Goal: Task Accomplishment & Management: Manage account settings

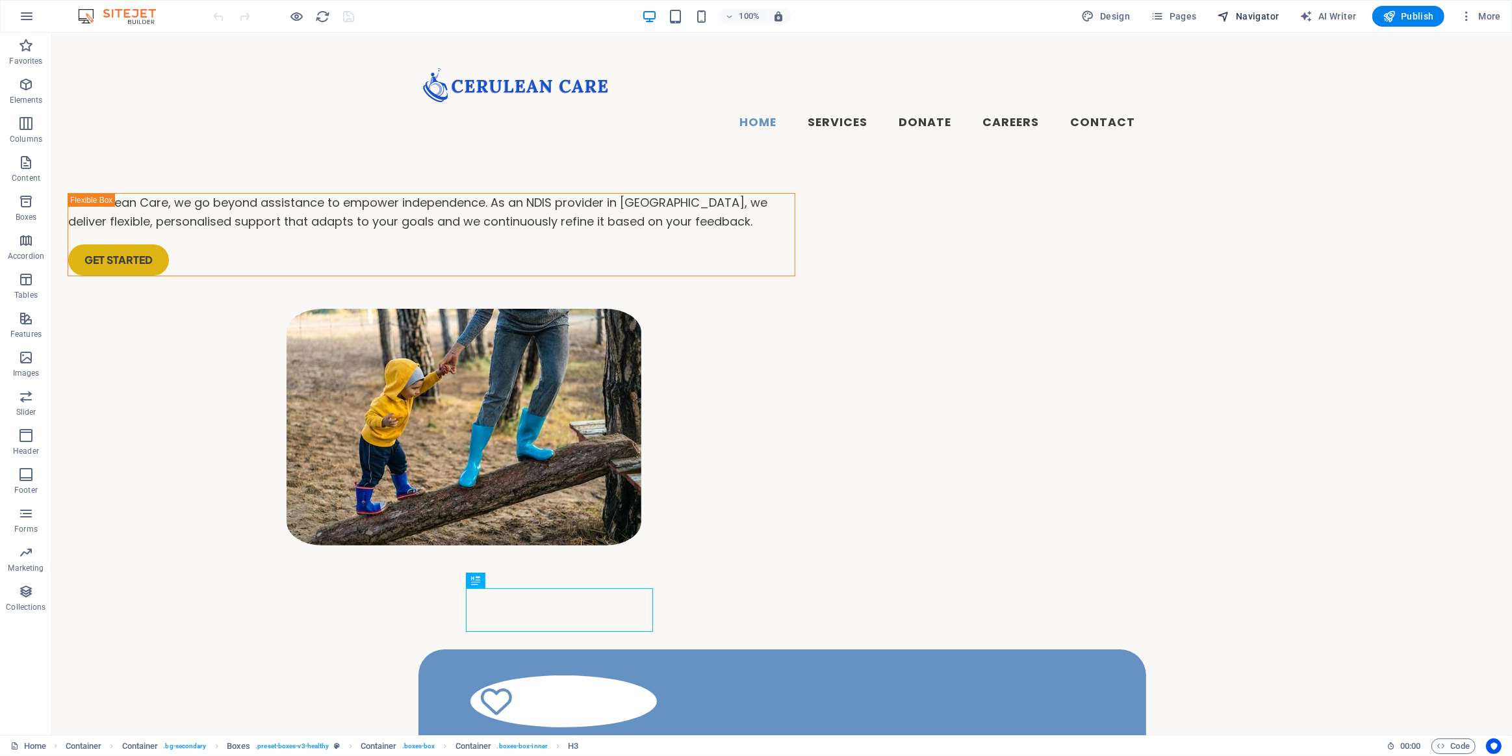
click at [1251, 13] on span "Navigator" at bounding box center [1248, 16] width 62 height 13
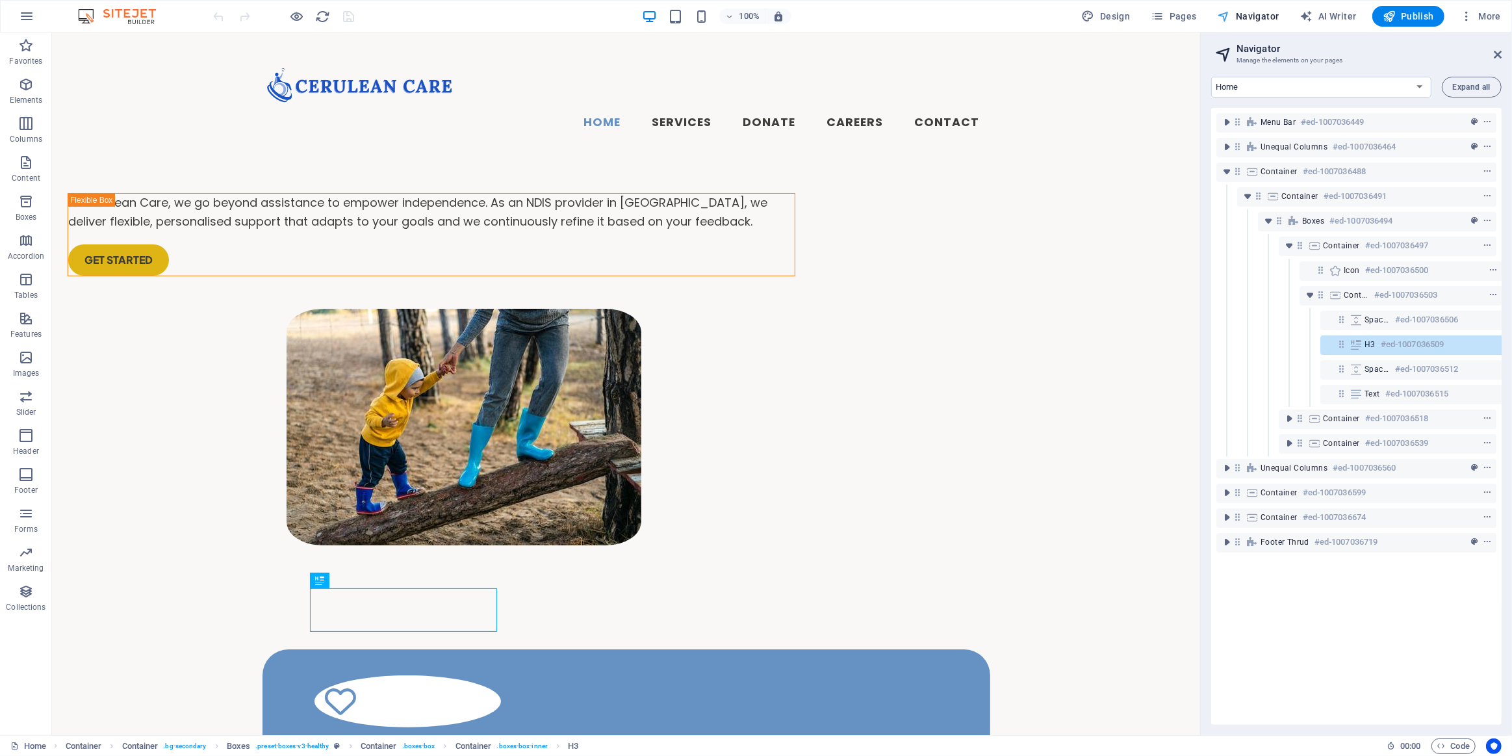
scroll to position [0, 23]
click at [1206, 20] on div "Design Pages Navigator AI Writer Publish More" at bounding box center [1290, 16] width 429 height 21
click at [1195, 16] on span "Pages" at bounding box center [1172, 16] width 45 height 13
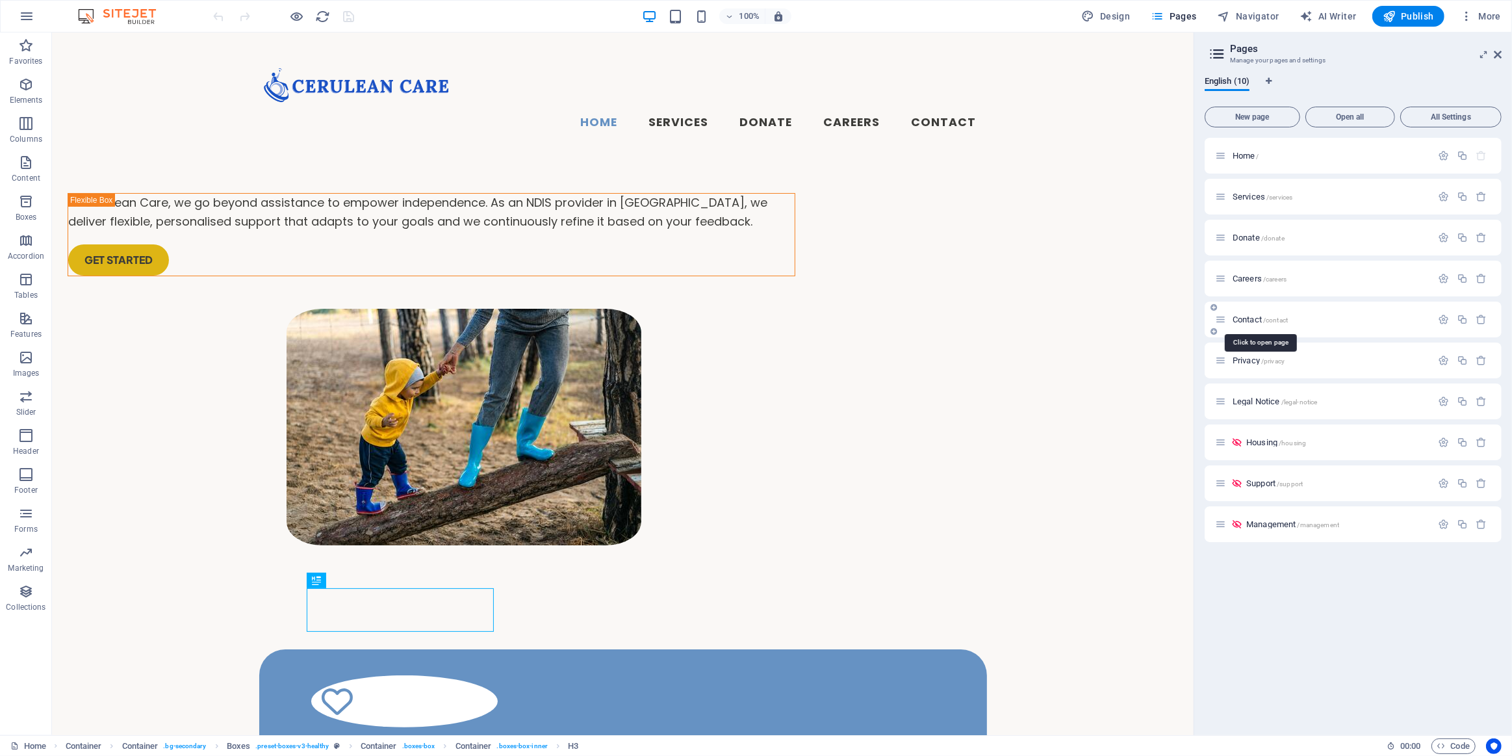
click at [1258, 315] on span "Contact /contact" at bounding box center [1259, 319] width 55 height 10
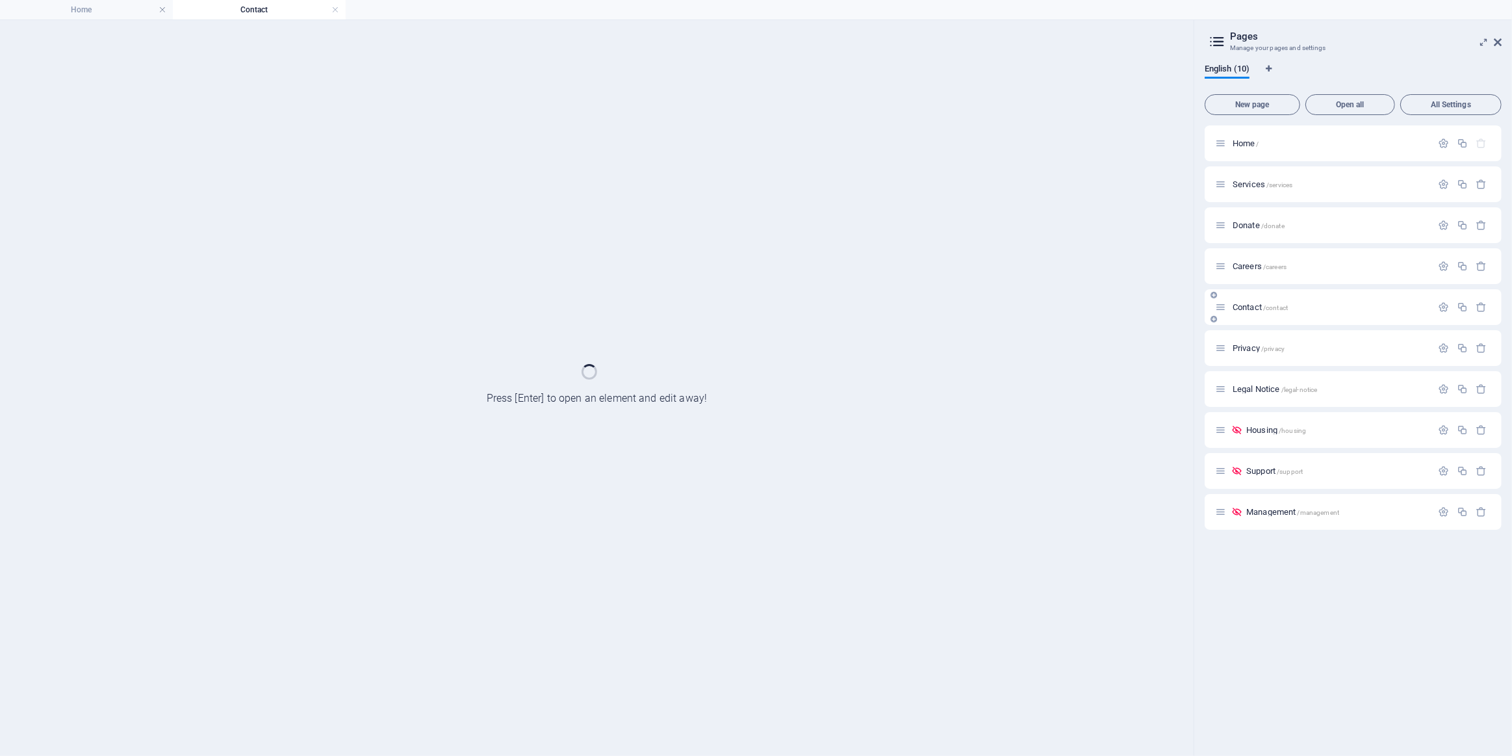
scroll to position [0, 0]
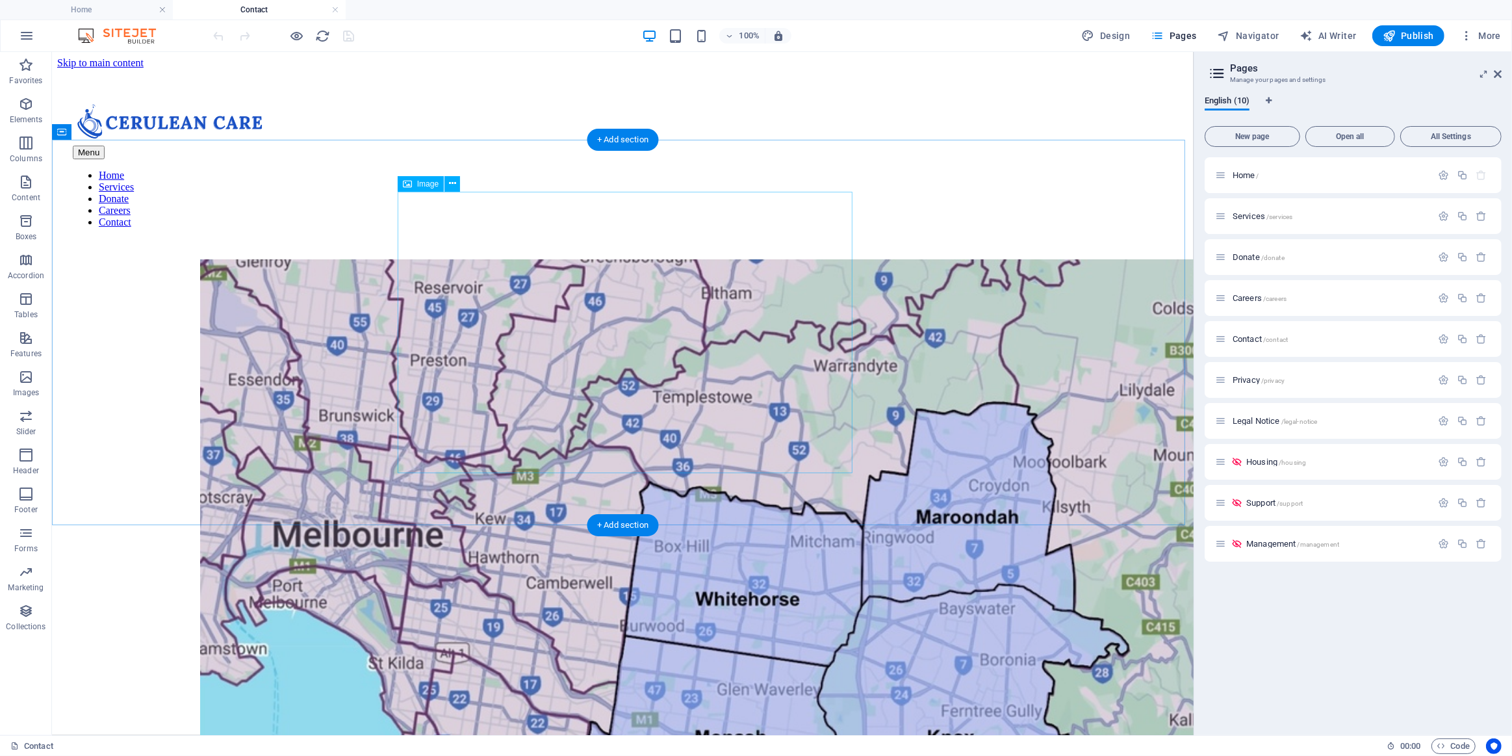
click at [688, 337] on figure at bounding box center [764, 613] width 1131 height 709
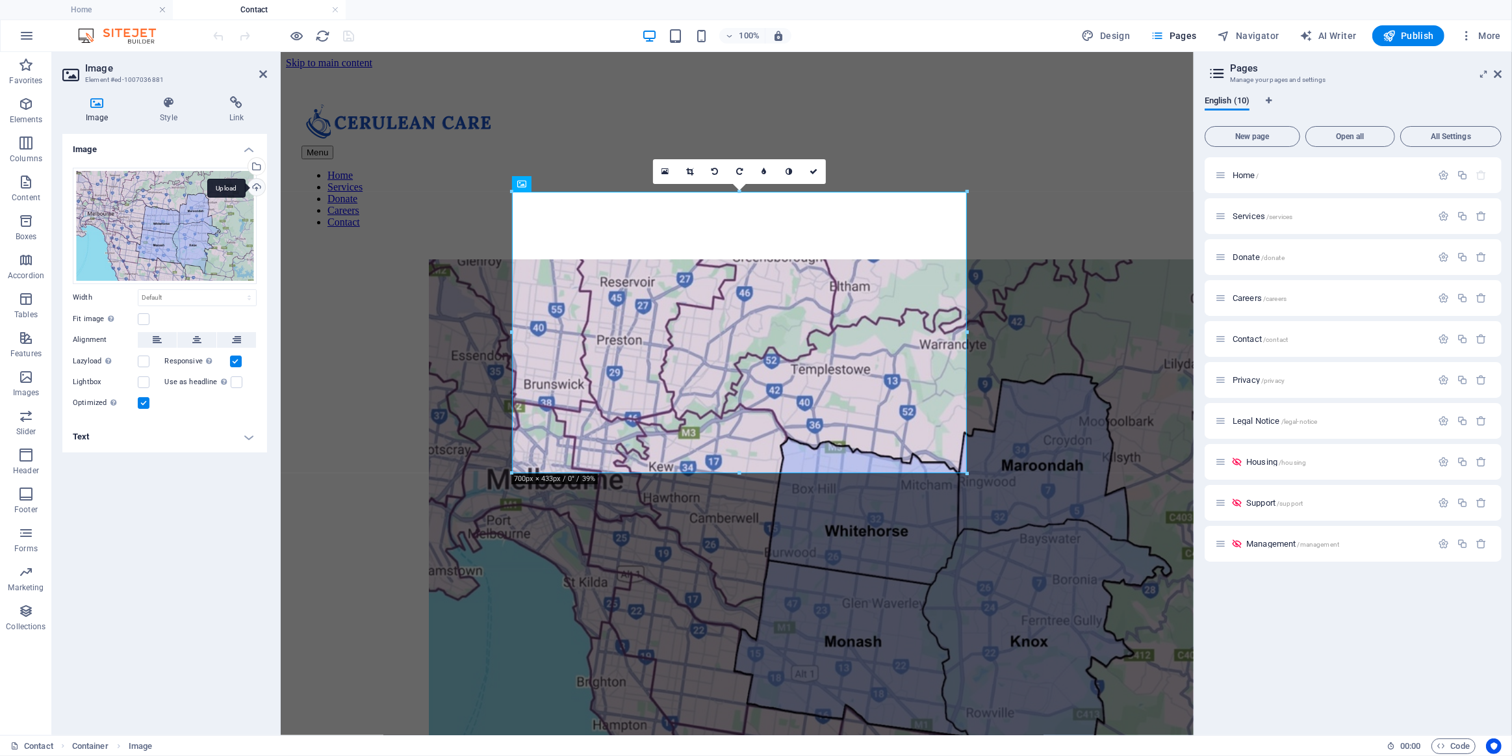
click at [253, 188] on div "Upload" at bounding box center [255, 188] width 19 height 19
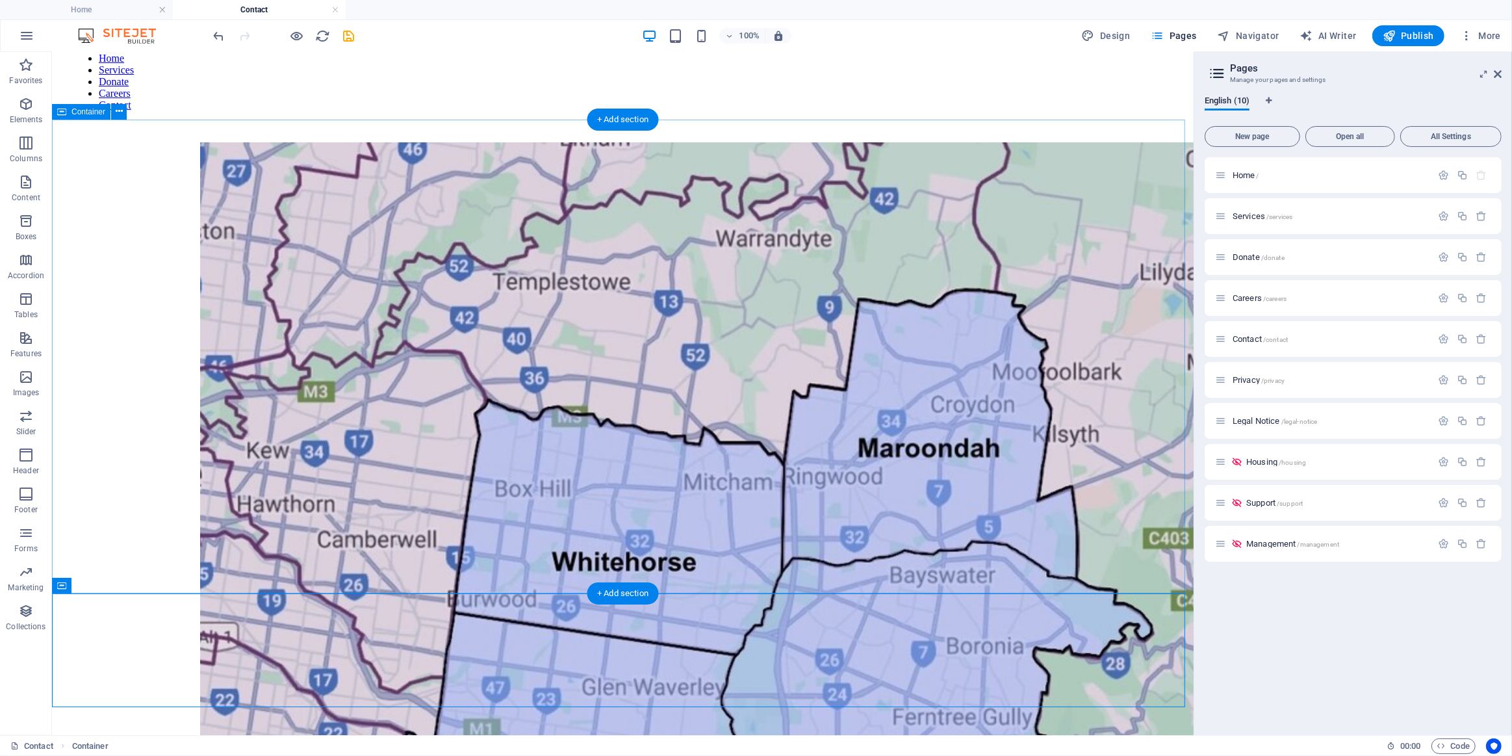
scroll to position [118, 0]
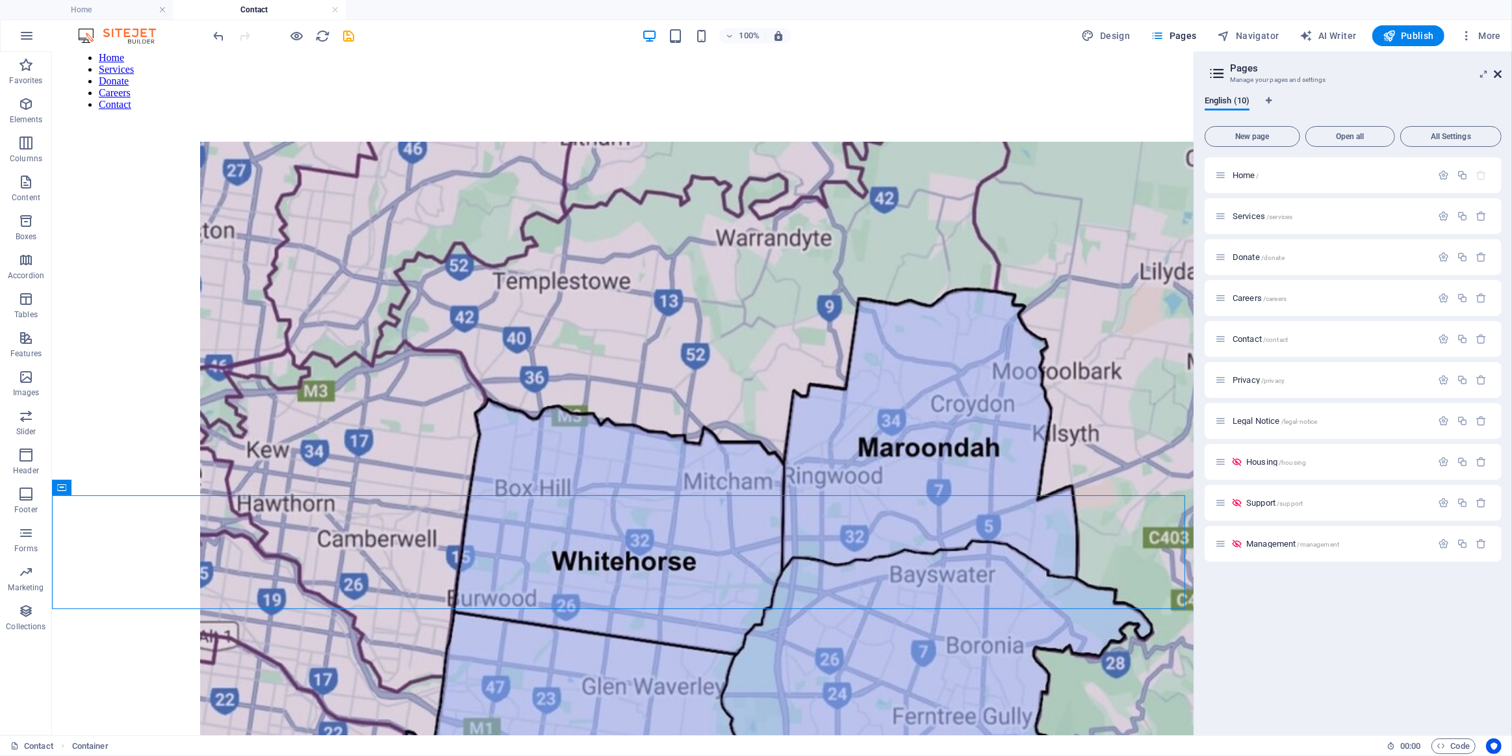
drag, startPoint x: 1498, startPoint y: 71, endPoint x: 1108, endPoint y: 202, distance: 411.1
click at [1498, 71] on icon at bounding box center [1497, 74] width 8 height 10
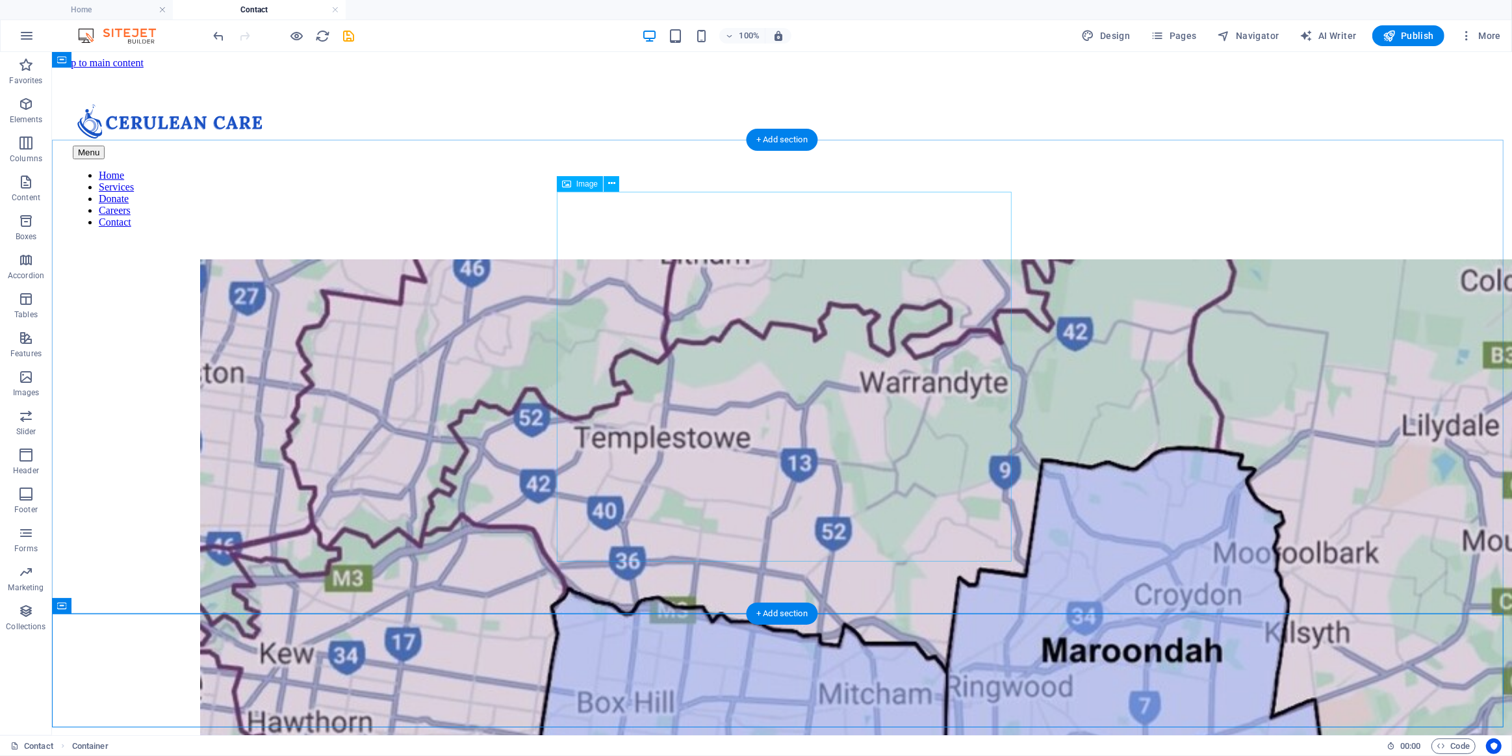
scroll to position [0, 0]
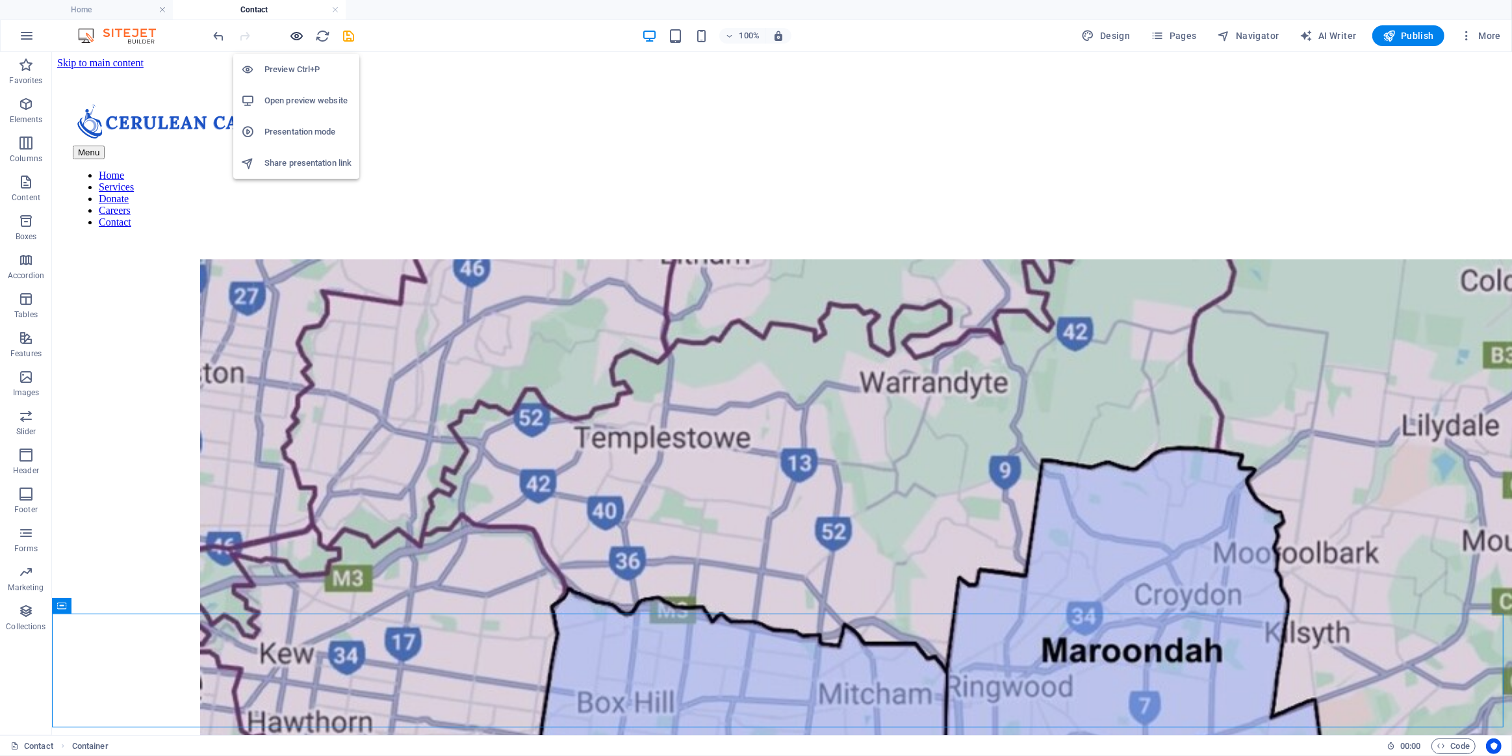
click at [296, 32] on icon "button" at bounding box center [297, 36] width 15 height 15
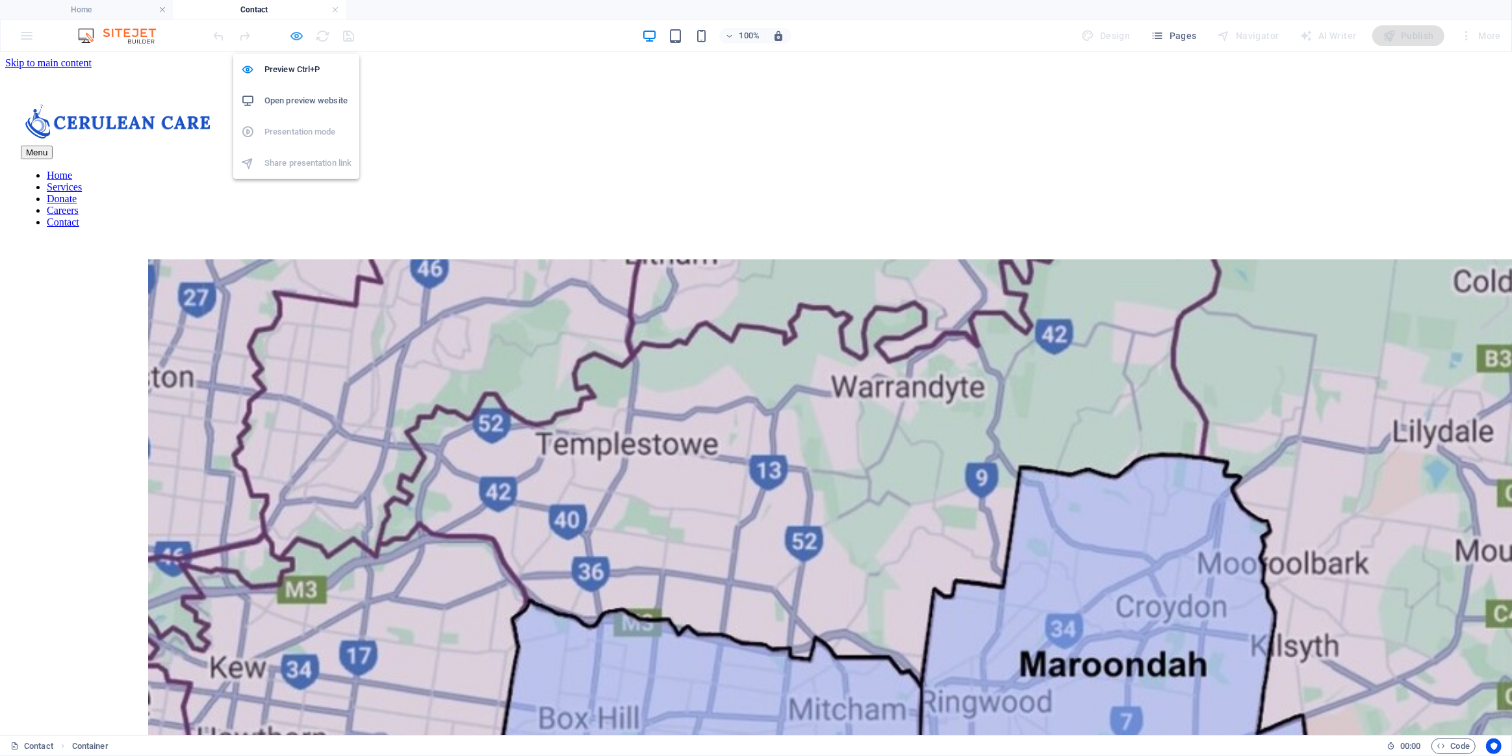
click at [304, 35] on icon "button" at bounding box center [297, 36] width 15 height 15
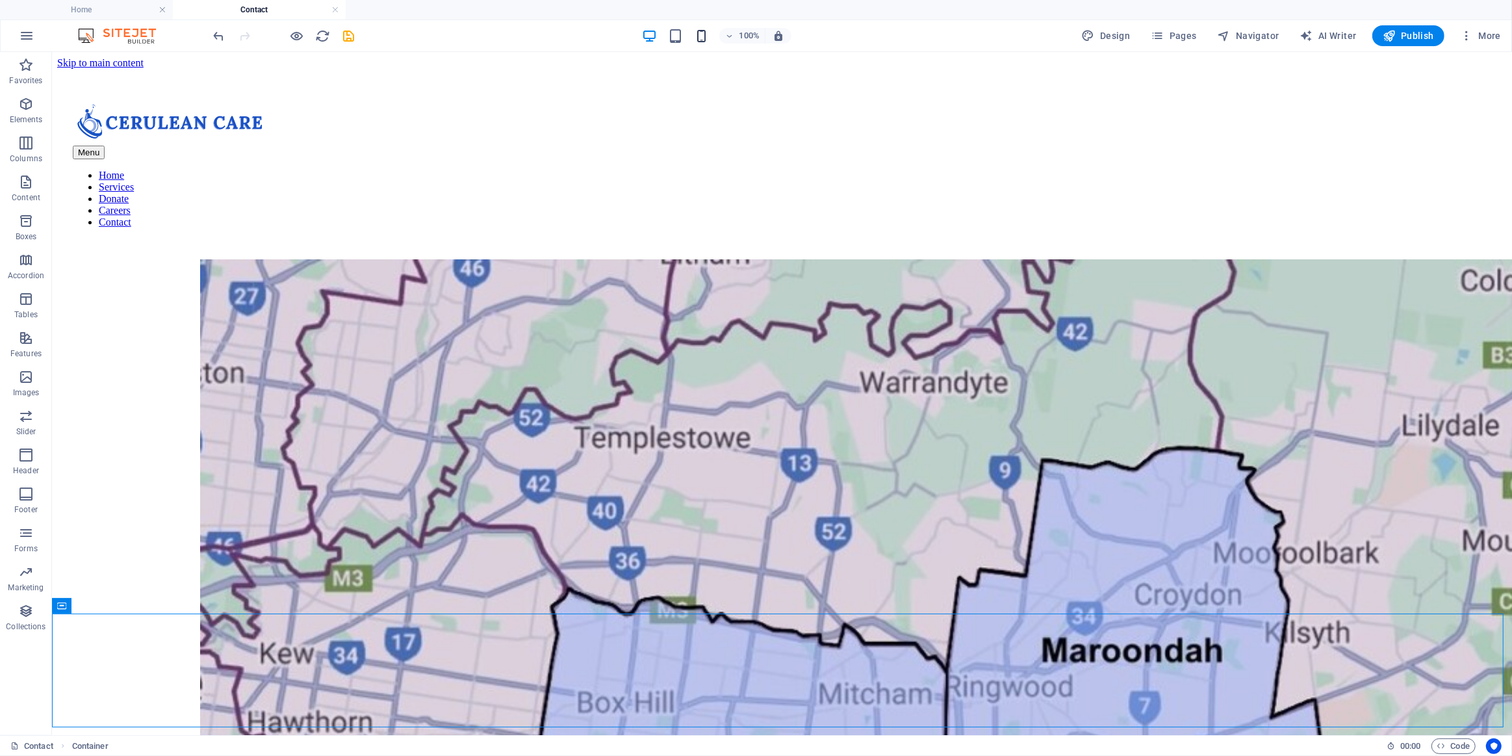
click at [704, 38] on icon "button" at bounding box center [701, 36] width 15 height 15
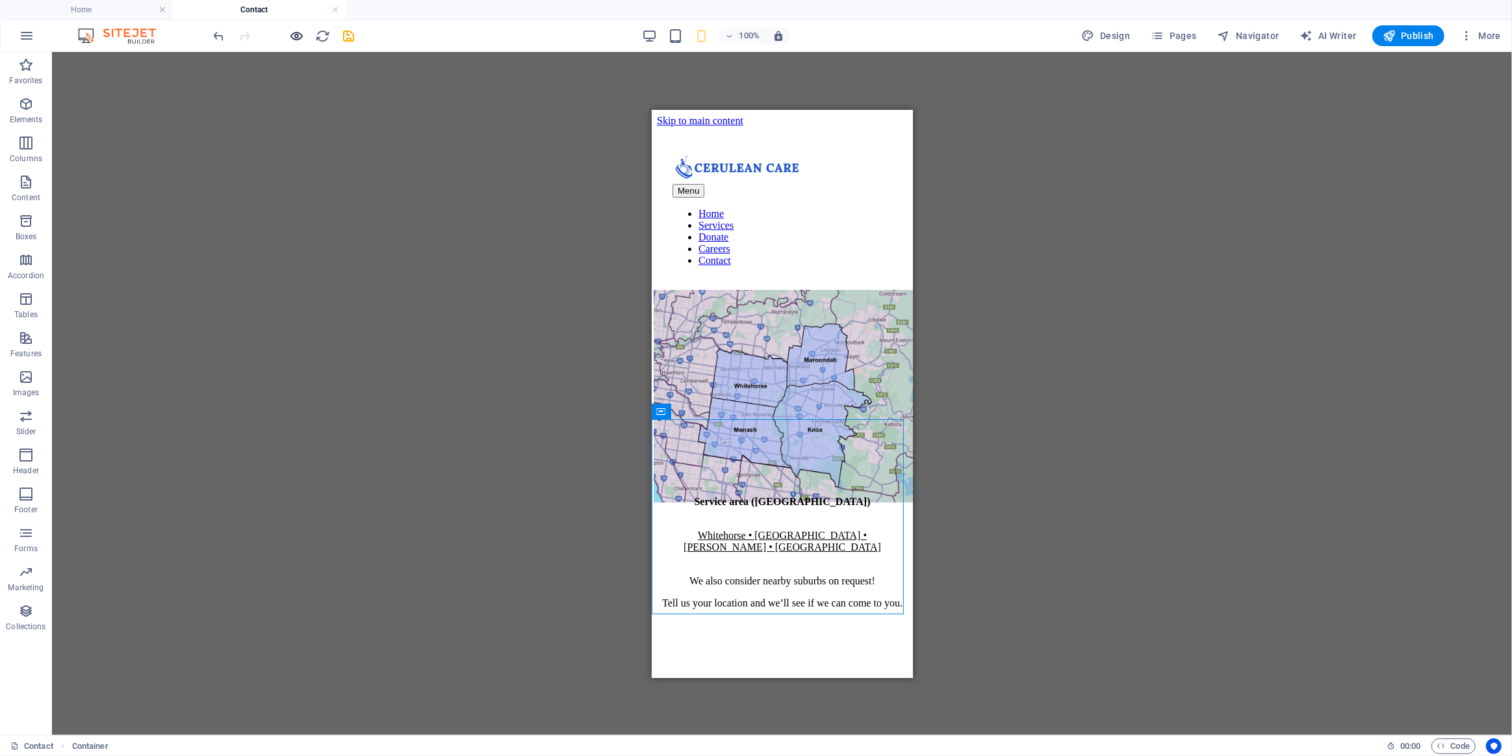
click at [303, 37] on icon "button" at bounding box center [297, 36] width 15 height 15
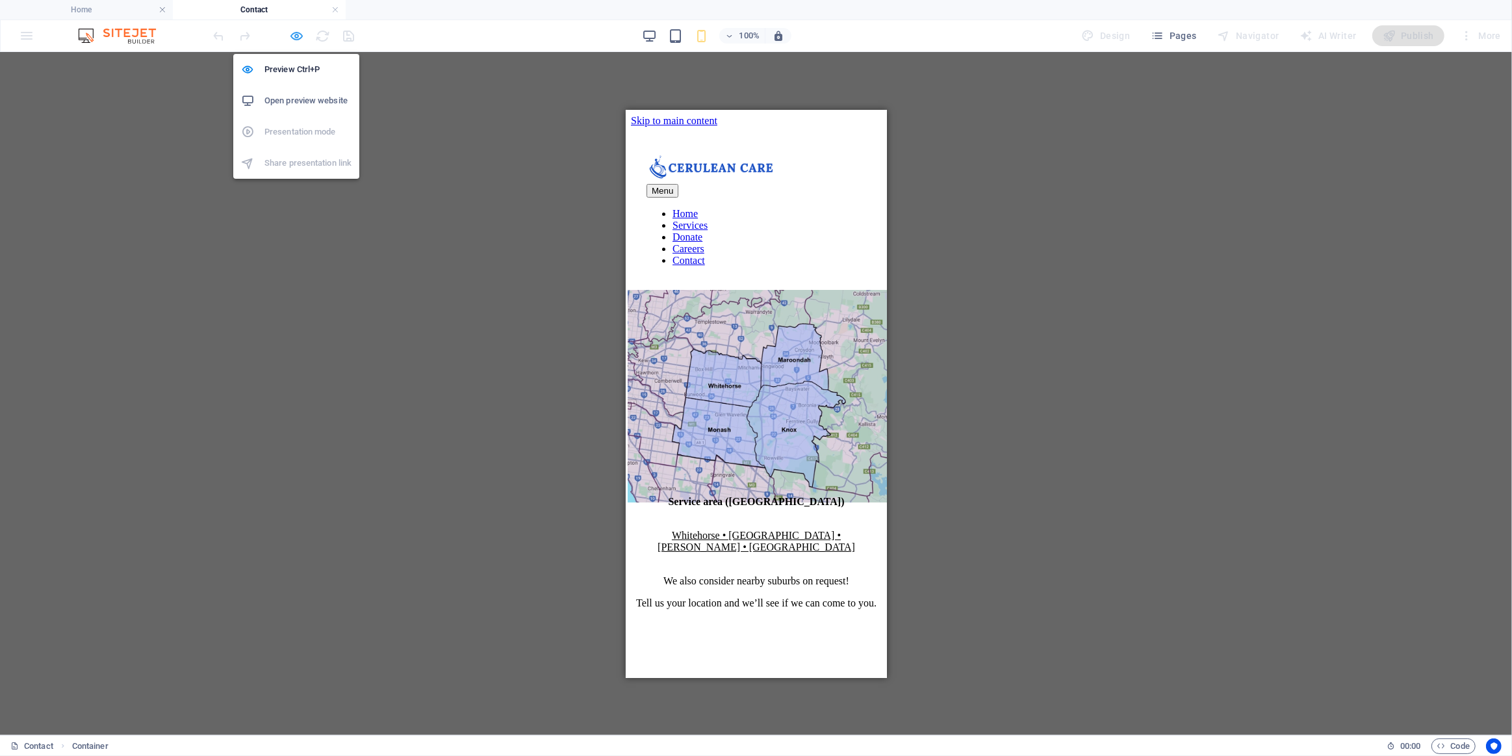
click at [297, 32] on icon "button" at bounding box center [297, 36] width 15 height 15
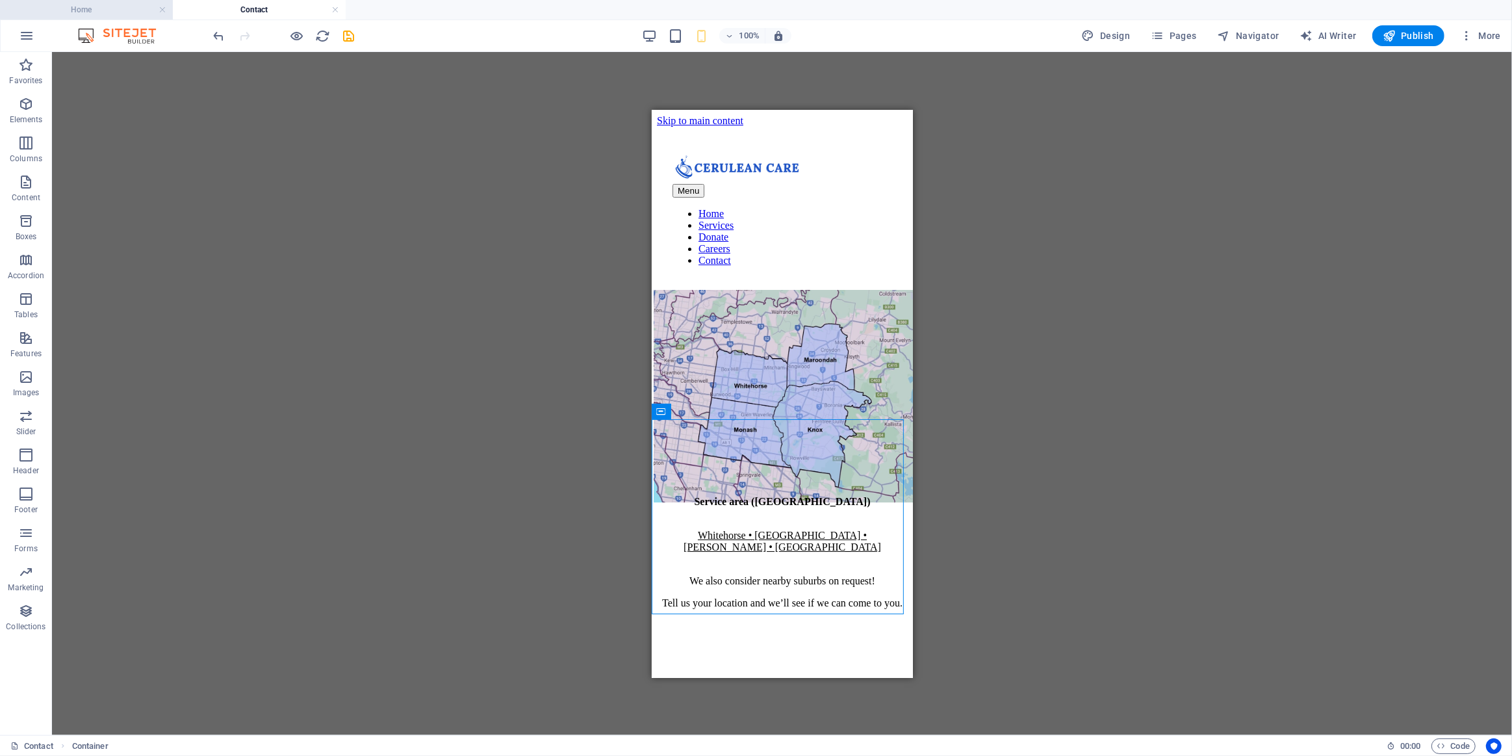
click at [88, 9] on h4 "Home" at bounding box center [86, 10] width 173 height 14
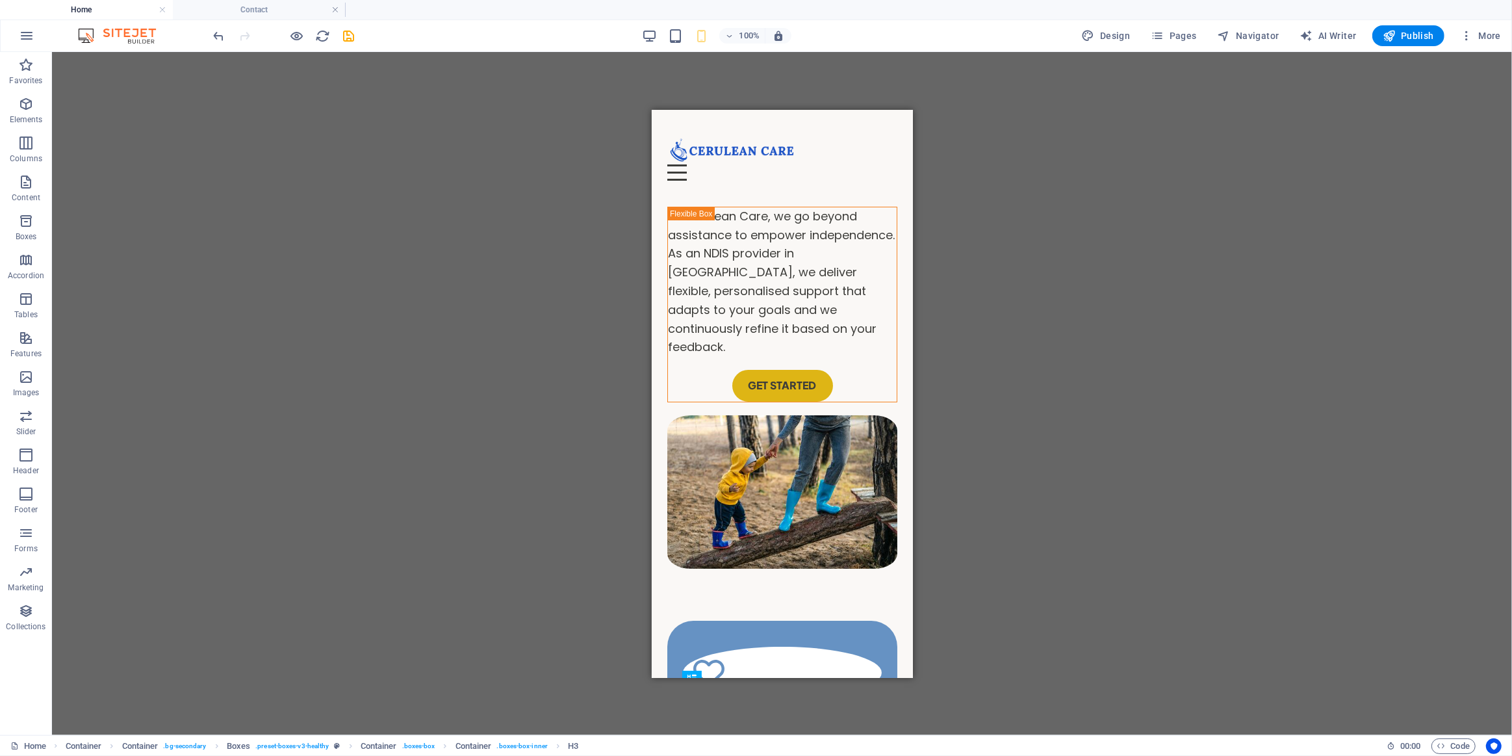
scroll to position [301, 0]
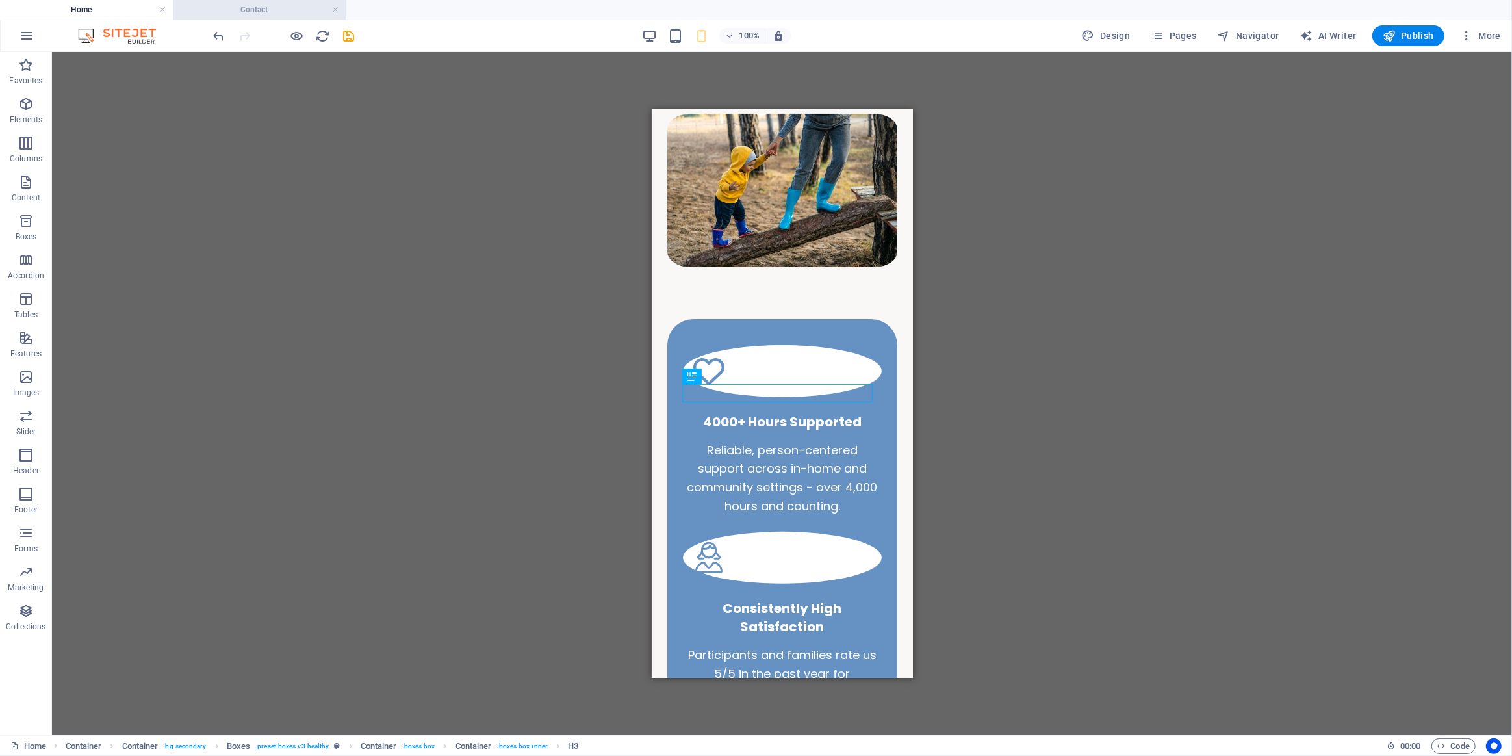
click at [253, 8] on h4 "Contact" at bounding box center [259, 10] width 173 height 14
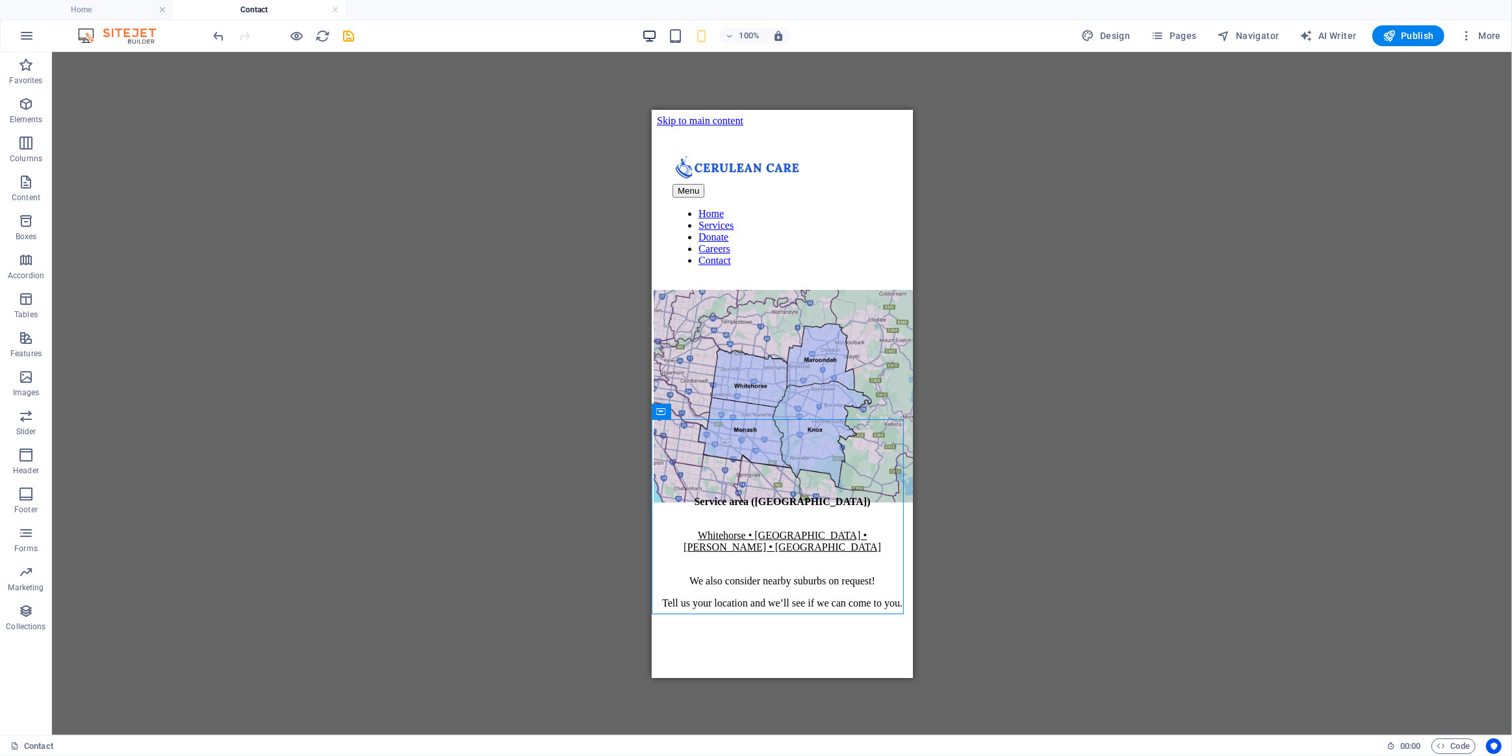
click at [649, 36] on icon "button" at bounding box center [649, 36] width 15 height 15
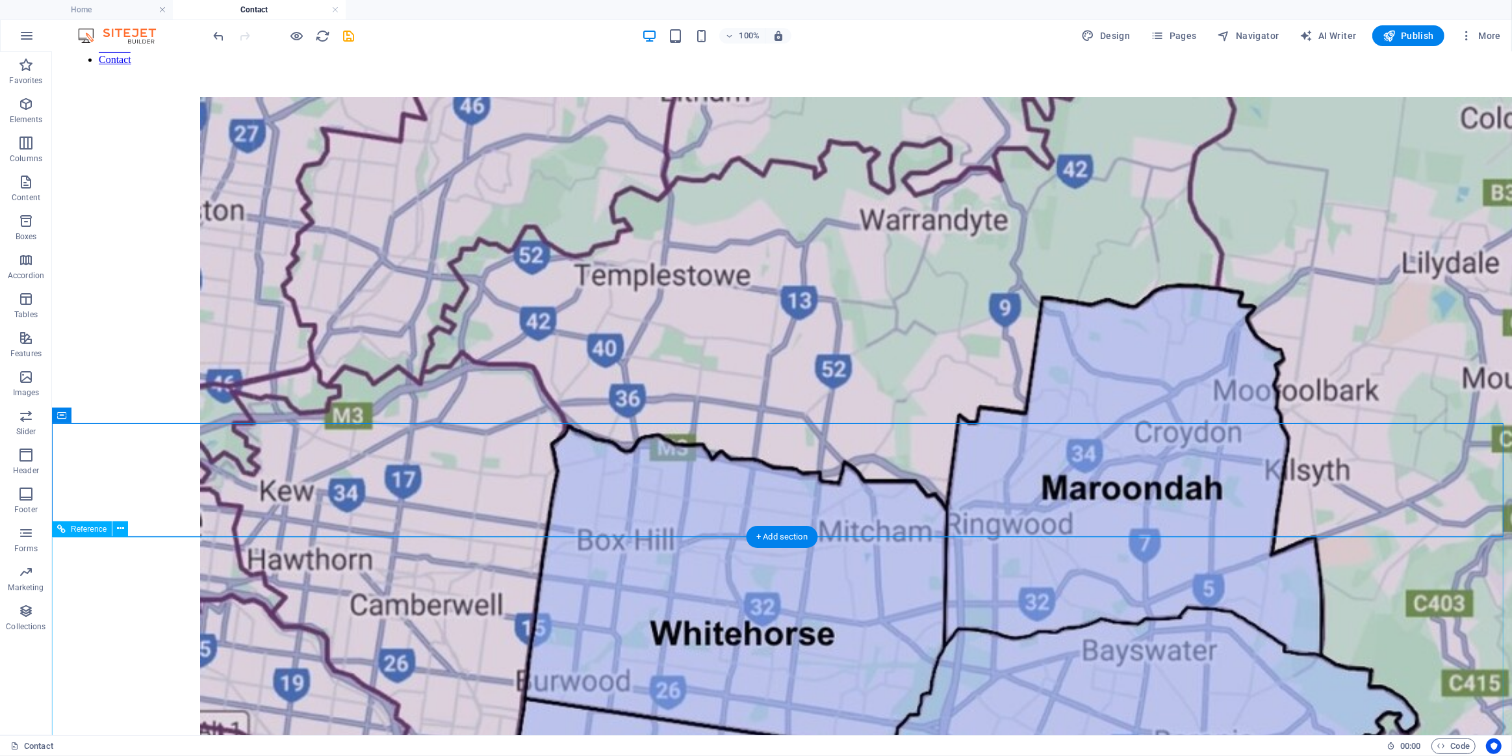
scroll to position [295, 0]
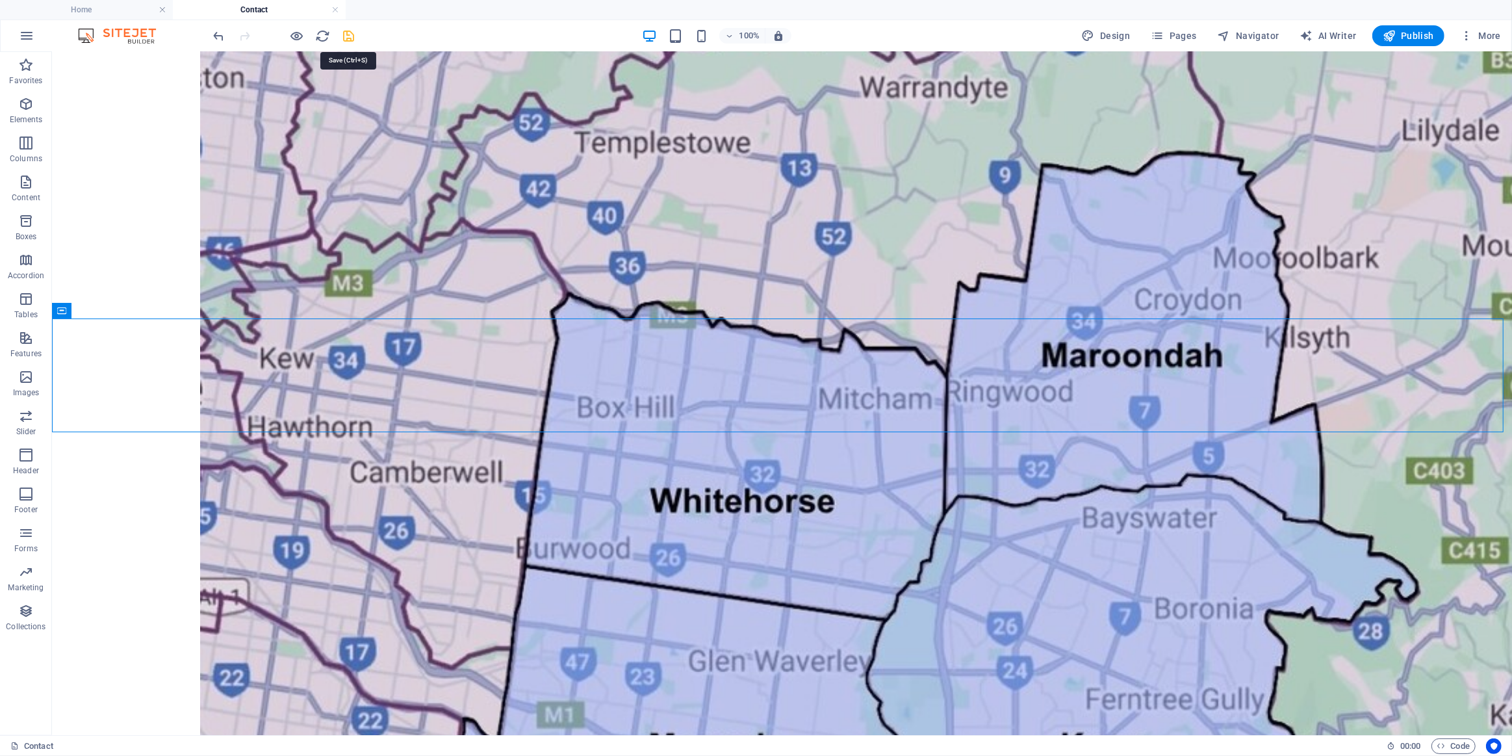
click at [350, 34] on icon "save" at bounding box center [349, 36] width 15 height 15
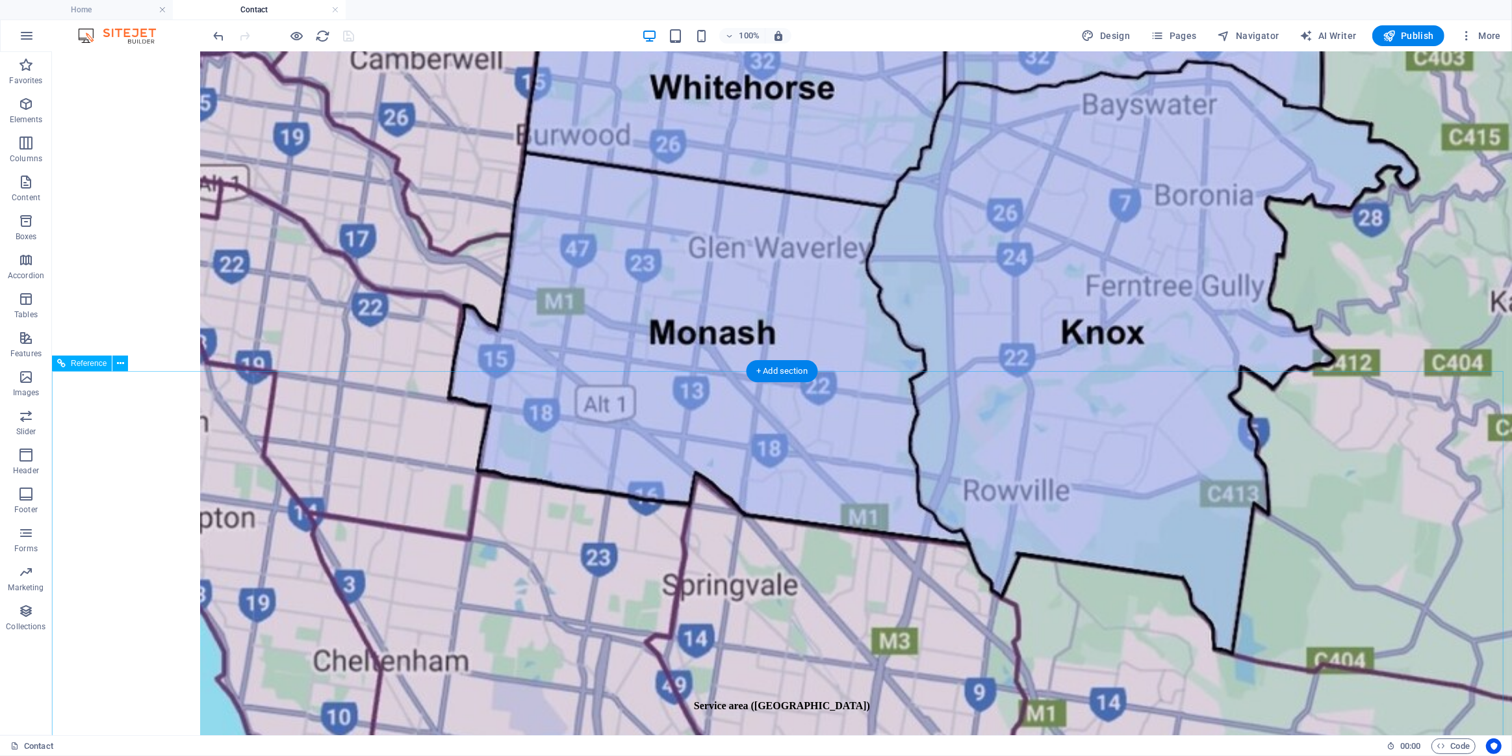
scroll to position [708, 0]
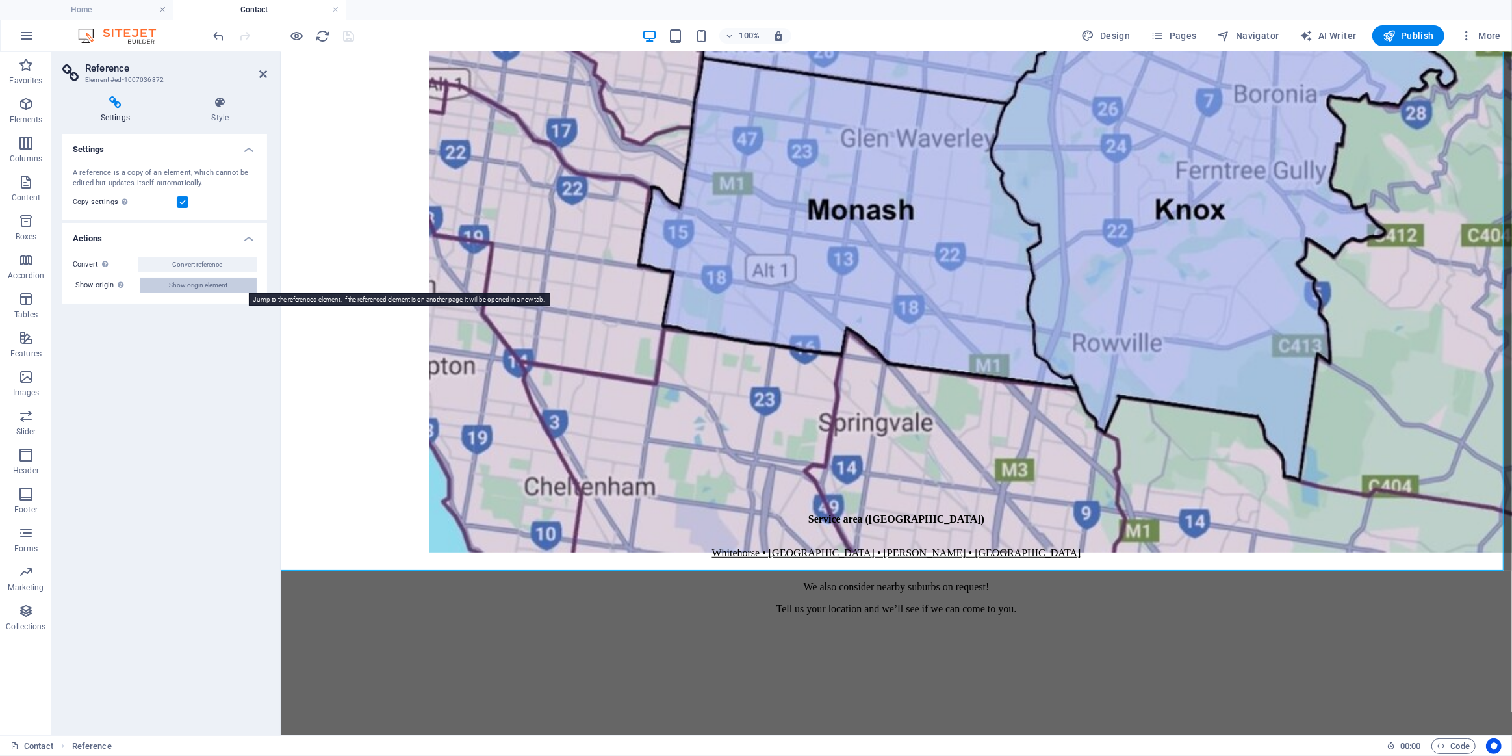
click at [207, 280] on span "Show origin element" at bounding box center [199, 285] width 58 height 16
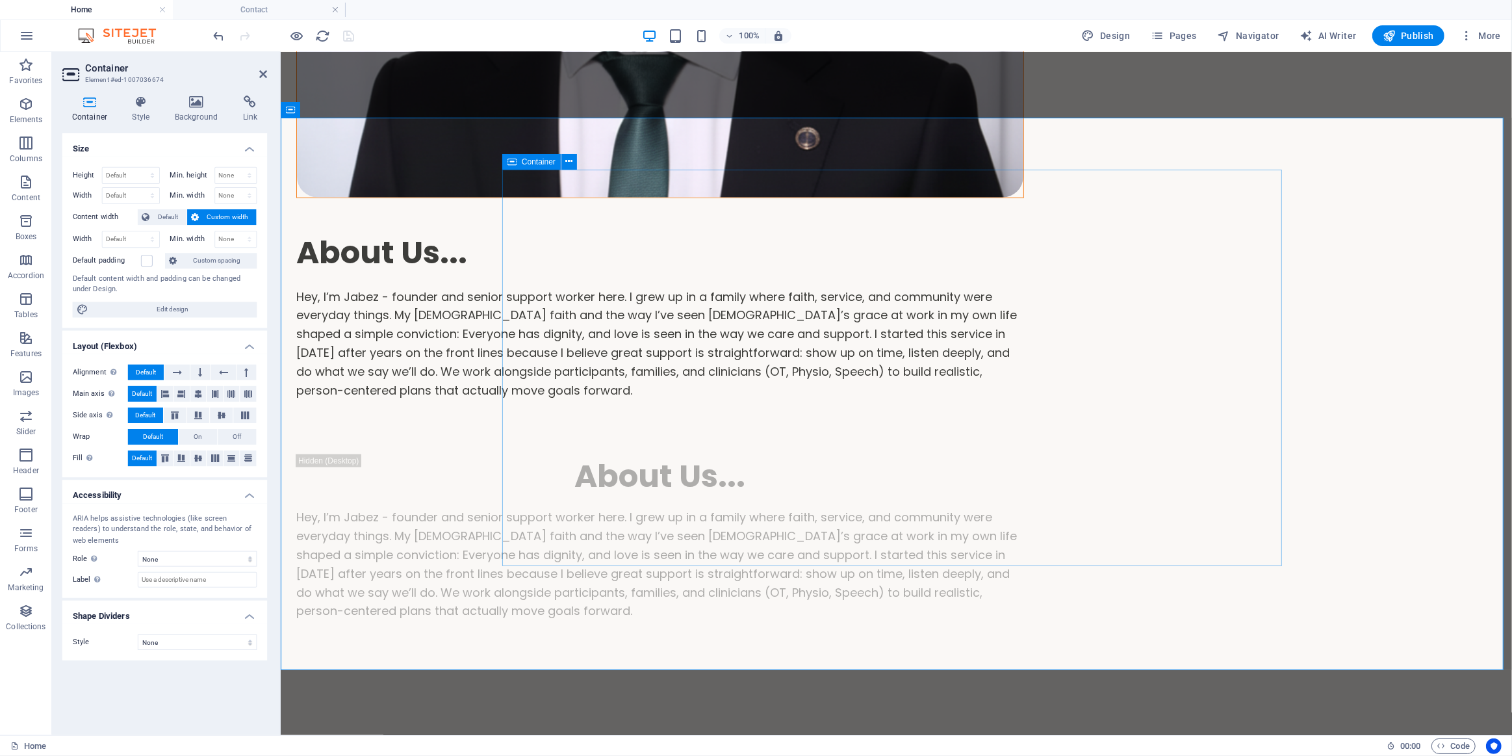
select select "px"
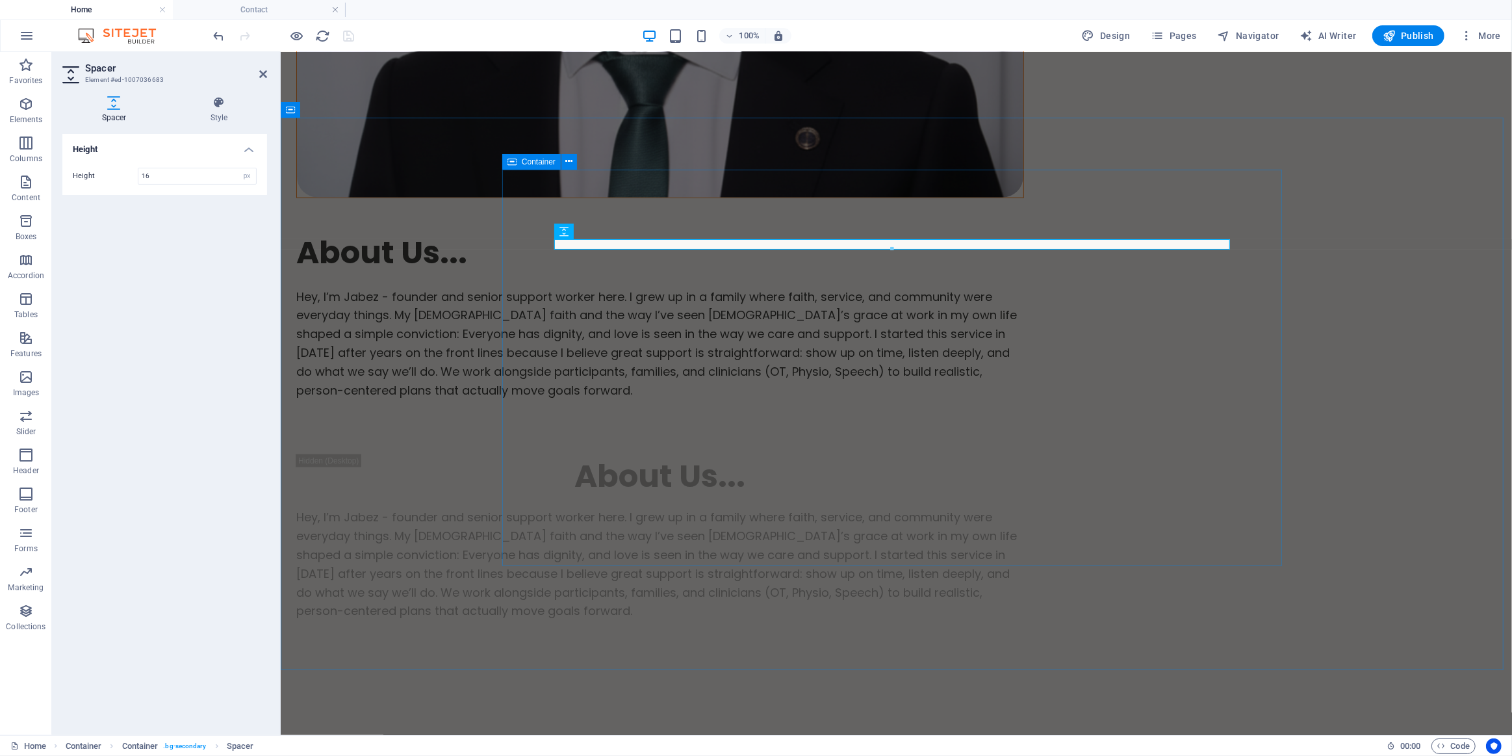
select select "rem"
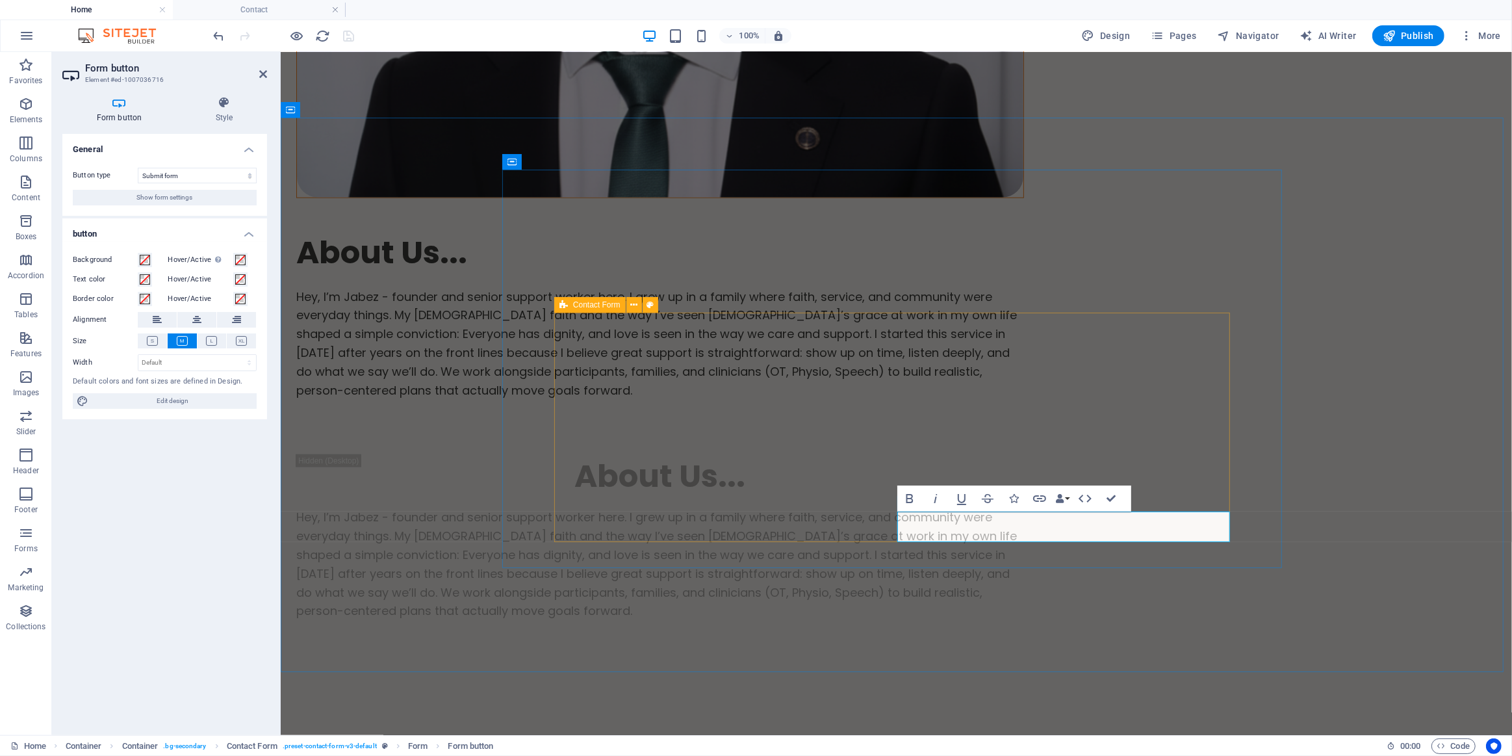
click at [563, 301] on icon at bounding box center [563, 305] width 8 height 16
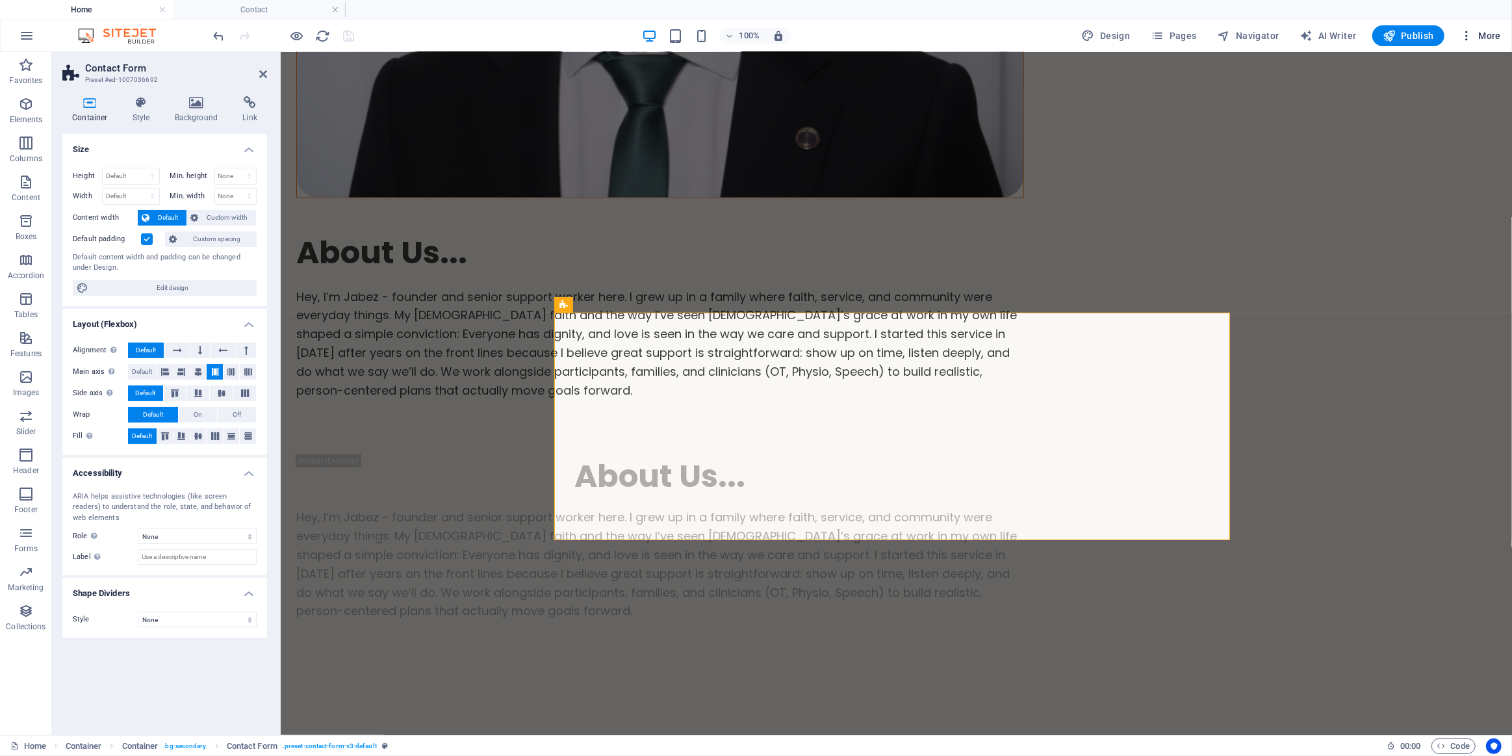
click at [1475, 36] on span "More" at bounding box center [1480, 35] width 41 height 13
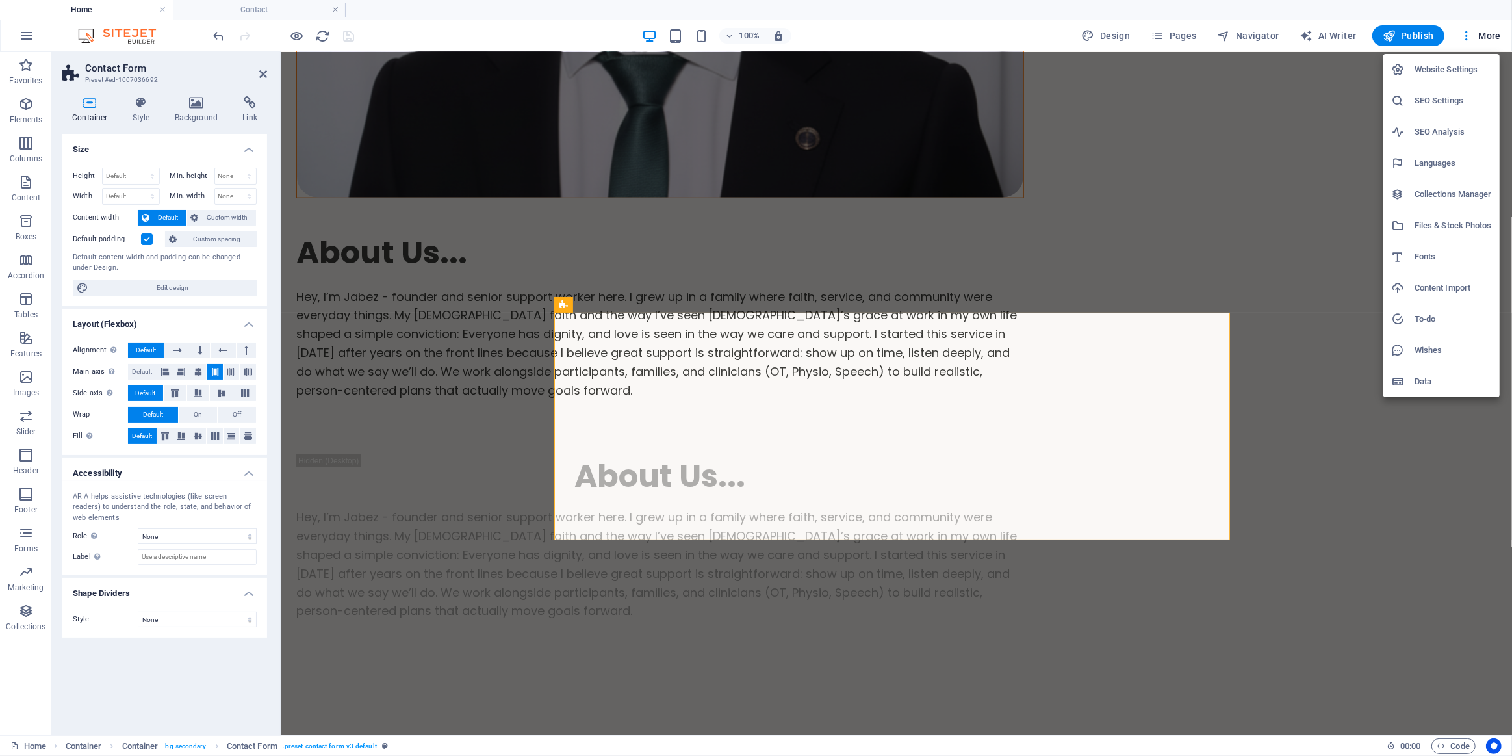
click at [1475, 35] on div at bounding box center [756, 378] width 1512 height 756
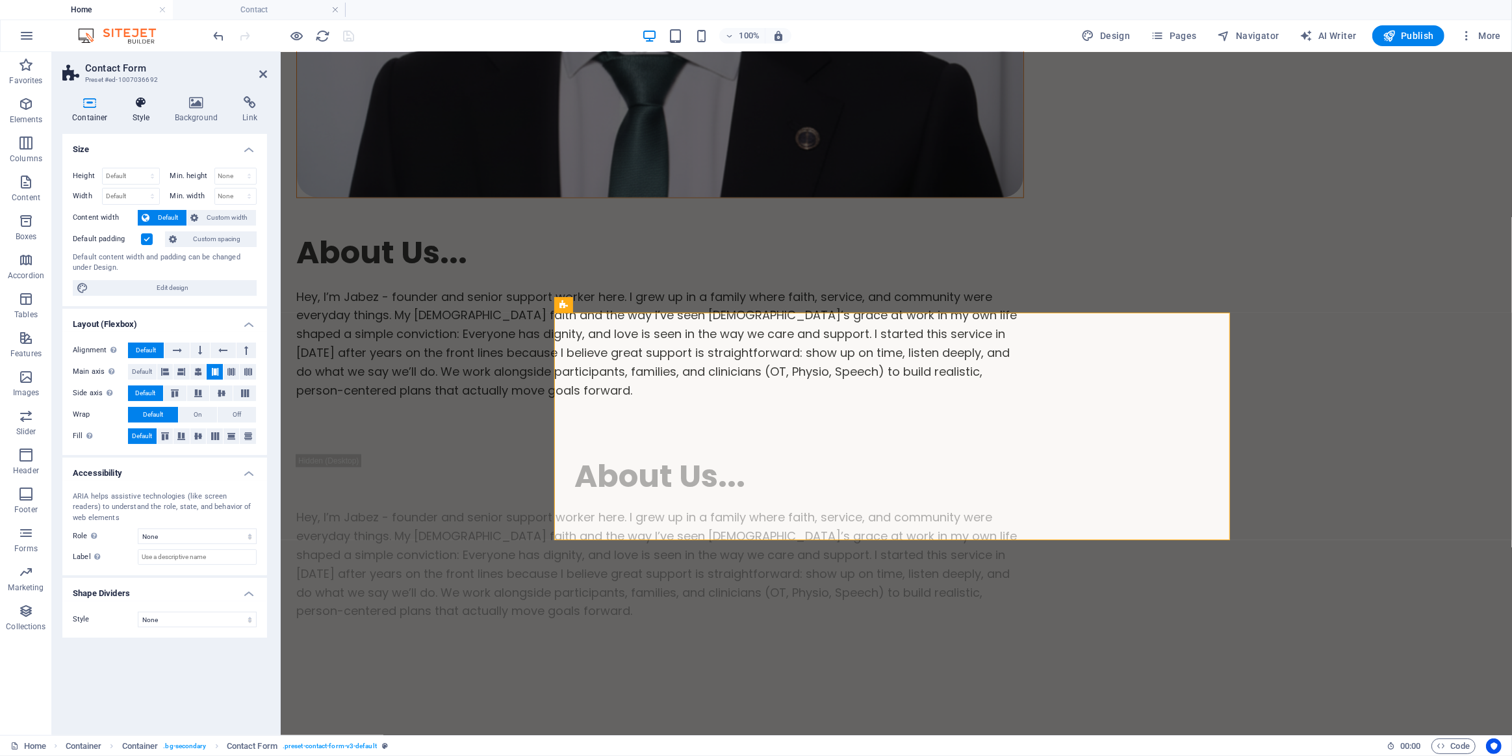
click at [136, 100] on icon at bounding box center [141, 102] width 37 height 13
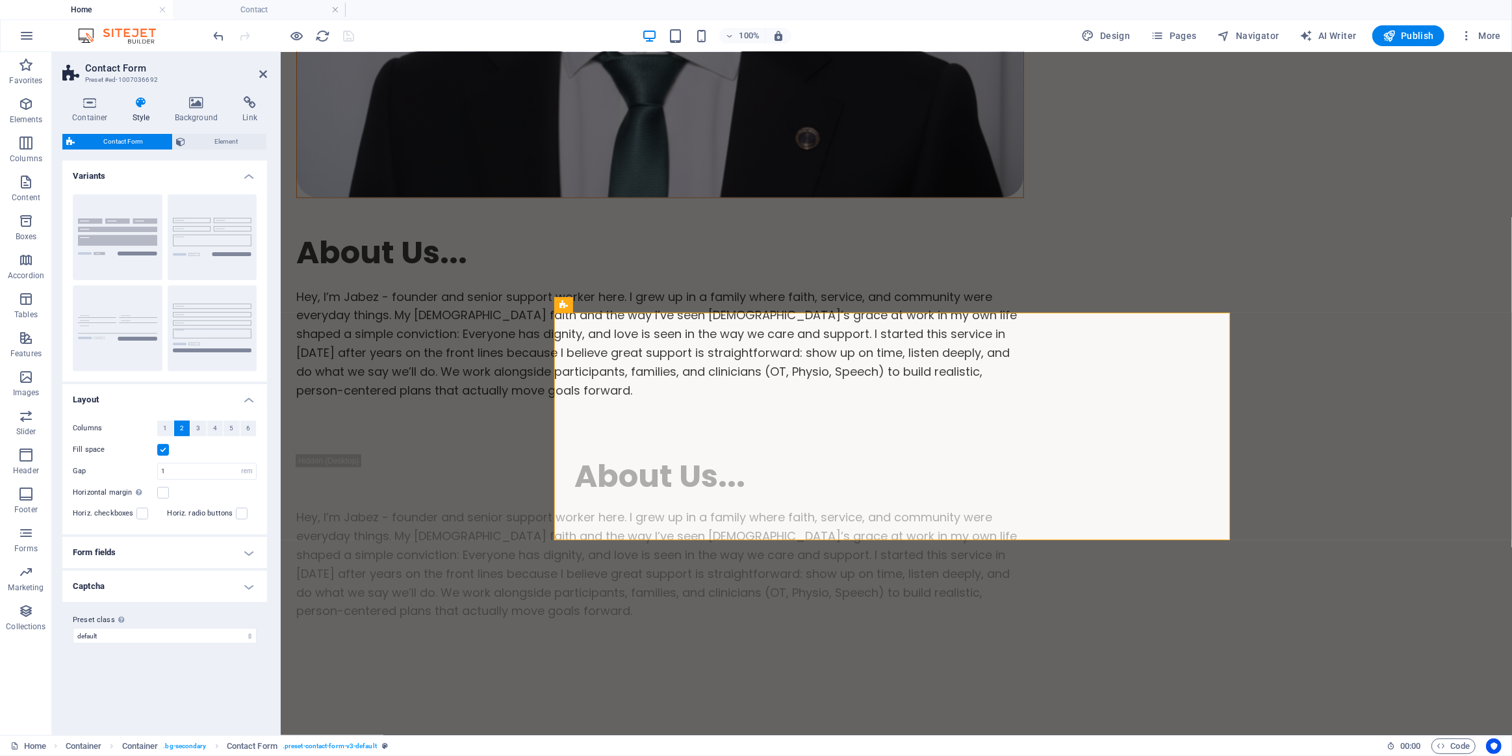
click at [210, 548] on h4 "Form fields" at bounding box center [164, 552] width 205 height 31
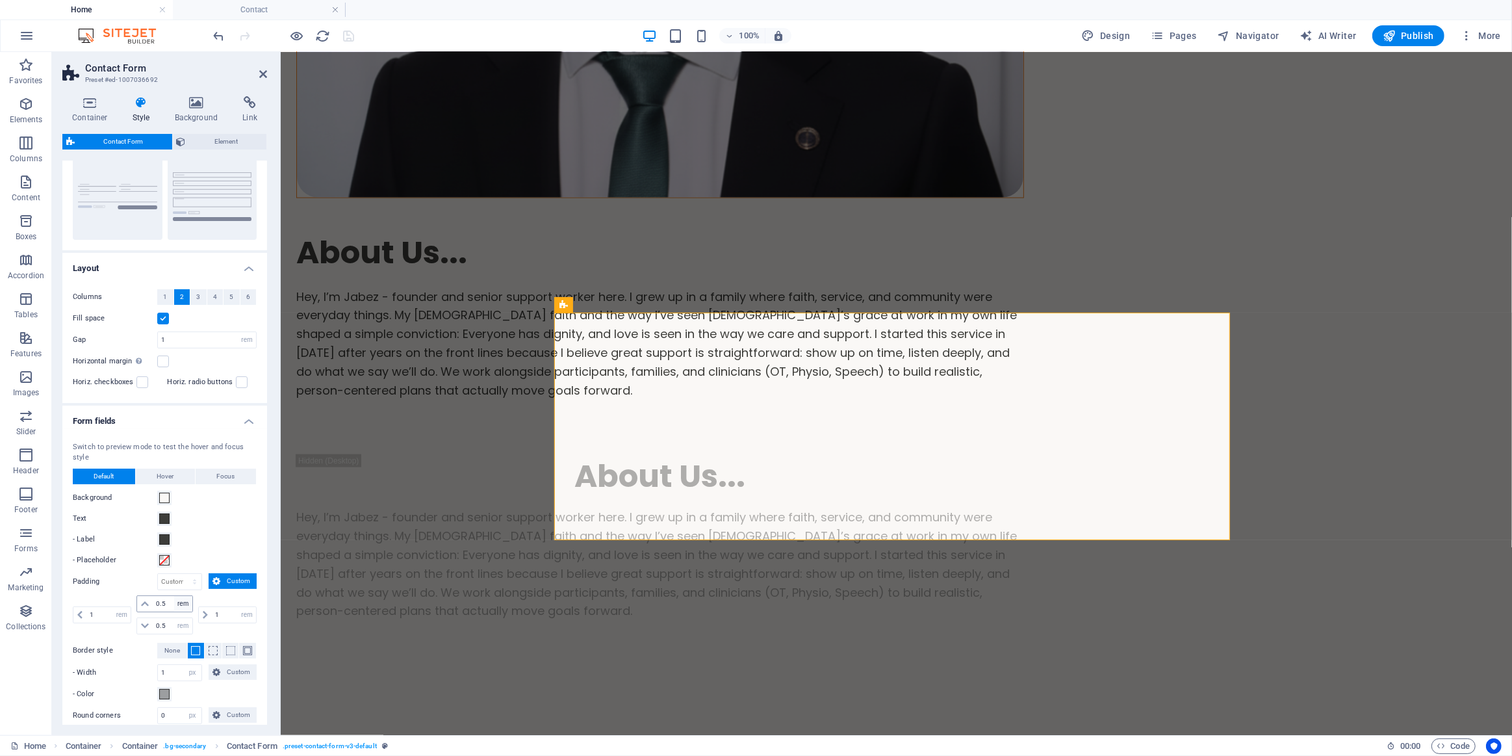
scroll to position [249, 0]
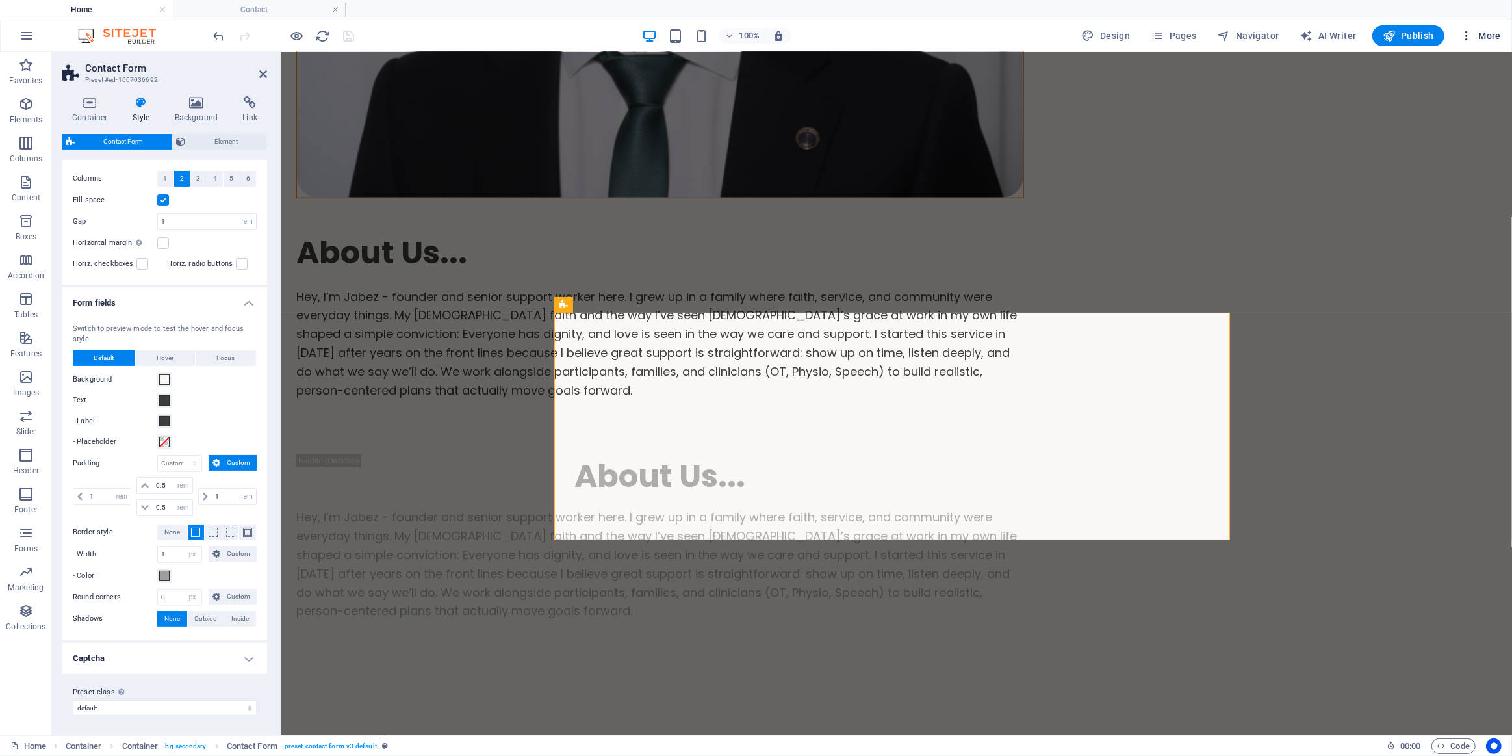
click at [1469, 32] on icon "button" at bounding box center [1466, 35] width 13 height 13
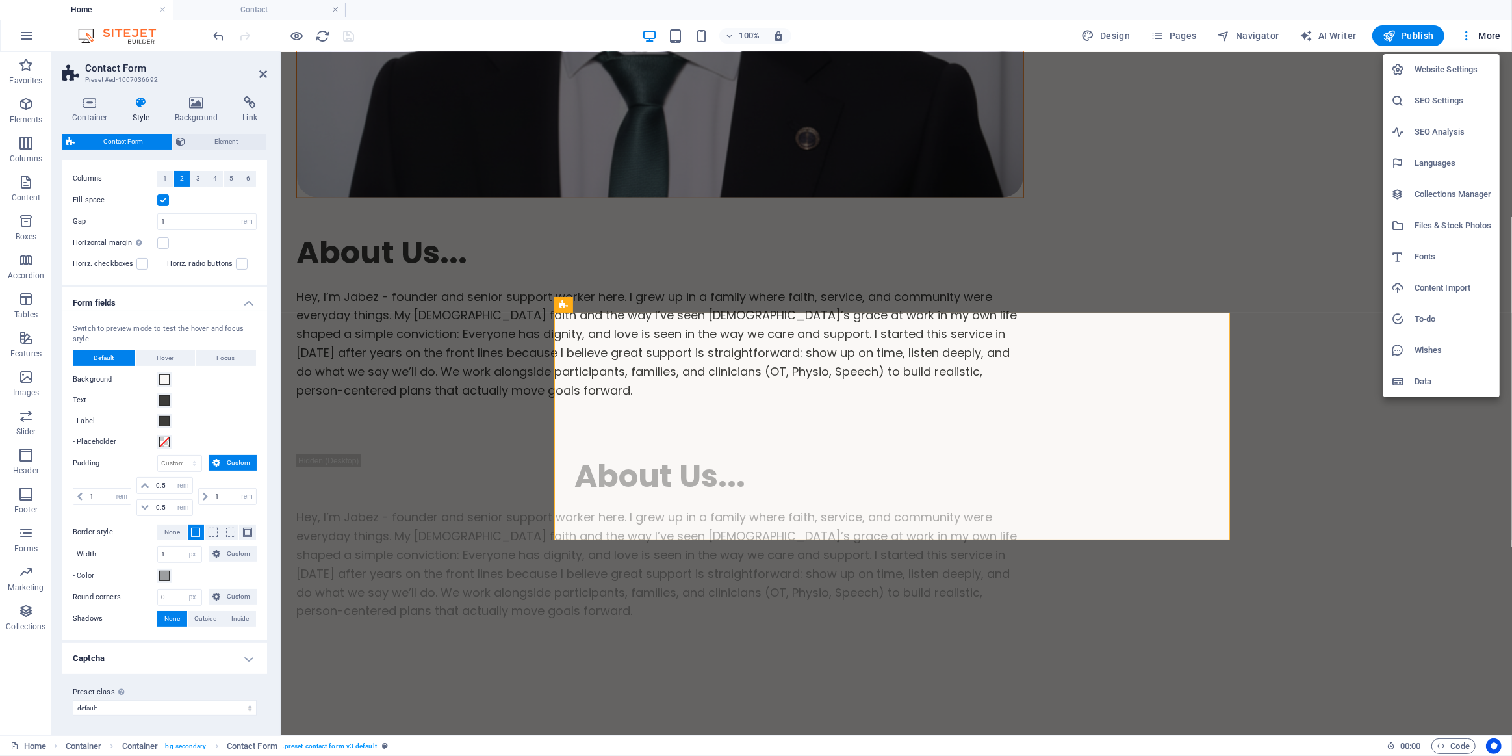
click at [1449, 745] on div at bounding box center [756, 378] width 1512 height 756
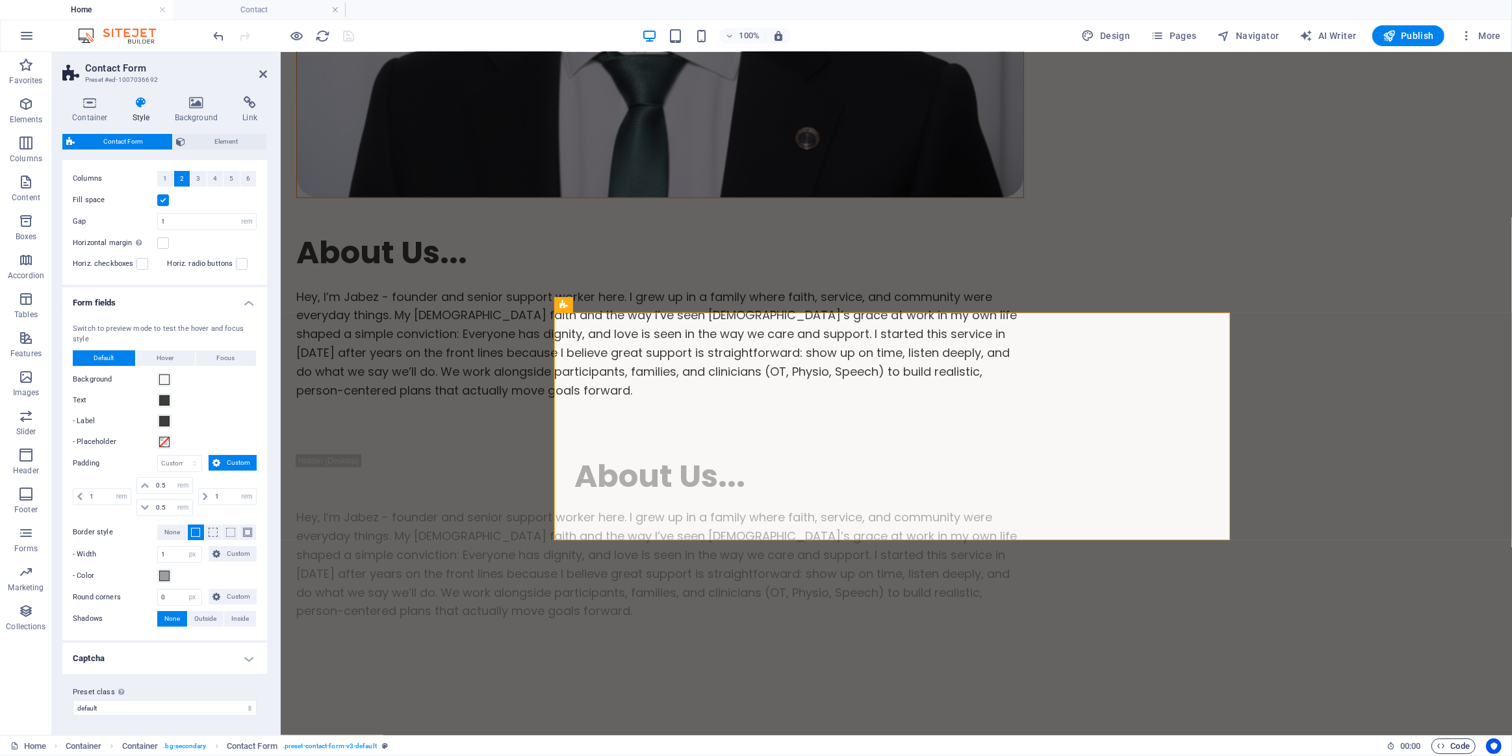
click at [1440, 744] on icon "button" at bounding box center [1441, 745] width 8 height 8
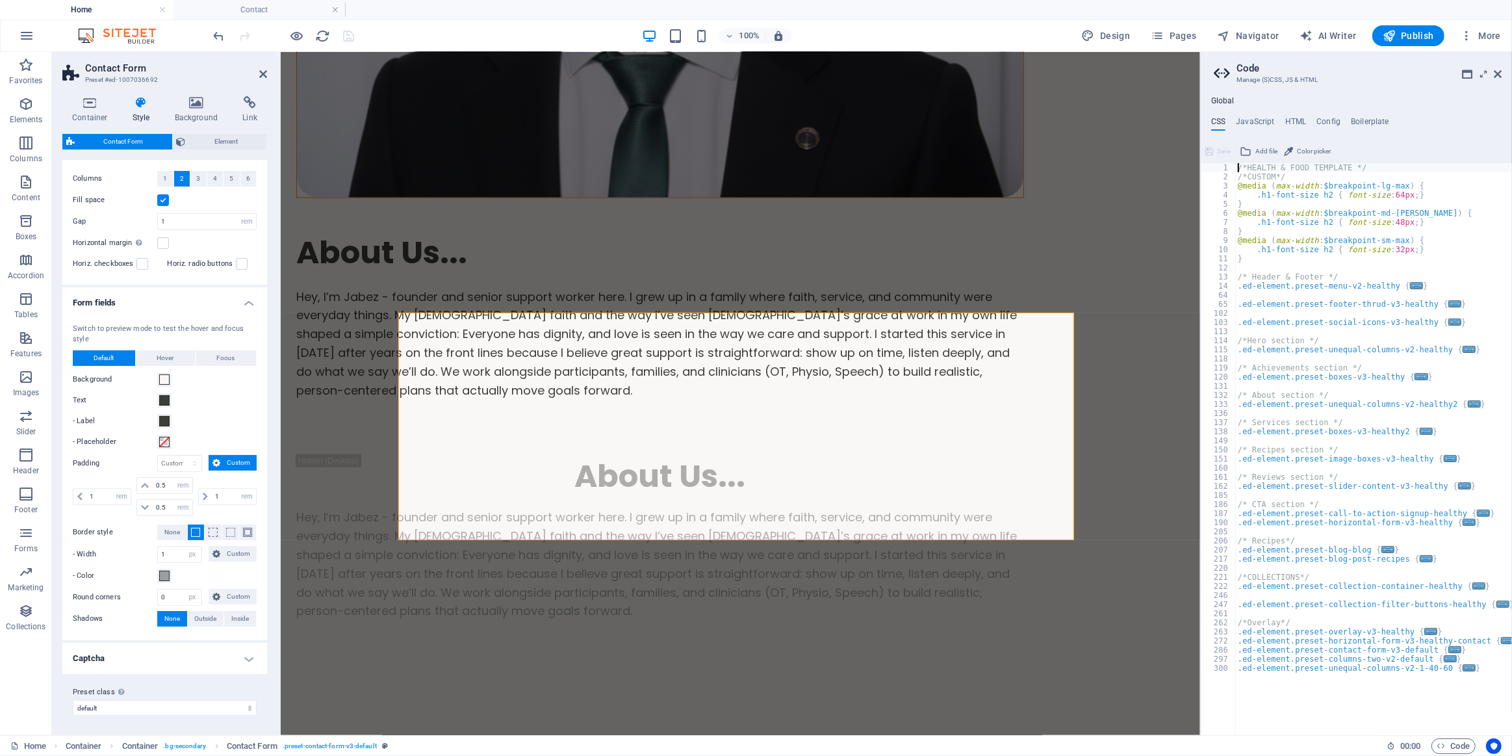
click at [1478, 670] on div "/*HEALTH & FOOD TEMPLATE */ /*CUSTOM*/ @media ( max-width : $breakpoint-lg-max …" at bounding box center [1373, 458] width 277 height 590
type textarea "}"
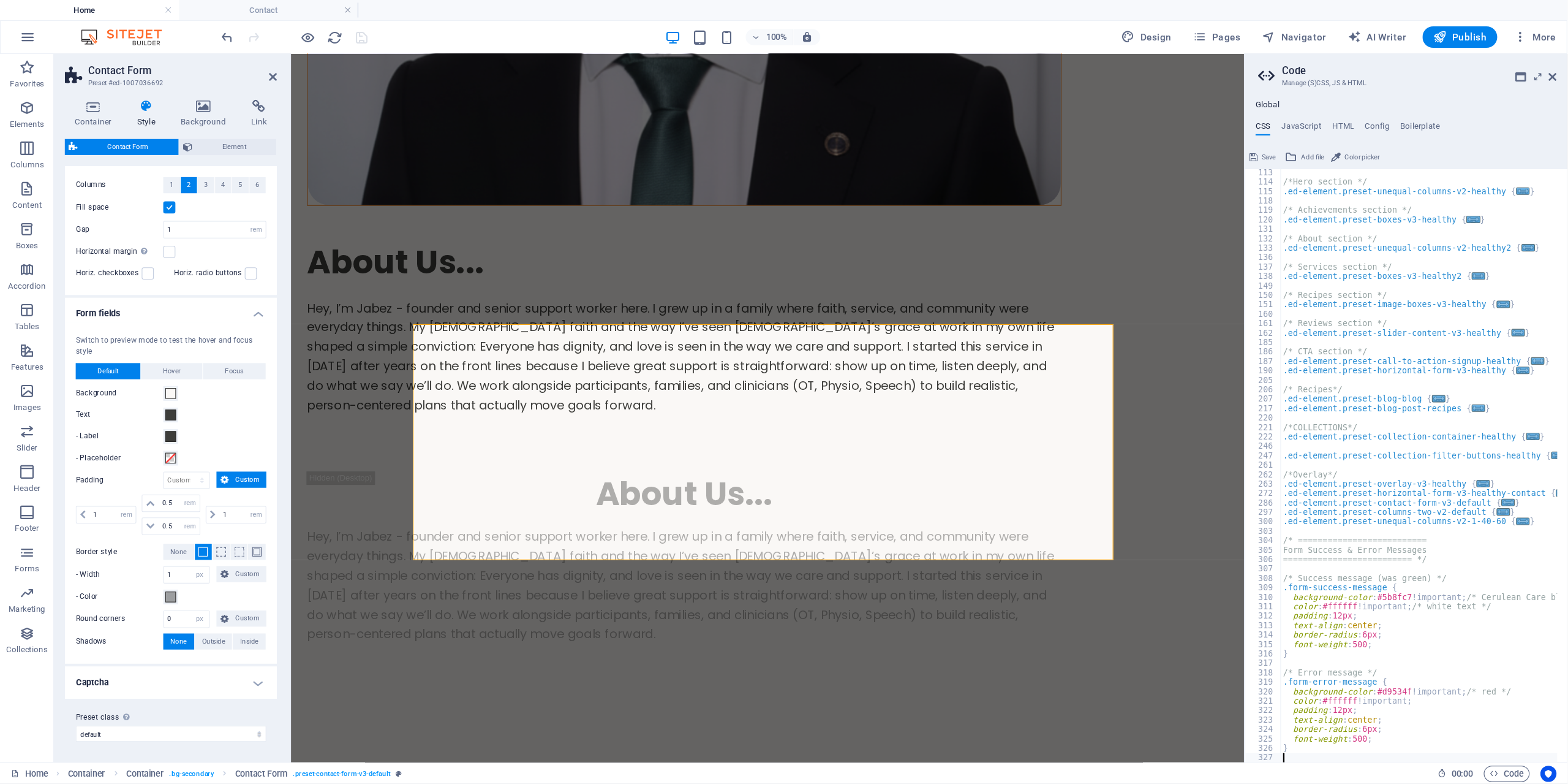
scroll to position [165, 0]
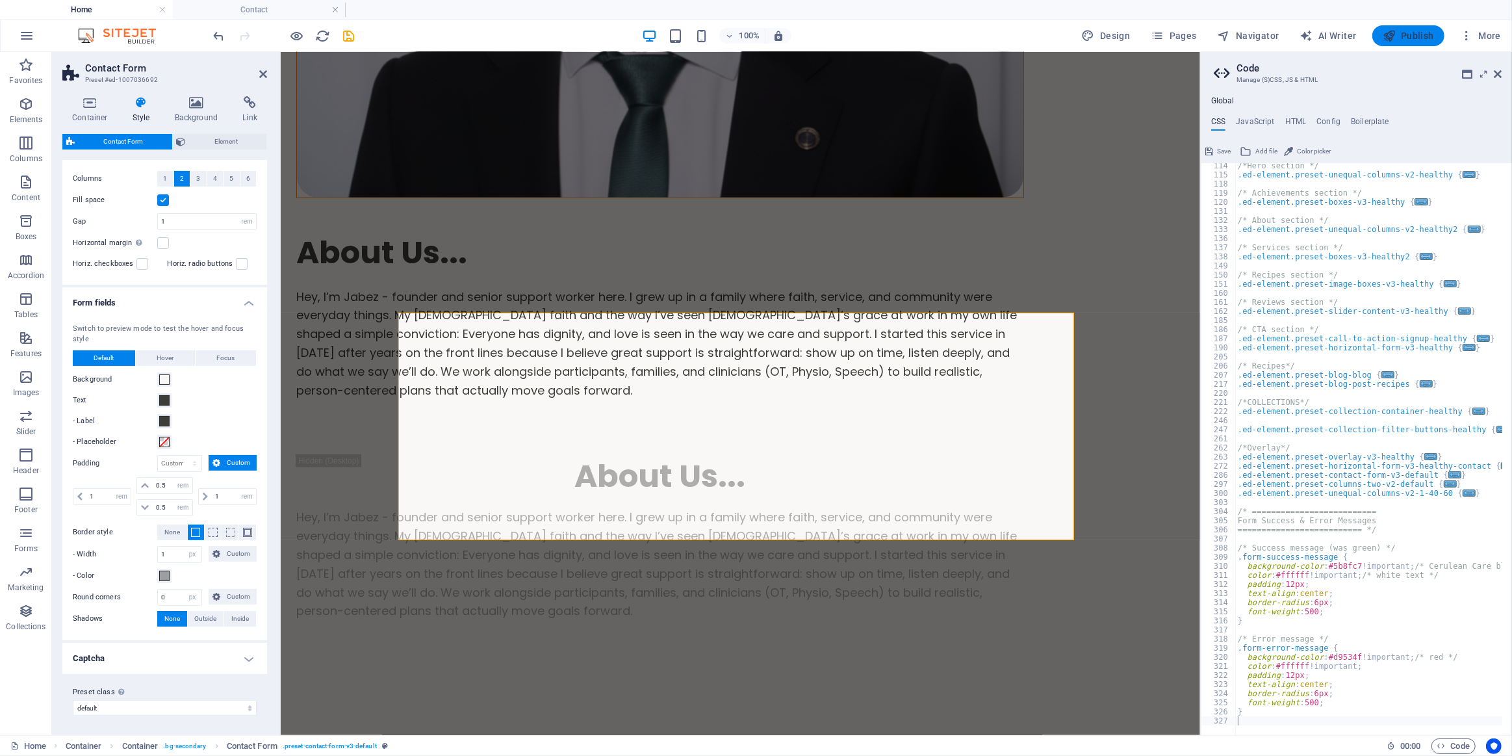
click at [1415, 34] on span "Publish" at bounding box center [1407, 35] width 51 height 13
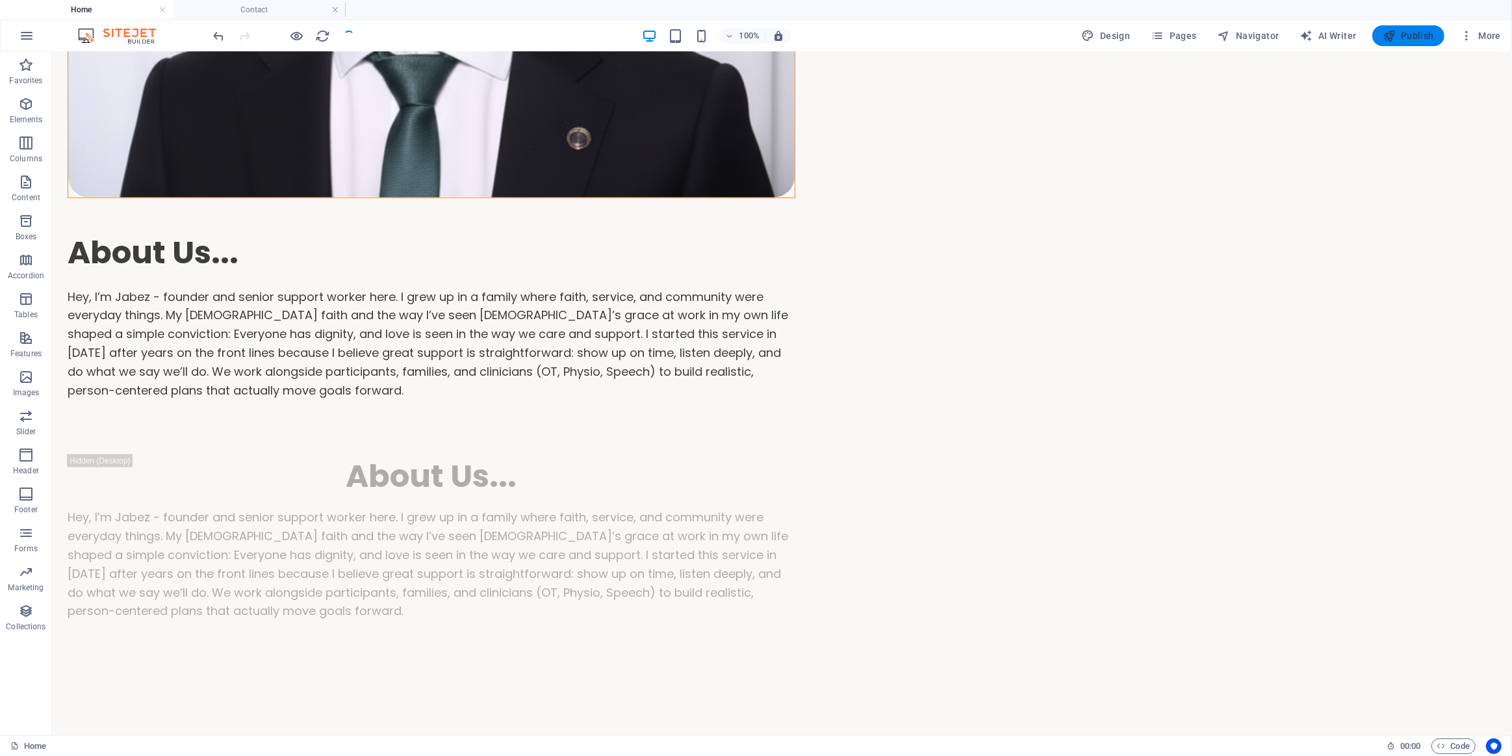
click at [1415, 34] on span "Publish" at bounding box center [1407, 35] width 51 height 13
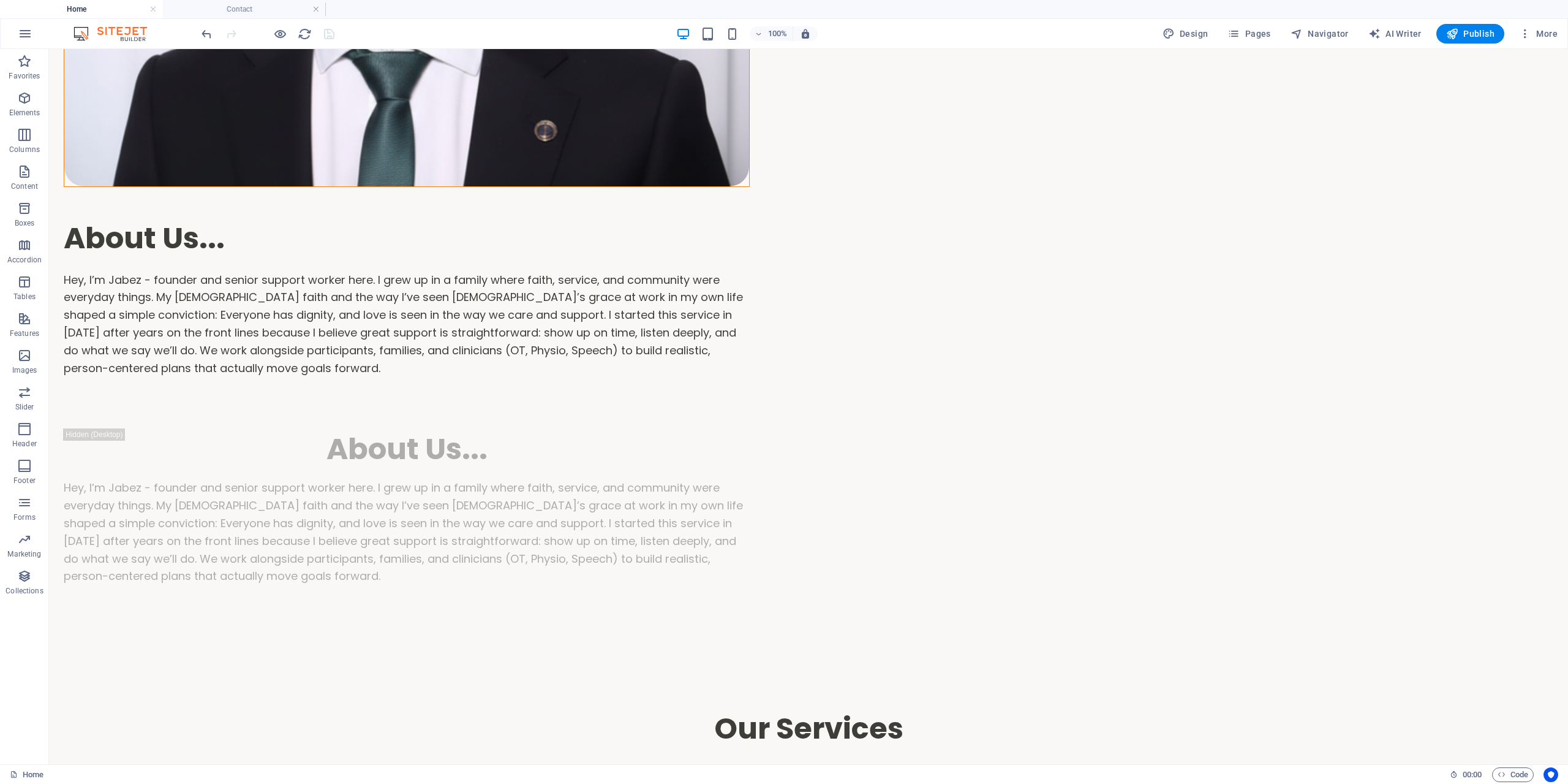
scroll to position [1743, 0]
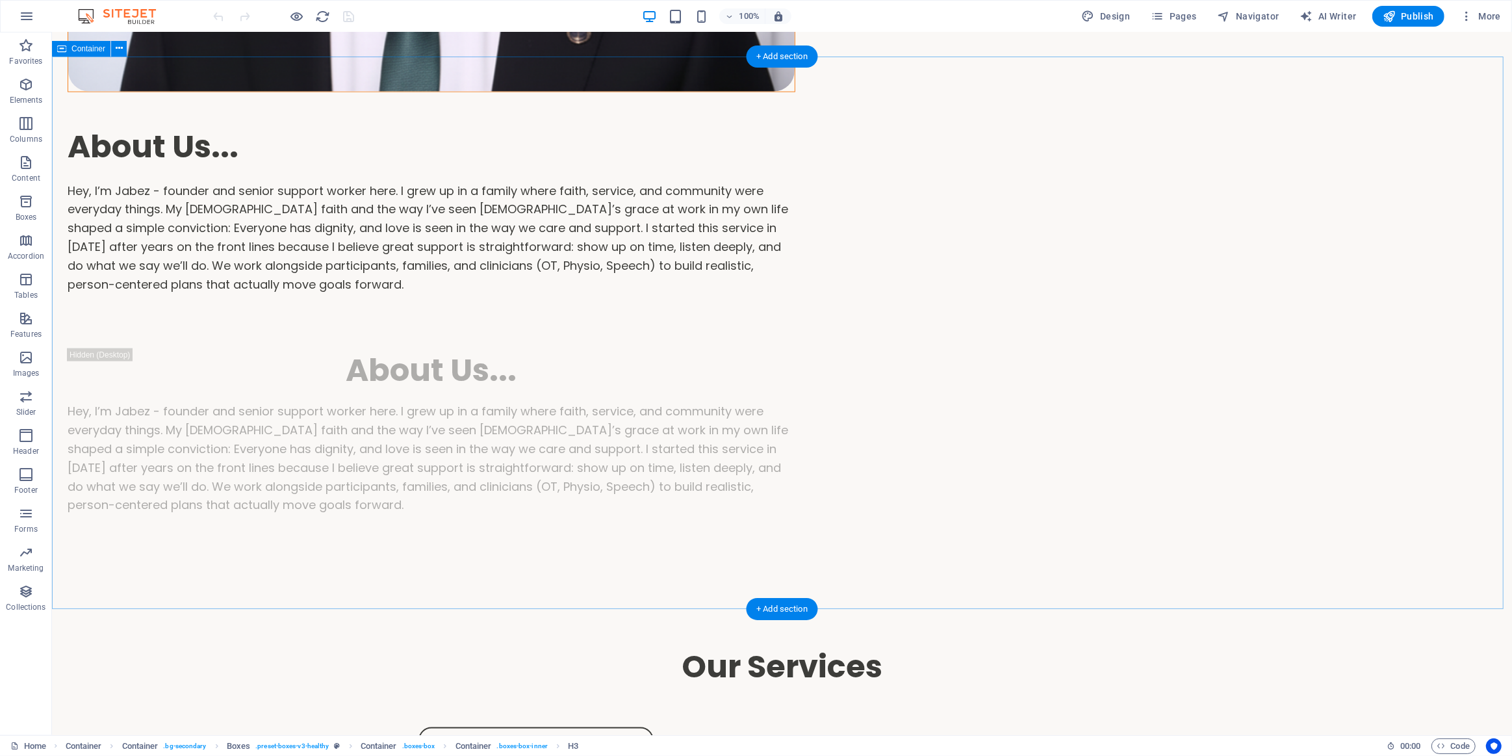
scroll to position [1939, 0]
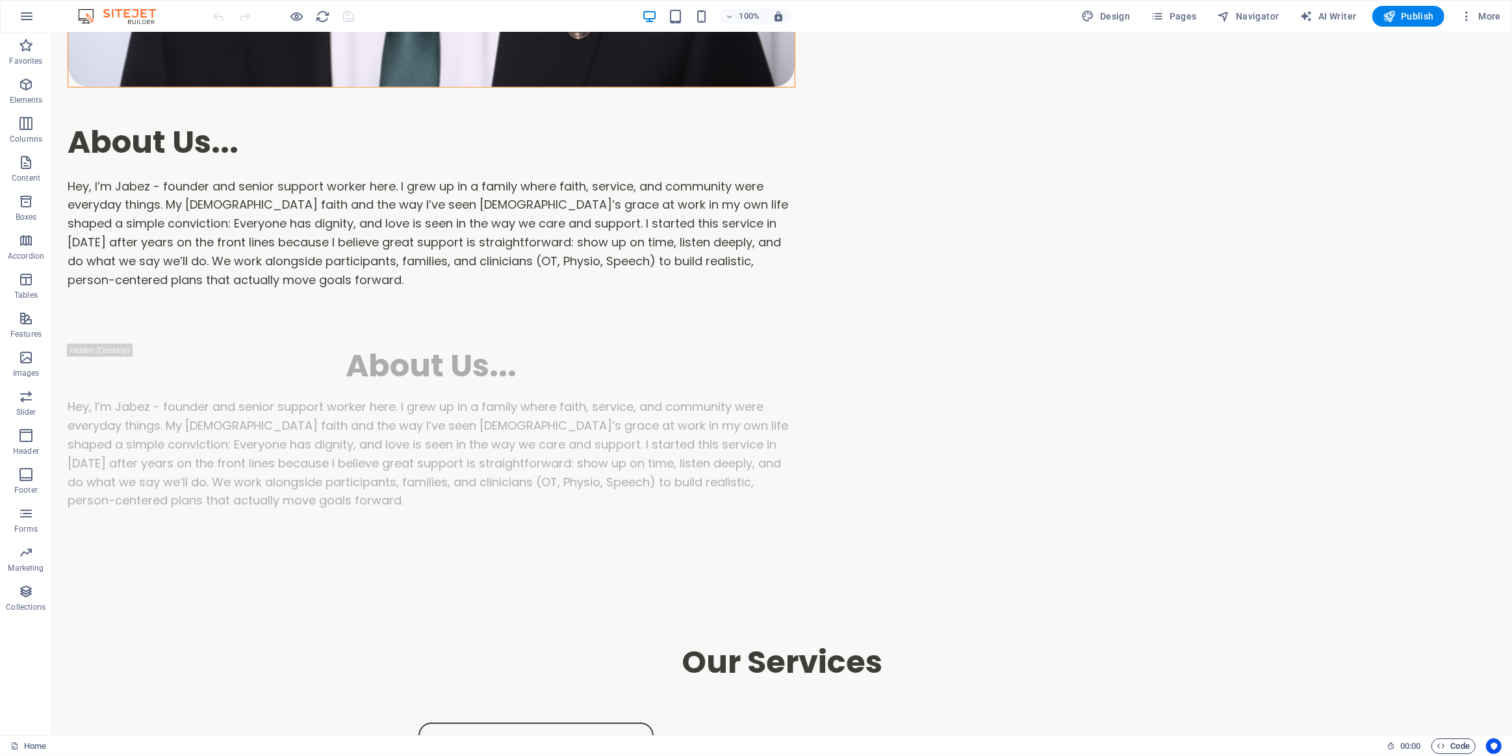
click at [1443, 741] on icon "button" at bounding box center [1441, 745] width 8 height 8
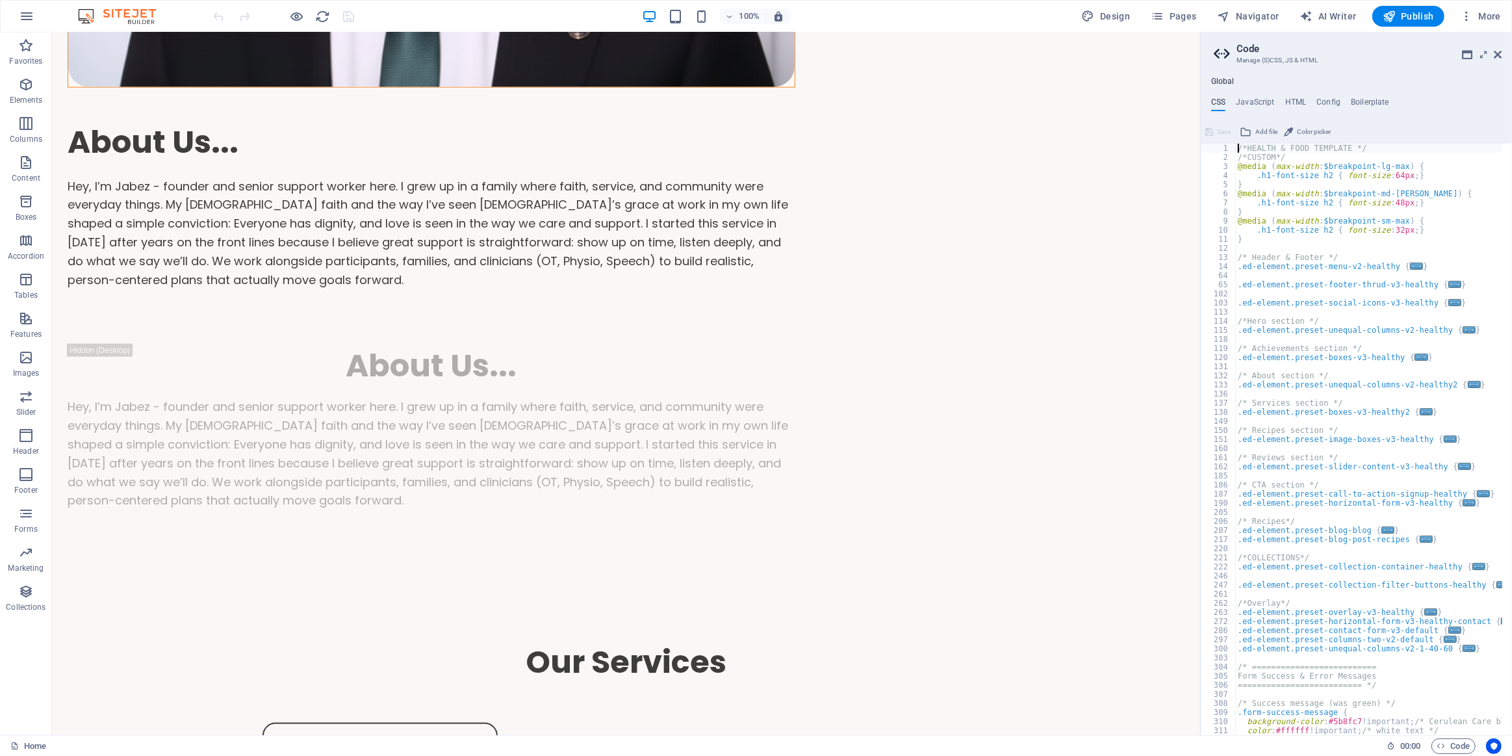
scroll to position [146, 0]
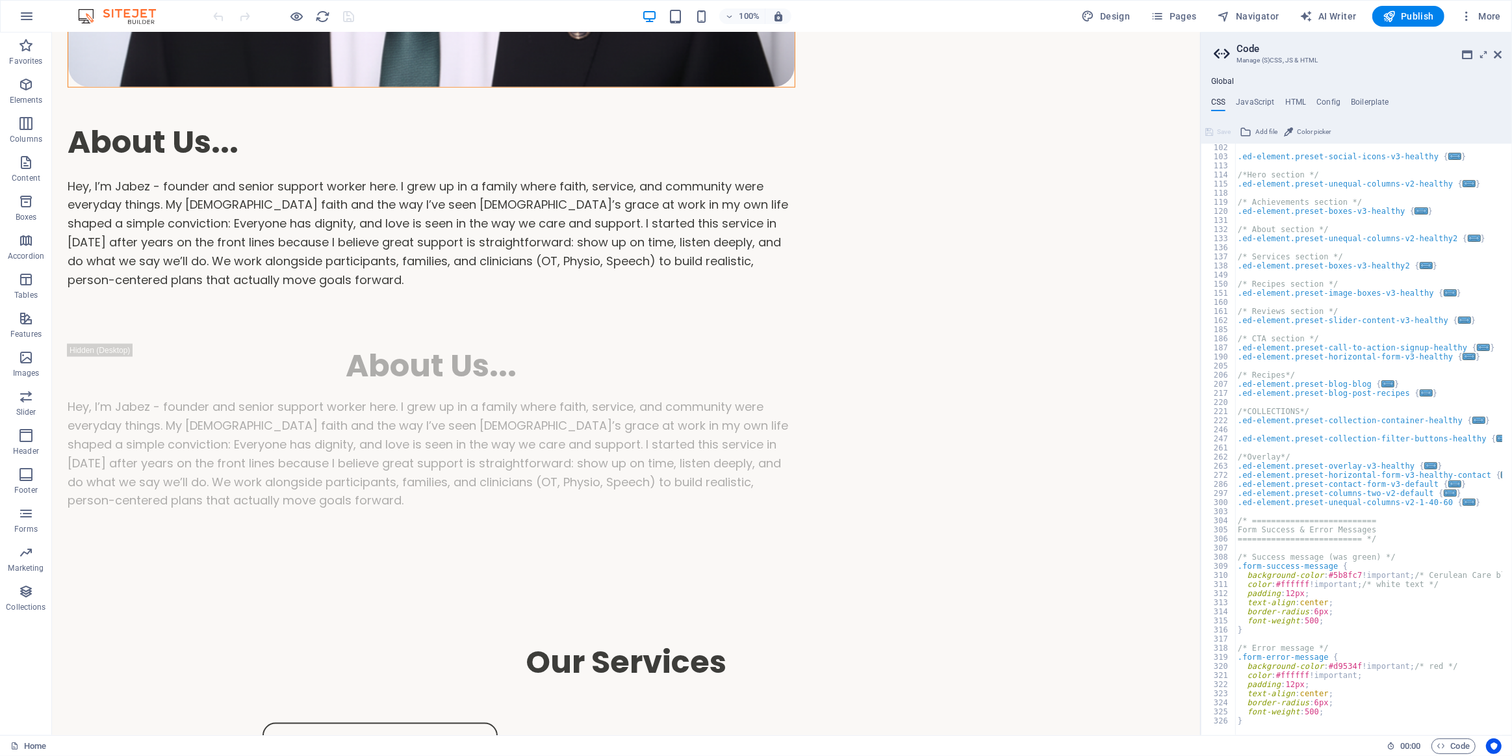
click at [1306, 586] on div ".ed-element.preset-social-icons-v3-healthy { ... } /*Hero section */ .ed-elemen…" at bounding box center [1377, 443] width 285 height 600
drag, startPoint x: 1356, startPoint y: 574, endPoint x: 1325, endPoint y: 577, distance: 31.3
click at [1325, 577] on div ".ed-element.preset-social-icons-v3-healthy { ... } /*Hero section */ .ed-elemen…" at bounding box center [1377, 443] width 285 height 600
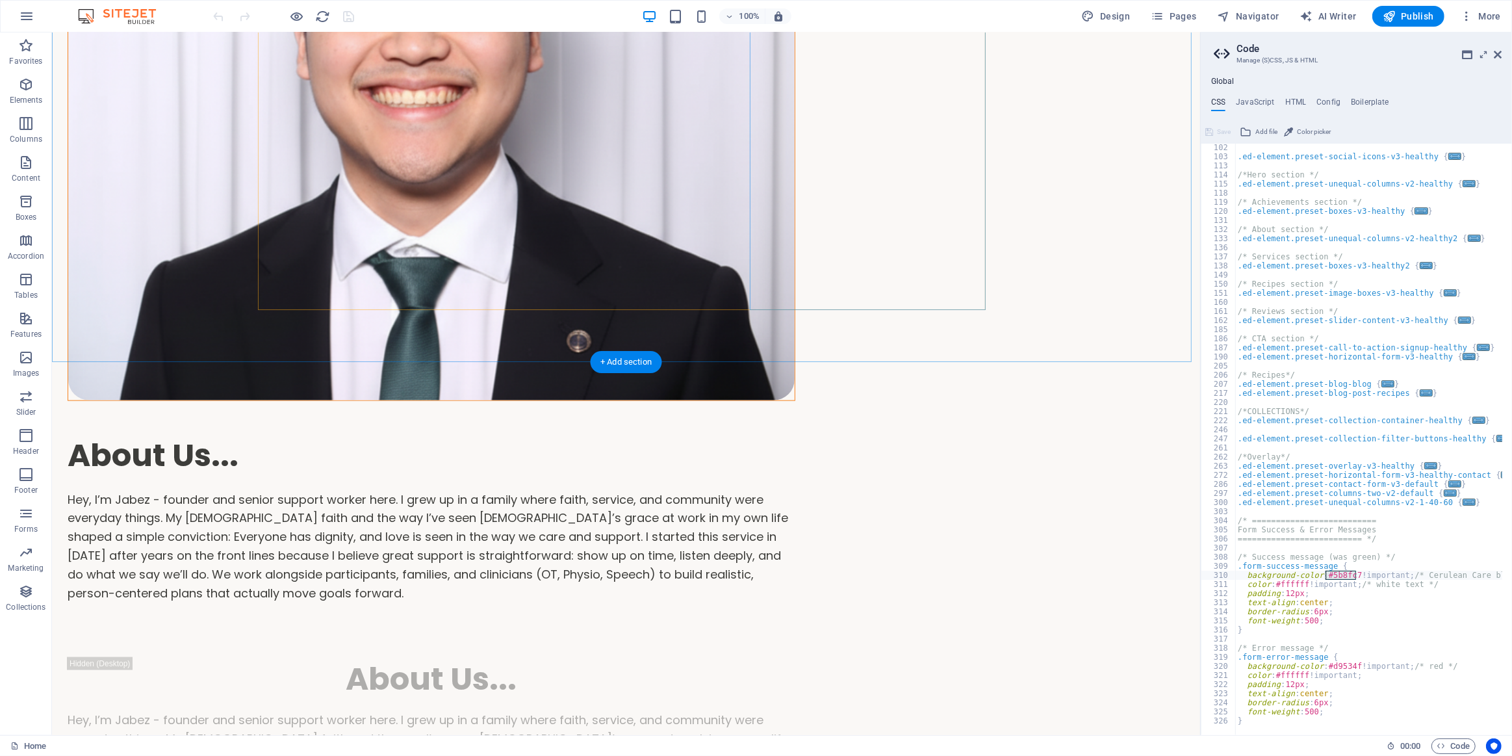
scroll to position [1821, 0]
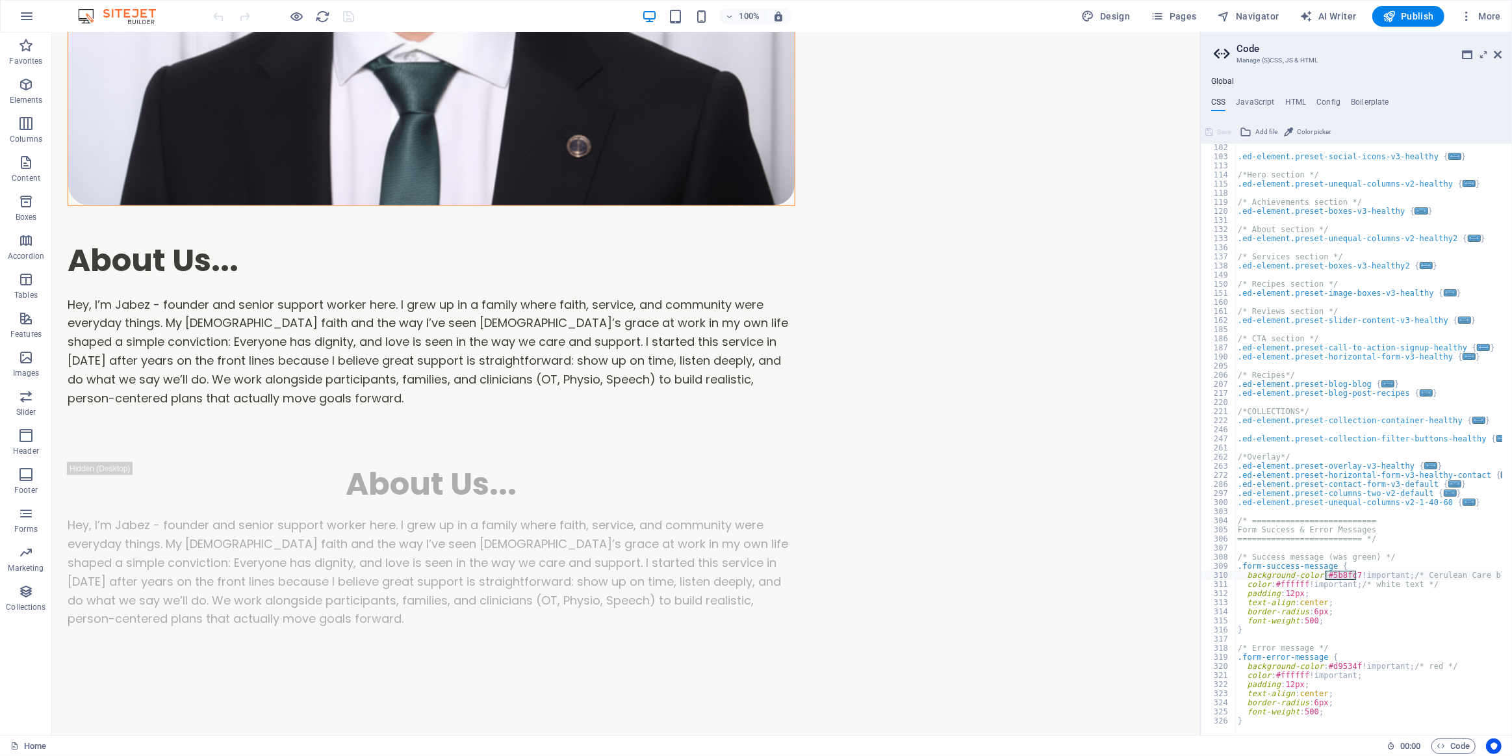
click at [1345, 713] on div ".ed-element.preset-social-icons-v3-healthy { ... } /*Hero section */ .ed-elemen…" at bounding box center [1377, 443] width 285 height 600
click at [1297, 722] on div at bounding box center [1377, 728] width 285 height 13
type textarea "}"
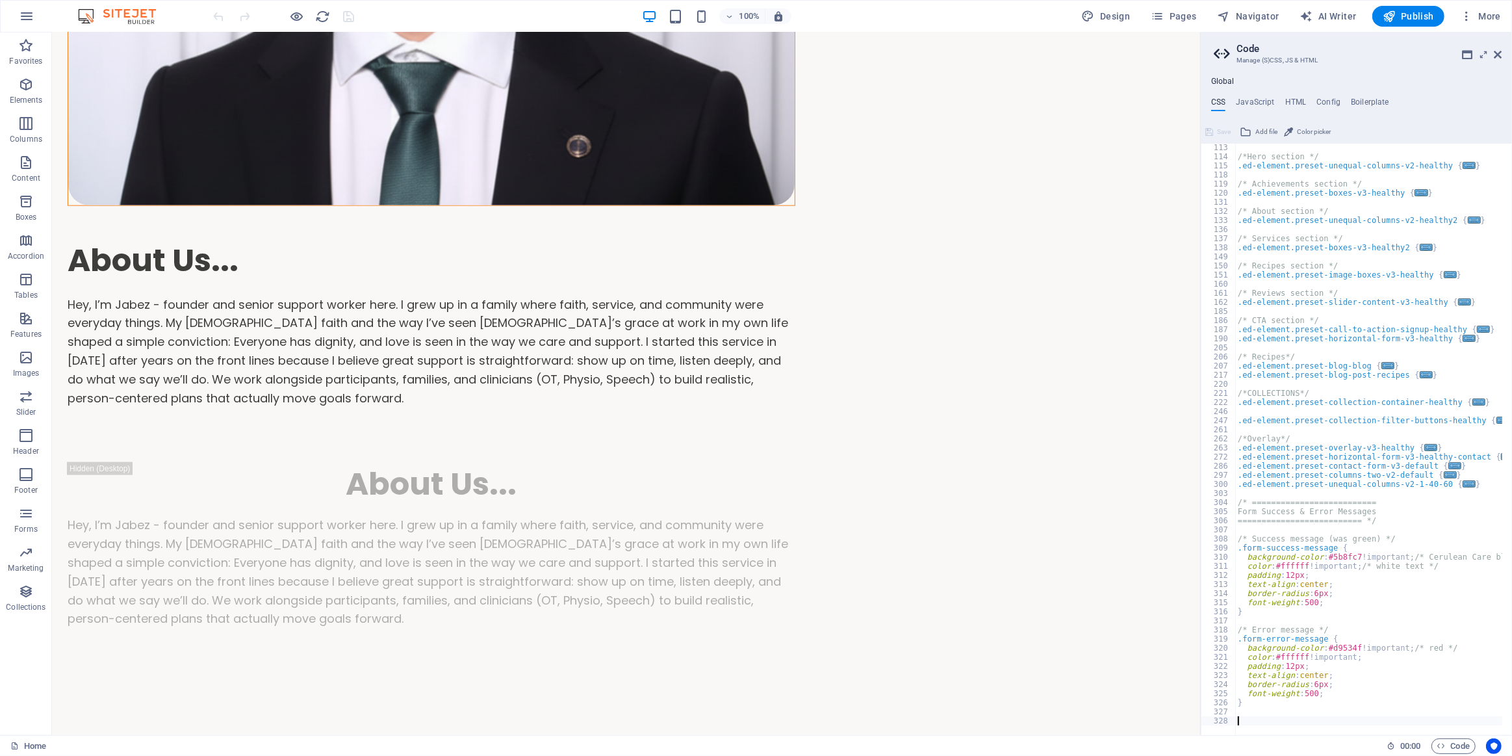
paste textarea "}"
type textarea "}"
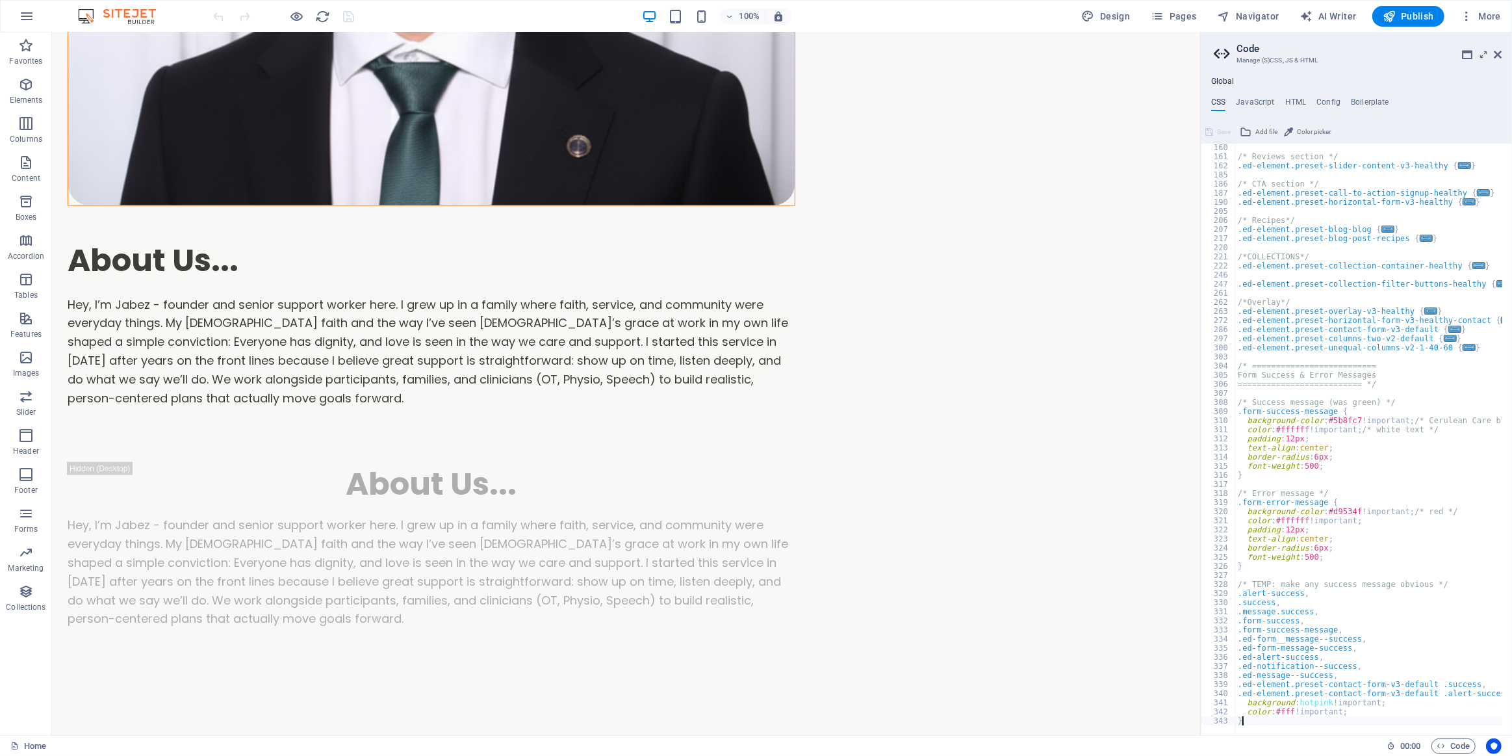
scroll to position [300, 0]
click at [1223, 134] on span "Save" at bounding box center [1224, 132] width 14 height 16
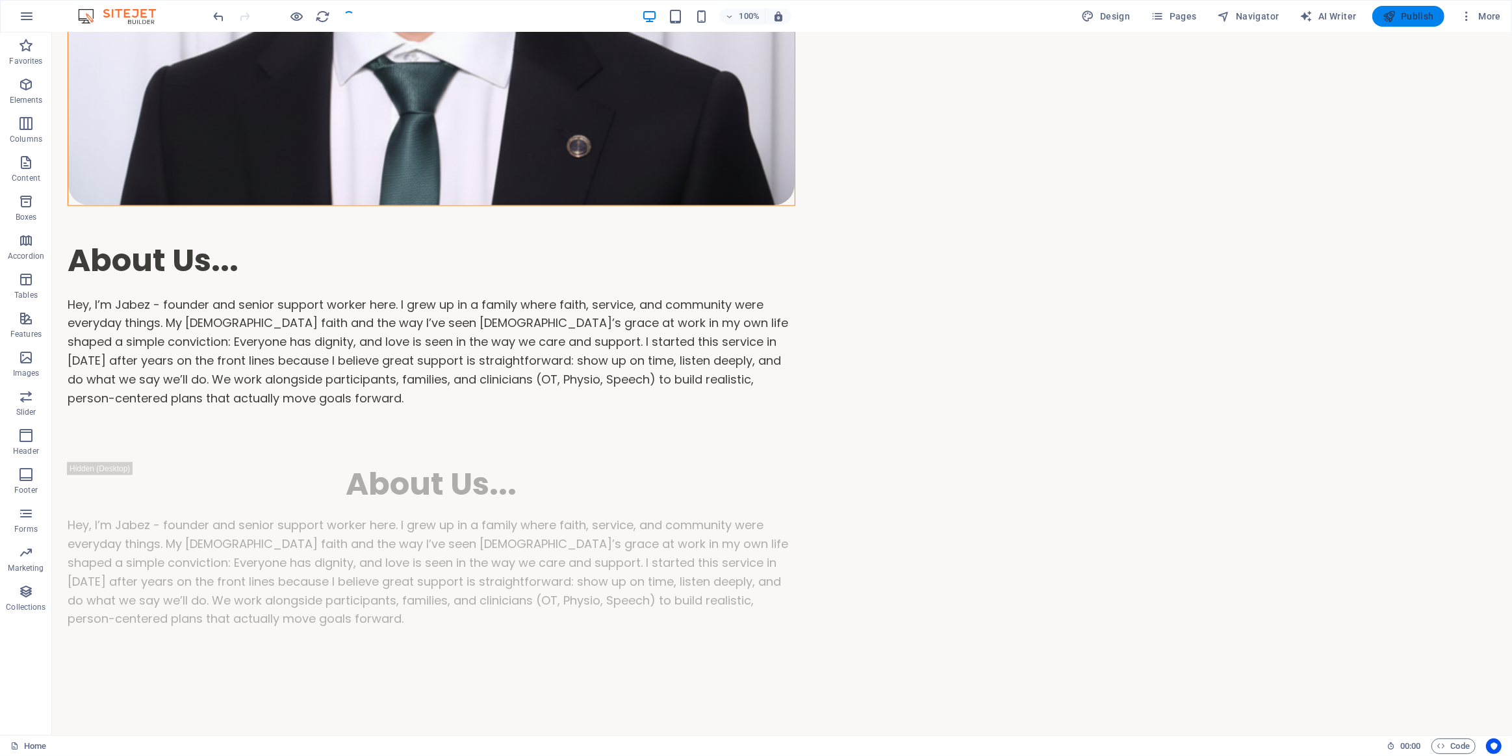
click at [1416, 16] on span "Publish" at bounding box center [1407, 16] width 51 height 13
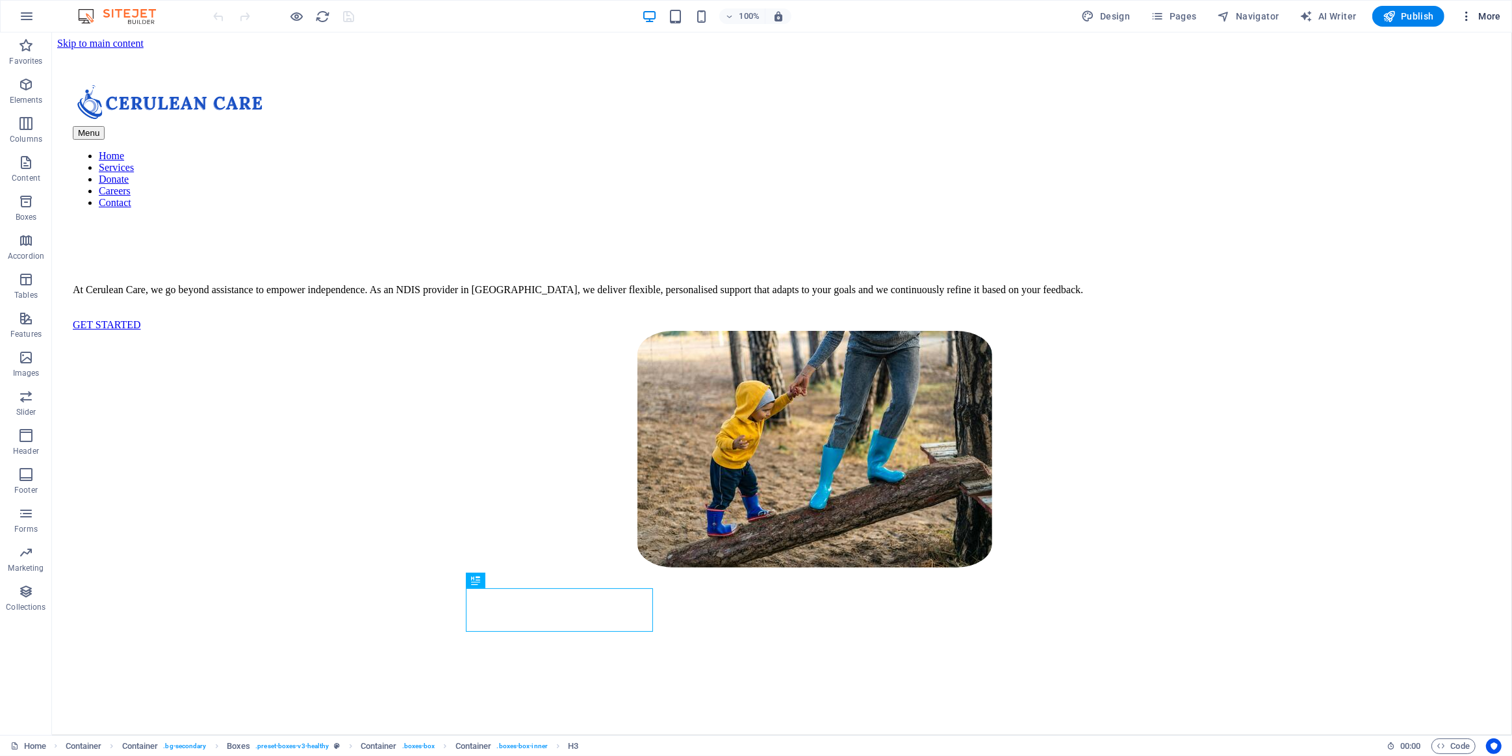
click at [1473, 16] on icon "button" at bounding box center [1466, 16] width 13 height 13
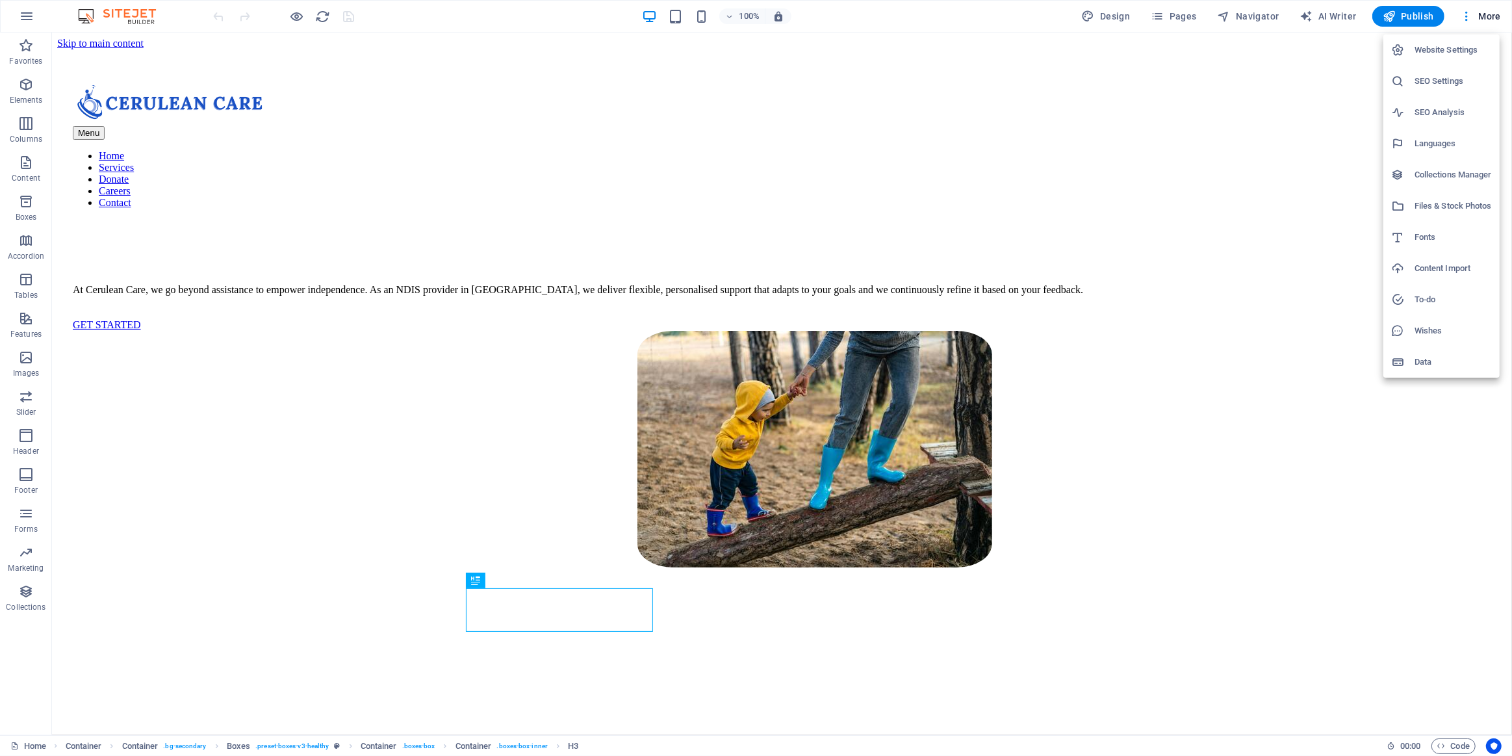
click at [1449, 745] on div at bounding box center [756, 378] width 1512 height 756
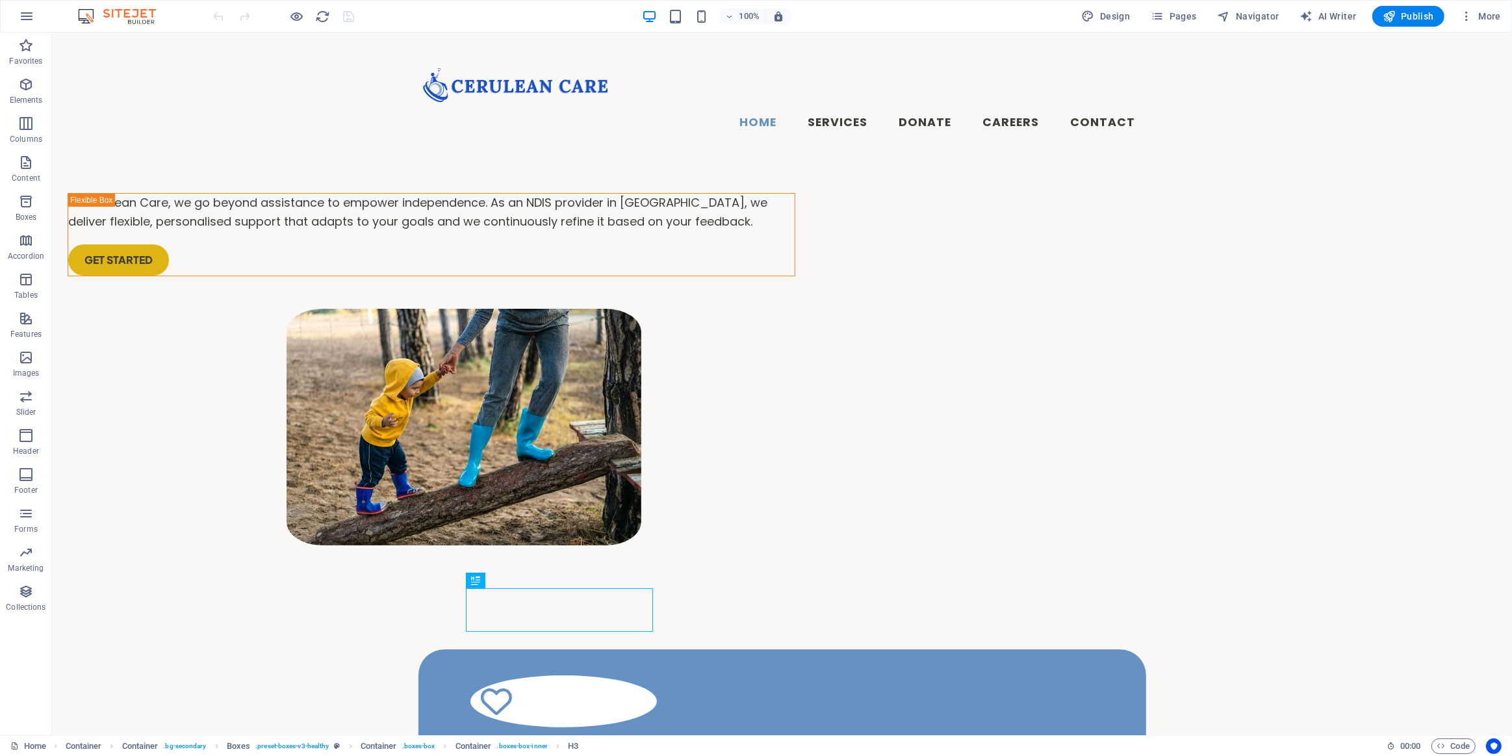
click at [1449, 745] on span "Code" at bounding box center [1453, 746] width 32 height 16
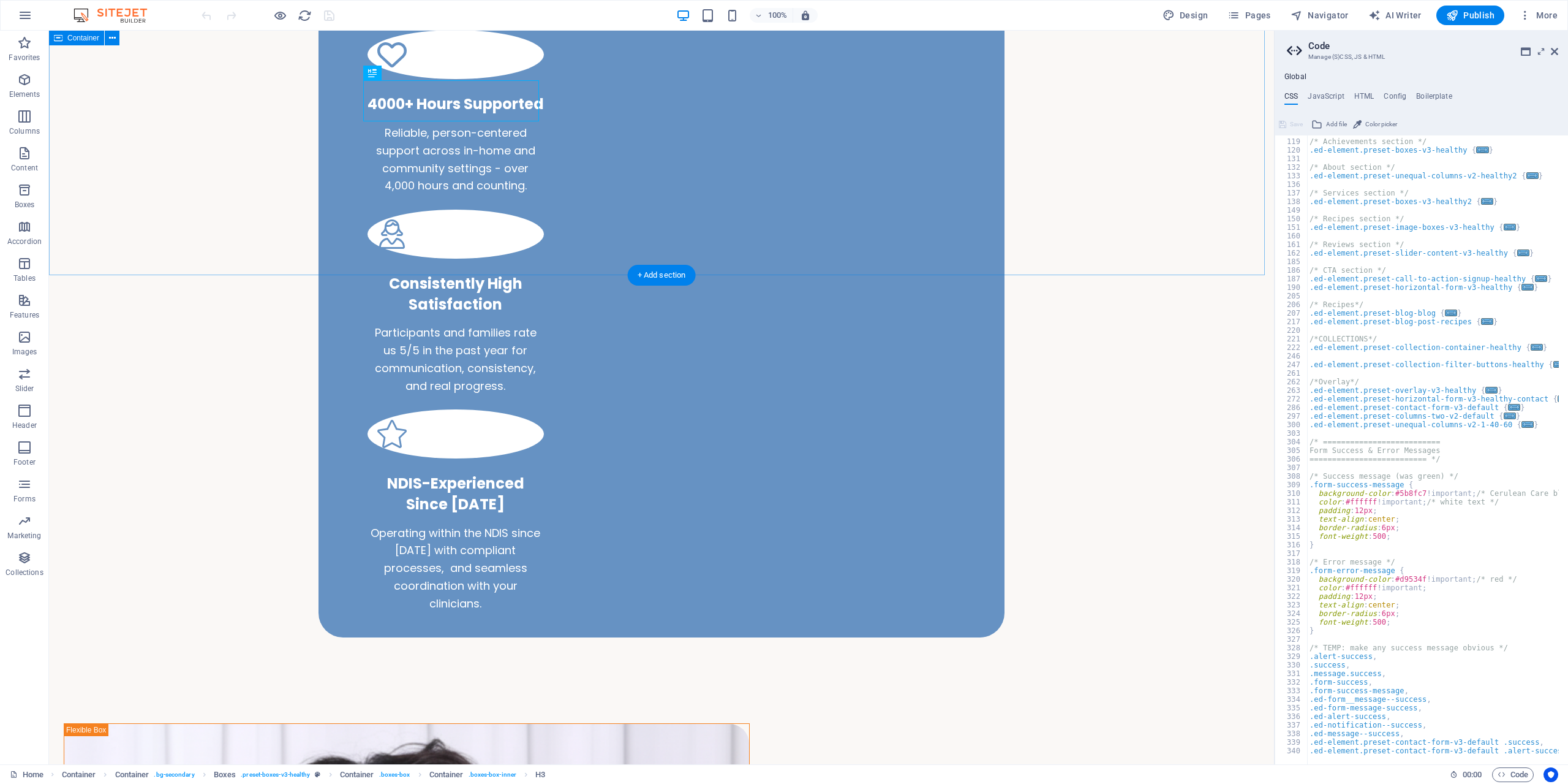
scroll to position [613, 0]
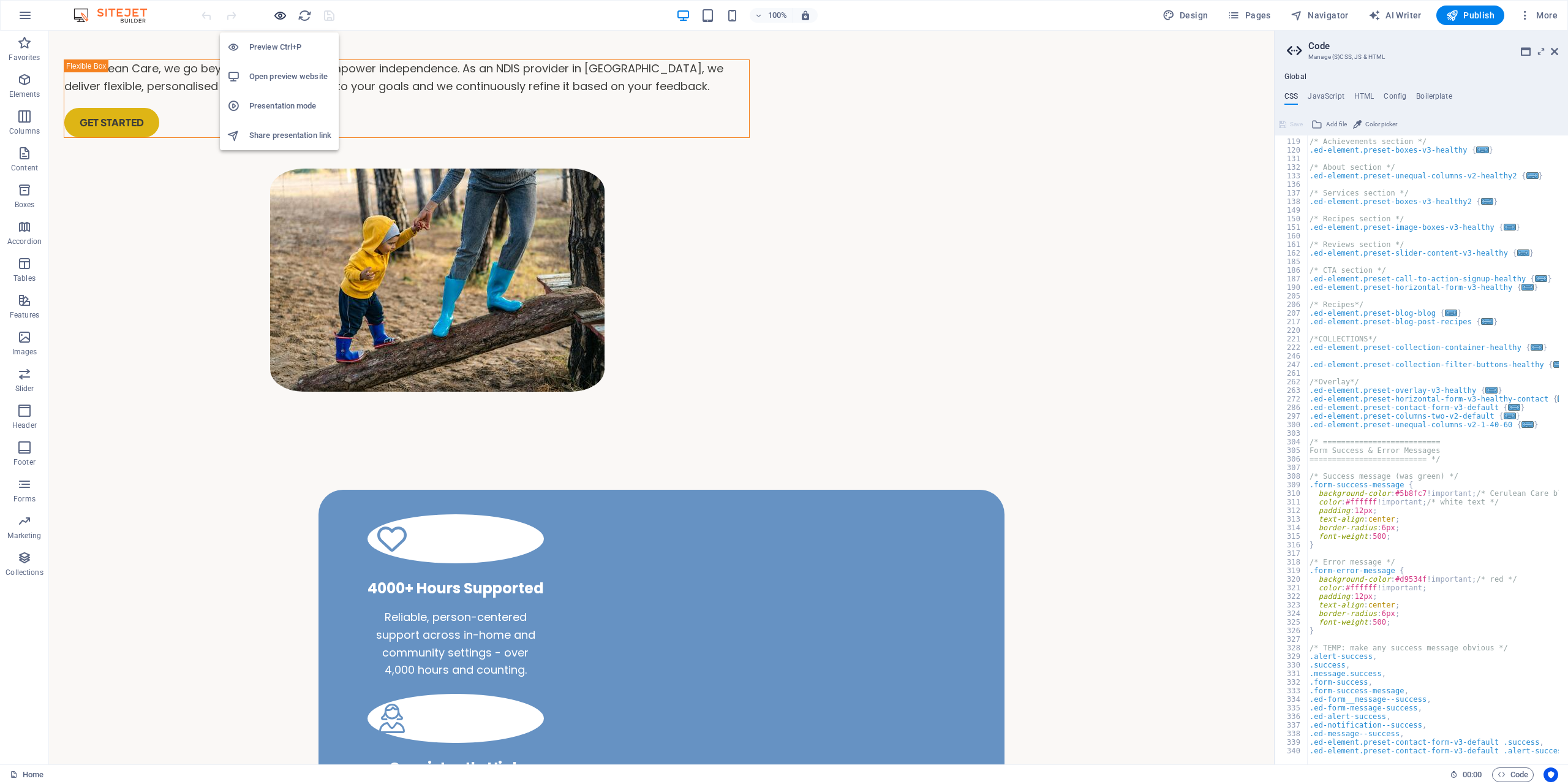
click at [279, 22] on icon "button" at bounding box center [280, 15] width 14 height 14
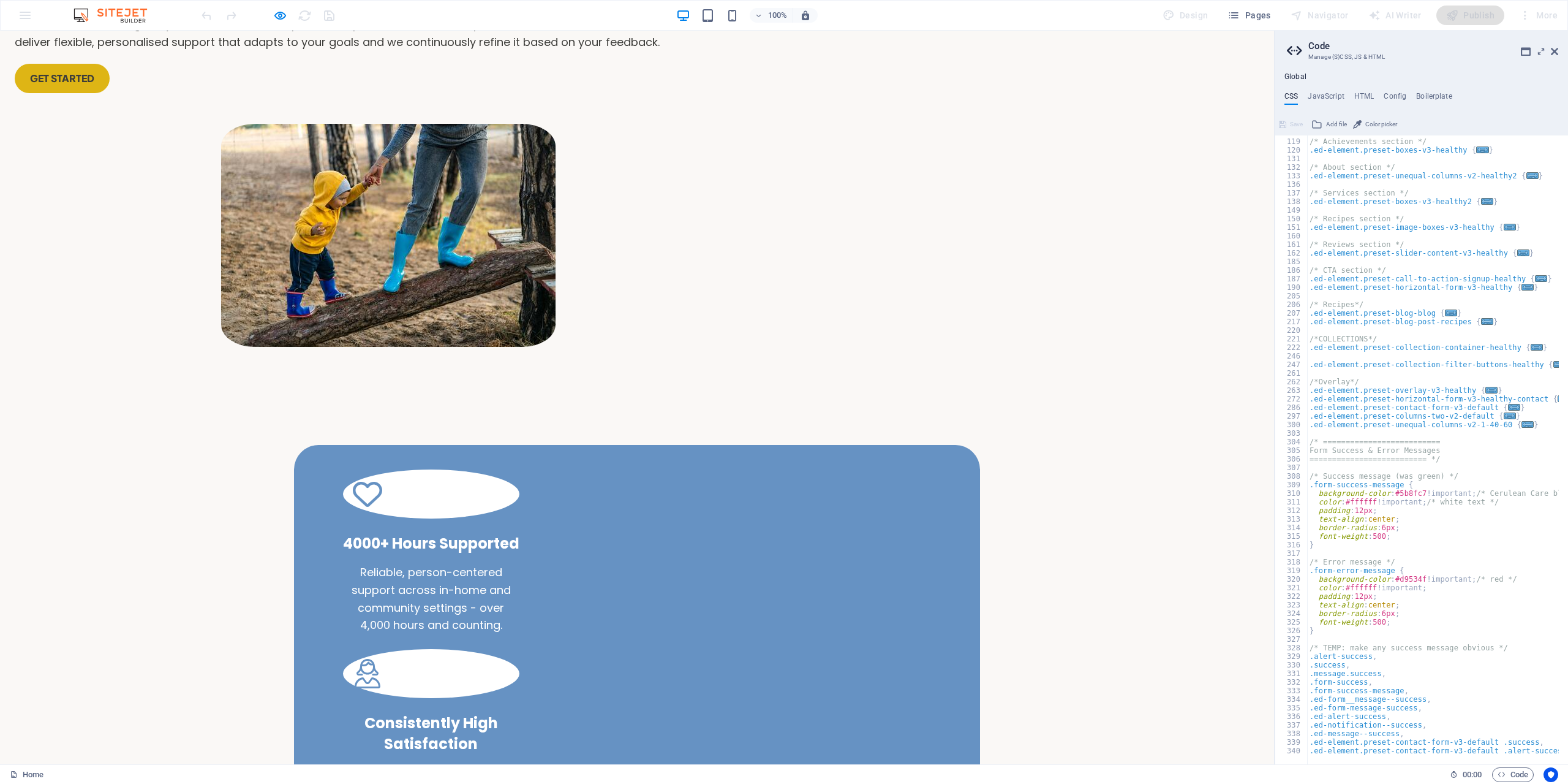
scroll to position [0, 0]
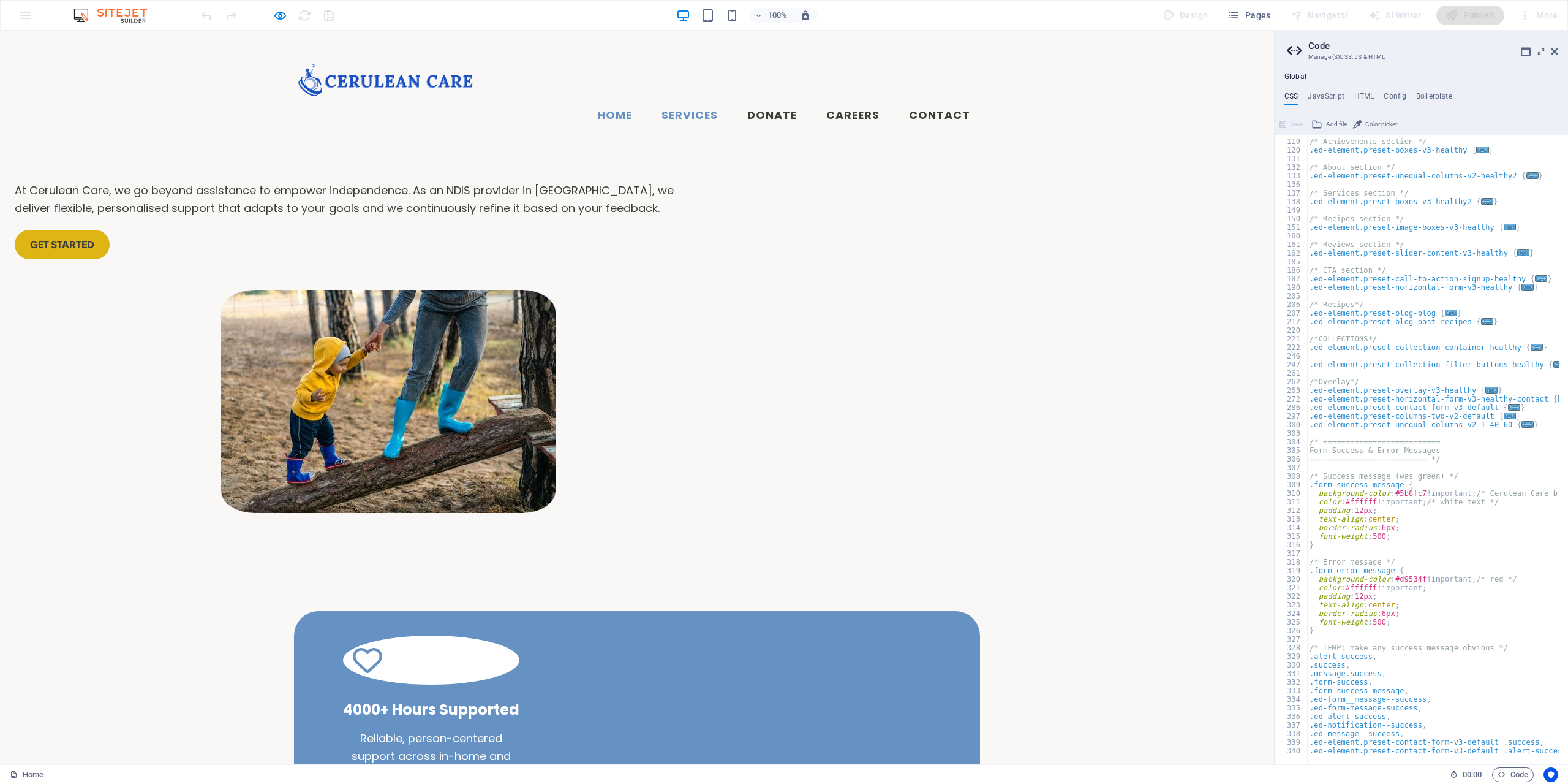
click at [700, 101] on link "Services" at bounding box center [689, 116] width 76 height 30
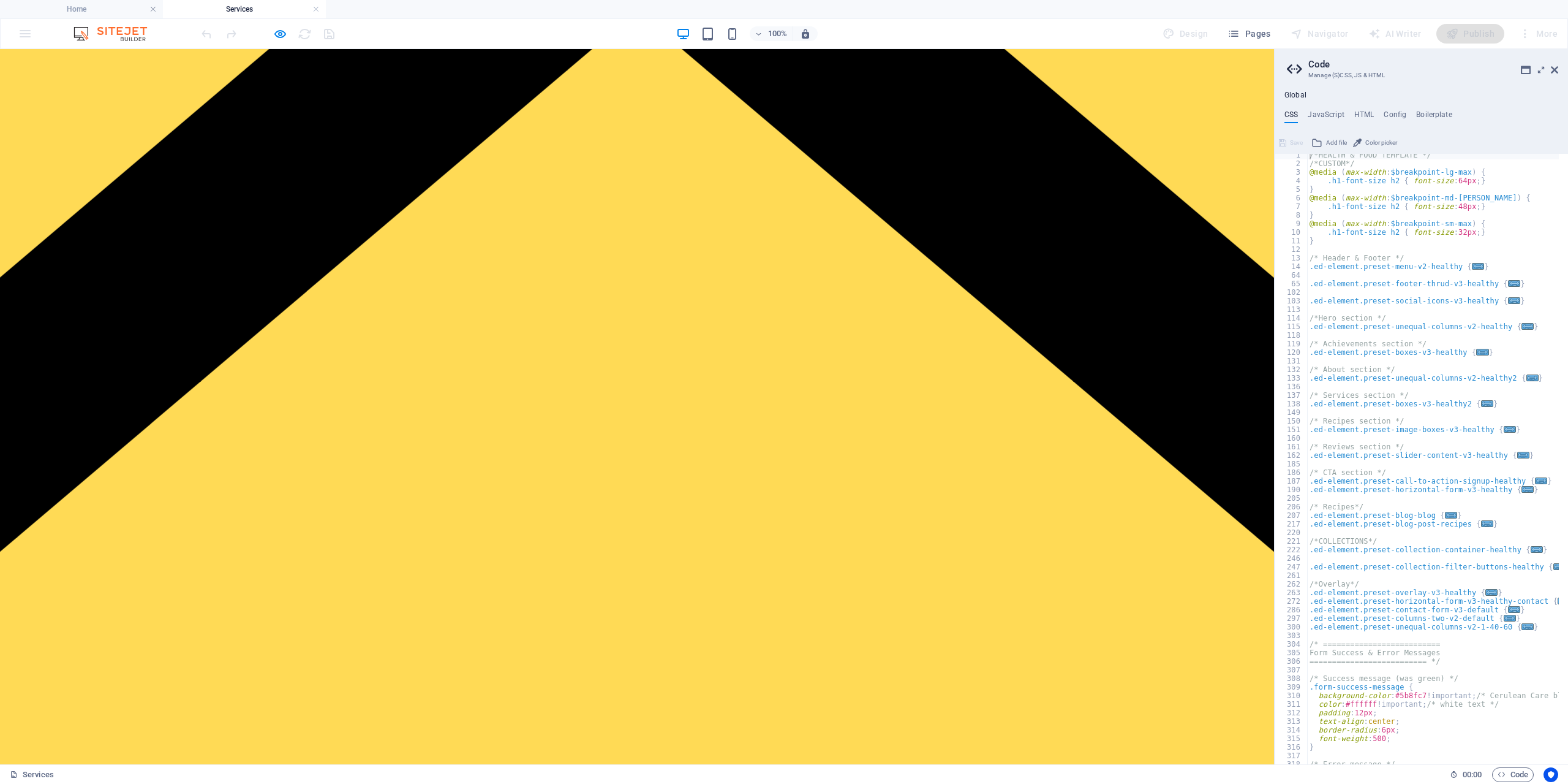
scroll to position [187, 0]
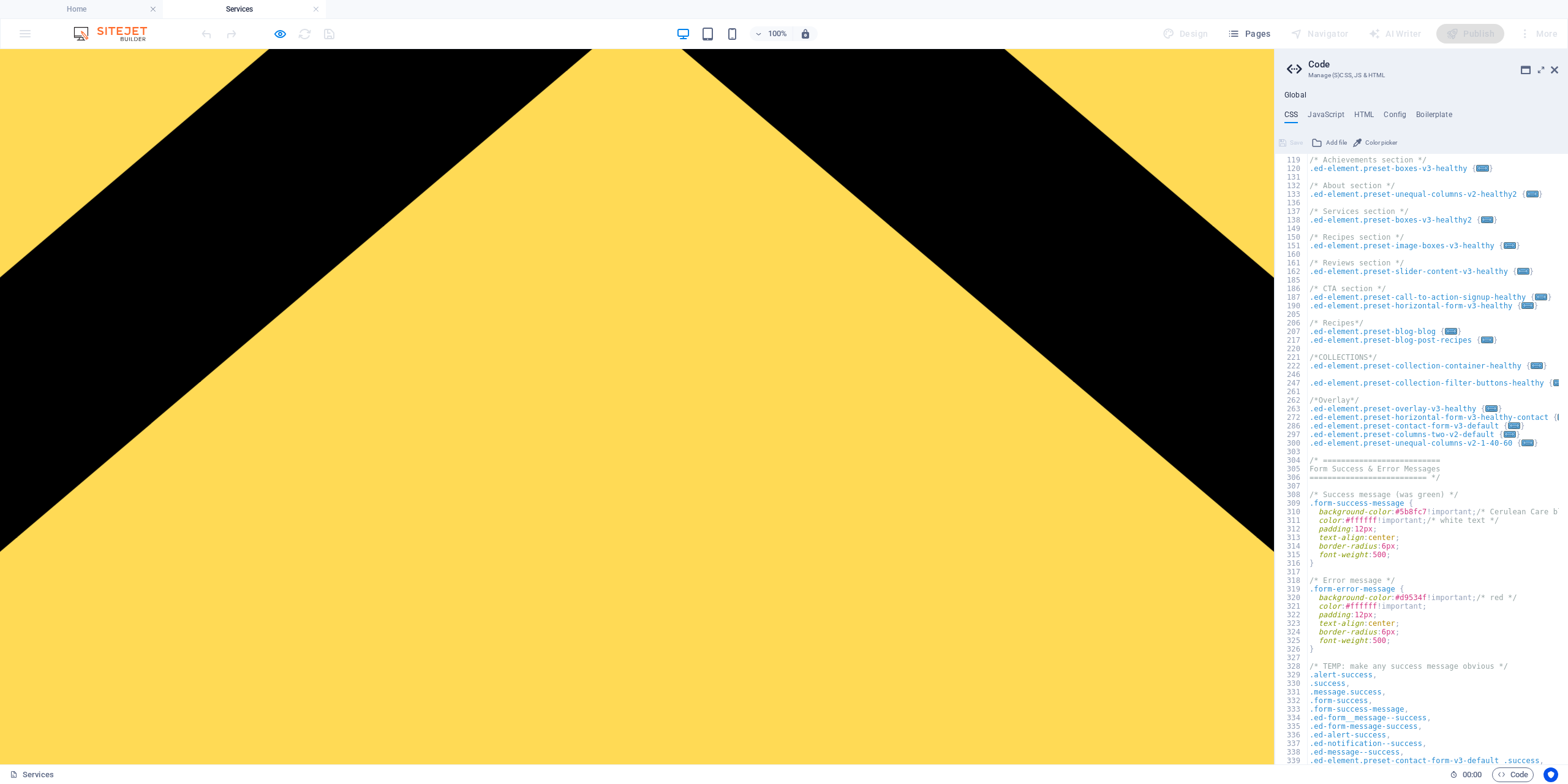
click at [1472, 746] on div "/* Achievements section */ .ed-element.preset-boxes-v3-healthy { ... } /* About…" at bounding box center [1441, 465] width 269 height 637
click at [1456, 753] on div at bounding box center [1441, 758] width 269 height 12
type textarea ".ed-message--success,"
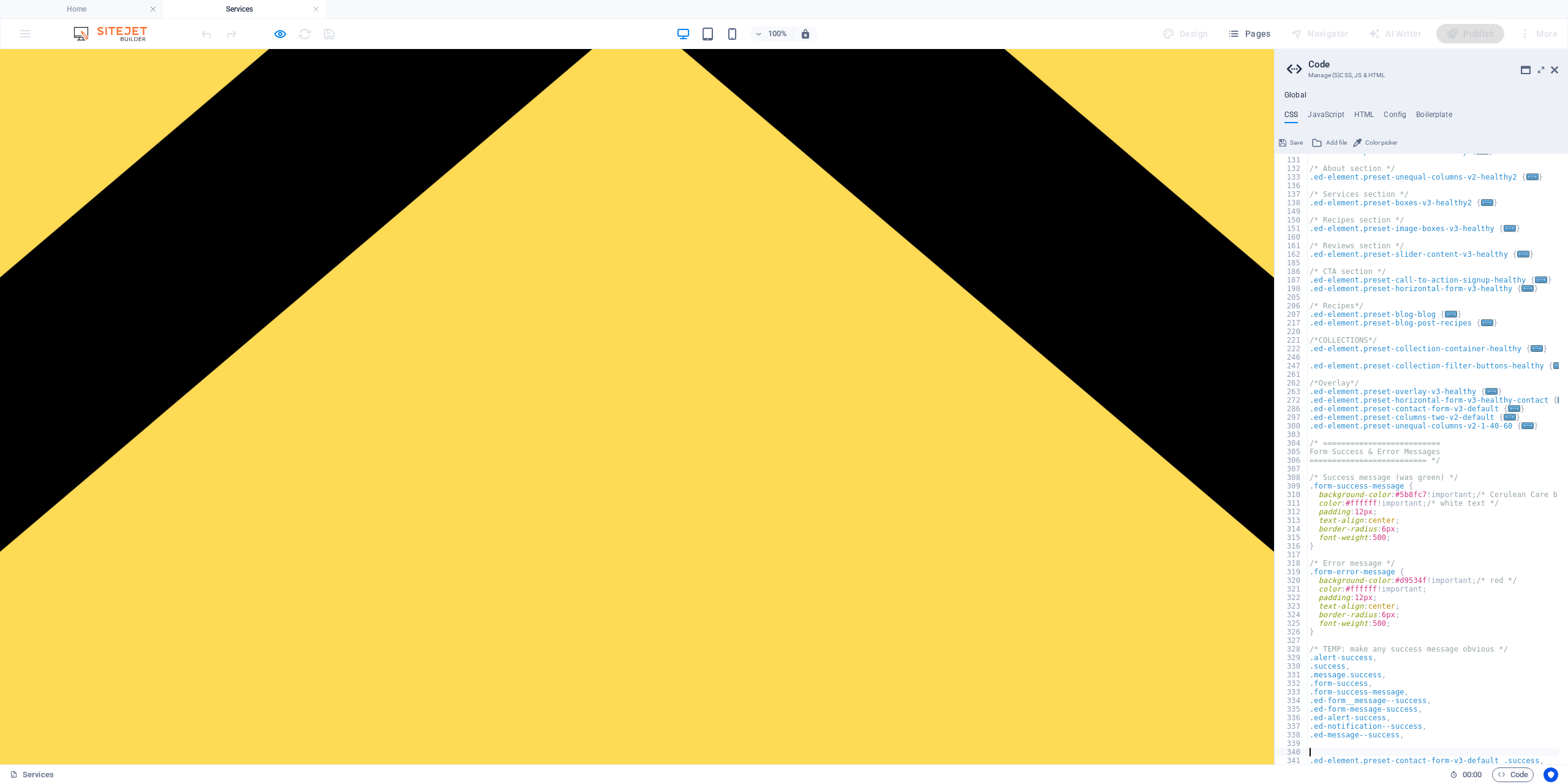
paste textarea
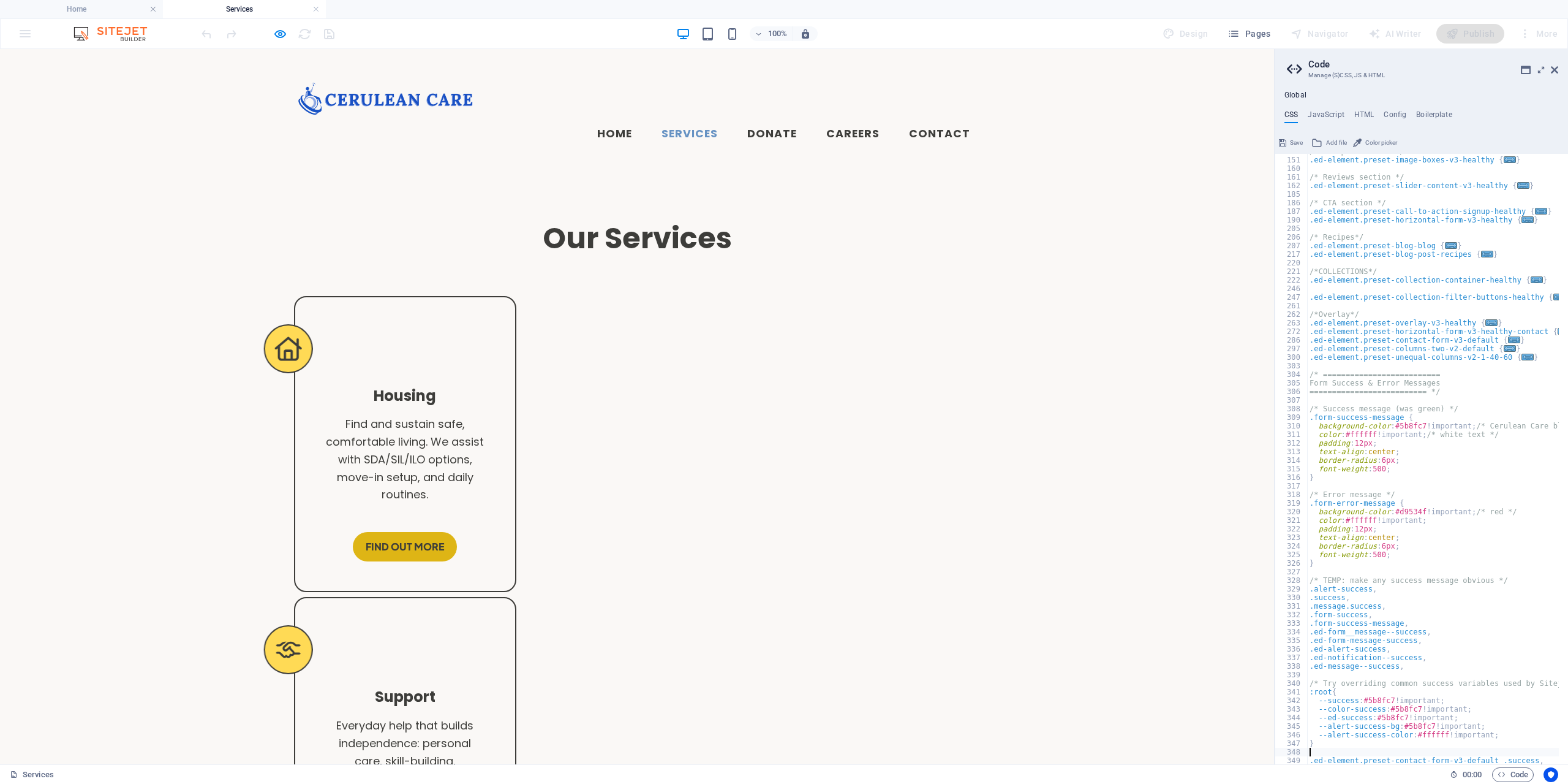
scroll to position [292, 0]
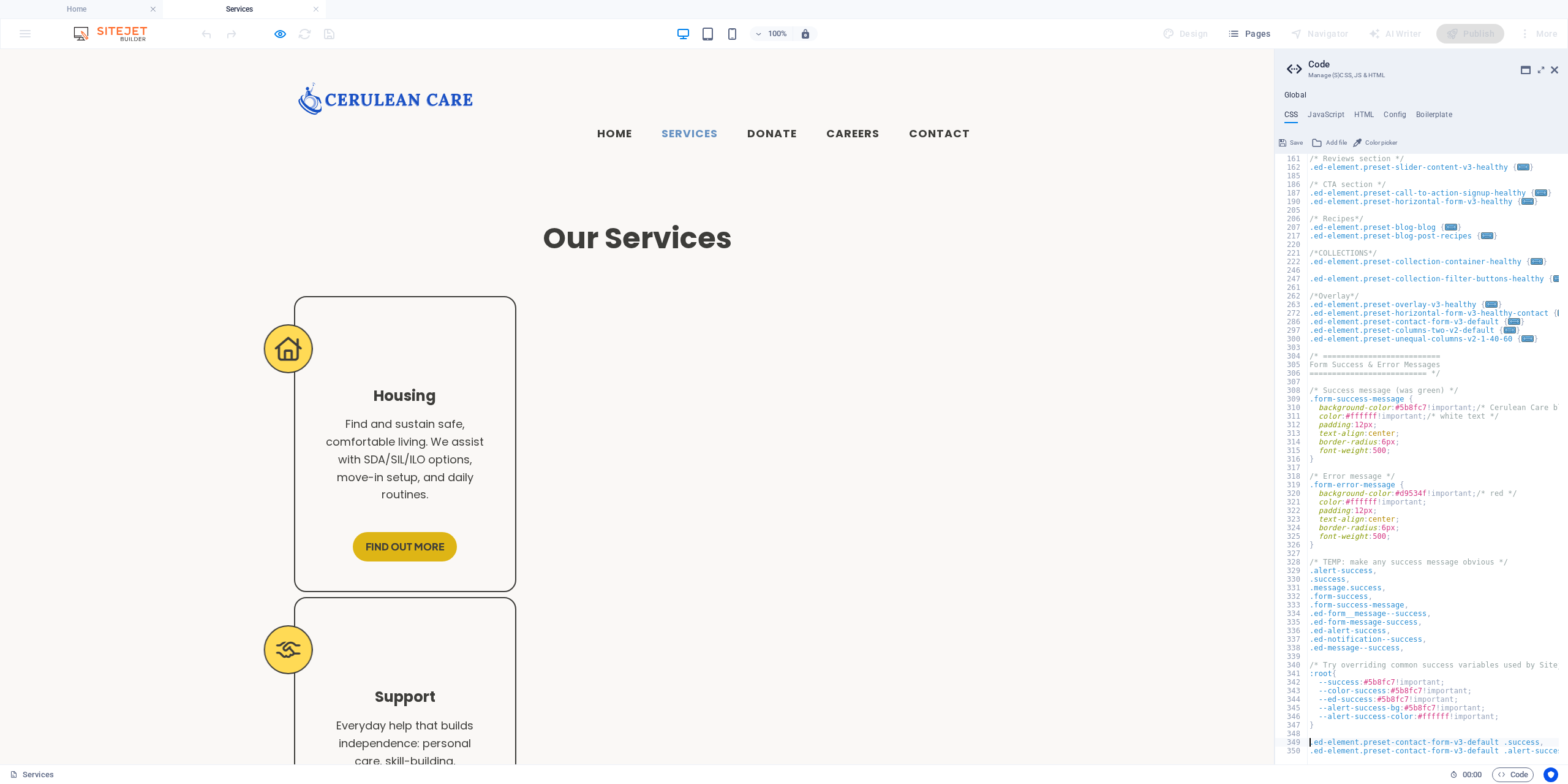
type textarea "}"
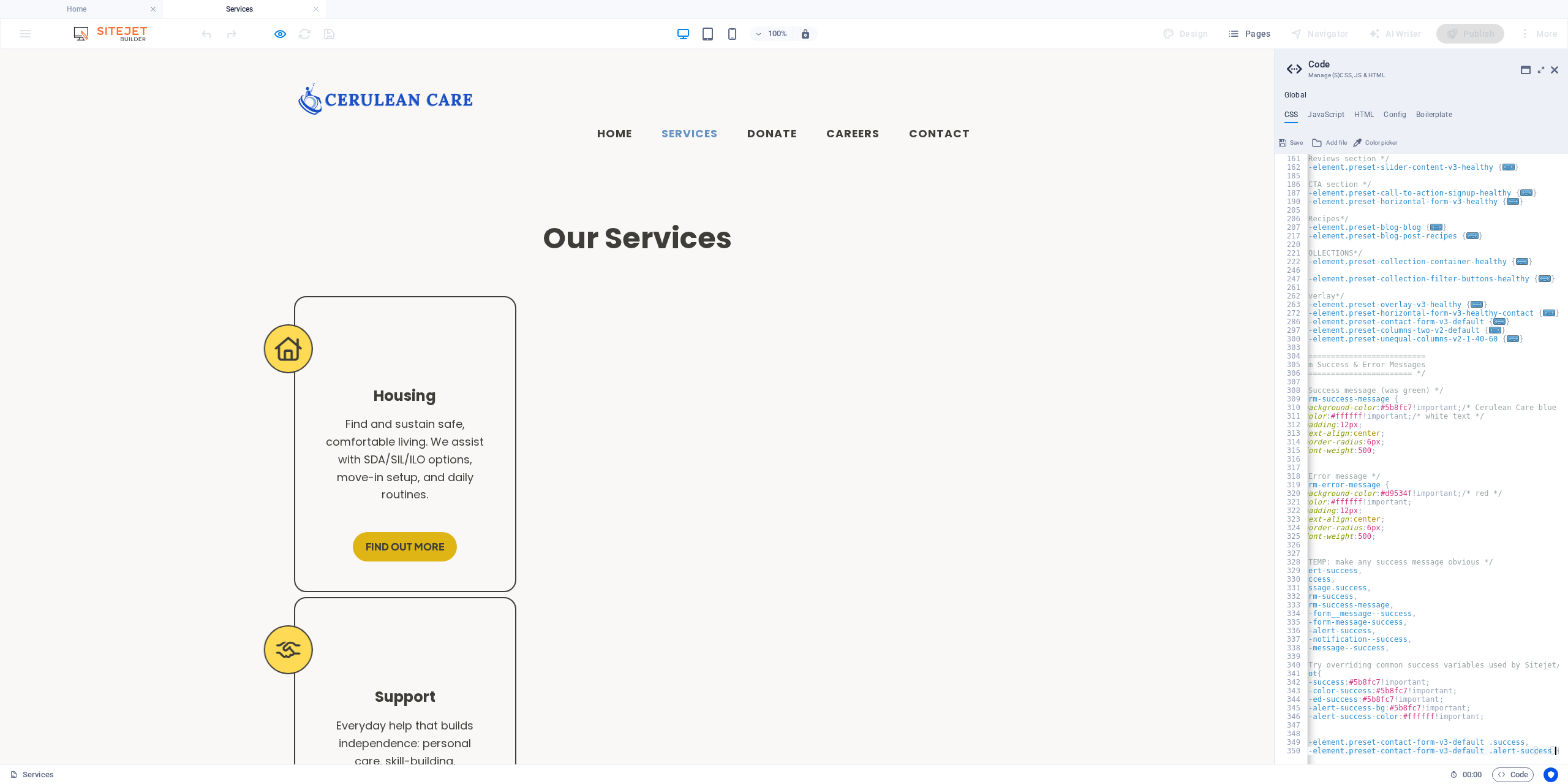
scroll to position [0, 0]
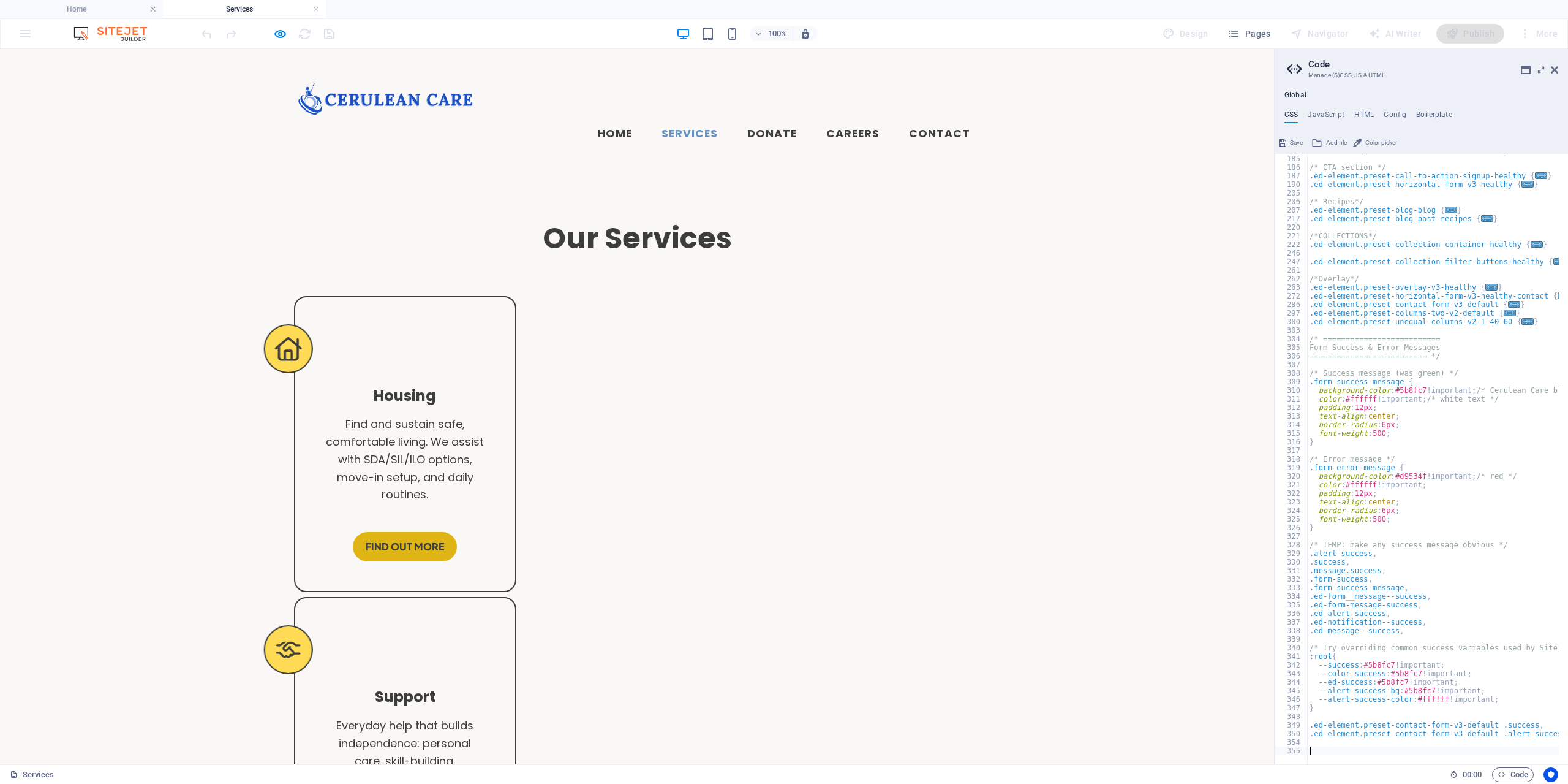
paste textarea "}"
type textarea "}"
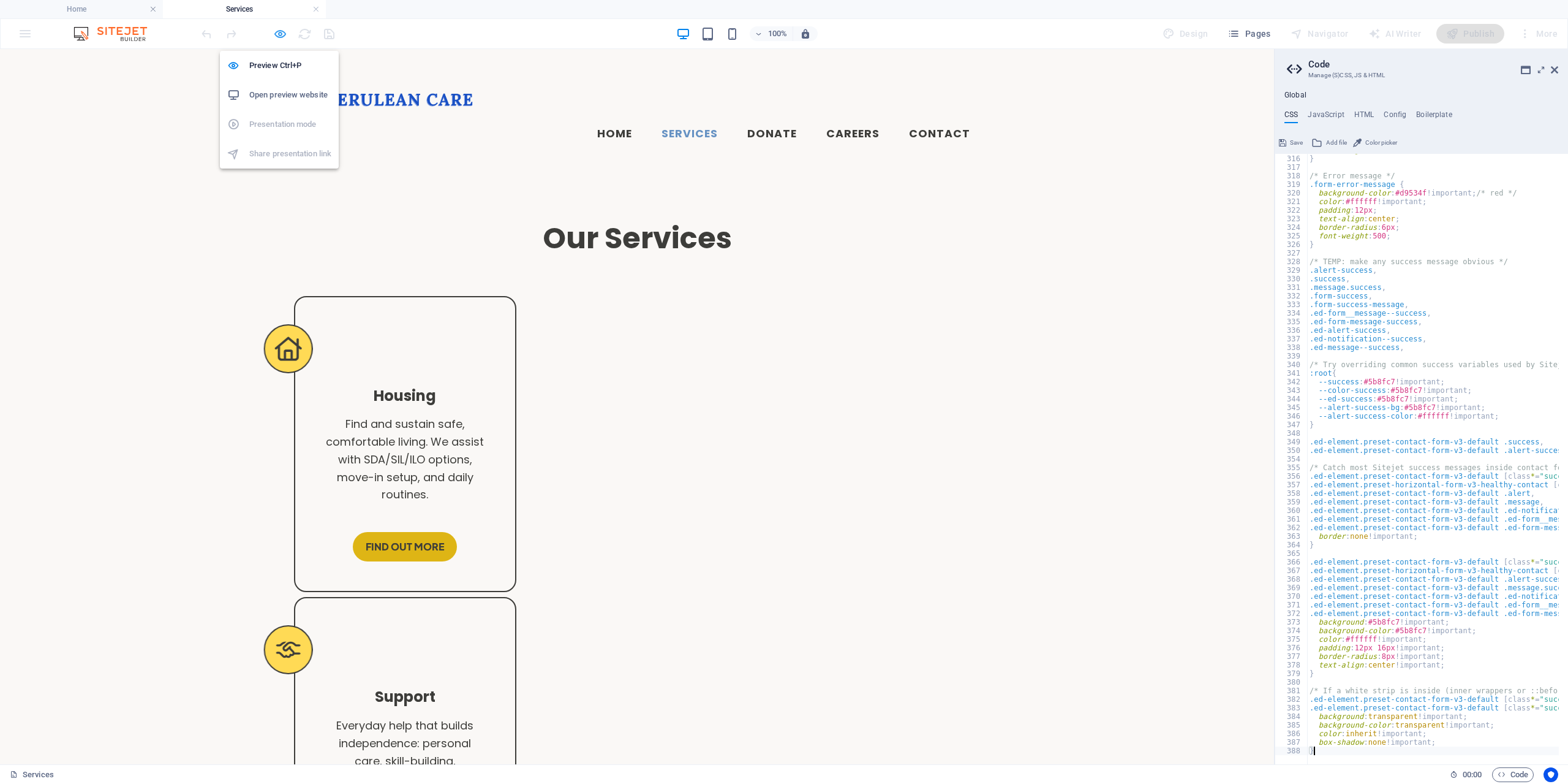
click at [283, 28] on icon "button" at bounding box center [280, 34] width 14 height 14
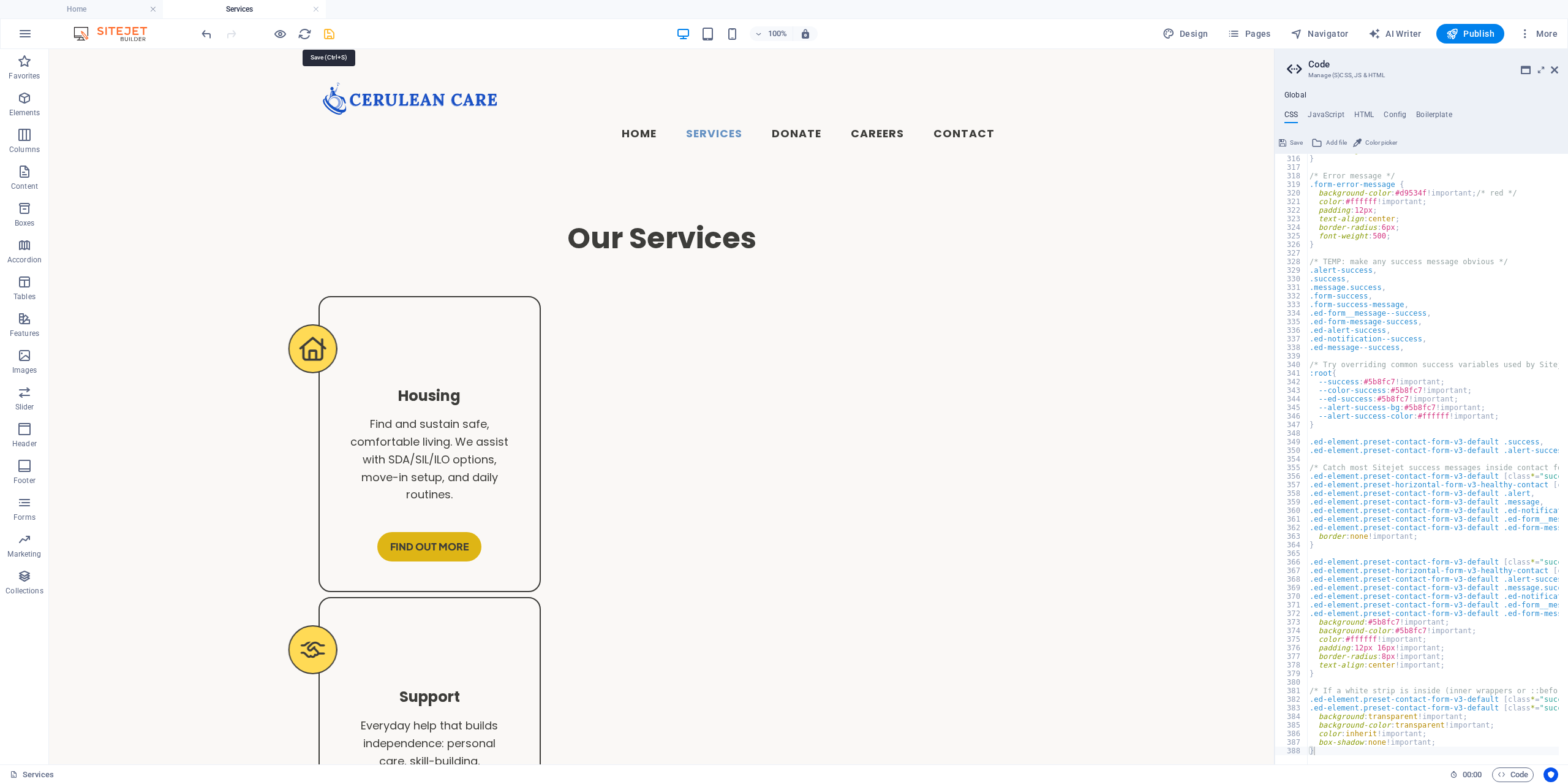
click at [325, 35] on icon "save" at bounding box center [329, 34] width 14 height 14
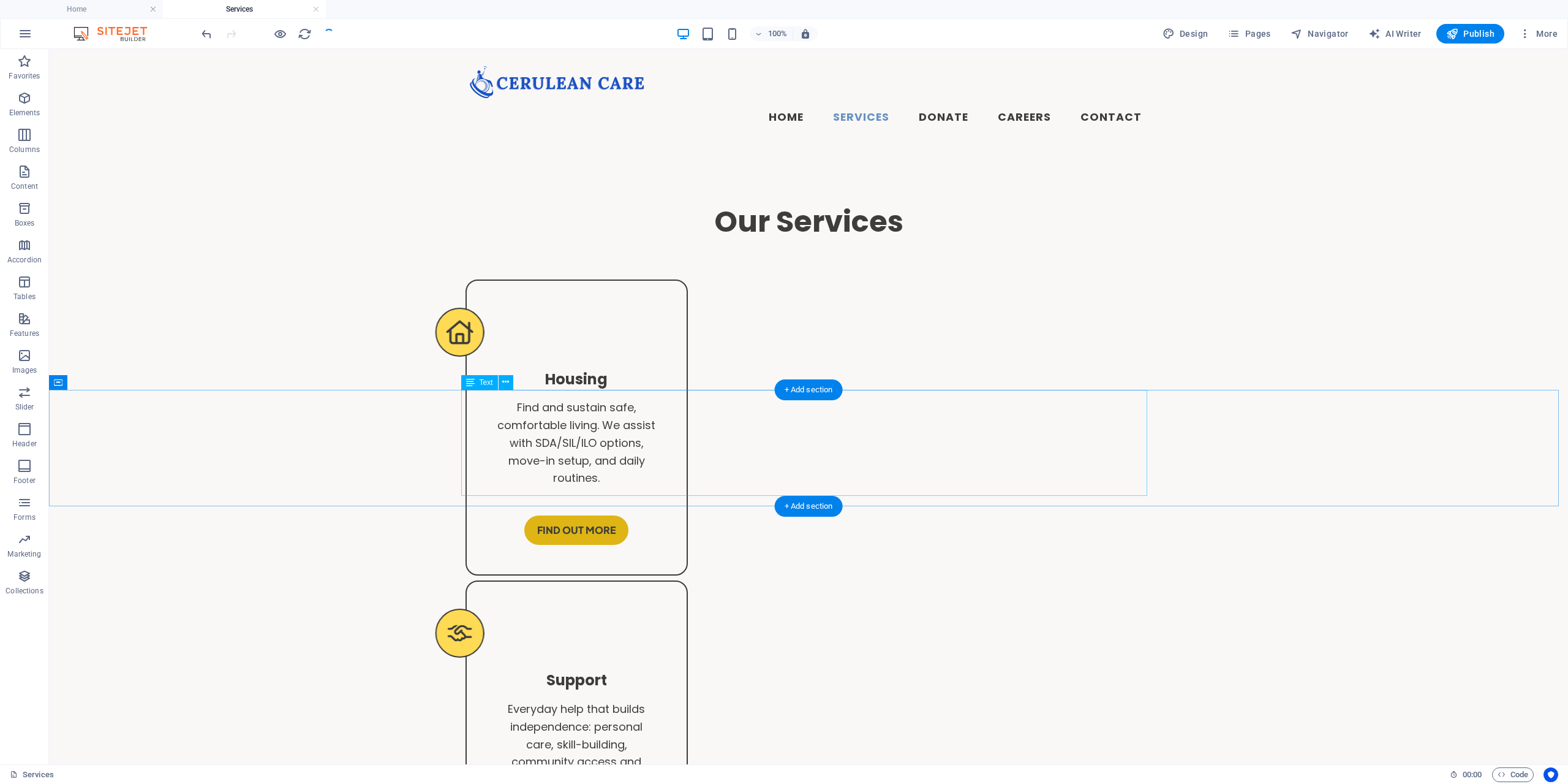
scroll to position [0, 0]
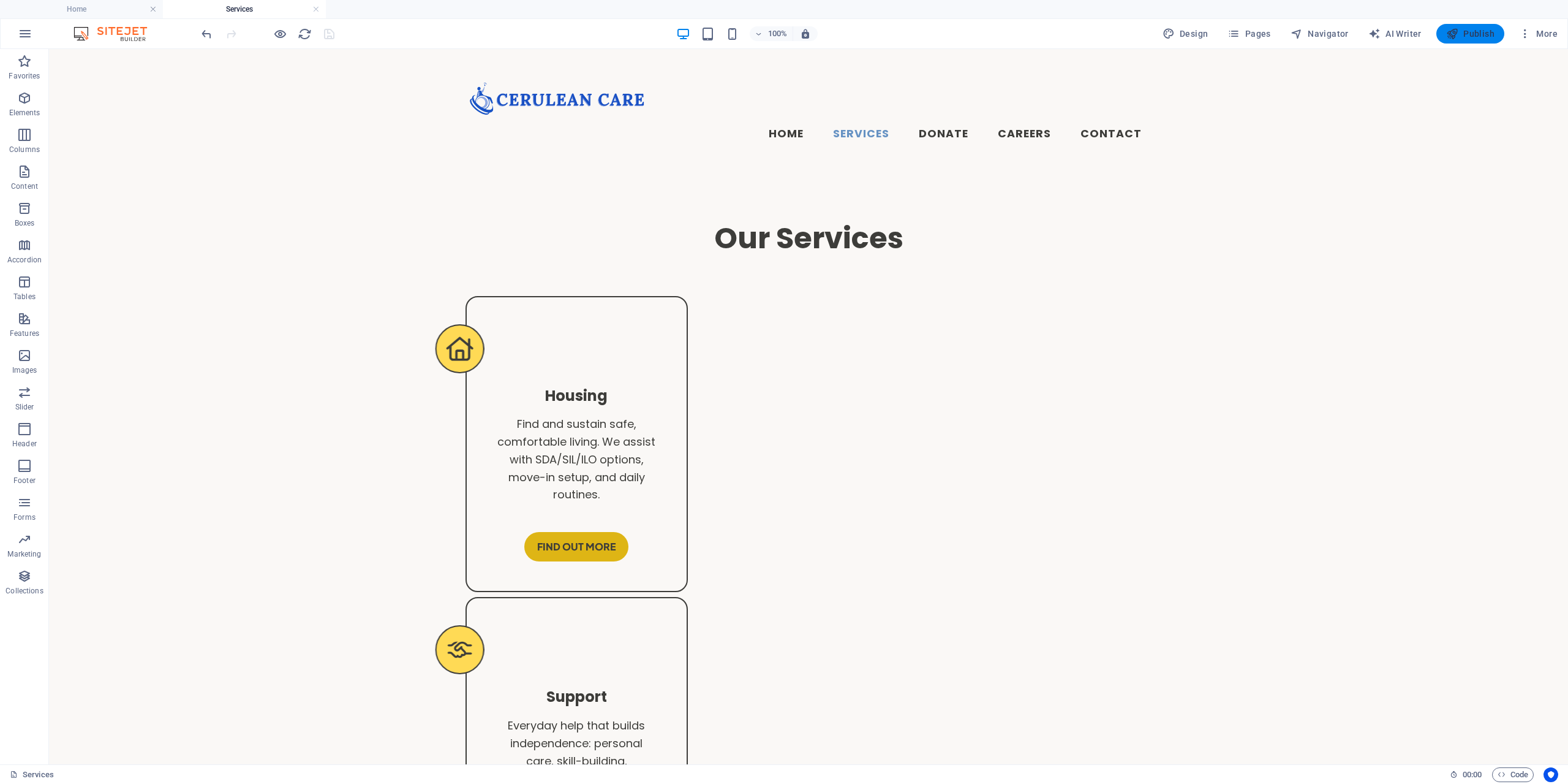
click at [1459, 34] on icon "button" at bounding box center [1452, 33] width 12 height 12
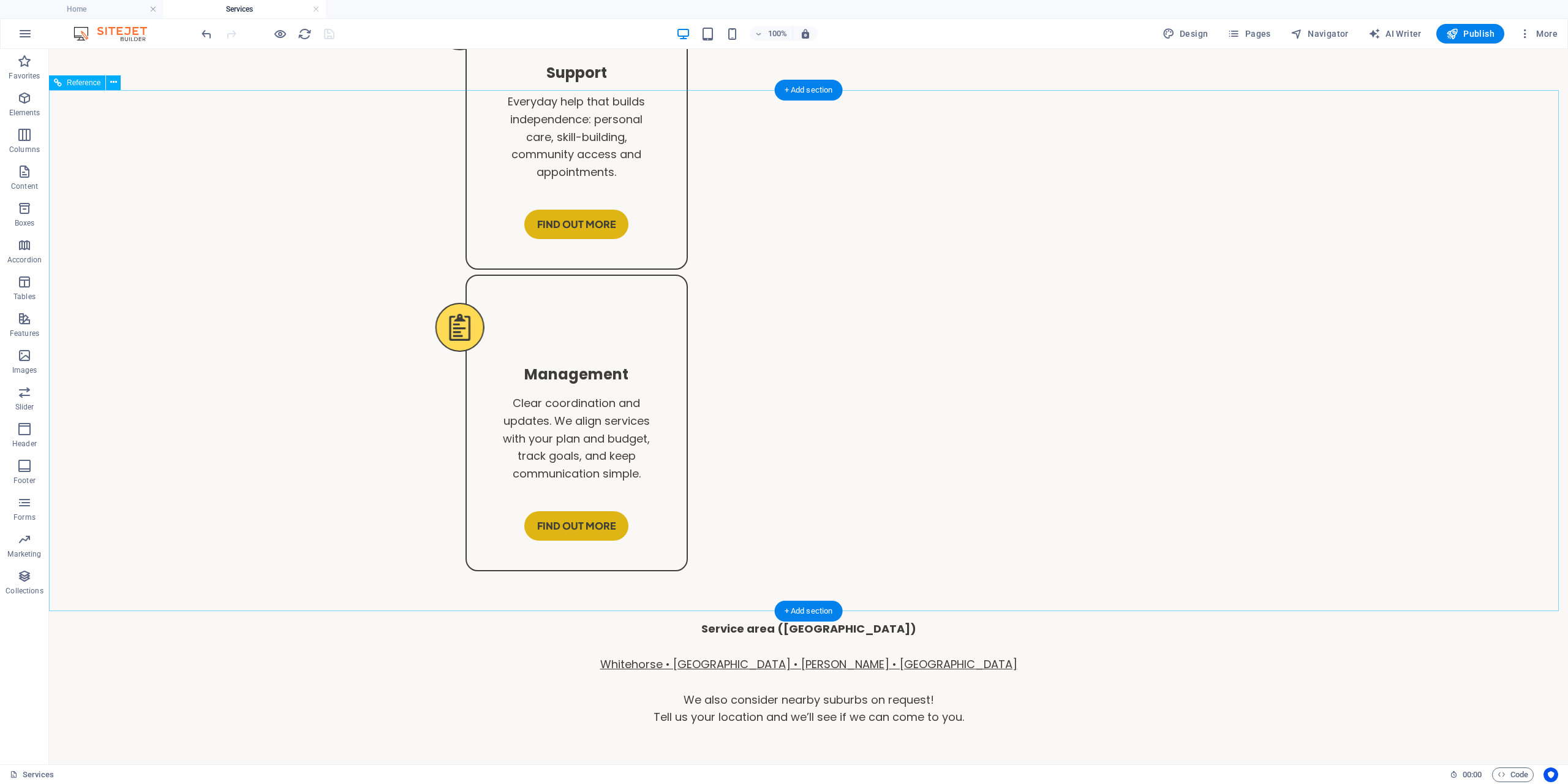
scroll to position [643, 0]
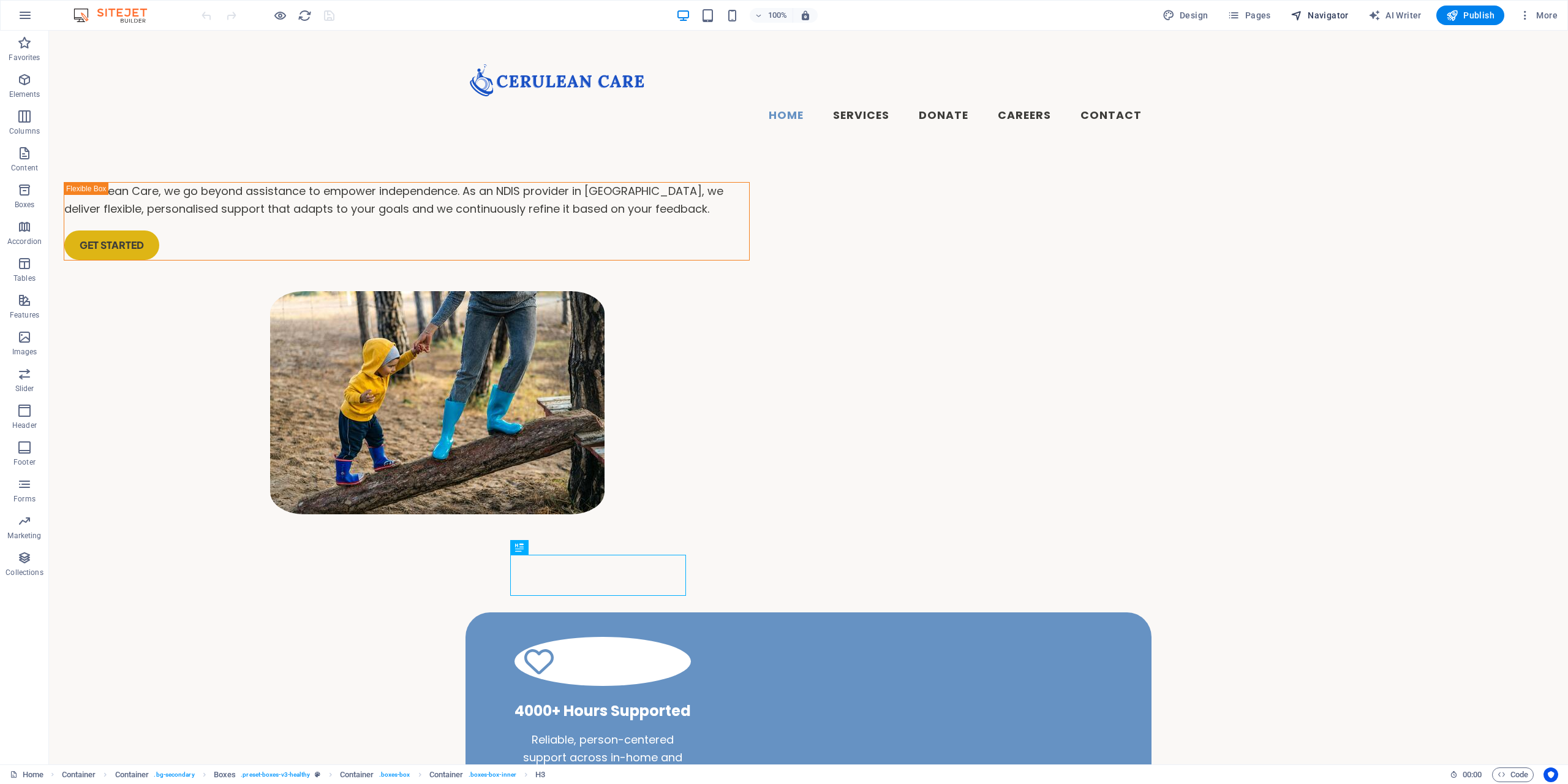
click at [1318, 11] on span "Navigator" at bounding box center [1320, 15] width 58 height 12
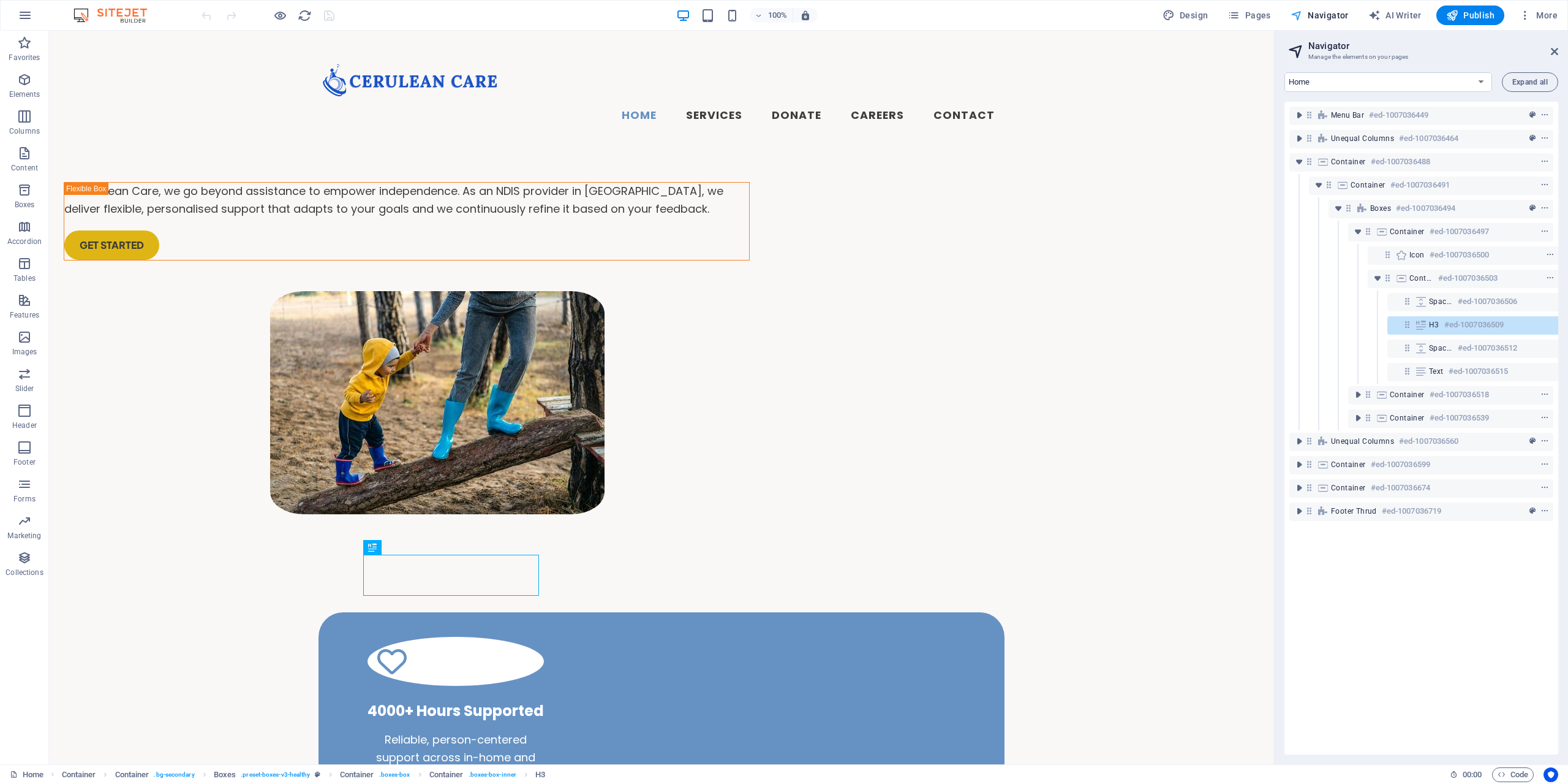
scroll to position [0, 23]
click at [1251, 14] on span "Pages" at bounding box center [1248, 15] width 42 height 12
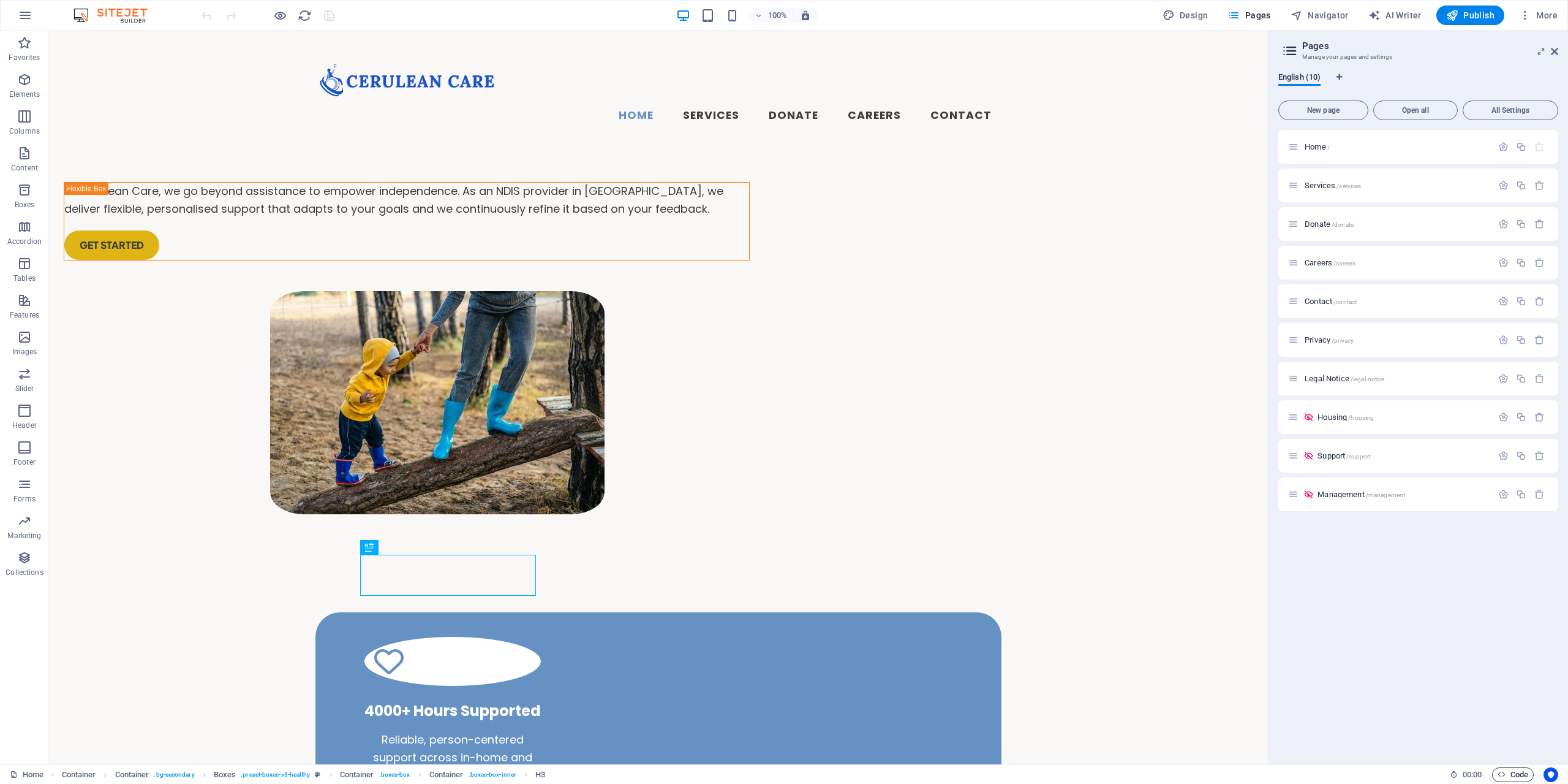
click at [1527, 773] on span "Code" at bounding box center [1512, 775] width 30 height 15
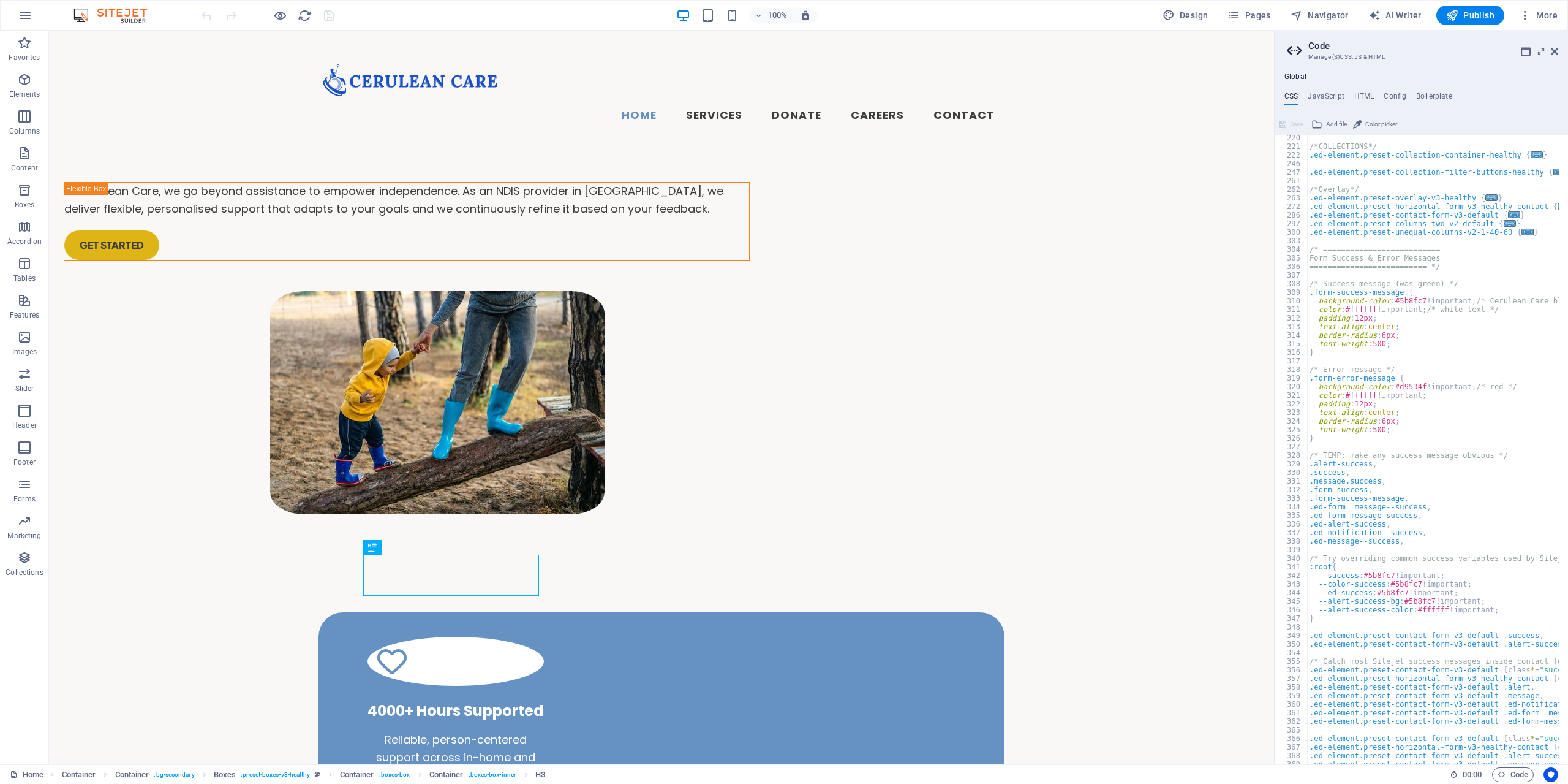
scroll to position [306, 0]
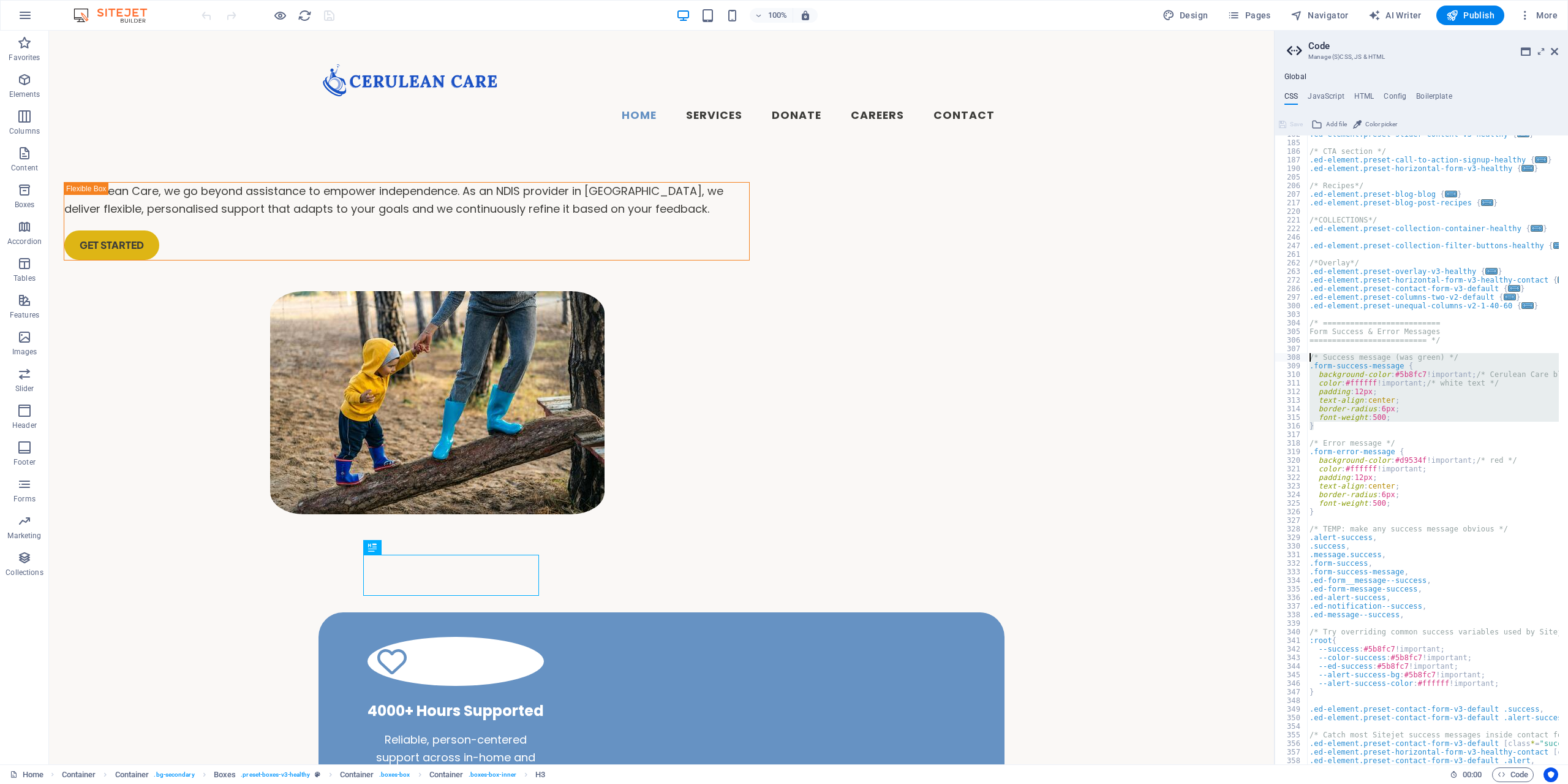
drag, startPoint x: 1338, startPoint y: 425, endPoint x: 1303, endPoint y: 359, distance: 74.7
click at [1303, 359] on div "} 162 185 186 187 190 205 206 207 217 220 221 222 246 247 261 262 263 272 286 2…" at bounding box center [1421, 450] width 293 height 629
type textarea "/* Success message (was green) */ .form-success-message {"
paste textarea
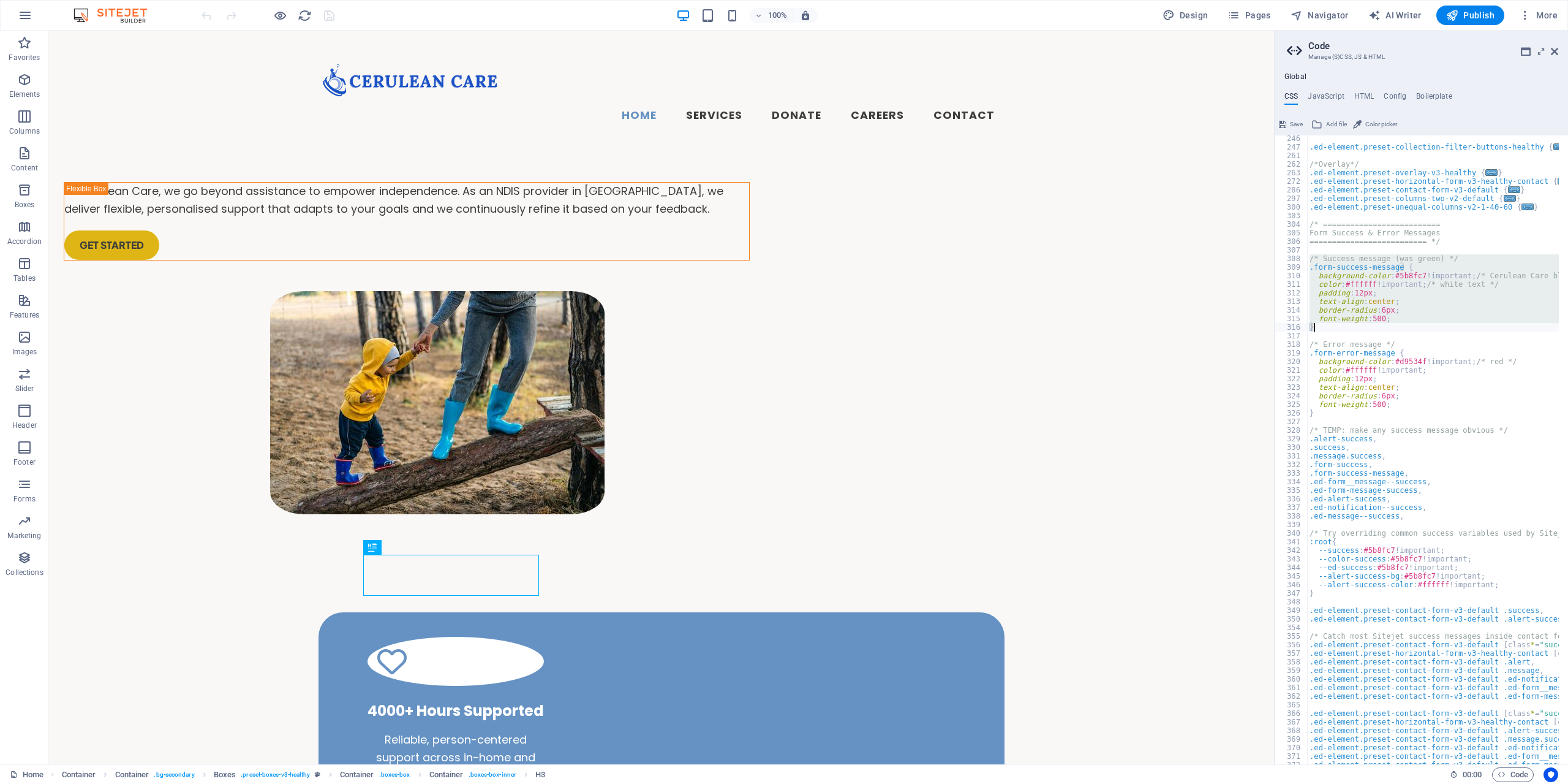
scroll to position [453, 0]
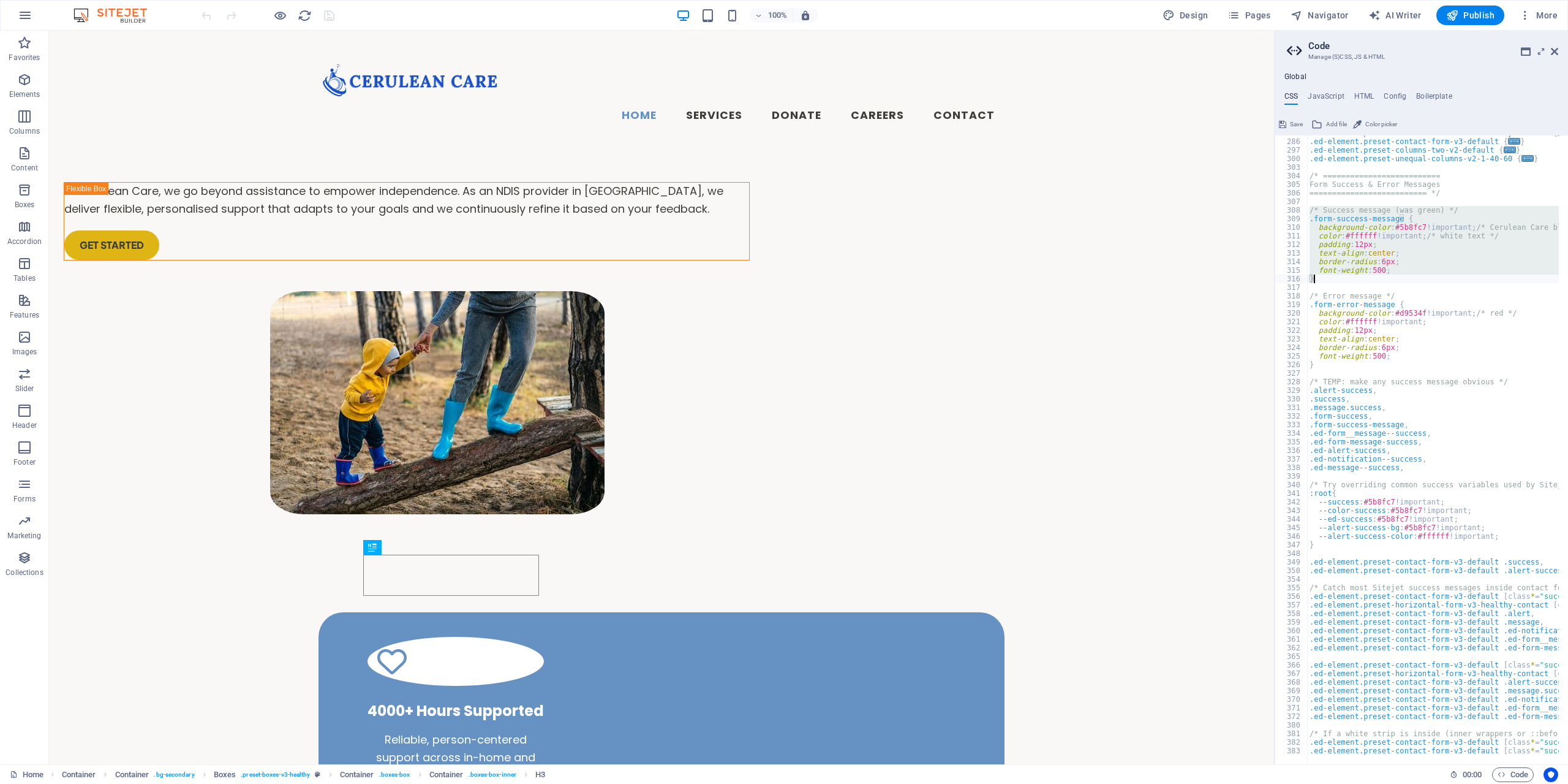
click at [1309, 752] on div at bounding box center [1460, 758] width 306 height 12
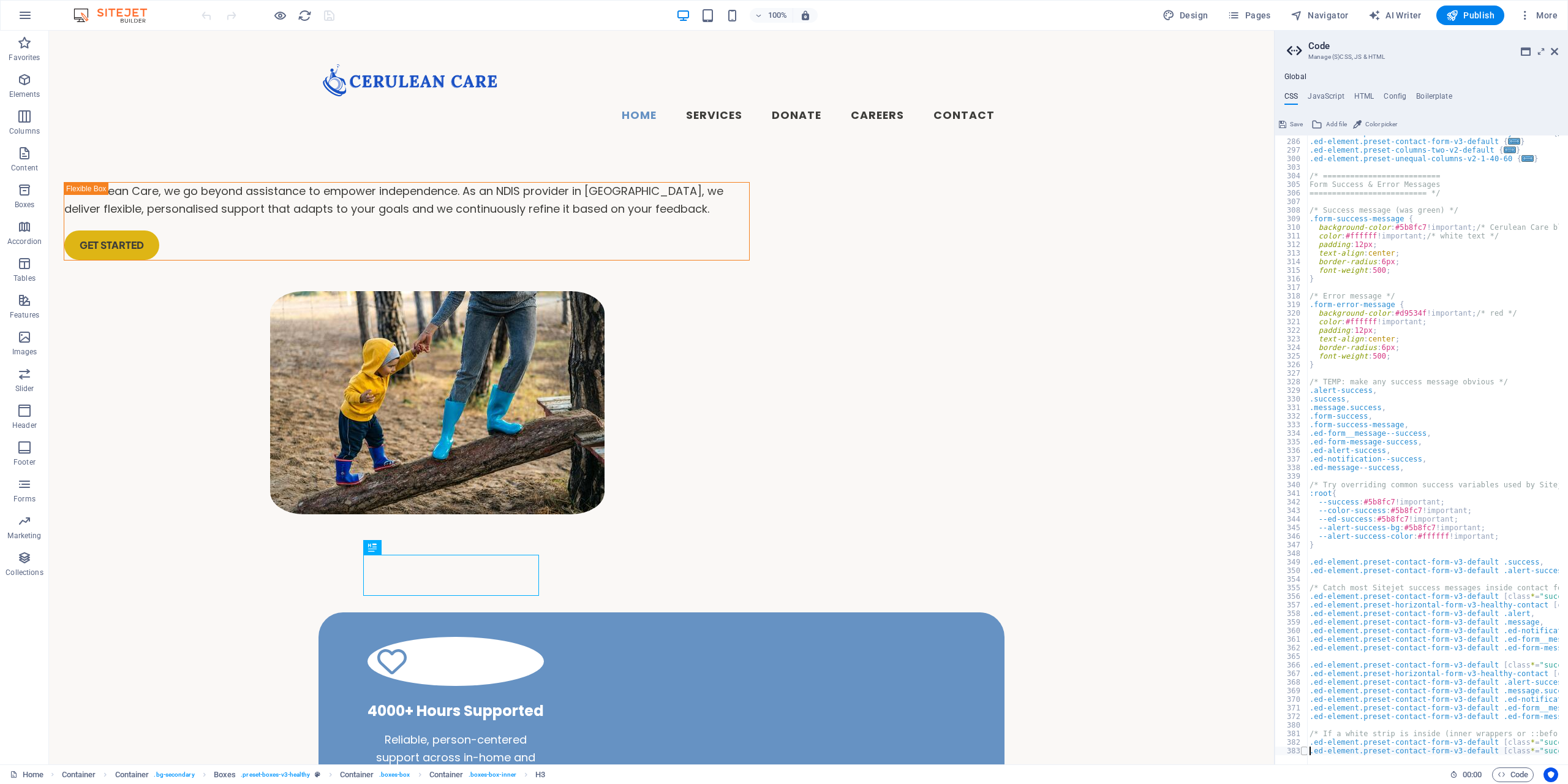
type textarea "}"
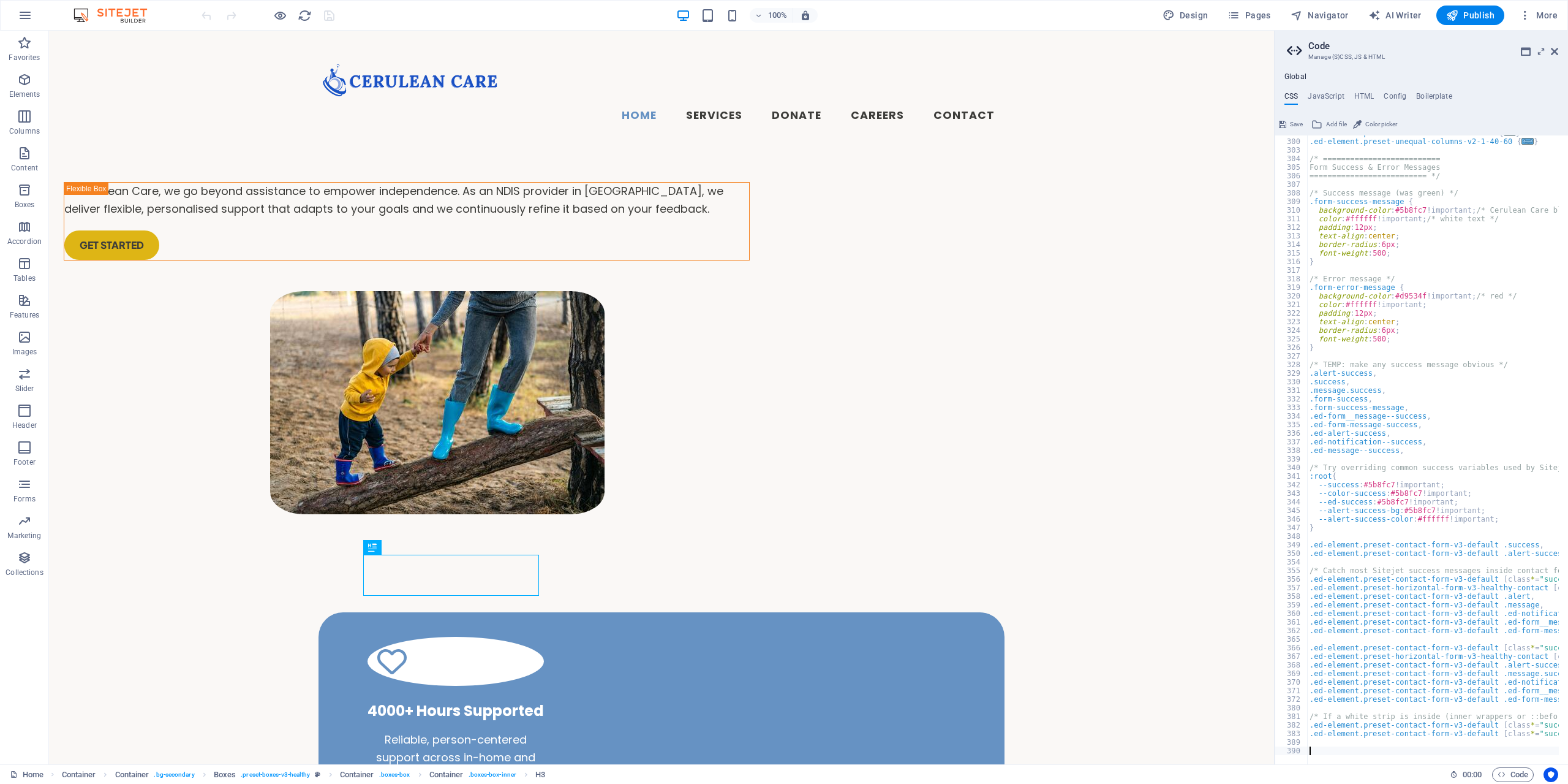
scroll to position [547, 0]
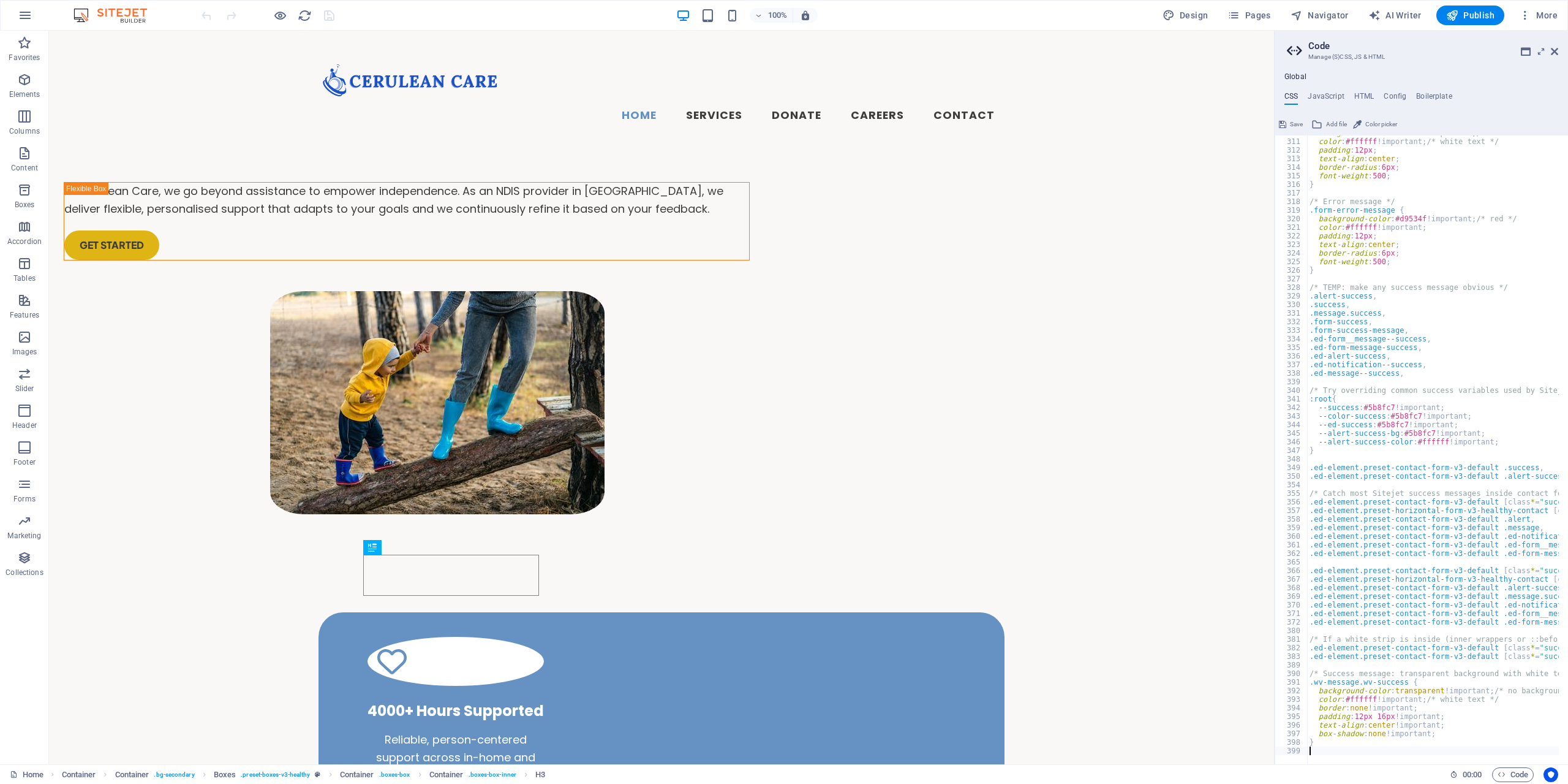
click at [1296, 127] on span "Save" at bounding box center [1296, 125] width 13 height 15
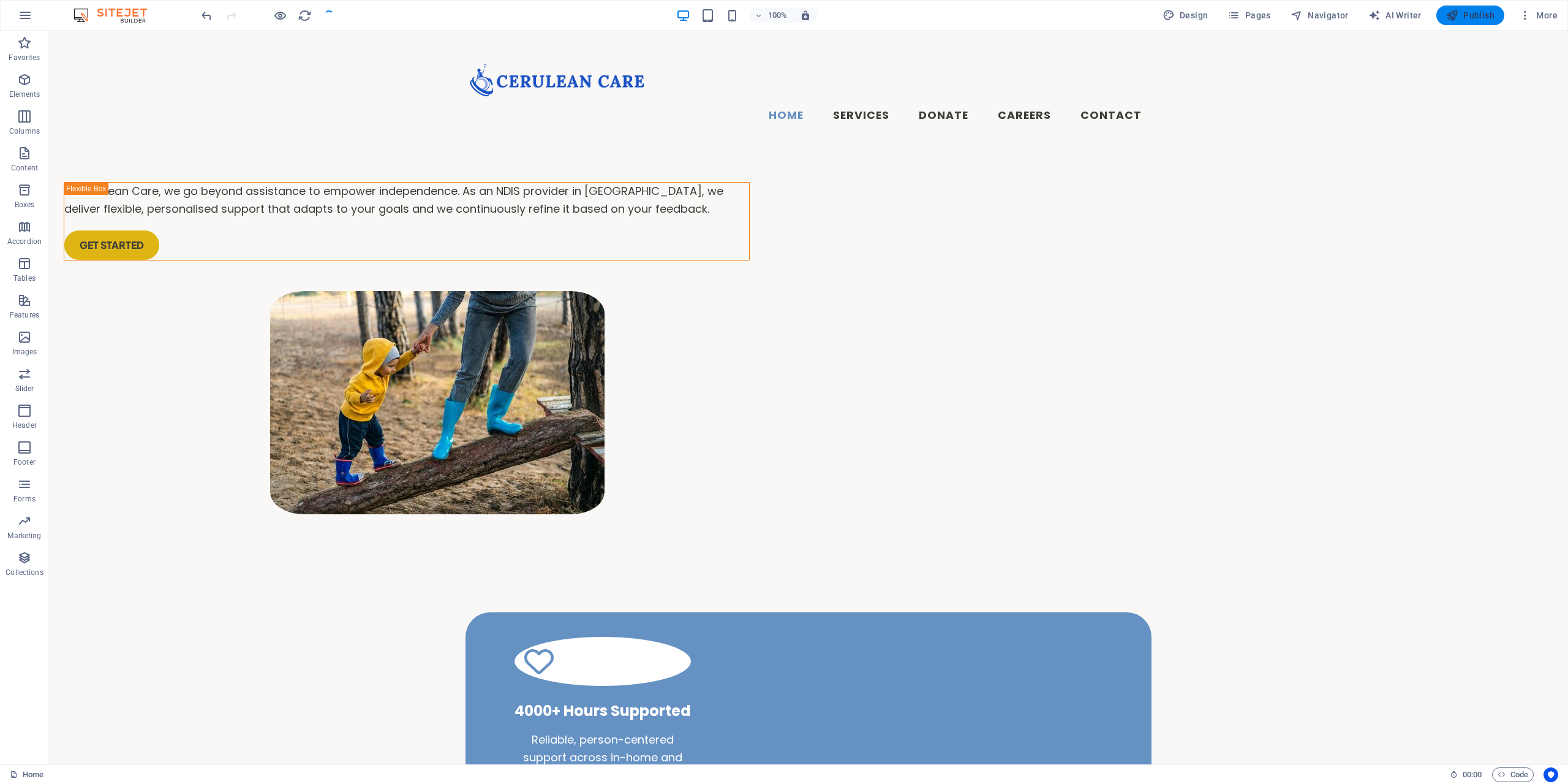
click at [1479, 10] on span "Publish" at bounding box center [1470, 15] width 48 height 12
click at [1524, 778] on span "Code" at bounding box center [1512, 775] width 30 height 15
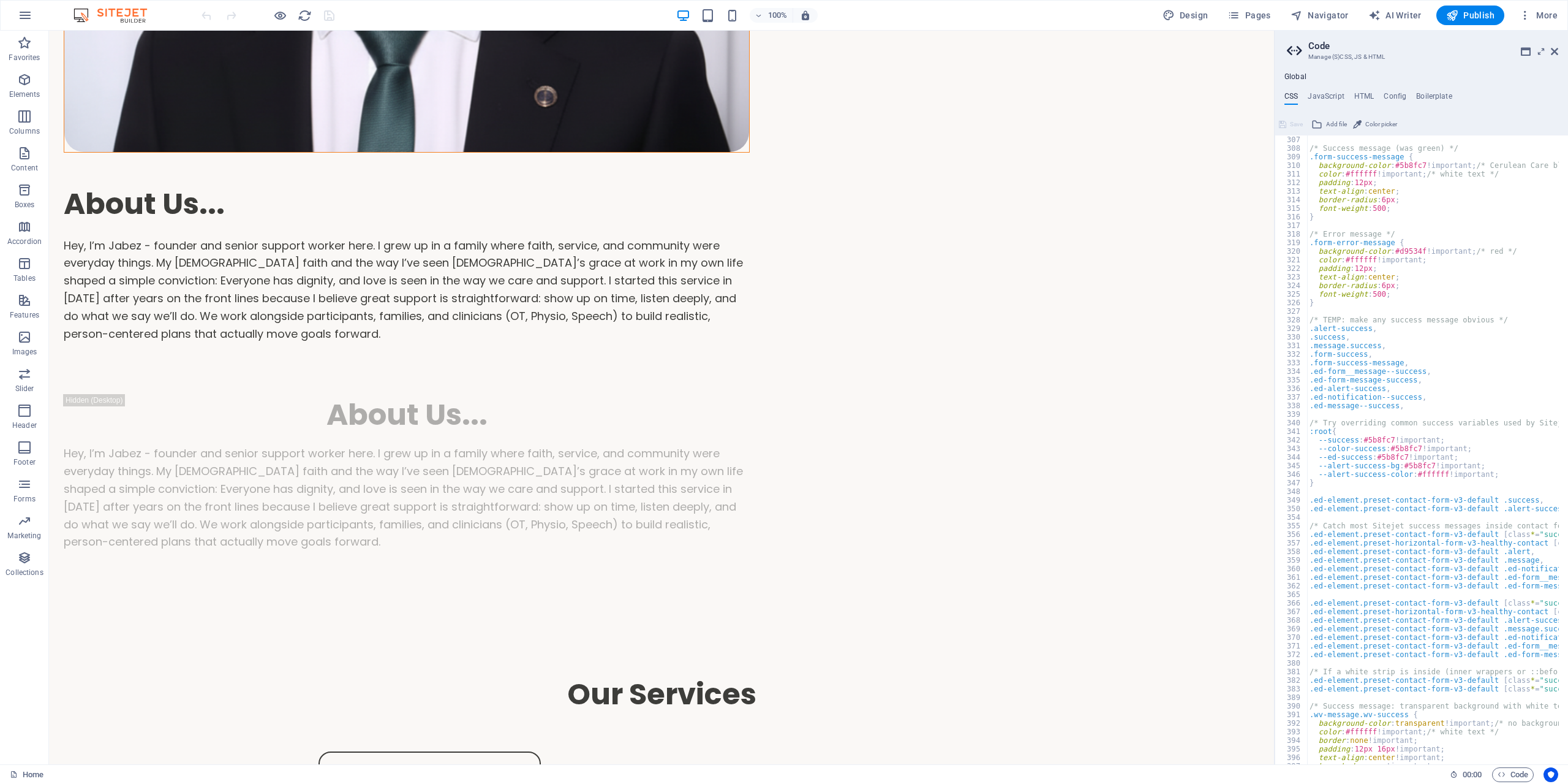
scroll to position [539, 0]
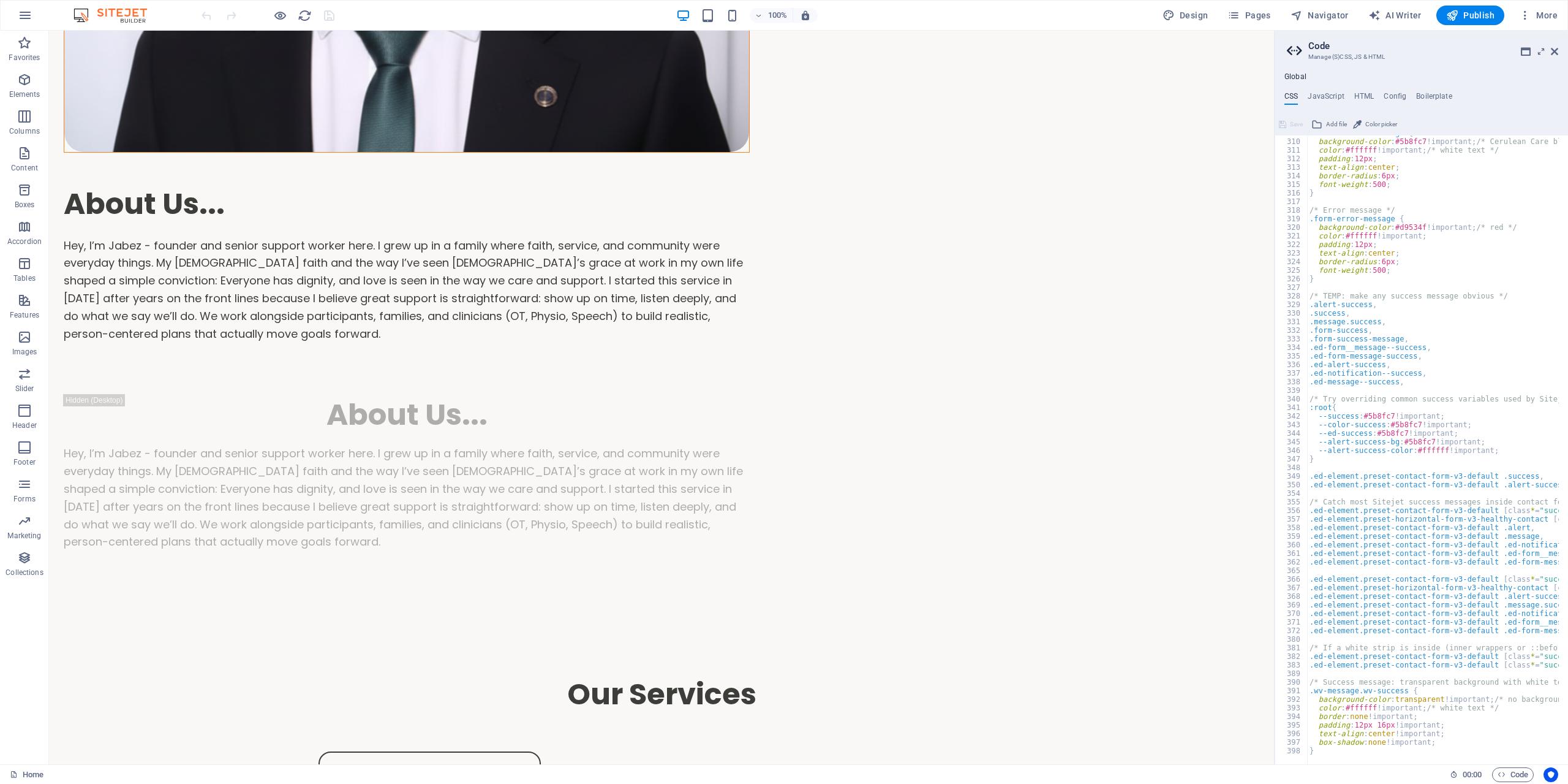
click at [1441, 741] on div ".form-success-message { background-color : #5b8fc7 !important; /* Cerulean Care…" at bounding box center [1460, 446] width 306 height 637
click at [1445, 755] on div at bounding box center [1460, 758] width 306 height 12
type textarea "}"
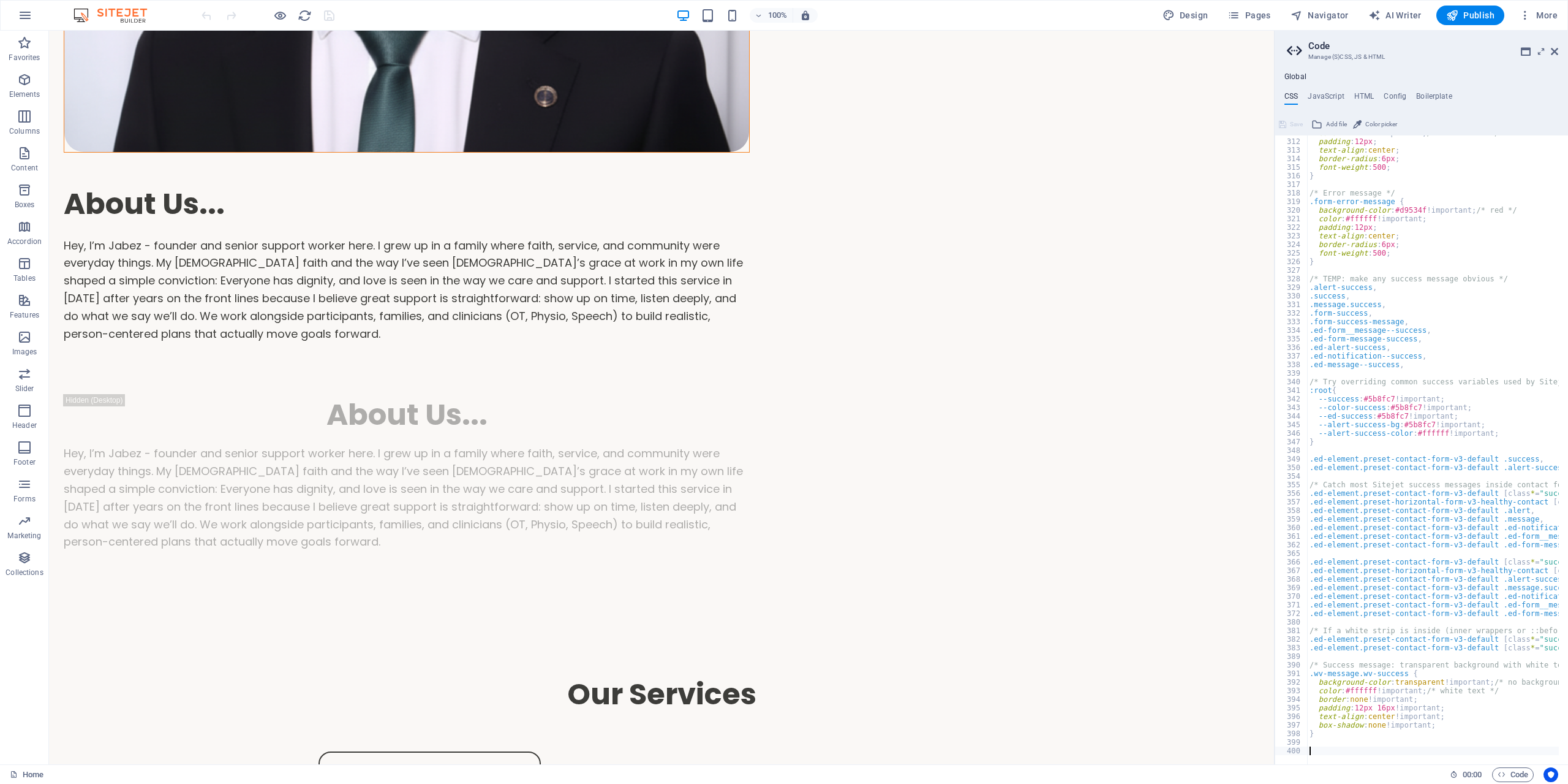
paste textarea
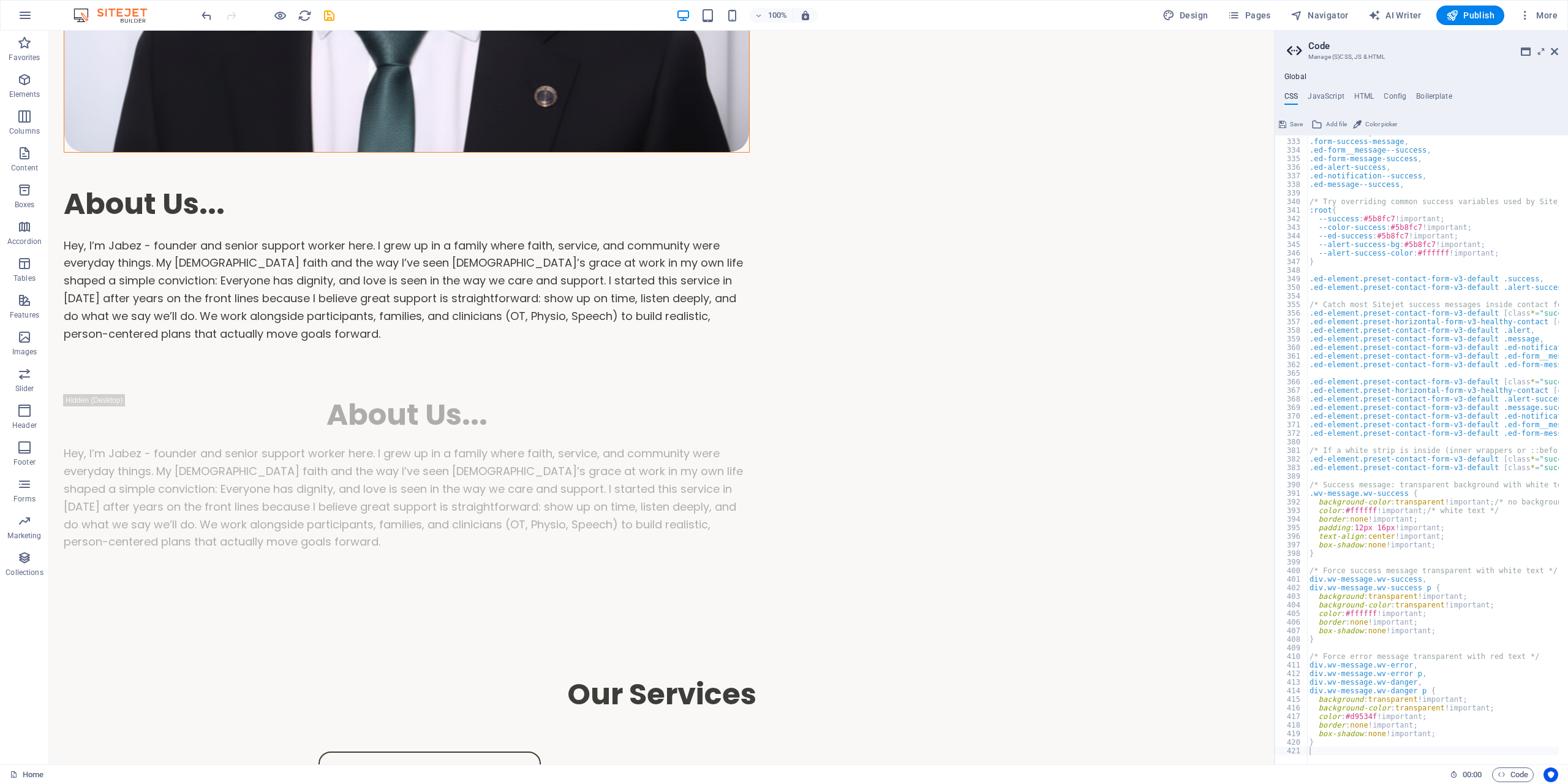
click at [1289, 122] on button "Save" at bounding box center [1290, 125] width 27 height 15
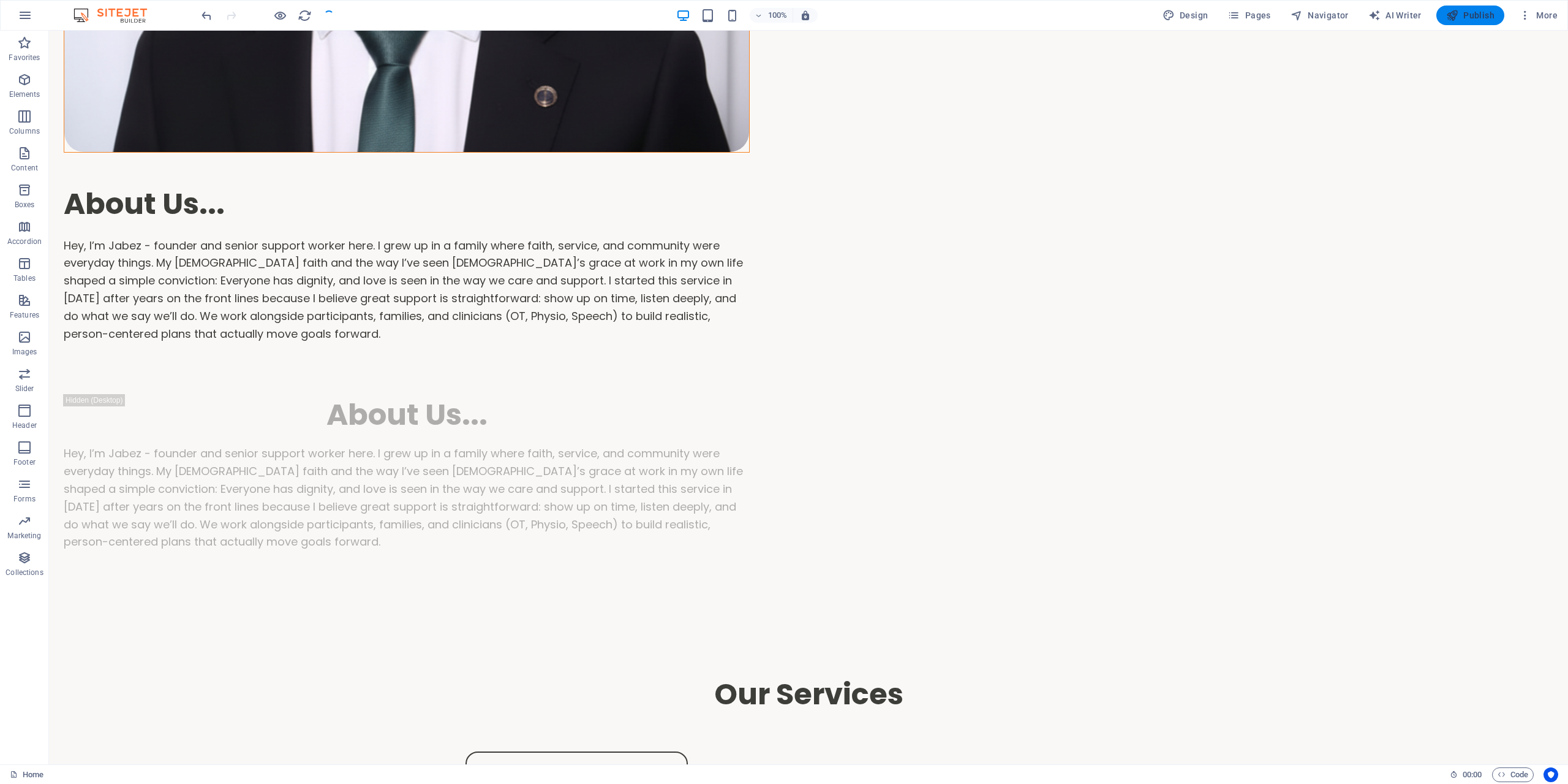
click at [1485, 14] on span "Publish" at bounding box center [1470, 15] width 48 height 12
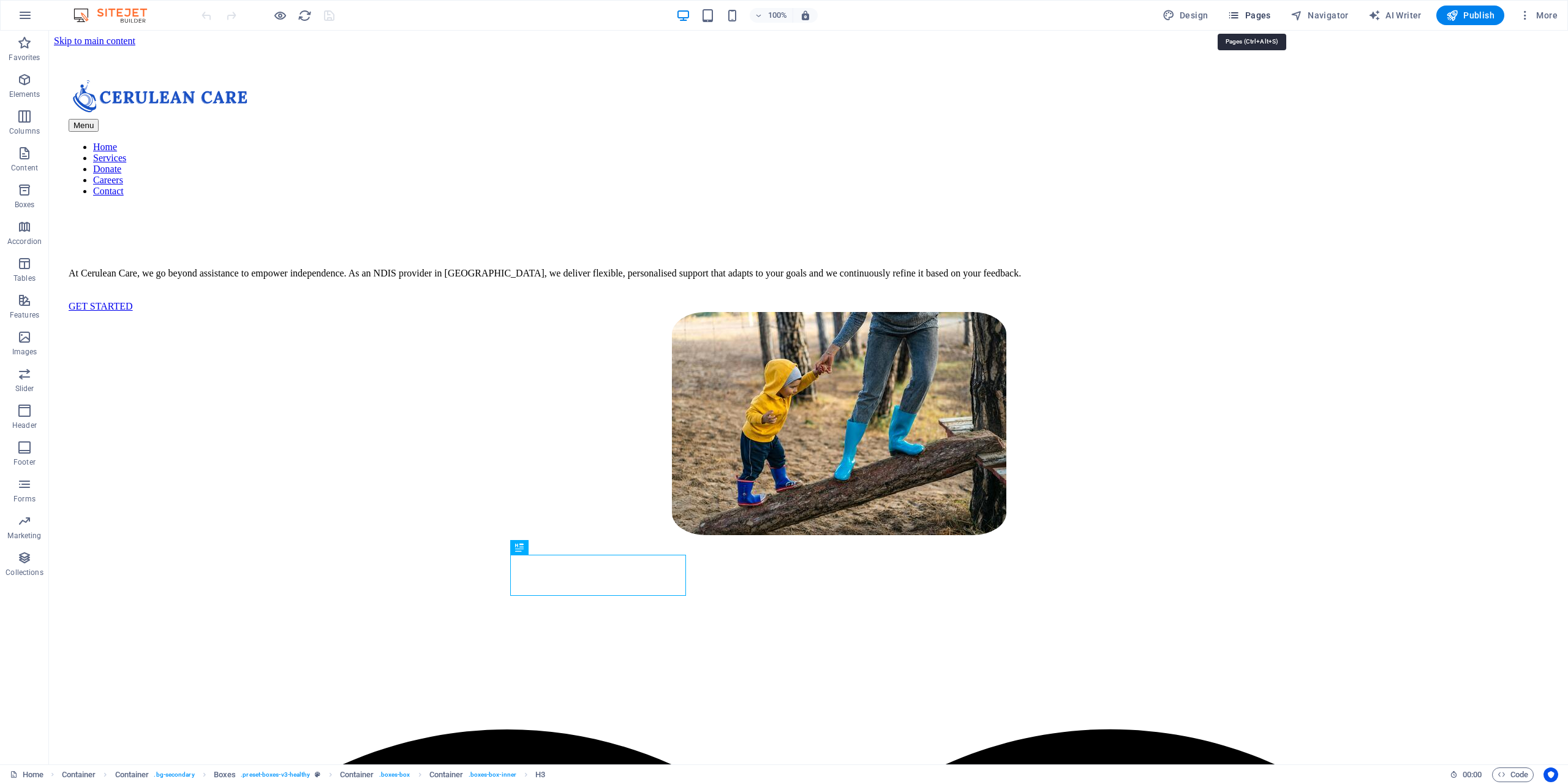
click at [1249, 17] on span "Pages" at bounding box center [1248, 15] width 42 height 12
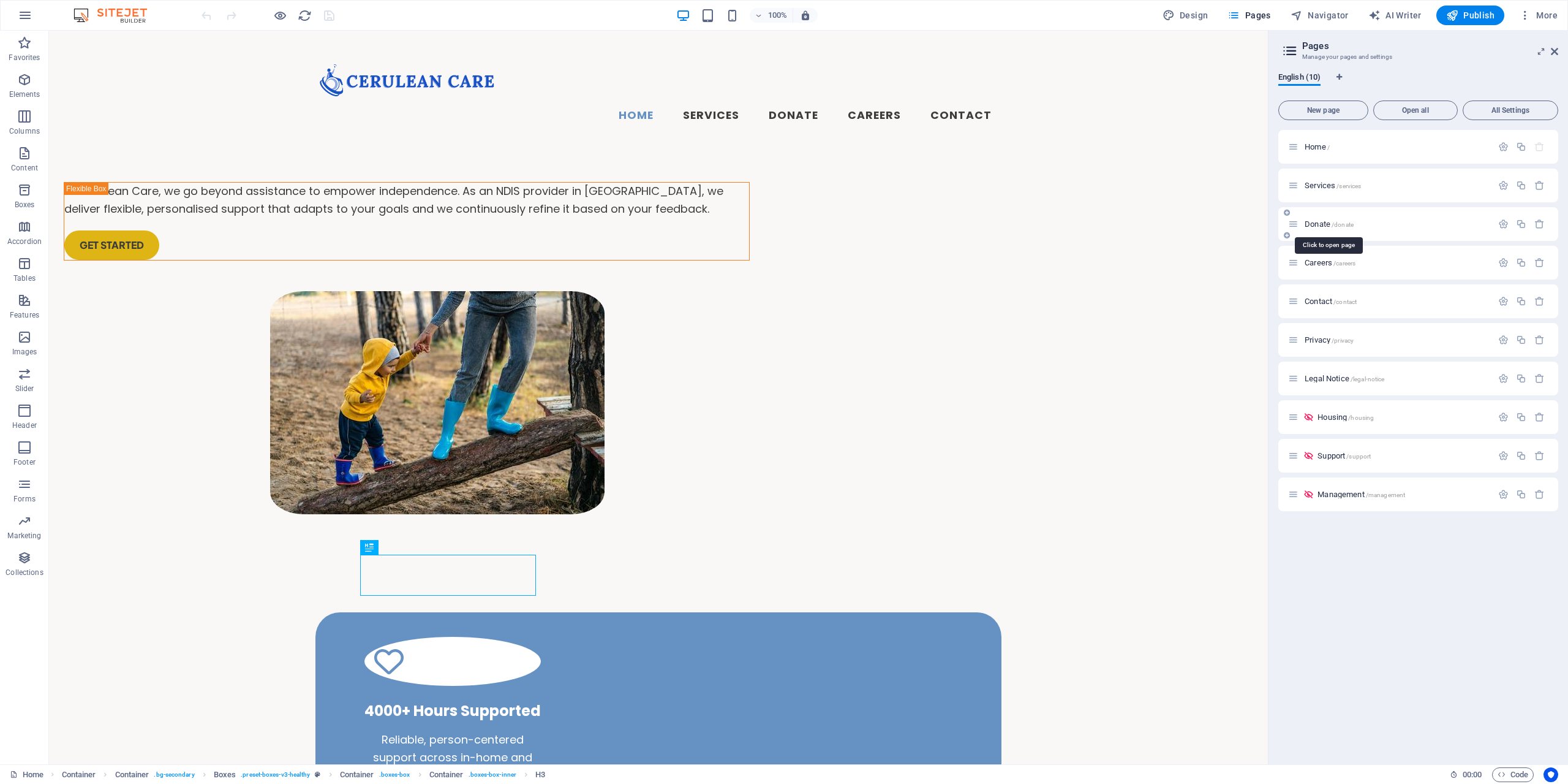
click at [1320, 223] on span "Donate /donate" at bounding box center [1329, 225] width 49 height 9
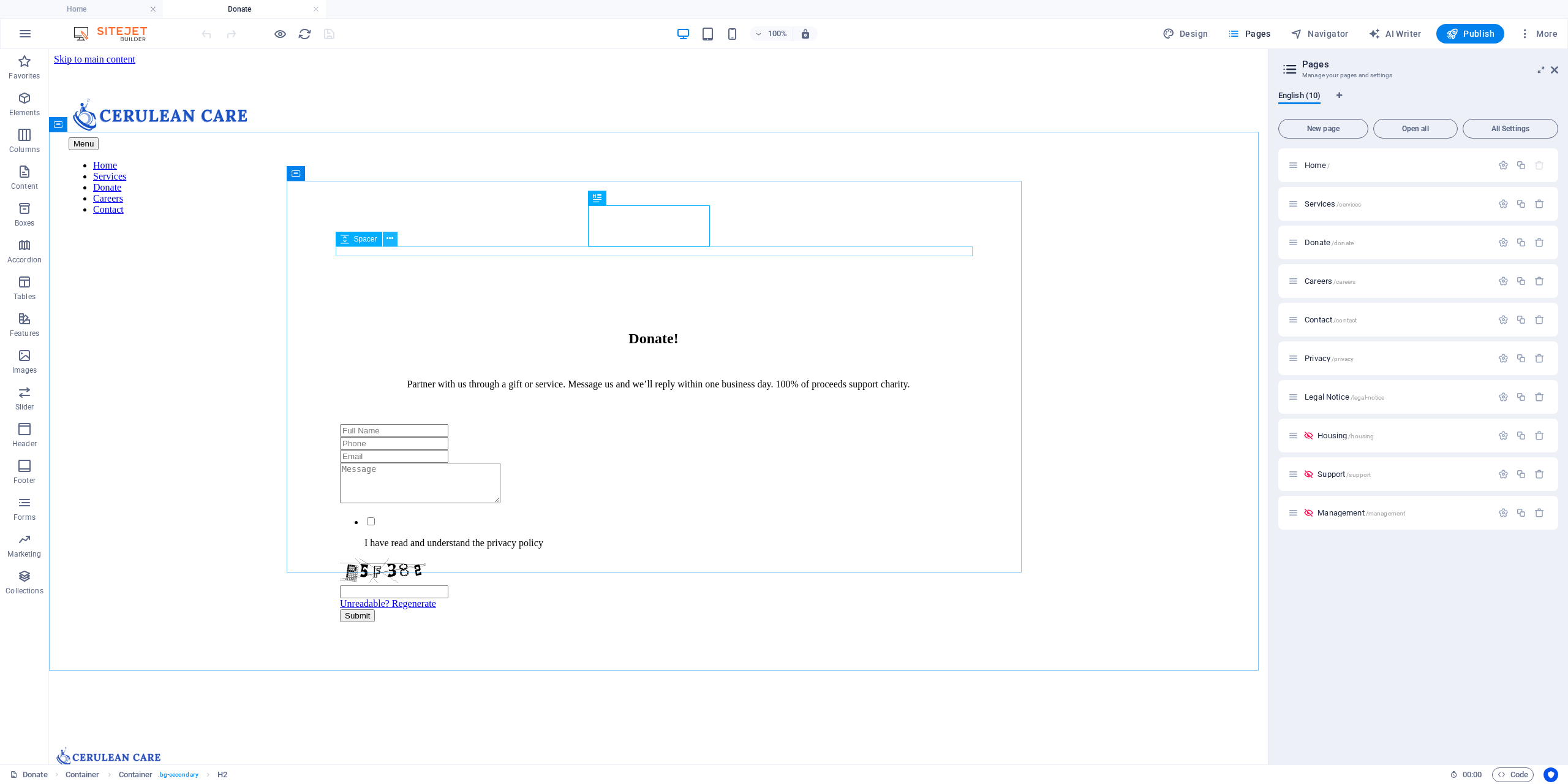
click at [388, 232] on icon at bounding box center [389, 239] width 7 height 13
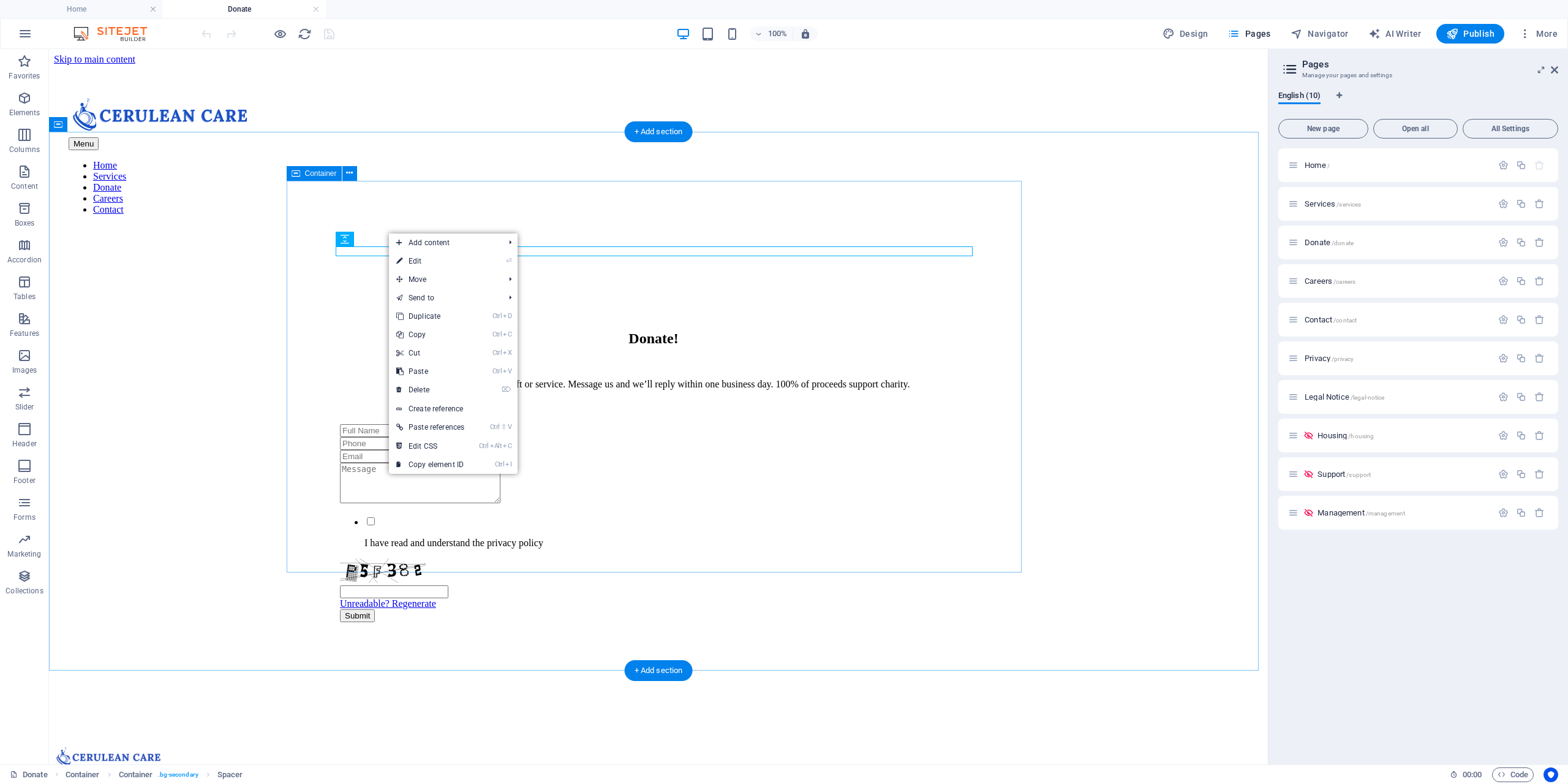
click at [318, 293] on div "Donate! Partner with us through a gift or service. Message us and we’ll reply w…" at bounding box center [659, 470] width 735 height 353
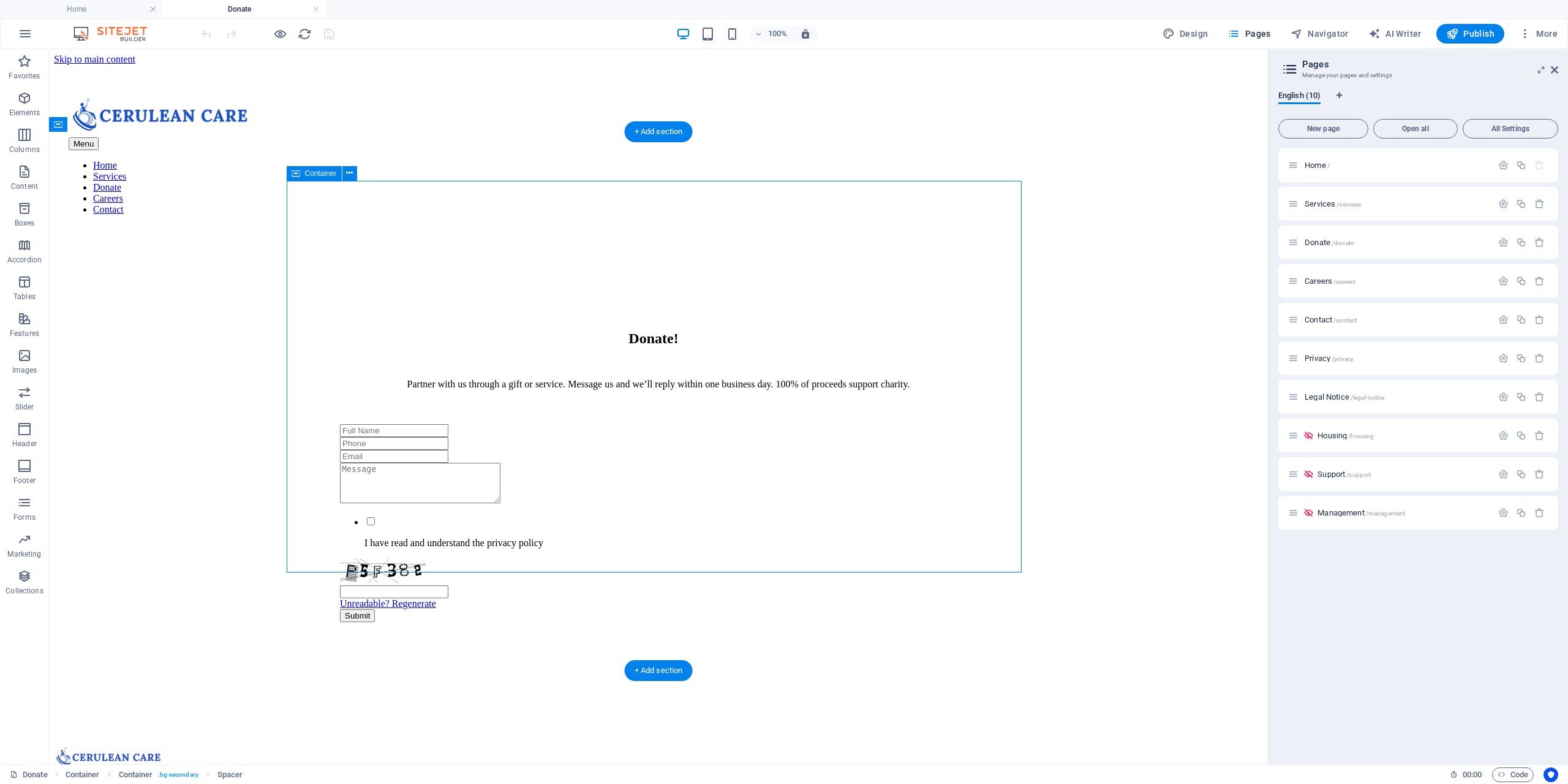
click at [318, 293] on div "Donate! Partner with us through a gift or service. Message us and we’ll reply w…" at bounding box center [659, 470] width 735 height 353
select select "rem"
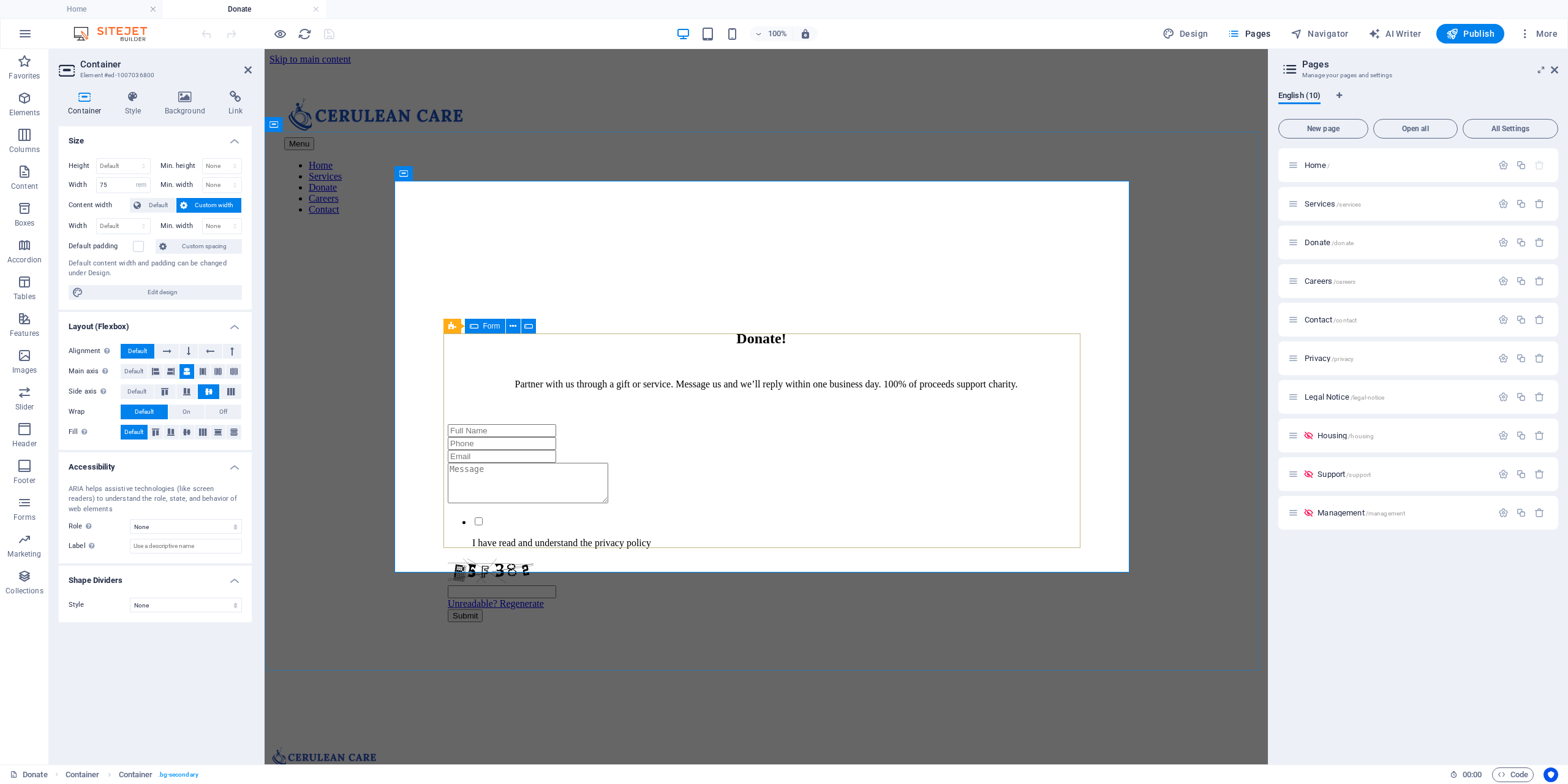
click at [482, 325] on div "Form" at bounding box center [485, 326] width 41 height 15
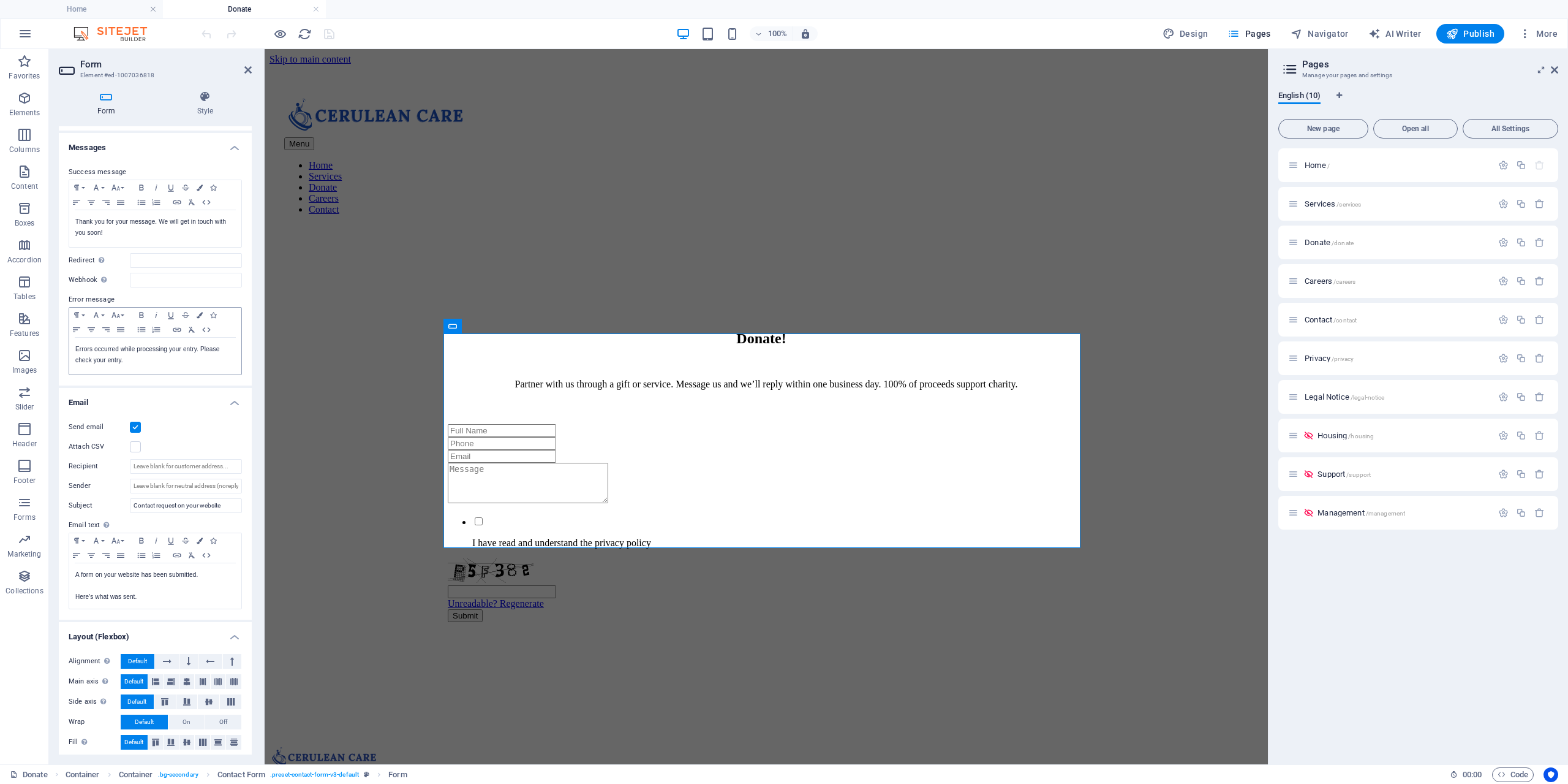
scroll to position [58, 0]
click at [204, 466] on input "Recipient" at bounding box center [186, 461] width 112 height 15
paste input "admin@ceruleancare.com.au"
type input "admin@ceruleancare.com.au"
click at [185, 484] on input "Sender" at bounding box center [186, 481] width 112 height 15
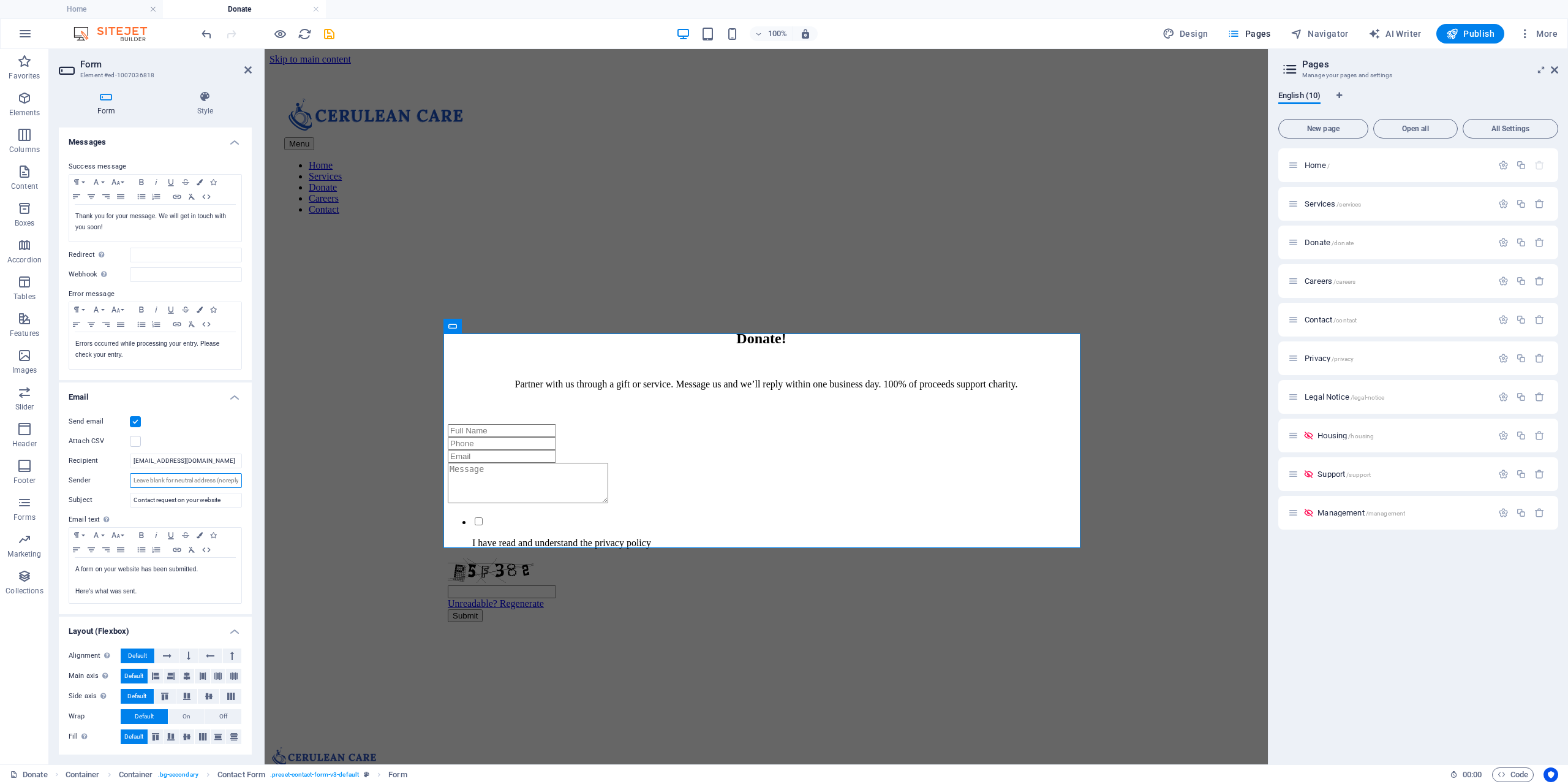
paste input "noreply@ceruleancare.com.au"
type input "noreply@ceruleancare.com.au"
click at [332, 36] on icon "save" at bounding box center [329, 34] width 14 height 14
checkbox input "false"
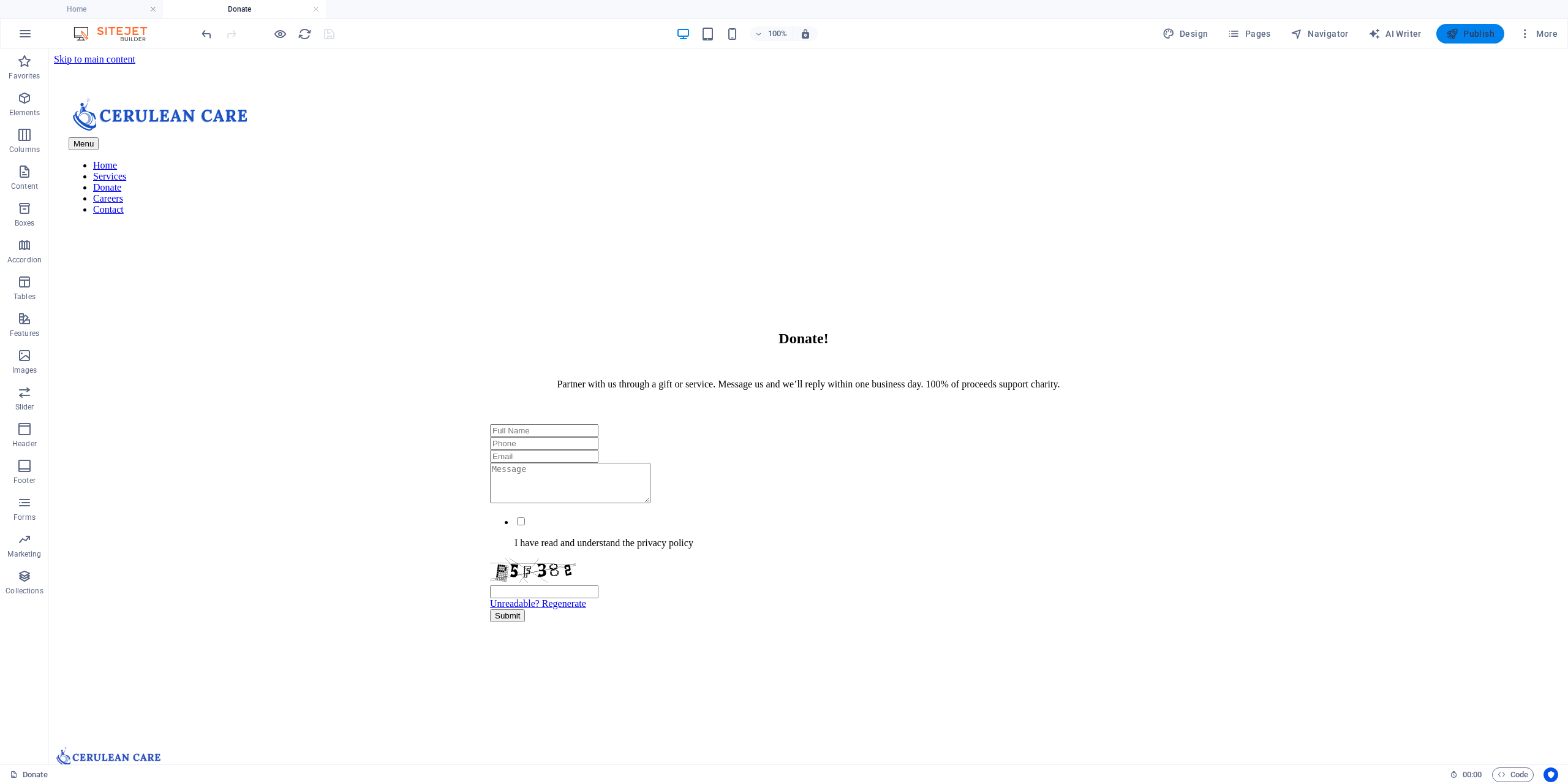
click at [1477, 38] on span "Publish" at bounding box center [1470, 33] width 48 height 12
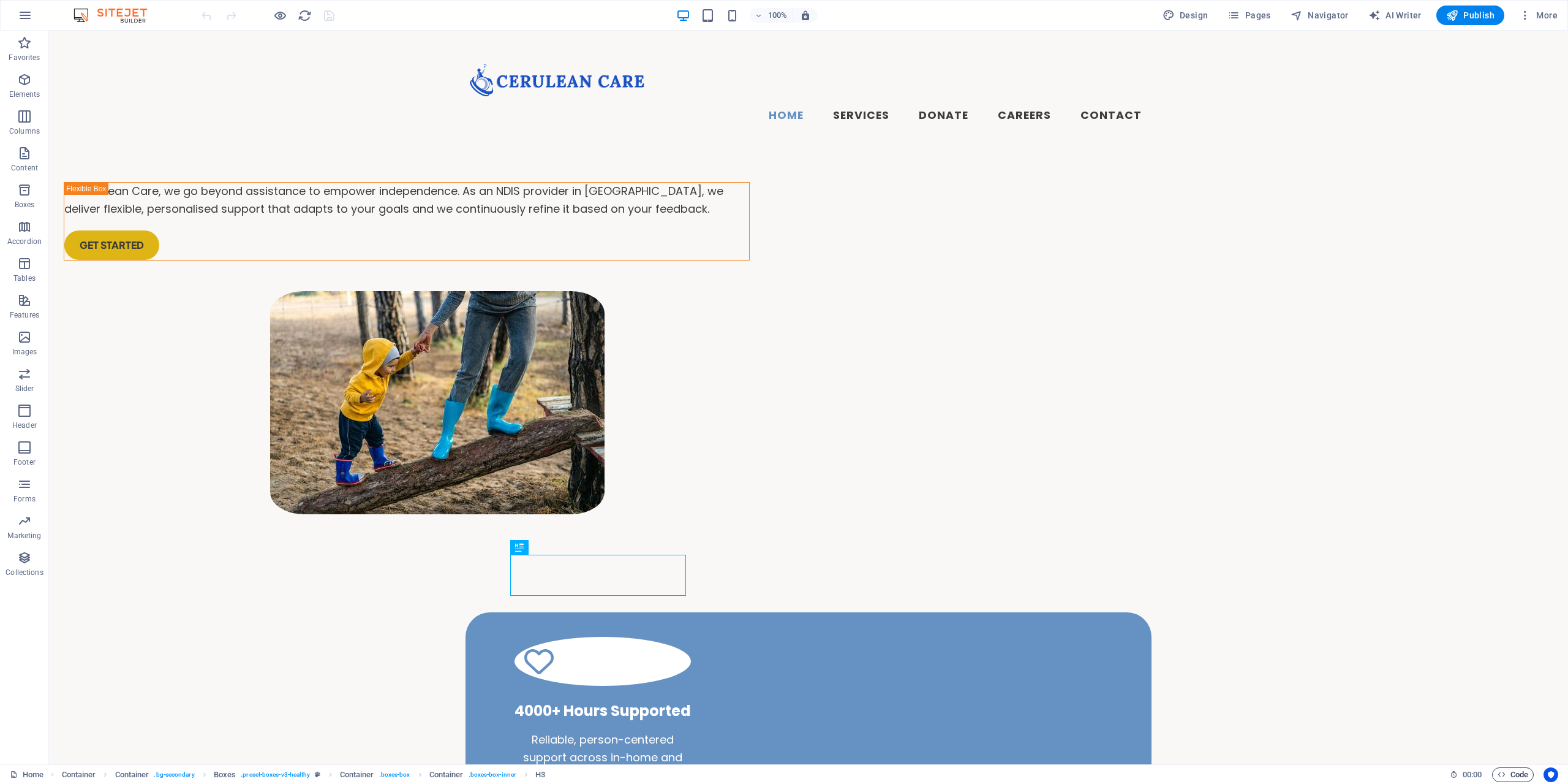
click at [1499, 773] on icon "button" at bounding box center [1501, 775] width 8 height 8
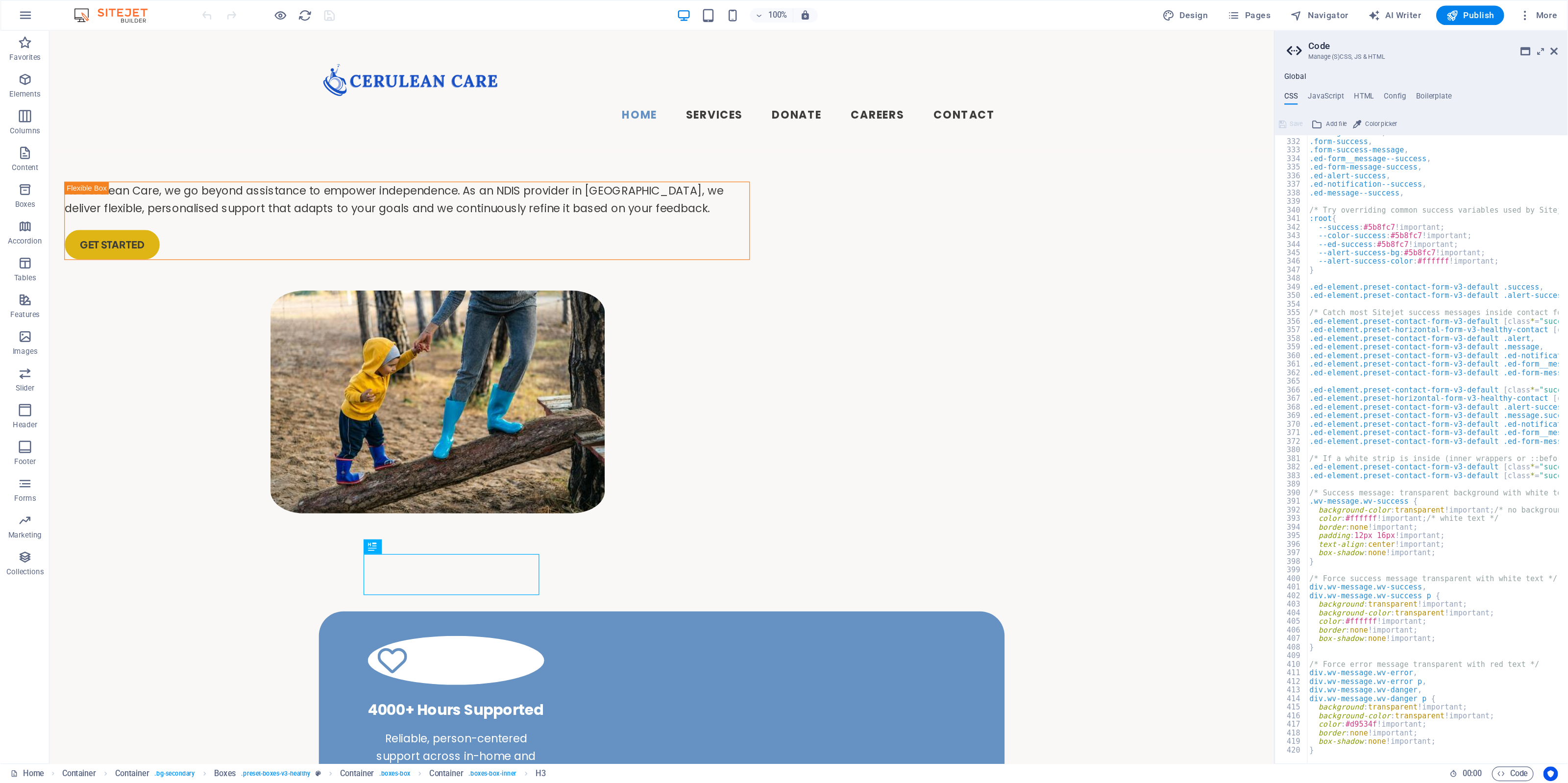
scroll to position [582, 0]
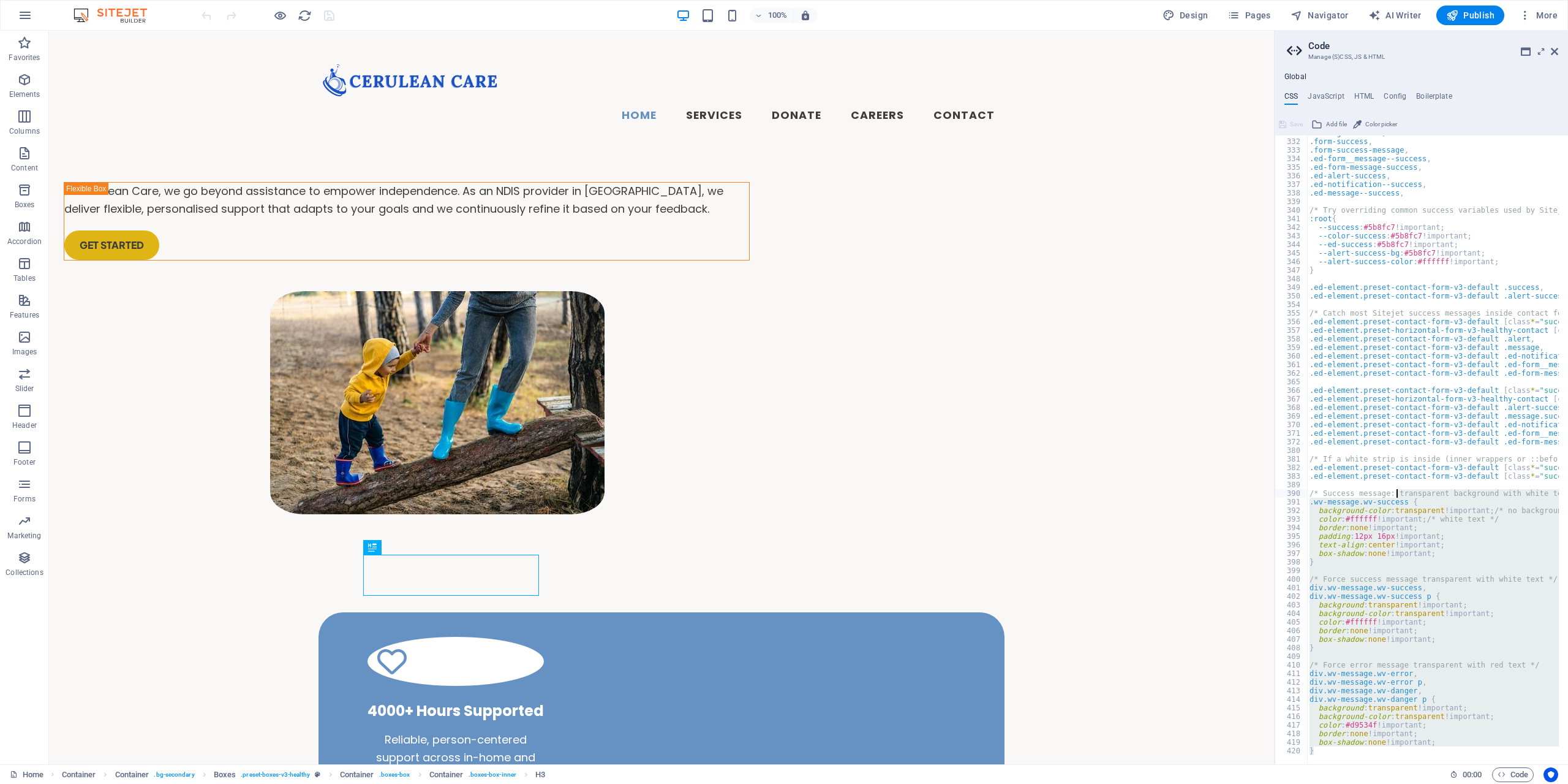
drag, startPoint x: 1445, startPoint y: 753, endPoint x: 1395, endPoint y: 494, distance: 263.8
click at [1396, 494] on div "/*HEALTH & FOOD TEMPLATE */ 331 332 333 334 335 336 337 338 339 340 341 342 343…" at bounding box center [1421, 450] width 293 height 629
type textarea "/* Success message: transparent background with white text */ .wv-message.wv-su…"
click at [1418, 659] on div ".message.success , .form-success , .form-success-message , .ed-form__message--s…" at bounding box center [1432, 450] width 252 height 629
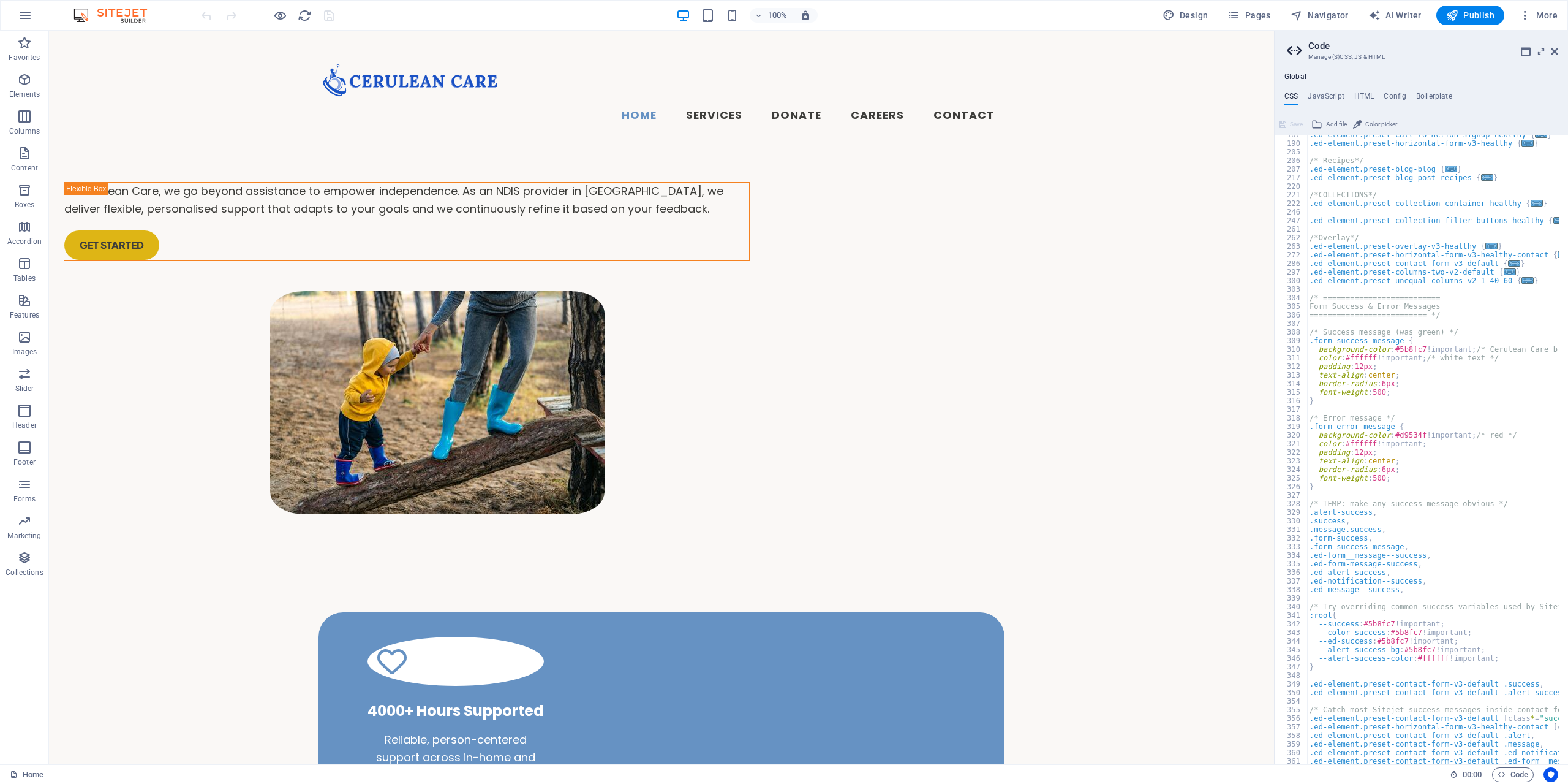
scroll to position [294, 0]
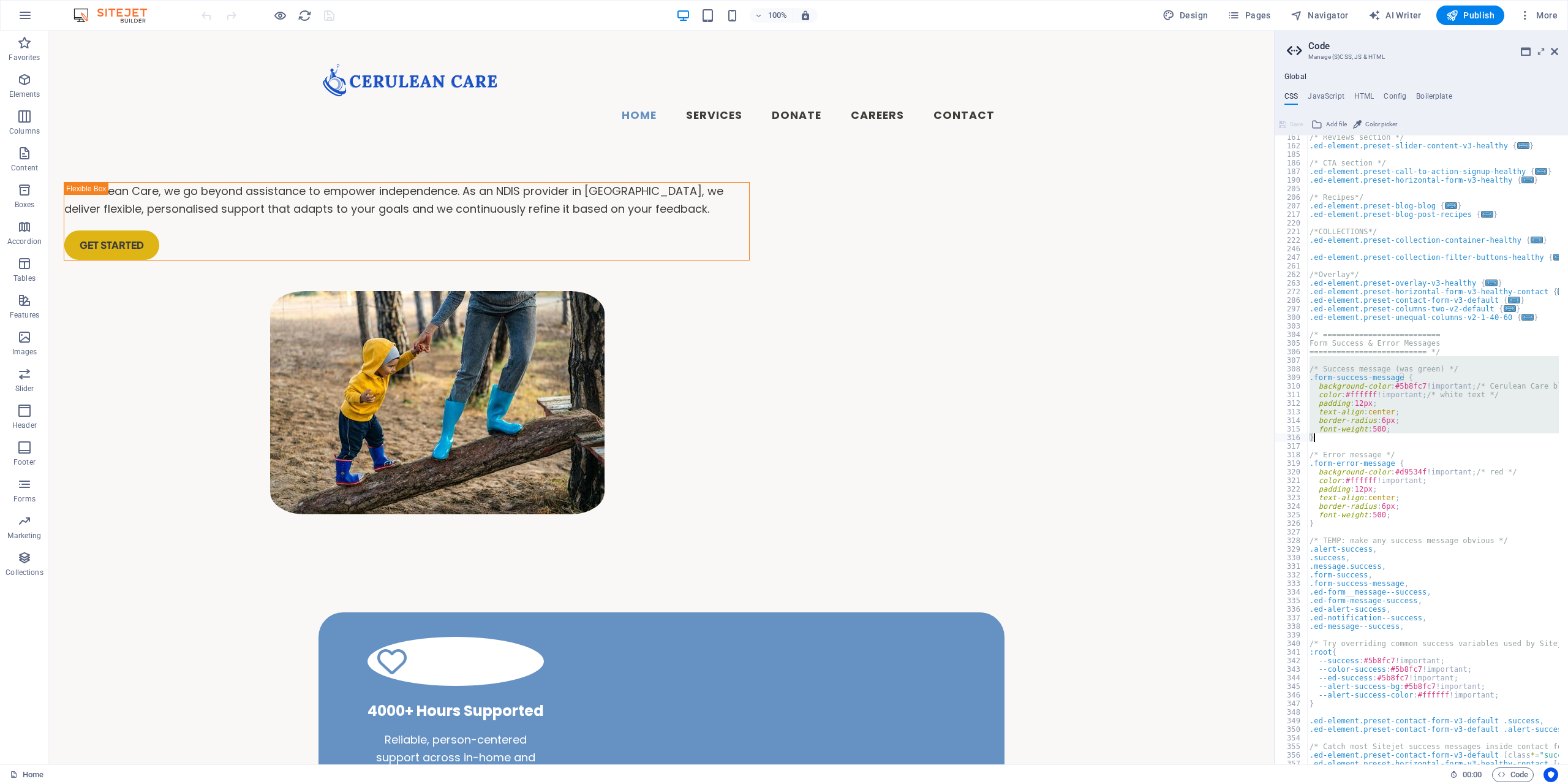
drag, startPoint x: 1310, startPoint y: 364, endPoint x: 1395, endPoint y: 434, distance: 110.1
click at [1395, 434] on div "/* Reviews section */ .ed-element.preset-slider-content-v3-healthy { ... } /* C…" at bounding box center [1460, 451] width 306 height 637
type textarea "font-weight: 500; }"
click at [1312, 364] on div "/* Reviews section */ .ed-element.preset-slider-content-v3-healthy { ... } /* C…" at bounding box center [1432, 450] width 252 height 629
drag, startPoint x: 1310, startPoint y: 372, endPoint x: 1398, endPoint y: 434, distance: 107.6
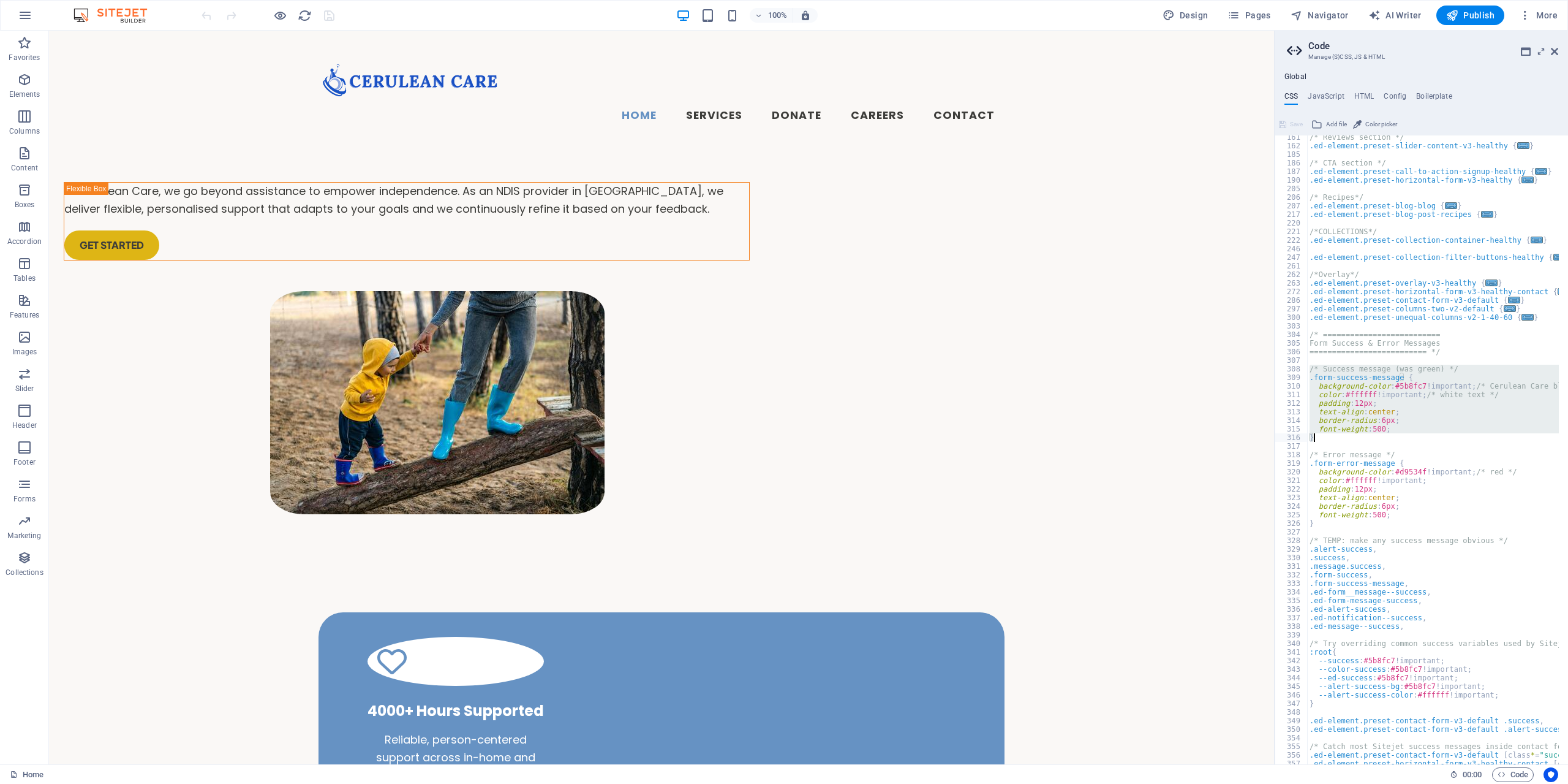
click at [1398, 434] on div "/* Reviews section */ .ed-element.preset-slider-content-v3-healthy { ... } /* C…" at bounding box center [1460, 451] width 306 height 637
click at [1405, 429] on div "/* Reviews section */ .ed-element.preset-slider-content-v3-healthy { ... } /* C…" at bounding box center [1432, 450] width 252 height 629
drag, startPoint x: 1399, startPoint y: 431, endPoint x: 1307, endPoint y: 374, distance: 108.2
click at [1307, 374] on div "font-weight: 500; 161 162 185 186 187 190 205 206 207 217 220 221 222 246 247 2…" at bounding box center [1421, 450] width 293 height 629
type textarea "/* Success message (was green) */ .form-success-message {"
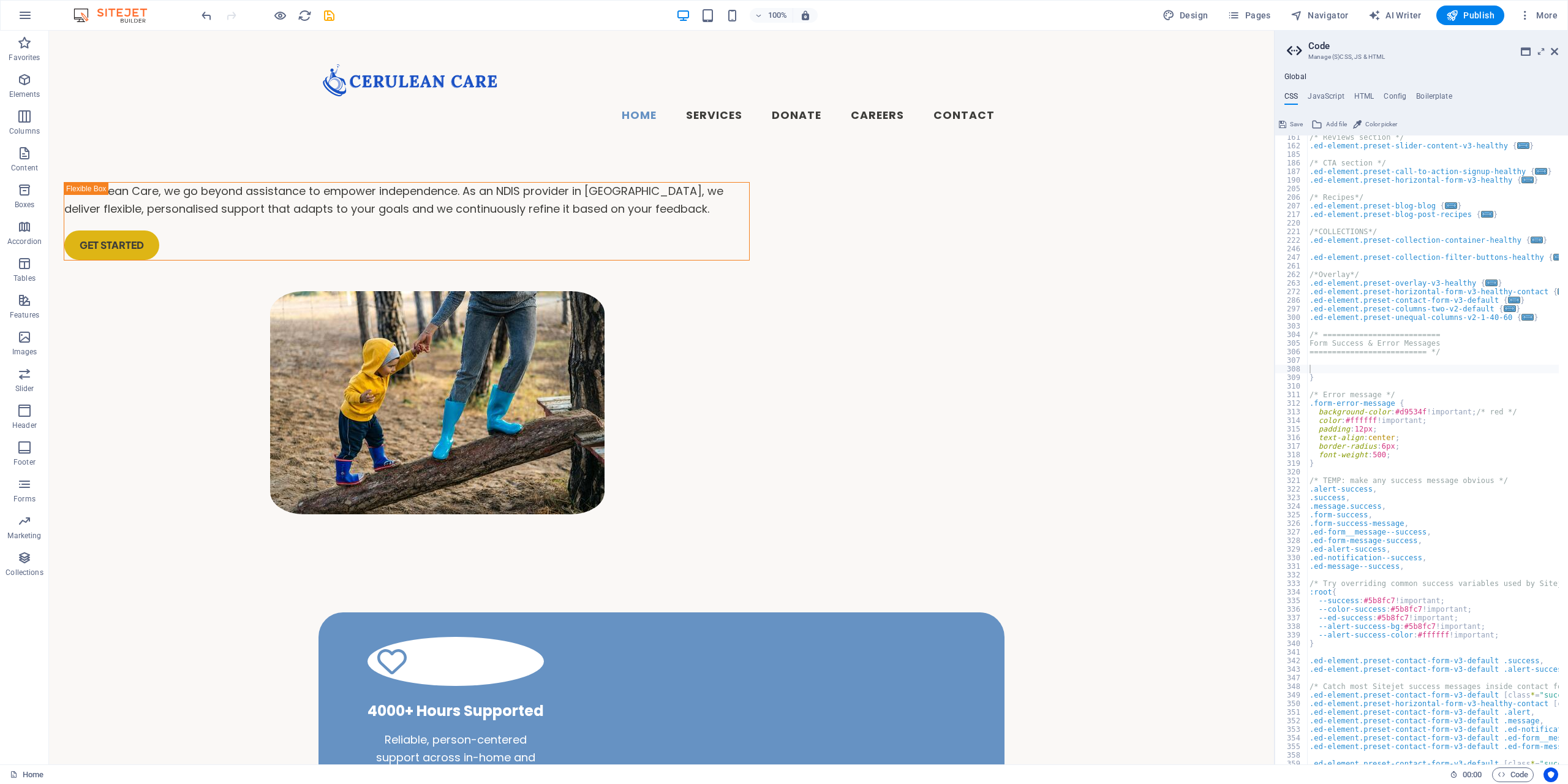
drag, startPoint x: 1279, startPoint y: 126, endPoint x: 1263, endPoint y: 84, distance: 44.9
click at [1279, 126] on icon at bounding box center [1282, 125] width 8 height 15
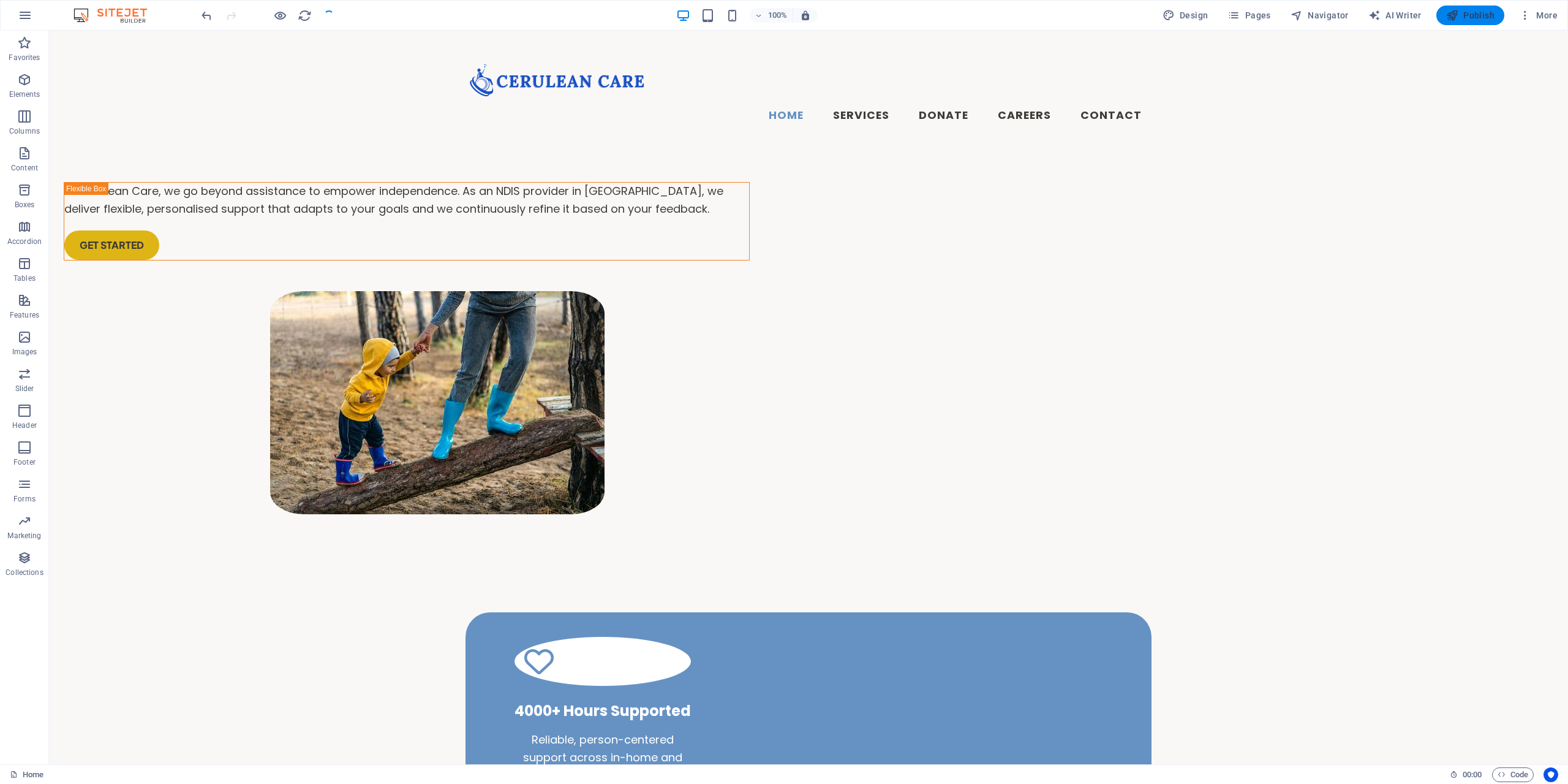
click at [1470, 20] on span "Publish" at bounding box center [1470, 15] width 48 height 12
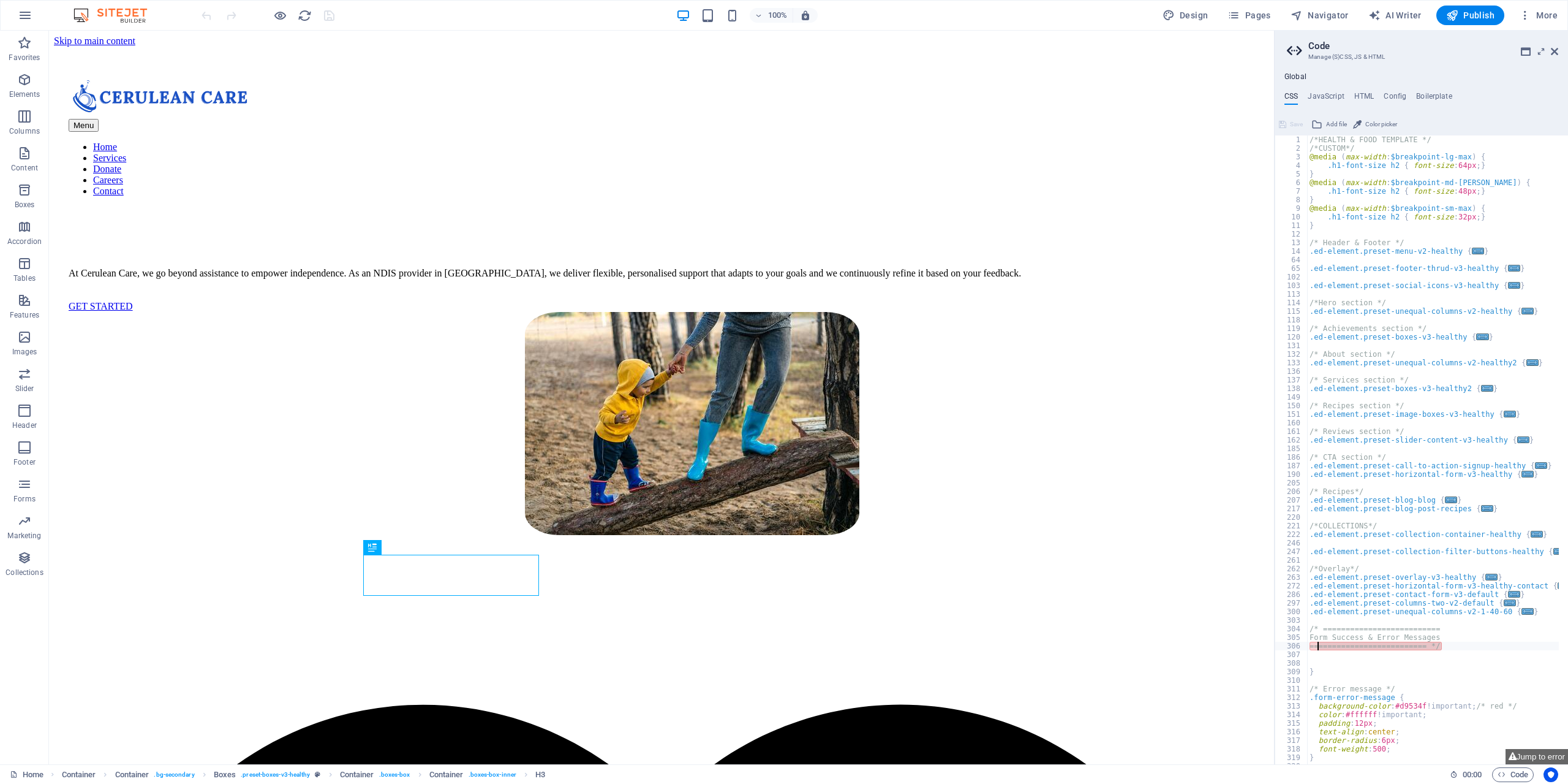
drag, startPoint x: 1446, startPoint y: 648, endPoint x: 1320, endPoint y: 650, distance: 126.0
click at [1320, 650] on div "/*HEALTH & FOOD TEMPLATE */ /*CUSTOM*/ @media ( max-width : $breakpoint-lg-max …" at bounding box center [1460, 454] width 306 height 637
type textarea "========================== */"
click at [1461, 652] on div "/*HEALTH & FOOD TEMPLATE */ /*CUSTOM*/ @media ( max-width : $breakpoint-lg-max …" at bounding box center [1460, 454] width 306 height 637
drag, startPoint x: 1329, startPoint y: 665, endPoint x: 1306, endPoint y: 648, distance: 28.6
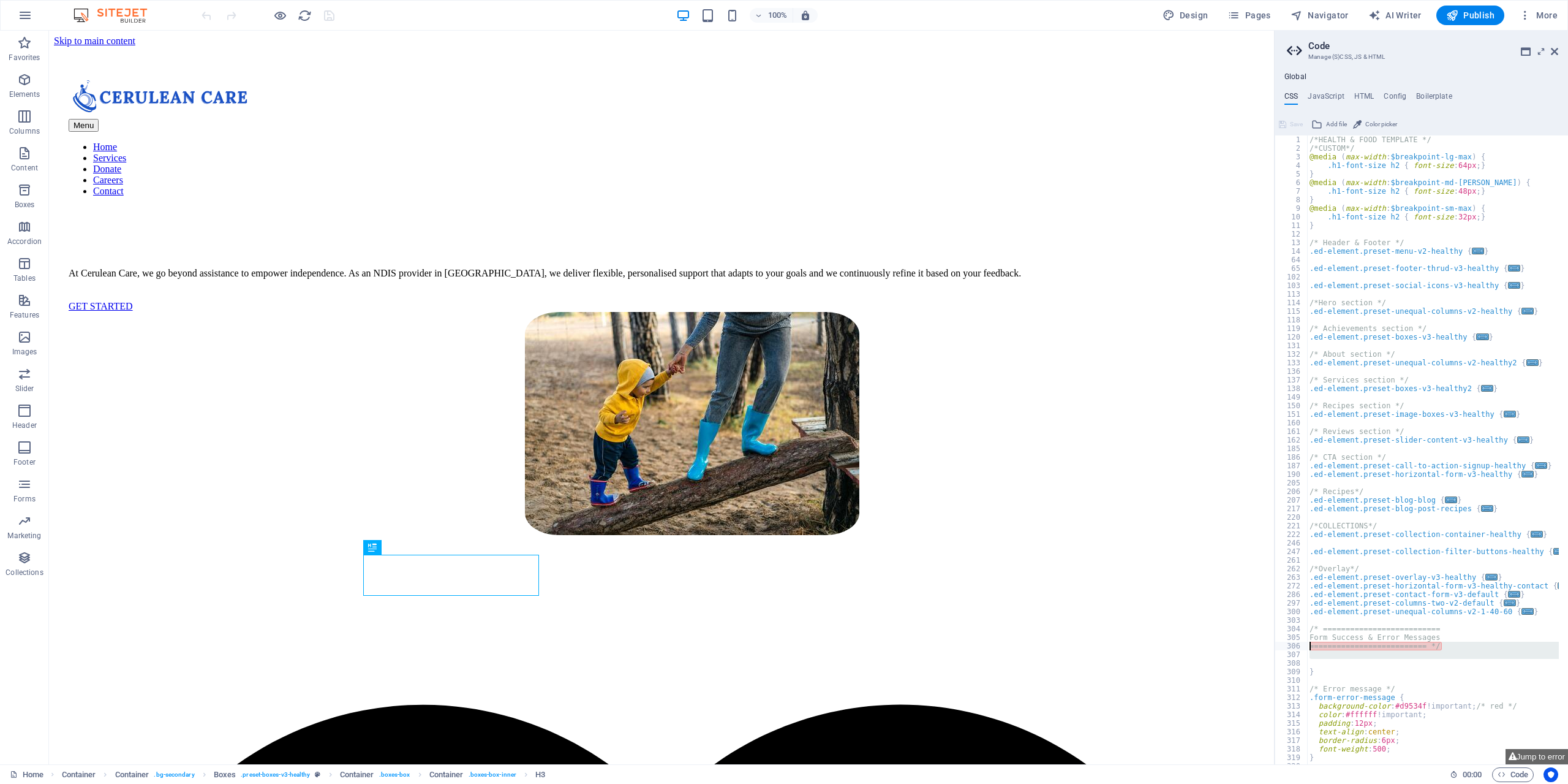
click at [1306, 648] on div "1 2 3 4 5 6 7 8 9 10 11 12 13 14 64 65 102 103 113 114 115 118 119 120 131 132 …" at bounding box center [1421, 450] width 293 height 629
type textarea "========================== */"
click at [1403, 652] on div "/*HEALTH & FOOD TEMPLATE */ /*CUSTOM*/ @media ( max-width : $breakpoint-lg-max …" at bounding box center [1432, 450] width 252 height 629
click at [1464, 647] on div "/*HEALTH & FOOD TEMPLATE */ /*CUSTOM*/ @media ( max-width : $breakpoint-lg-max …" at bounding box center [1460, 454] width 306 height 637
type textarea "========================== */"
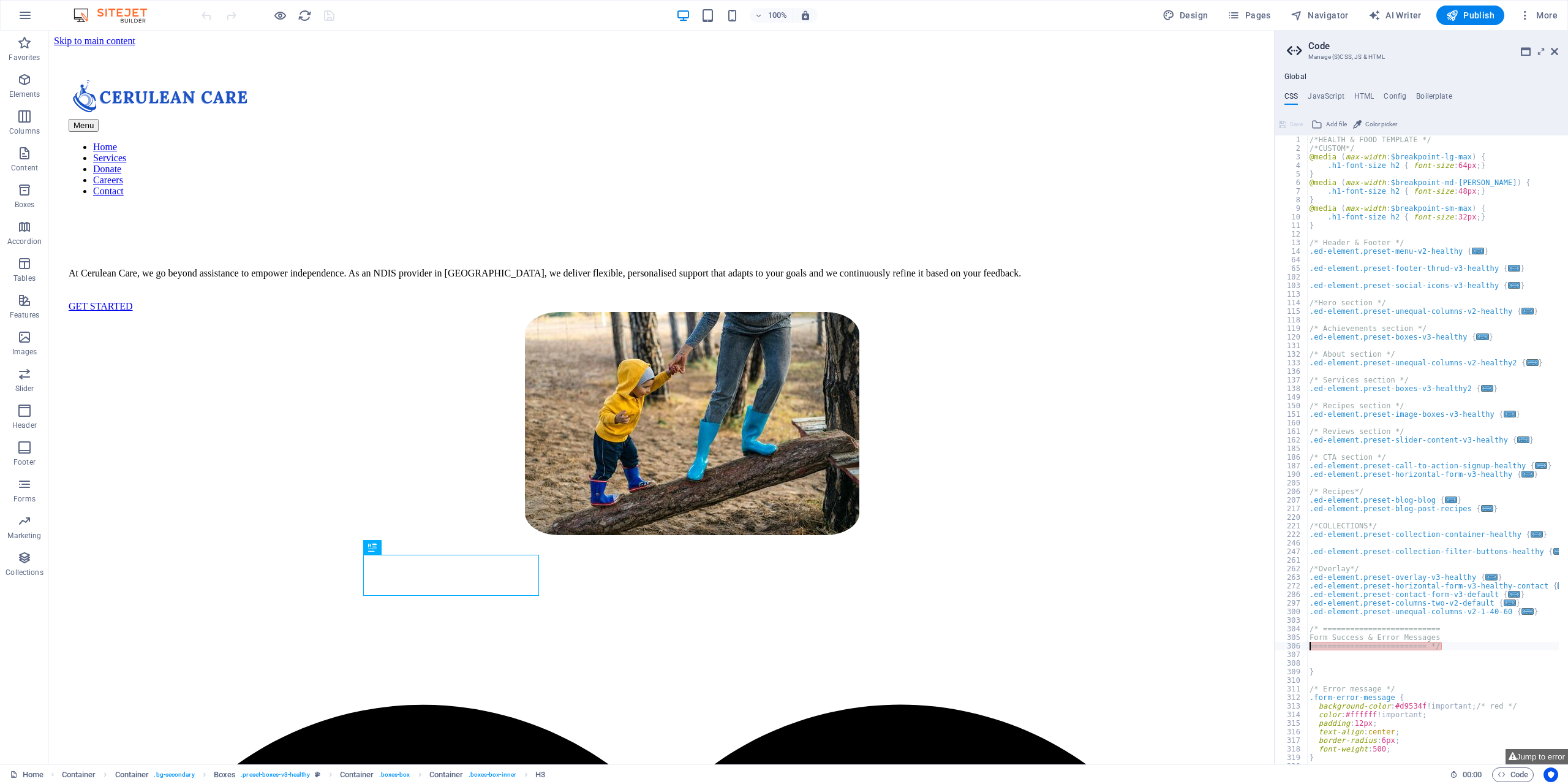
drag, startPoint x: 1464, startPoint y: 647, endPoint x: 1303, endPoint y: 646, distance: 161.0
click at [1303, 646] on div "========================== */ 1 2 3 4 5 6 7 8 9 10 11 12 13 14 64 65 102 103 11…" at bounding box center [1421, 450] width 293 height 629
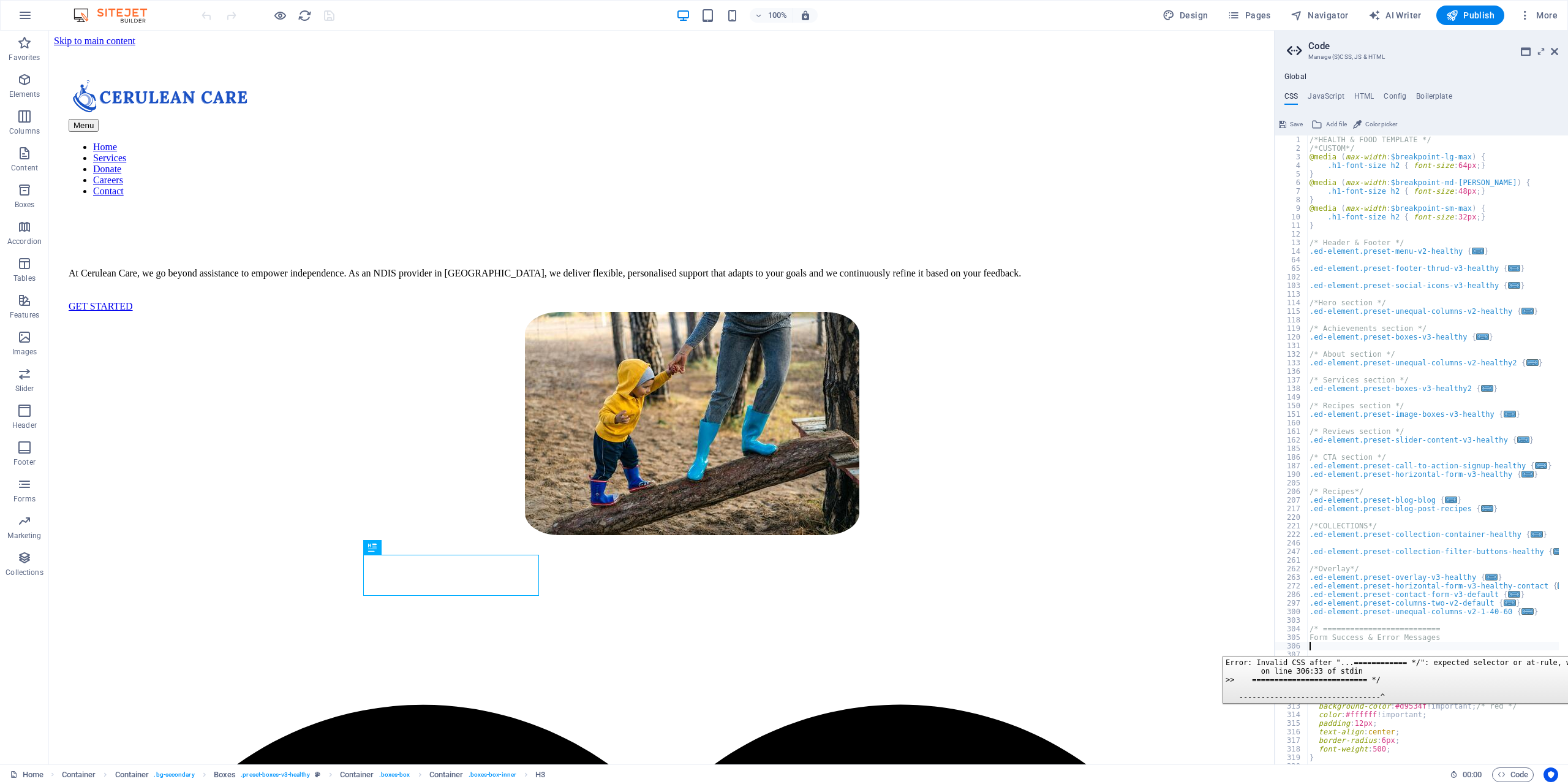
type textarea "Form Success & Error Messages"
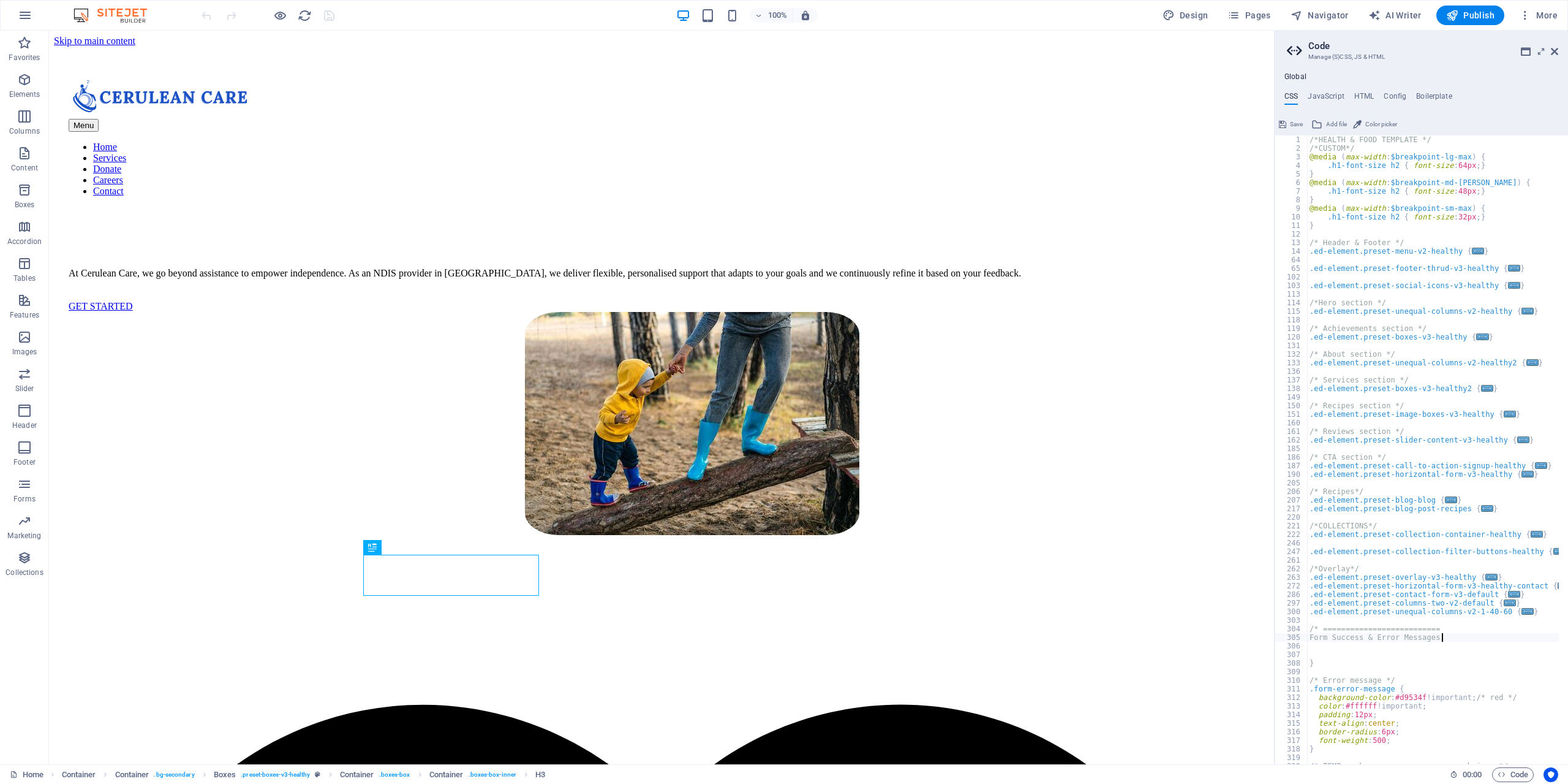
click at [1286, 120] on button "Save" at bounding box center [1290, 125] width 27 height 15
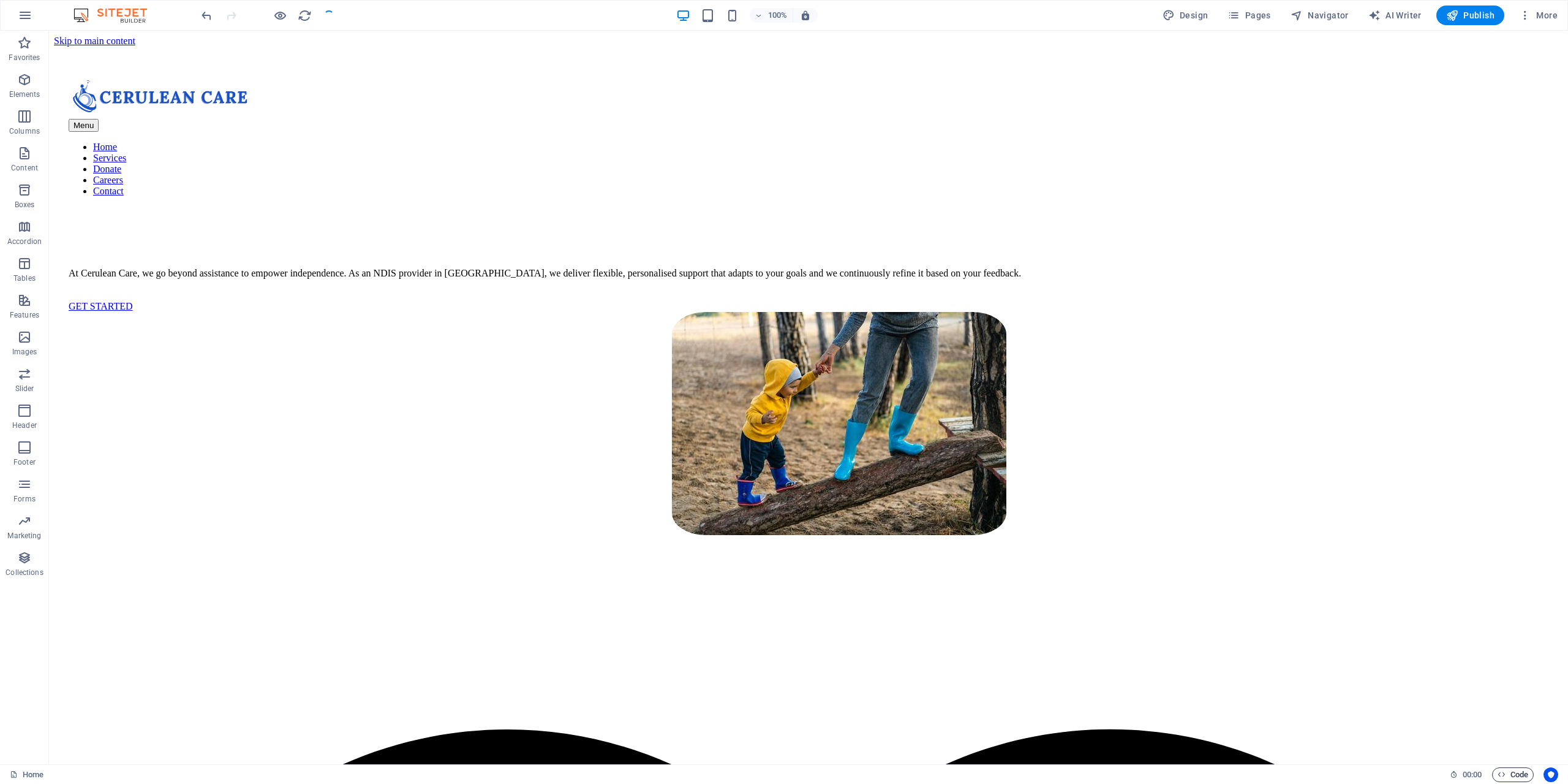
click at [1506, 772] on span "Code" at bounding box center [1512, 775] width 30 height 15
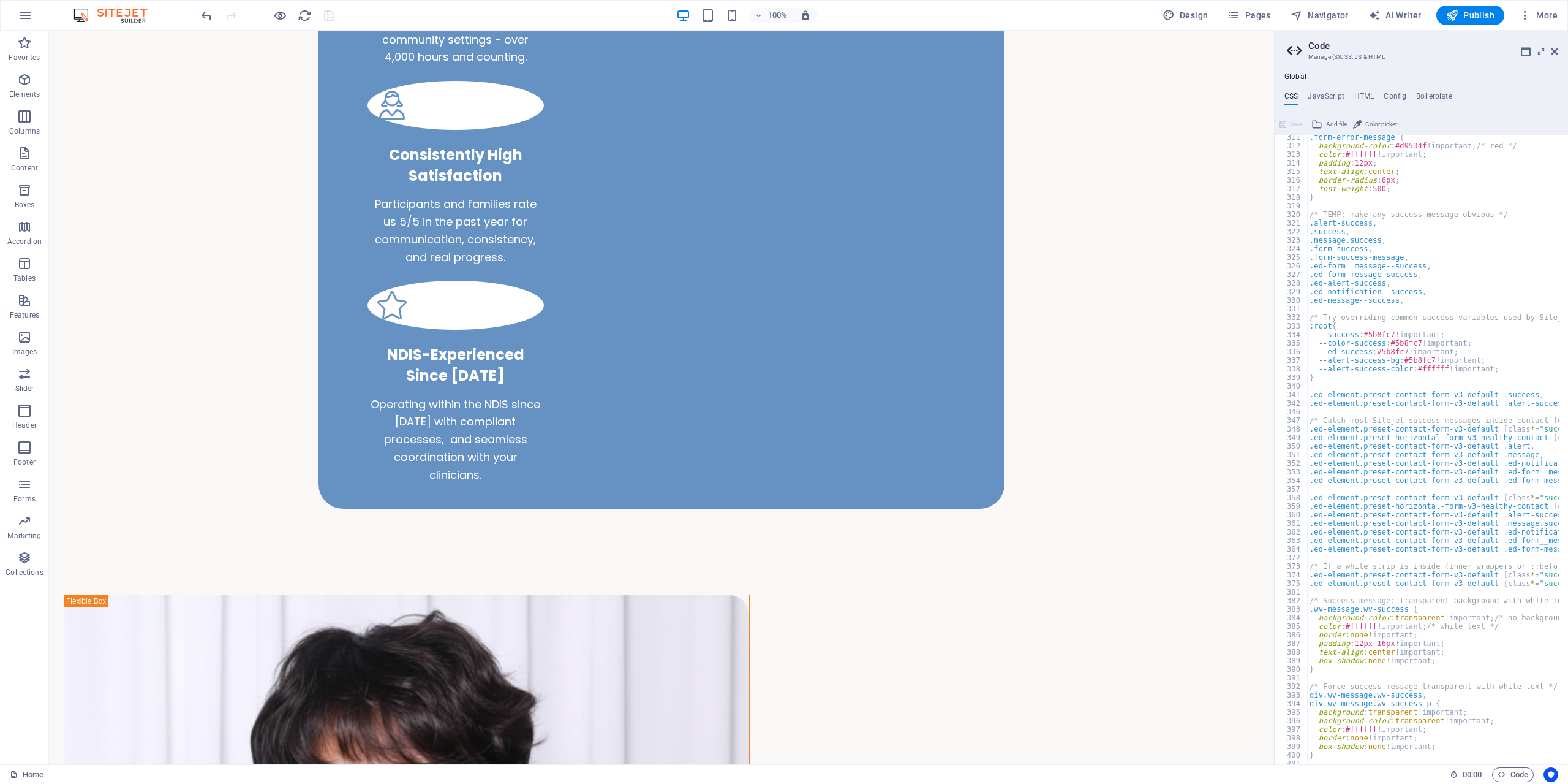
scroll to position [478, 0]
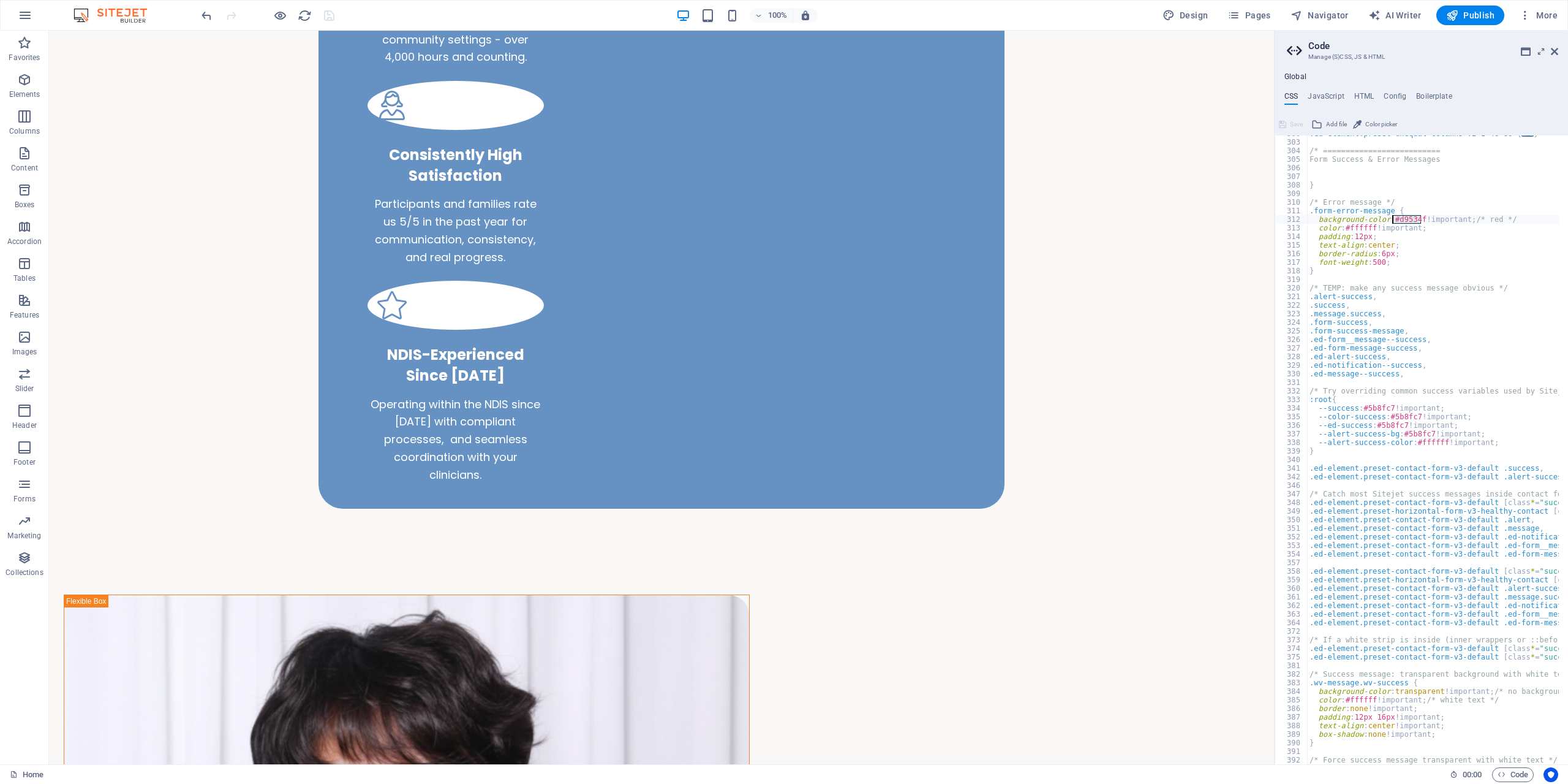
drag, startPoint x: 1420, startPoint y: 218, endPoint x: 1394, endPoint y: 221, distance: 26.2
click at [1394, 221] on div ".ed-element.preset-unequal-columns-v2-1-40-60 { ... } /* ======================…" at bounding box center [1460, 447] width 306 height 637
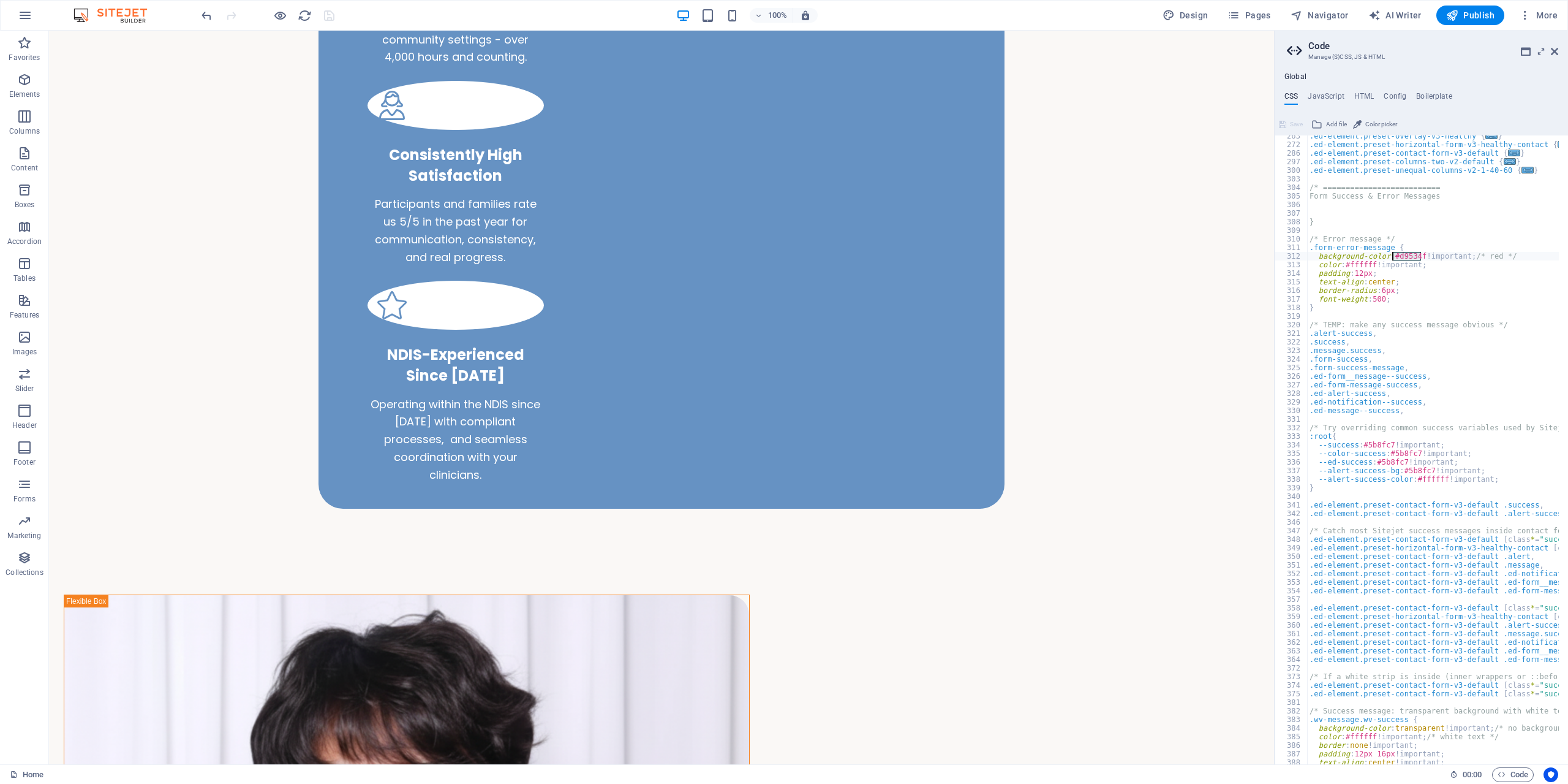
scroll to position [368, 0]
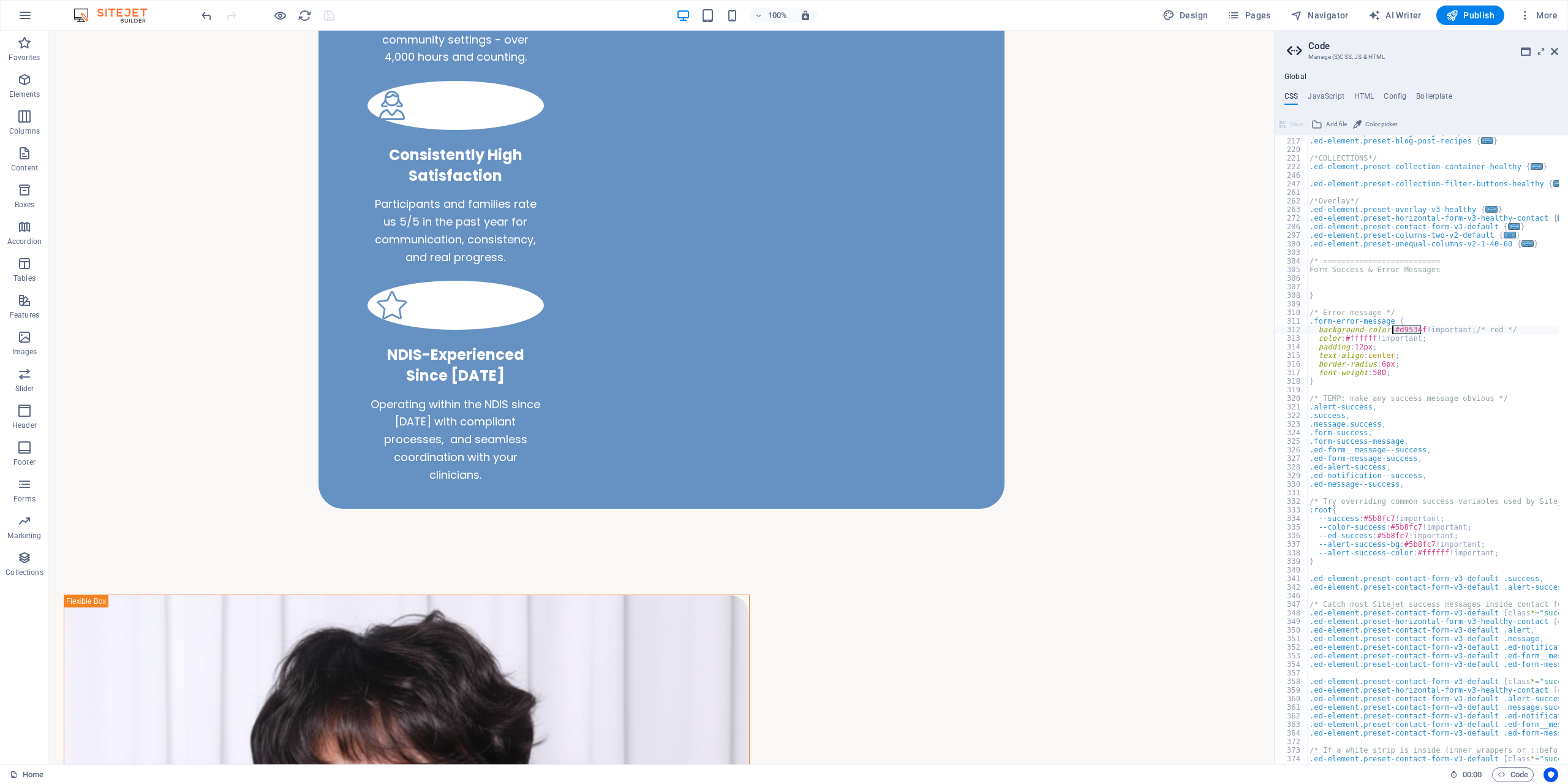
click at [1522, 478] on div ".ed-element.preset-blog-blog { ... } .ed-element.preset-blog-post-recipes { ...…" at bounding box center [1460, 446] width 306 height 637
drag, startPoint x: 1391, startPoint y: 516, endPoint x: 1363, endPoint y: 517, distance: 28.0
click at [1363, 517] on div ".ed-element.preset-blog-blog { ... } .ed-element.preset-blog-post-recipes { ...…" at bounding box center [1460, 446] width 306 height 637
type textarea "--success: #5b8fc7 !important;"
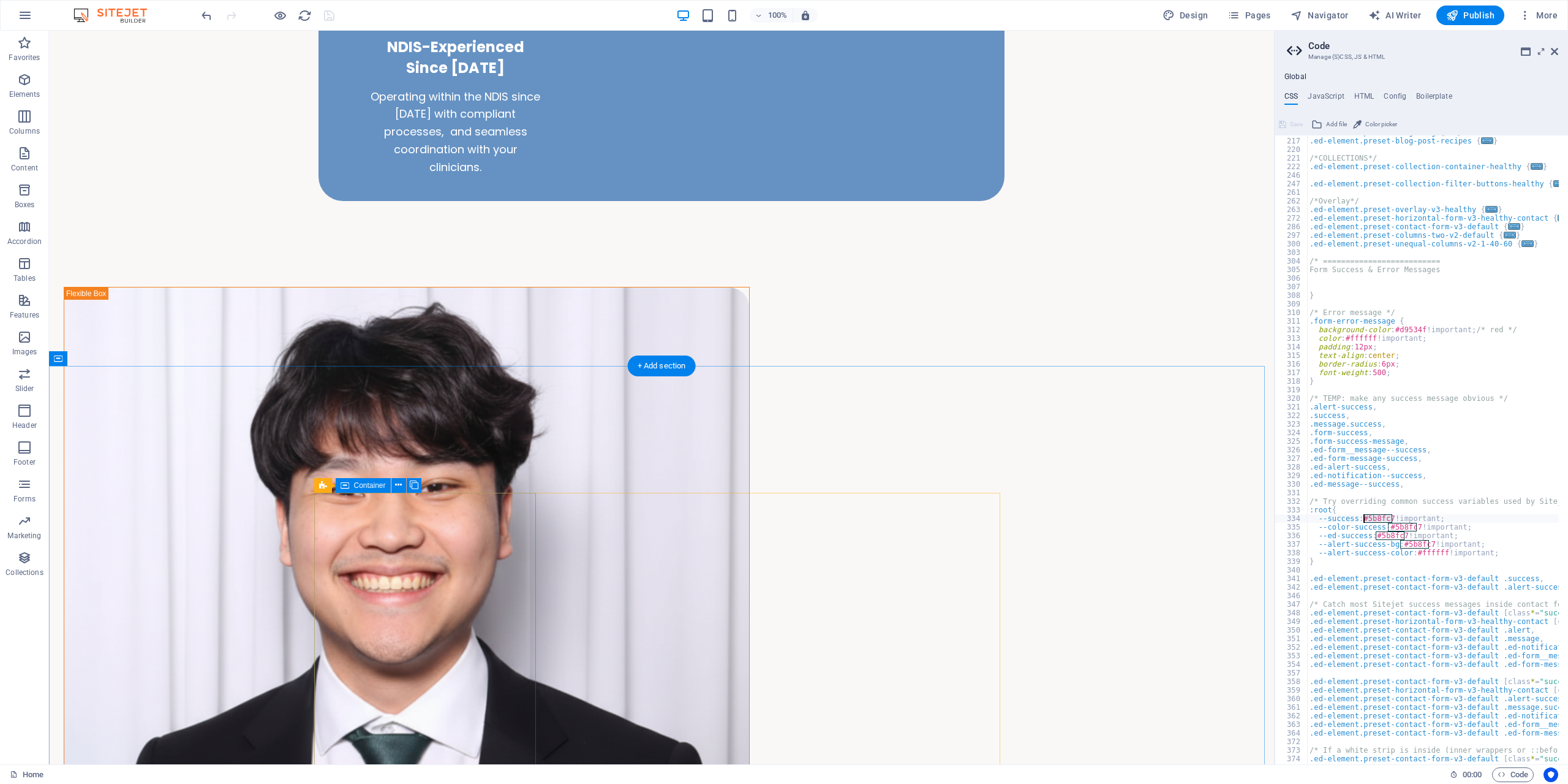
scroll to position [1471, 0]
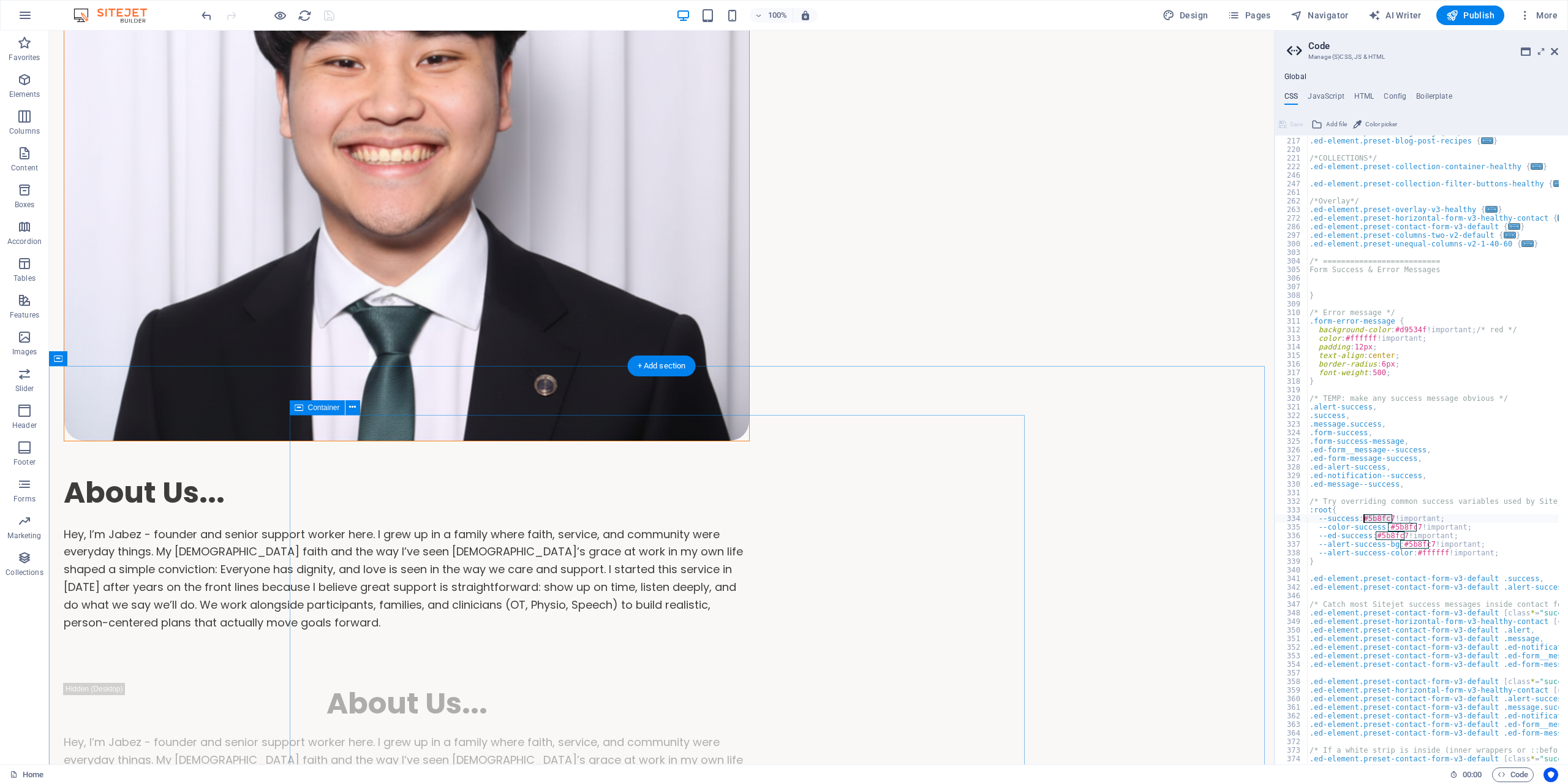
select select "rem"
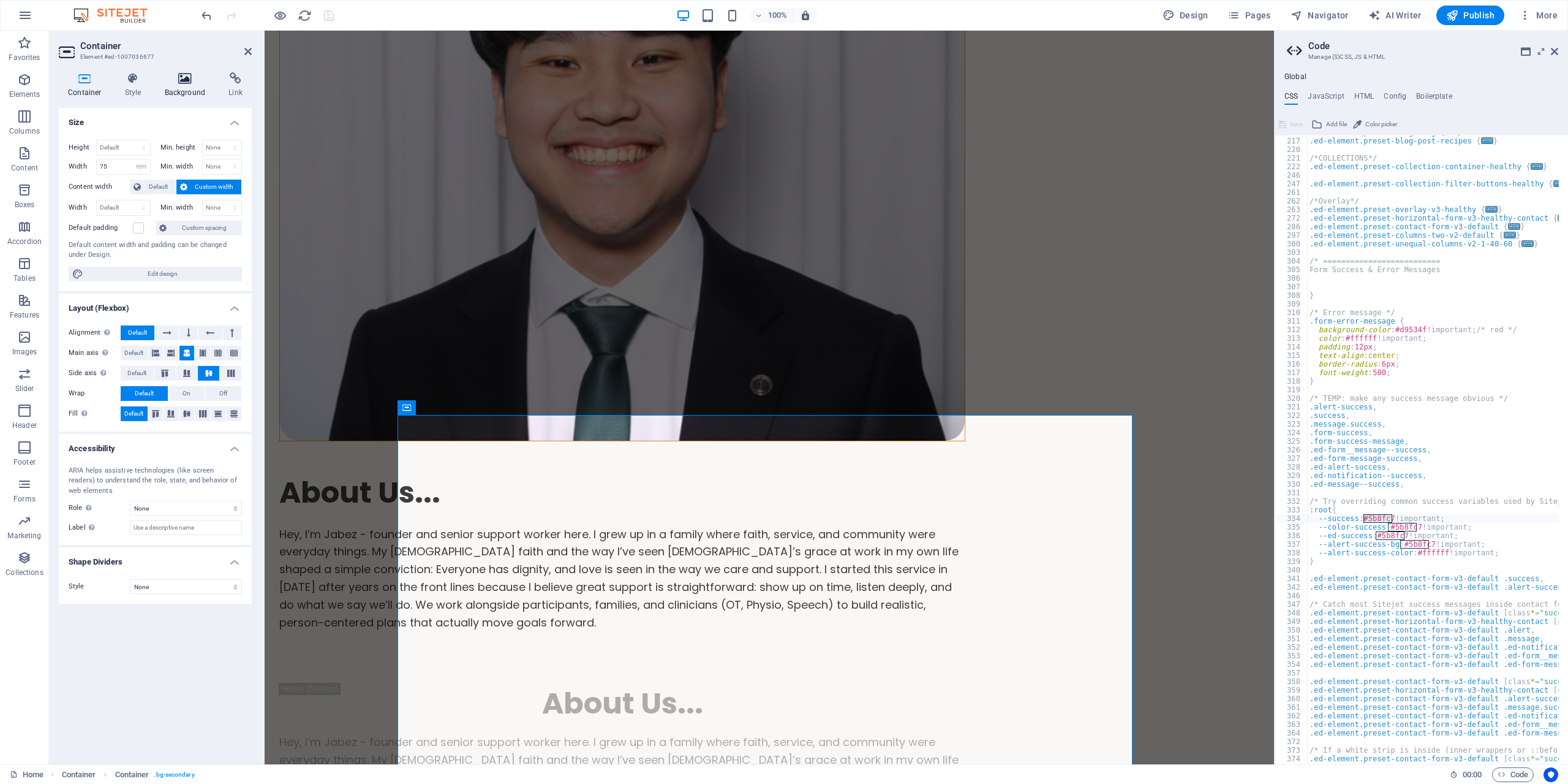
click at [182, 79] on icon at bounding box center [185, 78] width 59 height 12
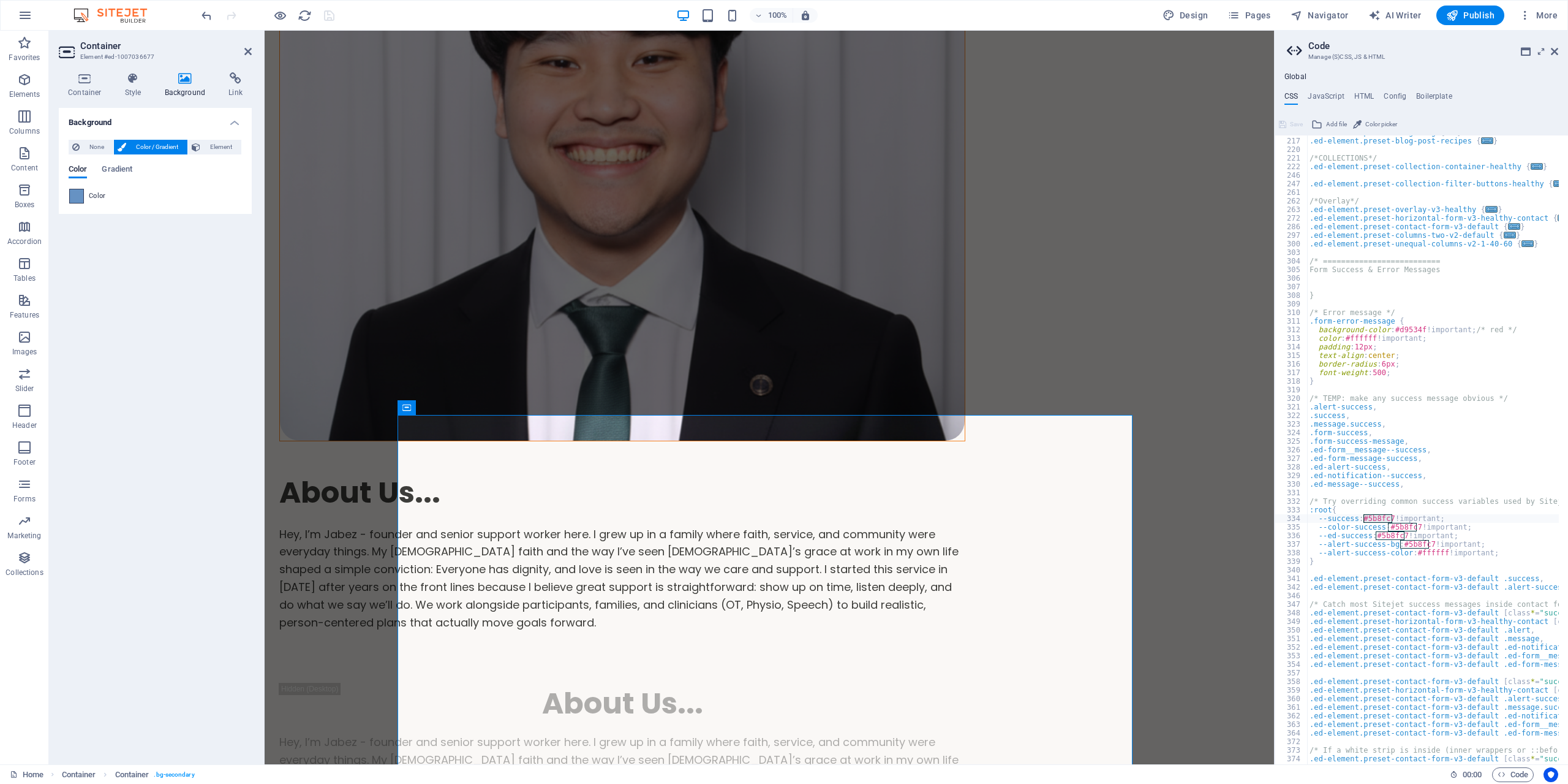
click at [76, 193] on span at bounding box center [76, 196] width 13 height 13
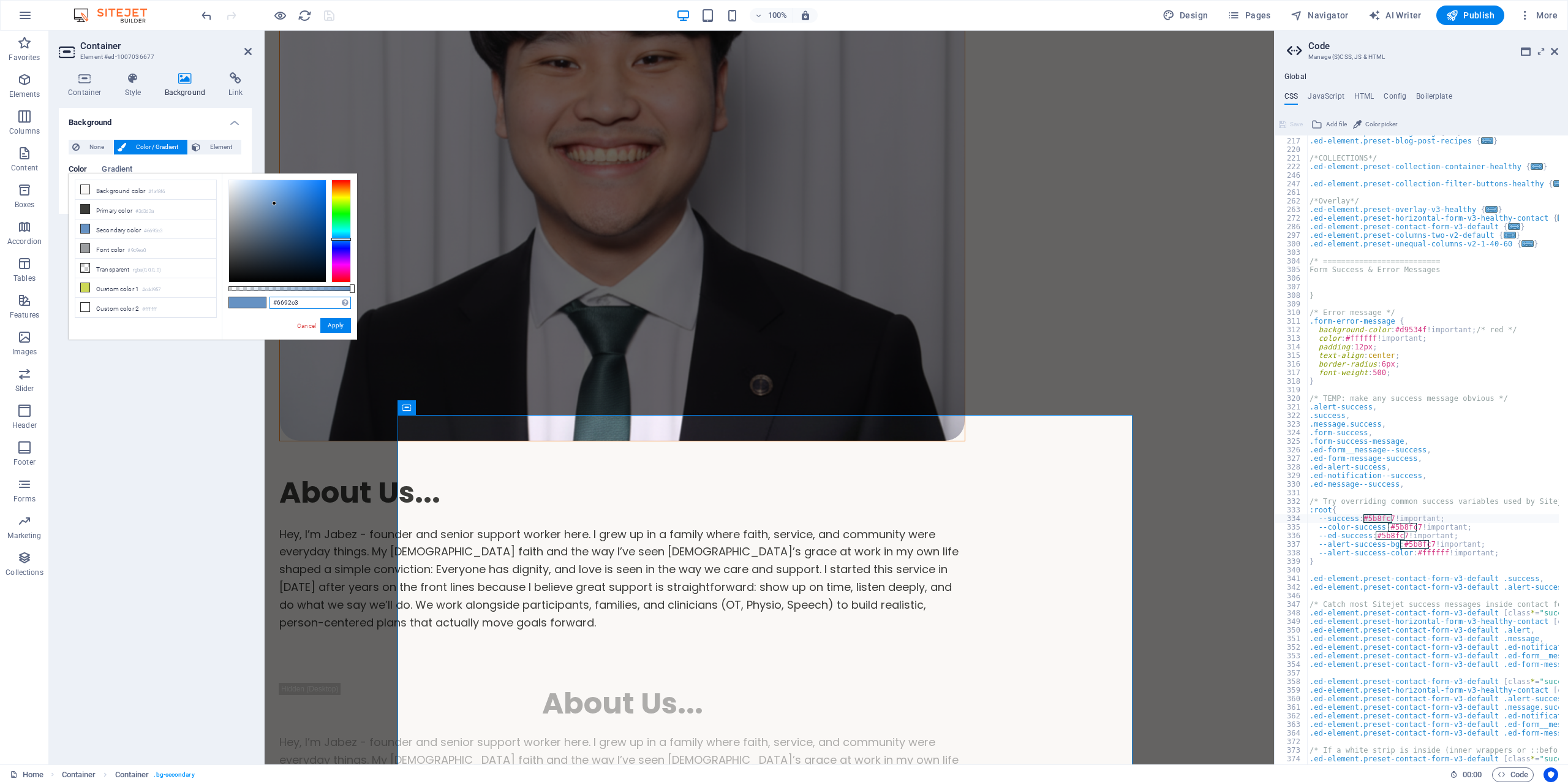
drag, startPoint x: 310, startPoint y: 302, endPoint x: 231, endPoint y: 293, distance: 79.5
click at [249, 296] on div "#6692c3 Supported formats #0852ed rgb(8, 82, 237) rgba(8, 82, 237, 90%) hsv(221…" at bounding box center [289, 345] width 136 height 343
paste input "5b8fc7"
type input "#5b8fc7"
click at [340, 325] on button "Apply" at bounding box center [336, 325] width 30 height 15
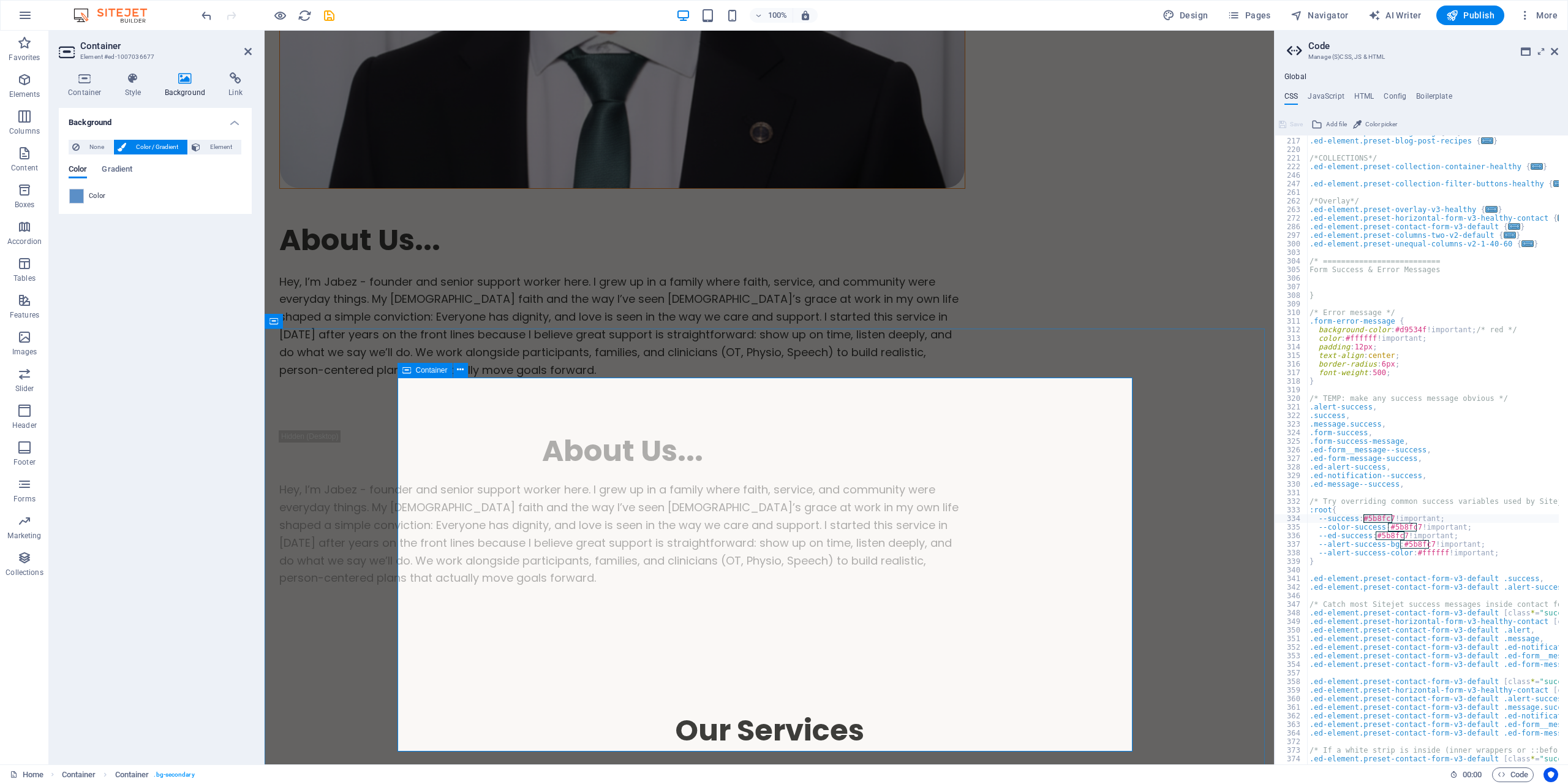
scroll to position [1760, 0]
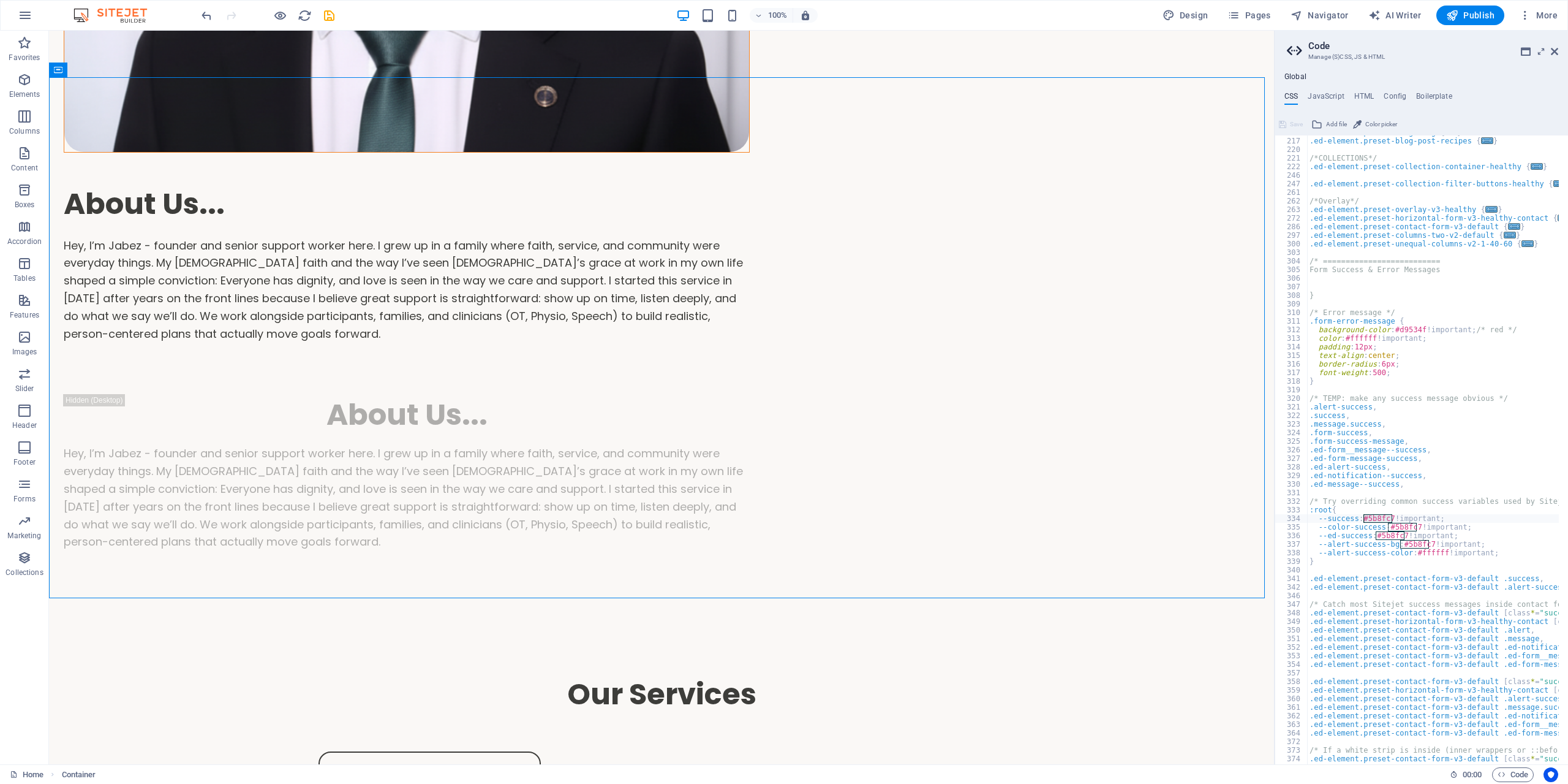
click at [1468, 3] on div "100% Design Pages Navigator AI Writer Publish More" at bounding box center [784, 15] width 1567 height 29
click at [1466, 11] on span "Publish" at bounding box center [1470, 15] width 48 height 12
checkbox input "false"
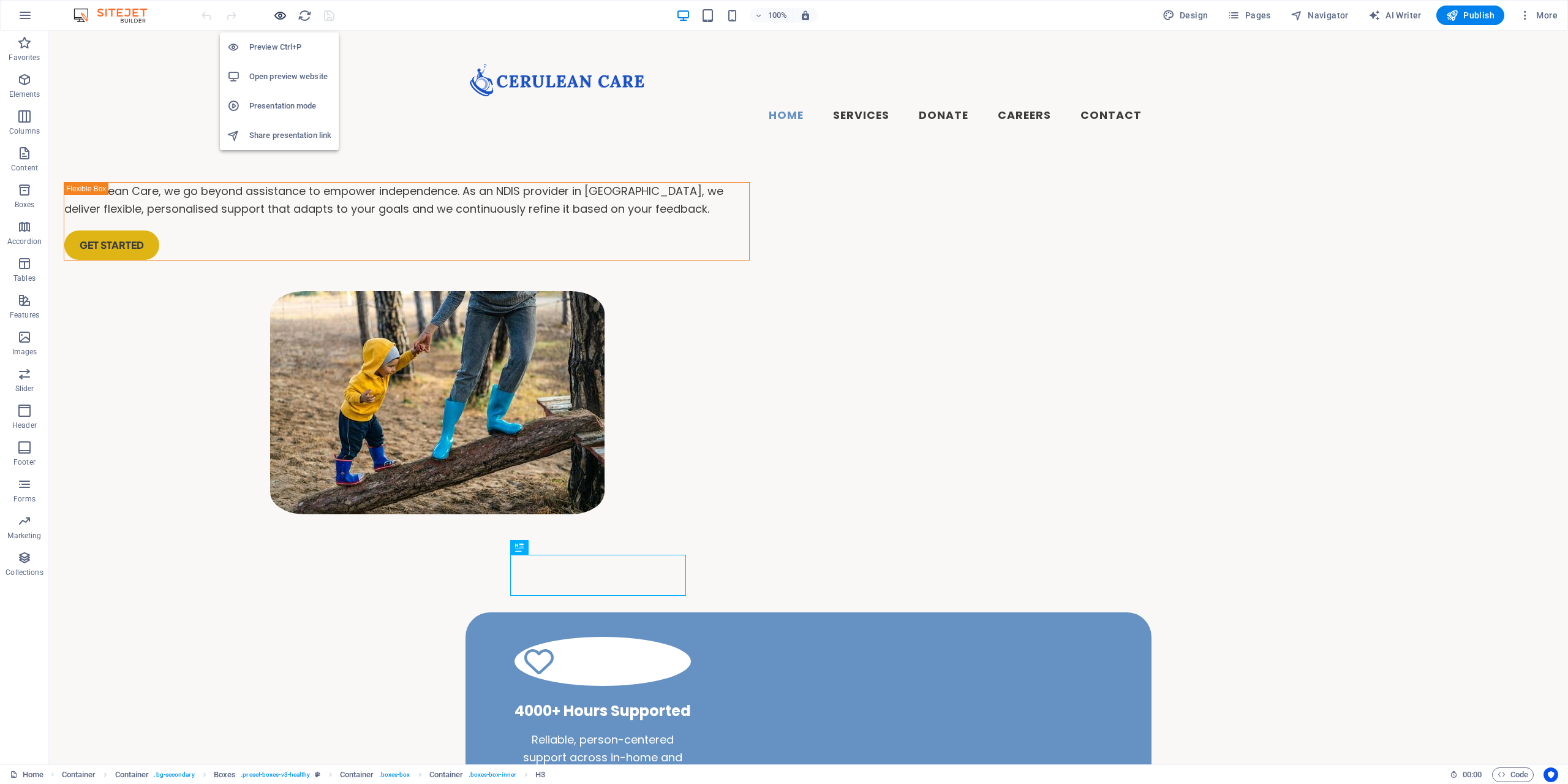
drag, startPoint x: 277, startPoint y: 20, endPoint x: 648, endPoint y: 18, distance: 371.0
click at [277, 20] on icon "button" at bounding box center [280, 15] width 14 height 14
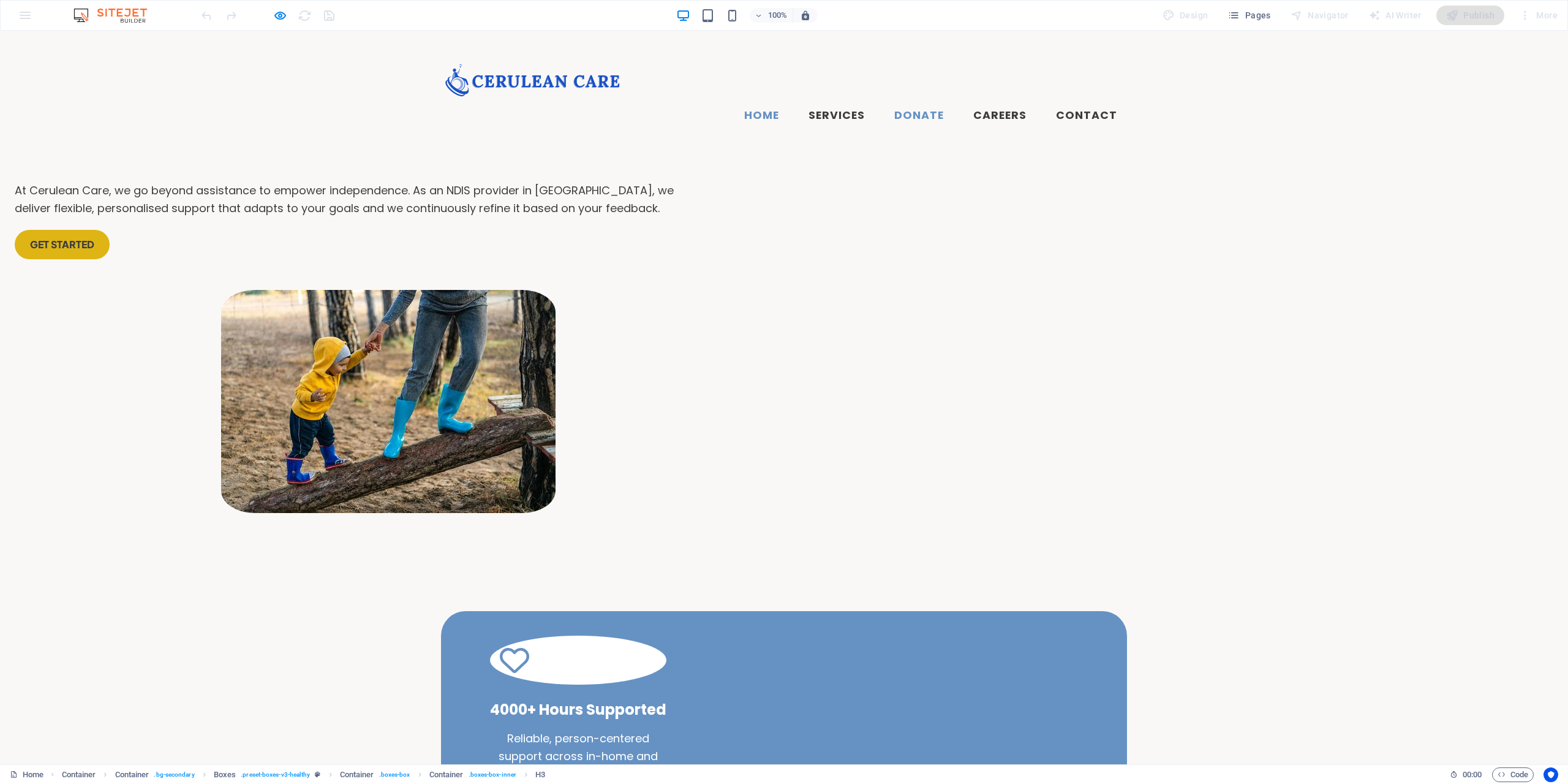
click at [909, 101] on link "Donate" at bounding box center [918, 116] width 69 height 30
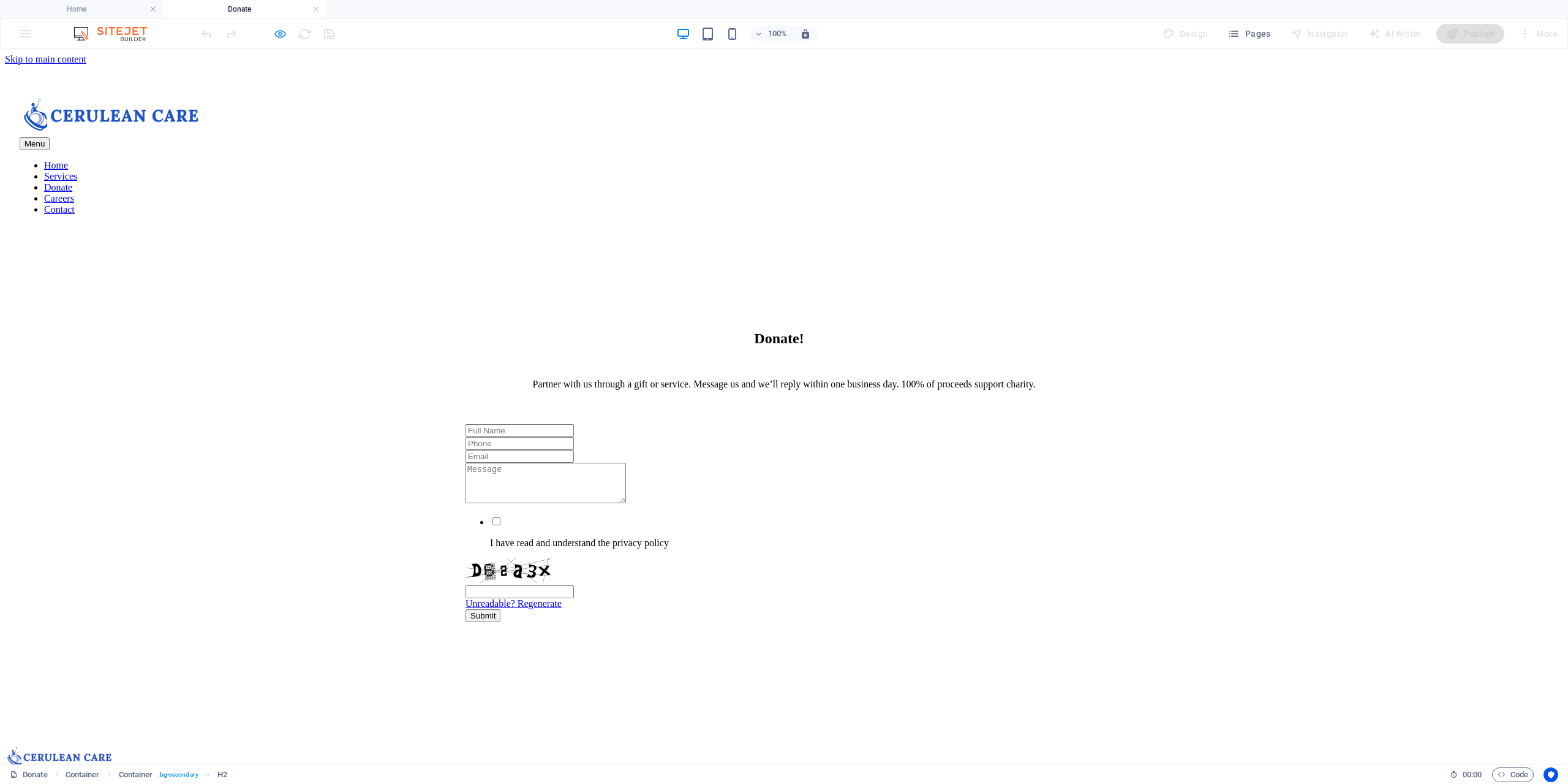
click at [287, 37] on icon "button" at bounding box center [280, 34] width 14 height 14
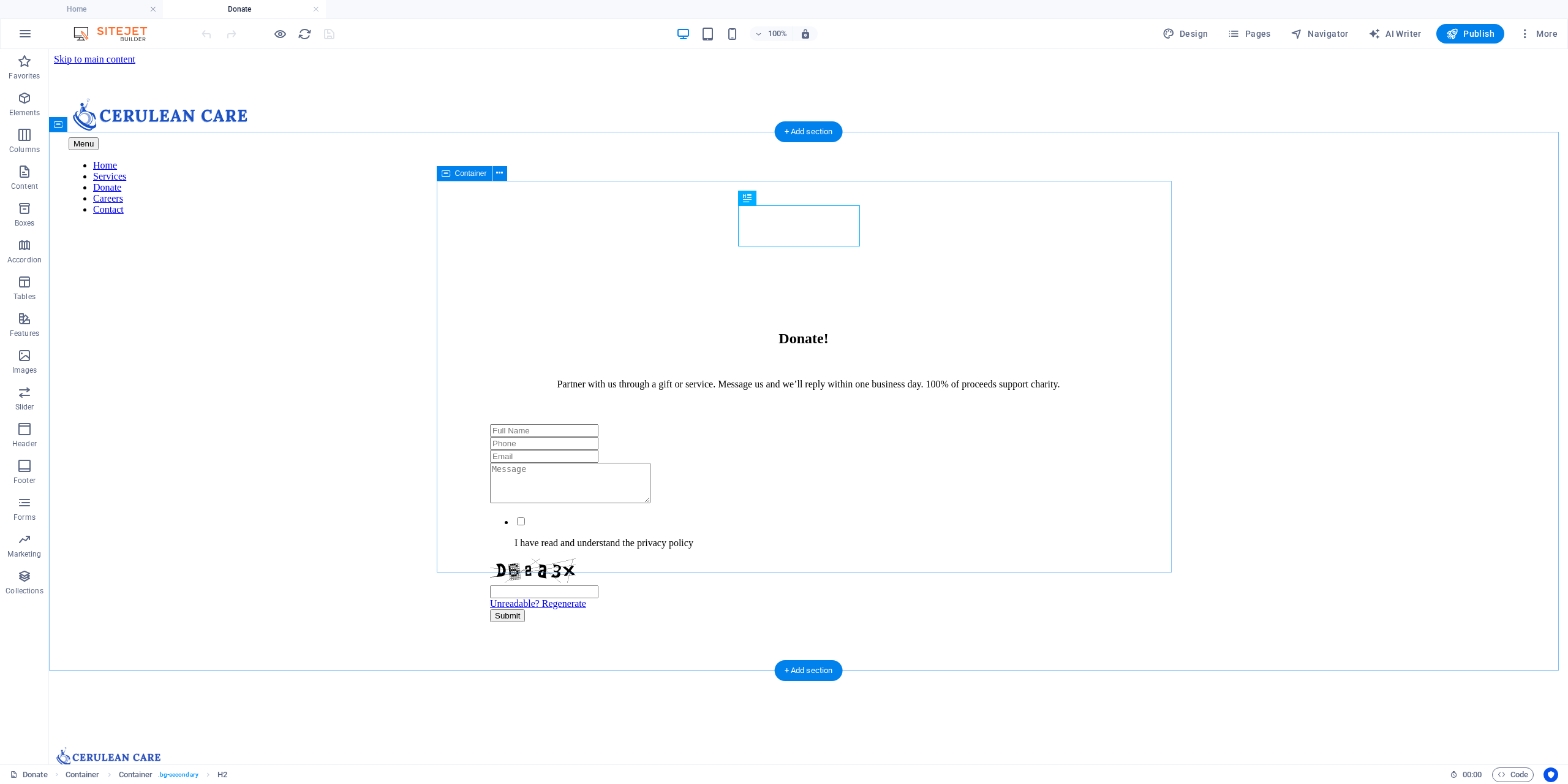
click at [577, 293] on div "Donate! Partner with us through a gift or service. Message us and we’ll reply w…" at bounding box center [809, 470] width 735 height 353
select select "rem"
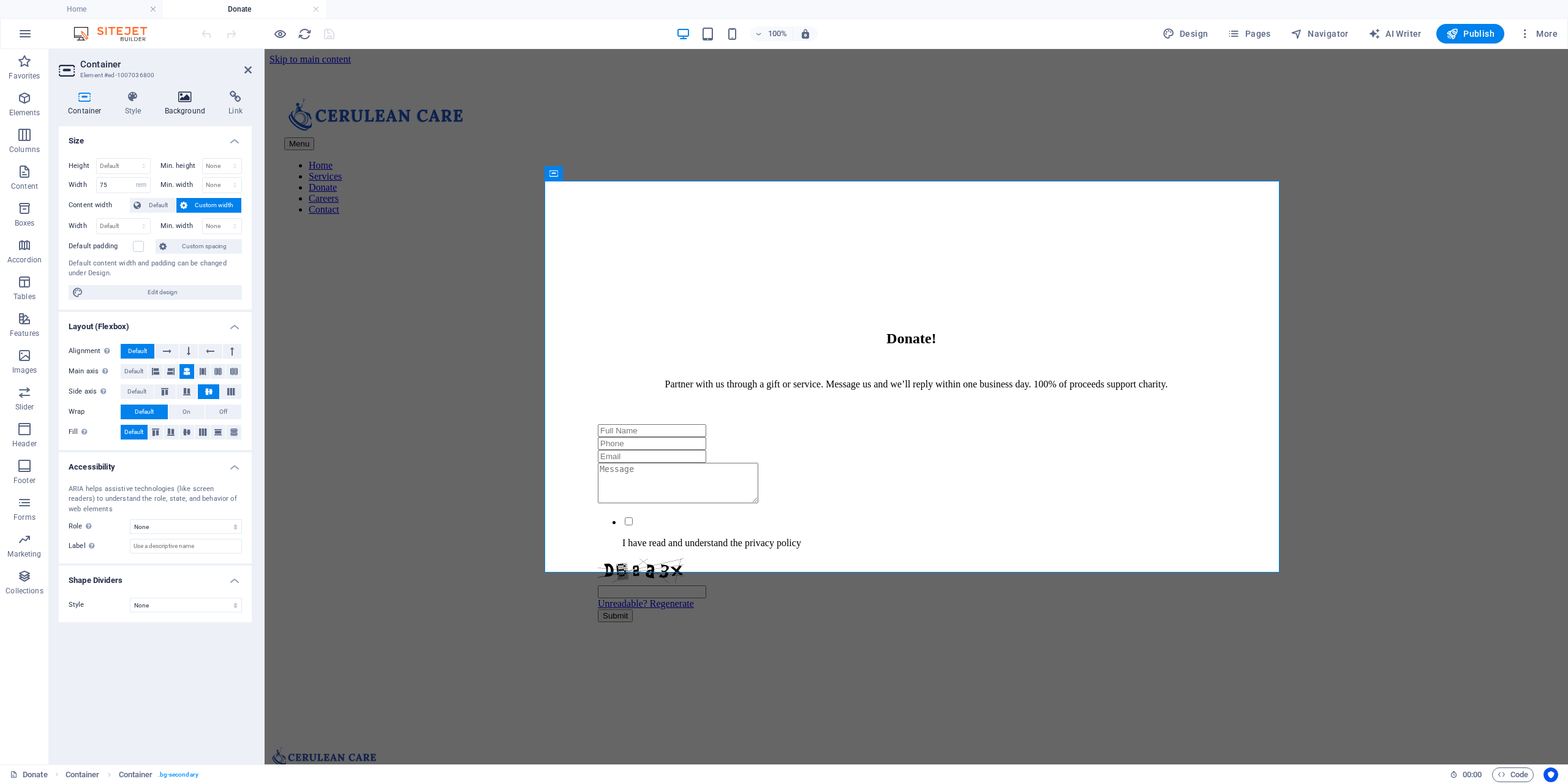
click at [184, 95] on icon at bounding box center [185, 96] width 59 height 12
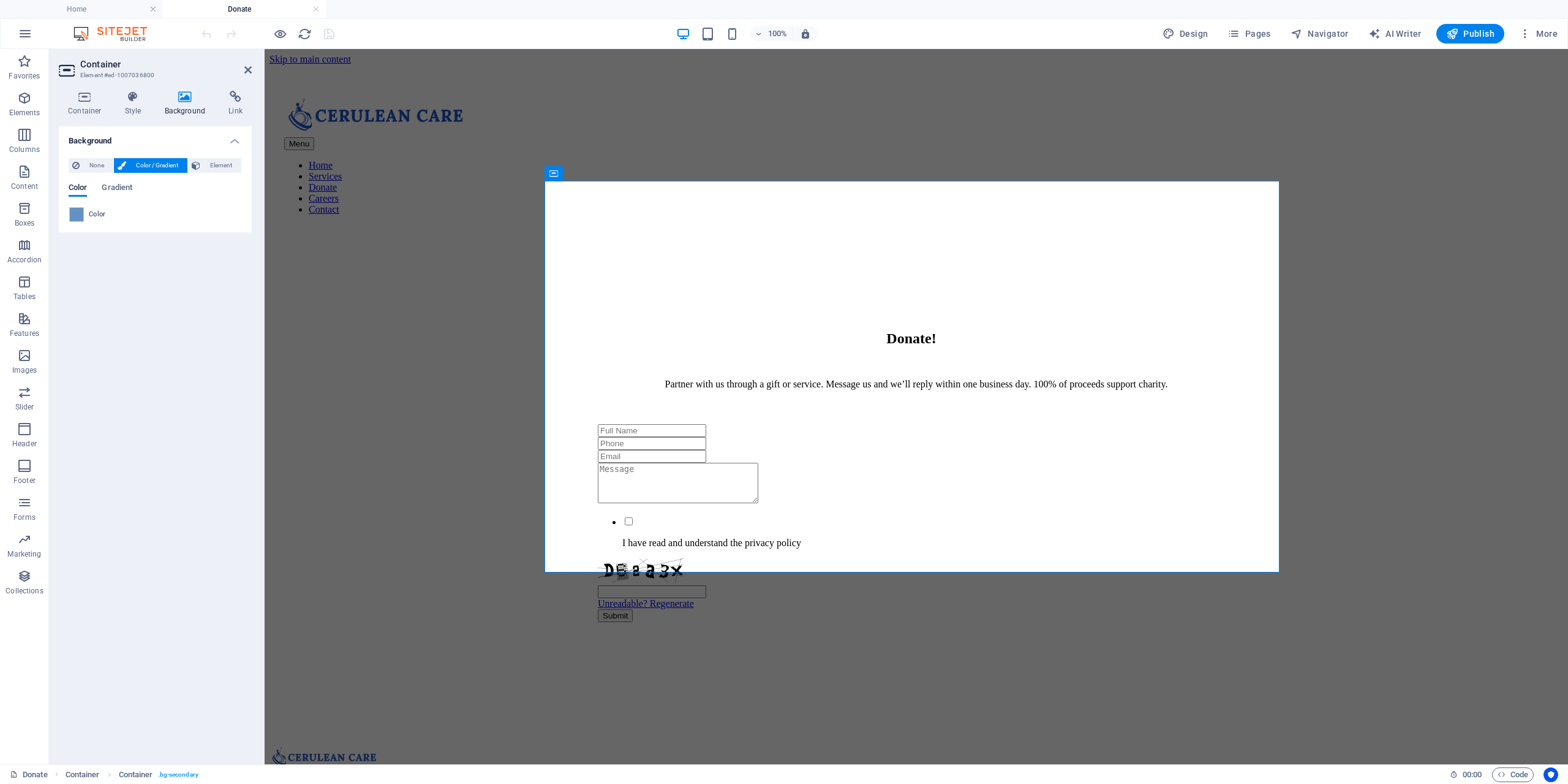
click at [85, 214] on div "Color" at bounding box center [155, 215] width 173 height 15
click at [80, 215] on span at bounding box center [76, 214] width 13 height 13
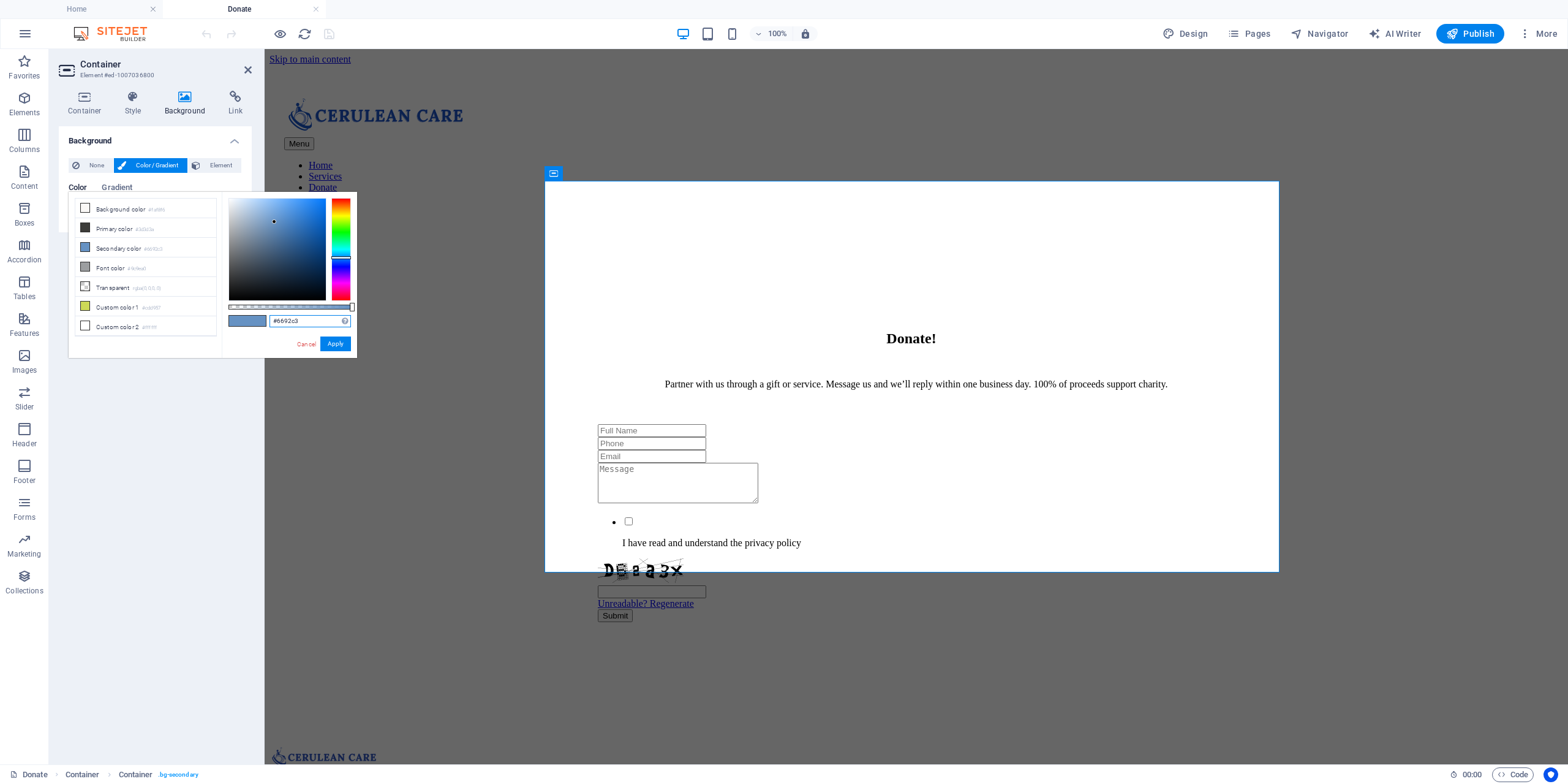
drag, startPoint x: 299, startPoint y: 318, endPoint x: 245, endPoint y: 311, distance: 54.5
click at [245, 312] on div "#6692c3 Supported formats #0852ed rgb(8, 82, 237) rgba(8, 82, 237, 90%) hsv(221…" at bounding box center [289, 363] width 136 height 343
paste input "5b8fc7"
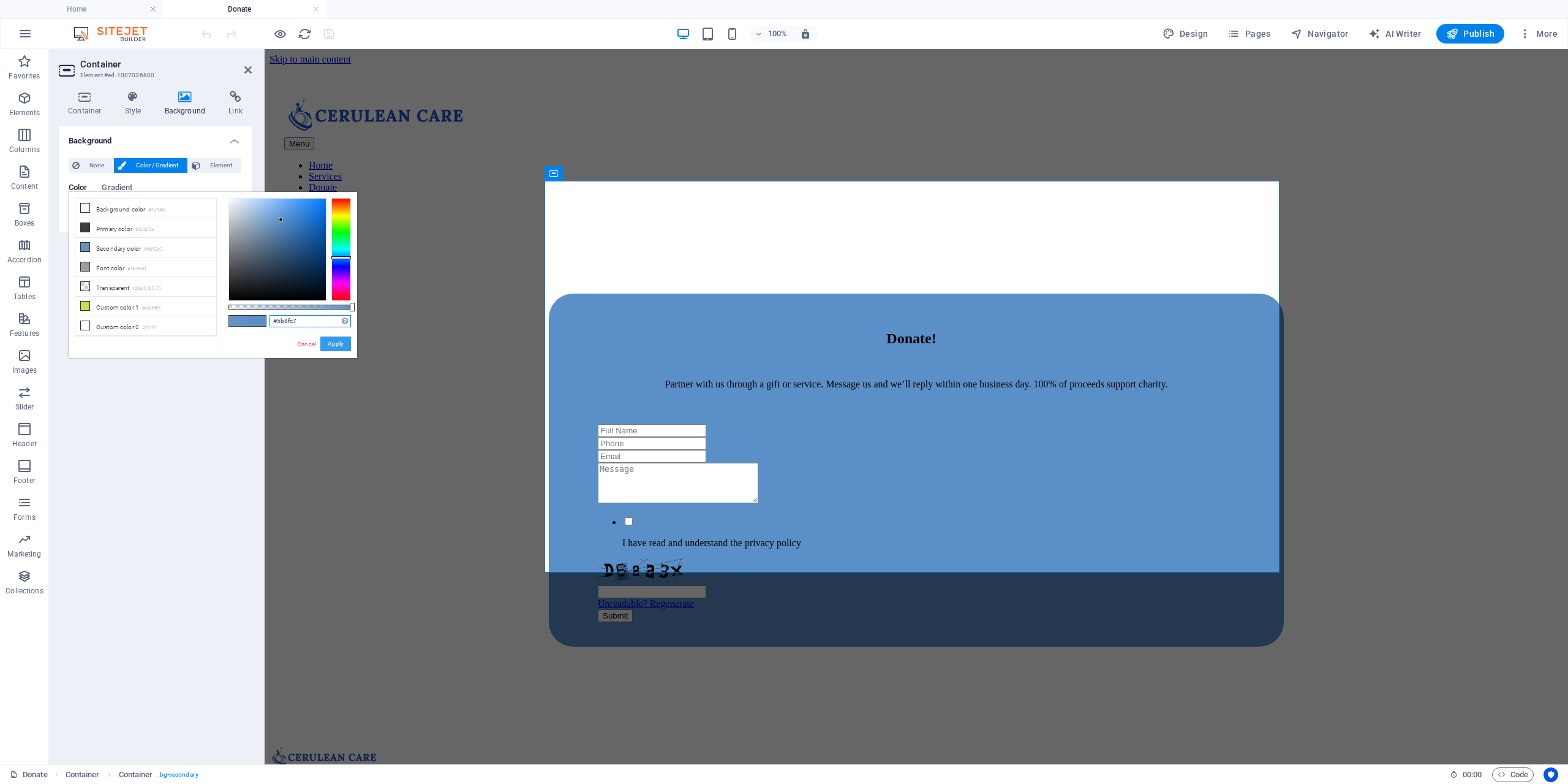
type input "#5b8fc7"
click at [338, 342] on button "Apply" at bounding box center [336, 344] width 30 height 15
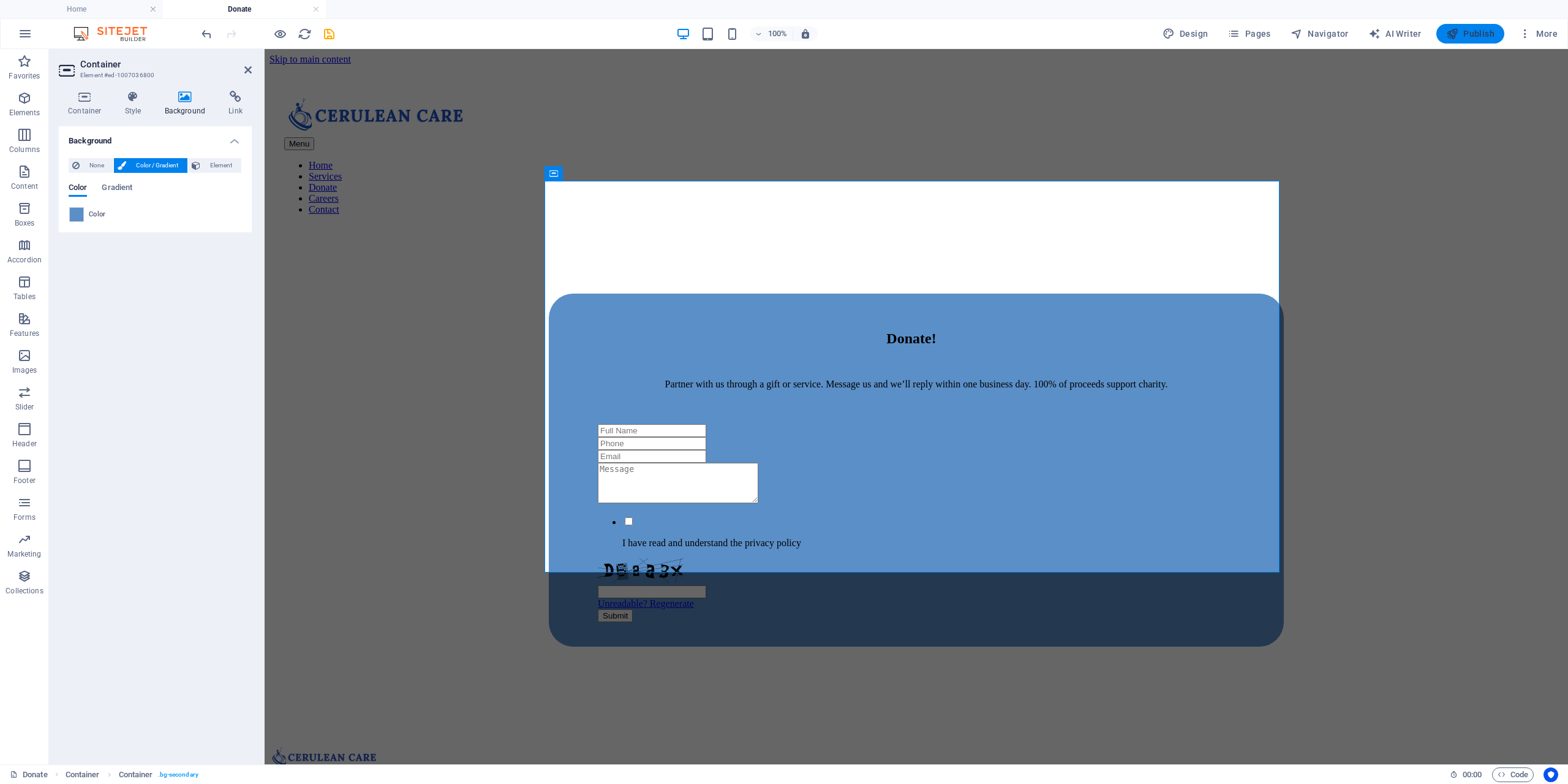
click at [1471, 36] on span "Publish" at bounding box center [1470, 33] width 48 height 12
checkbox input "false"
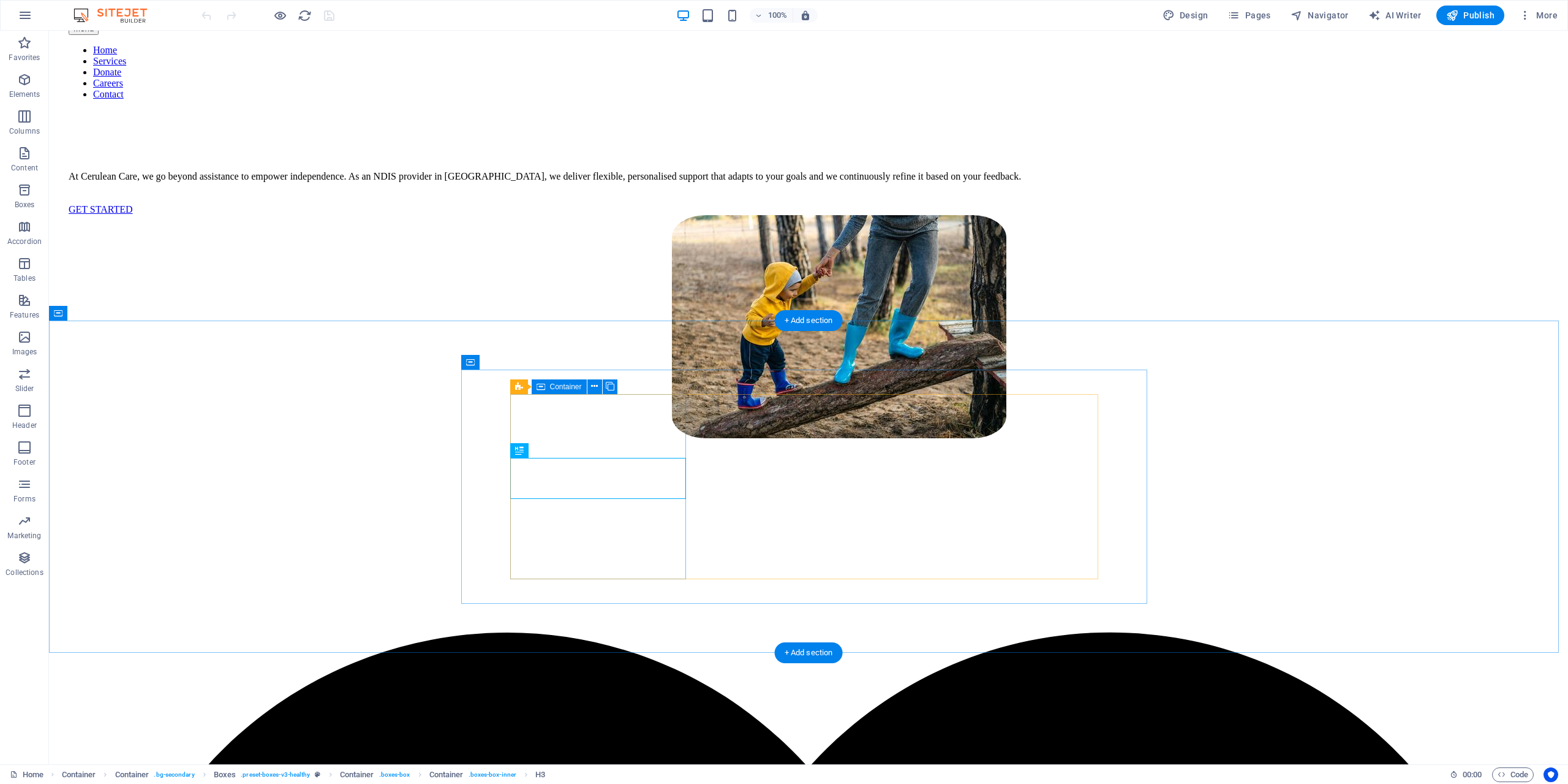
scroll to position [123, 0]
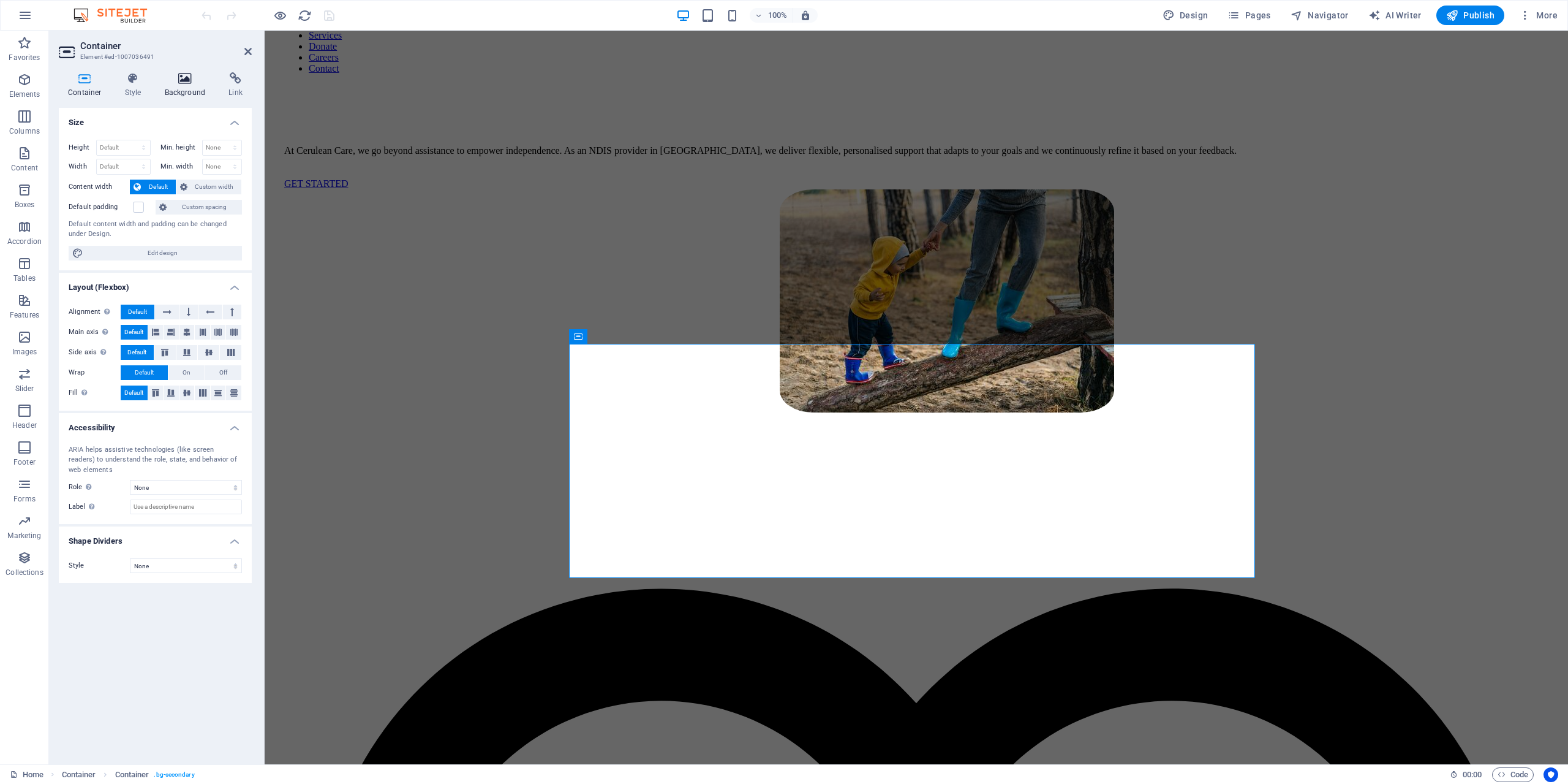
click at [195, 83] on icon at bounding box center [185, 78] width 59 height 12
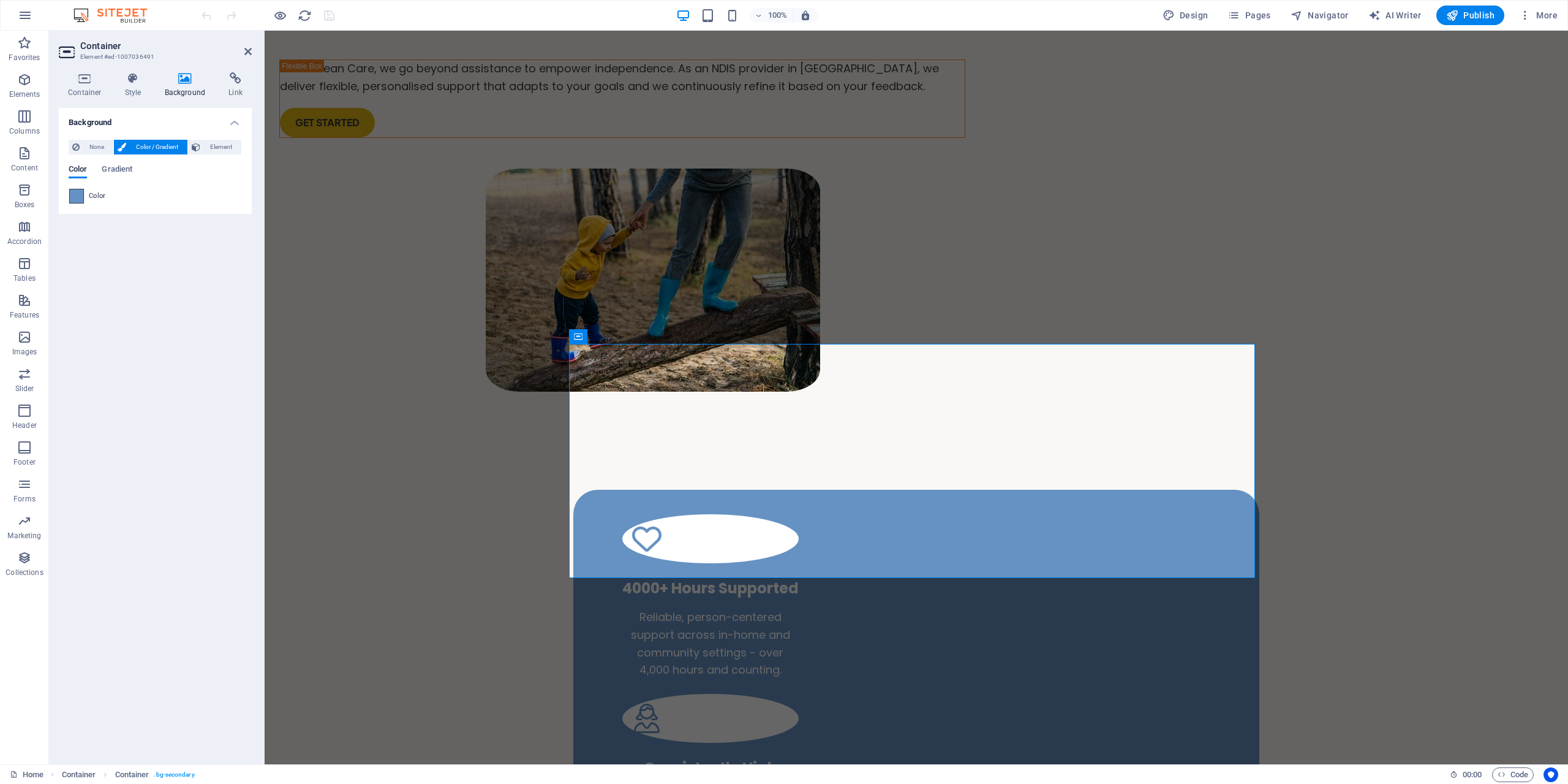
click at [78, 200] on span at bounding box center [76, 196] width 13 height 13
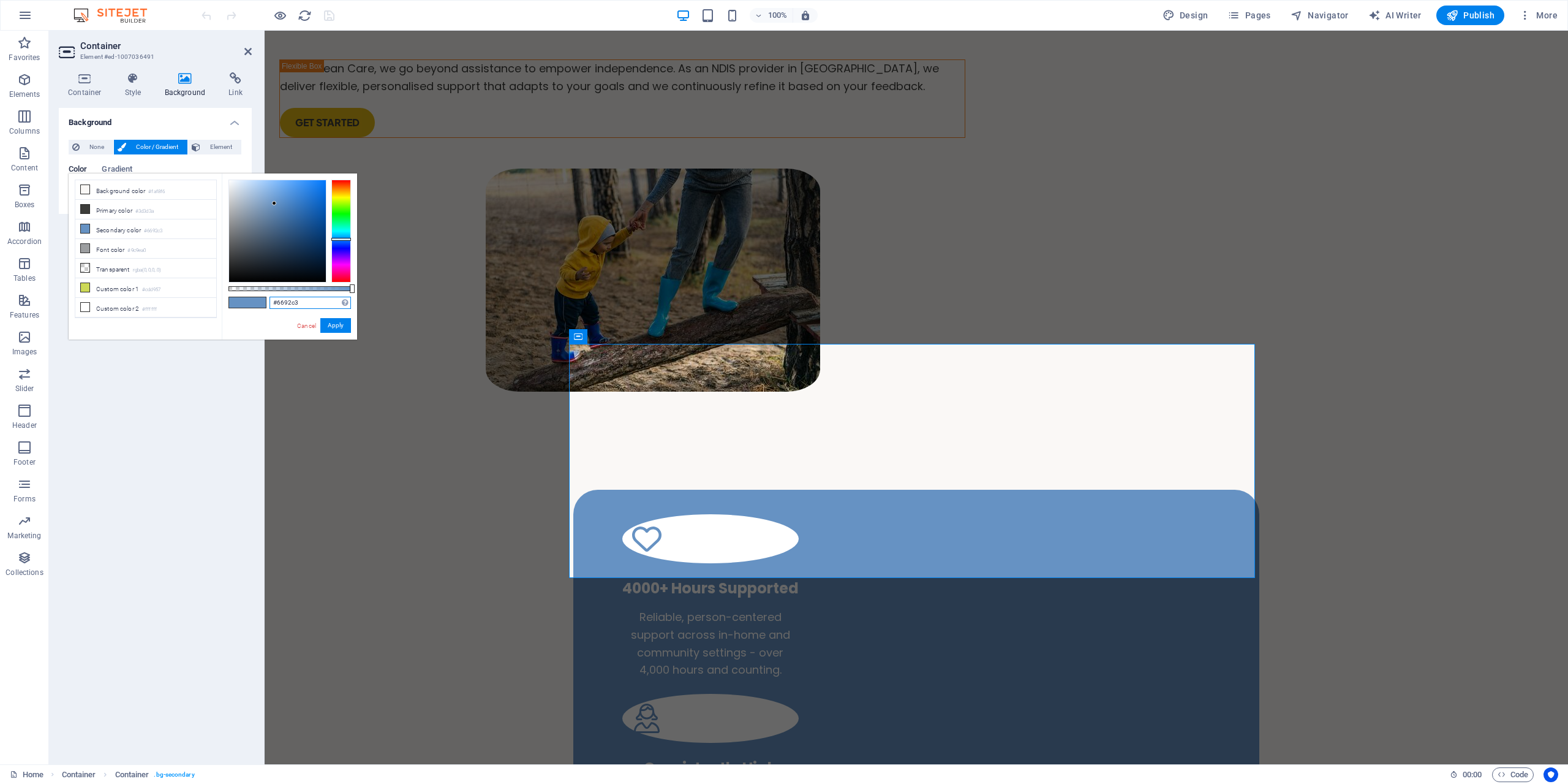
drag, startPoint x: 294, startPoint y: 296, endPoint x: 256, endPoint y: 301, distance: 38.3
click at [256, 301] on div "#6692c3 Supported formats #0852ed rgb(8, 82, 237) rgba(8, 82, 237, 90%) hsv(221…" at bounding box center [289, 345] width 136 height 343
drag, startPoint x: 316, startPoint y: 302, endPoint x: 228, endPoint y: 298, distance: 88.1
click at [228, 298] on div "#6692c3 Supported formats #0852ed rgb(8, 82, 237) rgba(8, 82, 237, 90%) hsv(221…" at bounding box center [289, 345] width 136 height 343
paste input "5b8fc7"
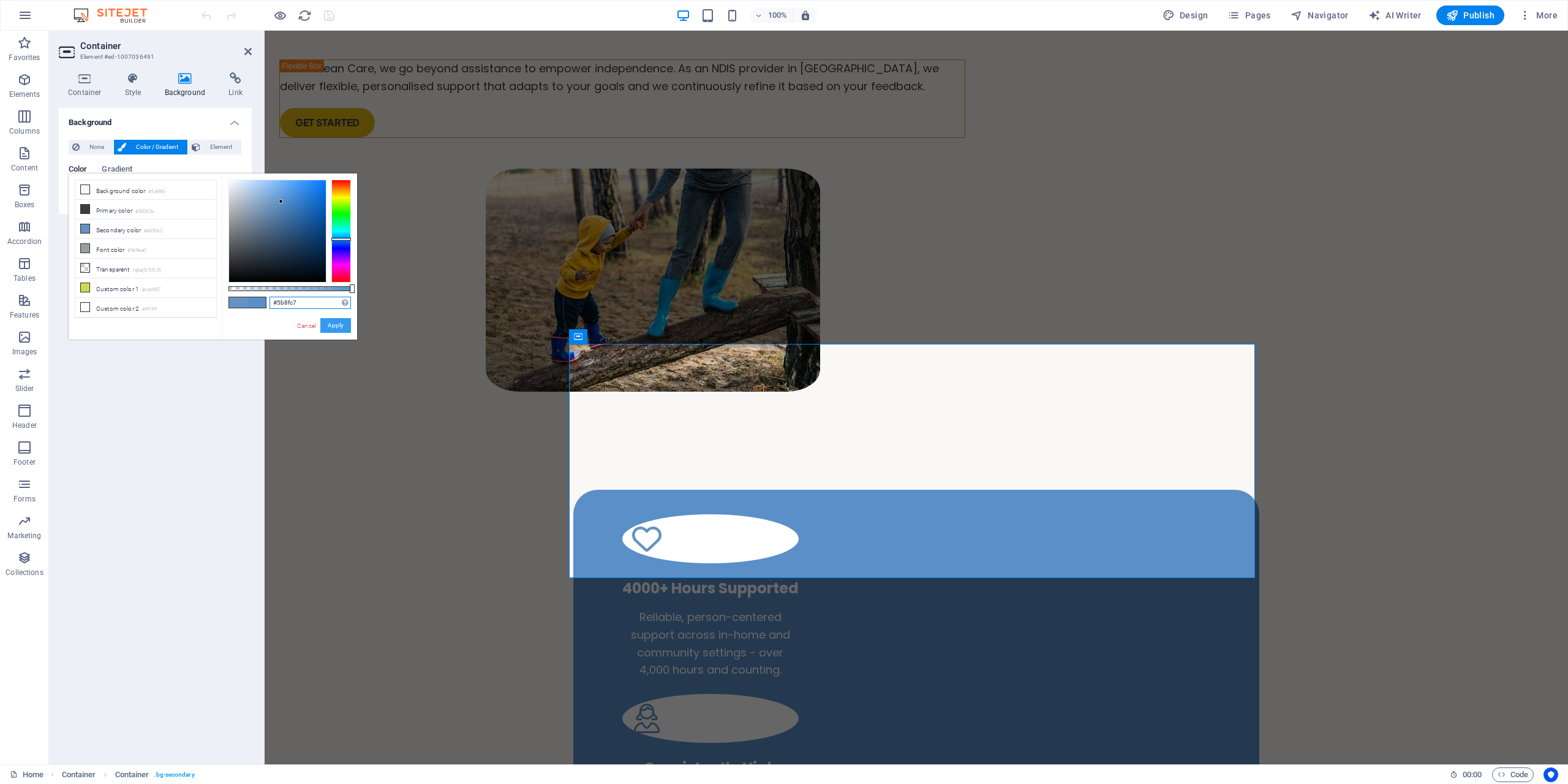
type input "#5b8fc7"
click at [340, 325] on button "Apply" at bounding box center [336, 325] width 30 height 15
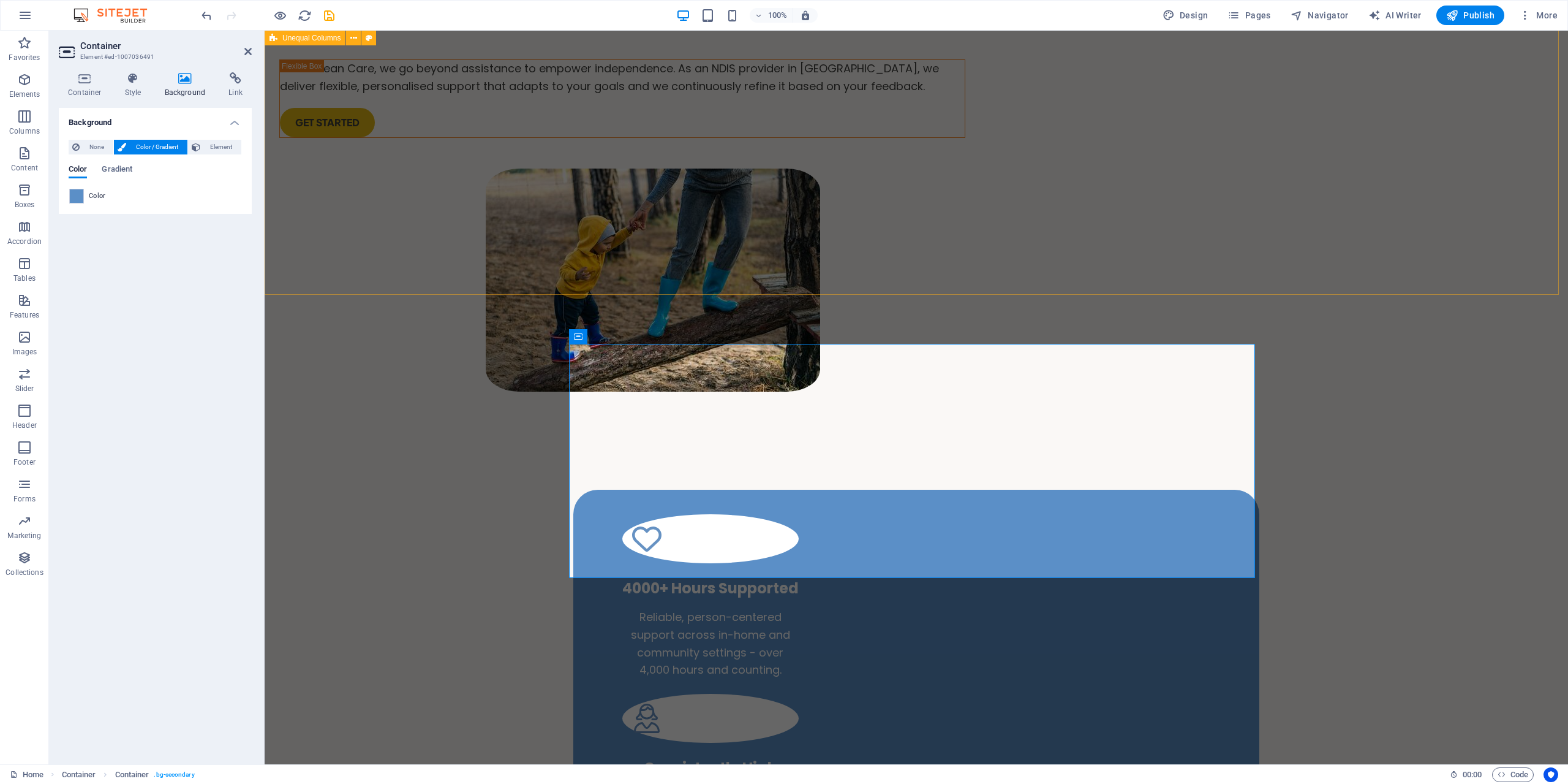
click at [417, 212] on div "At Cerulean Care, we go beyond assistance to empower independence. As an NDIS p…" at bounding box center [916, 234] width 1303 height 413
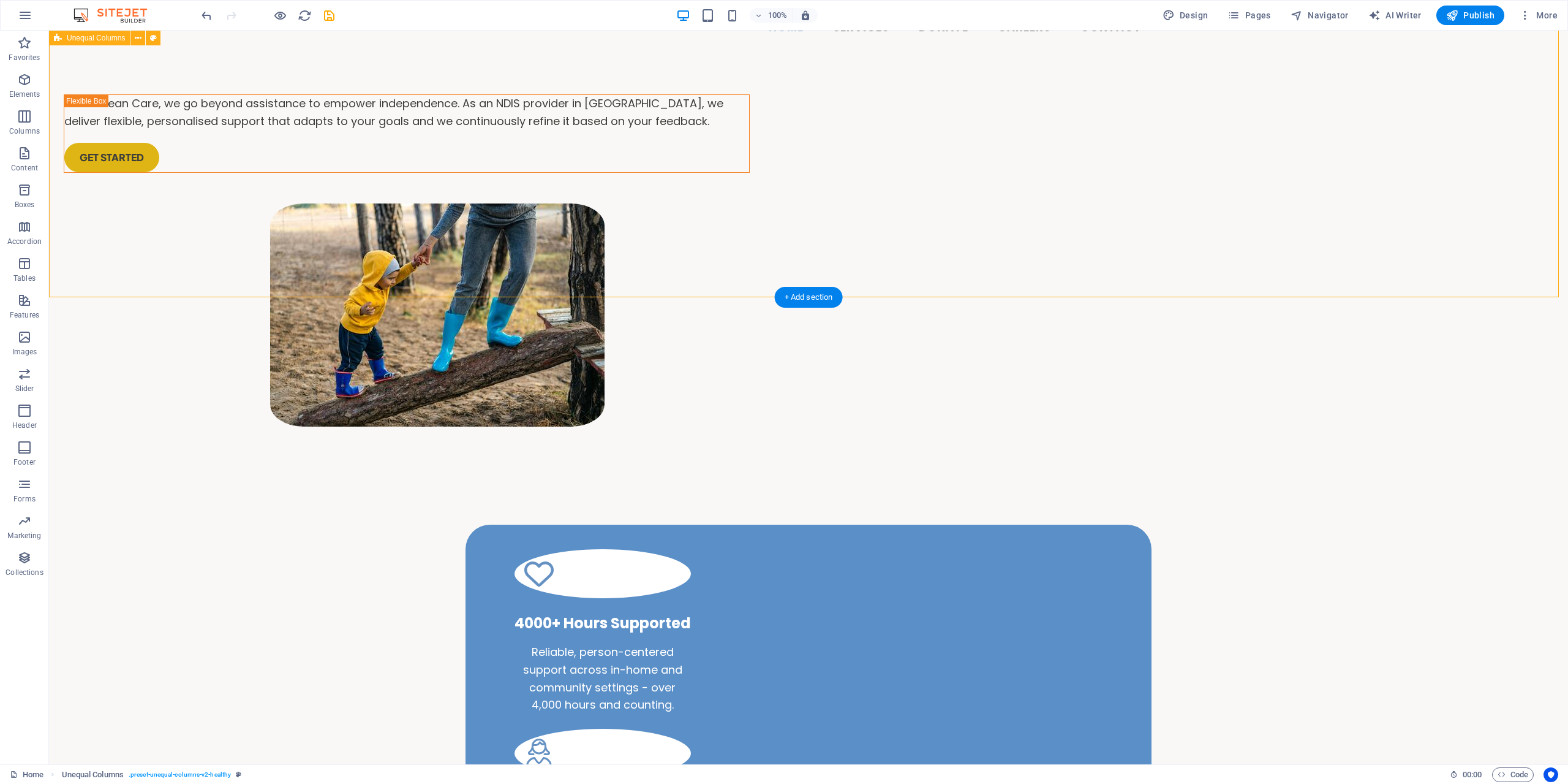
scroll to position [0, 0]
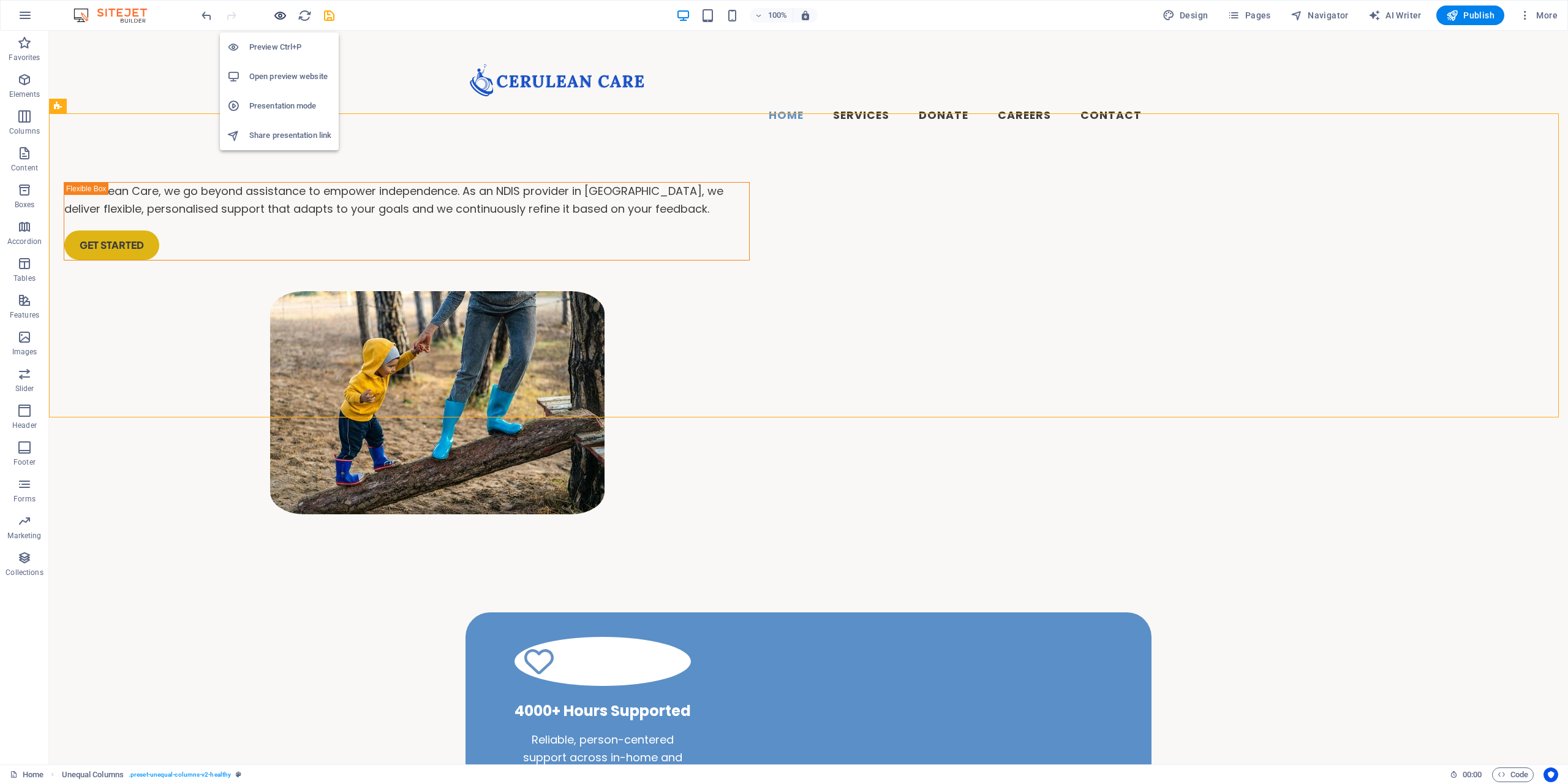
click at [282, 17] on icon "button" at bounding box center [280, 15] width 14 height 14
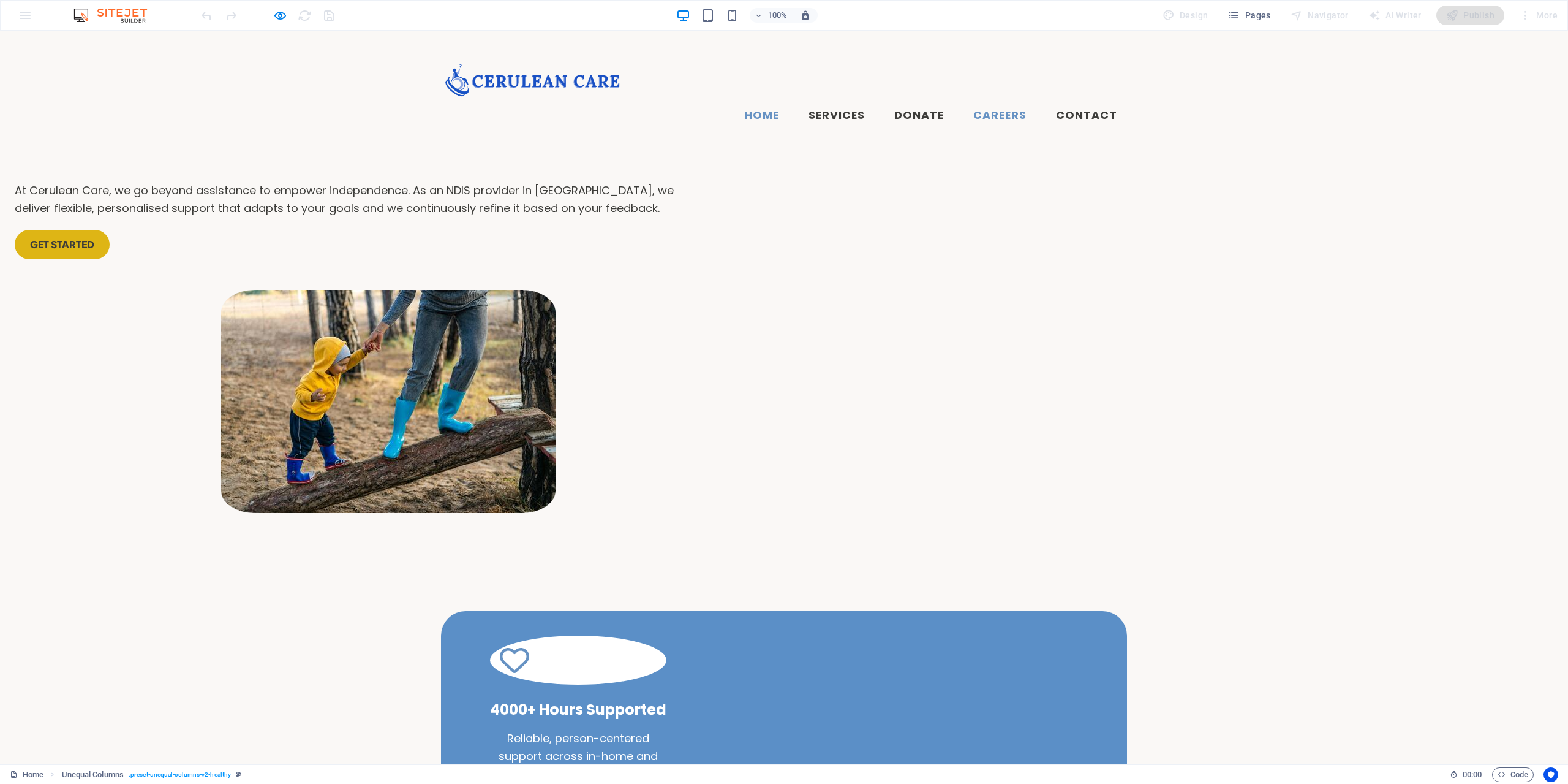
click at [992, 101] on link "Careers" at bounding box center [999, 116] width 73 height 30
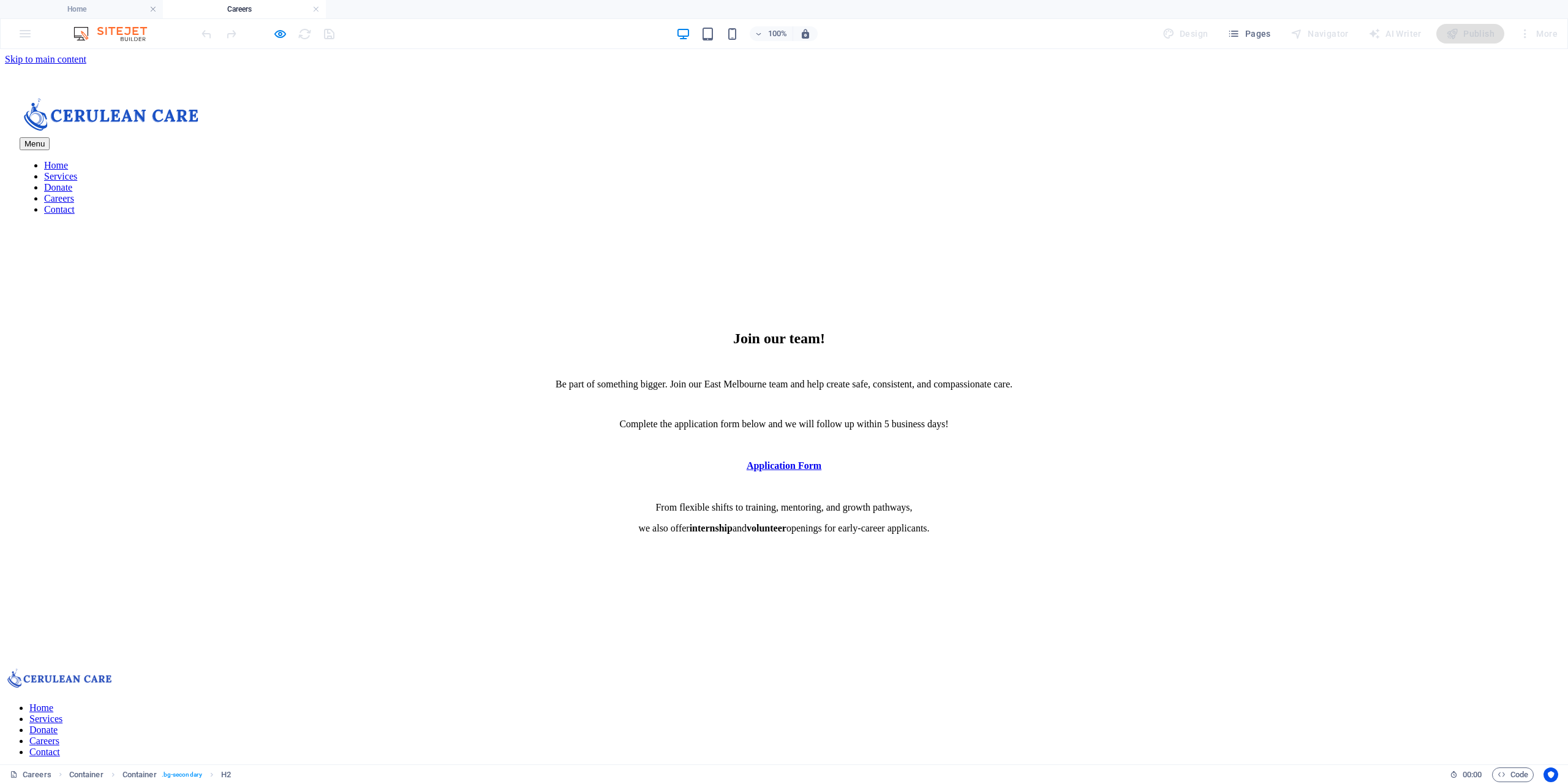
click at [288, 40] on div at bounding box center [268, 33] width 138 height 20
click at [280, 38] on icon "button" at bounding box center [280, 34] width 14 height 14
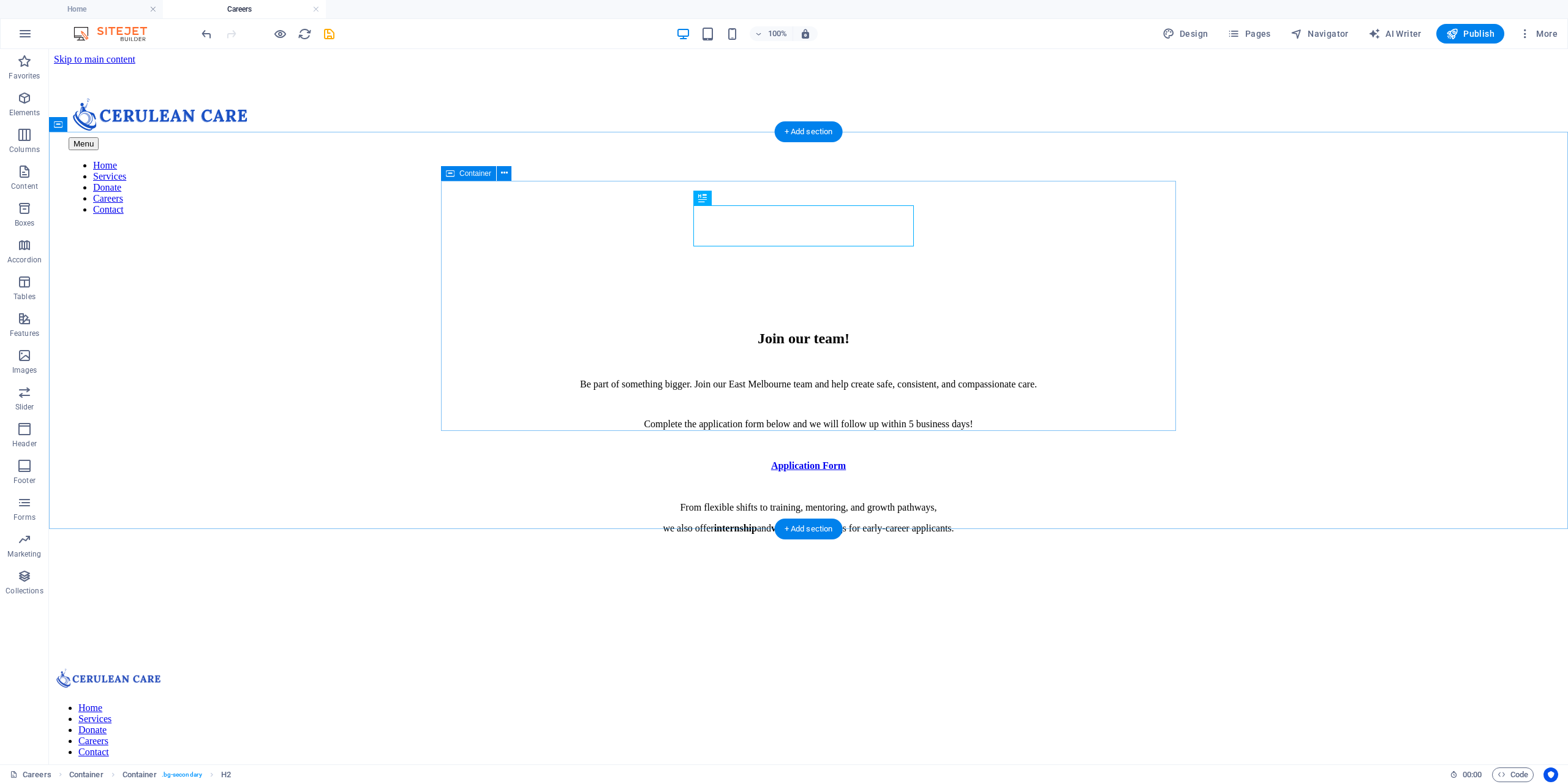
click at [491, 293] on div "Join our team! Be part of something bigger. Join our East Melbourne team and he…" at bounding box center [809, 430] width 735 height 275
select select "rem"
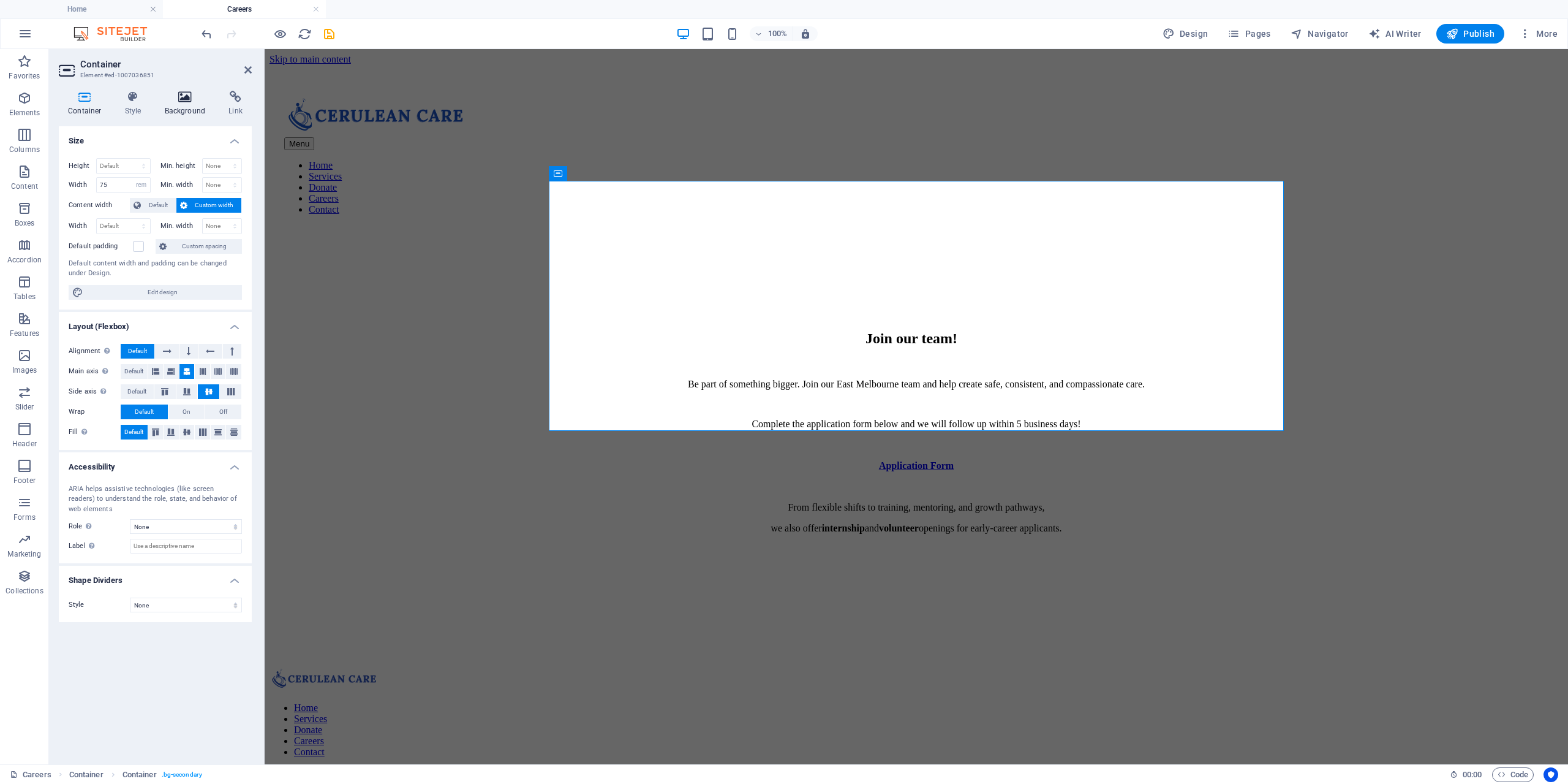
click at [190, 95] on icon at bounding box center [185, 96] width 59 height 12
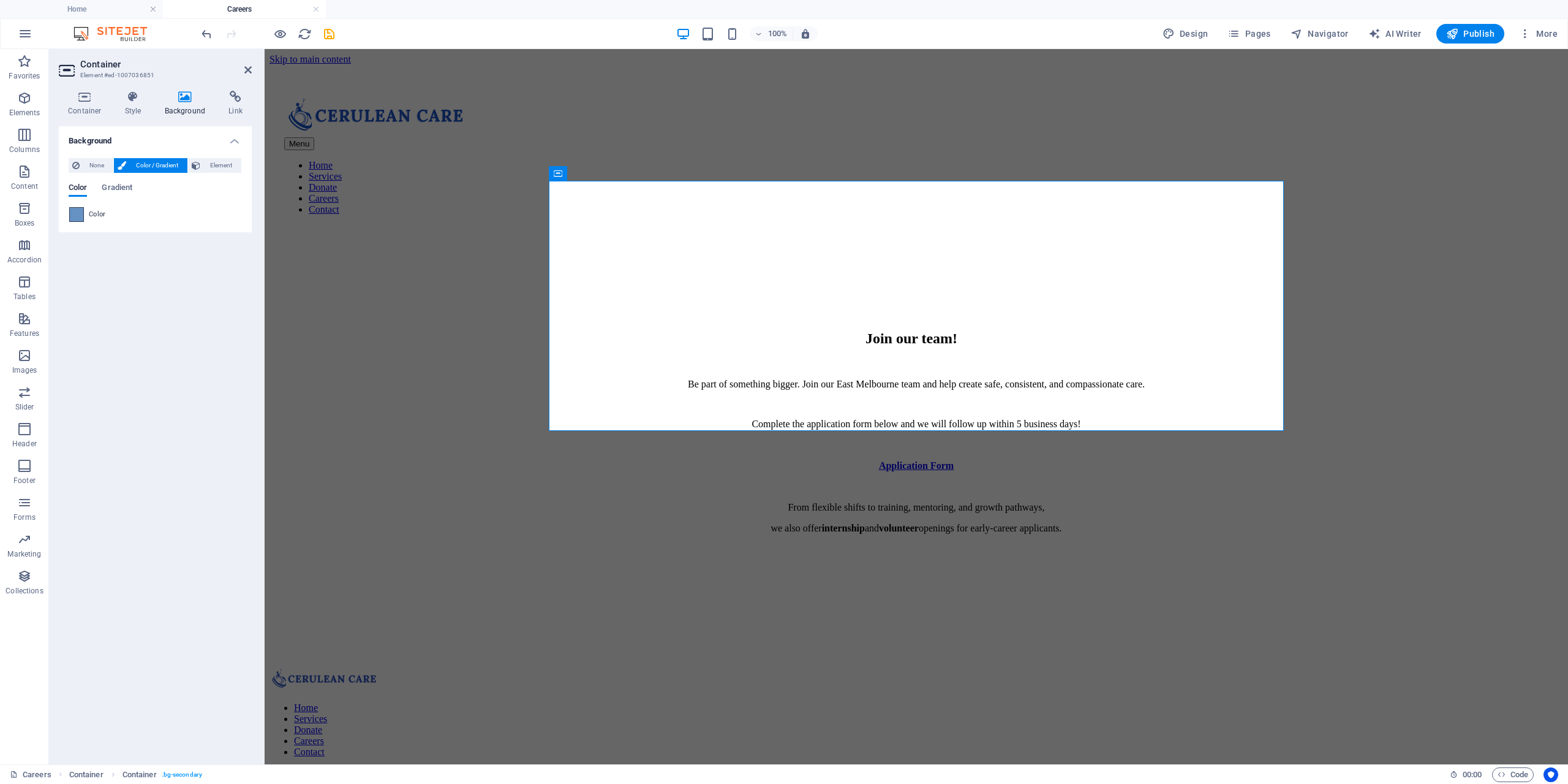
click at [78, 214] on span at bounding box center [76, 214] width 13 height 13
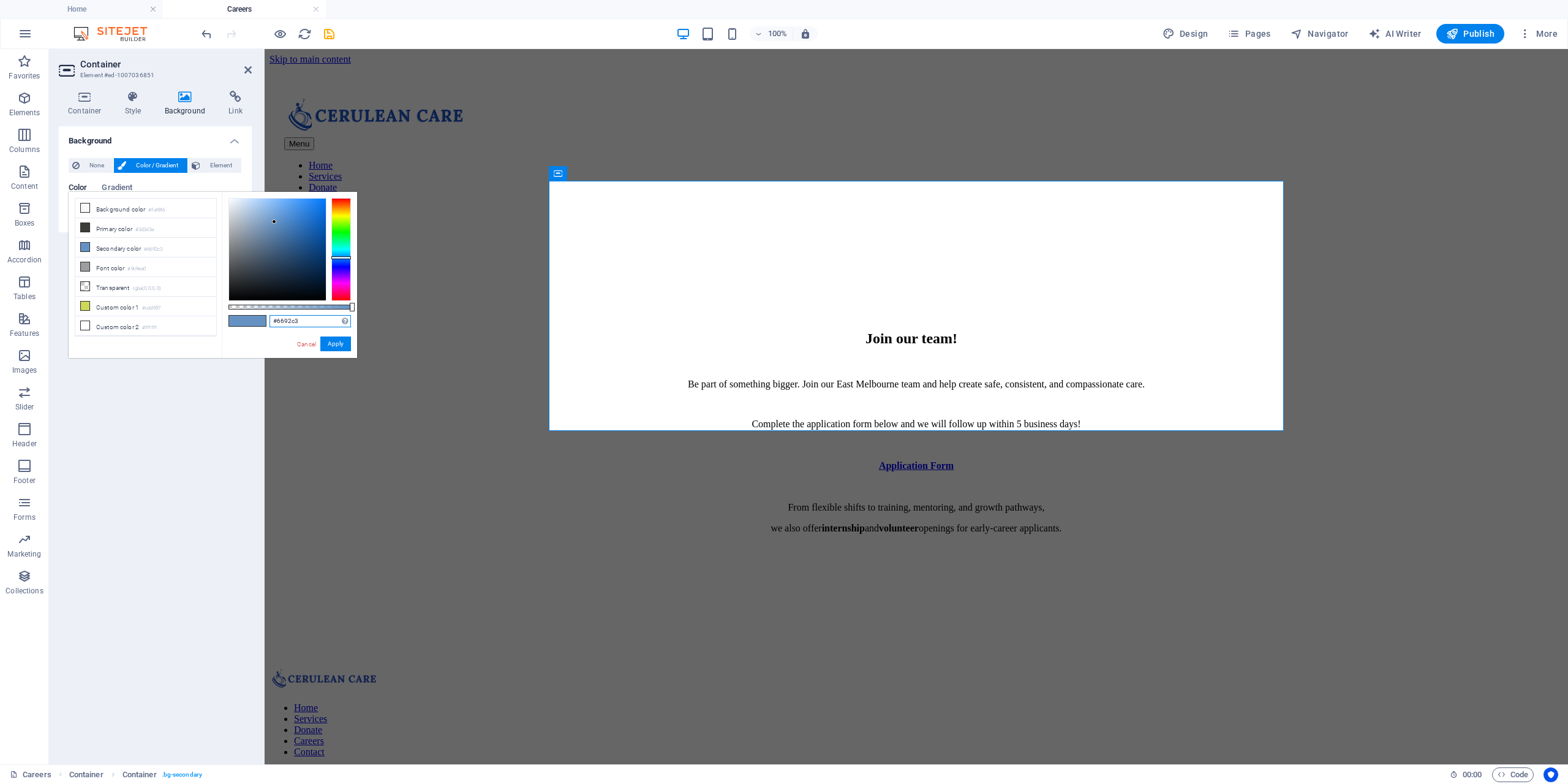
drag, startPoint x: 324, startPoint y: 317, endPoint x: 229, endPoint y: 309, distance: 95.3
click at [237, 312] on div "#6692c3 Supported formats #0852ed rgb(8, 82, 237) rgba(8, 82, 237, 90%) hsv(221…" at bounding box center [289, 363] width 136 height 343
paste input "5b8fc7"
type input "#5b8fc7"
click at [344, 343] on button "Apply" at bounding box center [336, 344] width 30 height 15
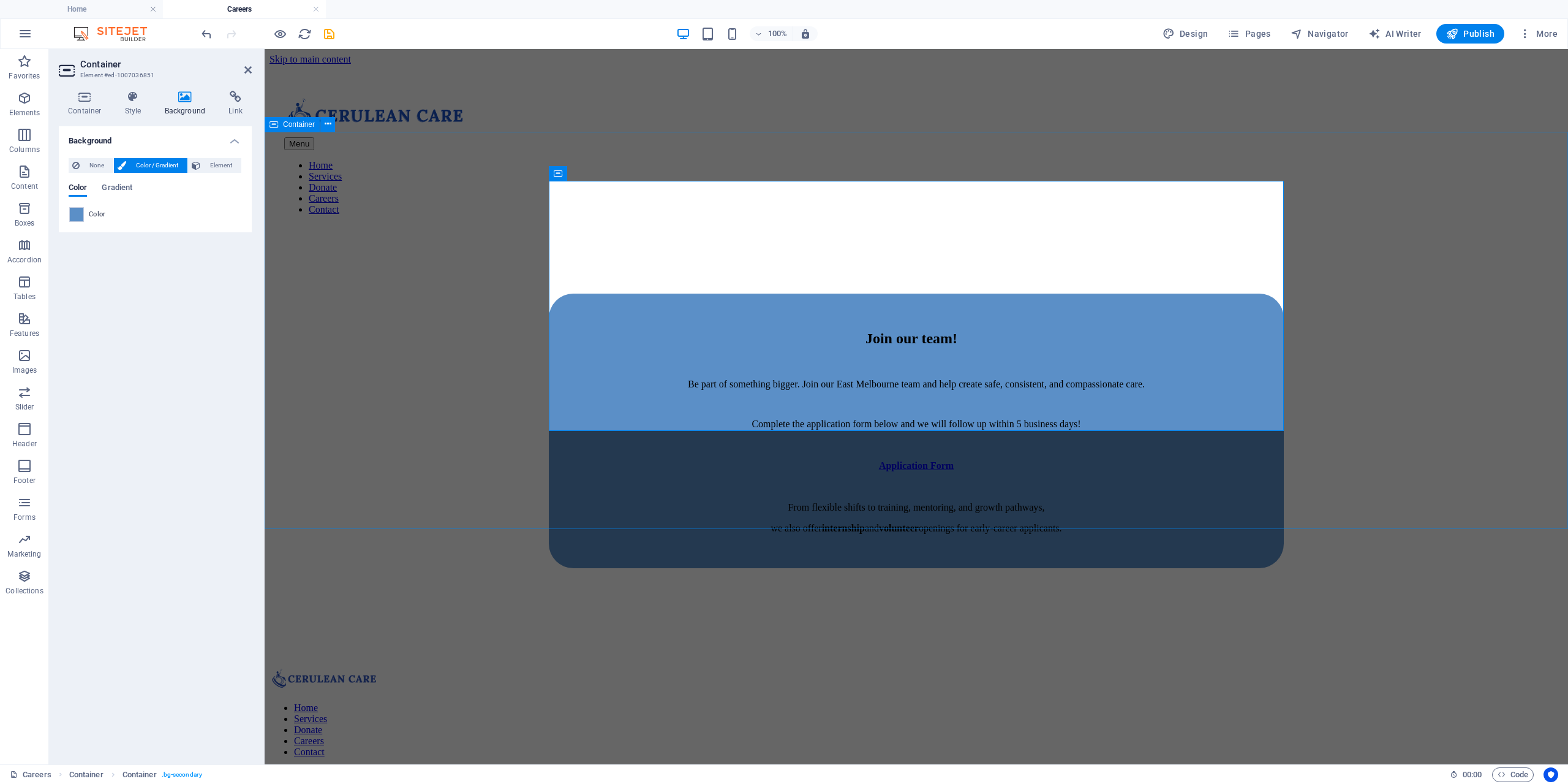
click at [375, 372] on div "Join our team! Be part of something bigger. Join our East Melbourne team and he…" at bounding box center [916, 455] width 1294 height 422
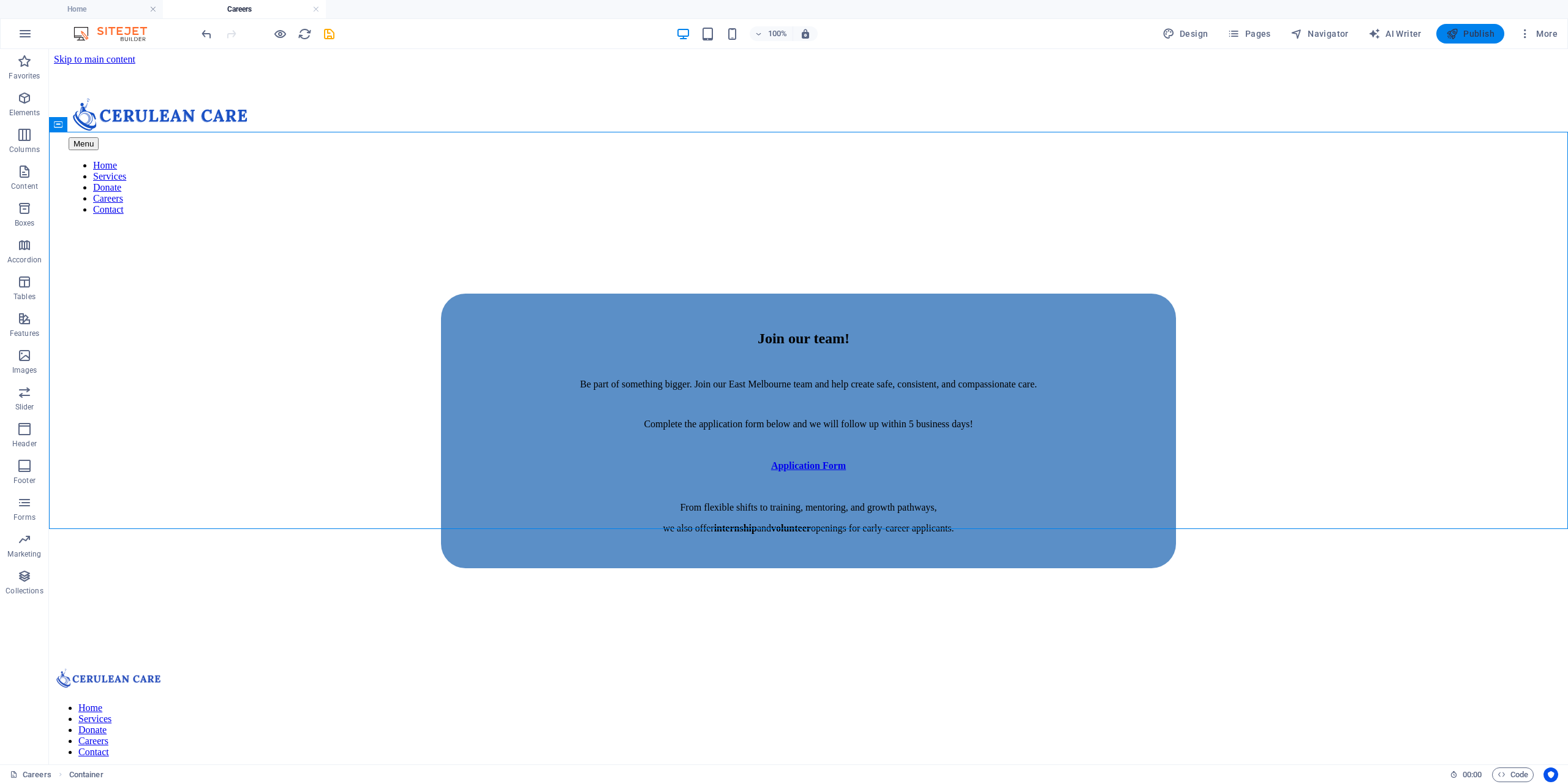
click at [1474, 37] on span "Publish" at bounding box center [1470, 33] width 48 height 12
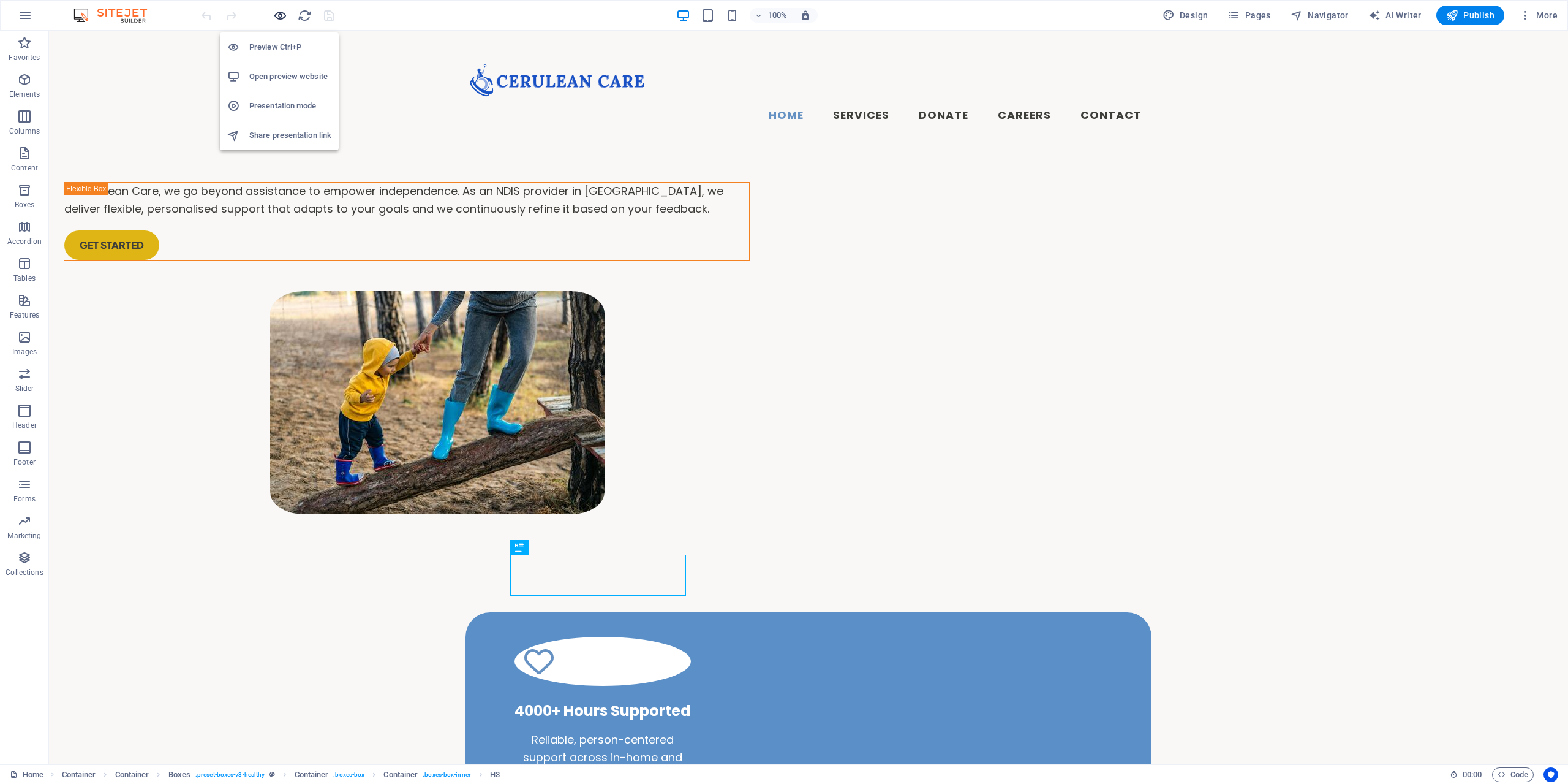
click at [282, 18] on icon "button" at bounding box center [280, 15] width 14 height 14
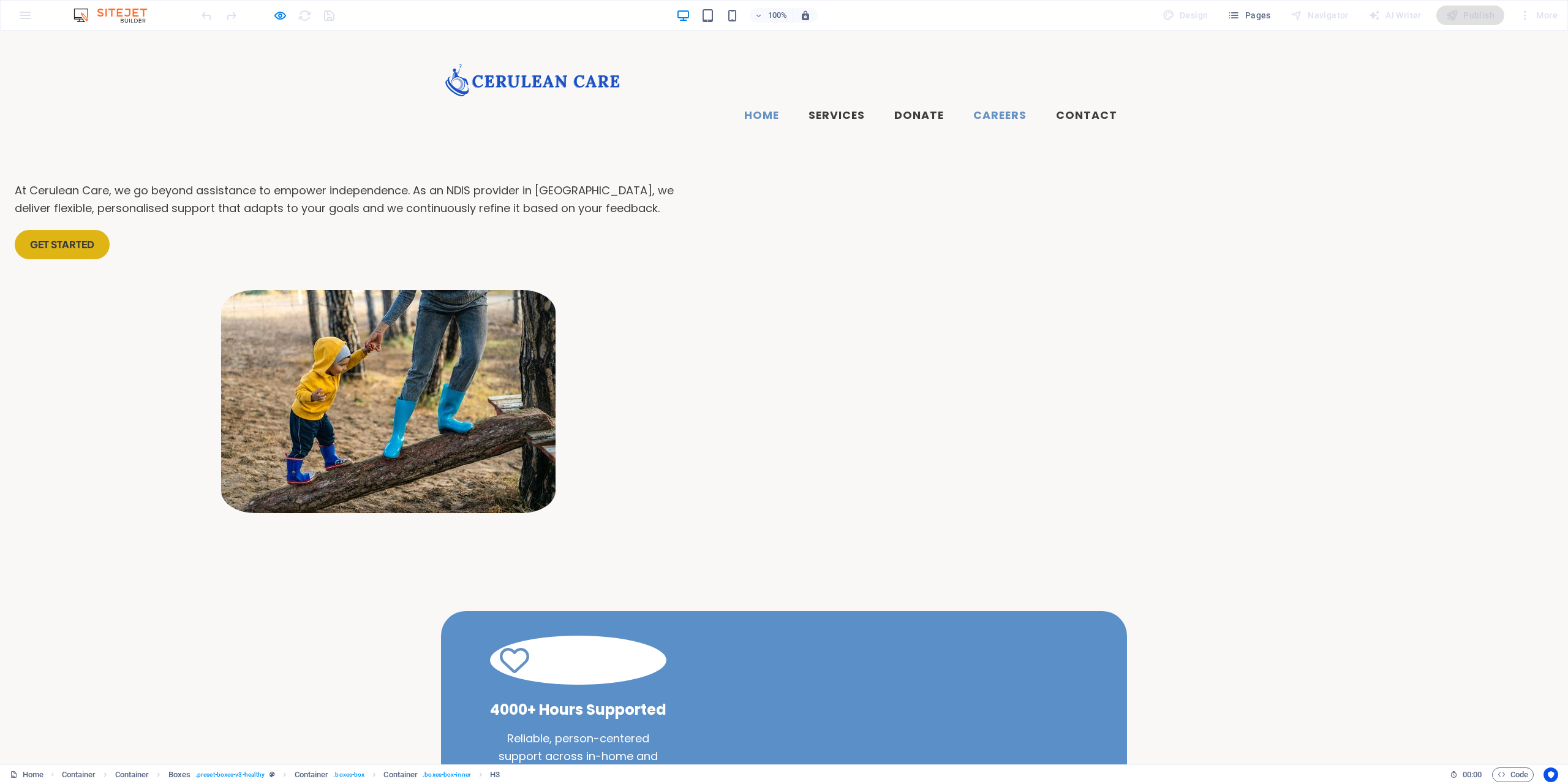
click at [1007, 101] on link "Careers" at bounding box center [999, 116] width 73 height 30
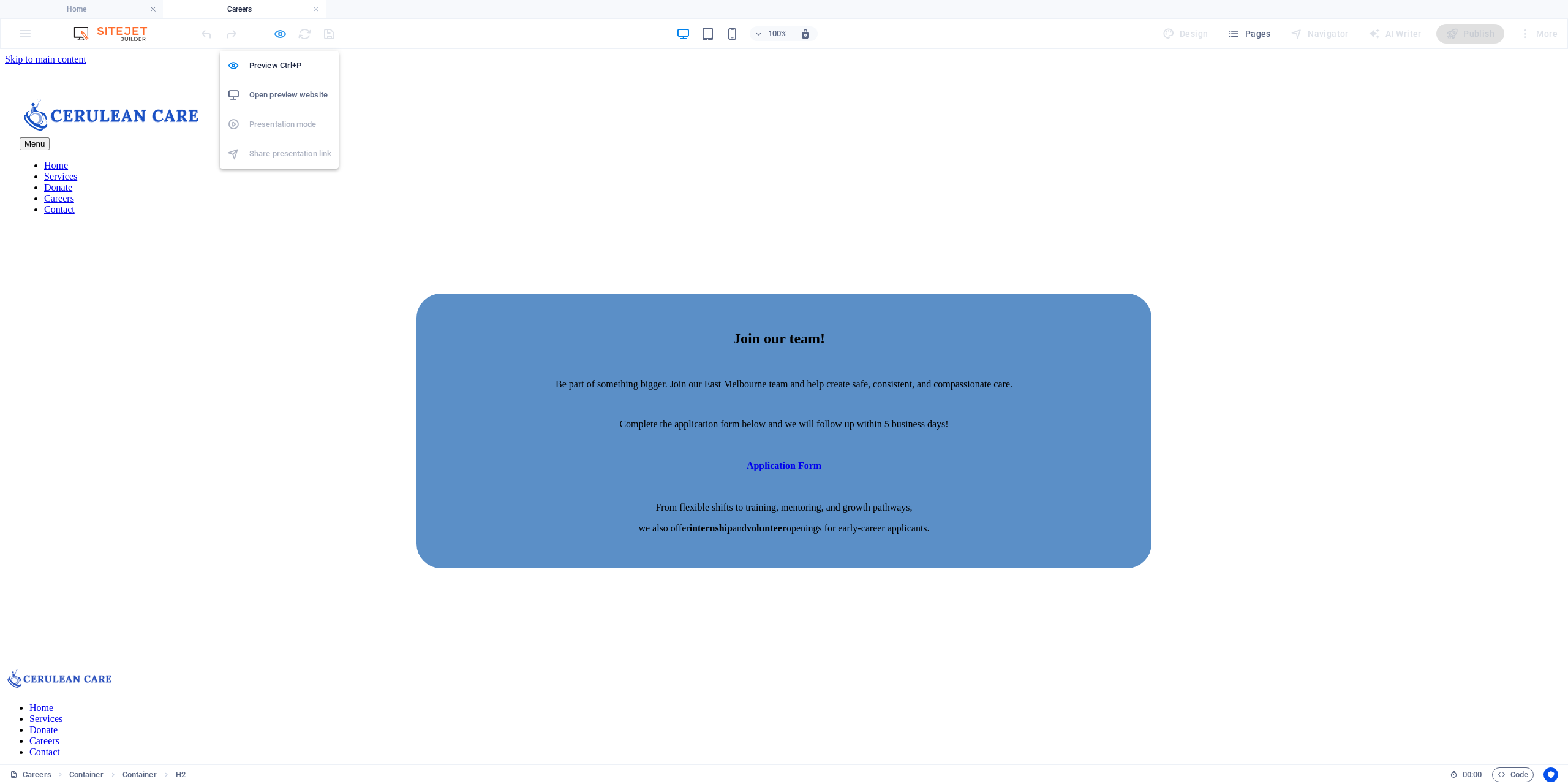
click at [280, 38] on icon "button" at bounding box center [280, 34] width 14 height 14
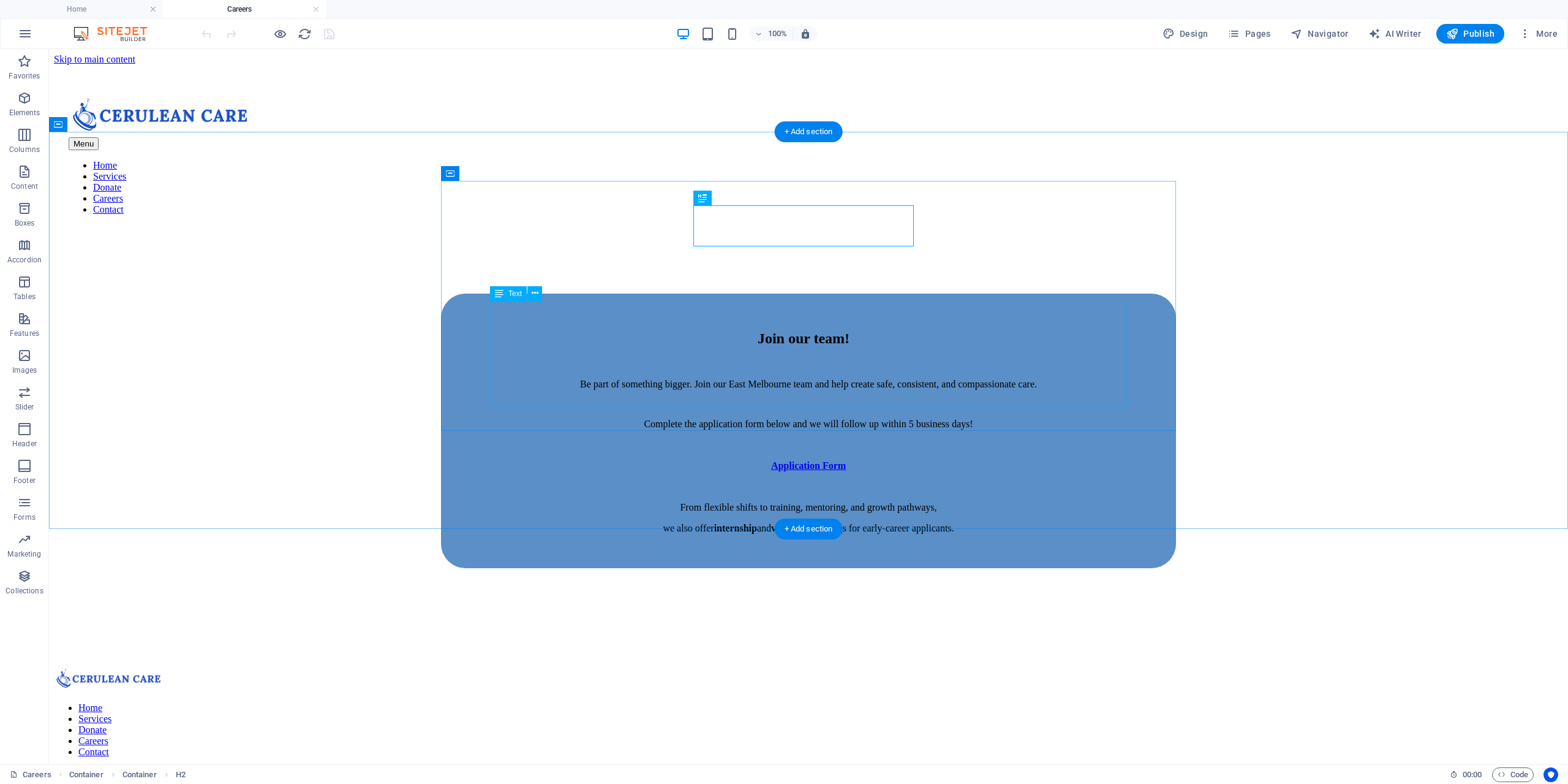
click at [865, 419] on div "Complete the application form below and we will follow up within 5 business day…" at bounding box center [809, 476] width 637 height 115
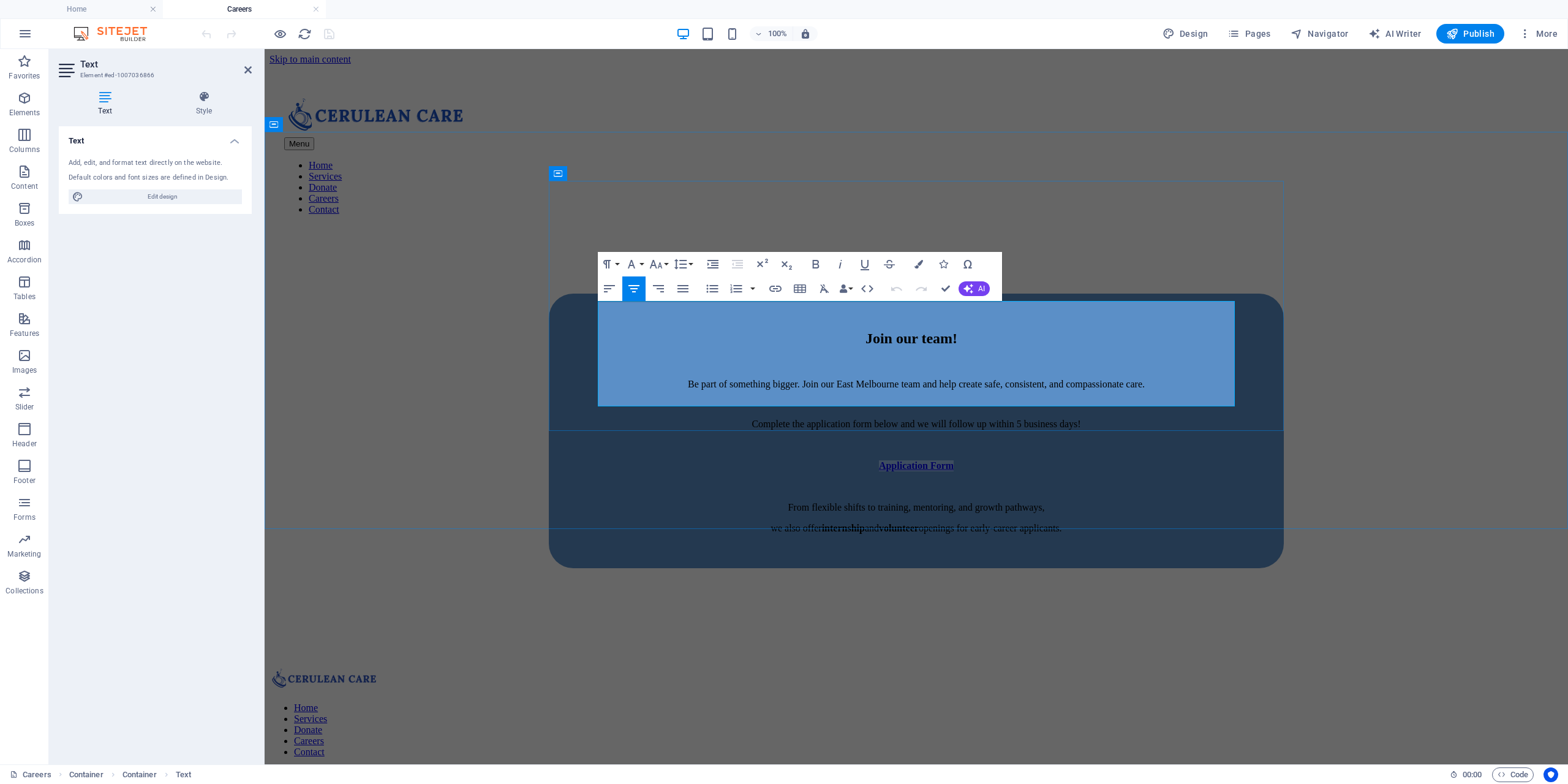
drag, startPoint x: 976, startPoint y: 346, endPoint x: 861, endPoint y: 342, distance: 115.1
click at [861, 460] on p "Application Form" at bounding box center [916, 466] width 637 height 11
click at [664, 270] on button "Font Size" at bounding box center [658, 264] width 24 height 25
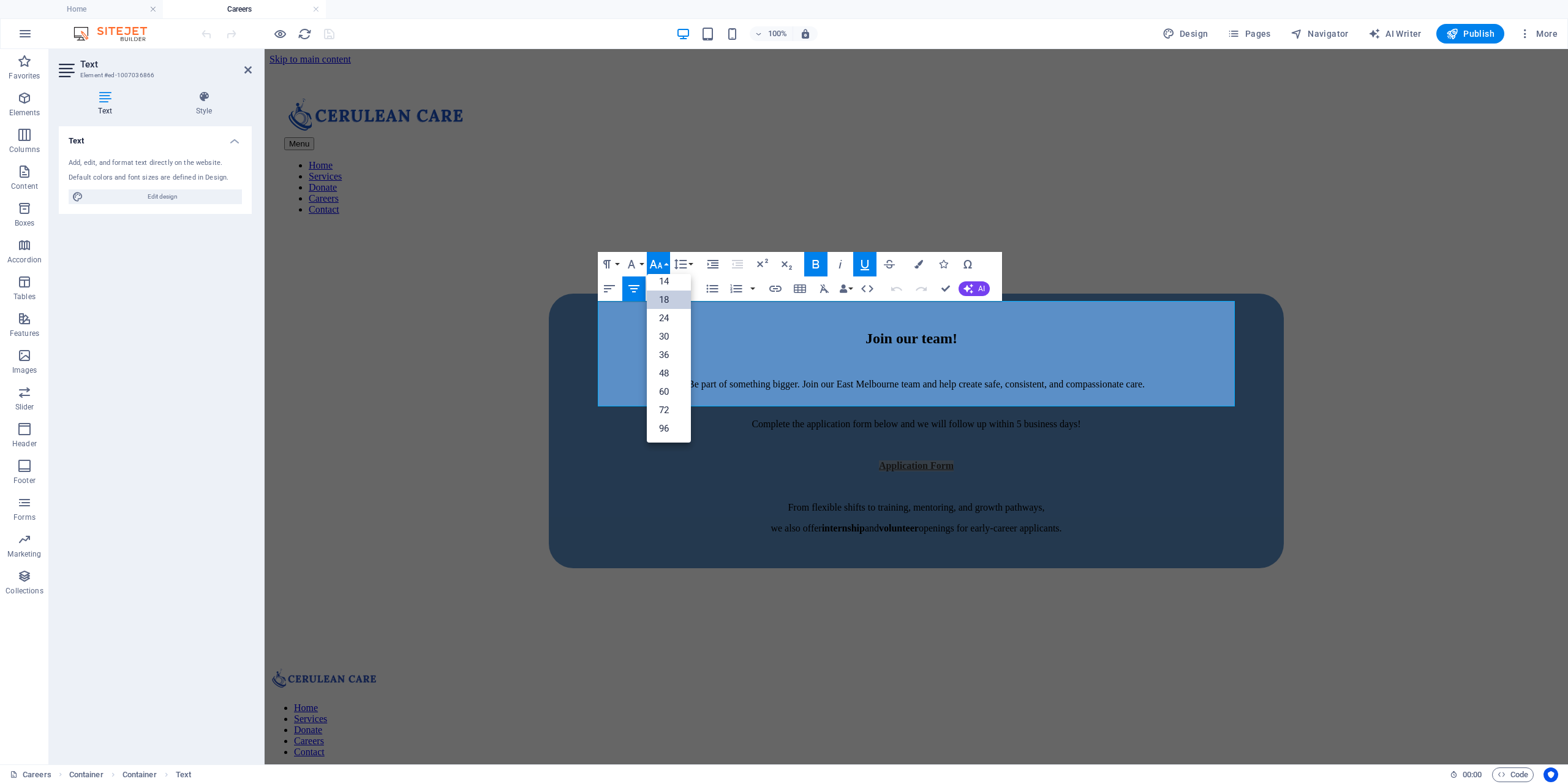
scroll to position [99, 0]
click at [676, 327] on link "30" at bounding box center [668, 336] width 44 height 18
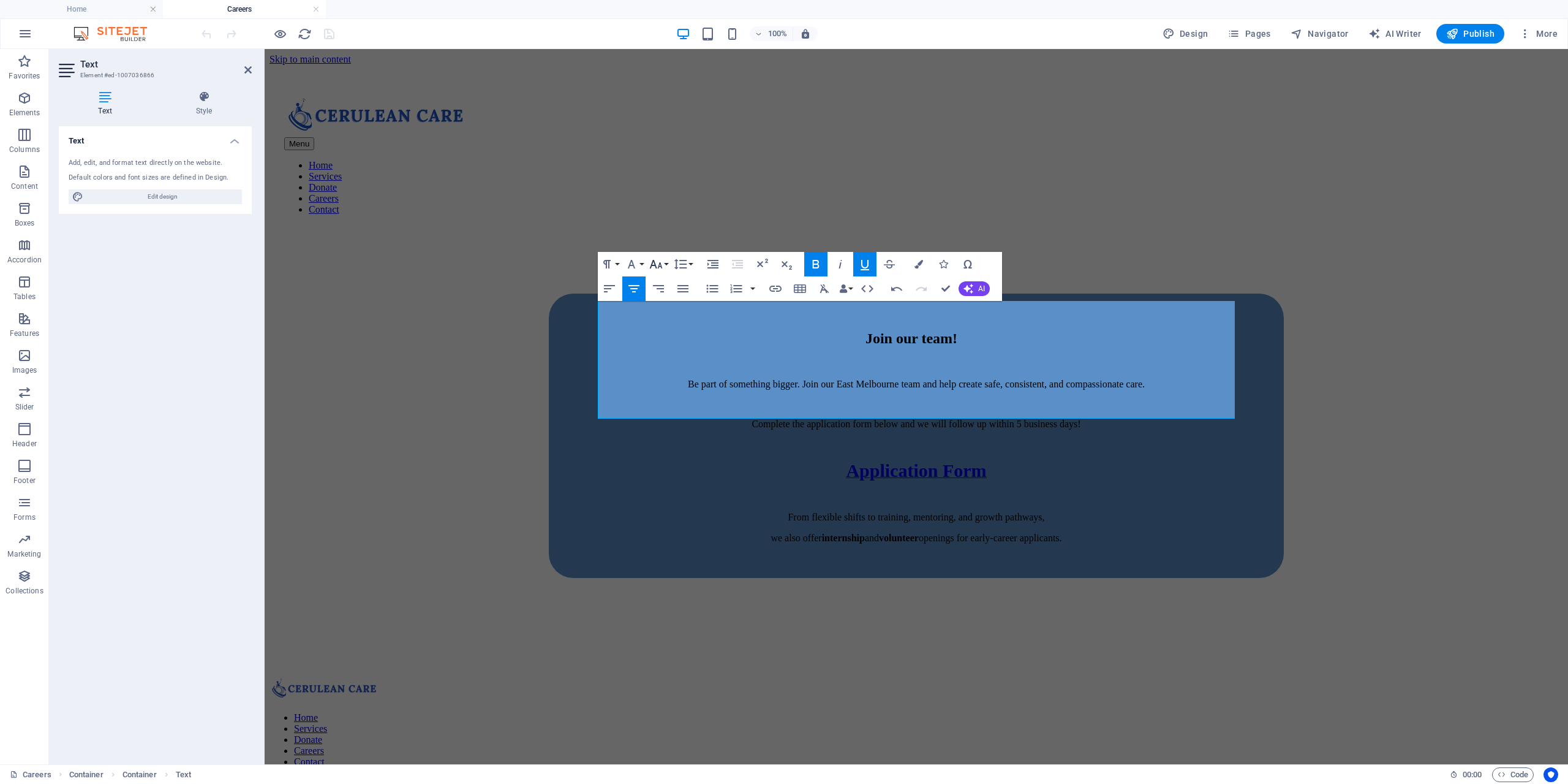
click at [663, 268] on icon "button" at bounding box center [656, 264] width 15 height 15
click at [673, 321] on link "24" at bounding box center [668, 317] width 44 height 18
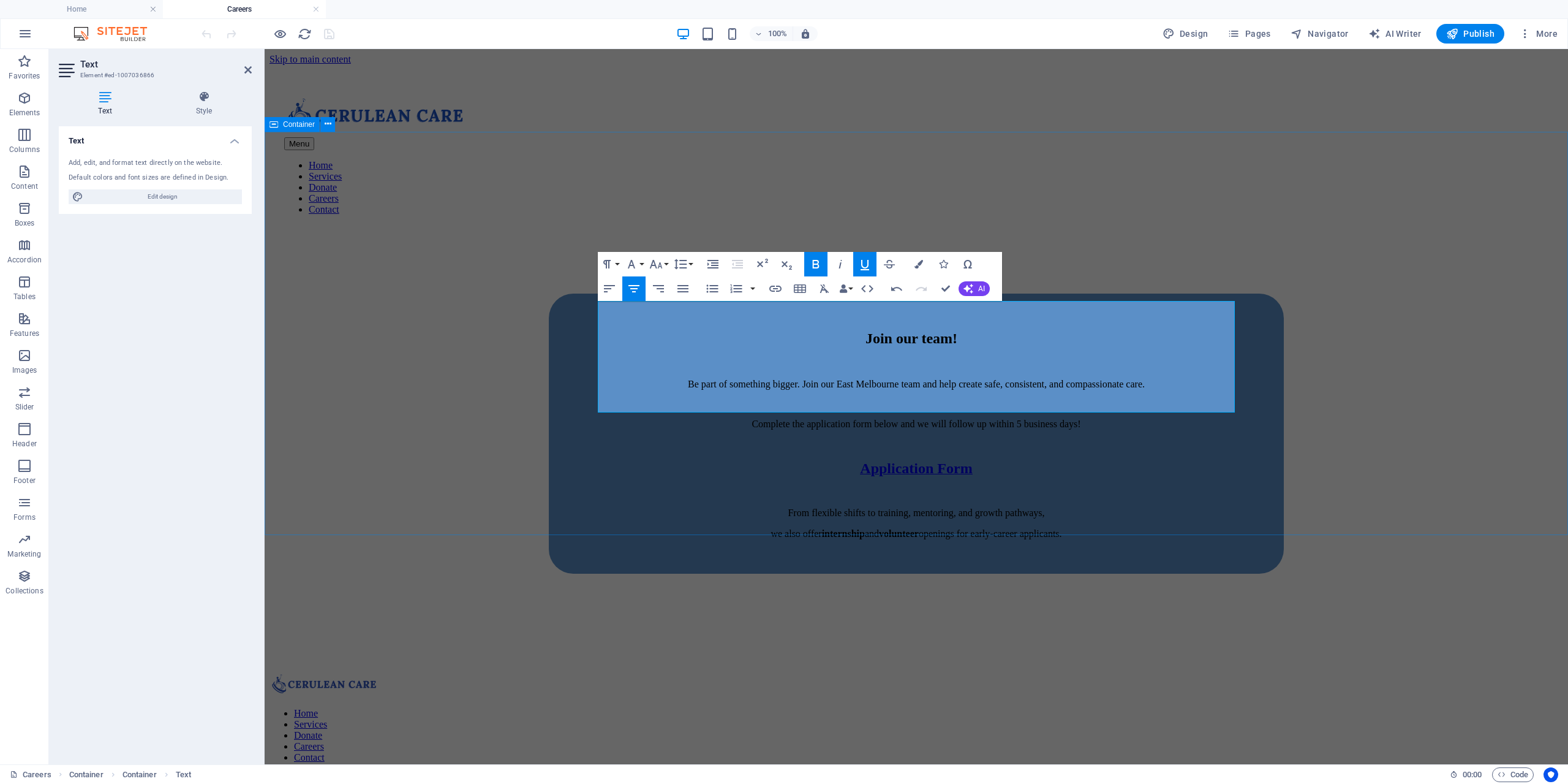
click at [1389, 450] on div "Join our team! Be part of something bigger. Join our East Melbourne team and he…" at bounding box center [916, 458] width 1294 height 427
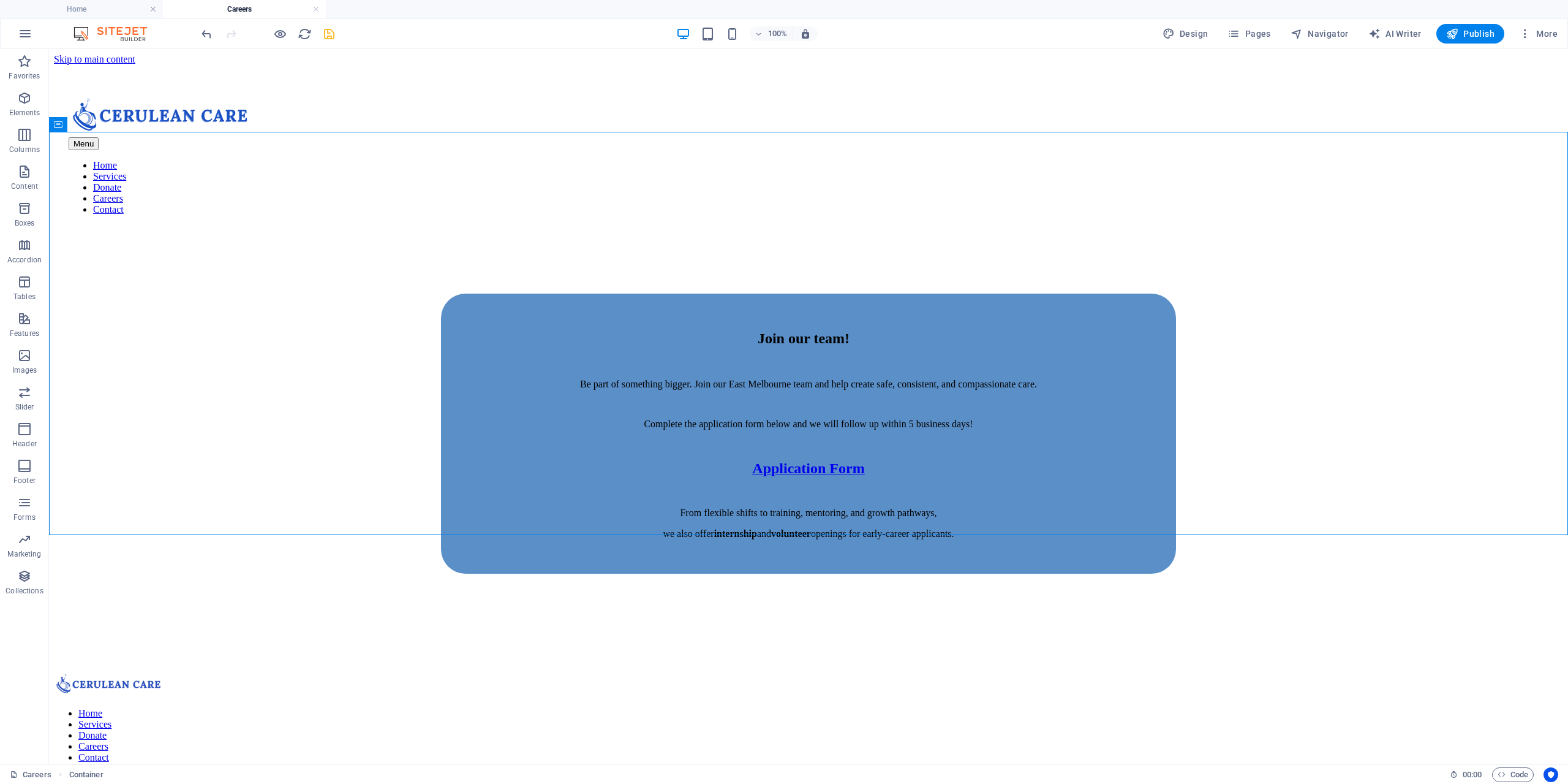
click at [333, 38] on icon "save" at bounding box center [329, 34] width 14 height 14
click at [273, 32] on icon "button" at bounding box center [280, 34] width 14 height 14
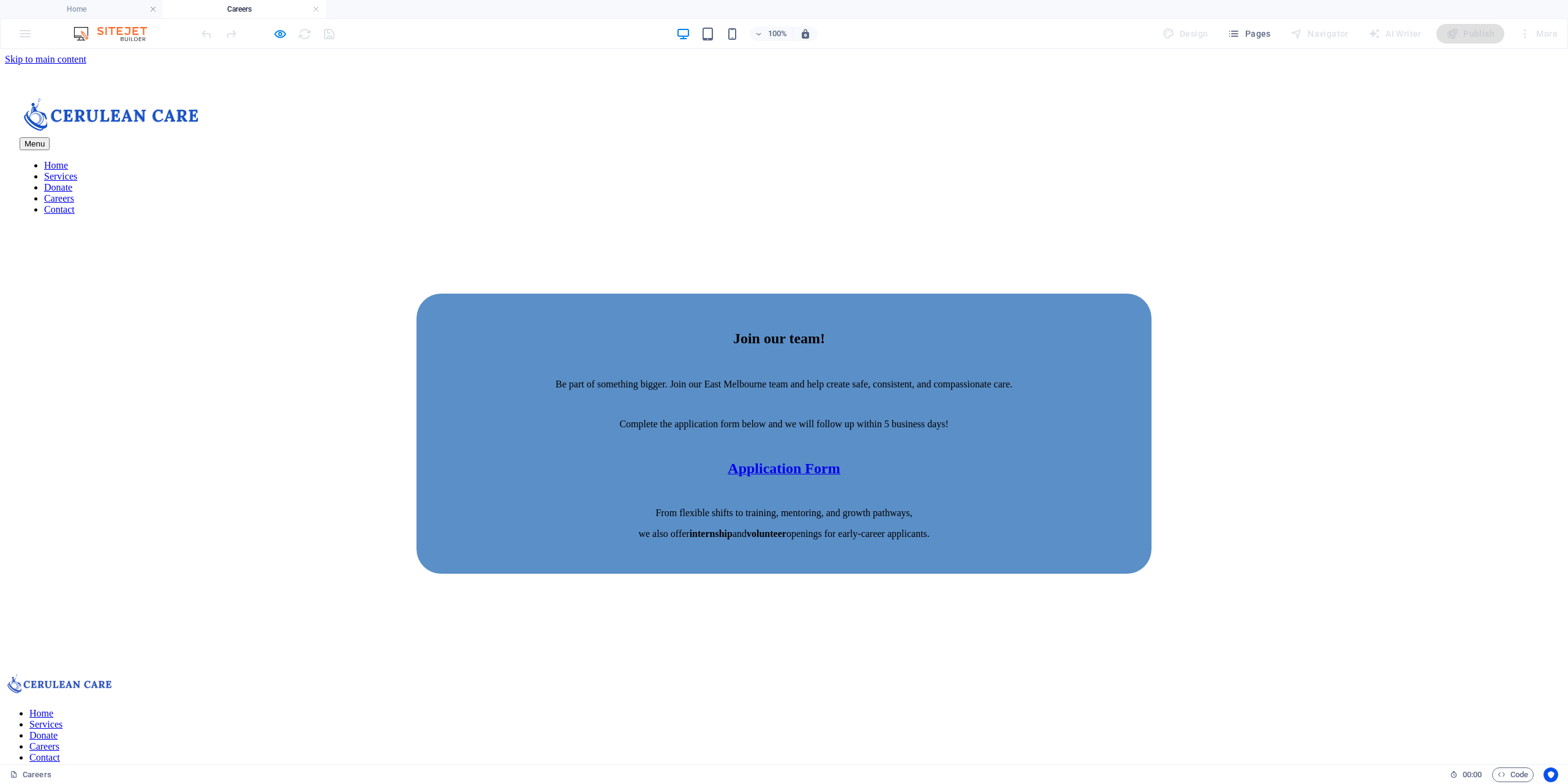
click at [74, 204] on link "Contact" at bounding box center [59, 209] width 30 height 10
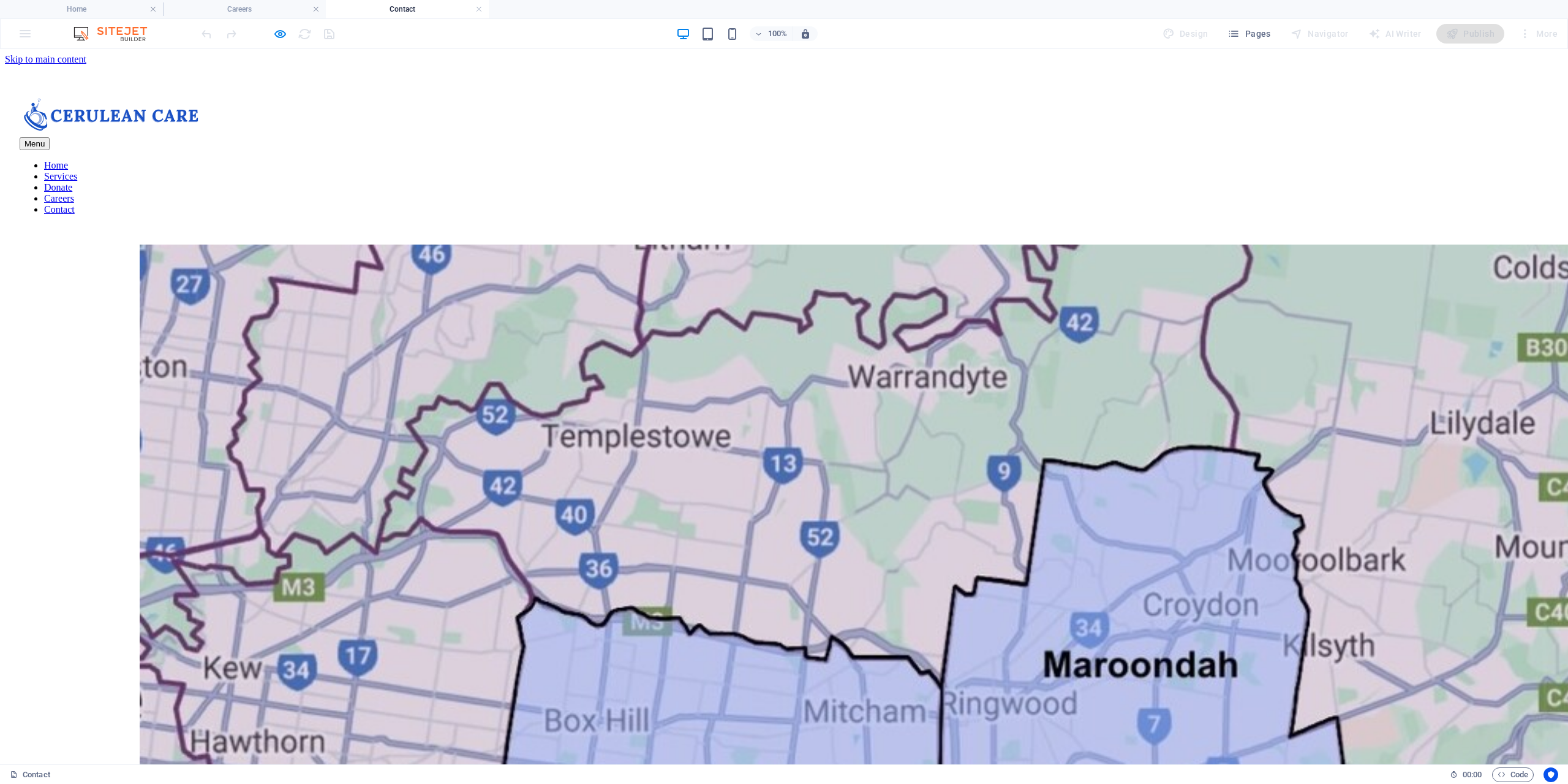
scroll to position [0, 0]
click at [282, 33] on icon "button" at bounding box center [280, 34] width 14 height 14
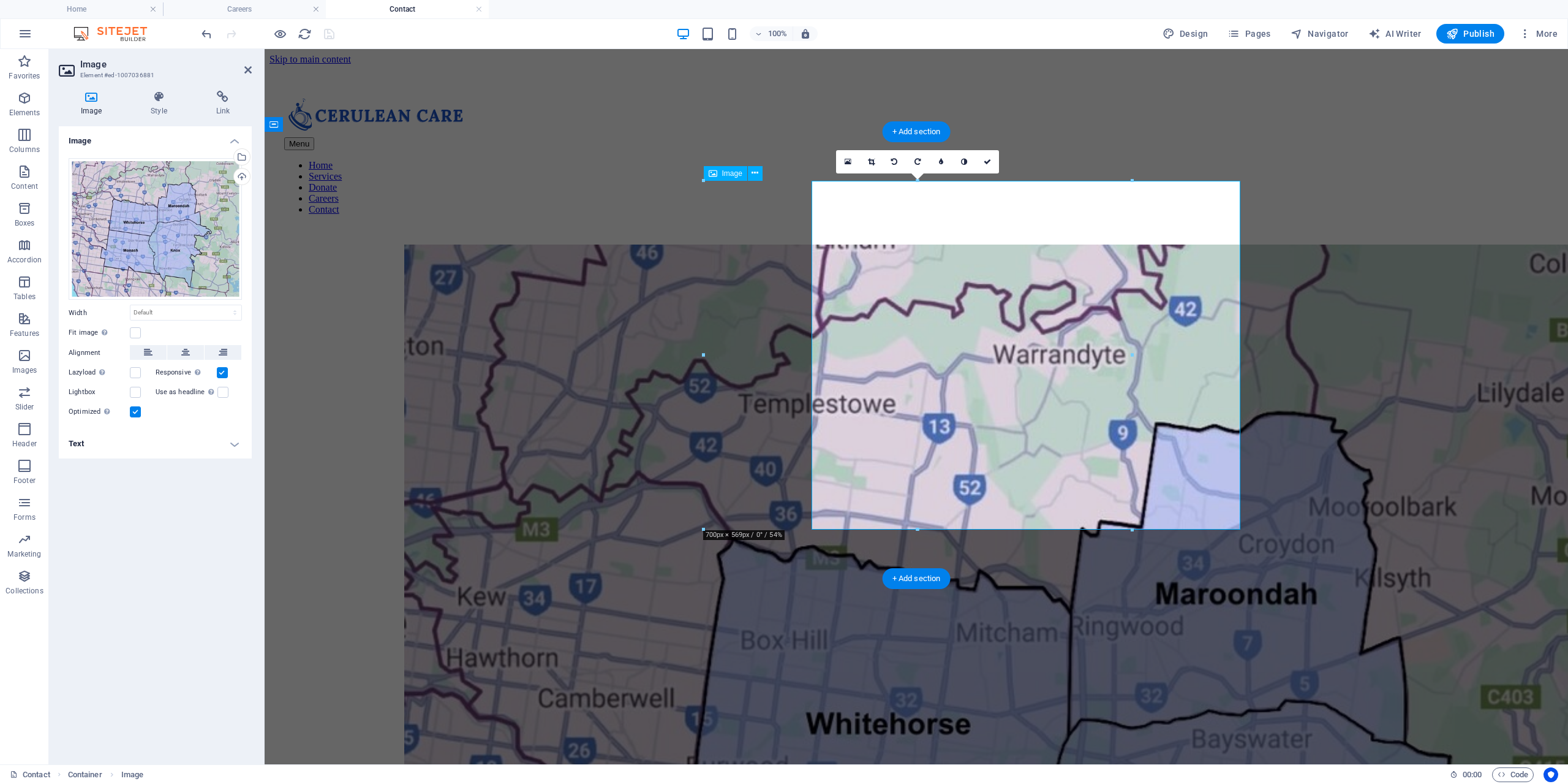
select select "px"
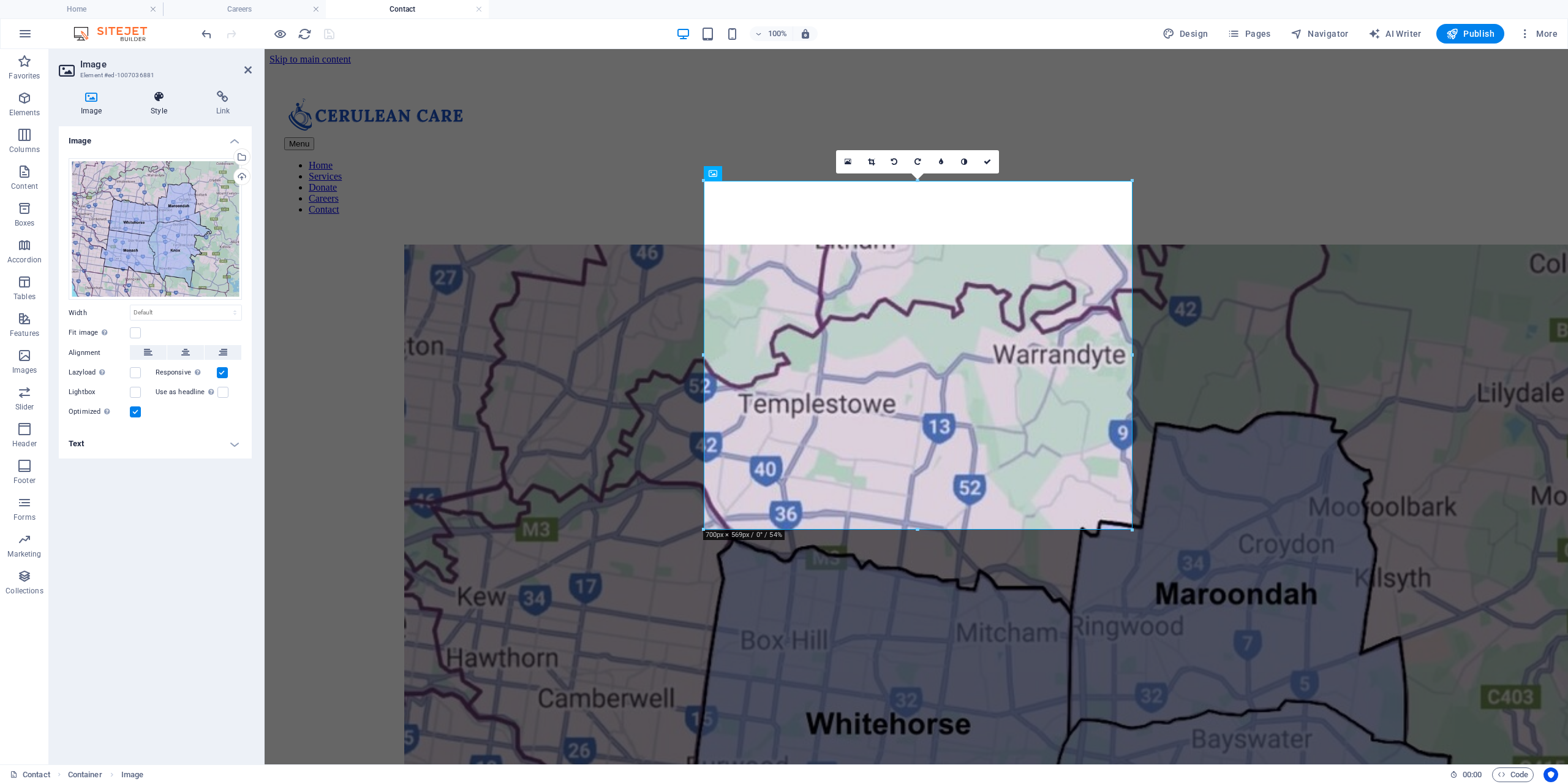
click at [168, 103] on h4 "Style" at bounding box center [160, 103] width 65 height 25
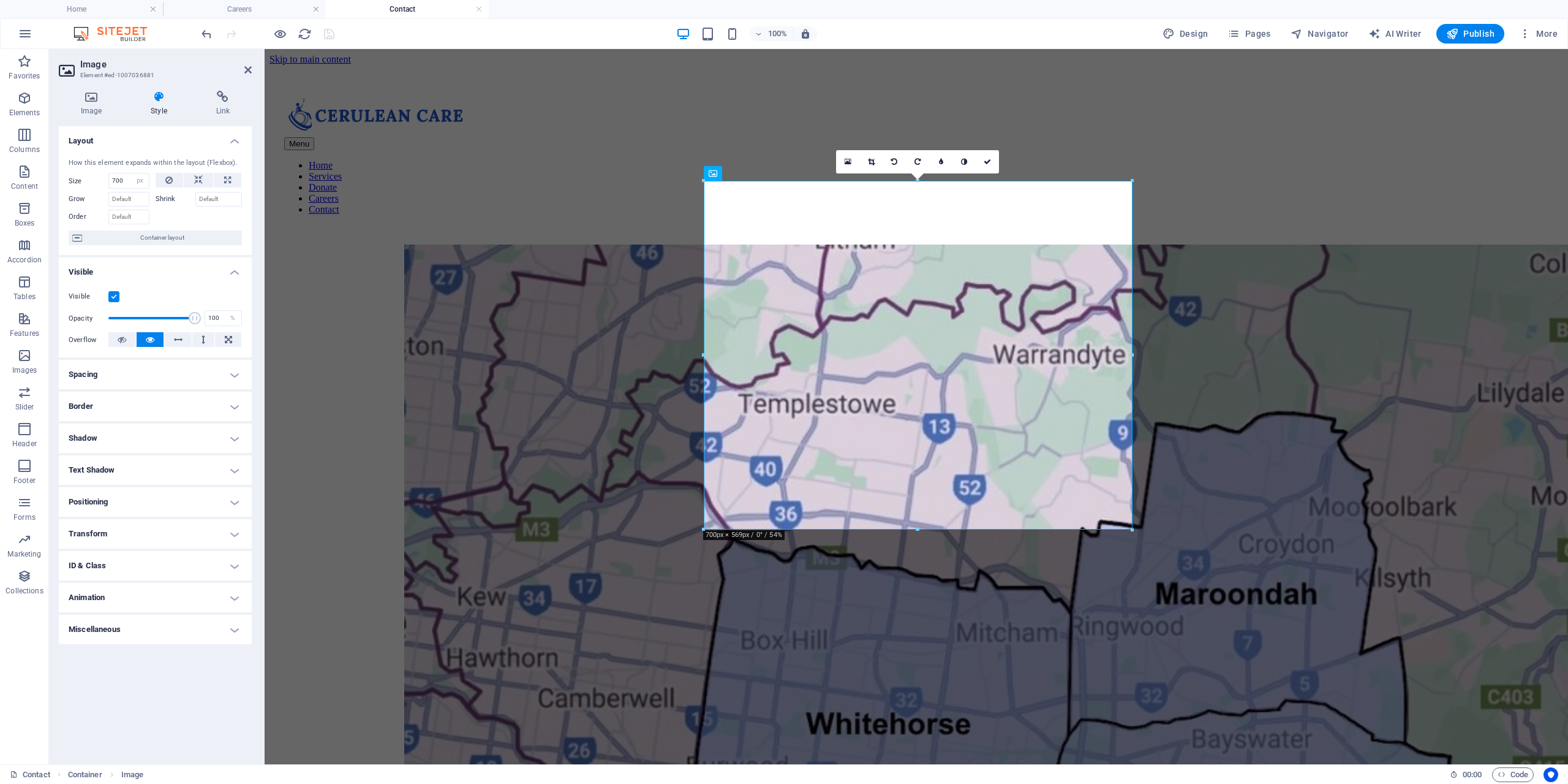
click at [142, 449] on h4 "Shadow" at bounding box center [155, 438] width 193 height 29
click at [181, 465] on span "Outside" at bounding box center [176, 463] width 21 height 15
type input "2"
type input "4"
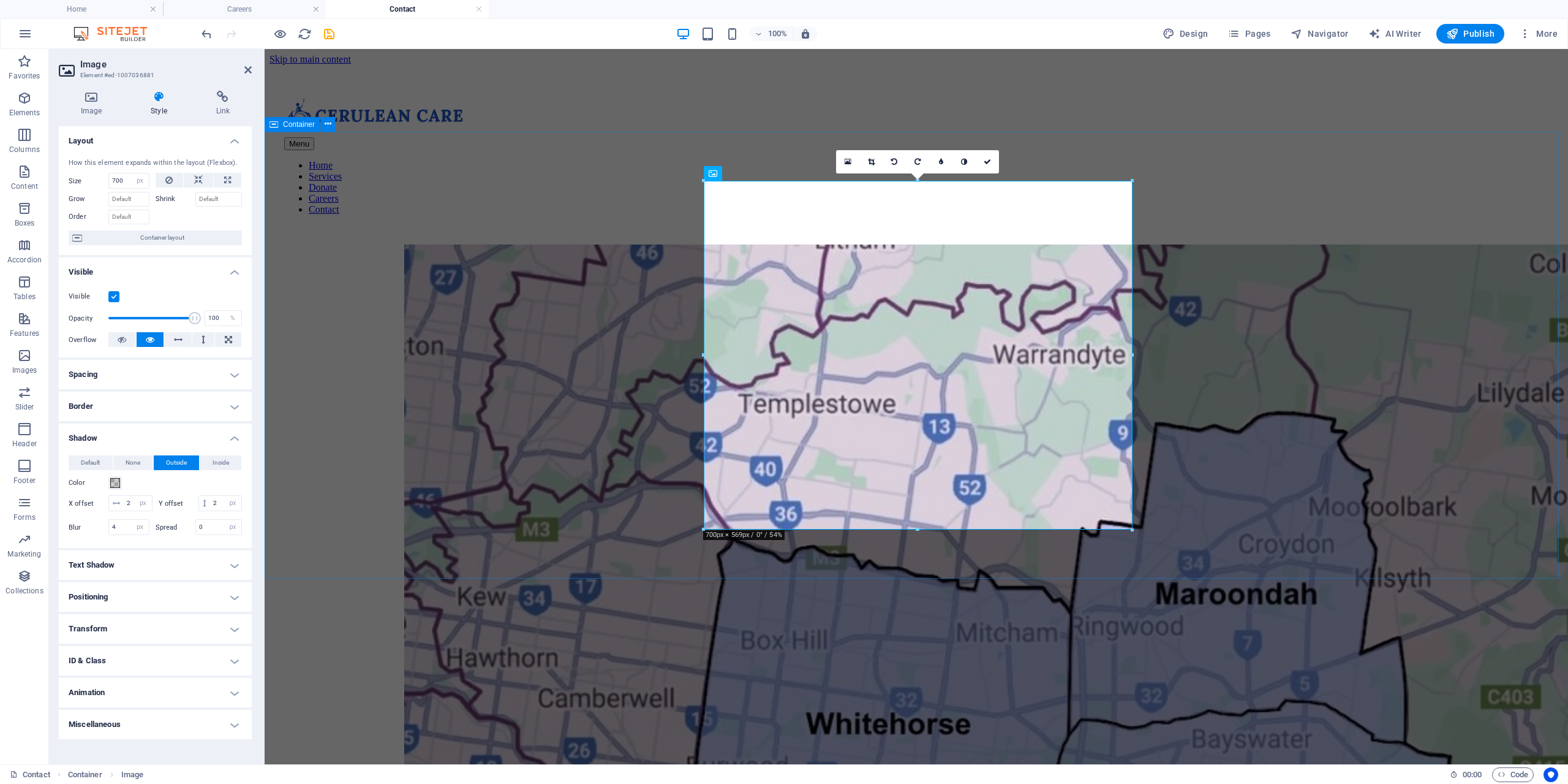
click at [417, 530] on div at bounding box center [916, 776] width 1294 height 1063
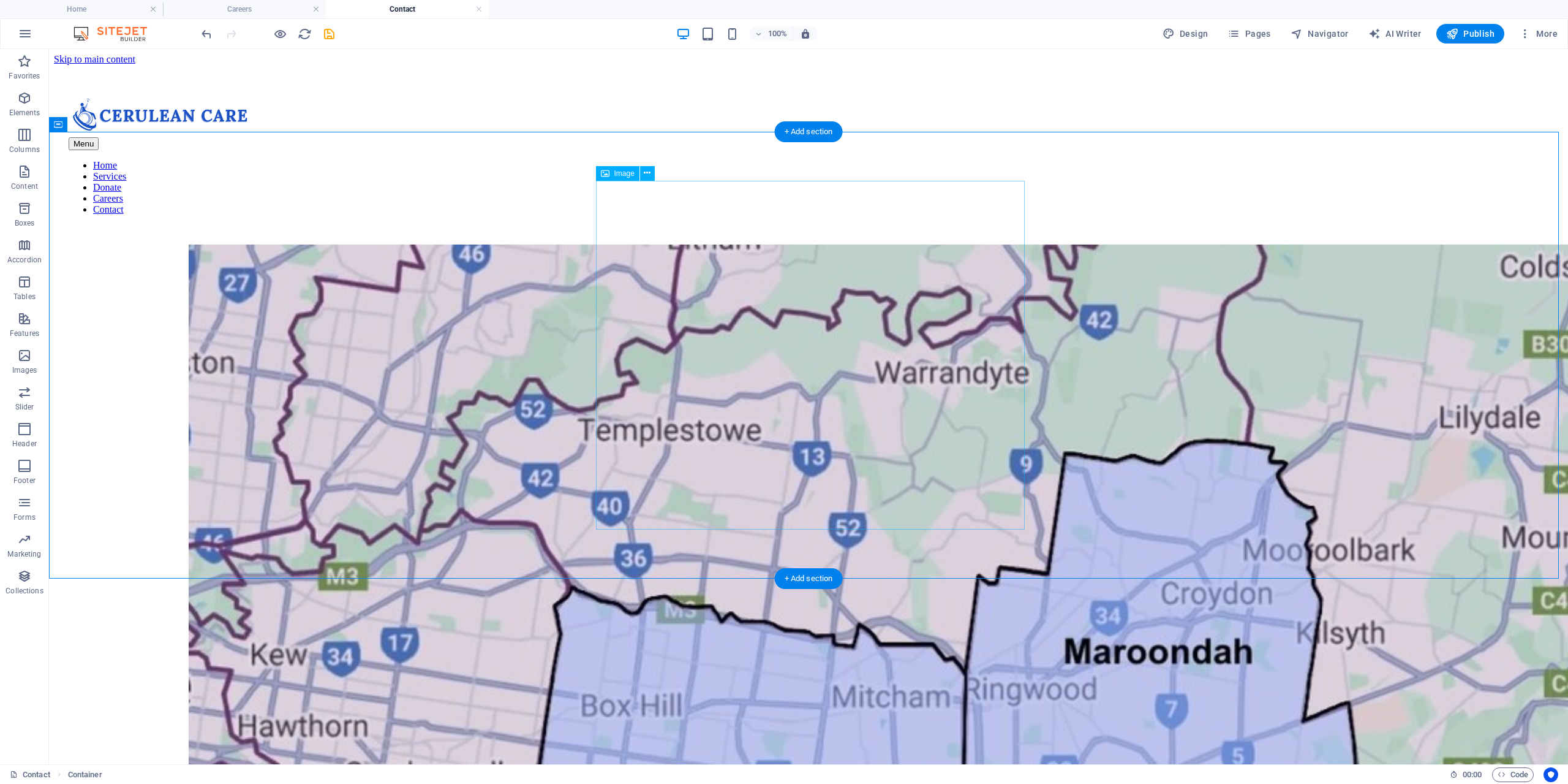
select select "px"
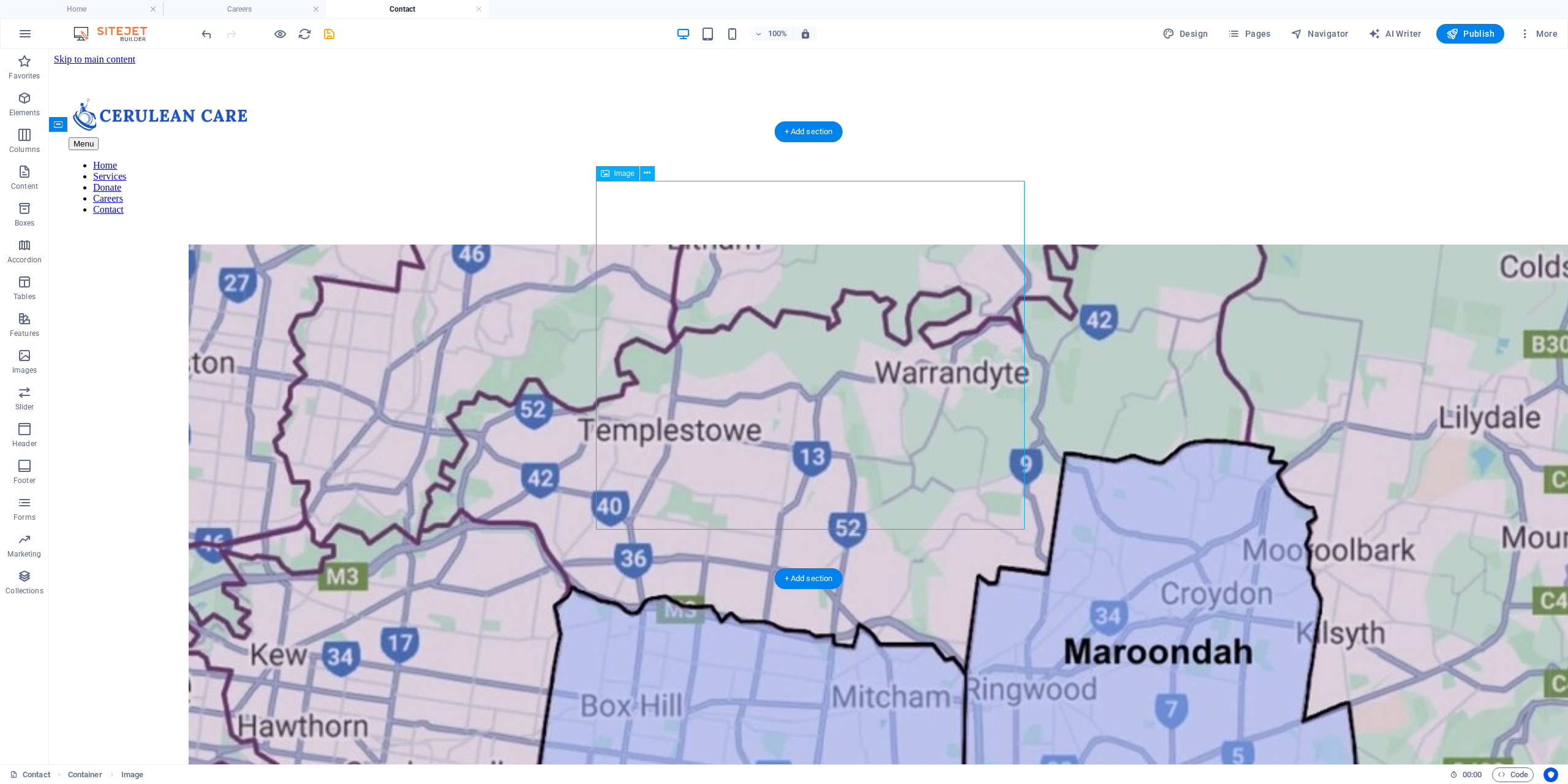
select select "px"
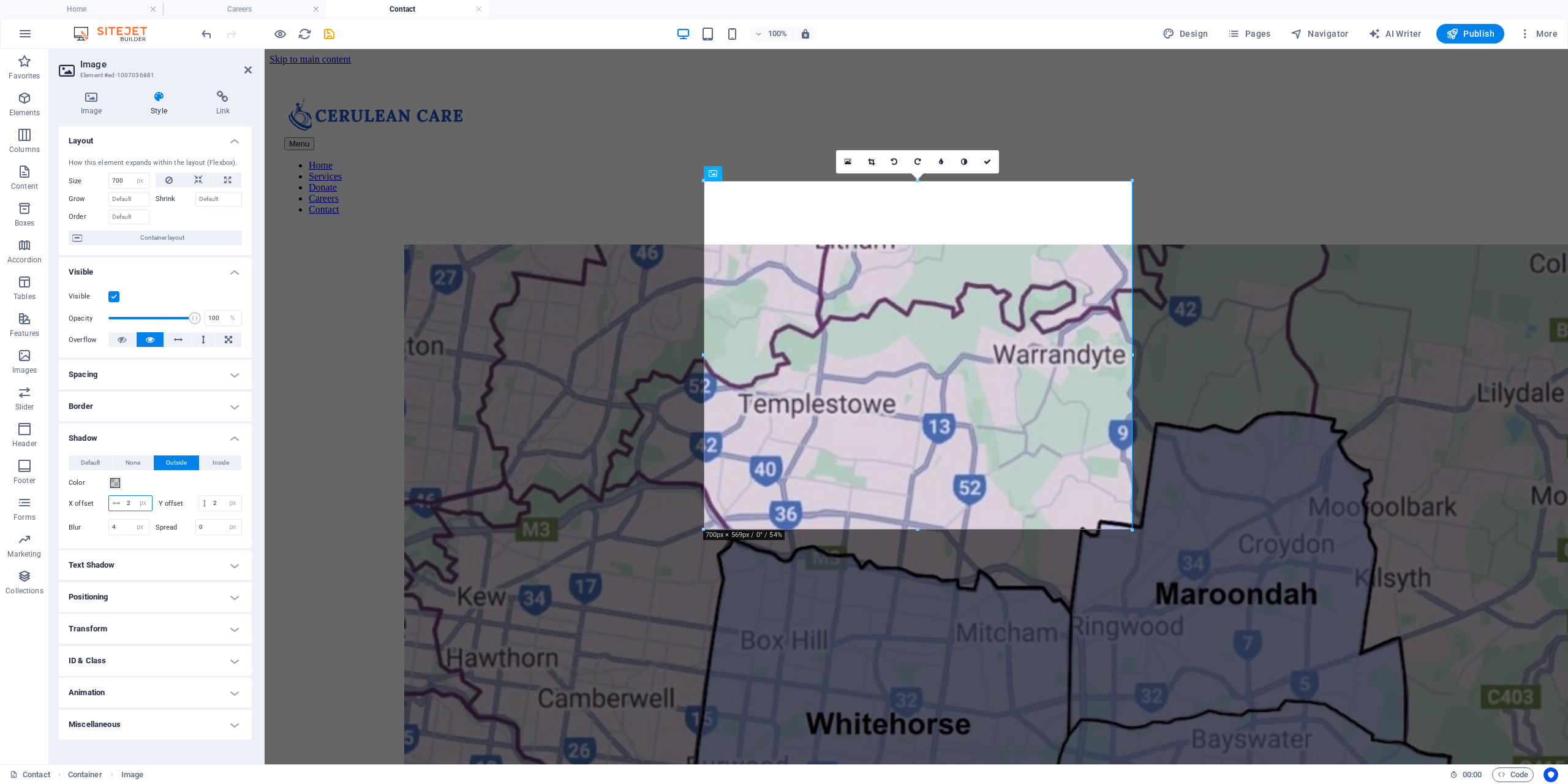
click at [143, 504] on input "2" at bounding box center [138, 504] width 28 height 15
type input "5"
drag, startPoint x: 130, startPoint y: 521, endPoint x: 110, endPoint y: 515, distance: 20.9
click at [210, 510] on input "2" at bounding box center [225, 504] width 31 height 15
type input "5"
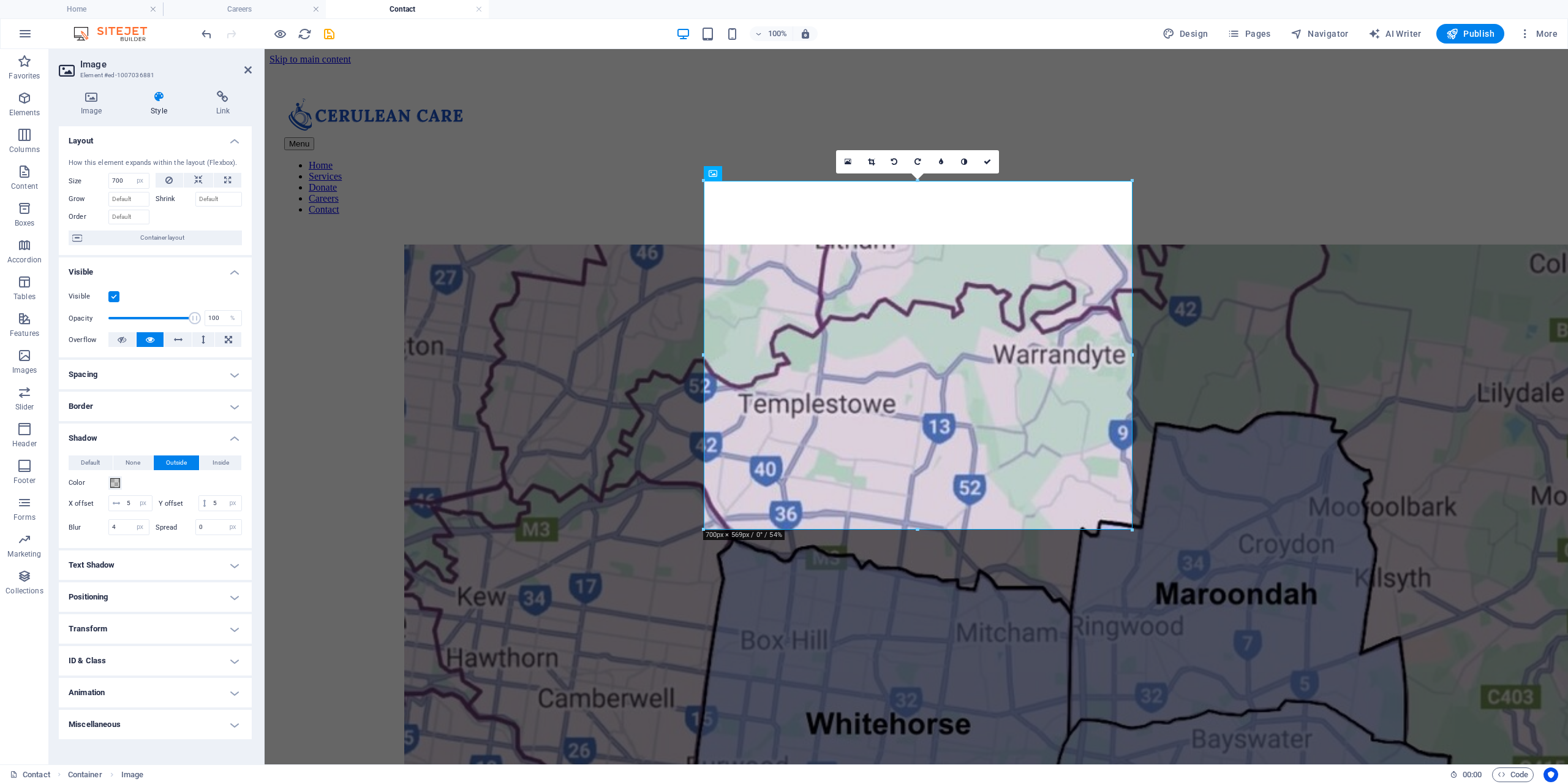
click at [206, 484] on div "Color" at bounding box center [156, 483] width 173 height 15
click at [505, 524] on div at bounding box center [916, 776] width 1294 height 1063
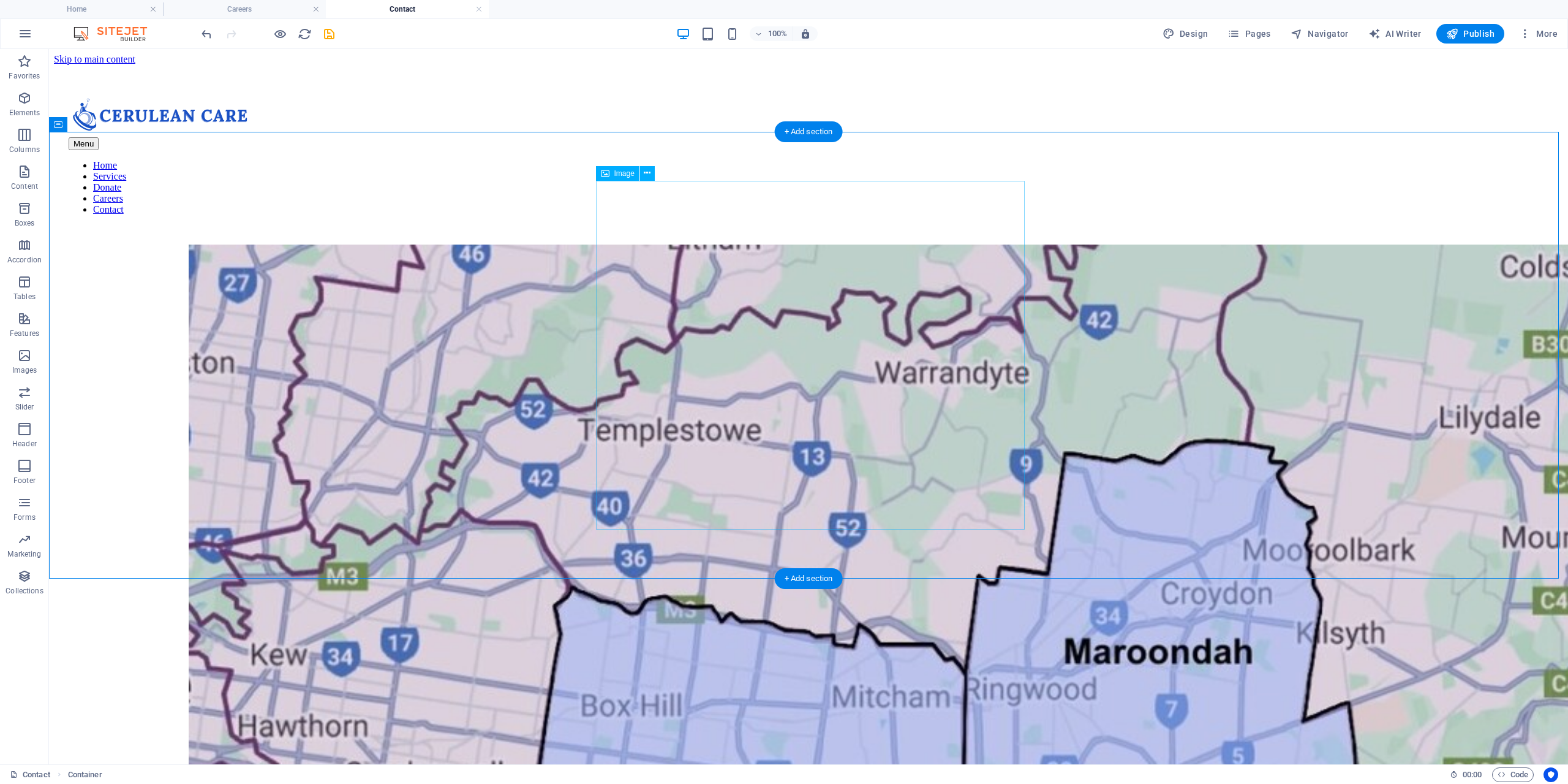
select select "px"
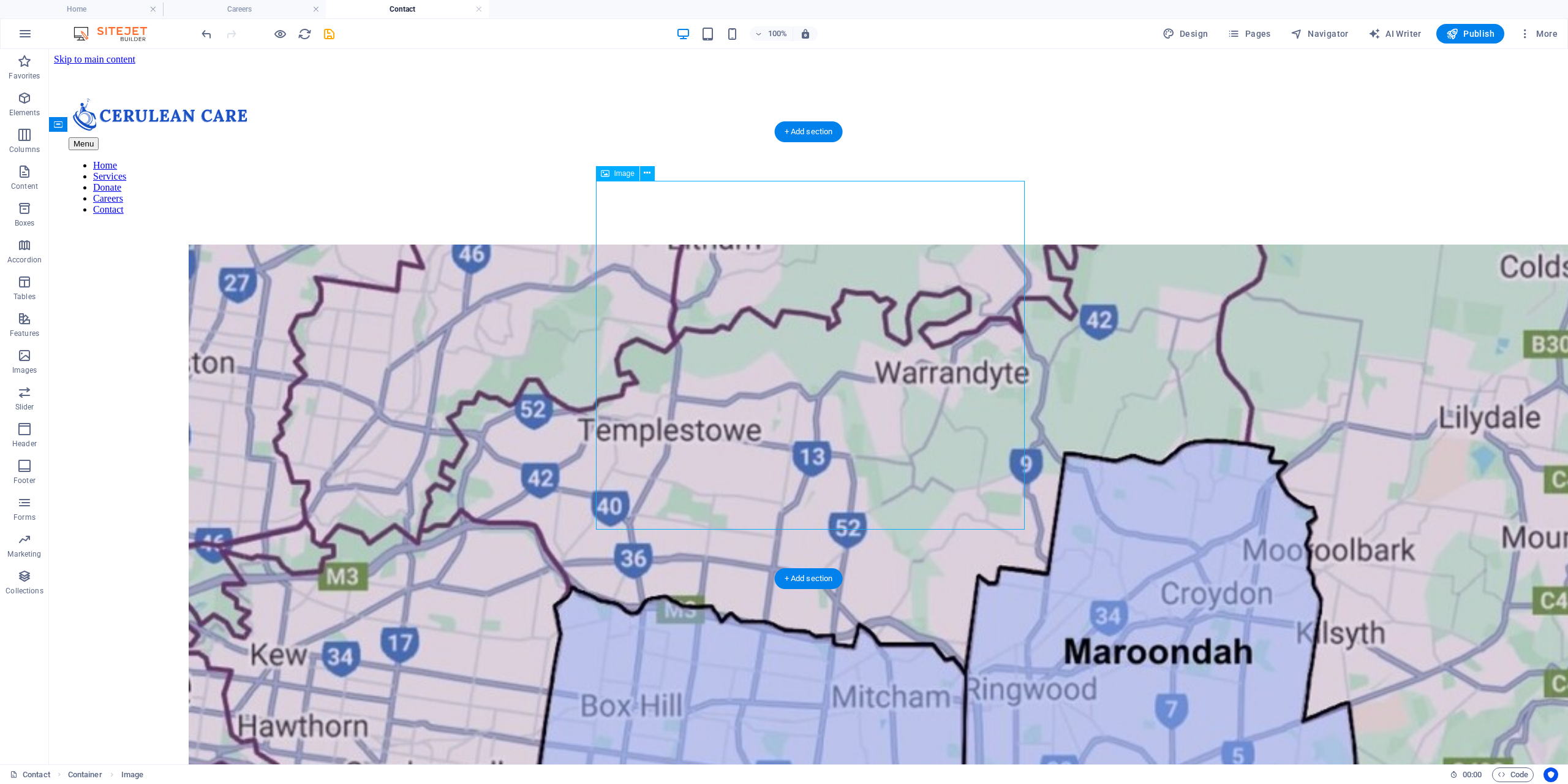
select select "px"
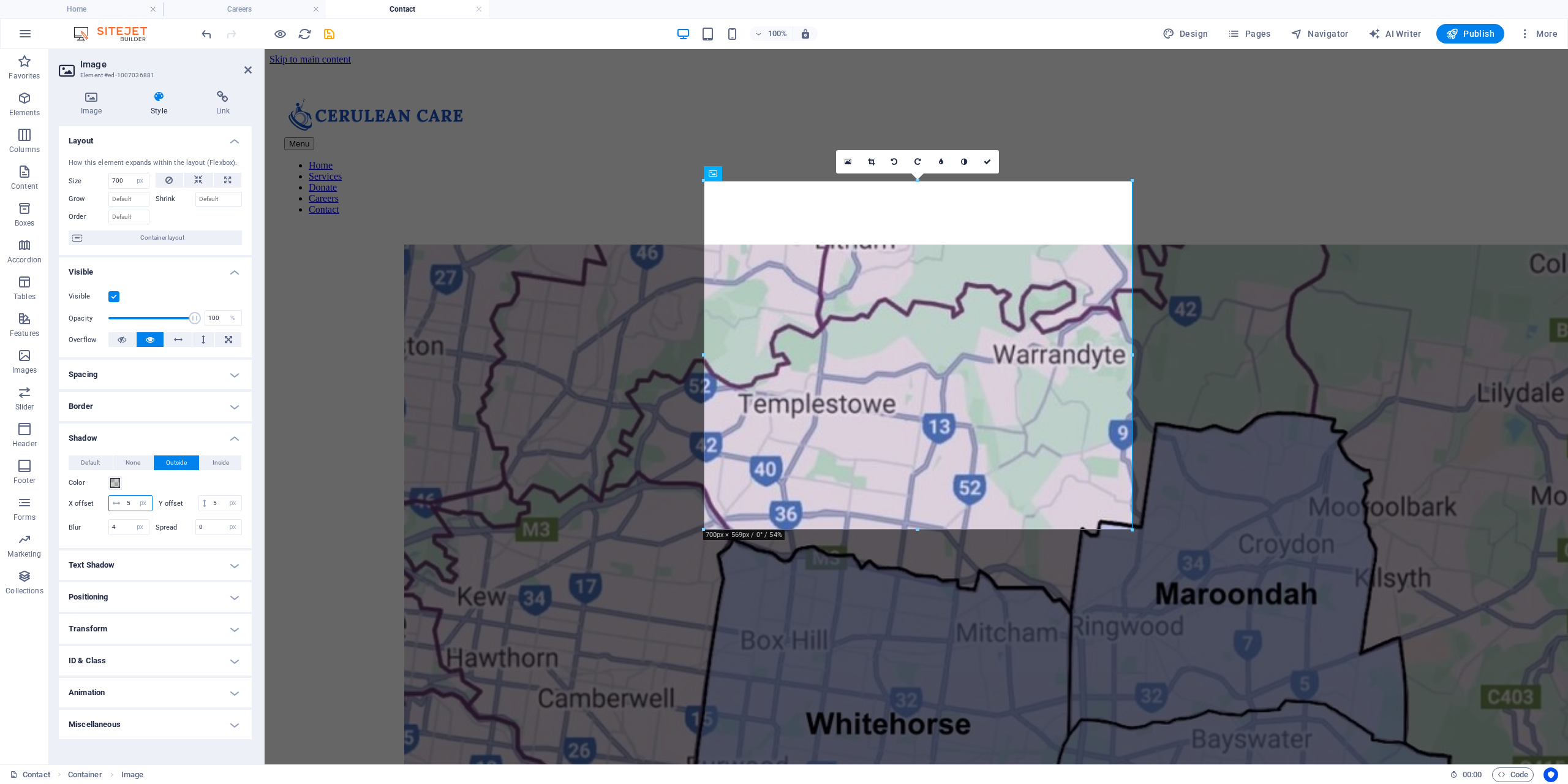
drag, startPoint x: 91, startPoint y: 504, endPoint x: 99, endPoint y: 497, distance: 10.6
click at [87, 504] on div "X offset 5 px rem vh vw" at bounding box center [110, 503] width 84 height 16
type input "10"
drag, startPoint x: 190, startPoint y: 519, endPoint x: 25, endPoint y: 502, distance: 165.9
click at [31, 508] on section "Favorites Elements Columns Content Boxes Accordion Tables Features Images Slide…" at bounding box center [784, 407] width 1568 height 715
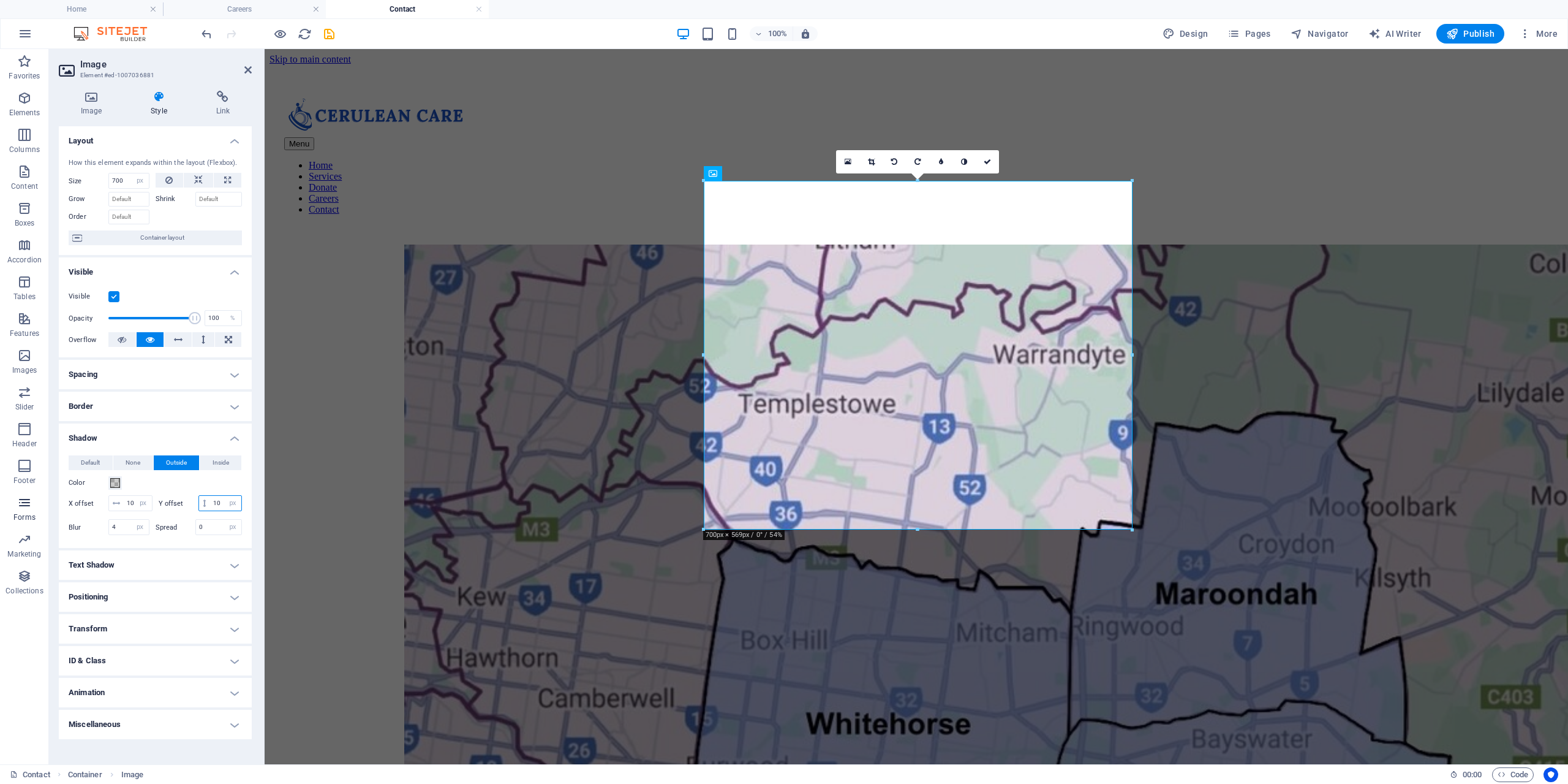
type input "10"
click at [476, 502] on div at bounding box center [916, 776] width 1294 height 1063
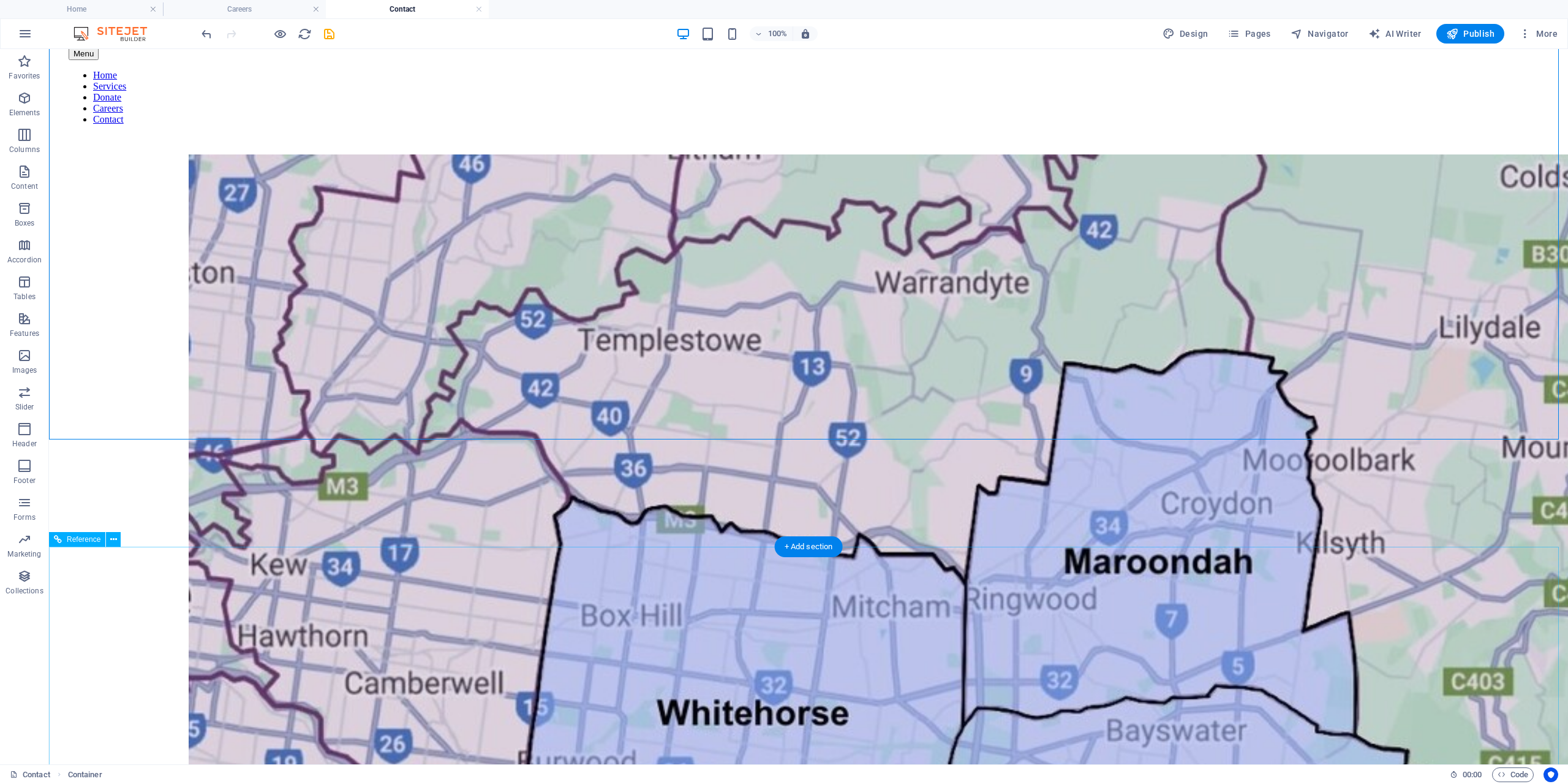
scroll to position [61, 0]
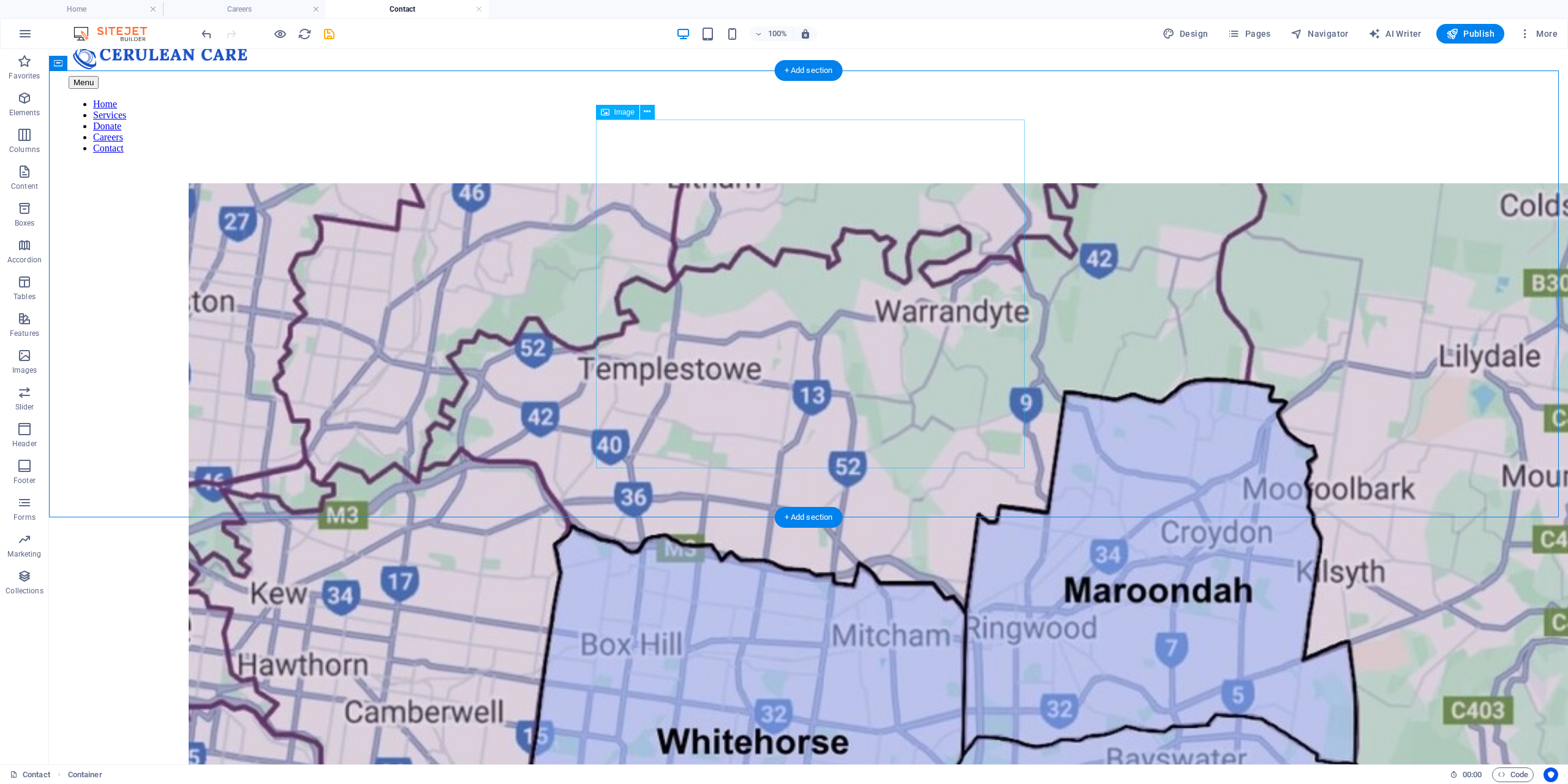
select select "px"
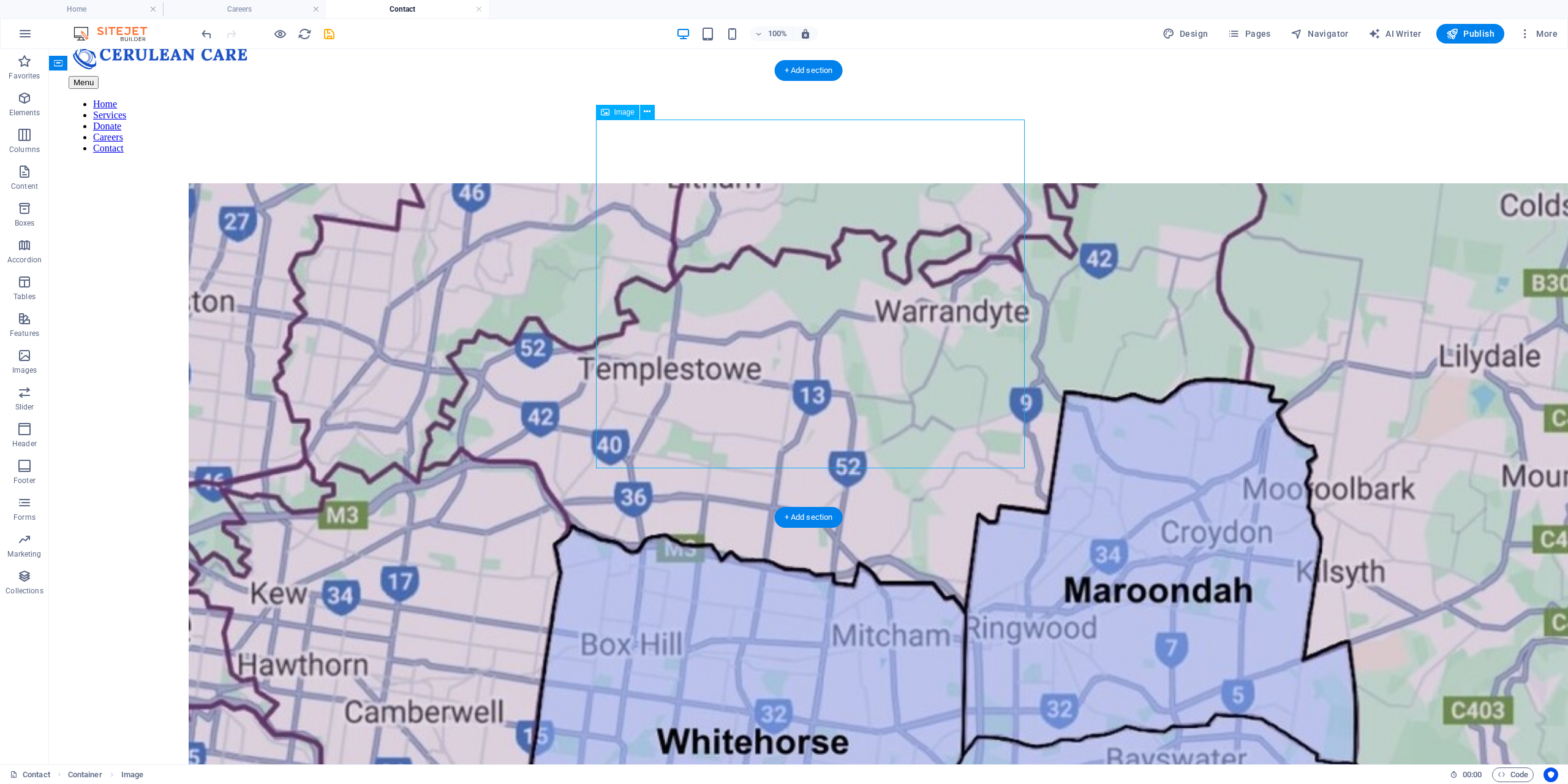
select select "px"
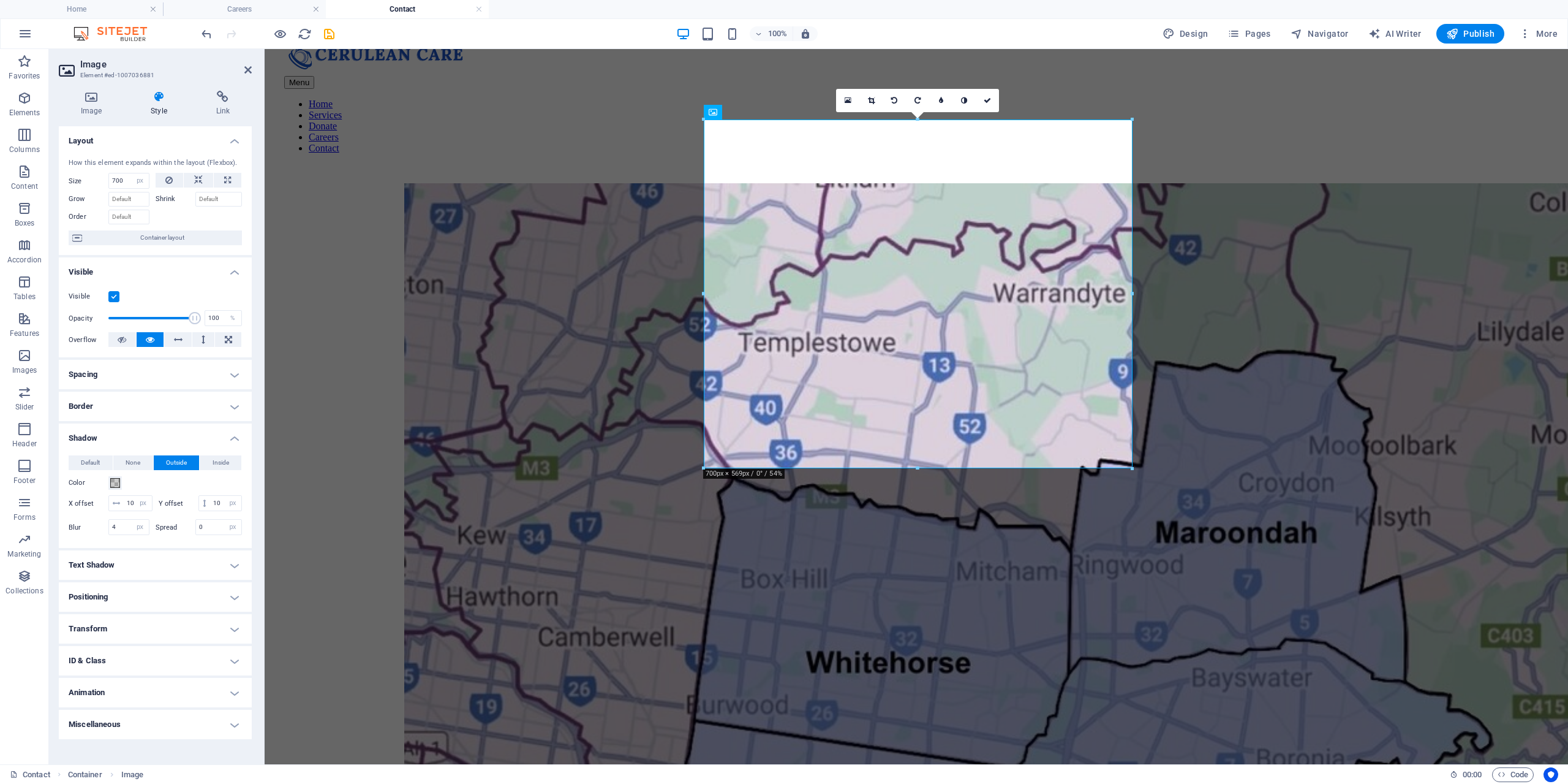
scroll to position [0, 0]
click at [158, 411] on h4 "Border" at bounding box center [155, 406] width 193 height 29
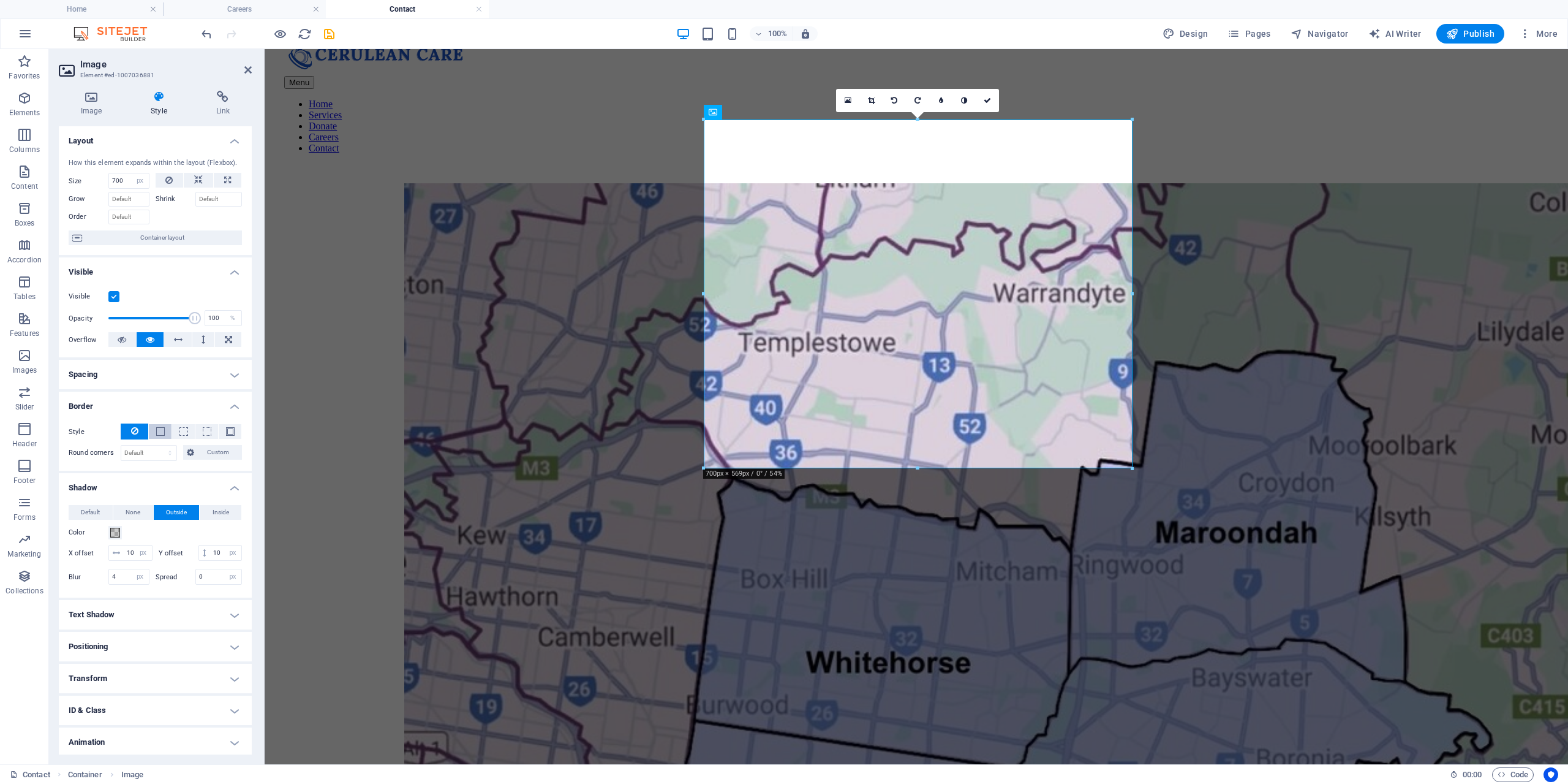
click at [160, 427] on span at bounding box center [160, 431] width 8 height 8
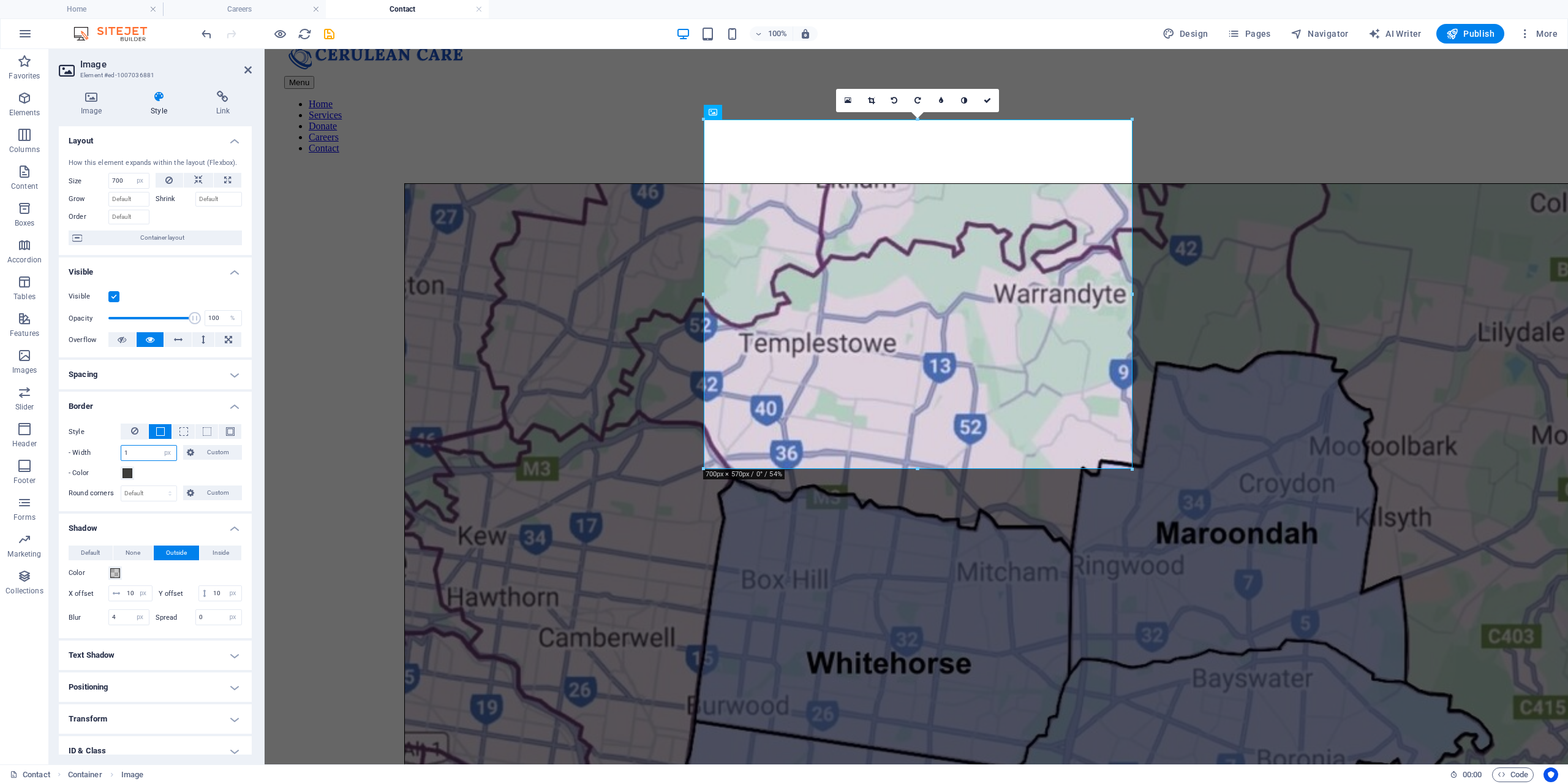
click at [143, 450] on input "1" at bounding box center [149, 453] width 55 height 15
type input "2"
click at [151, 494] on select "Default px rem % vh vw Custom" at bounding box center [149, 493] width 55 height 15
select select "px"
click at [158, 486] on select "Default px rem % vh vw Custom" at bounding box center [149, 493] width 55 height 15
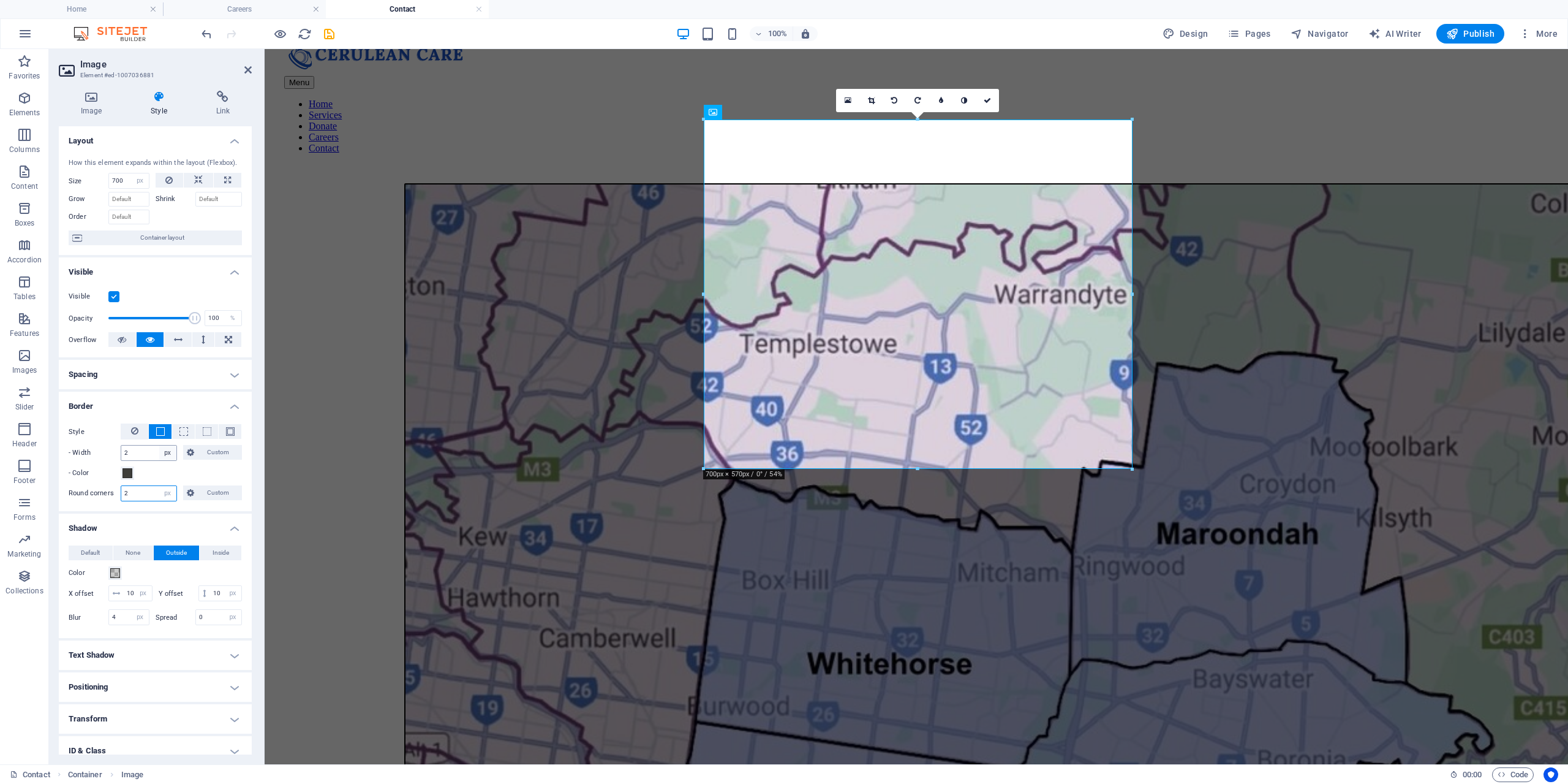
type input "2"
click at [168, 452] on select "auto px rem % vh vw Custom" at bounding box center [168, 453] width 17 height 15
select select "rem"
click at [159, 445] on select "auto px rem % vh vw Custom" at bounding box center [168, 453] width 17 height 15
click at [143, 452] on input "0.125" at bounding box center [149, 453] width 55 height 15
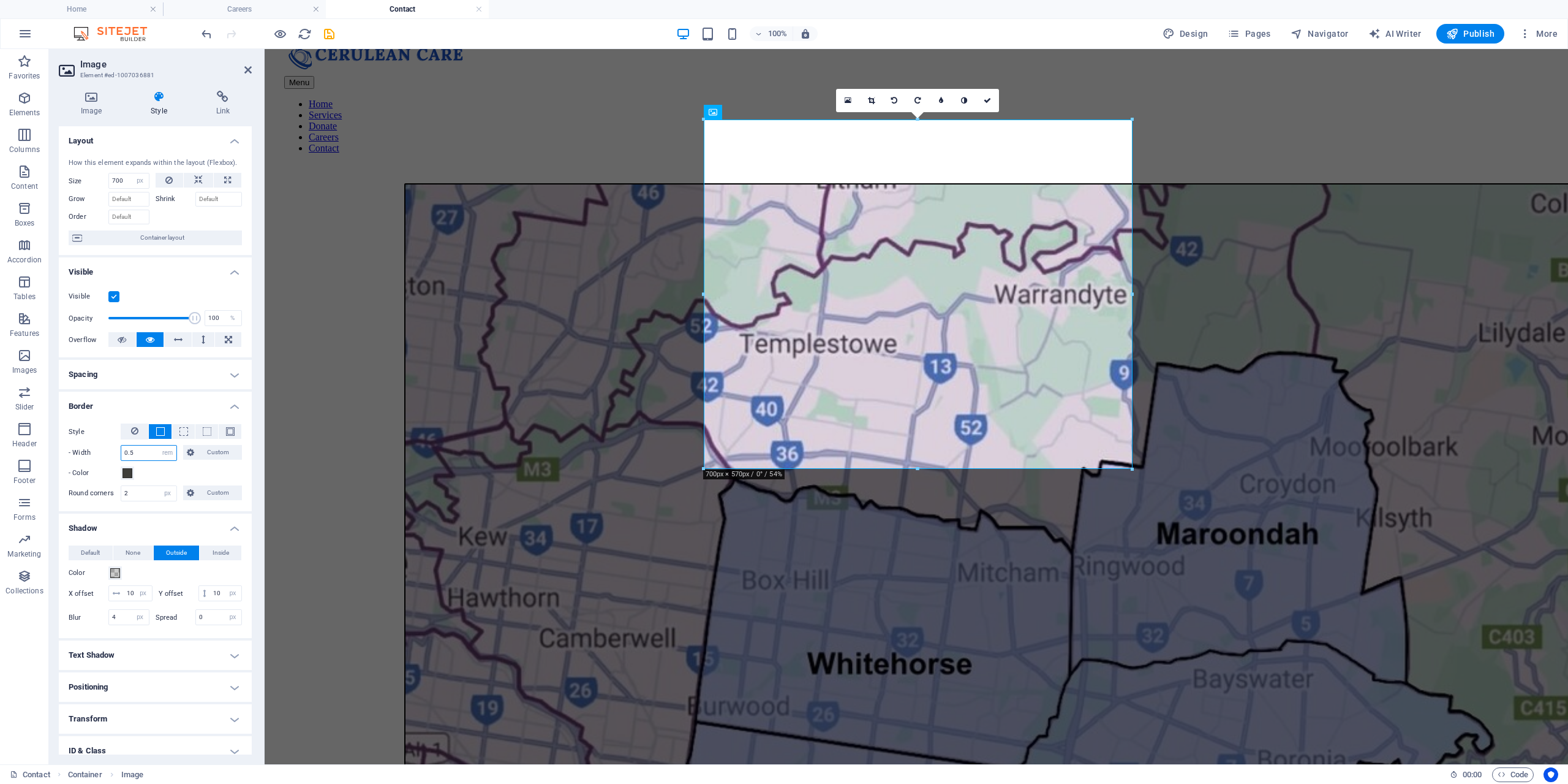
type input "0.5"
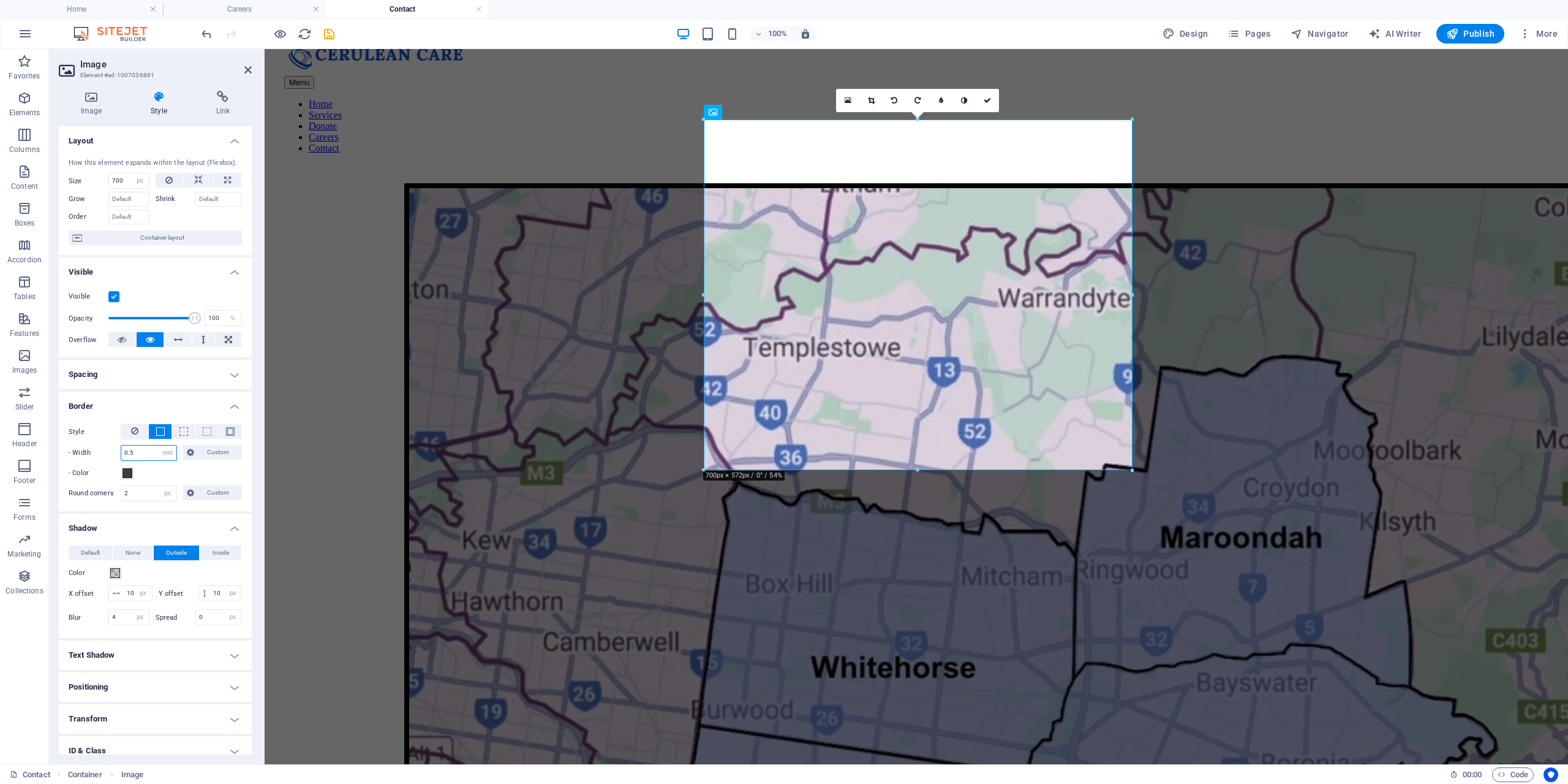
drag, startPoint x: 133, startPoint y: 454, endPoint x: 80, endPoint y: 452, distance: 53.0
click at [85, 452] on div "- Width 0.5 auto px rem % vh vw Custom Custom" at bounding box center [156, 453] width 173 height 16
click at [173, 452] on select "auto px rem % vh vw Custom" at bounding box center [168, 453] width 17 height 15
select select "px"
click at [159, 445] on select "auto px rem % vh vw Custom" at bounding box center [168, 453] width 17 height 15
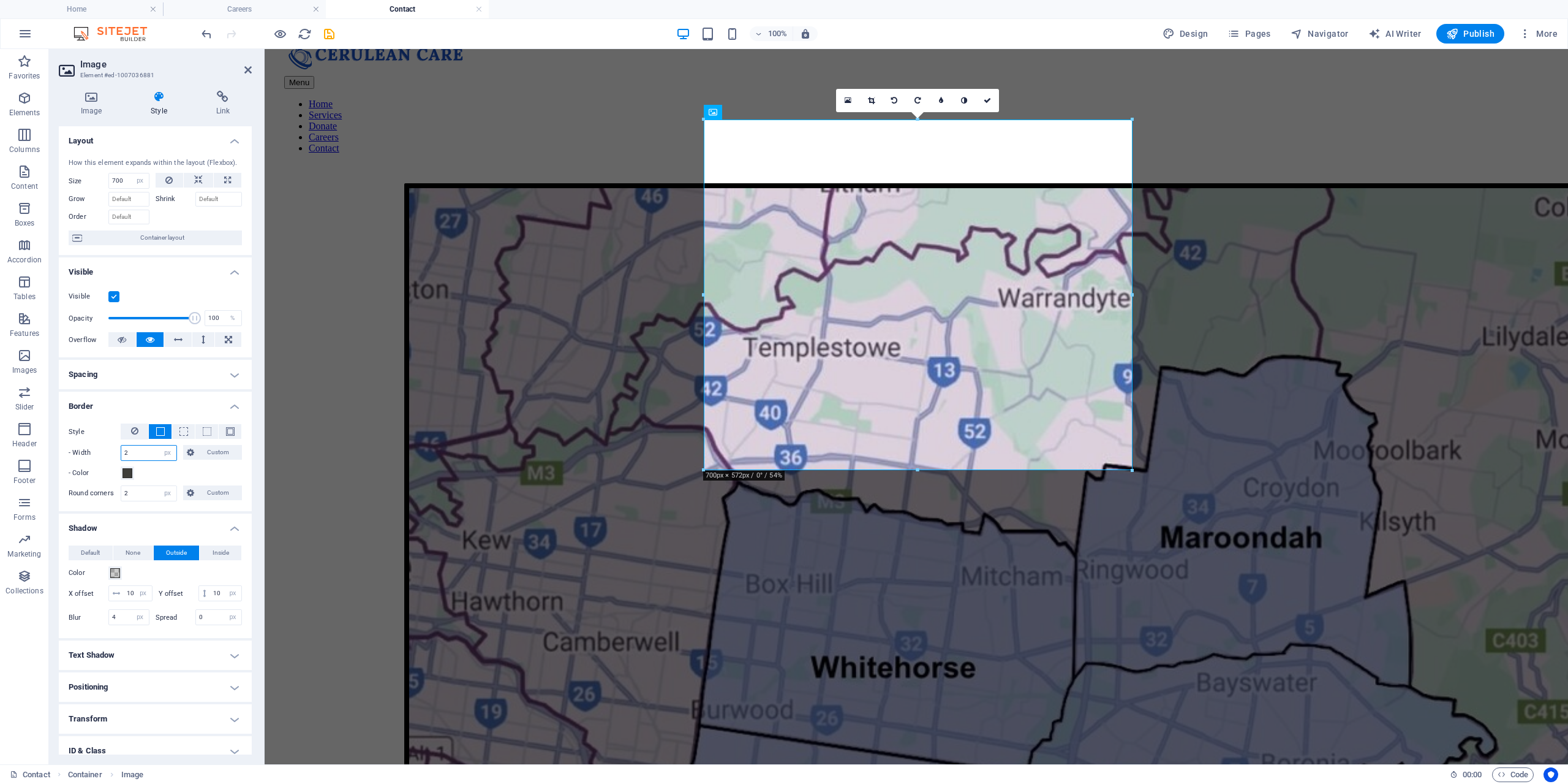
type input "2"
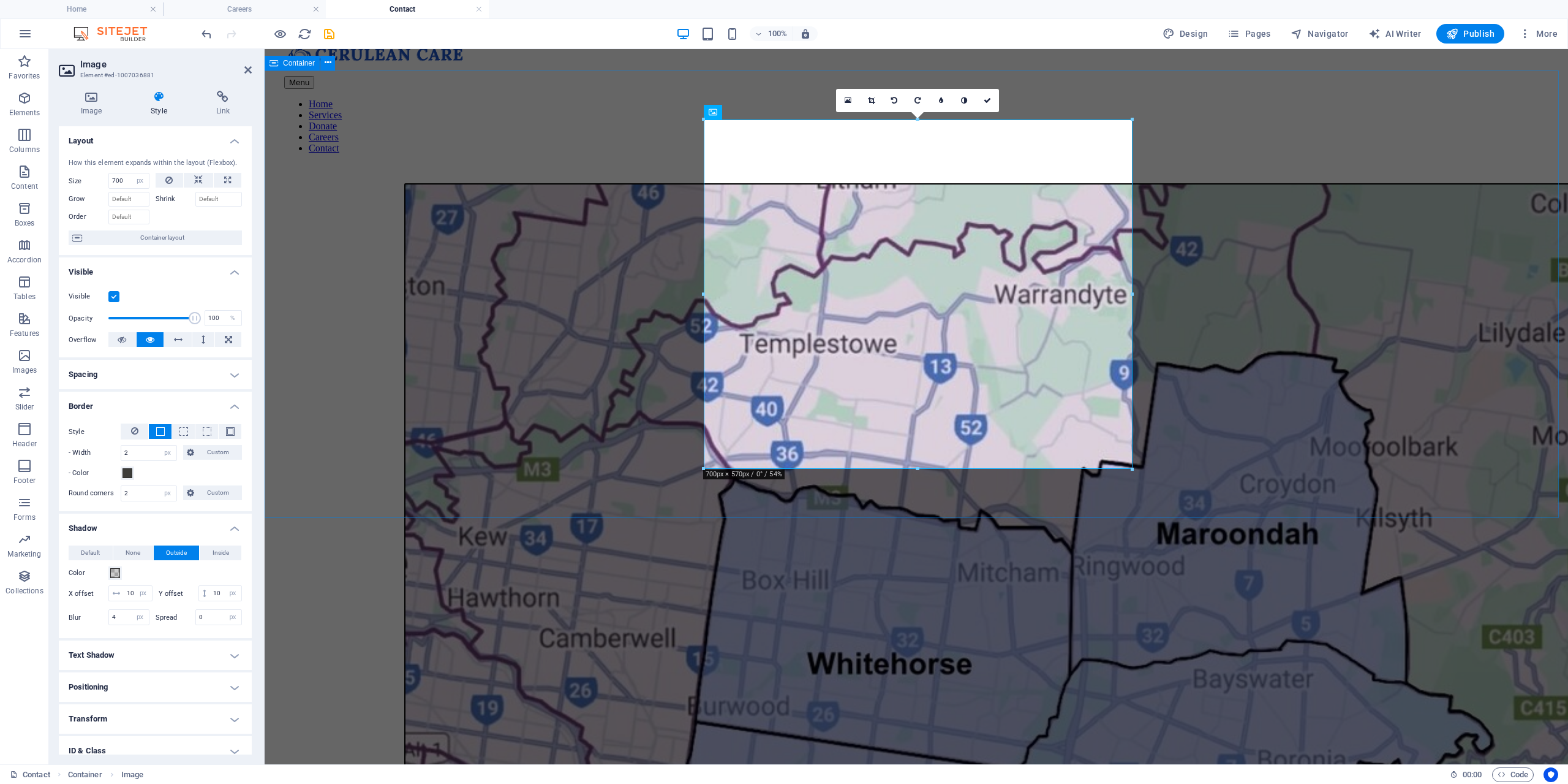
click at [495, 475] on div at bounding box center [916, 716] width 1294 height 1066
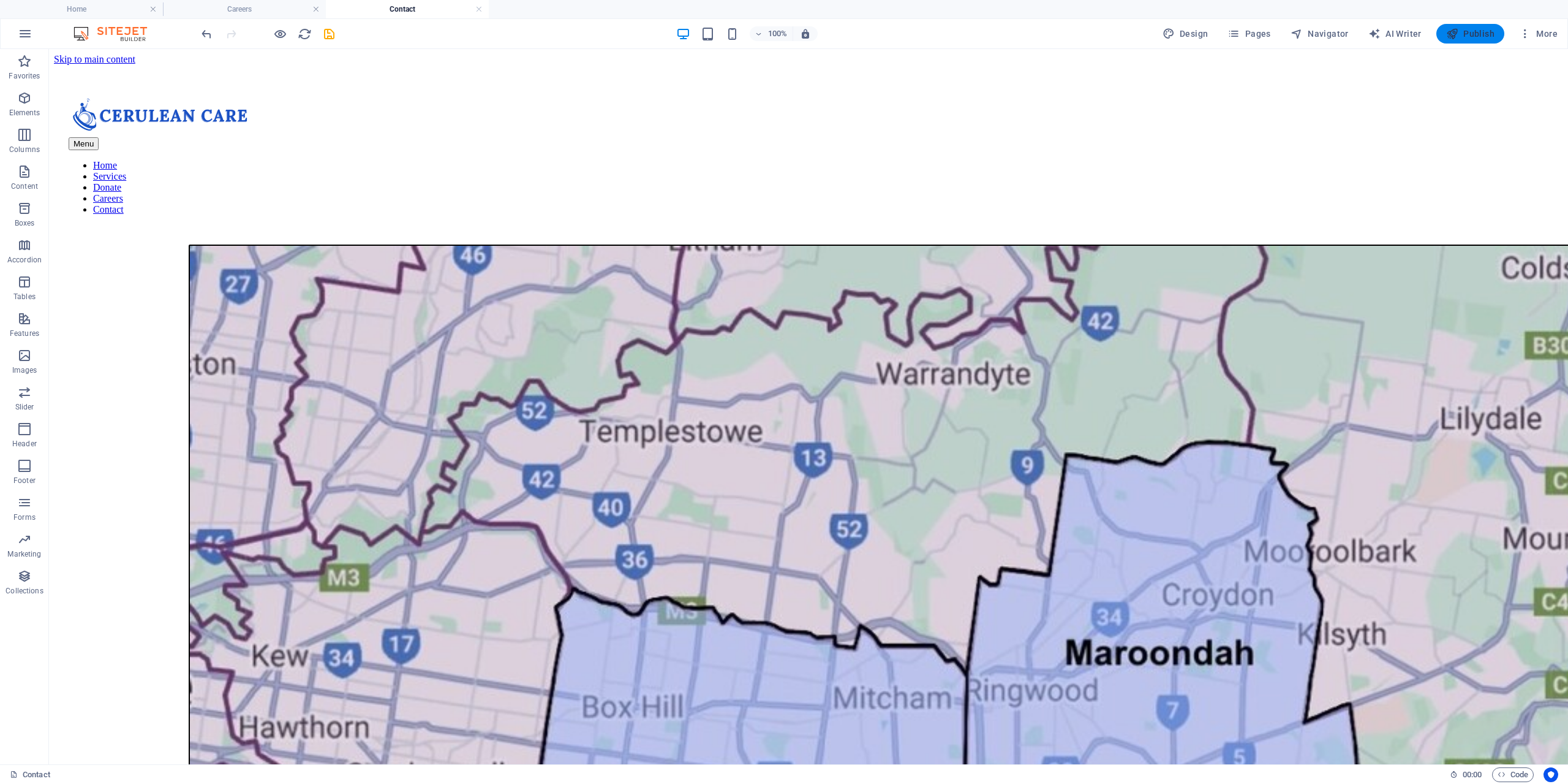
click at [1466, 32] on span "Publish" at bounding box center [1470, 33] width 48 height 12
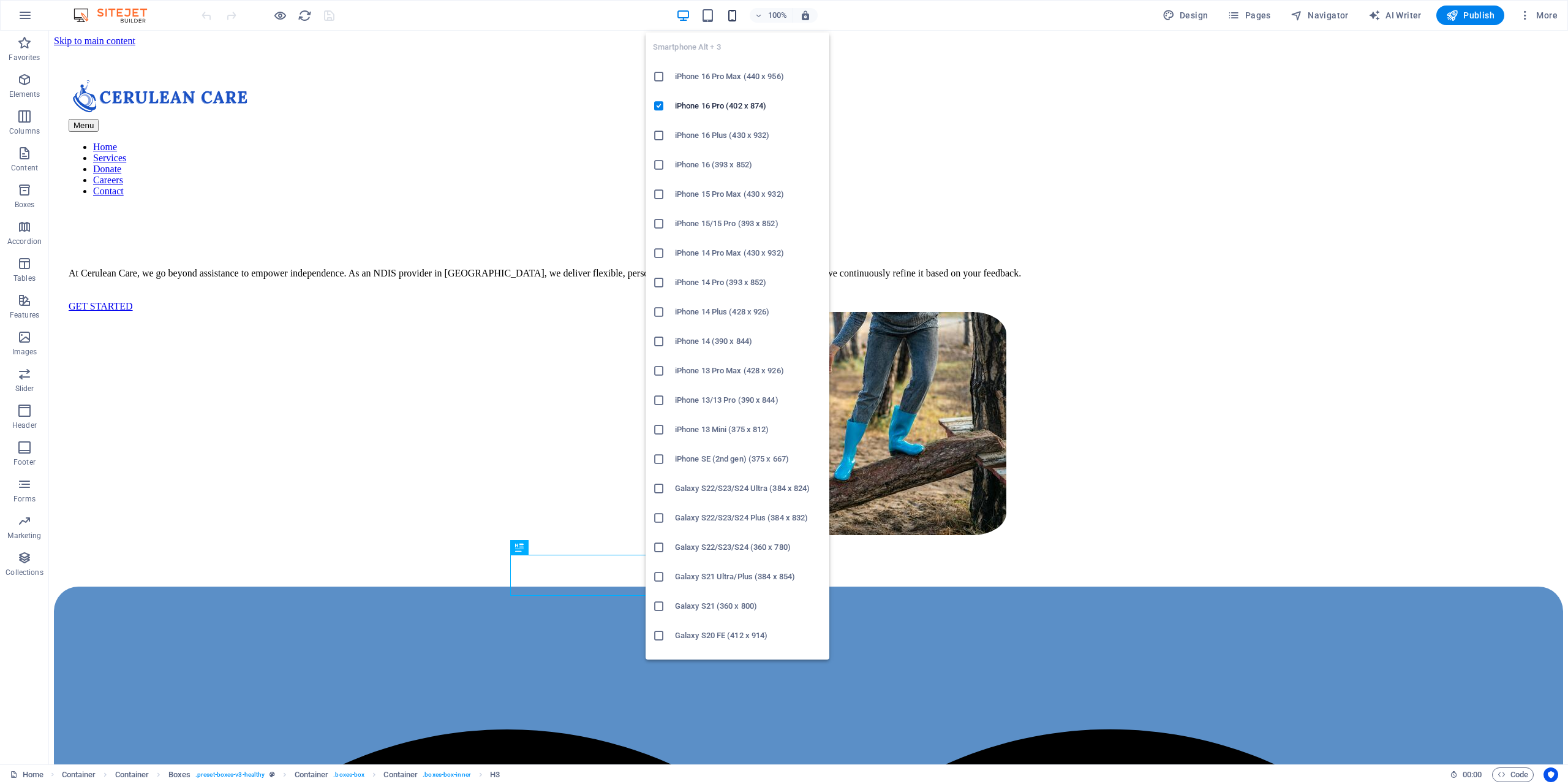
click at [736, 17] on icon "button" at bounding box center [732, 15] width 14 height 14
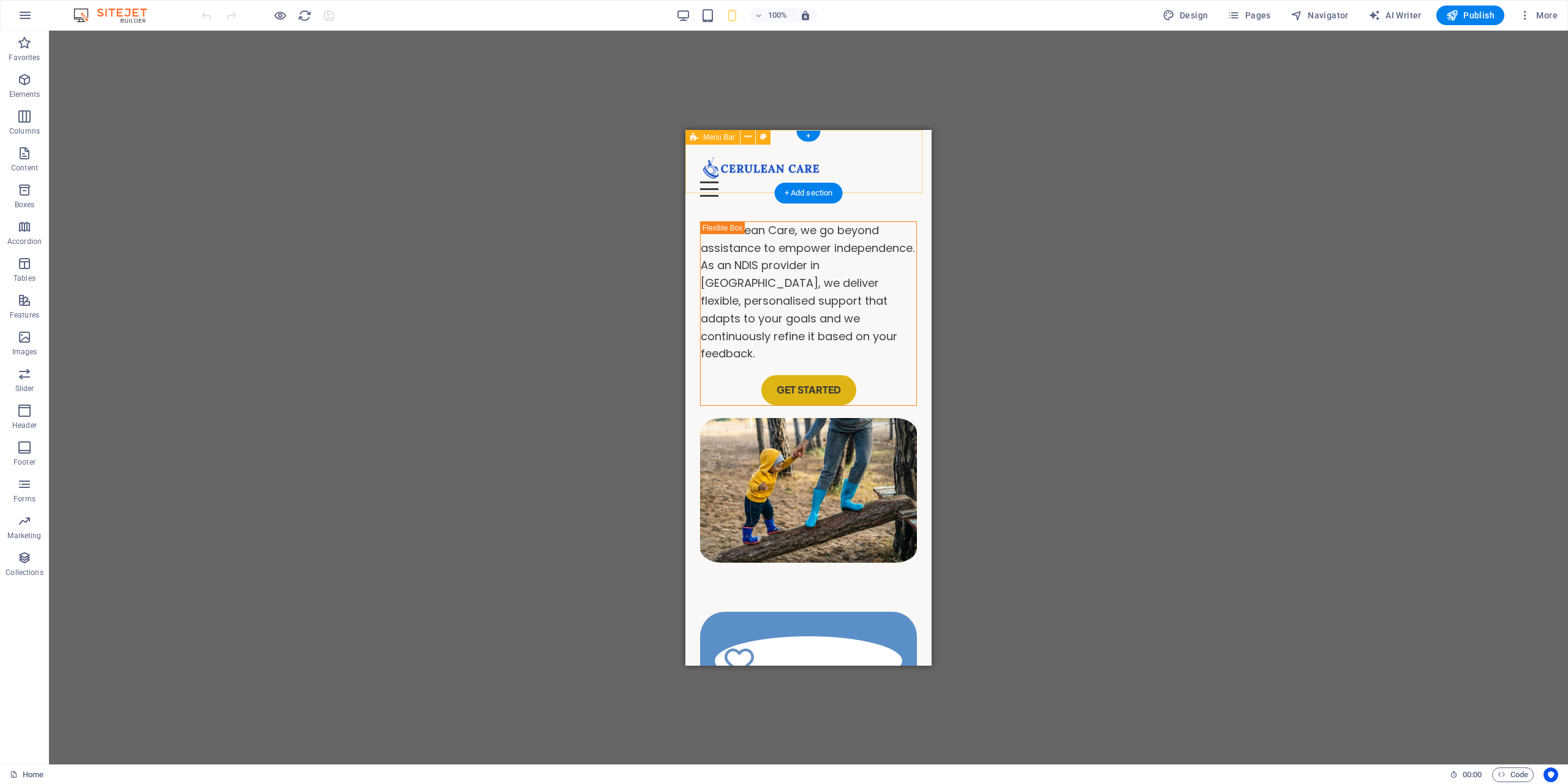
click at [896, 181] on div "Menu" at bounding box center [809, 189] width 217 height 15
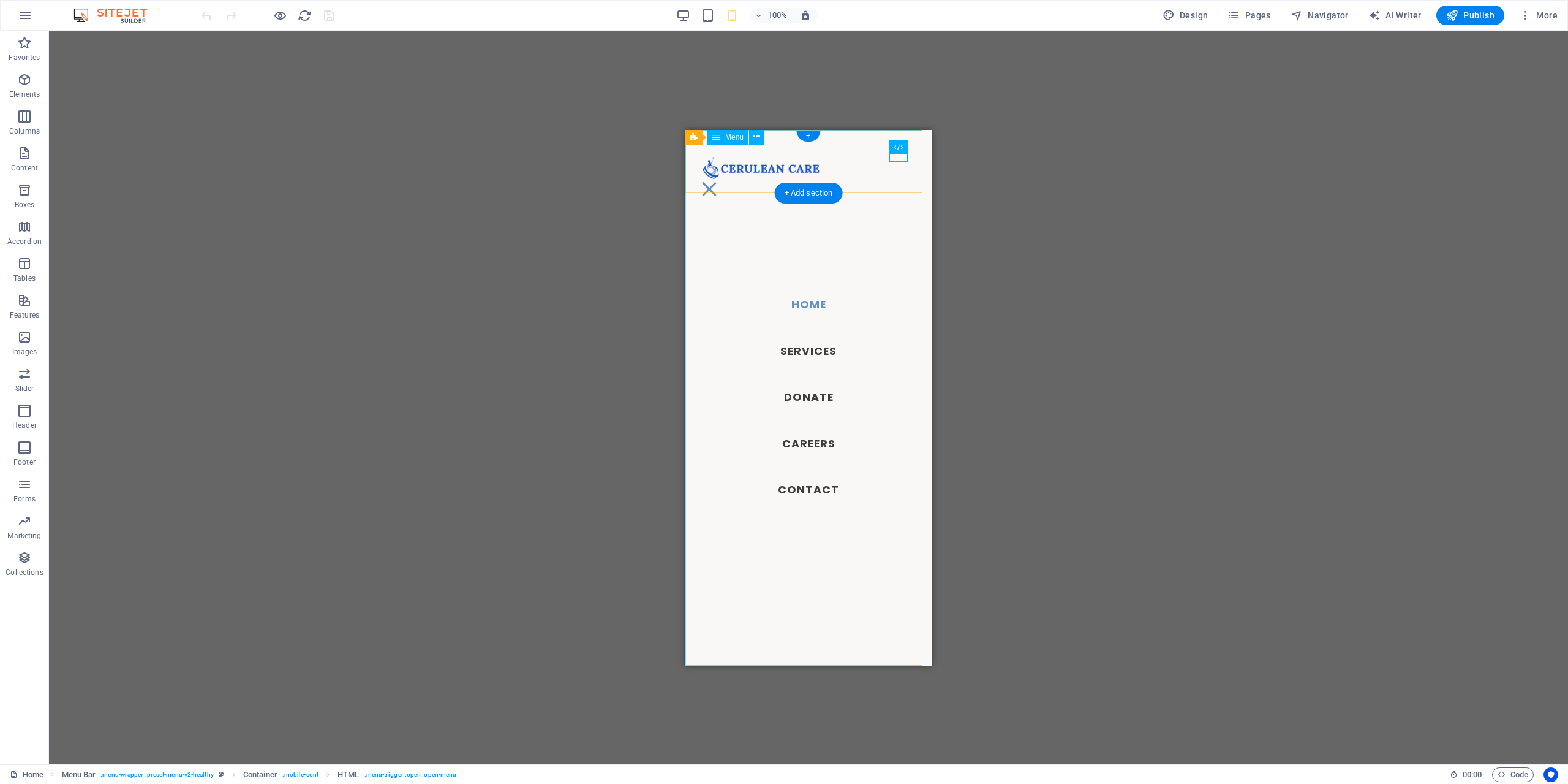
click at [797, 492] on nav "Home Services Donate Careers Contact" at bounding box center [808, 397] width 246 height 536
click at [800, 489] on nav "Home Services Donate Careers Contact" at bounding box center [808, 397] width 246 height 536
click at [798, 490] on nav "Home Services Donate Careers Contact" at bounding box center [808, 397] width 246 height 536
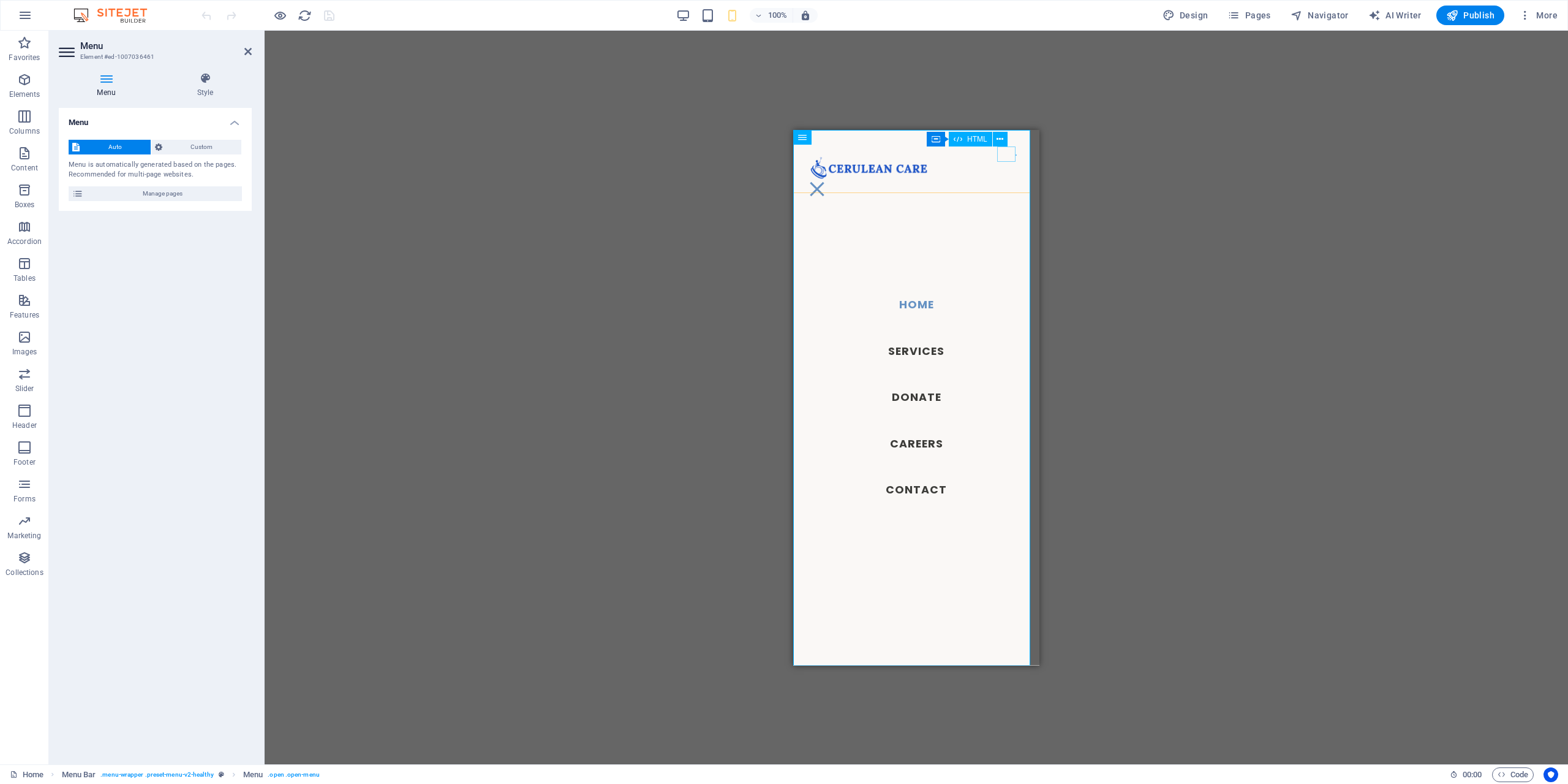
click at [826, 181] on div "Menu" at bounding box center [817, 189] width 18 height 15
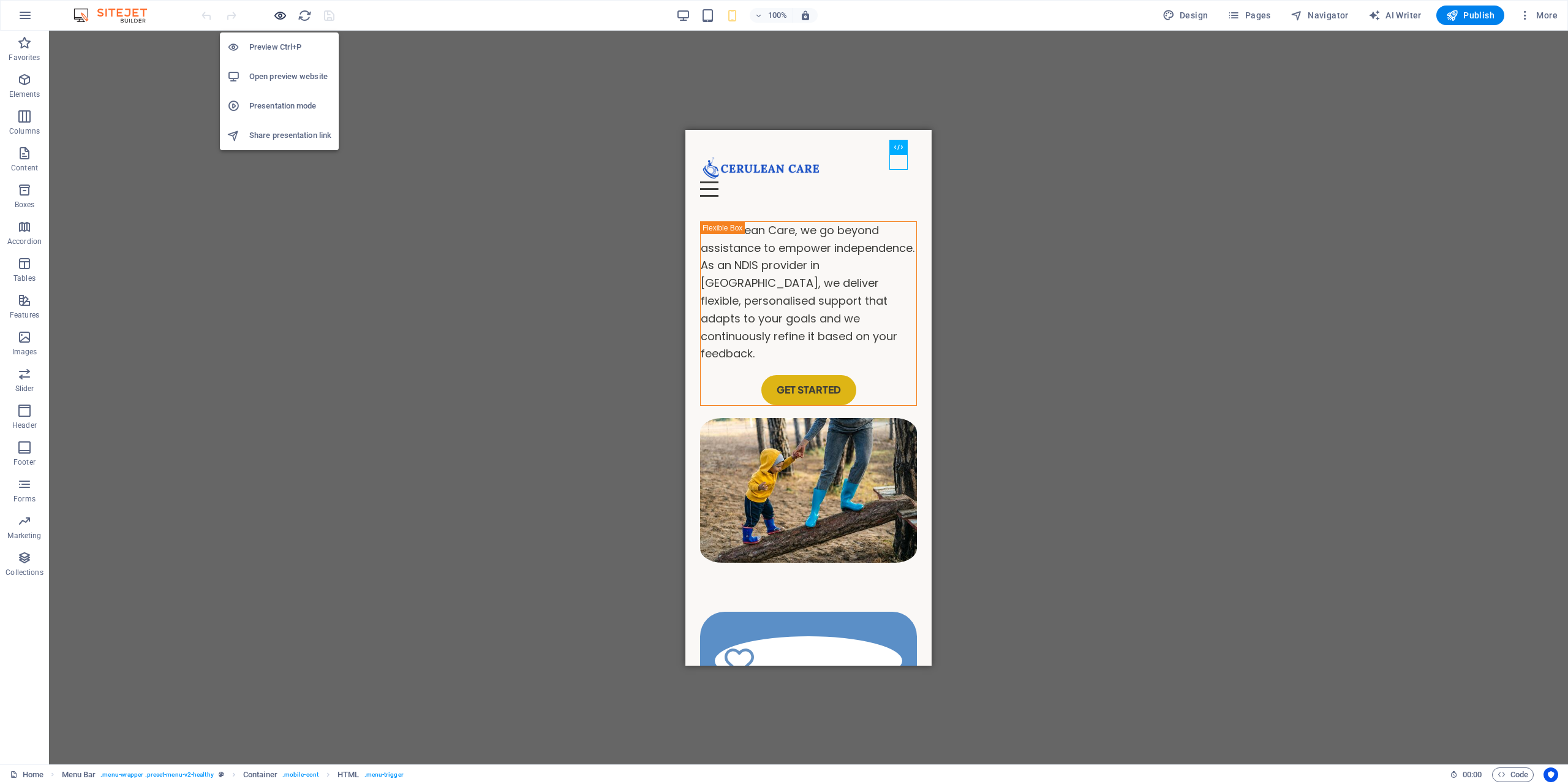
click at [286, 14] on icon "button" at bounding box center [280, 15] width 14 height 14
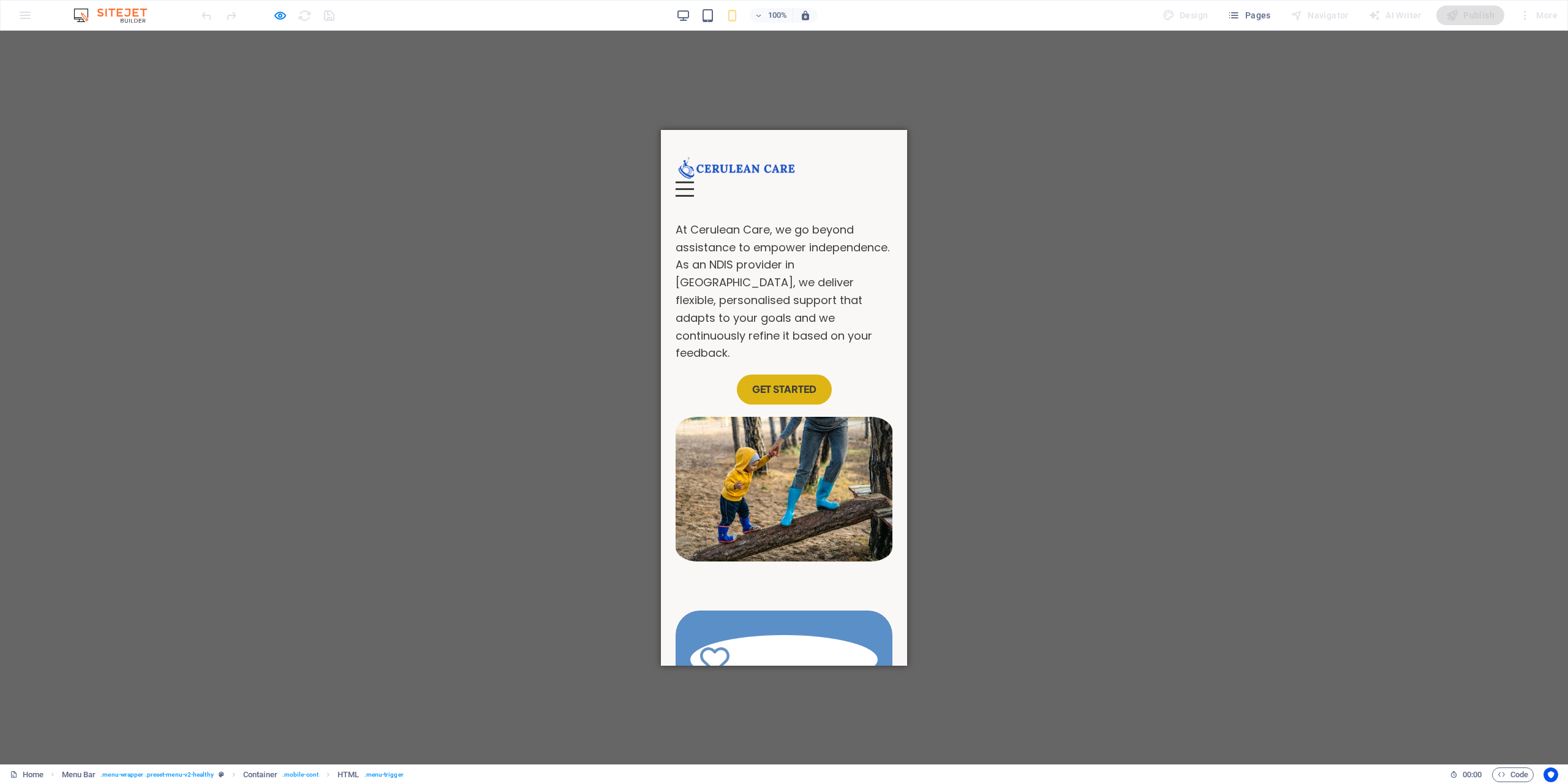
click at [865, 152] on header "Menu Home Services Donate Careers Contact" at bounding box center [784, 169] width 246 height 79
click at [694, 181] on div "Menu" at bounding box center [685, 189] width 18 height 15
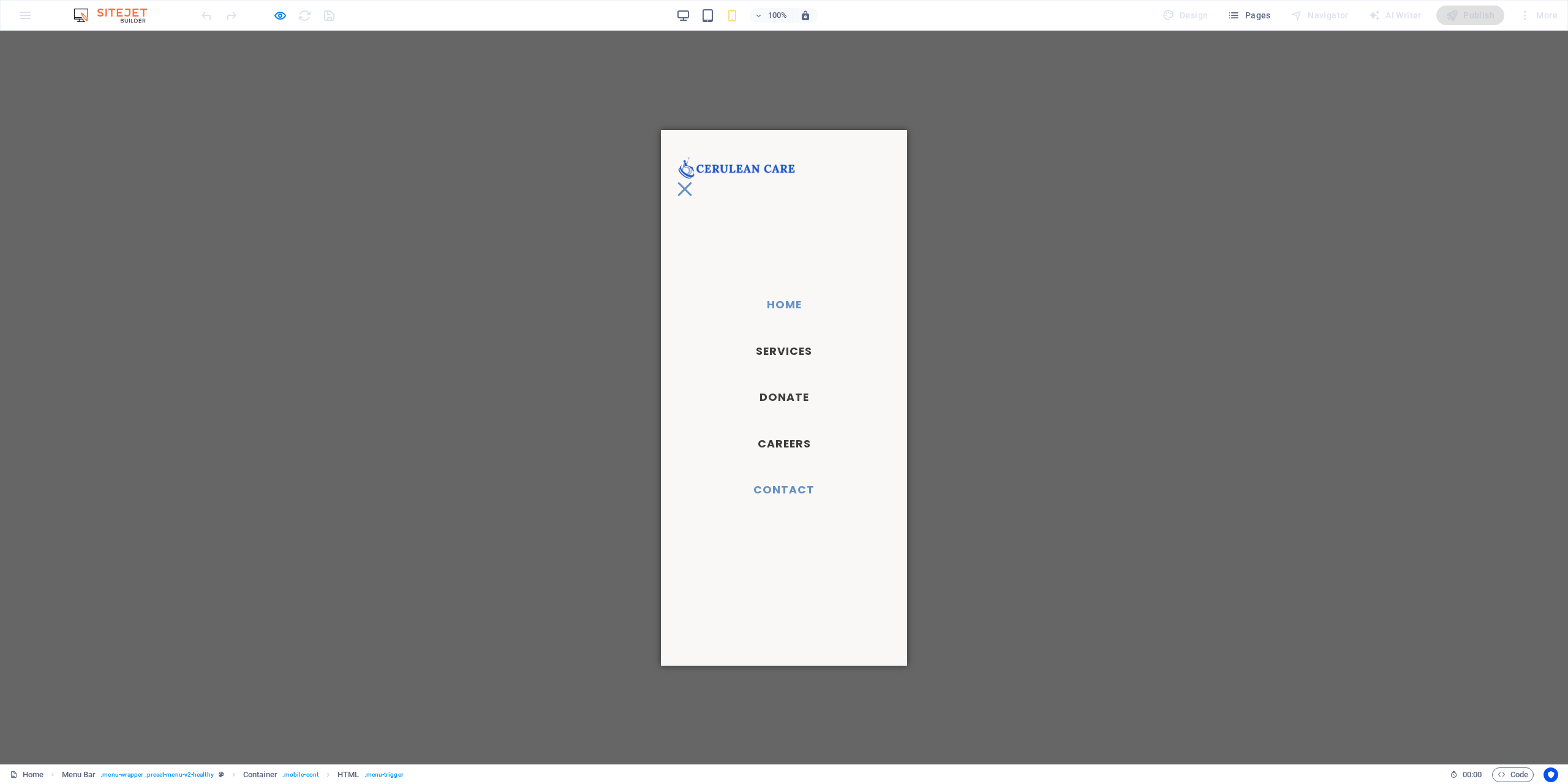
click at [774, 487] on link "Contact" at bounding box center [784, 490] width 81 height 30
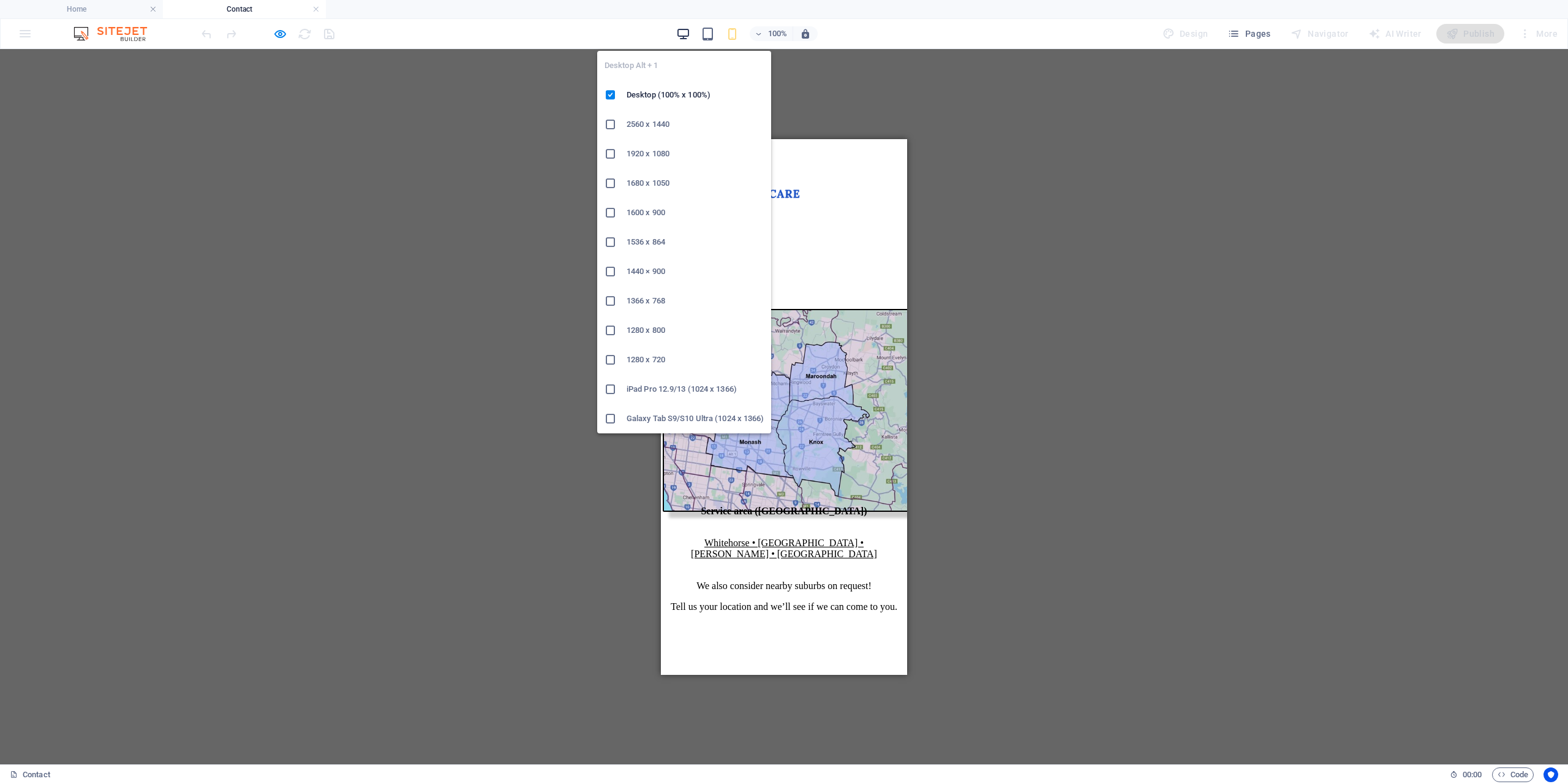
click at [677, 32] on span "button" at bounding box center [684, 34] width 15 height 14
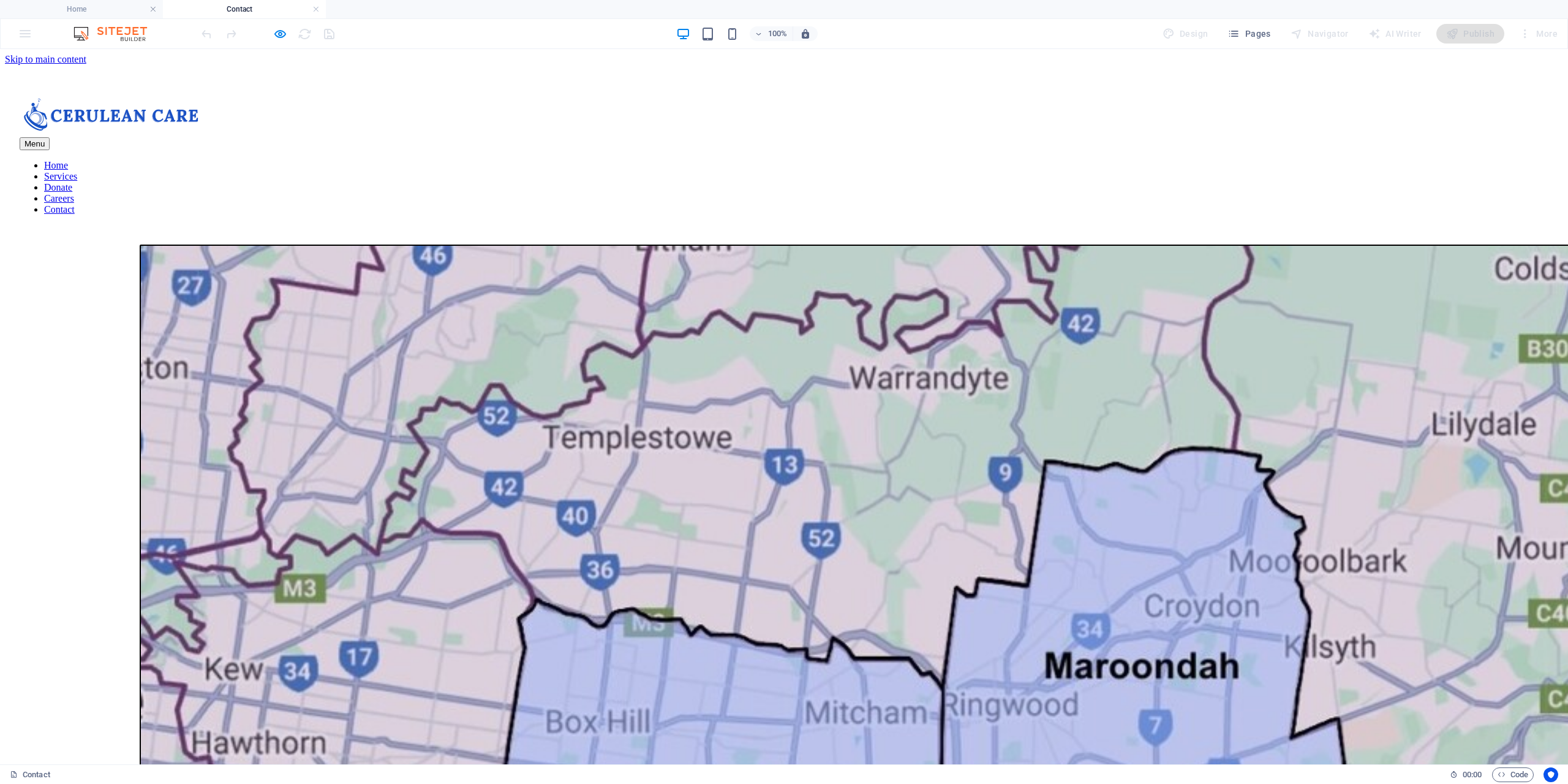
click at [768, 160] on nav "Home Services Donate Careers Contact" at bounding box center [784, 188] width 1528 height 55
click at [834, 160] on nav "Home Services Donate Careers Contact" at bounding box center [784, 188] width 1528 height 55
click at [73, 7] on h4 "Home" at bounding box center [81, 9] width 163 height 13
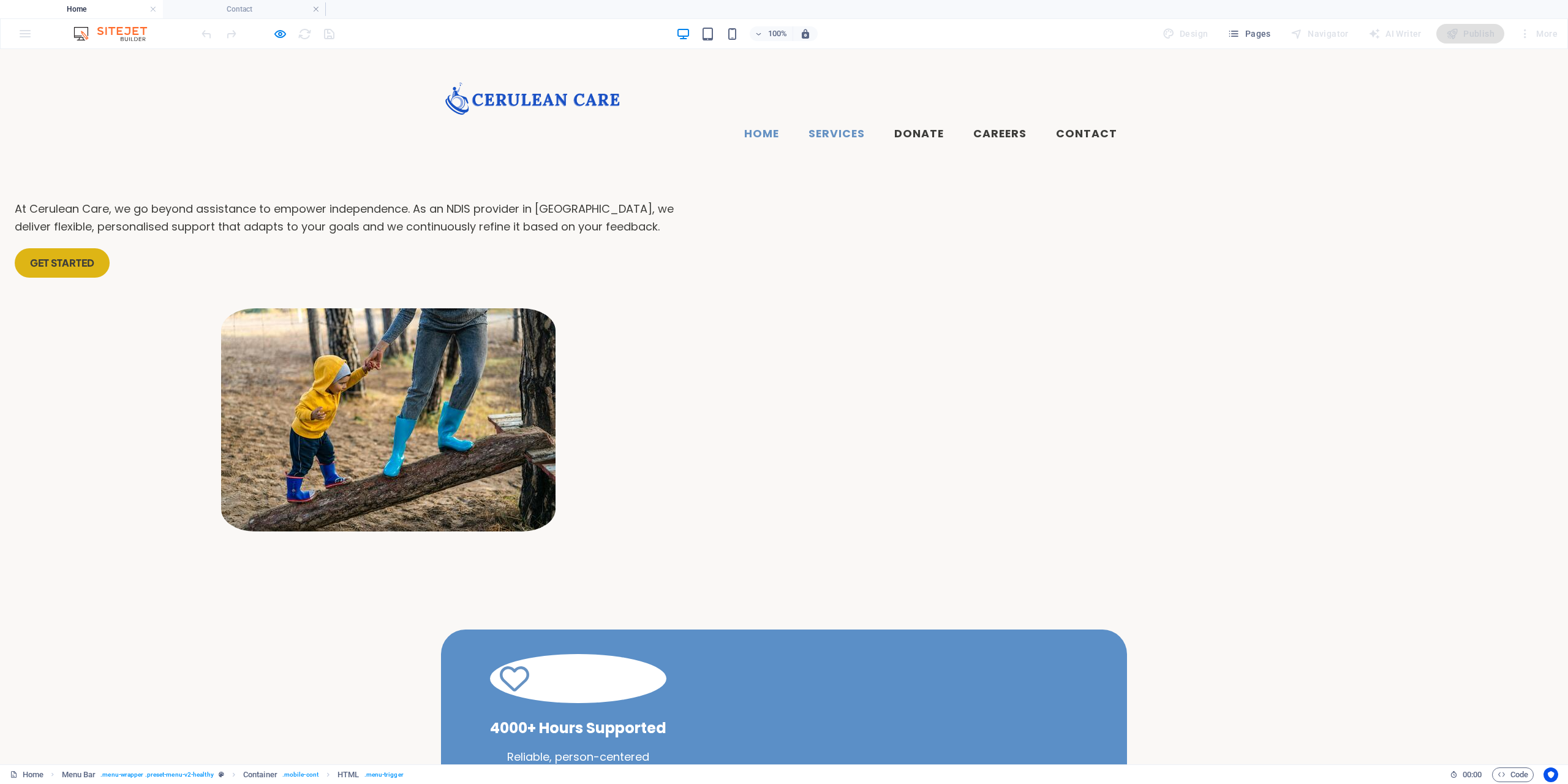
click at [852, 119] on link "Services" at bounding box center [836, 134] width 76 height 30
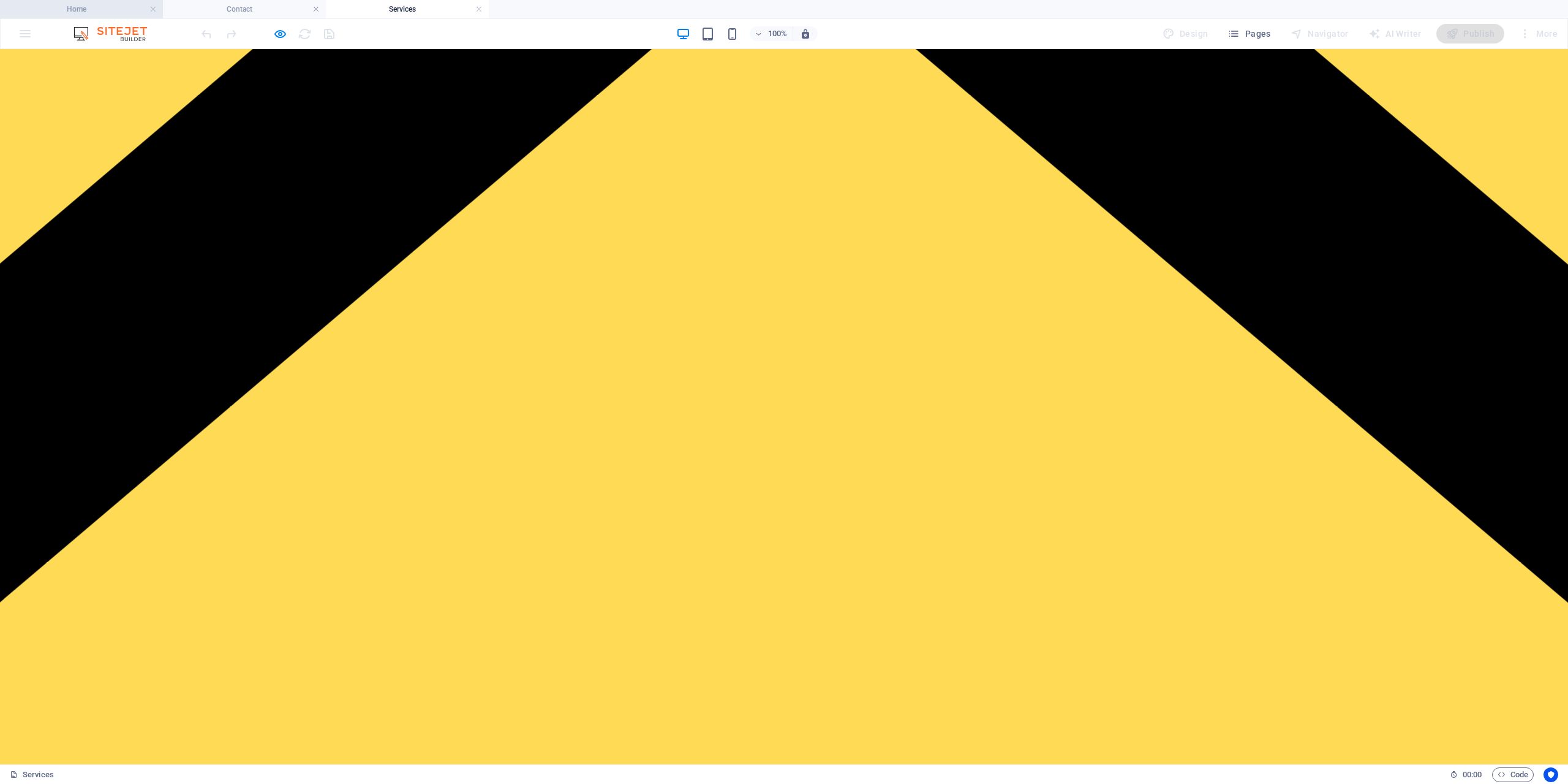
click at [96, 9] on h4 "Home" at bounding box center [81, 9] width 163 height 13
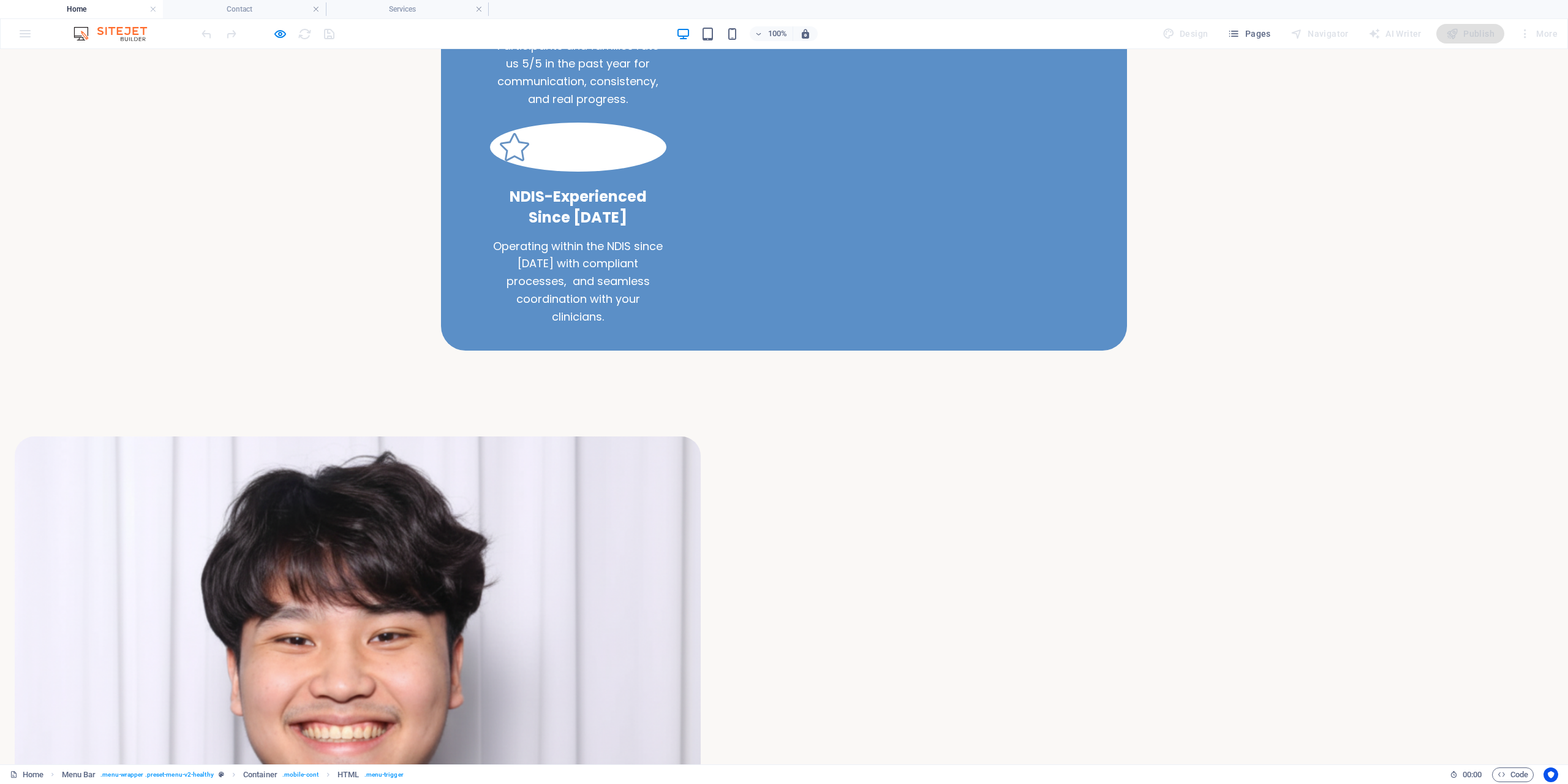
scroll to position [919, 0]
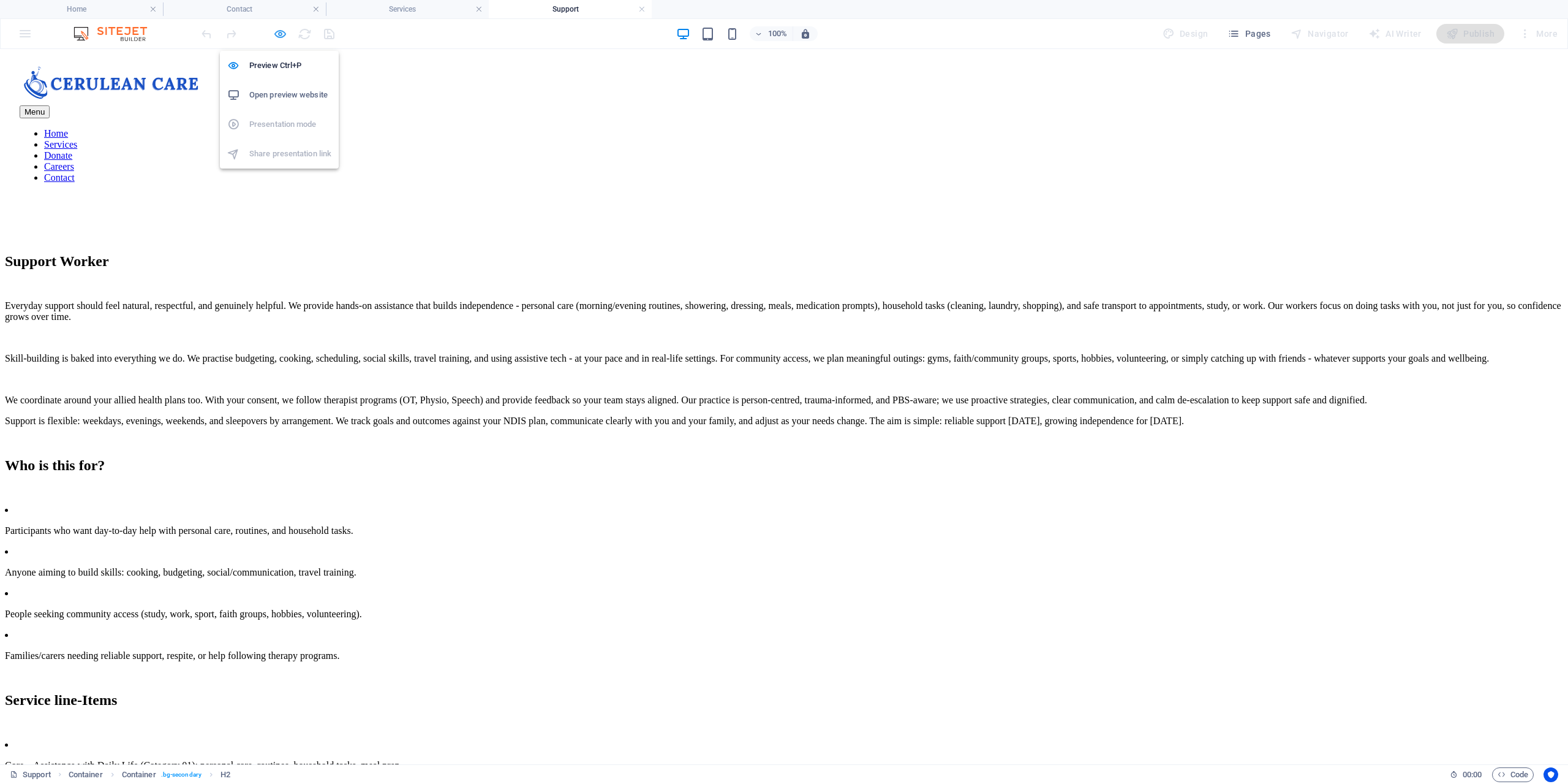
click at [274, 29] on icon "button" at bounding box center [280, 34] width 14 height 14
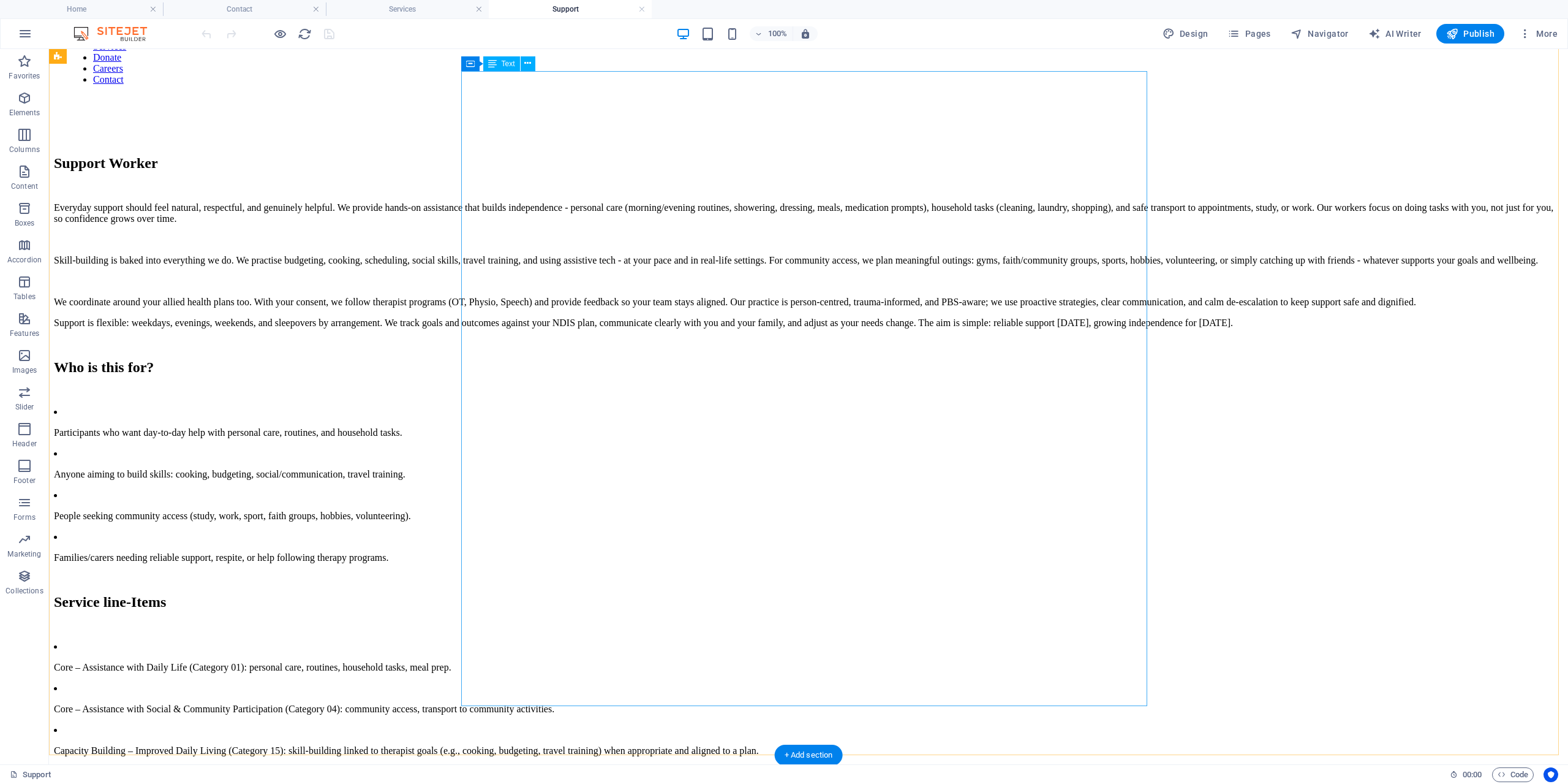
scroll to position [32, 0]
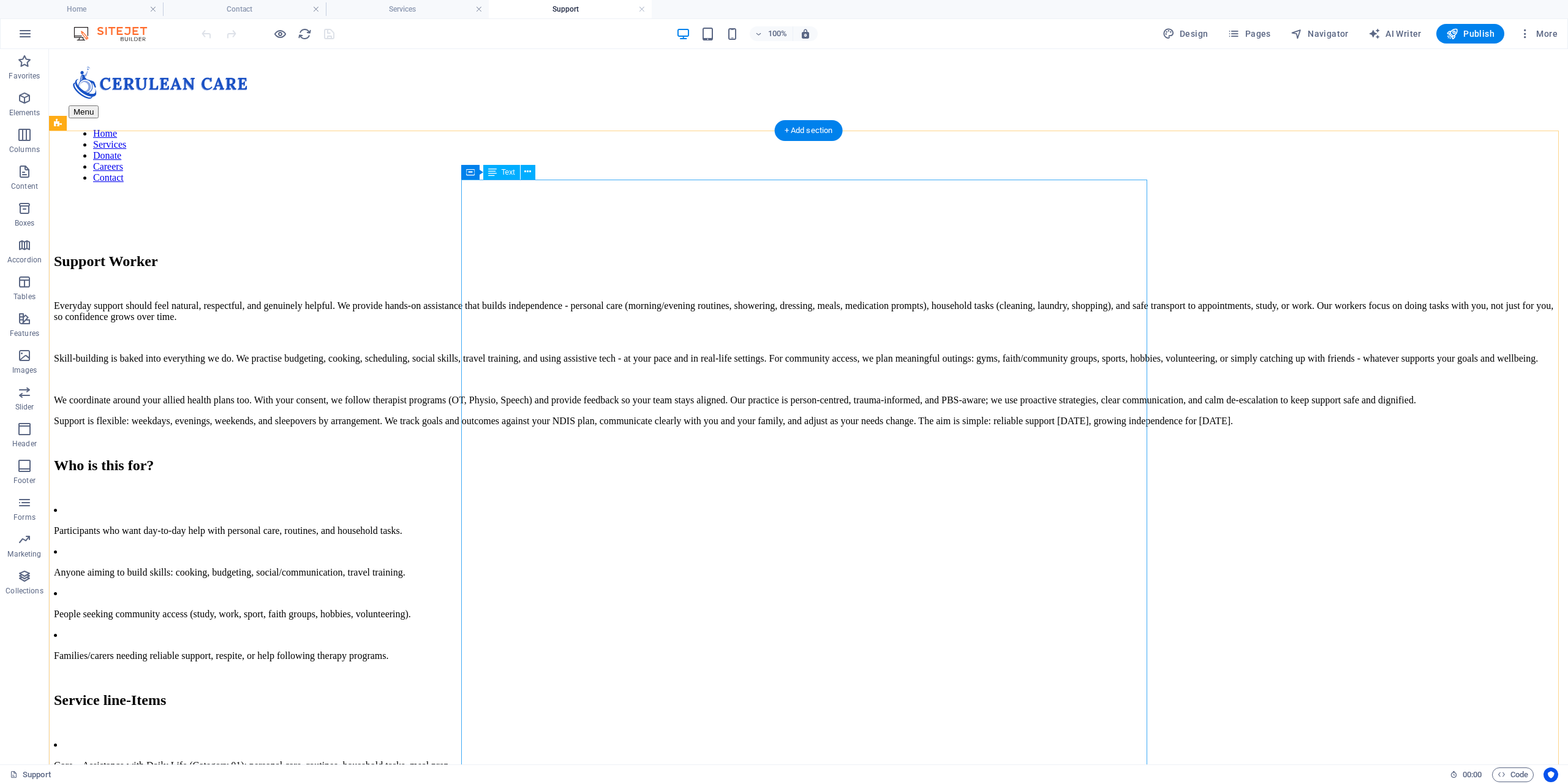
click at [723, 494] on div "Support Worker Everyday support should feel natural, respectful, and genuinely …" at bounding box center [808, 574] width 1510 height 642
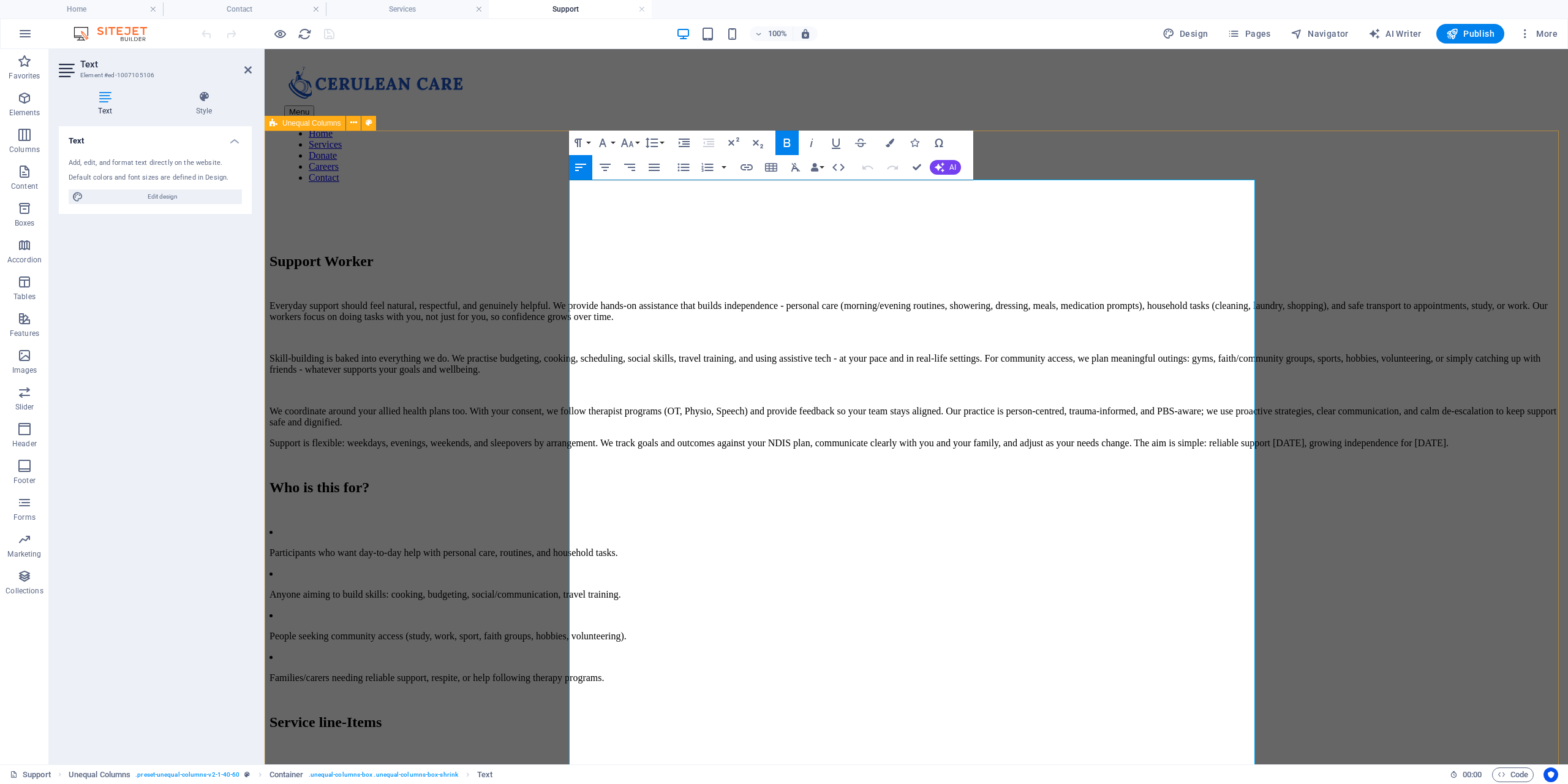
drag, startPoint x: 782, startPoint y: 454, endPoint x: 567, endPoint y: 227, distance: 312.7
click at [567, 253] on div "Support Worker Everyday support should feel natural, respectful, and genuinely …" at bounding box center [916, 585] width 1294 height 665
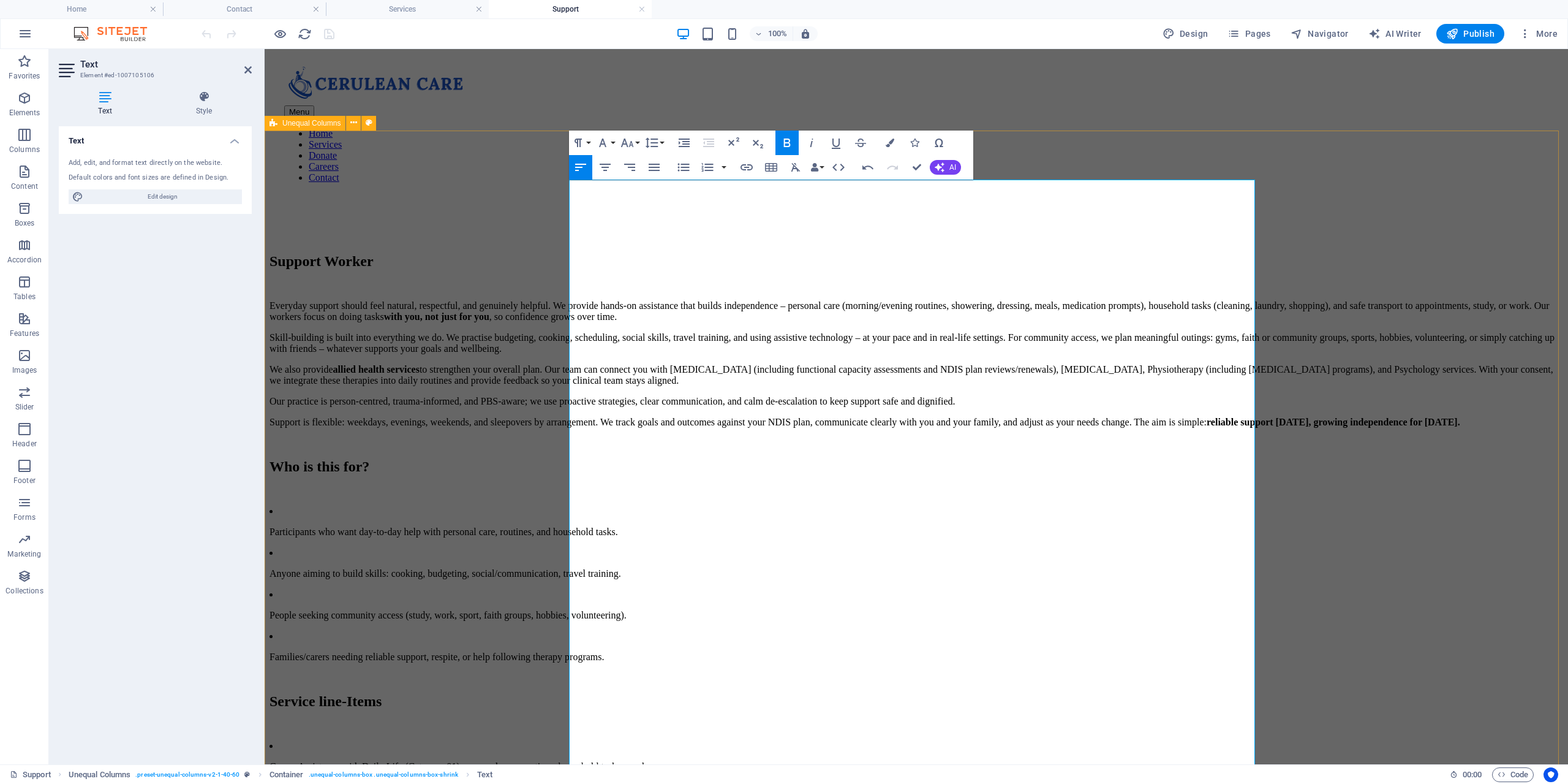
drag, startPoint x: 878, startPoint y: 510, endPoint x: 560, endPoint y: 225, distance: 427.0
click at [560, 253] on div "Support Worker Everyday support should feel natural, respectful, and genuinely …" at bounding box center [916, 575] width 1294 height 644
click at [787, 141] on icon "button" at bounding box center [787, 143] width 15 height 15
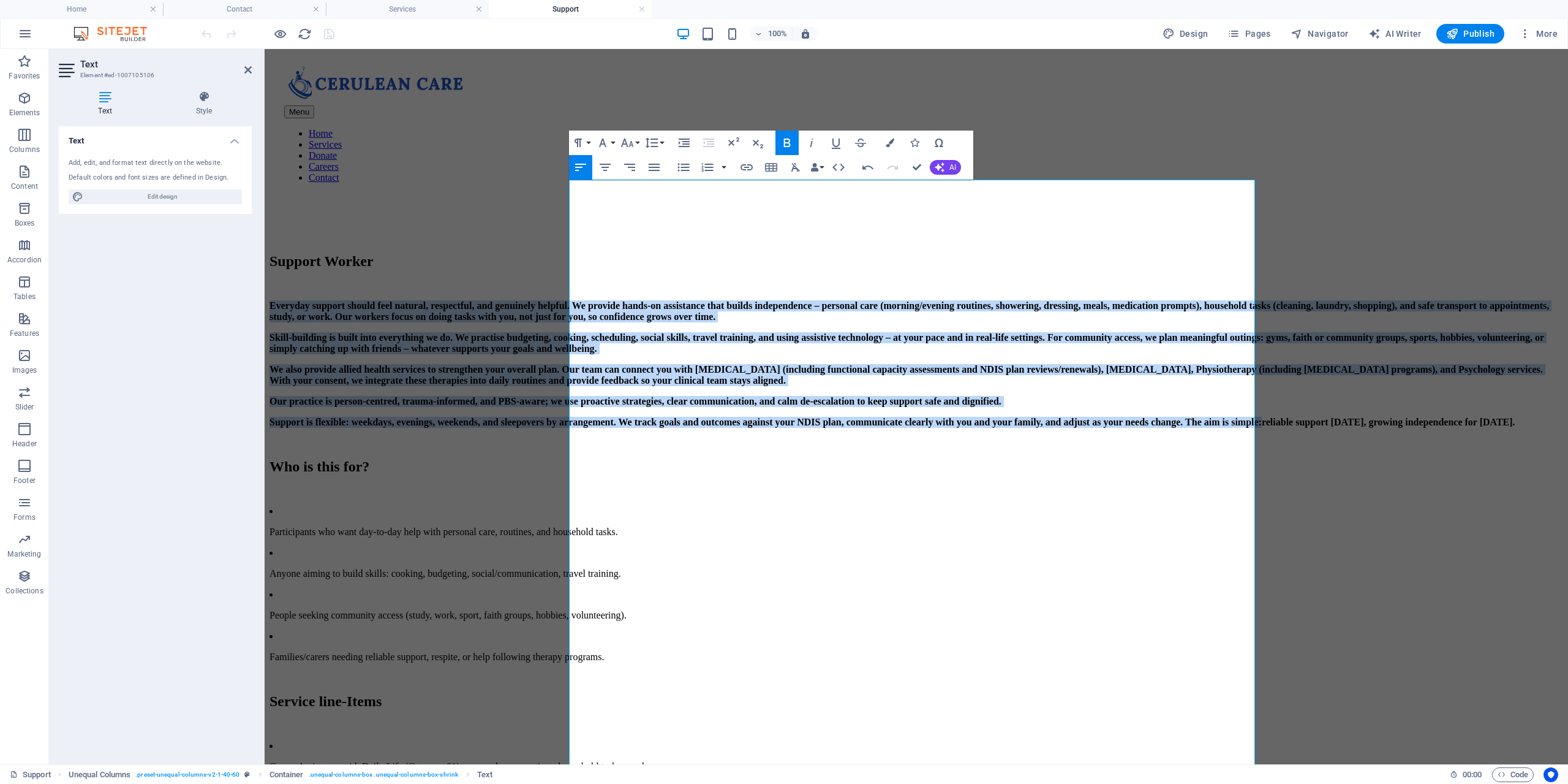
click at [787, 141] on icon "button" at bounding box center [787, 143] width 15 height 15
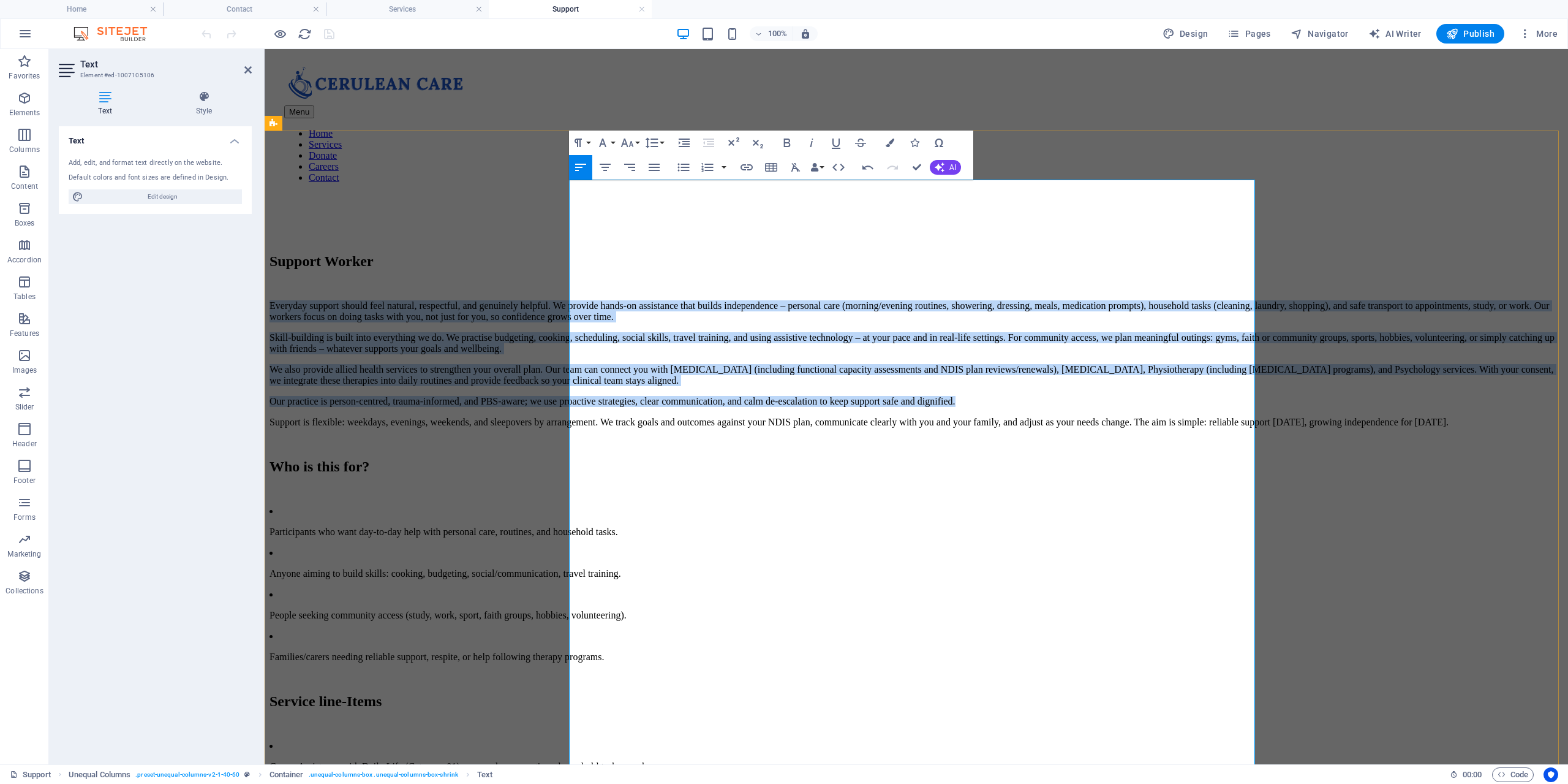
click at [883, 407] on p "Our practice is person-centred, trauma-informed, and PBS-aware; we use proactiv…" at bounding box center [916, 402] width 1294 height 11
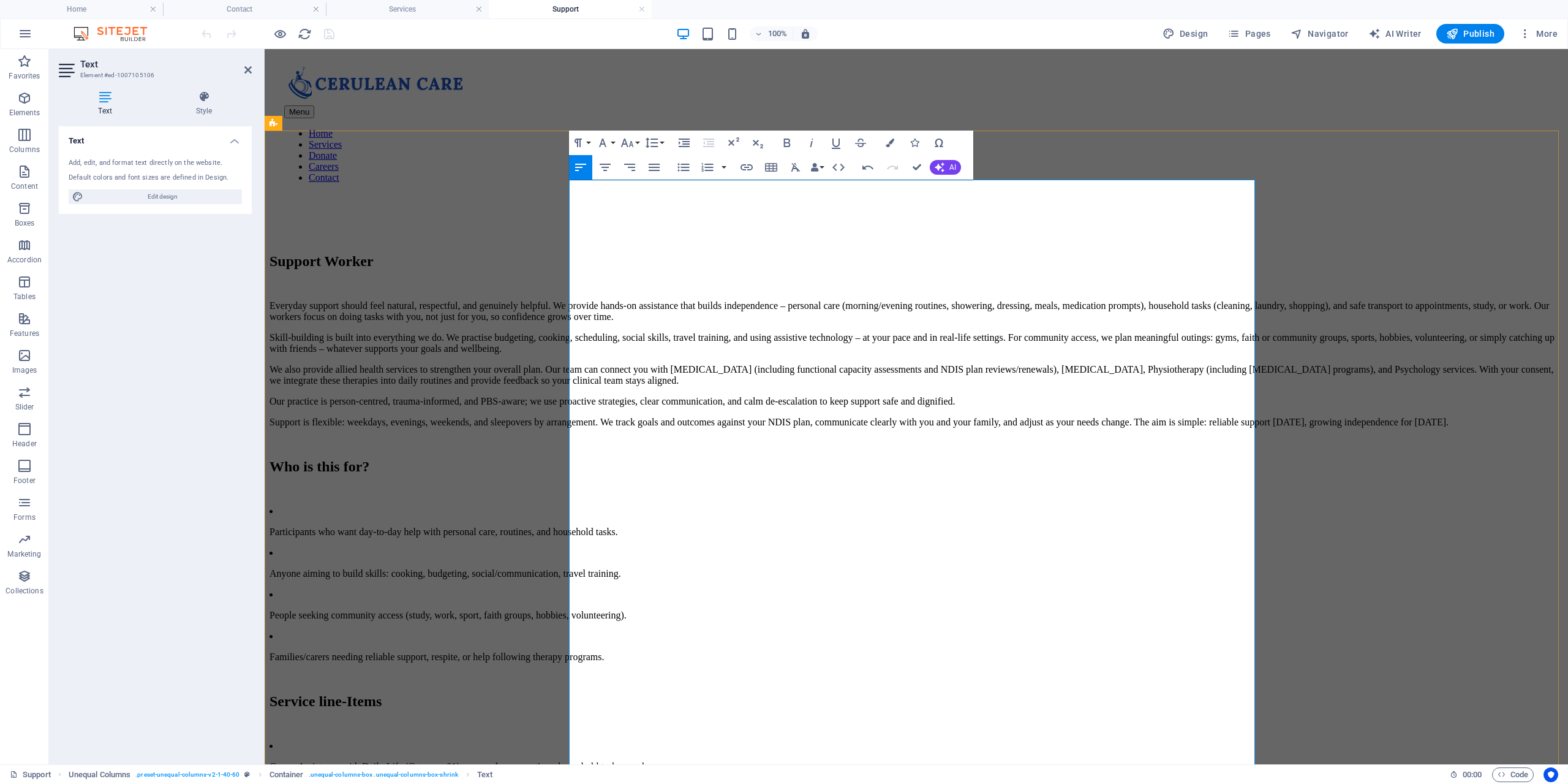
click at [910, 300] on p "Everyday support should feel natural, respectful, and genuinely helpful. We pro…" at bounding box center [916, 310] width 1294 height 22
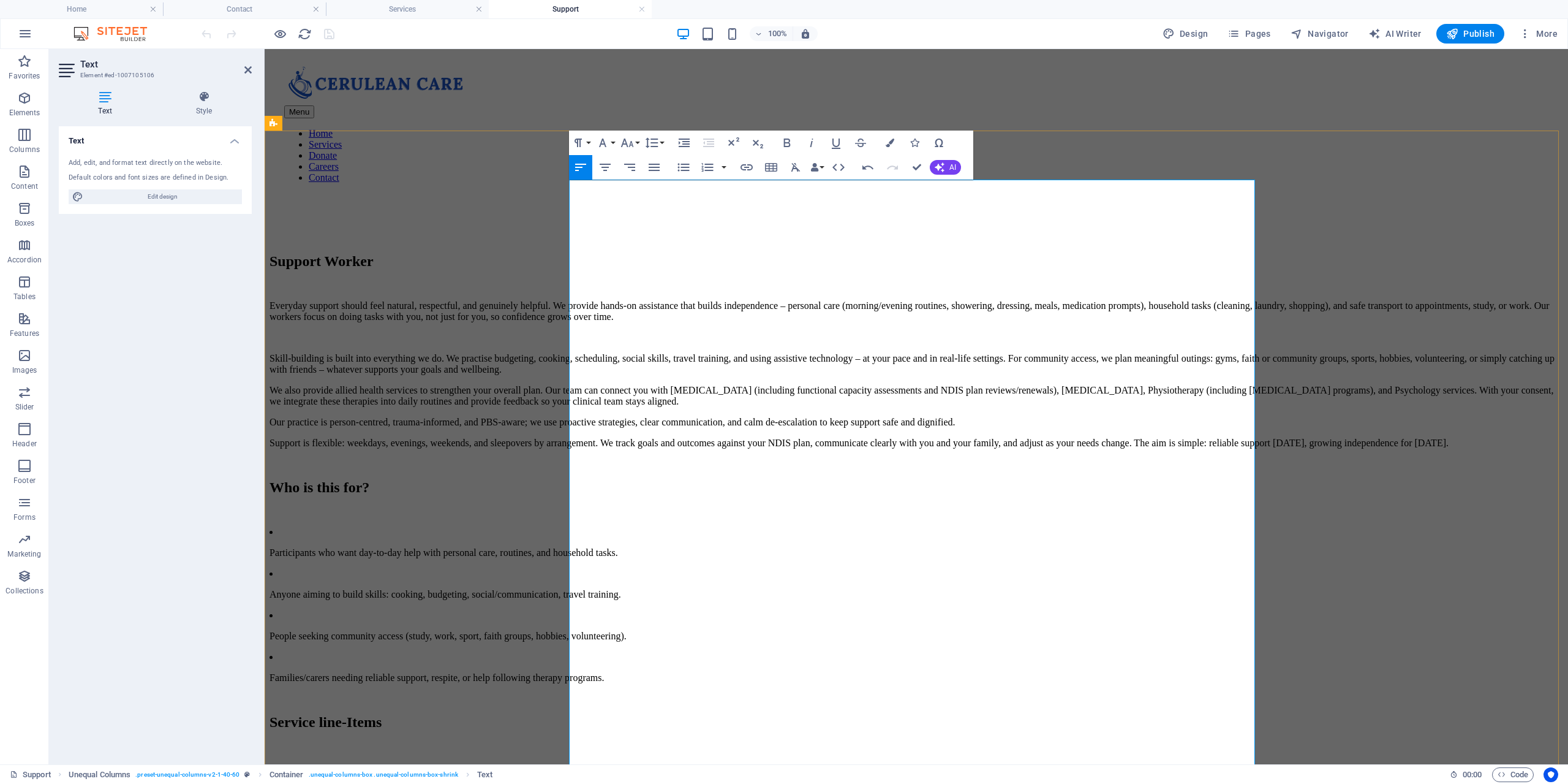
click at [689, 369] on p "Skill-building is built into everything we do. We practise budgeting, cooking, …" at bounding box center [916, 363] width 1294 height 22
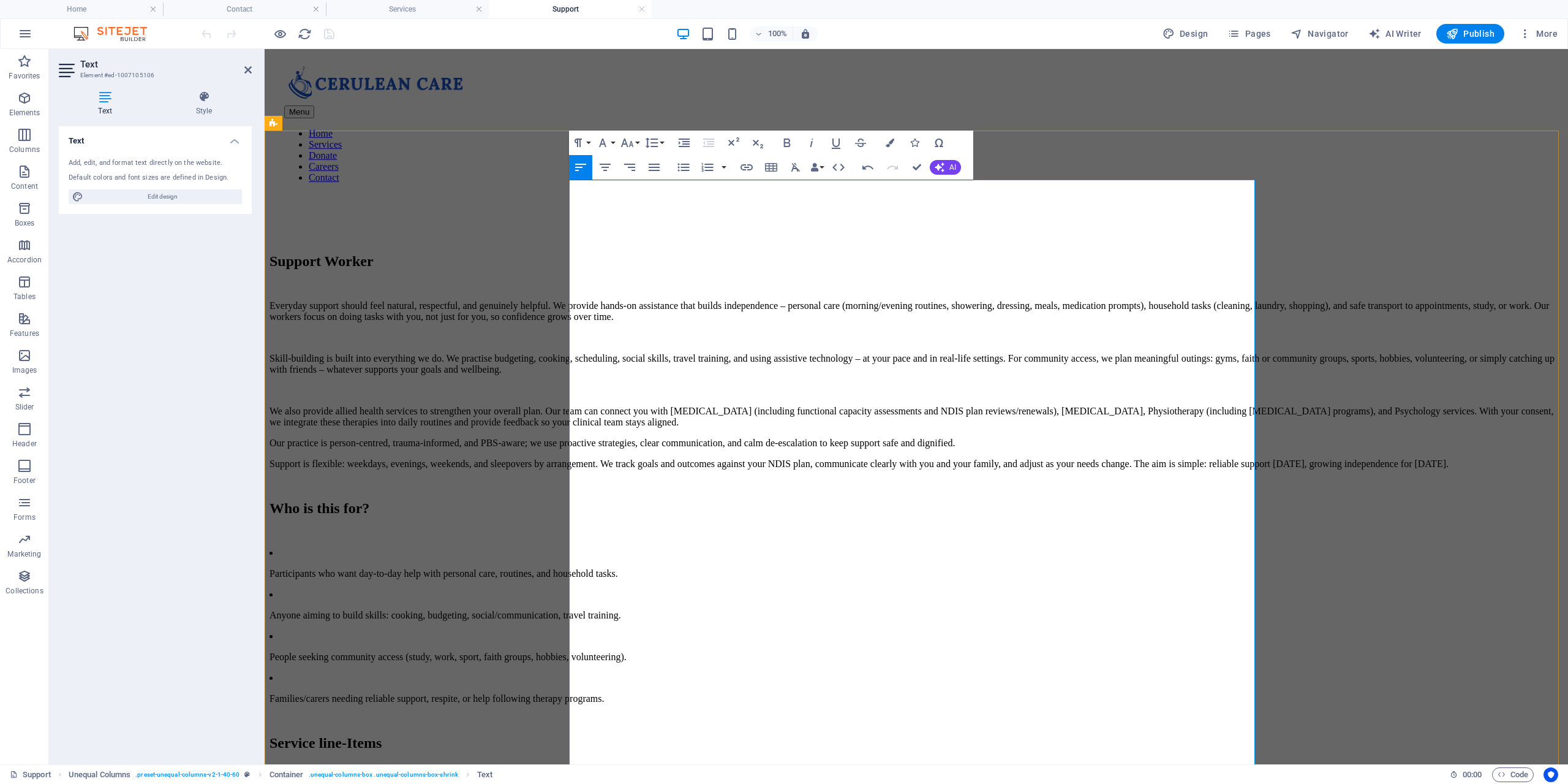
click at [878, 427] on p "We also provide allied health services to strengthen your overall plan. Our tea…" at bounding box center [916, 416] width 1294 height 22
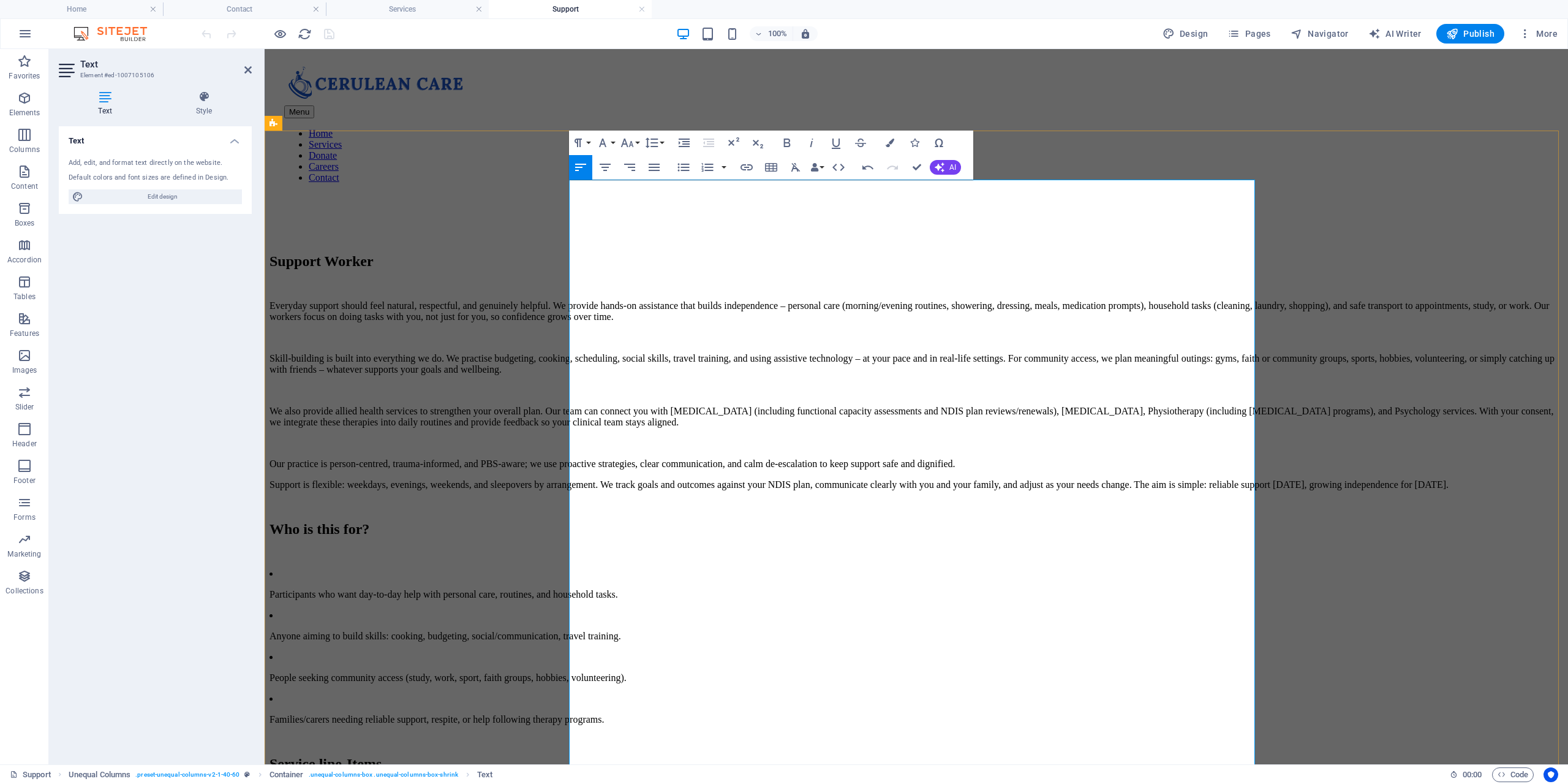
click at [902, 491] on p "Support is flexible: weekdays, evenings, weekends, and sleepovers by arrangemen…" at bounding box center [916, 485] width 1294 height 11
click at [889, 470] on p "Our practice is person-centred, trauma-informed, and PBS-aware; we use proactiv…" at bounding box center [916, 464] width 1294 height 11
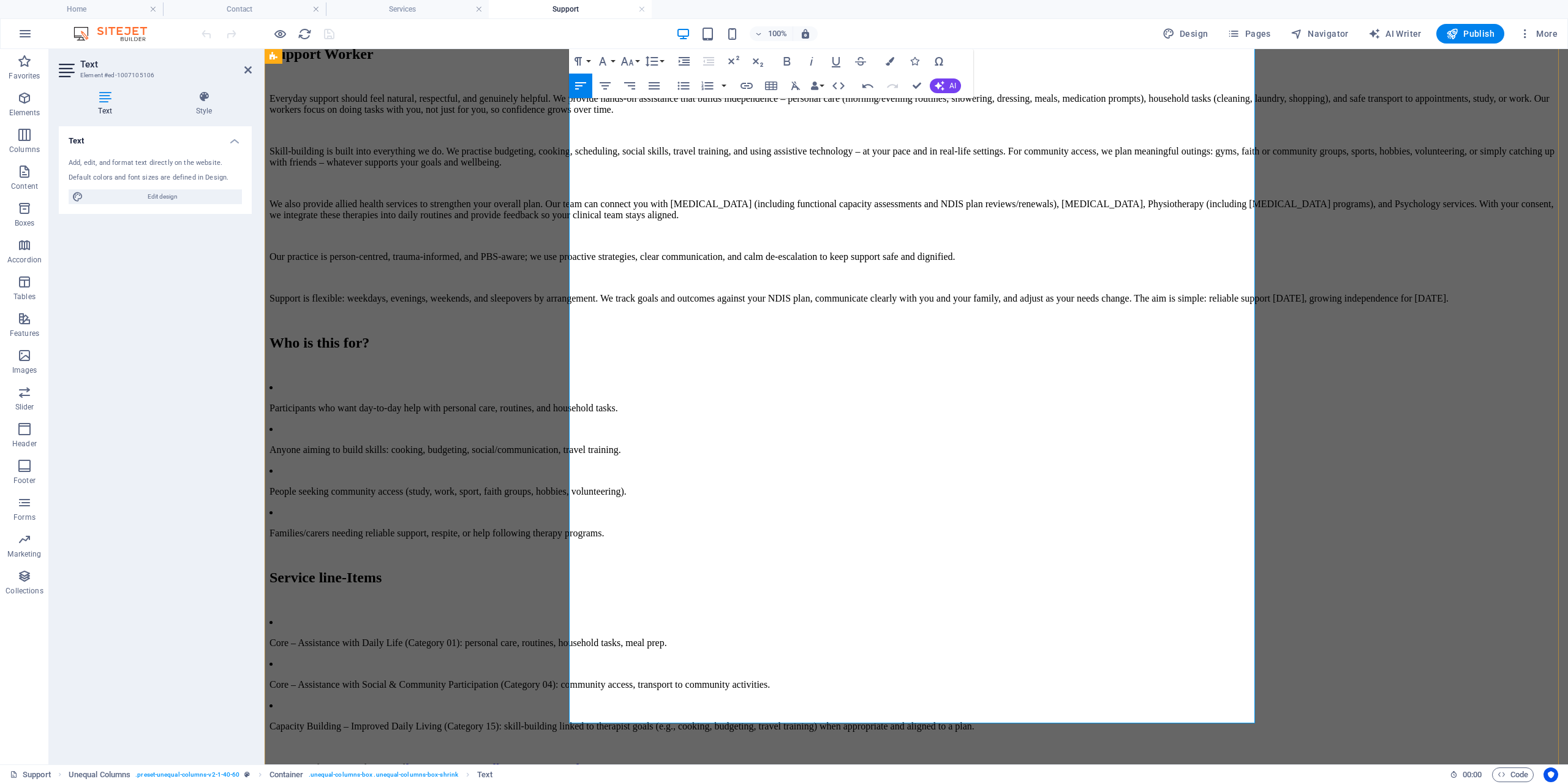
scroll to position [307, 0]
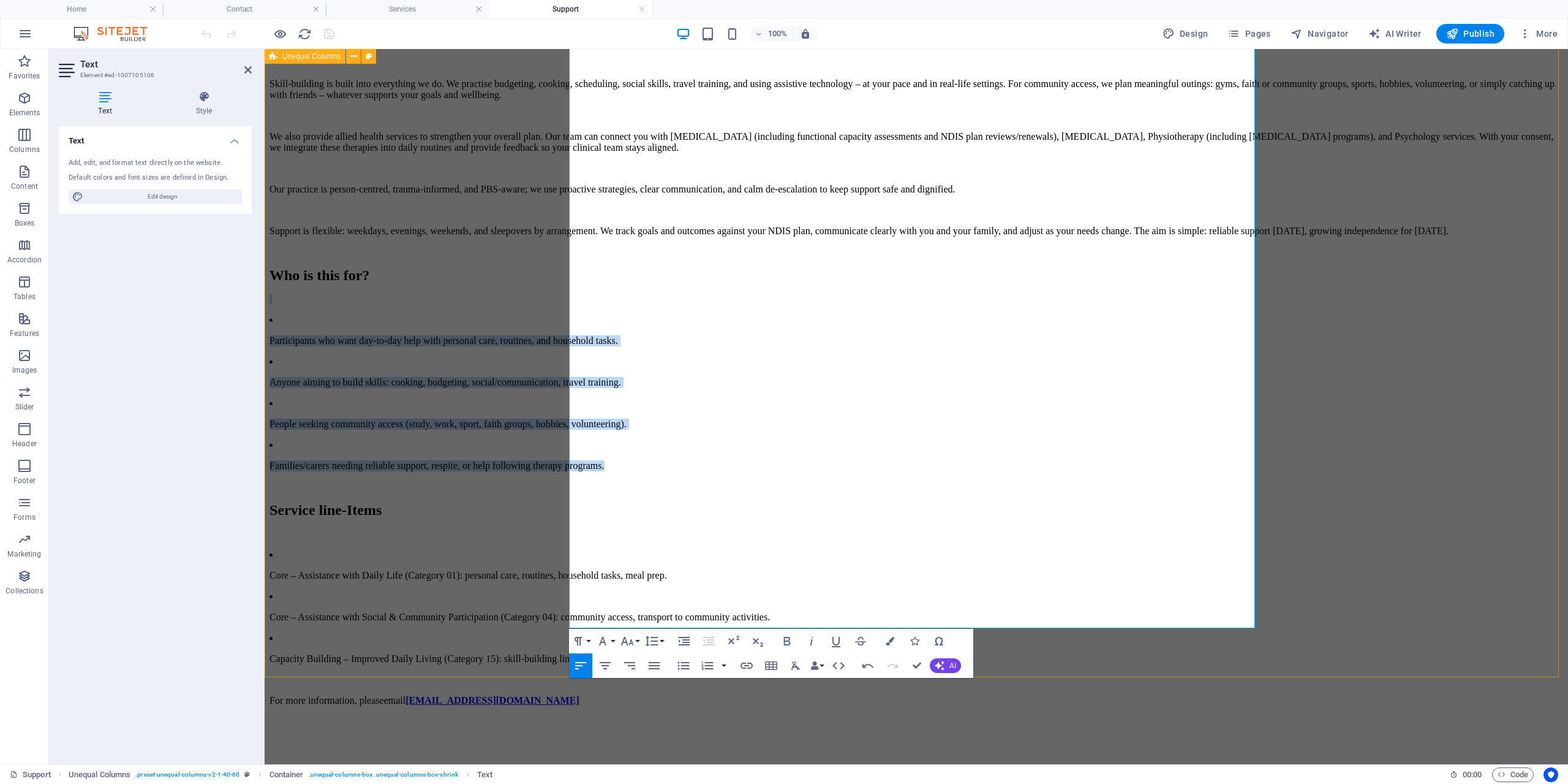
drag, startPoint x: 1044, startPoint y: 438, endPoint x: 541, endPoint y: 374, distance: 507.1
click at [541, 374] on div "Support Worker Everyday support should feel natural, respectful, and genuinely …" at bounding box center [916, 342] width 1294 height 727
click at [595, 346] on p "Participants who want day-to-day help with personal care, routines, and househo…" at bounding box center [916, 341] width 1294 height 11
drag, startPoint x: 1045, startPoint y: 438, endPoint x: 568, endPoint y: 378, distance: 480.8
click at [568, 378] on div "Support Worker Everyday support should feel natural, respectful, and genuinely …" at bounding box center [916, 342] width 1294 height 727
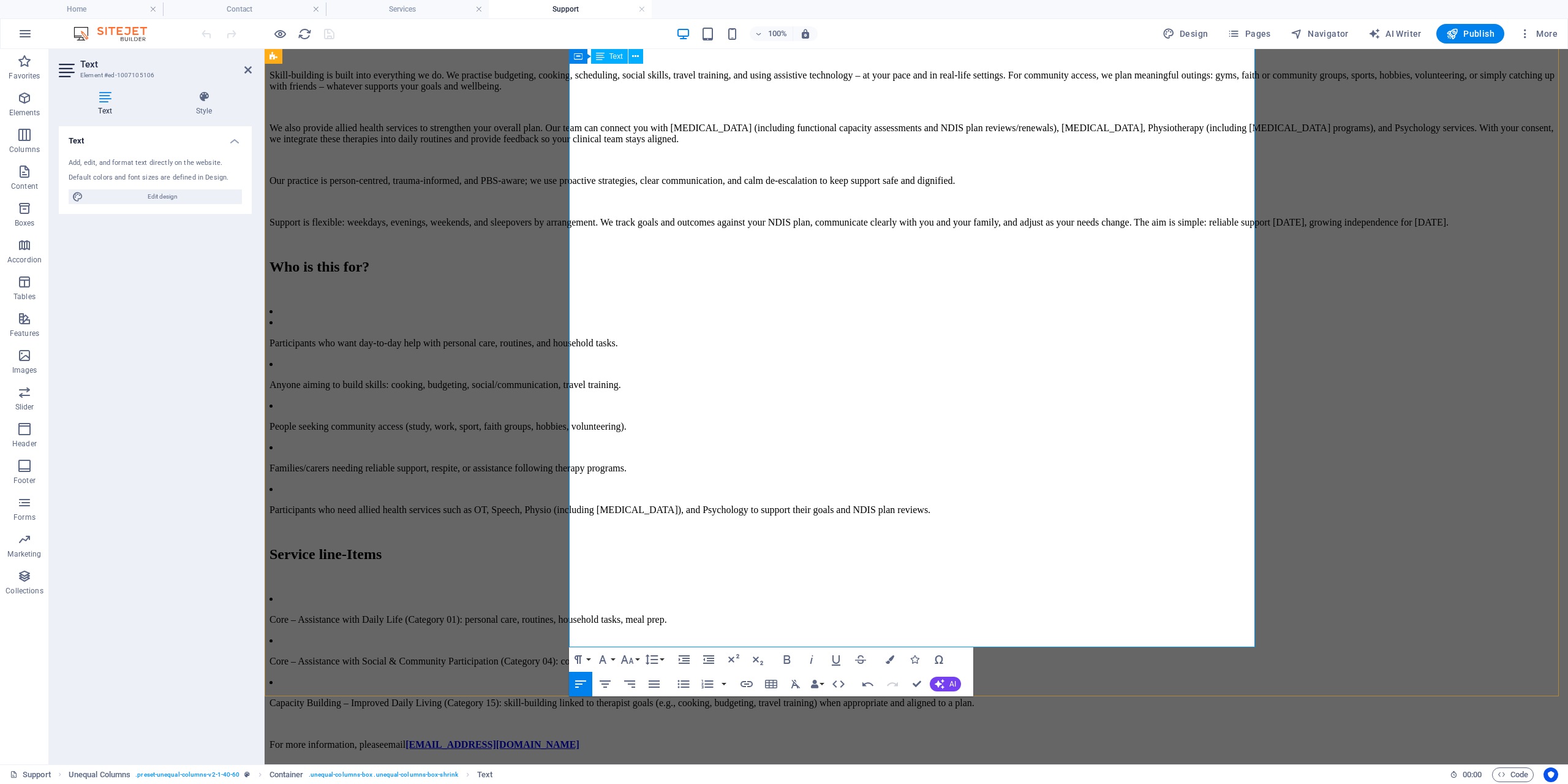
scroll to position [368, 0]
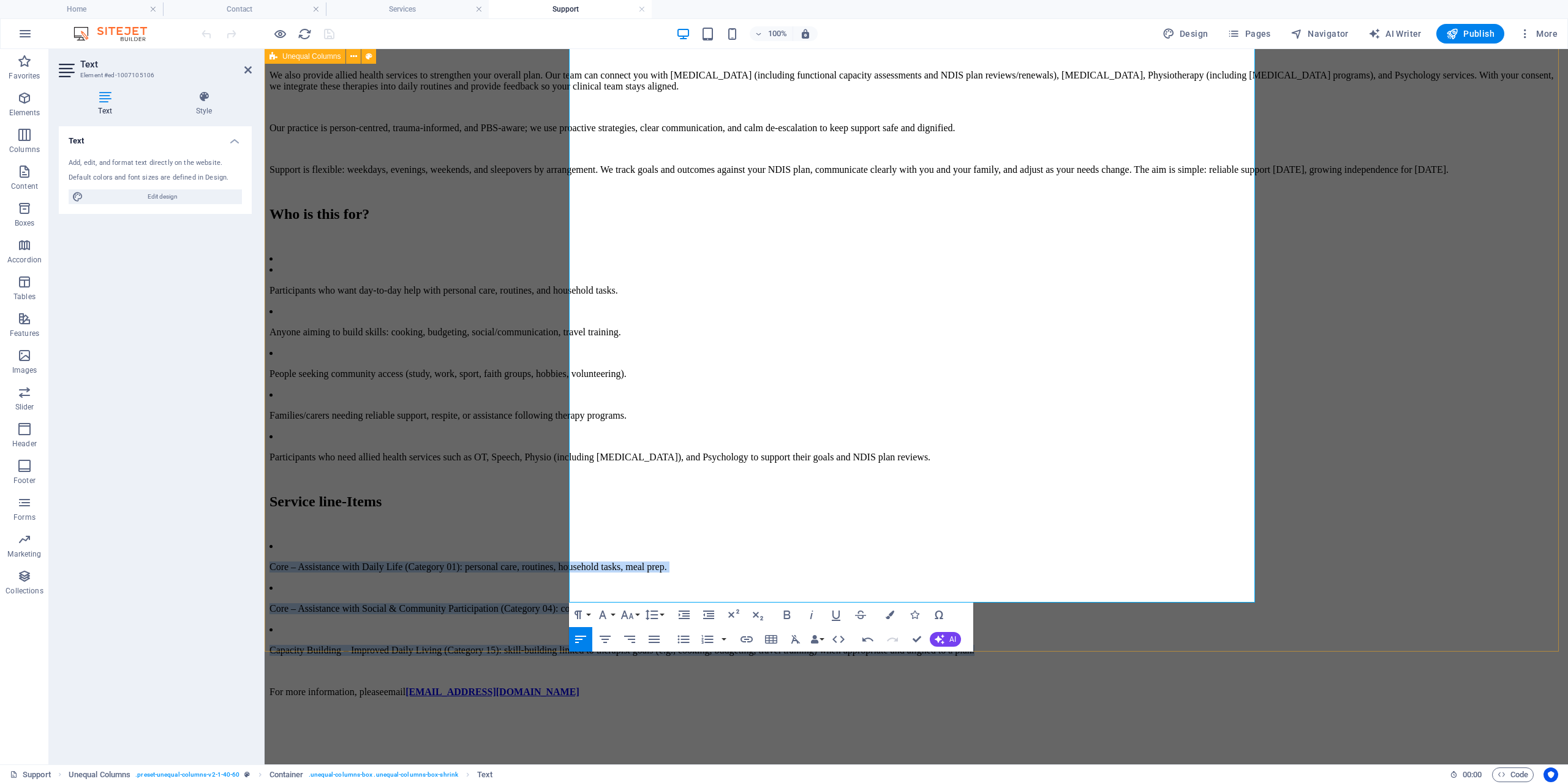
drag, startPoint x: 886, startPoint y: 559, endPoint x: 567, endPoint y: 482, distance: 328.2
click at [567, 482] on div "Support Worker Everyday support should feel natural, respectful, and genuinely …" at bounding box center [916, 307] width 1294 height 780
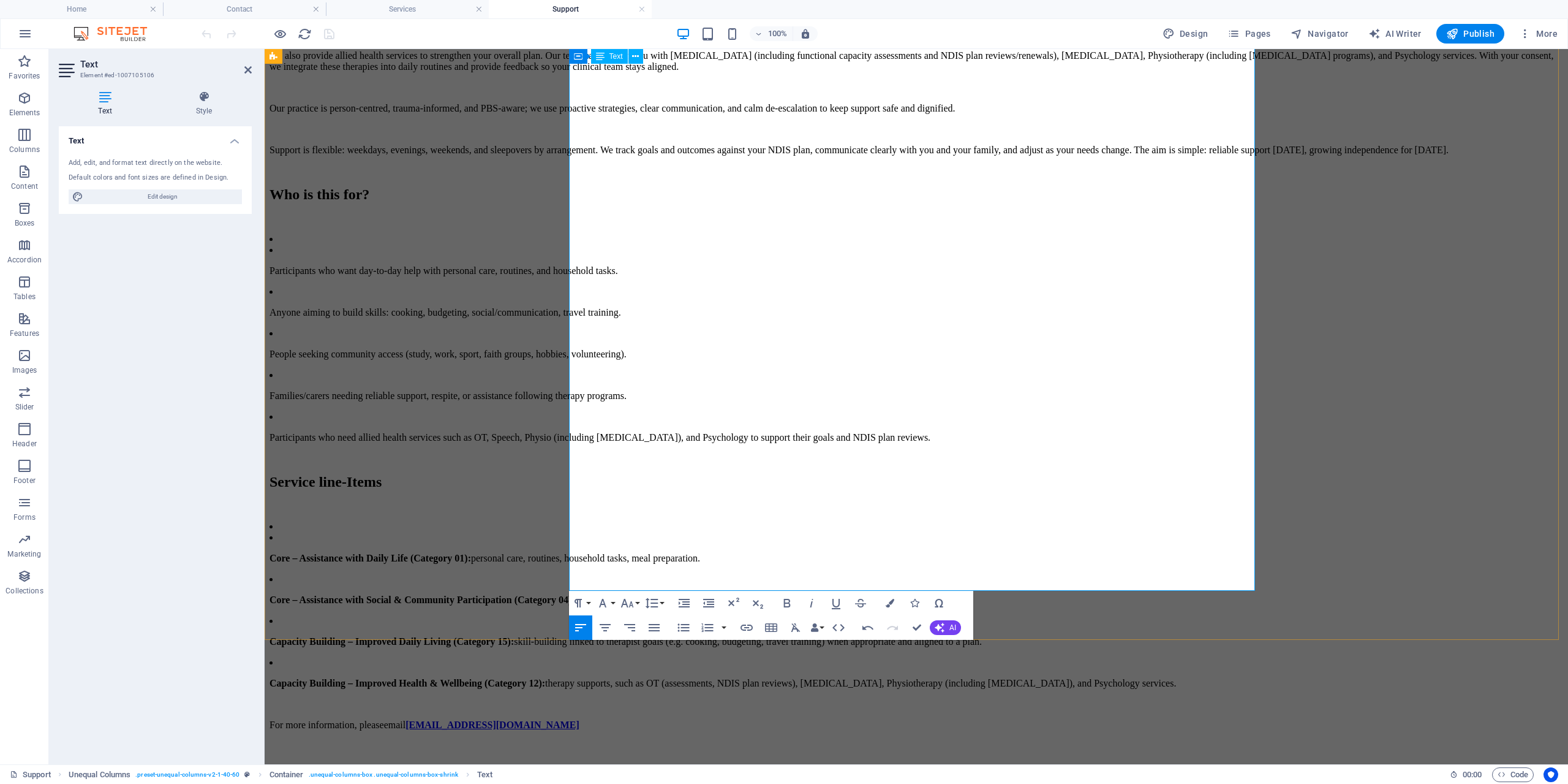
scroll to position [491, 0]
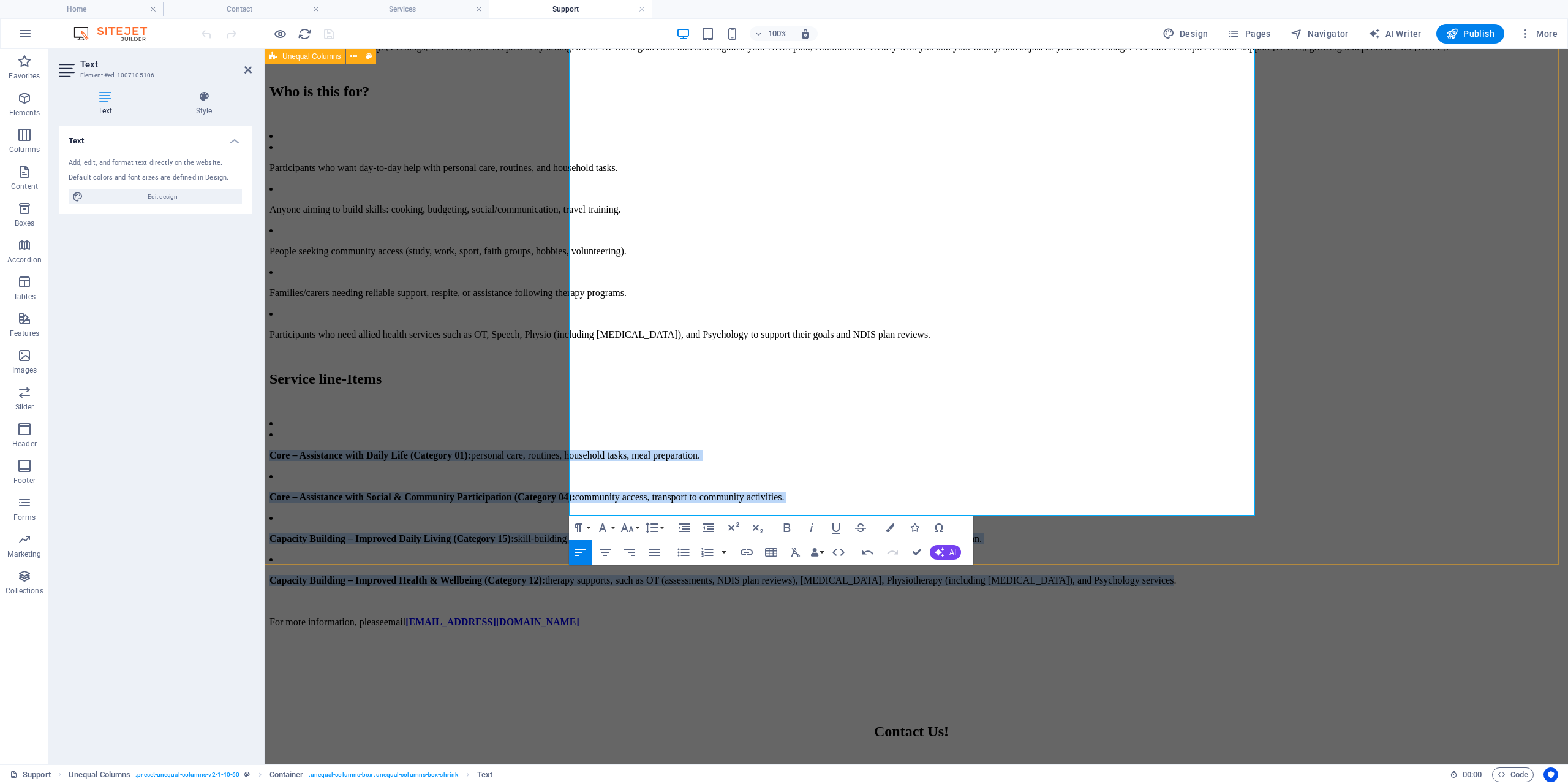
drag, startPoint x: 1092, startPoint y: 470, endPoint x: 564, endPoint y: 359, distance: 539.5
click at [564, 359] on div "Support Worker Everyday support should feel natural, respectful, and genuinely …" at bounding box center [916, 210] width 1294 height 833
click at [791, 528] on icon "button" at bounding box center [787, 528] width 15 height 15
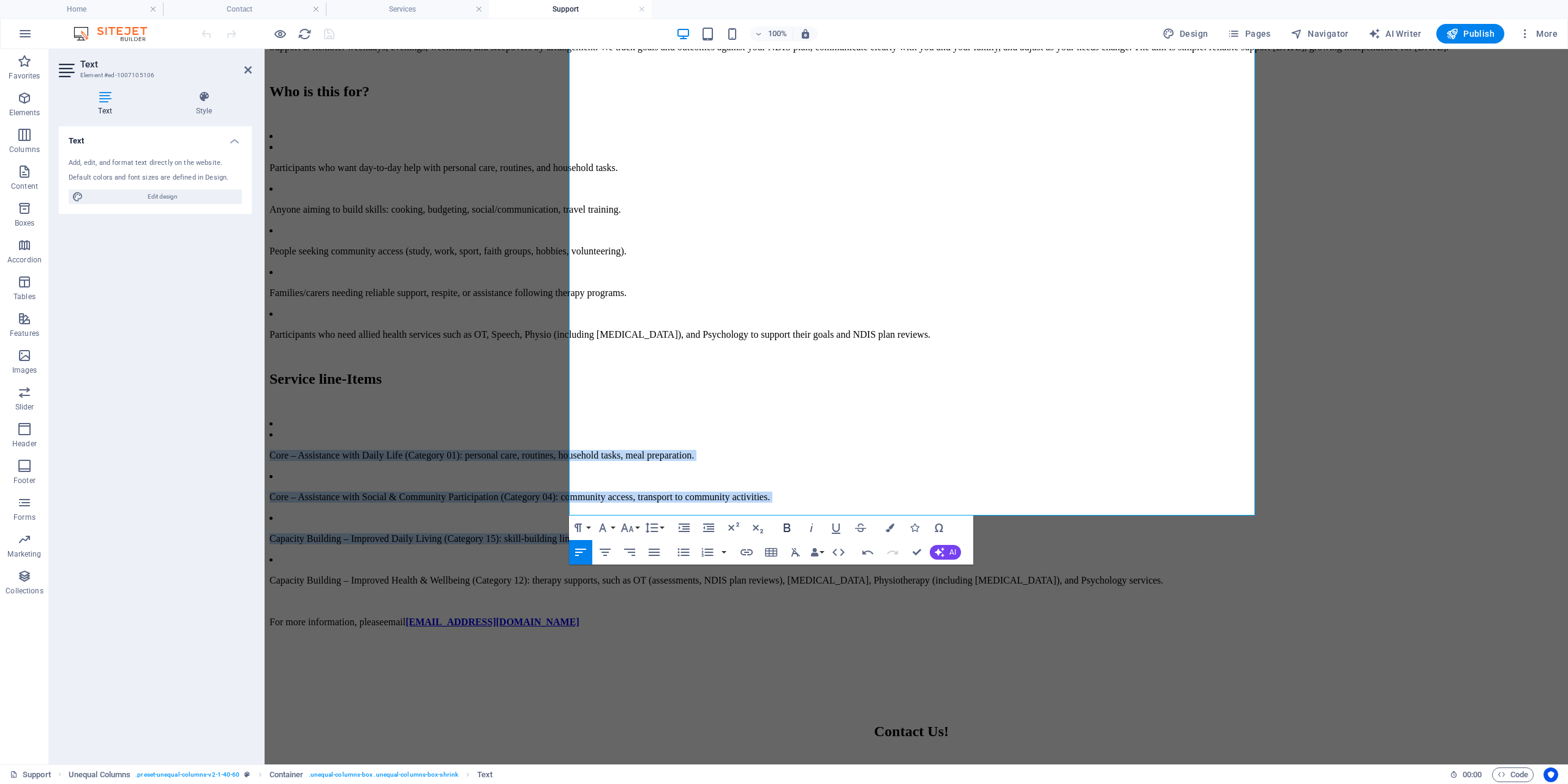
click at [791, 528] on icon "button" at bounding box center [787, 528] width 15 height 15
click at [791, 527] on icon "button" at bounding box center [787, 528] width 15 height 15
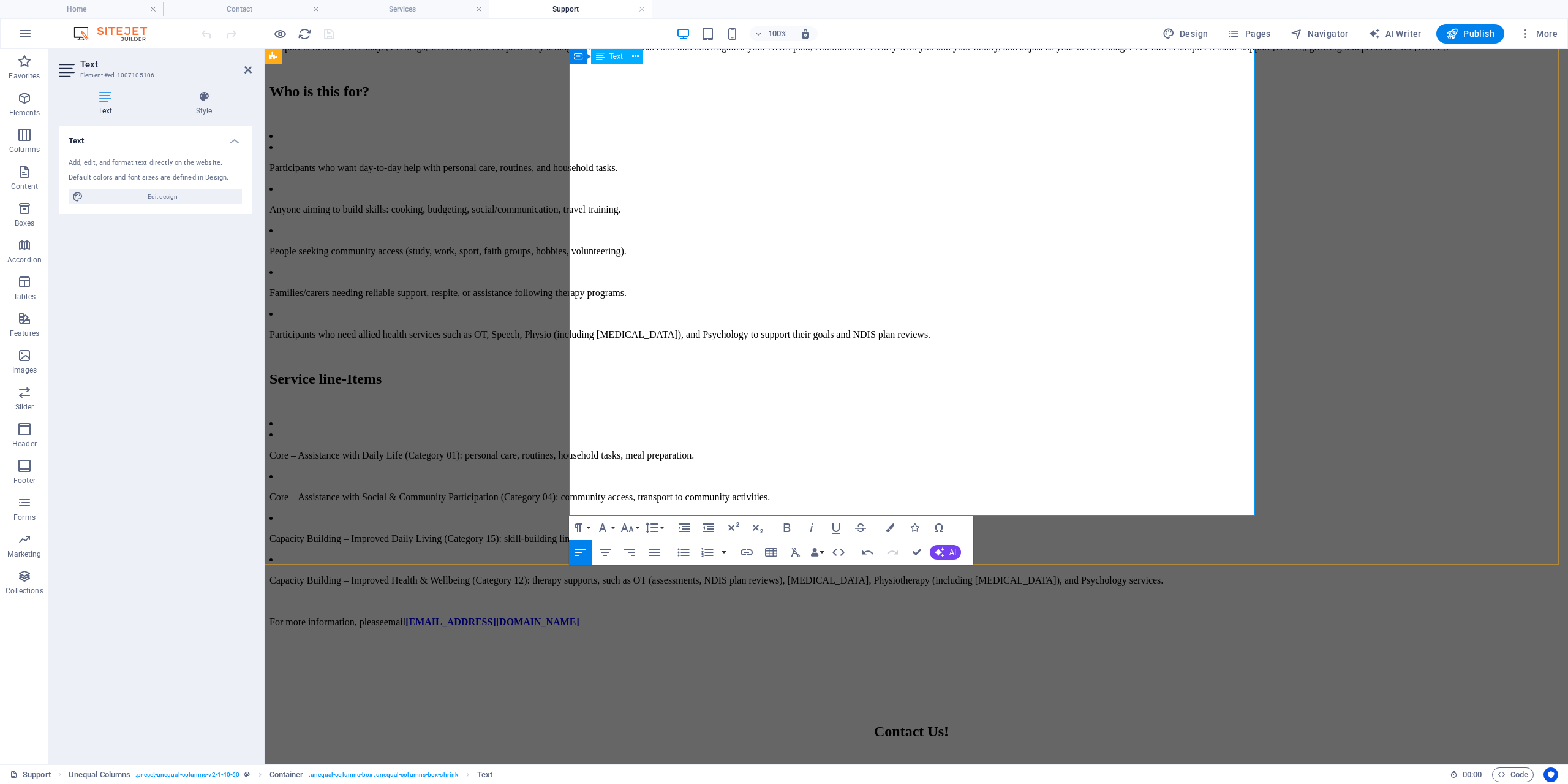
click at [1160, 595] on p at bounding box center [916, 601] width 1294 height 11
click at [1413, 546] on div "Support Worker Everyday support should feel natural, respectful, and genuinely …" at bounding box center [916, 210] width 1294 height 833
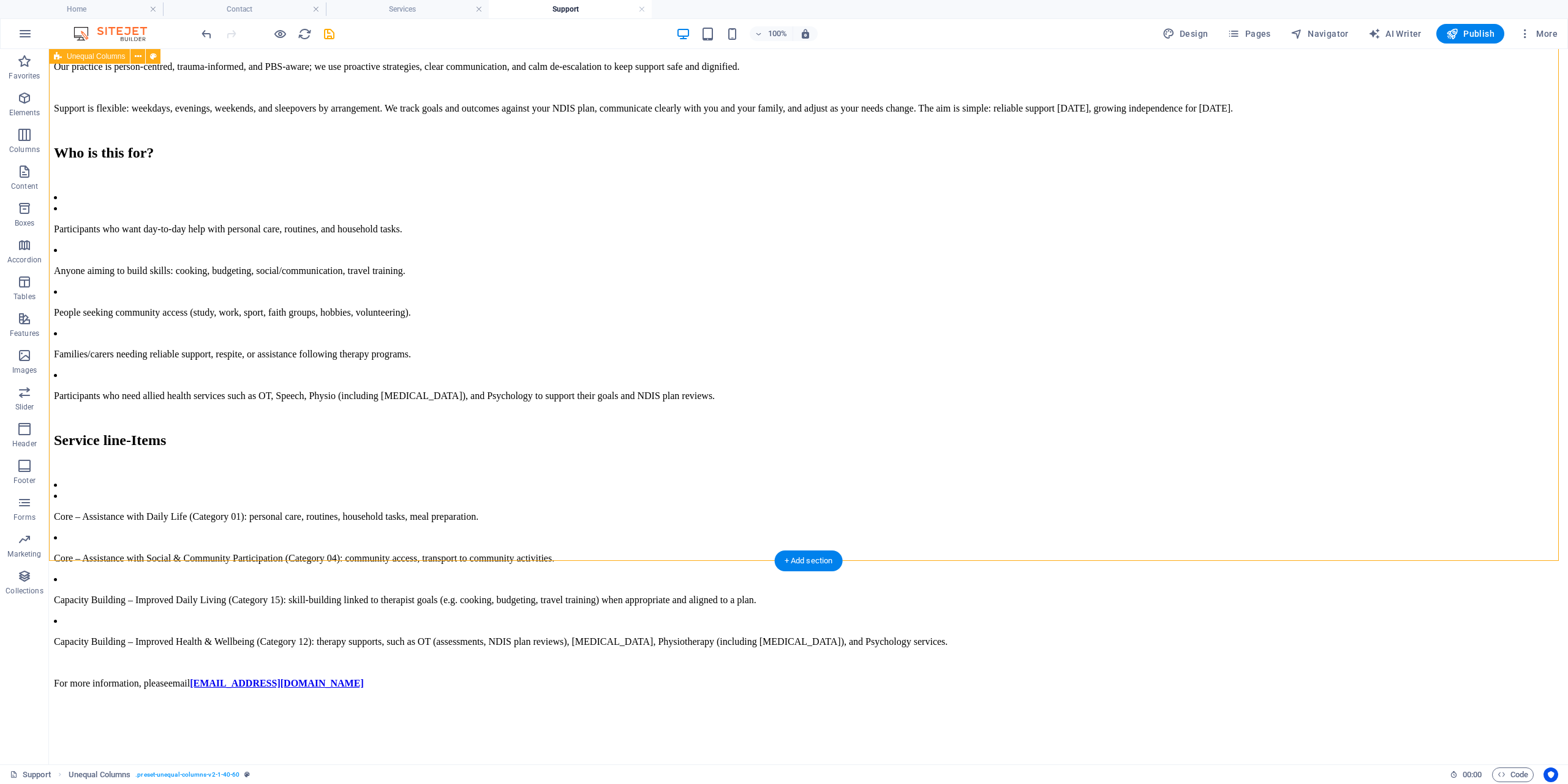
scroll to position [184, 0]
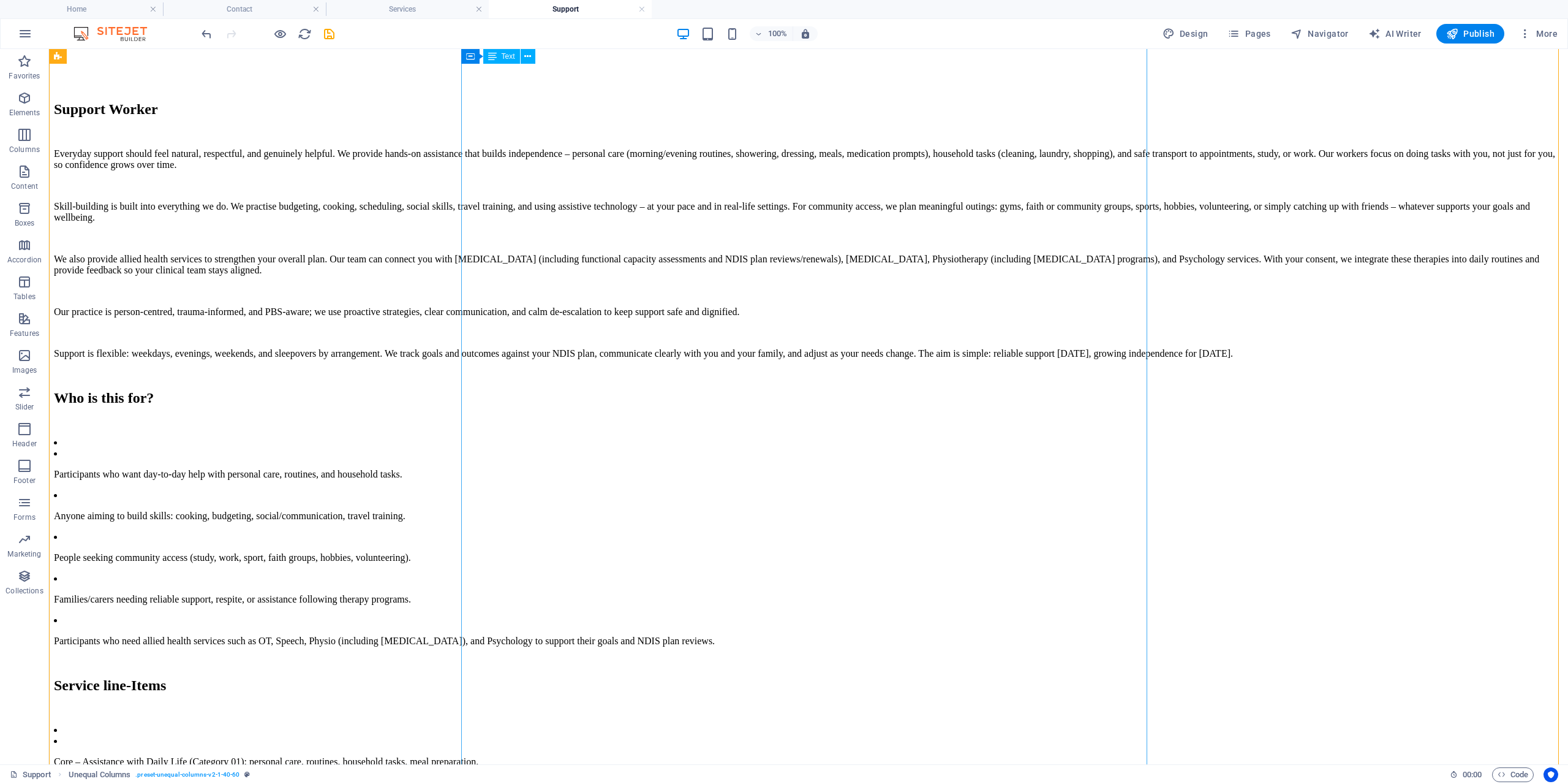
click at [511, 662] on div "Support Worker Everyday support should feel natural, respectful, and genuinely …" at bounding box center [808, 517] width 1510 height 833
drag, startPoint x: 511, startPoint y: 662, endPoint x: 310, endPoint y: 667, distance: 201.1
click at [511, 663] on div "Support Worker Everyday support should feel natural, respectful, and genuinely …" at bounding box center [808, 517] width 1510 height 833
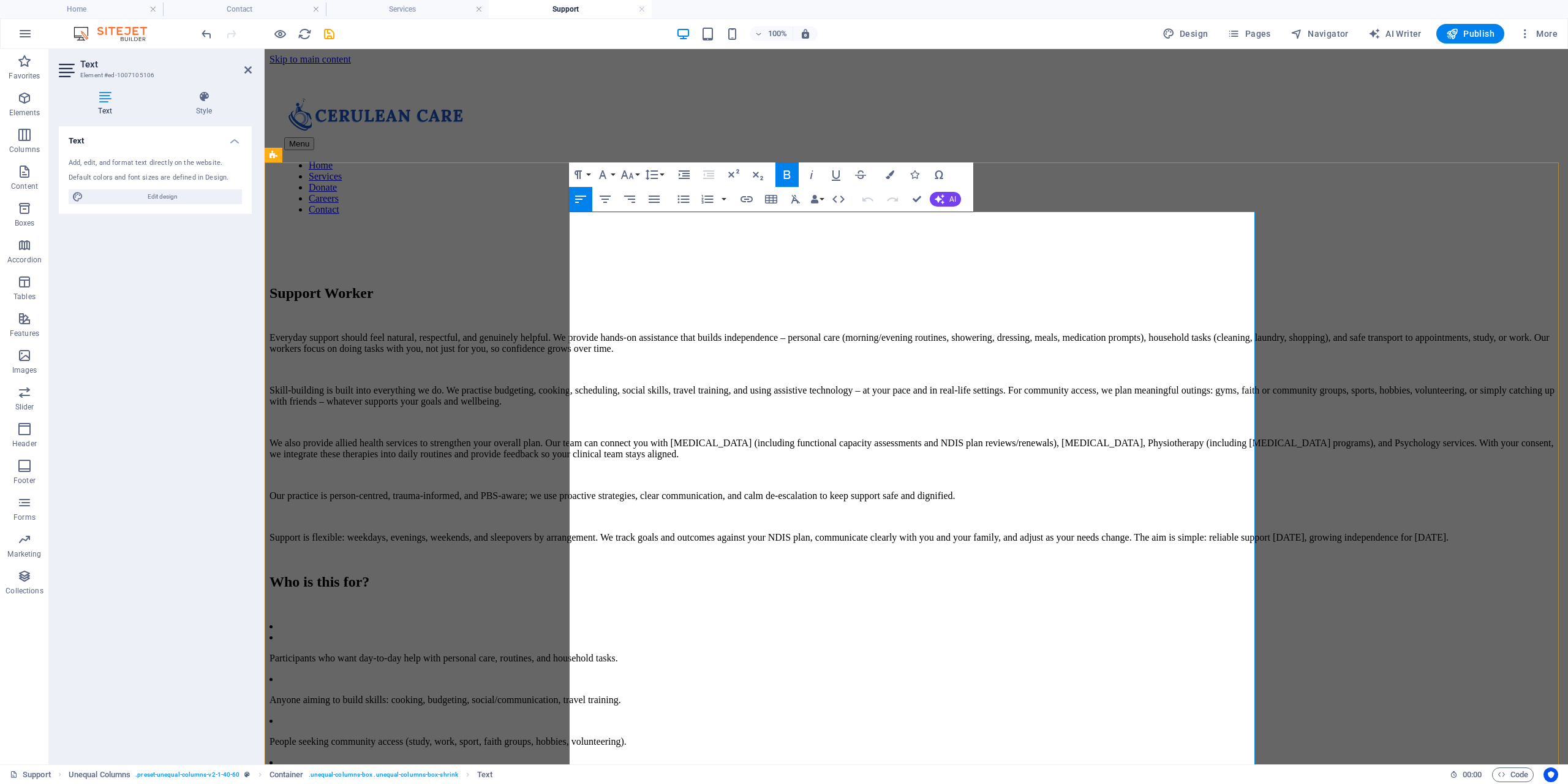
click at [621, 632] on li at bounding box center [916, 626] width 1294 height 11
click at [606, 611] on p at bounding box center [916, 606] width 1294 height 11
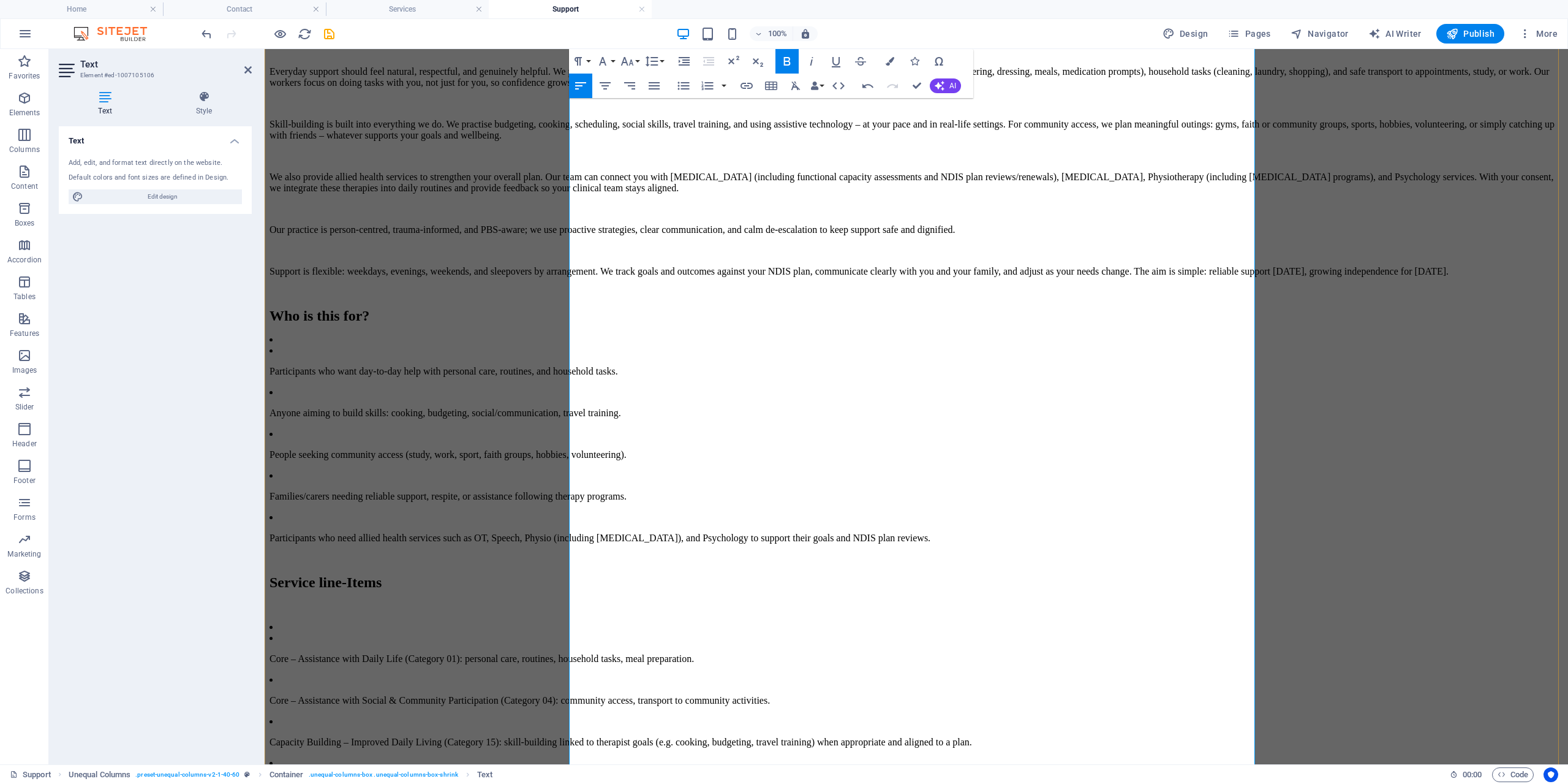
scroll to position [307, 0]
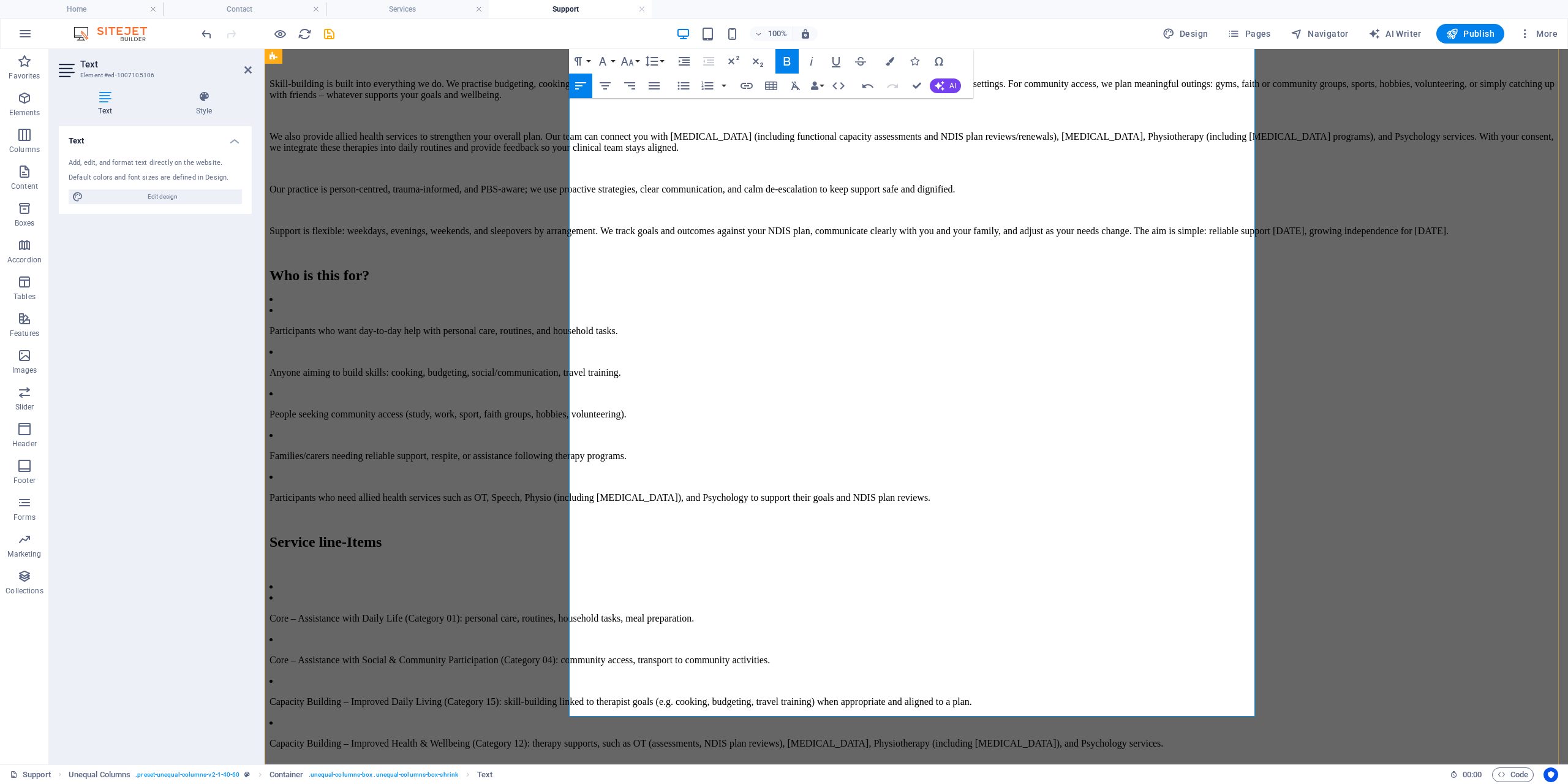
click at [650, 581] on li at bounding box center [916, 587] width 1294 height 11
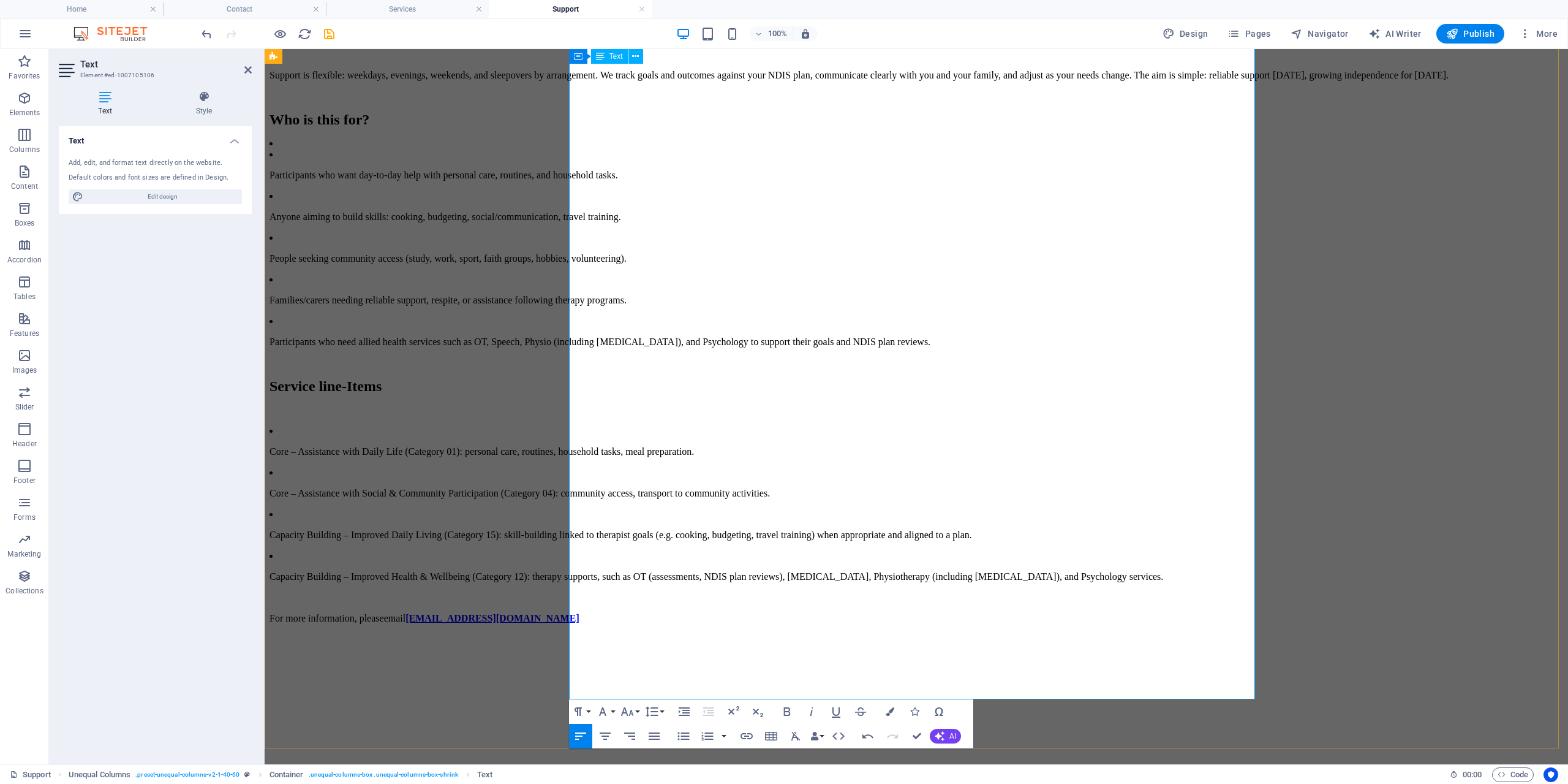
scroll to position [491, 0]
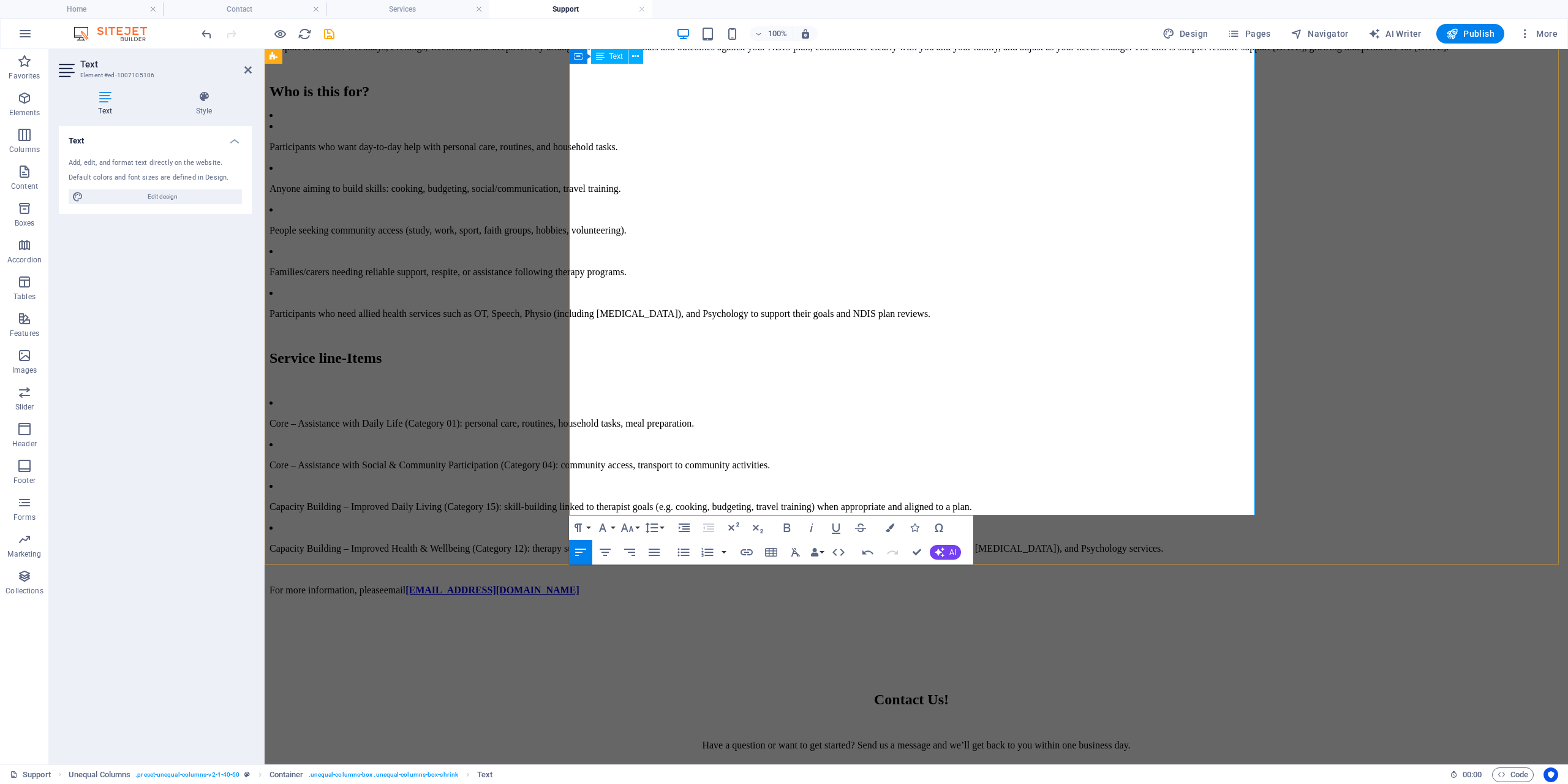
click at [648, 329] on p at bounding box center [916, 335] width 1294 height 11
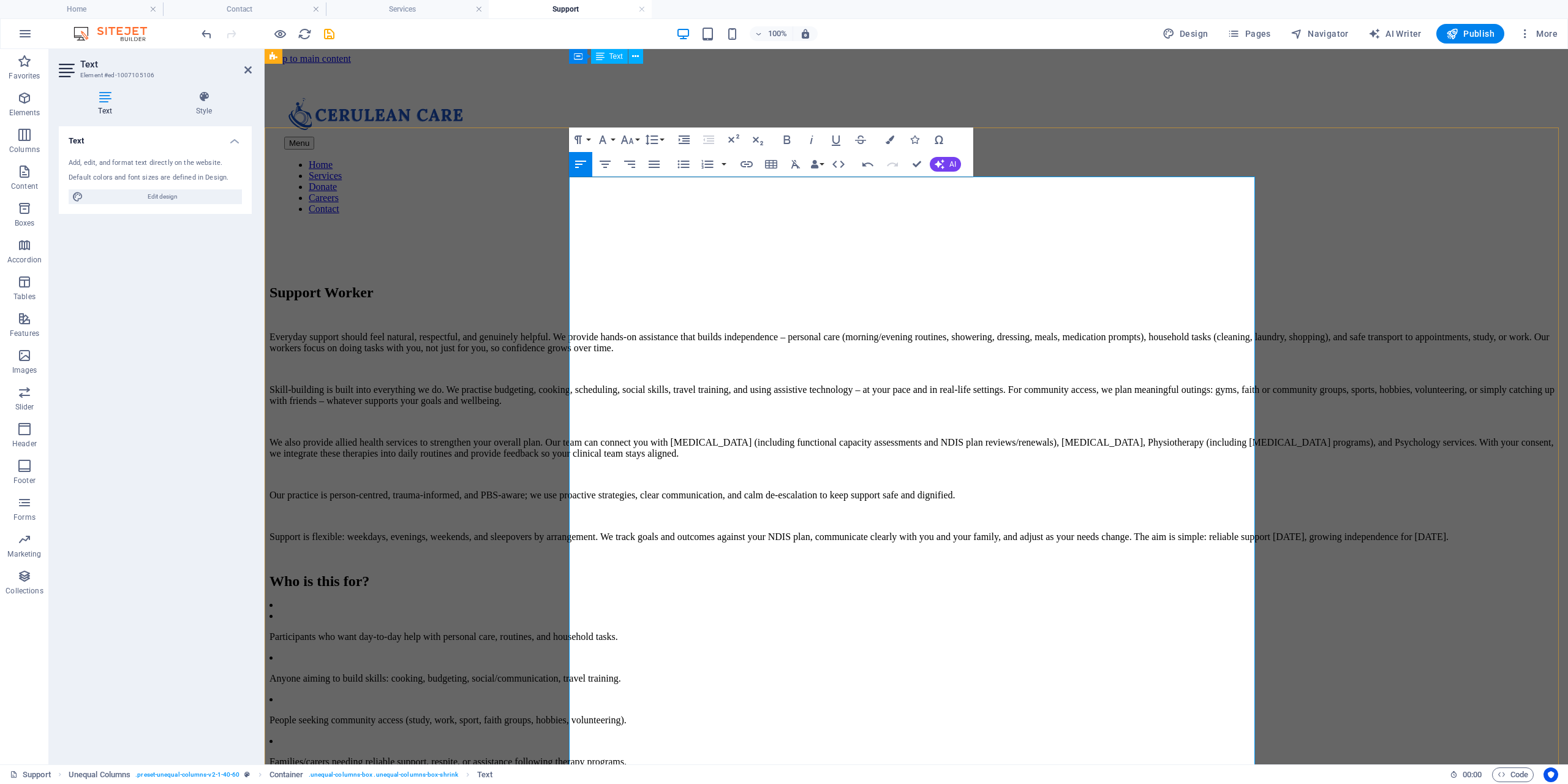
scroll to position [0, 0]
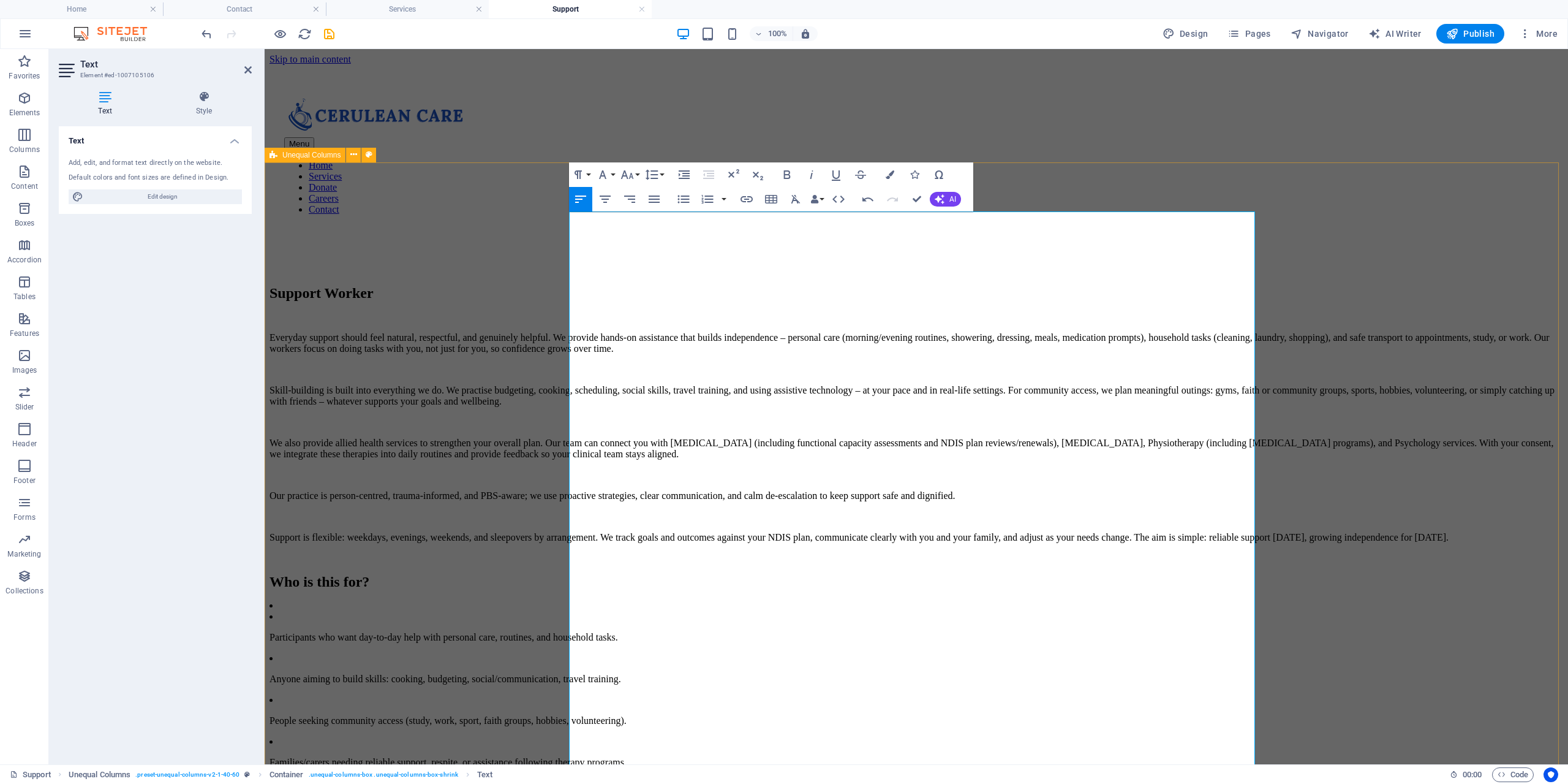
click at [1436, 379] on div "Support Worker Everyday support should feel natural, respectful, and genuinely …" at bounding box center [916, 685] width 1294 height 801
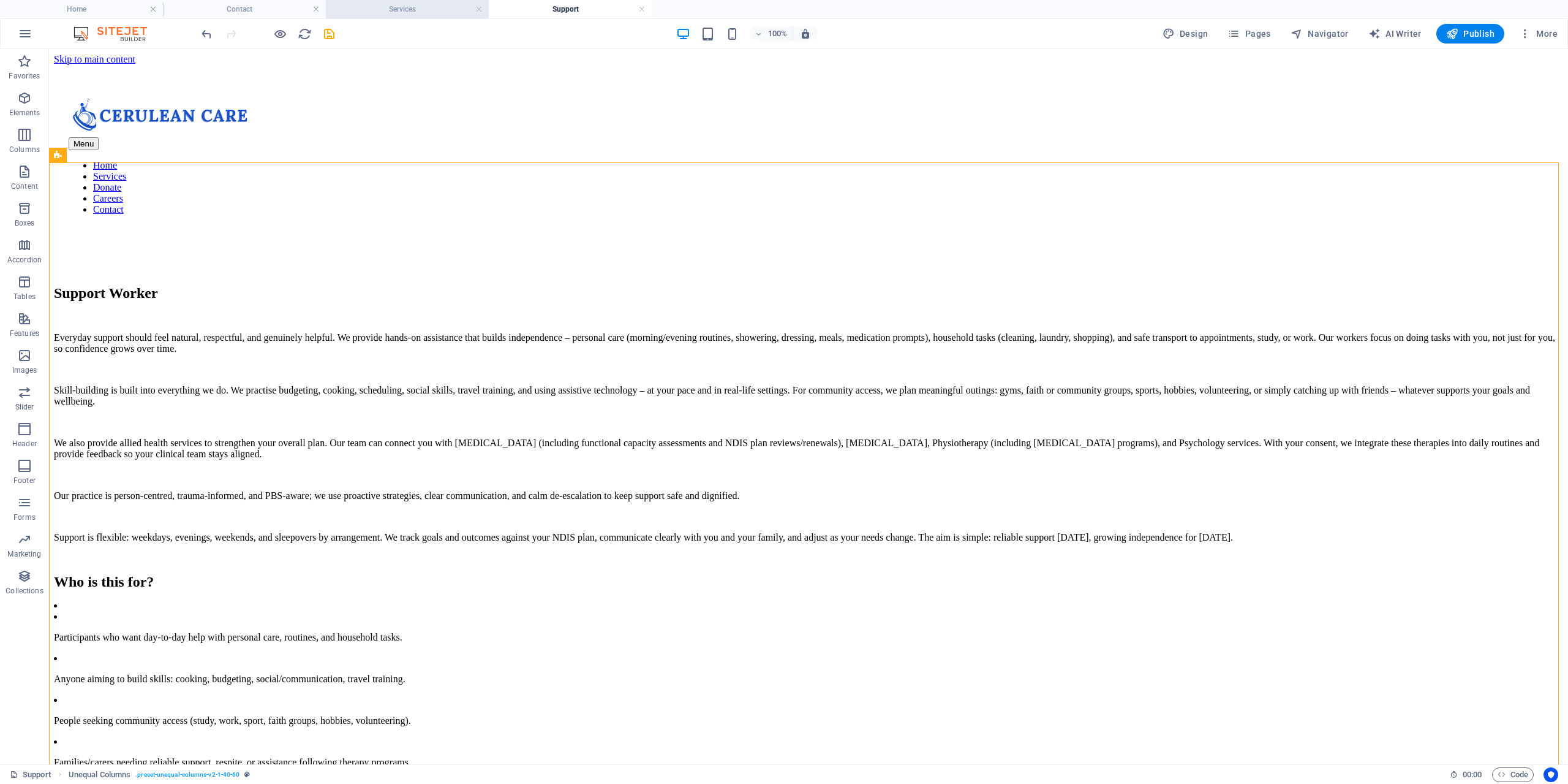
click at [415, 3] on h4 "Services" at bounding box center [407, 9] width 163 height 13
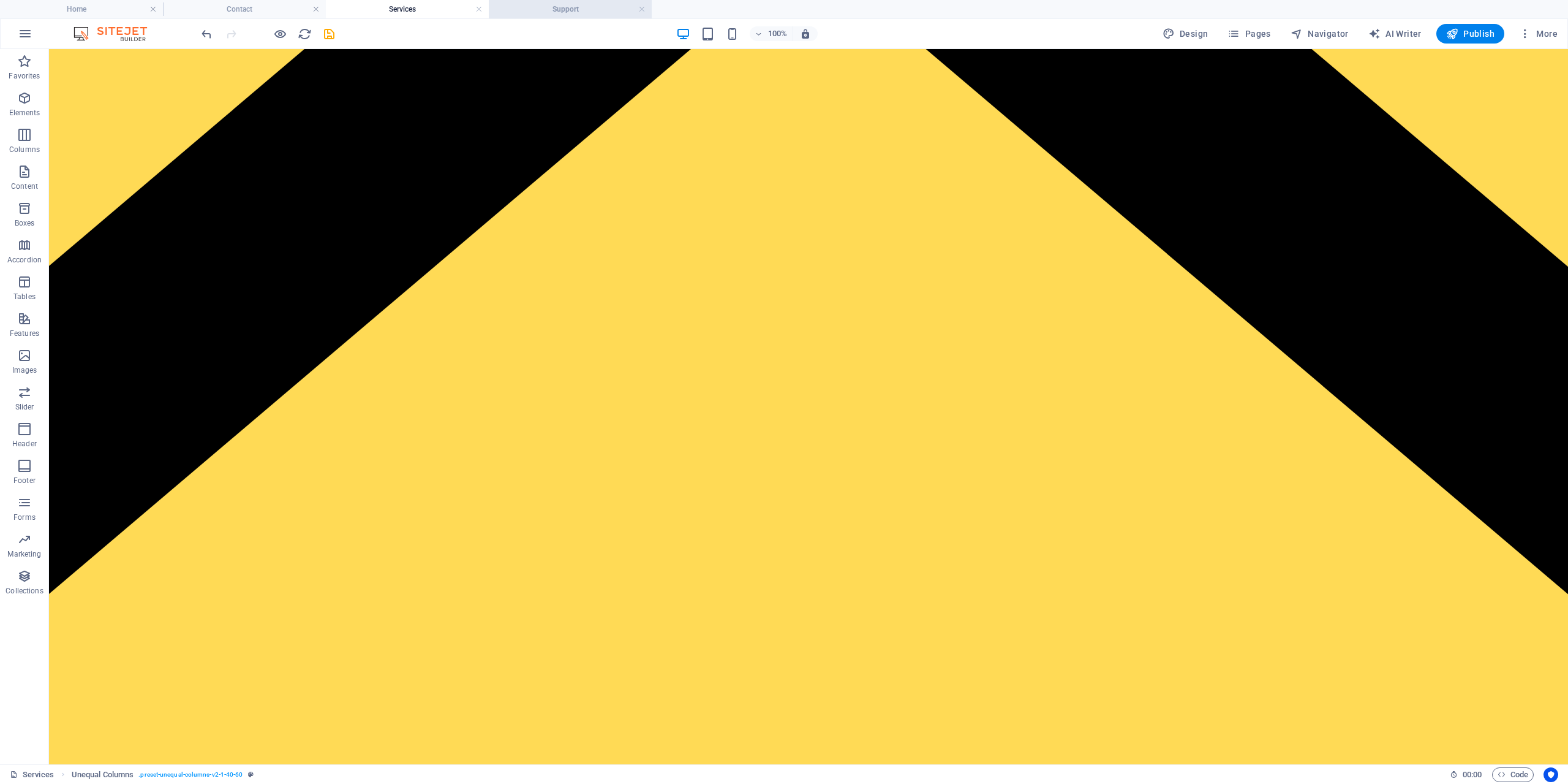
click at [583, 11] on h4 "Support" at bounding box center [569, 9] width 163 height 13
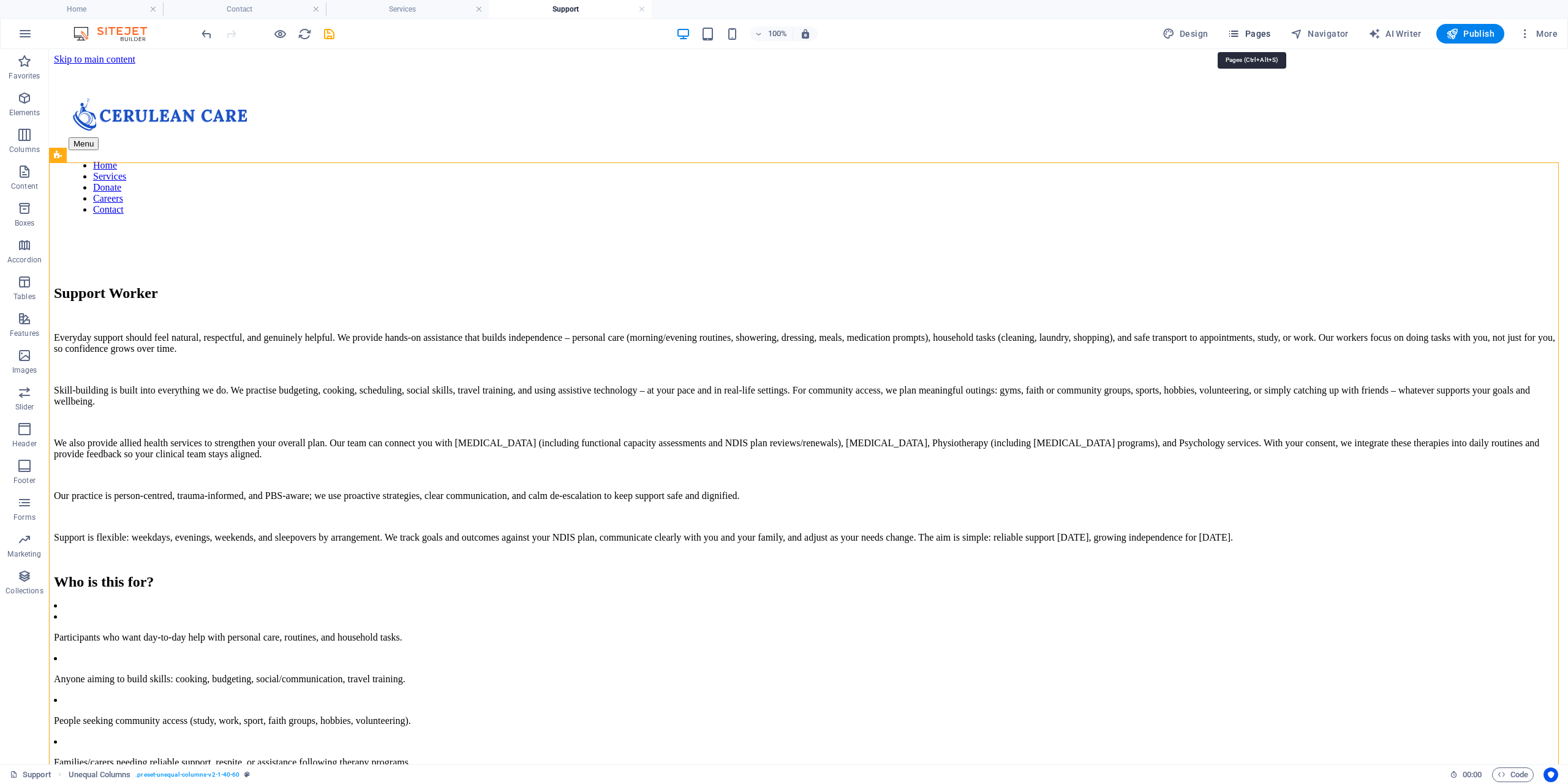
click at [1240, 33] on icon "button" at bounding box center [1233, 33] width 12 height 12
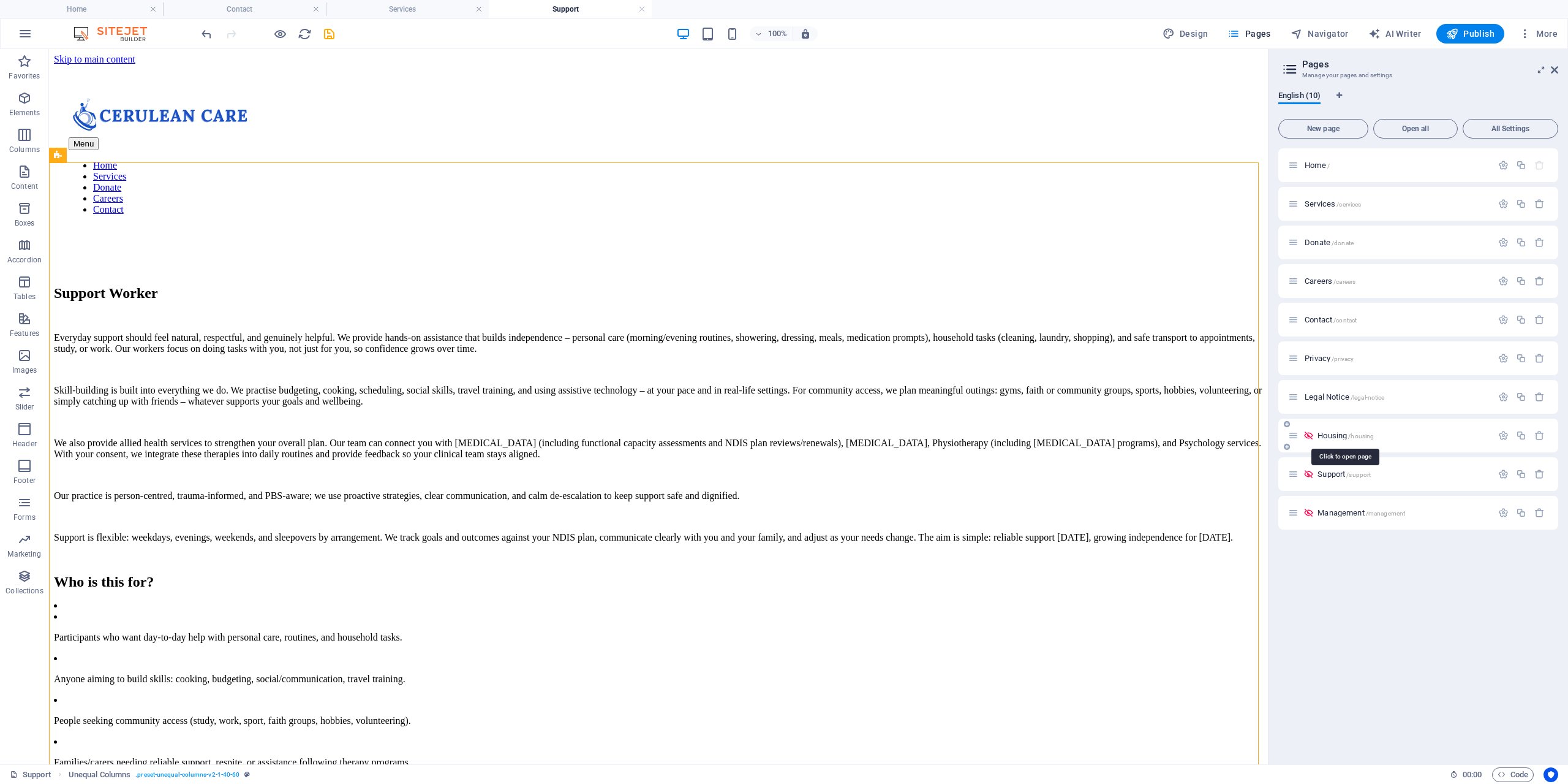
click at [1333, 433] on span "Housing /housing" at bounding box center [1345, 436] width 57 height 9
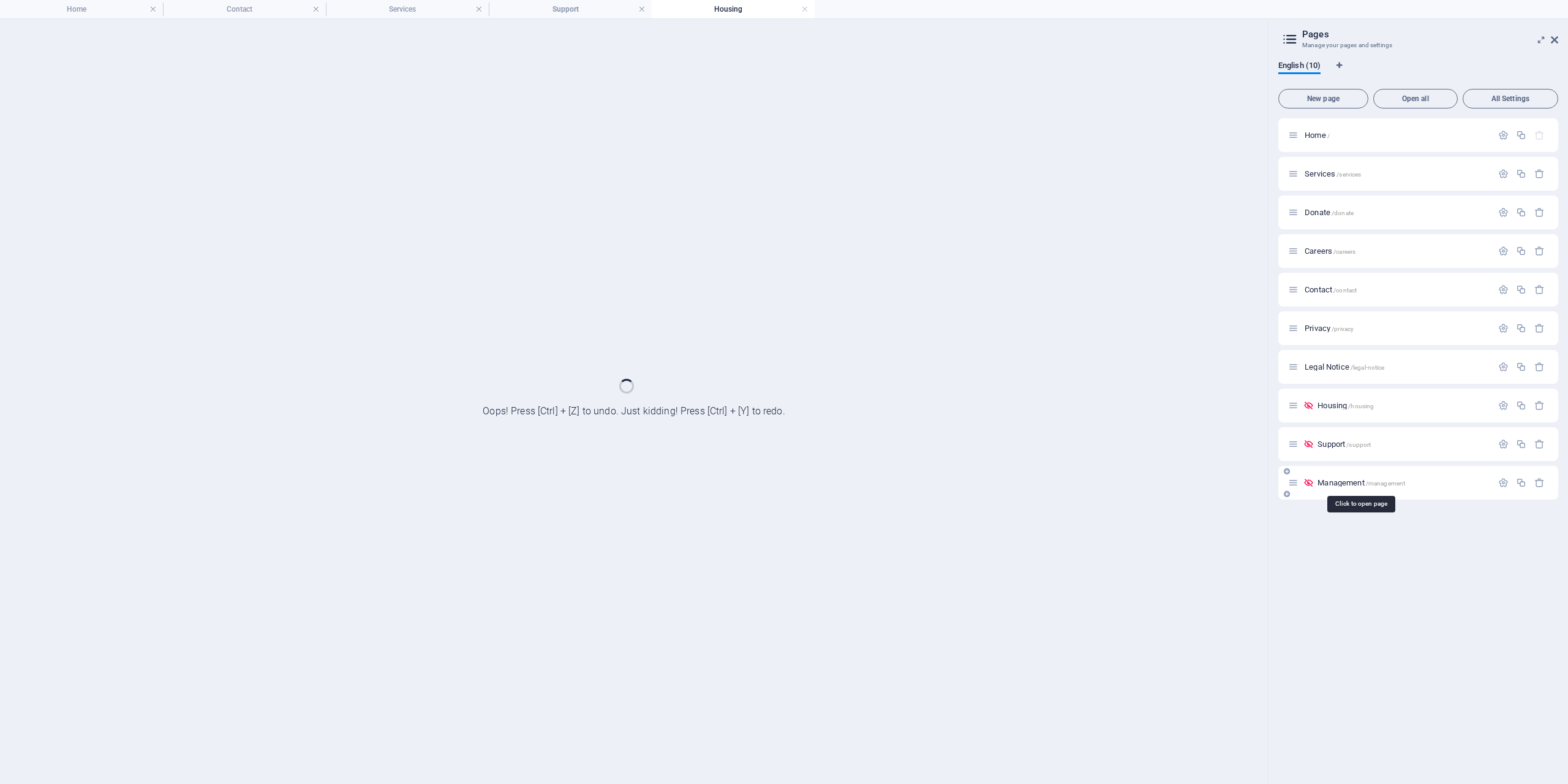
click at [1345, 484] on span "Management /management" at bounding box center [1361, 483] width 88 height 9
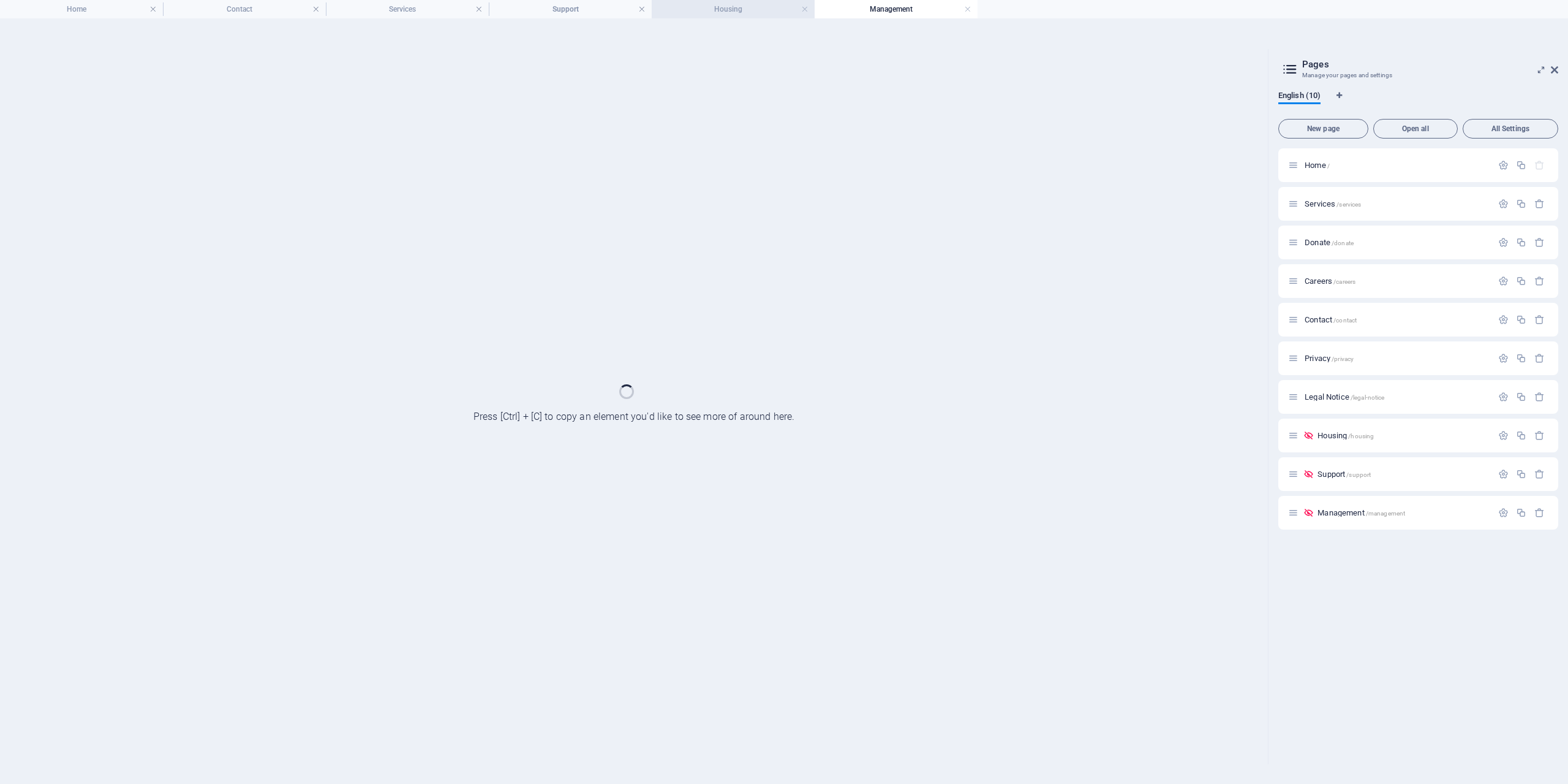
click at [710, 9] on h4 "Housing" at bounding box center [733, 9] width 163 height 13
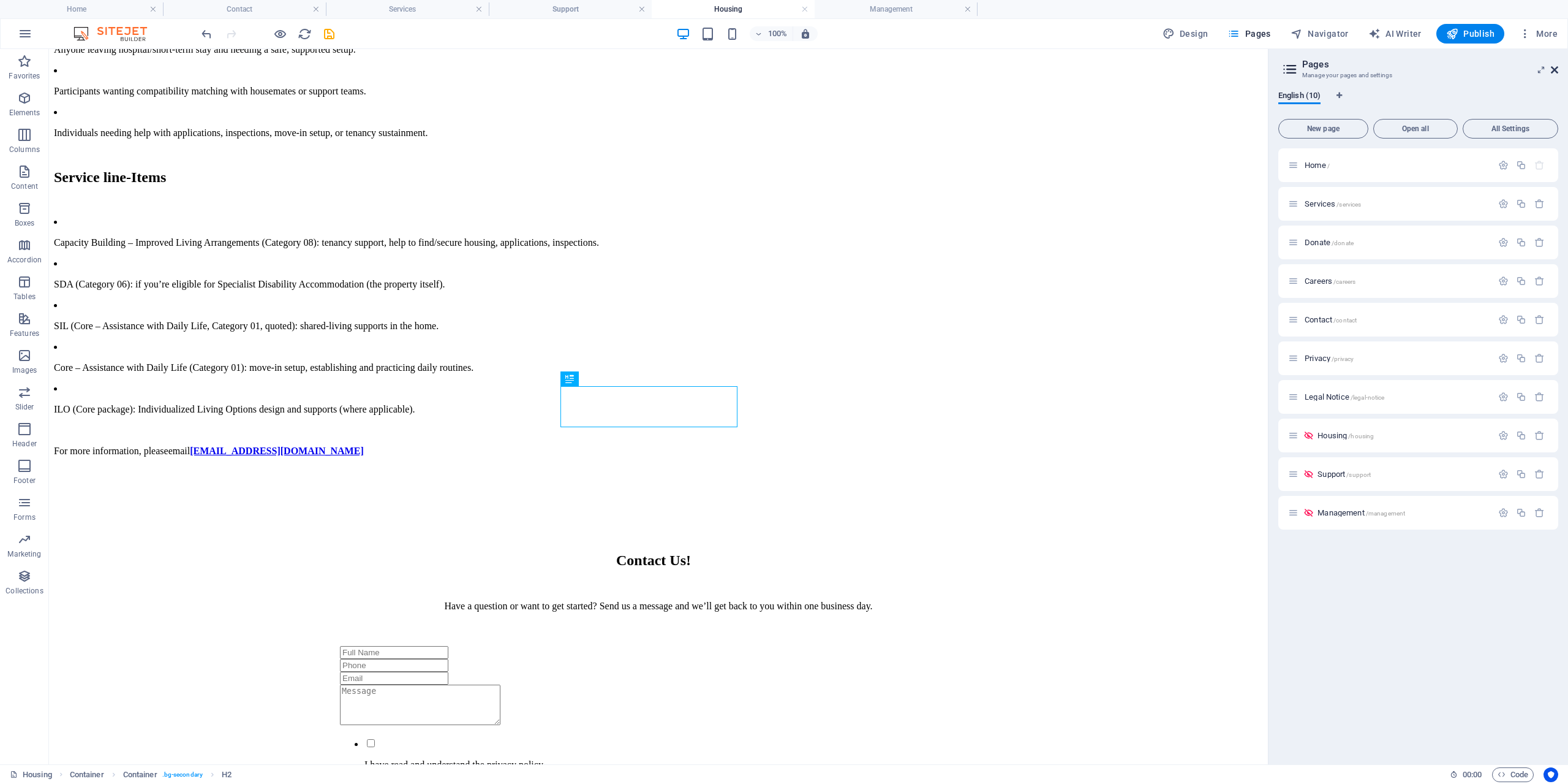
click at [1553, 69] on icon at bounding box center [1555, 70] width 8 height 9
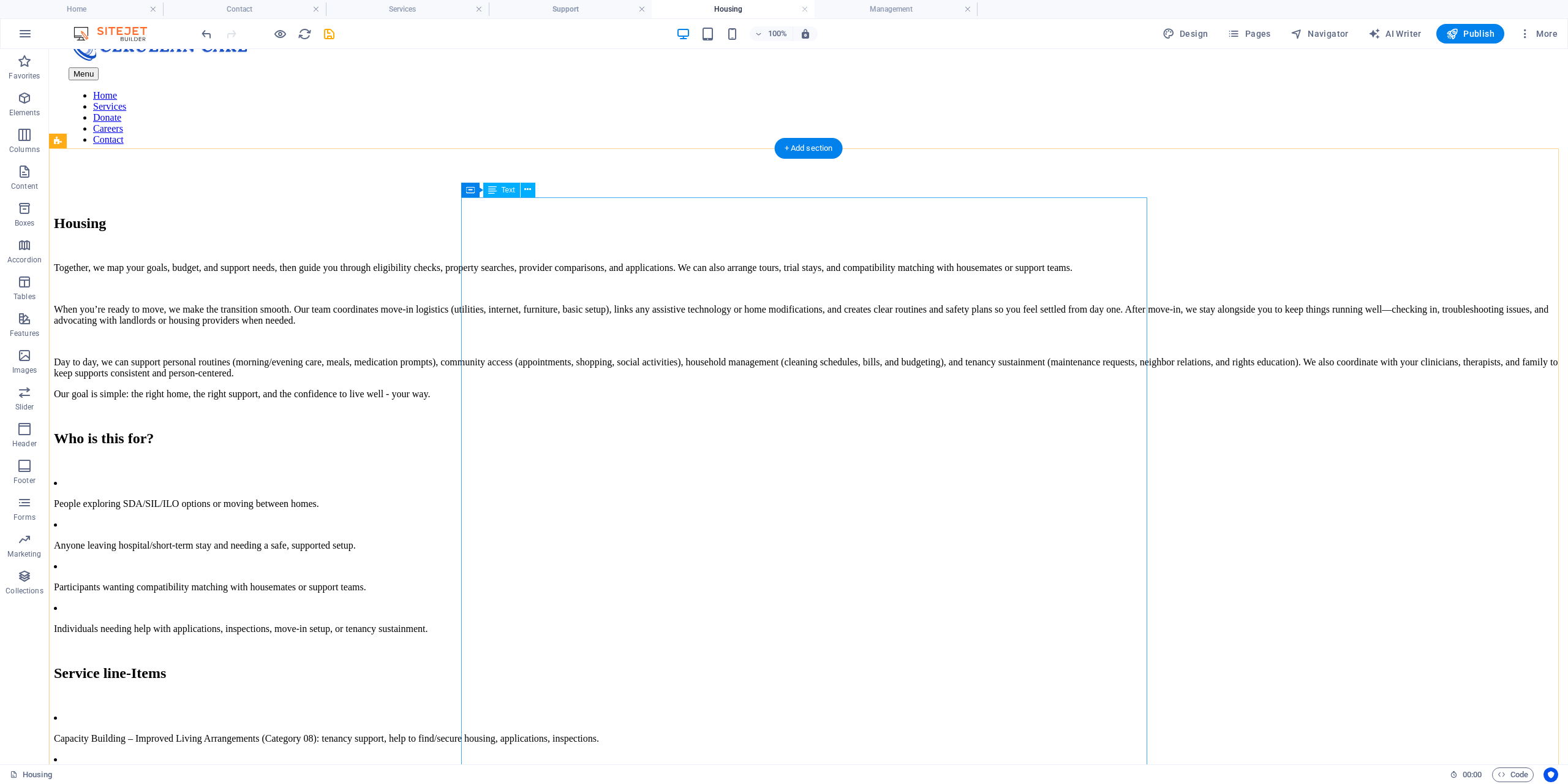
scroll to position [75, 0]
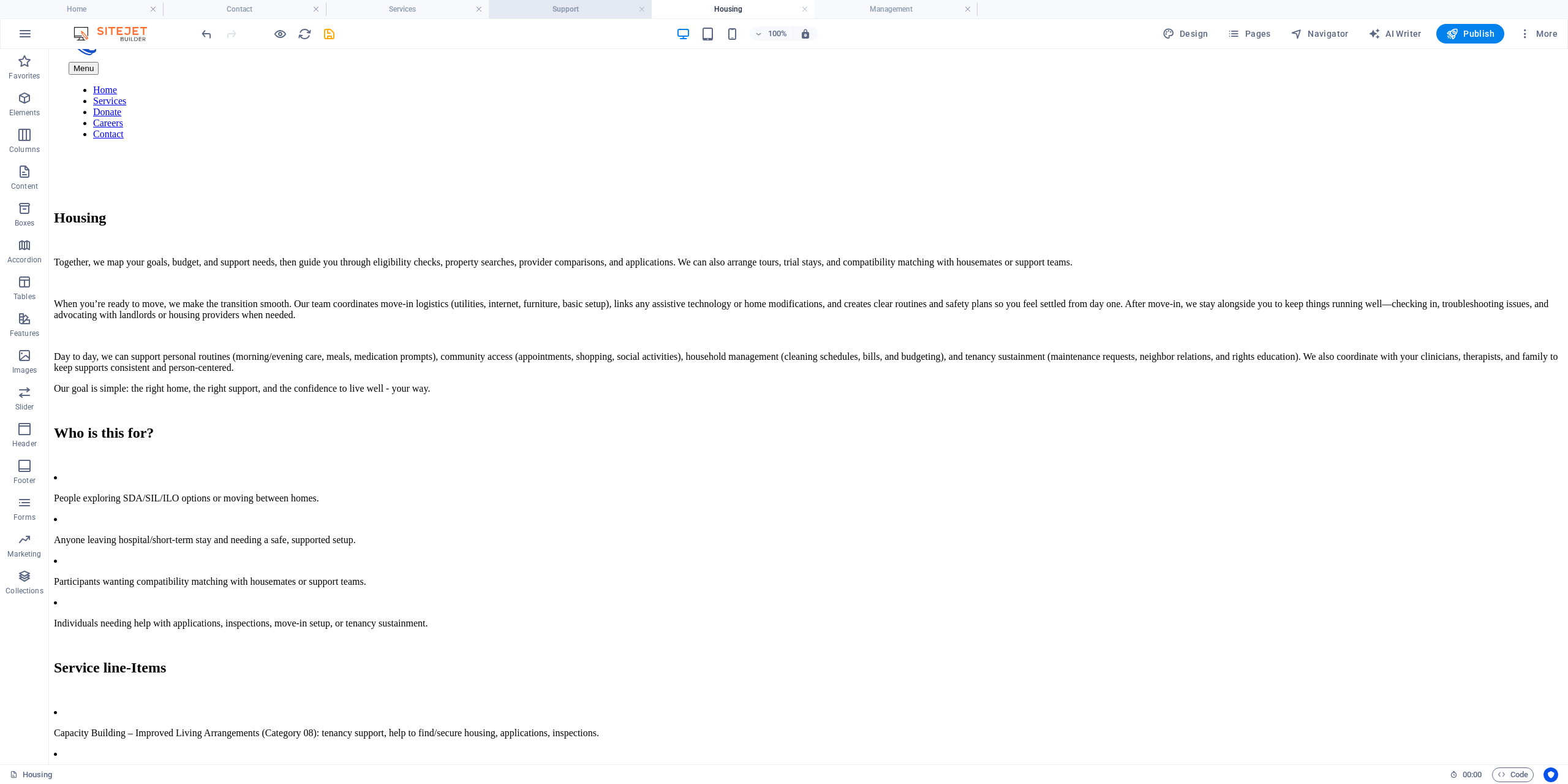
click at [602, 8] on h4 "Support" at bounding box center [569, 9] width 163 height 13
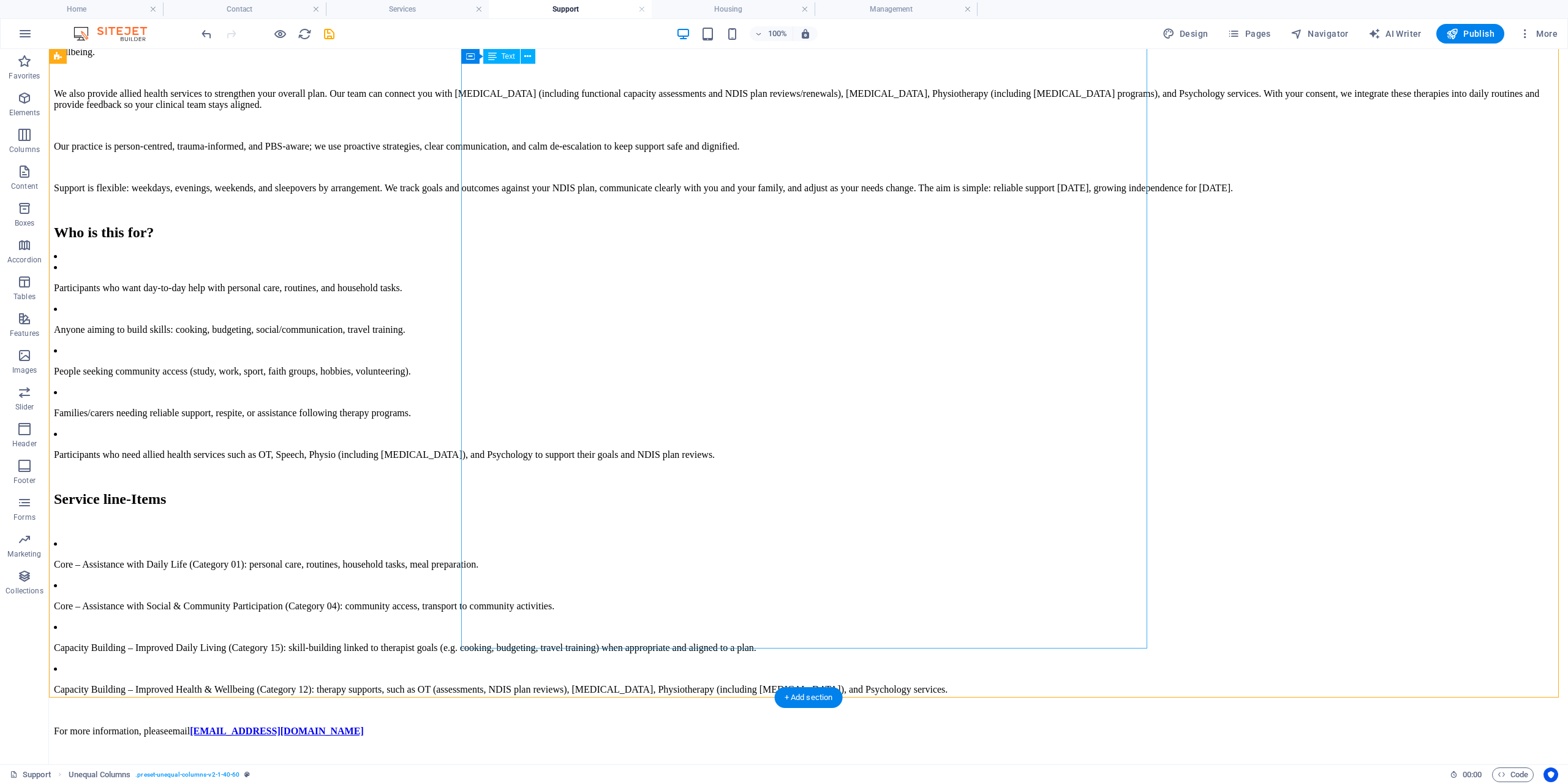
scroll to position [368, 0]
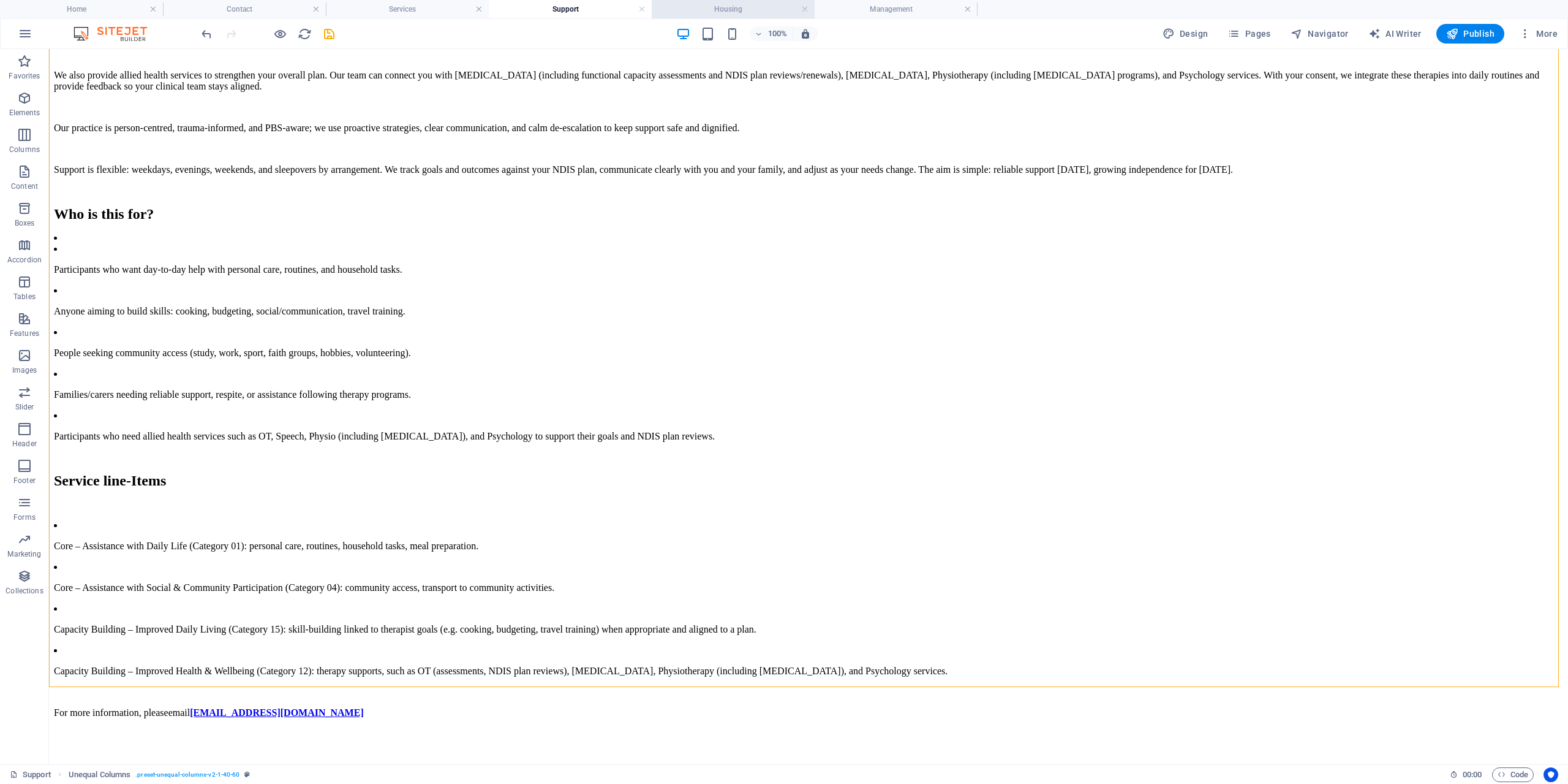
click at [739, 9] on h4 "Housing" at bounding box center [733, 9] width 163 height 13
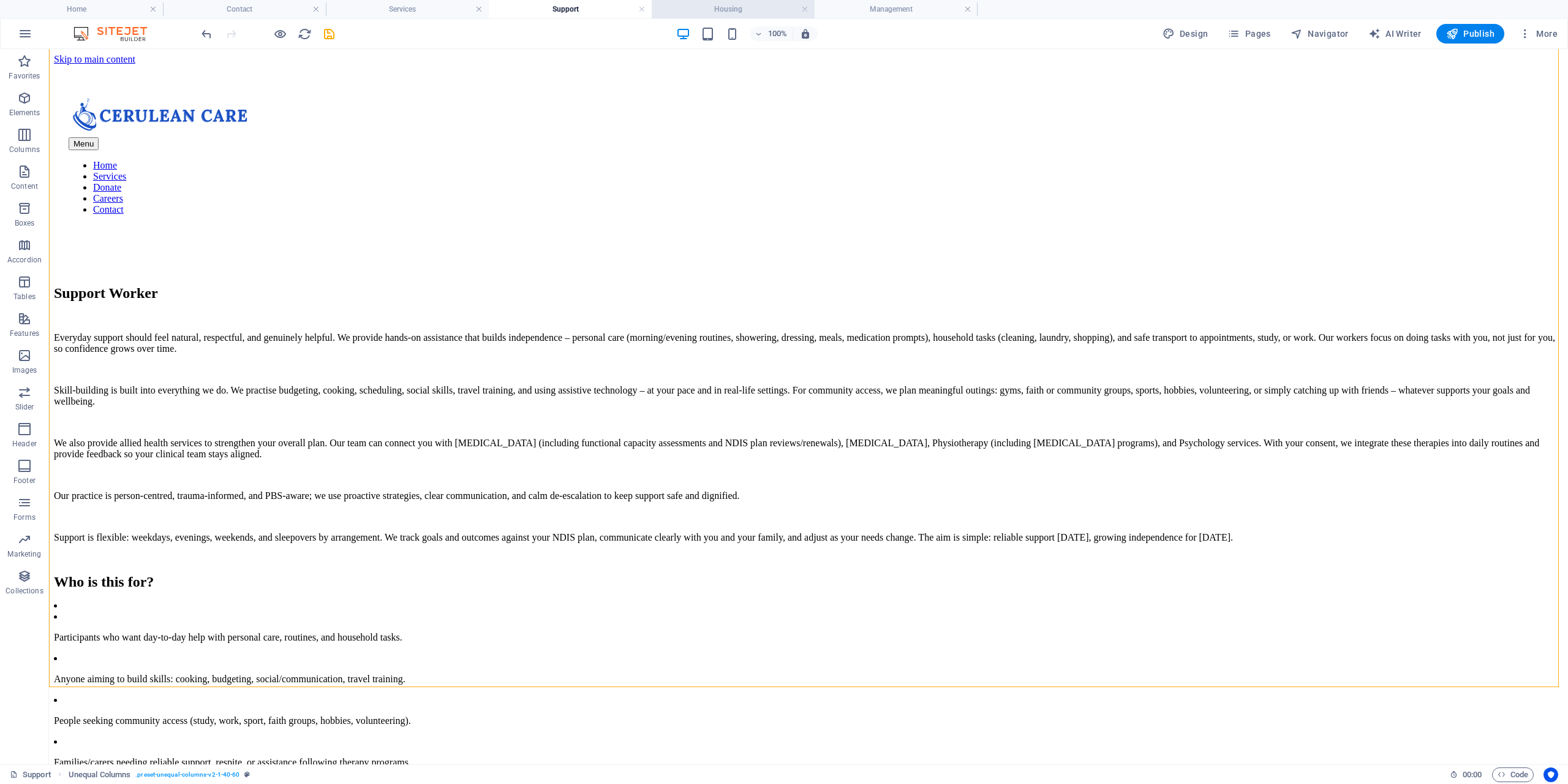
scroll to position [75, 0]
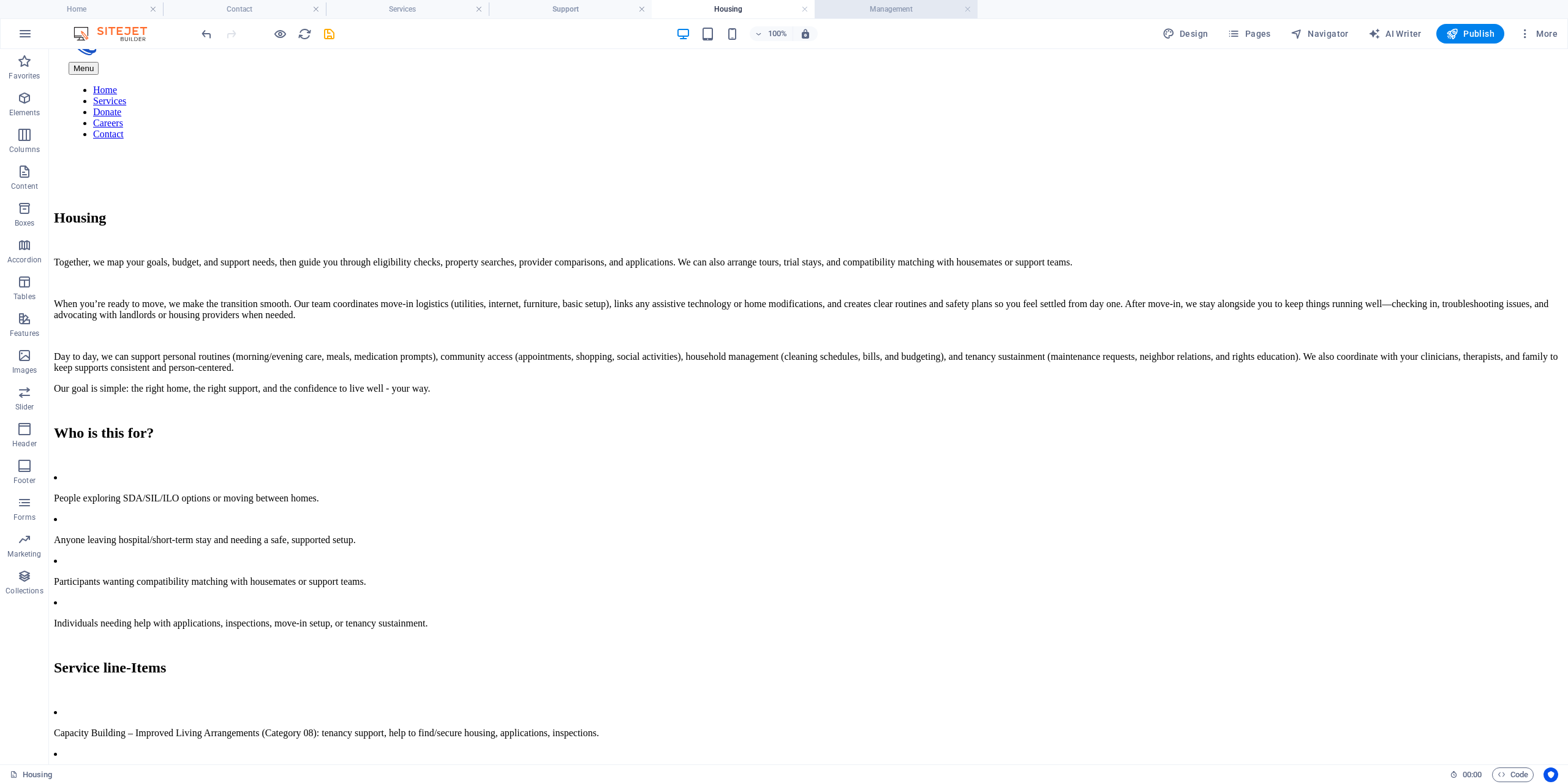
click at [877, 5] on h4 "Management" at bounding box center [896, 9] width 163 height 13
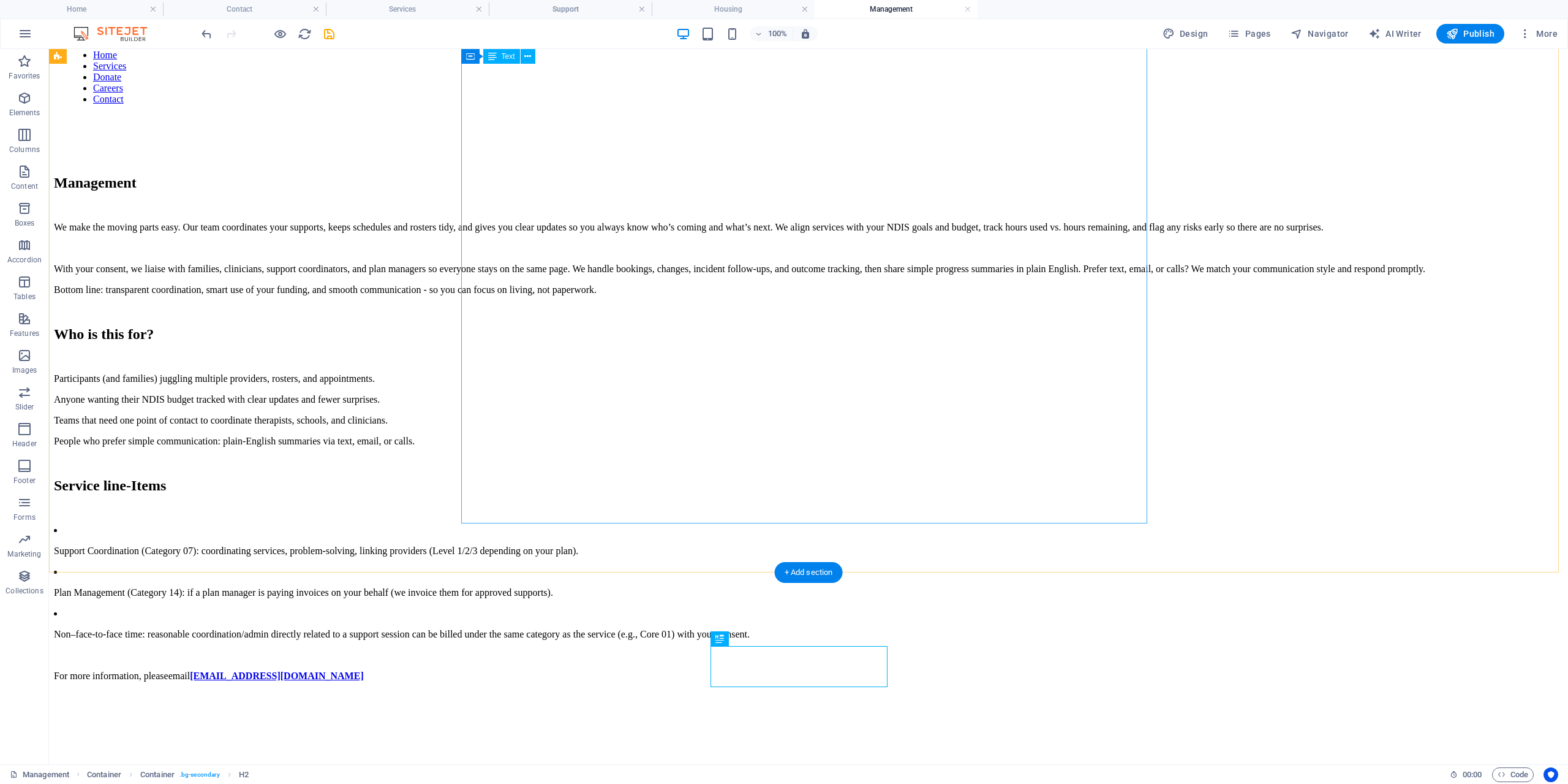
scroll to position [109, 0]
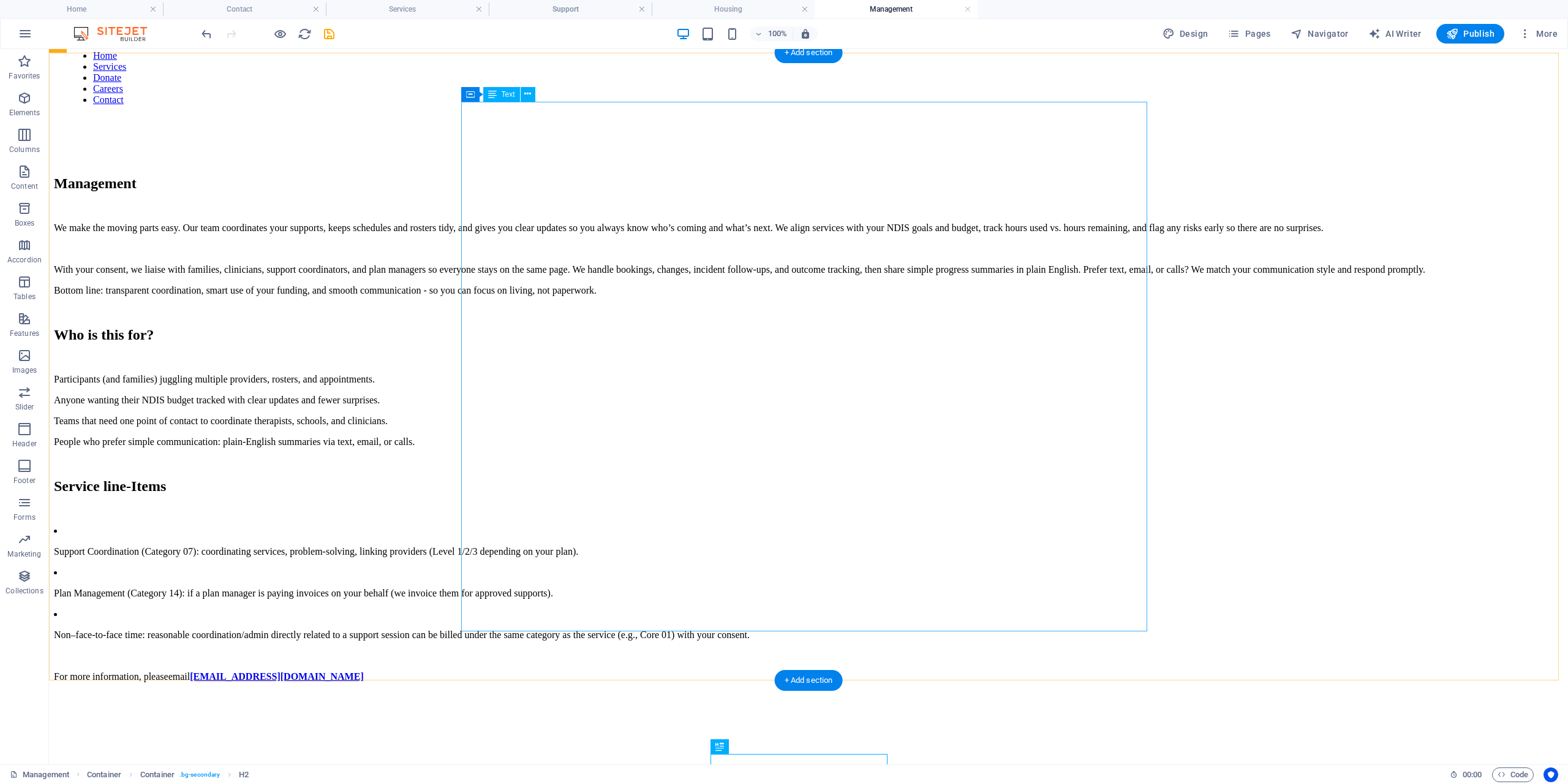
click at [564, 477] on div "Management We make the moving parts easy. Our team coordinates your supports, k…" at bounding box center [808, 428] width 1510 height 507
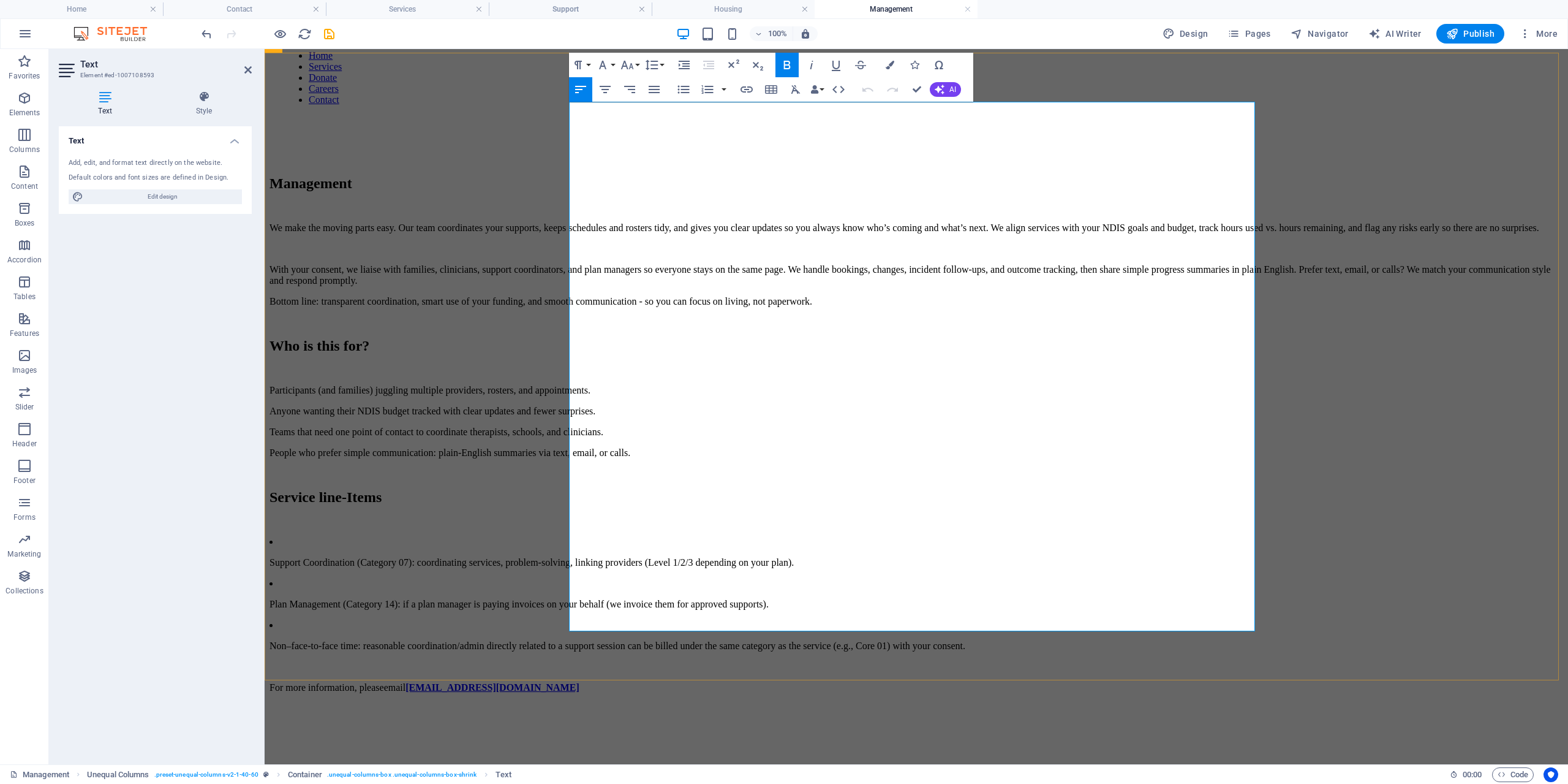
click at [683, 515] on p at bounding box center [916, 521] width 1294 height 11
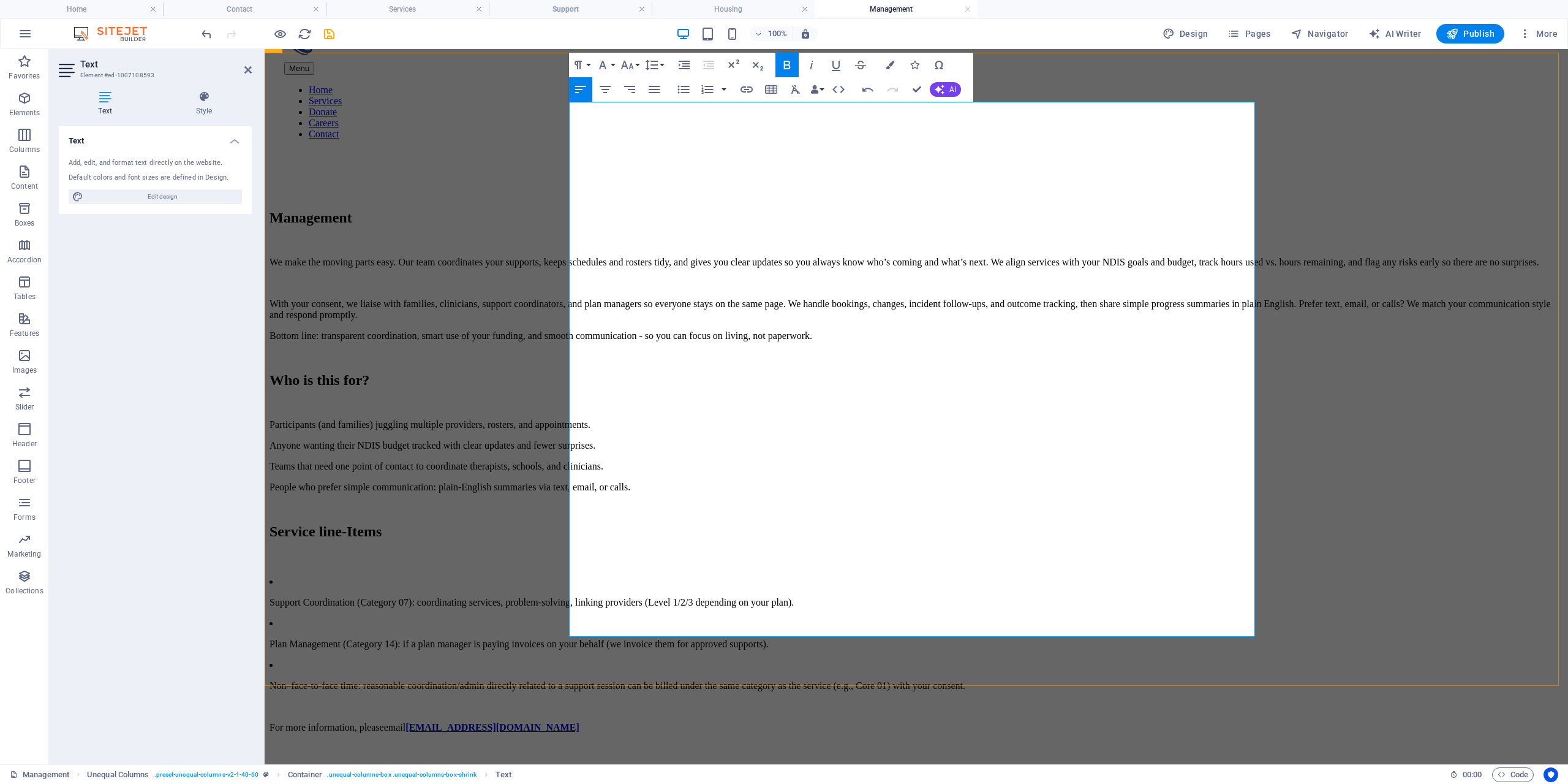
scroll to position [0, 0]
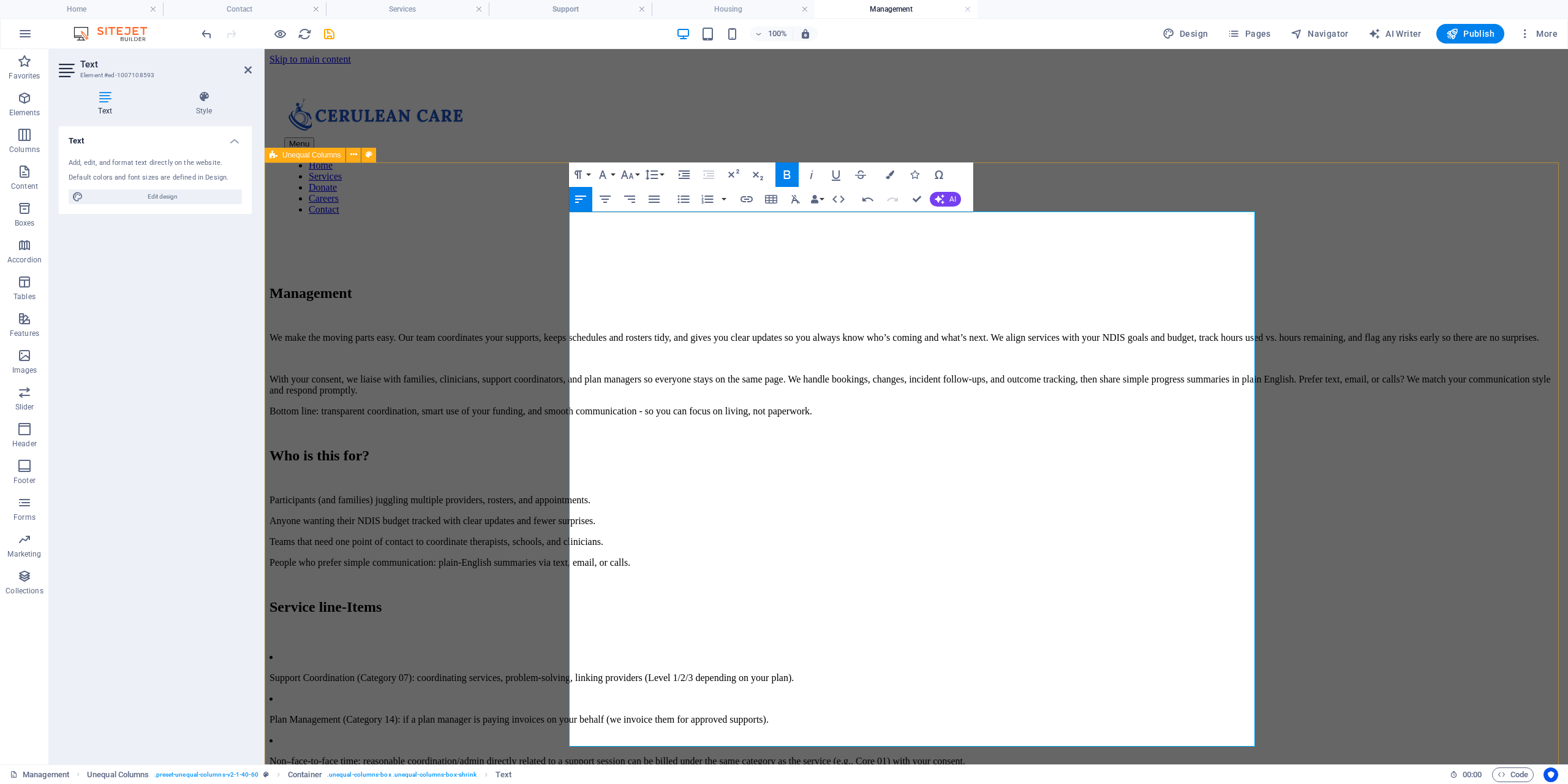
click at [466, 292] on div "Management We make the moving parts easy. Our team coordinates your supports, k…" at bounding box center [916, 546] width 1294 height 524
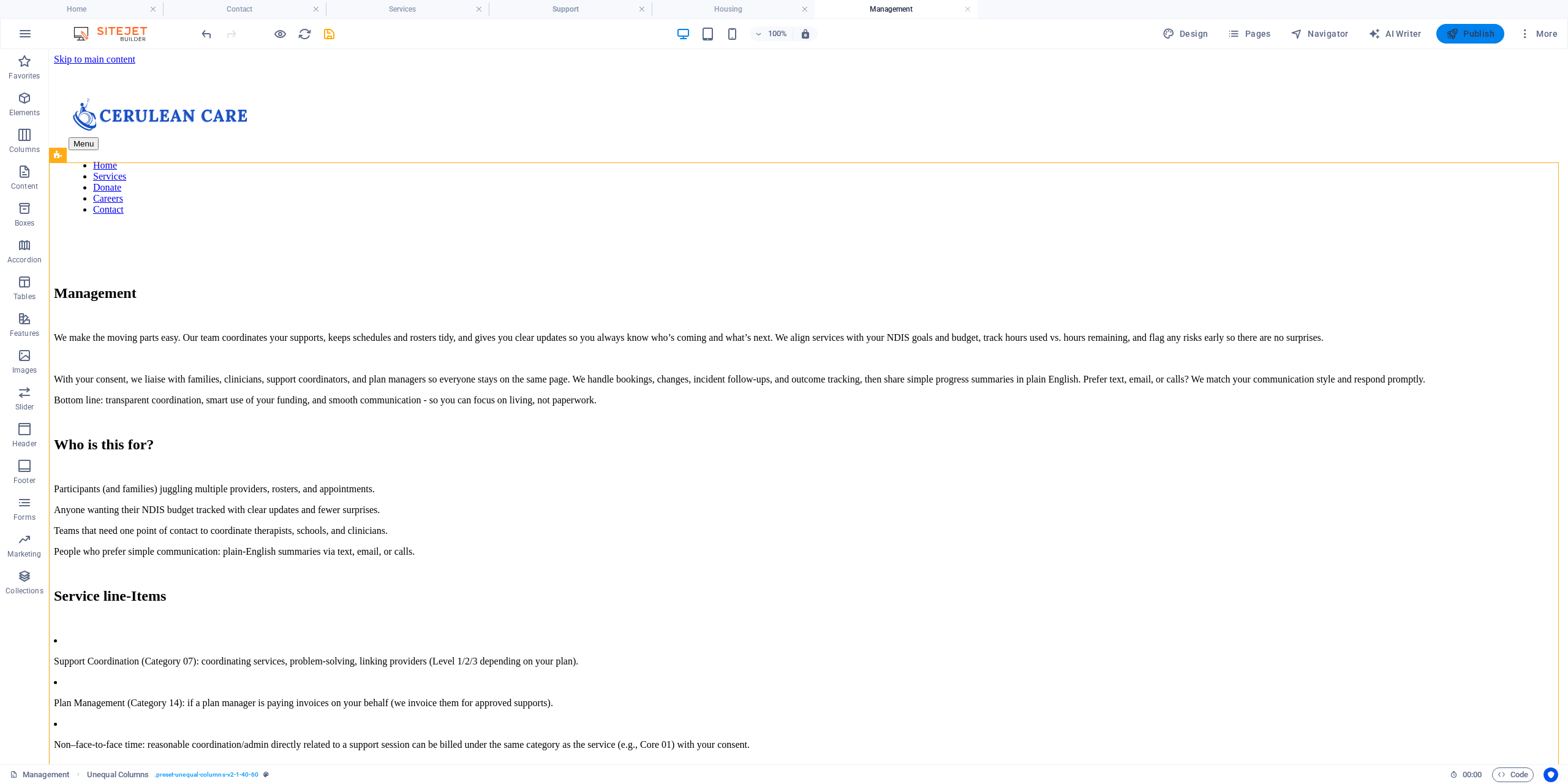
click at [1487, 34] on span "Publish" at bounding box center [1470, 33] width 48 height 12
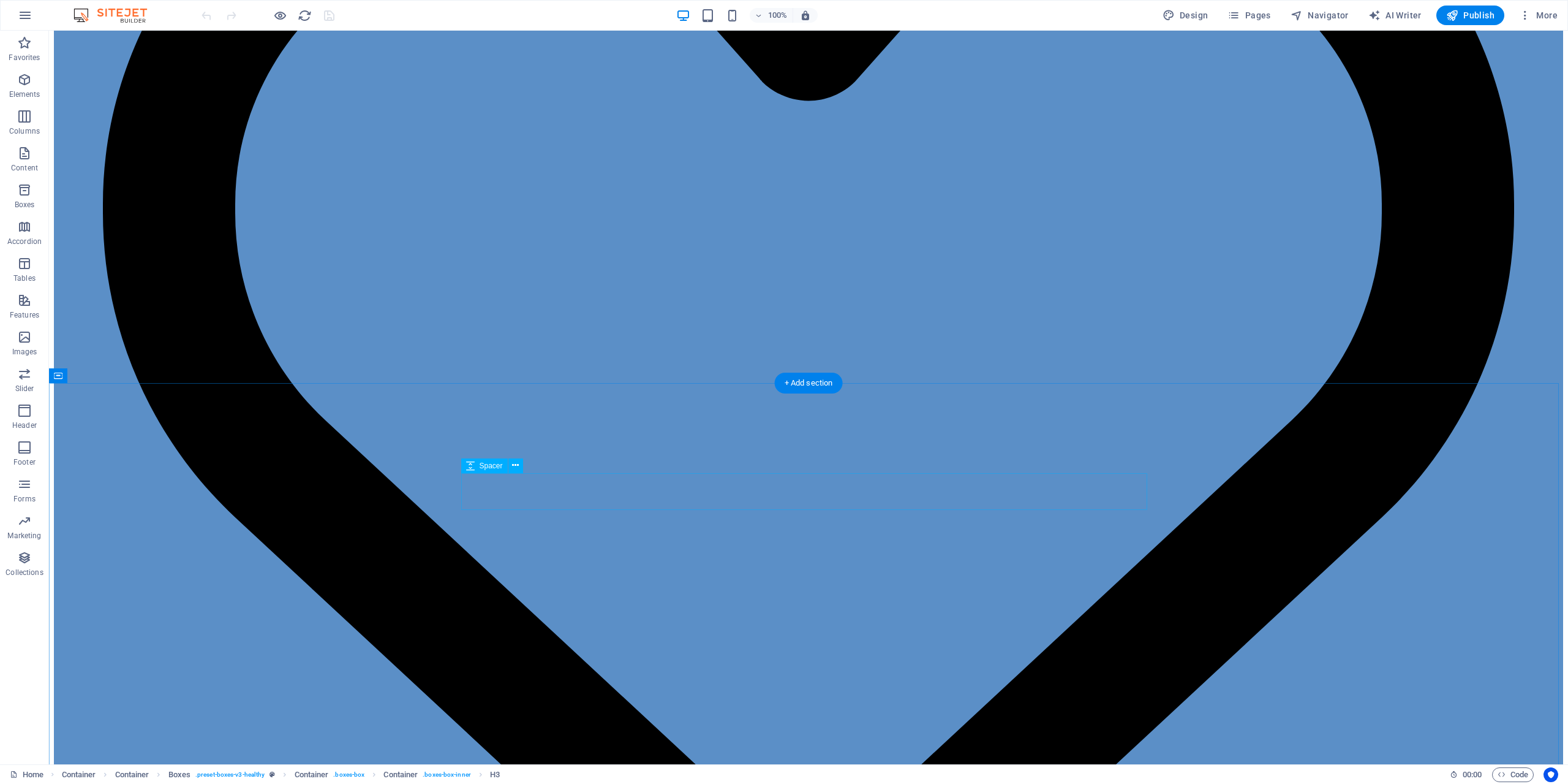
scroll to position [1103, 0]
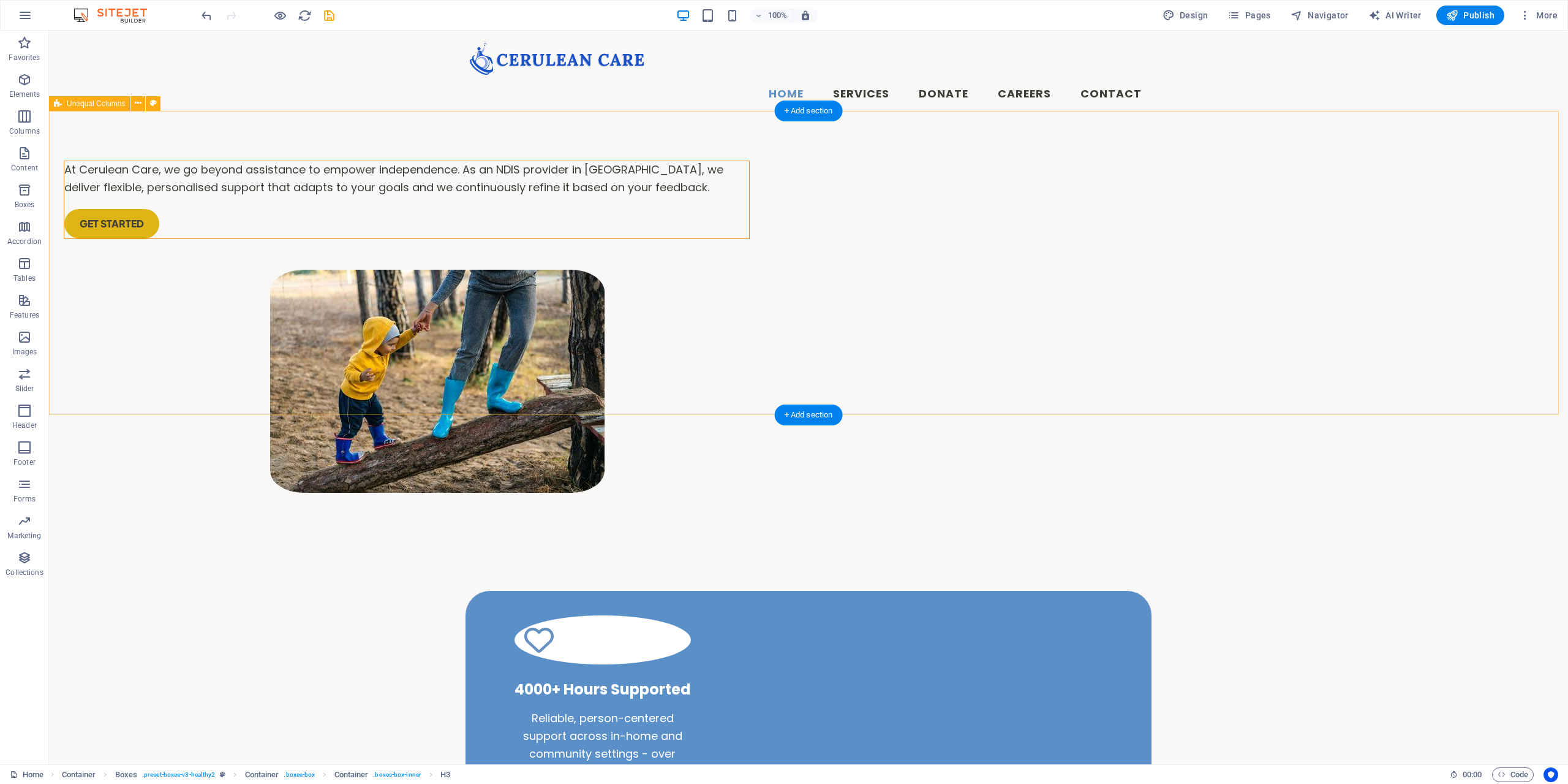
scroll to position [0, 0]
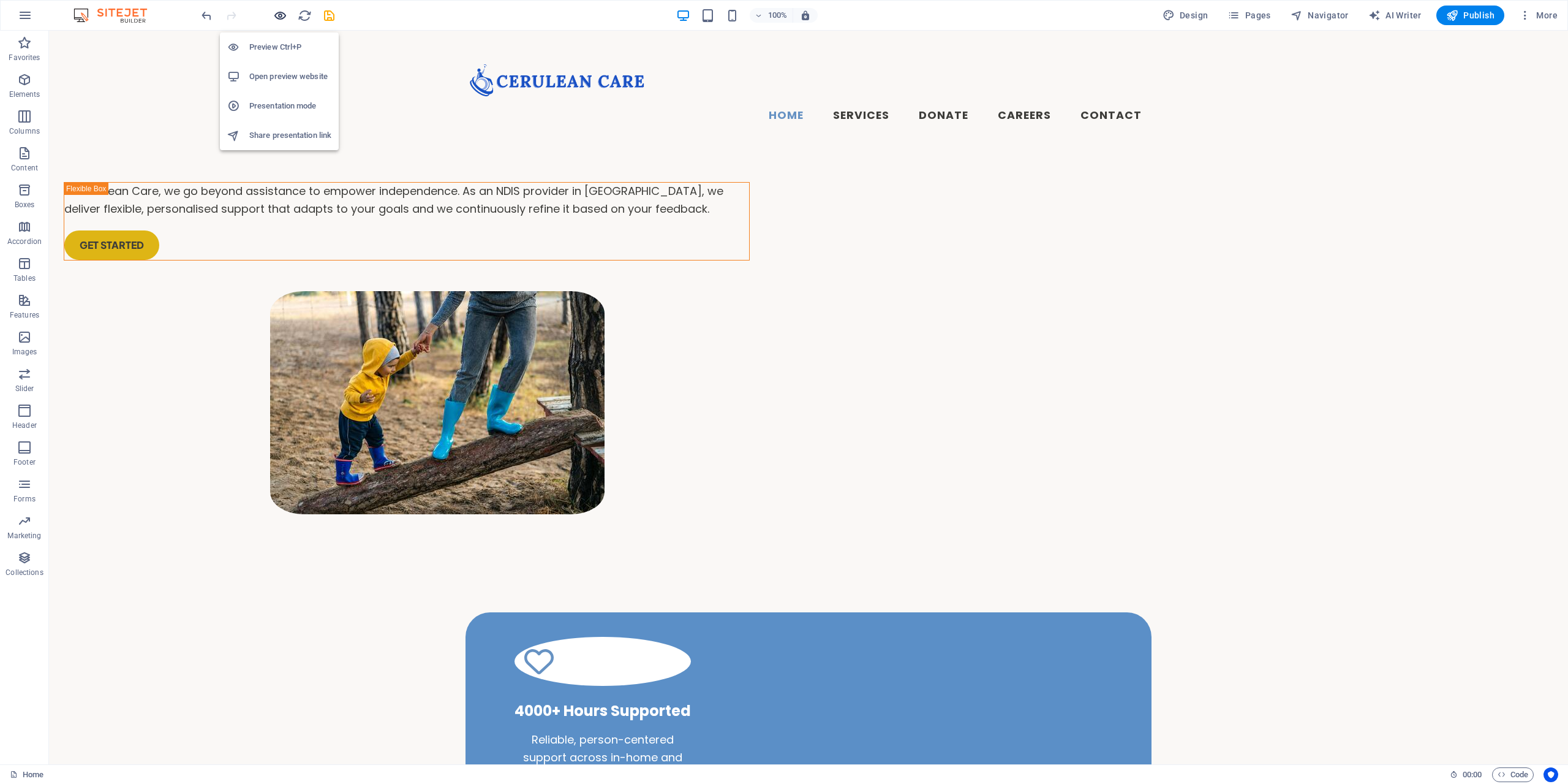
click at [279, 10] on icon "button" at bounding box center [280, 15] width 14 height 14
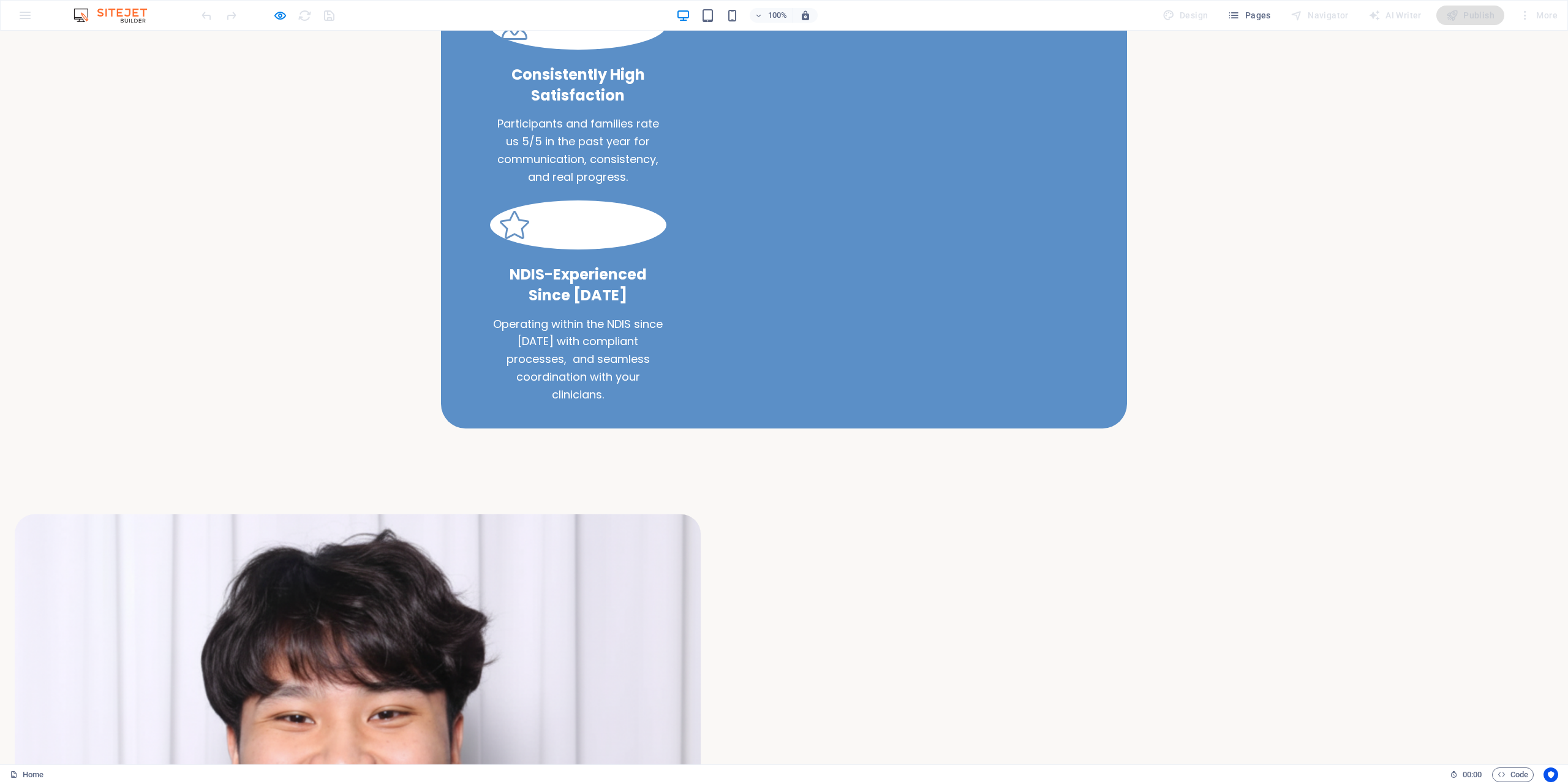
scroll to position [1042, 0]
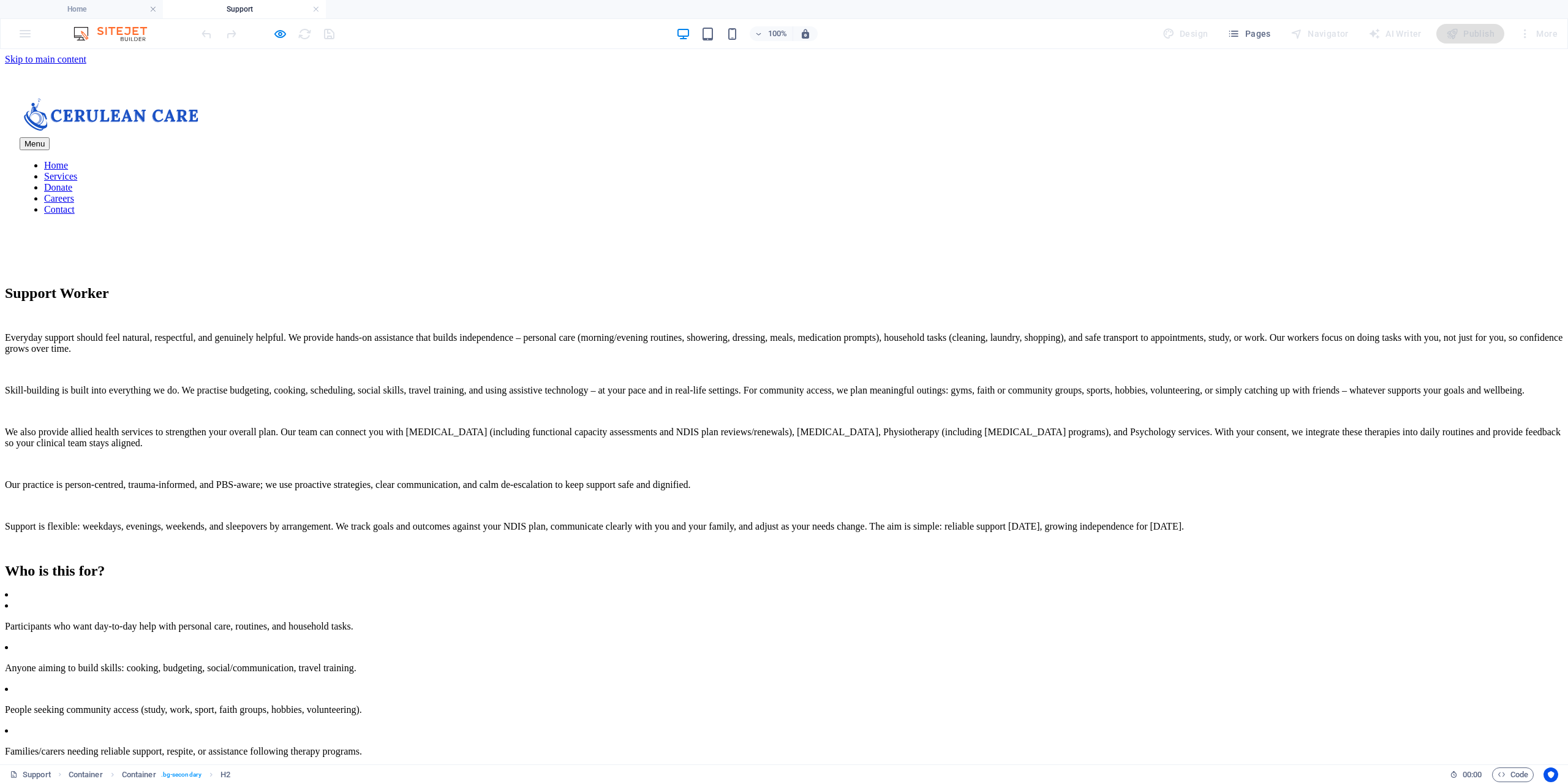
scroll to position [742, 0]
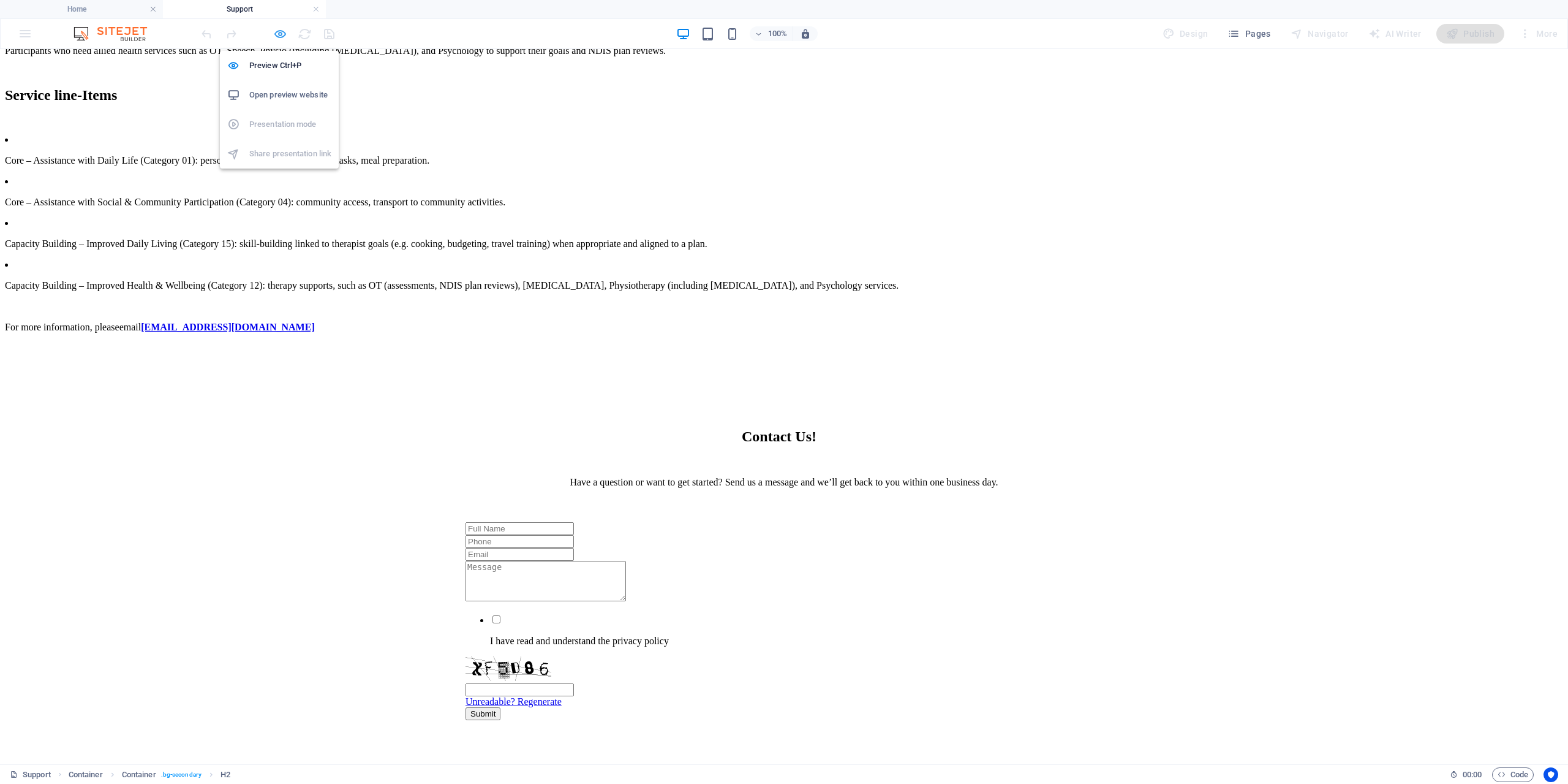
click at [273, 37] on icon "button" at bounding box center [280, 34] width 14 height 14
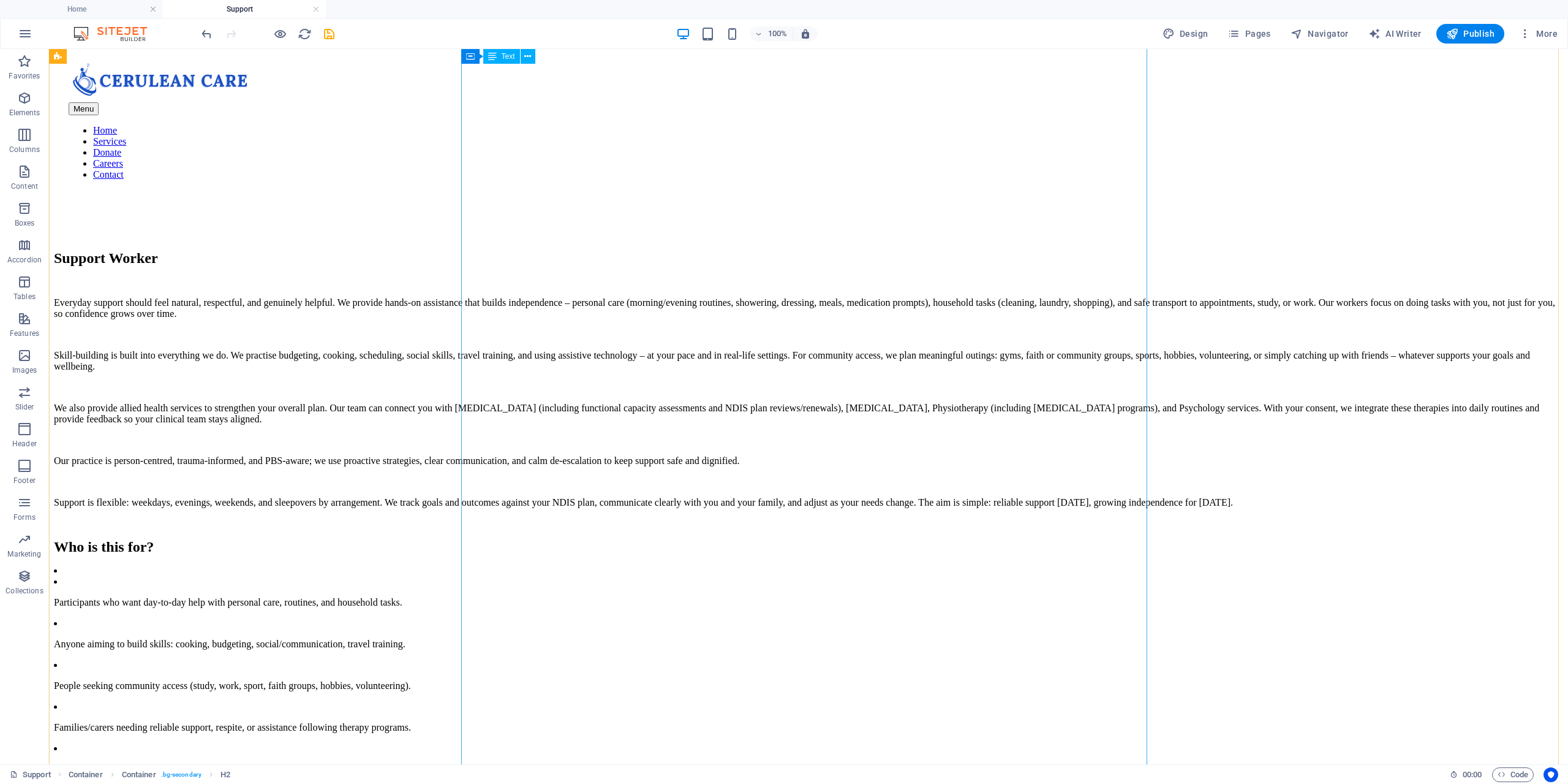
scroll to position [0, 0]
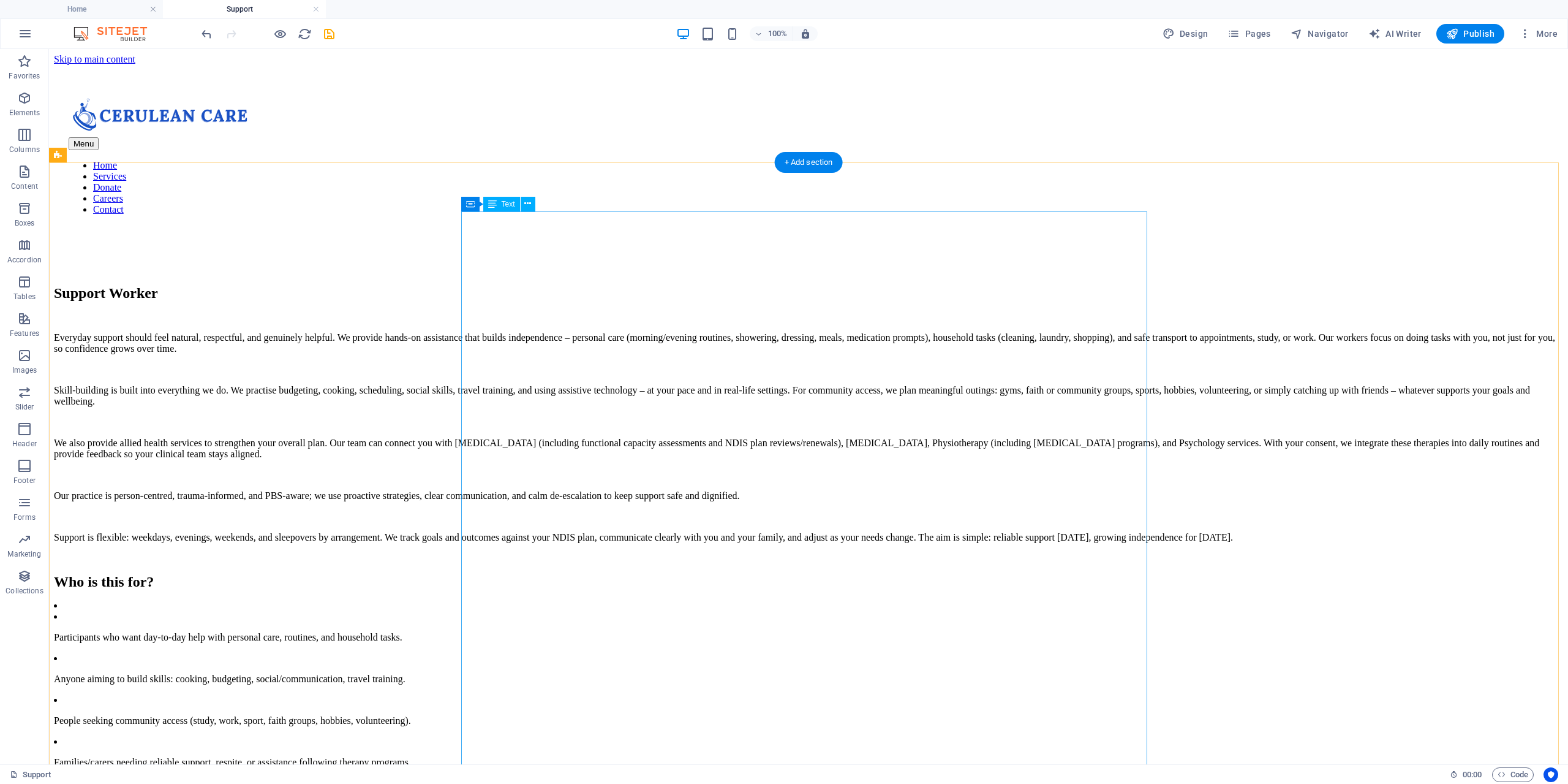
click at [539, 285] on div "Support Worker Everyday support should feel natural, respectful, and genuinely …" at bounding box center [808, 685] width 1510 height 801
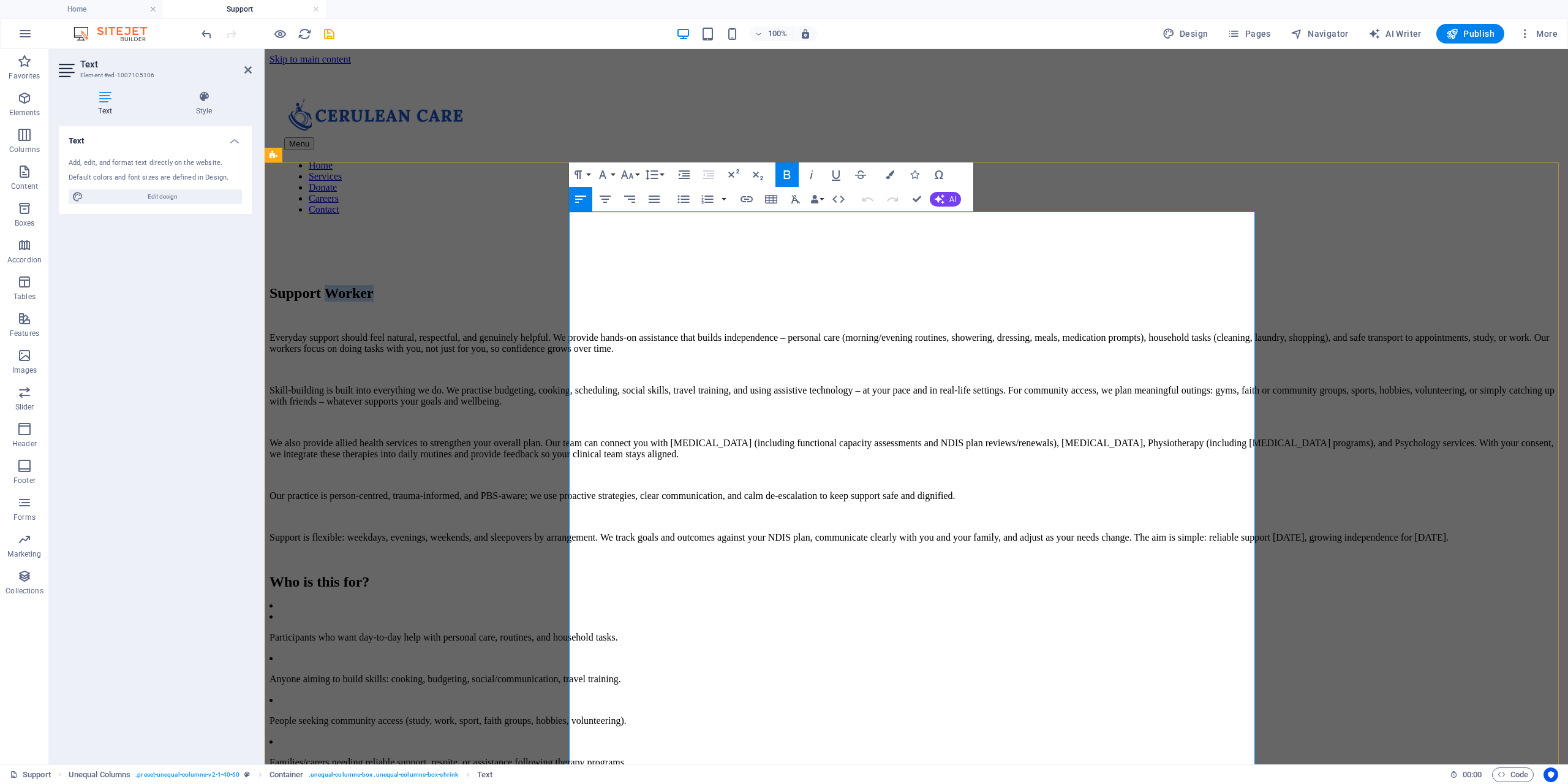
drag, startPoint x: 695, startPoint y: 222, endPoint x: 631, endPoint y: 224, distance: 64.0
click at [631, 285] on p "Support Worker" at bounding box center [916, 293] width 1294 height 17
click at [459, 468] on div "Supports Everyday support should feel natural, respectful, and genuinely helpfu…" at bounding box center [916, 685] width 1294 height 801
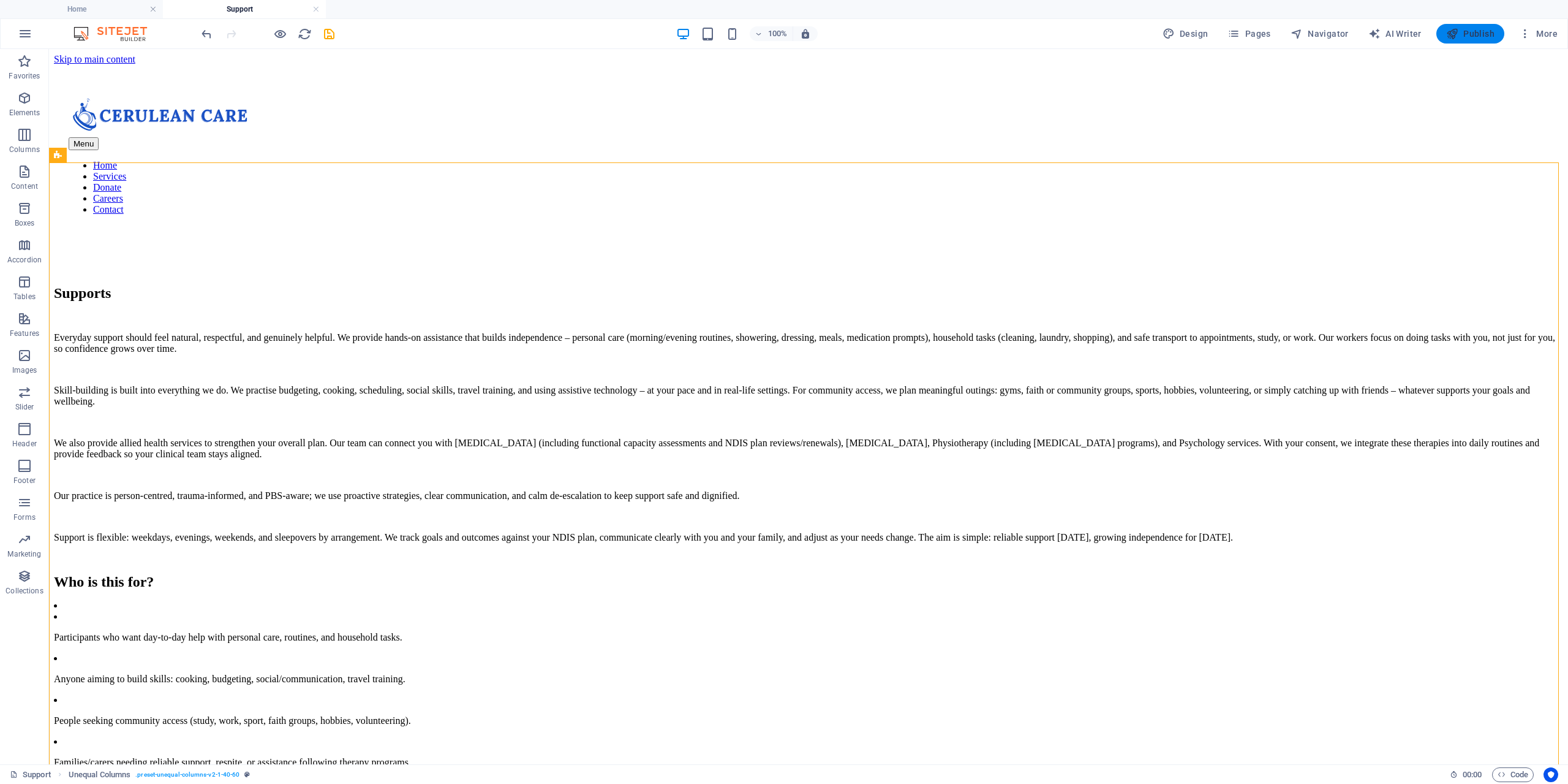
click at [1457, 32] on icon "button" at bounding box center [1452, 33] width 12 height 12
checkbox input "false"
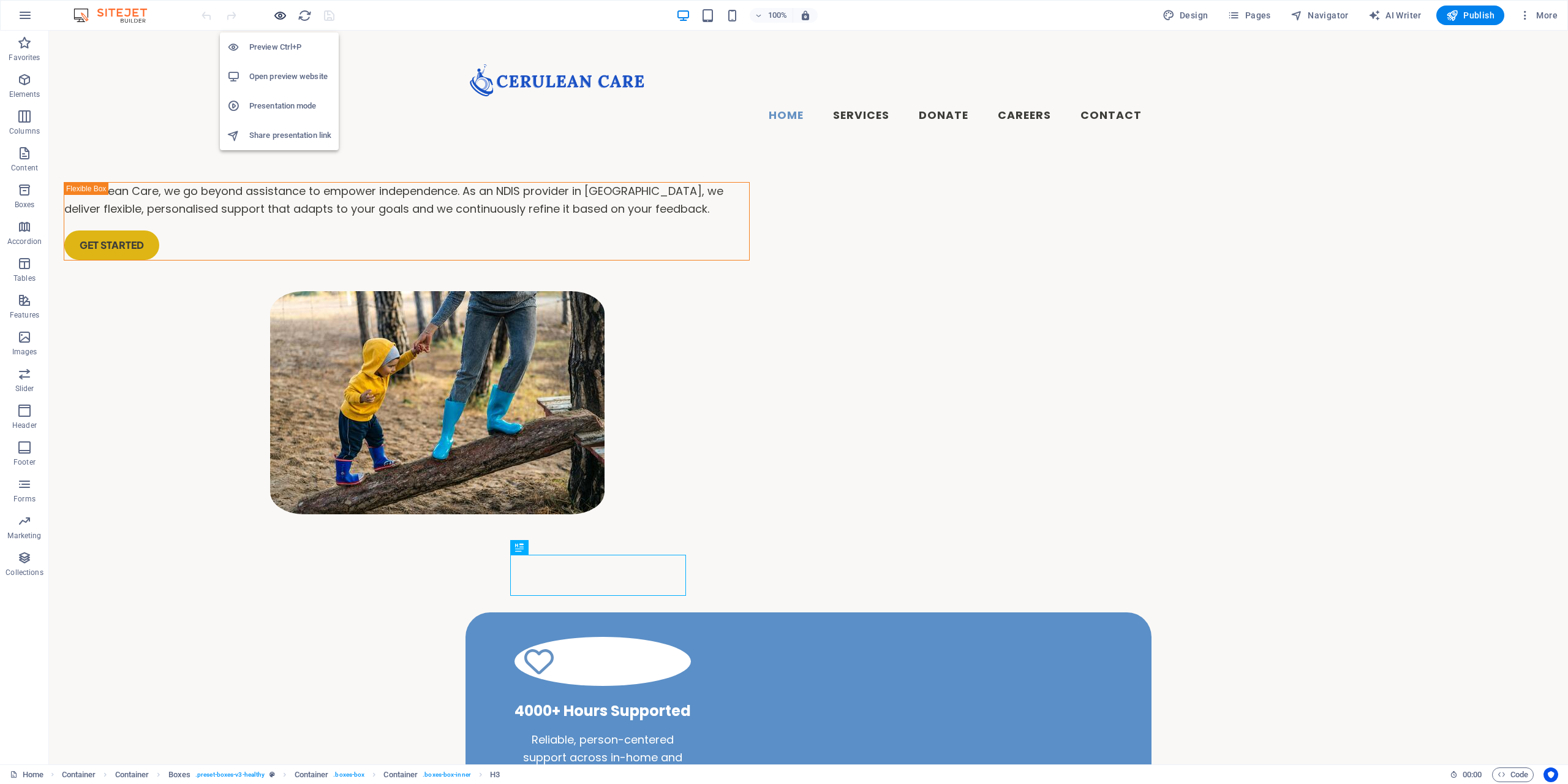
click at [284, 18] on icon "button" at bounding box center [280, 15] width 14 height 14
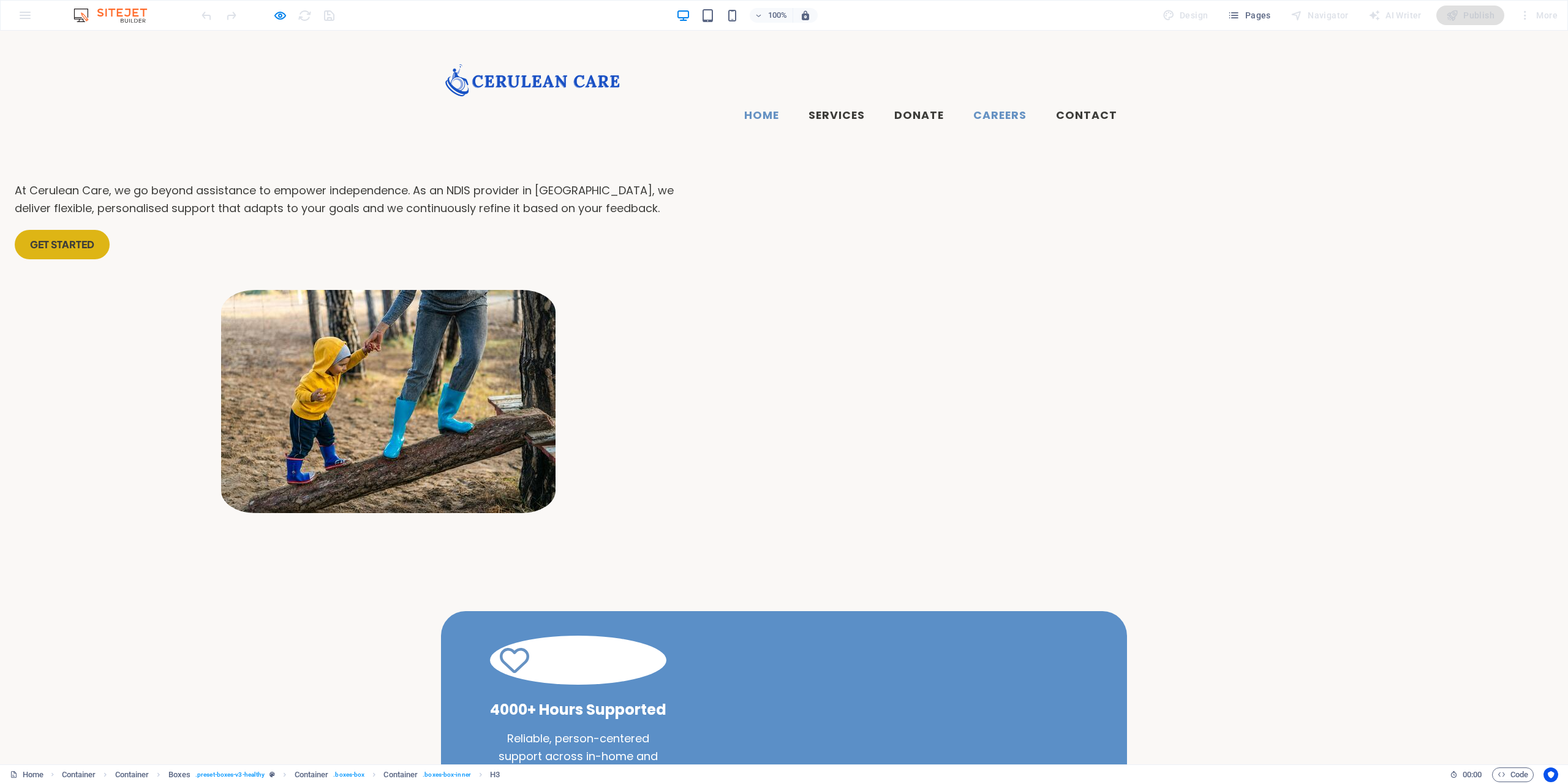
click at [993, 101] on link "Careers" at bounding box center [999, 116] width 73 height 30
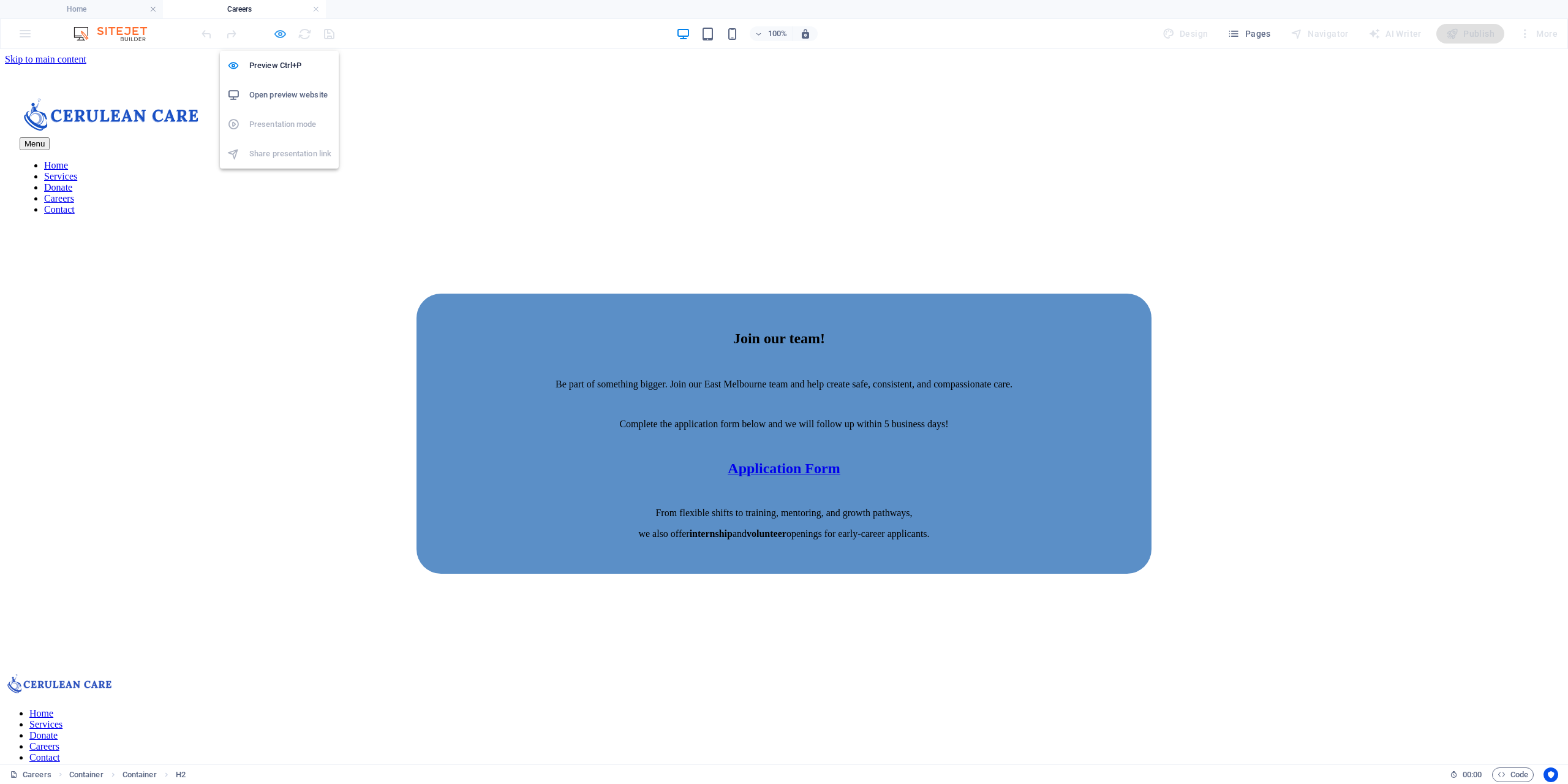
drag, startPoint x: 282, startPoint y: 32, endPoint x: 705, endPoint y: 170, distance: 444.9
click at [282, 32] on icon "button" at bounding box center [280, 34] width 14 height 14
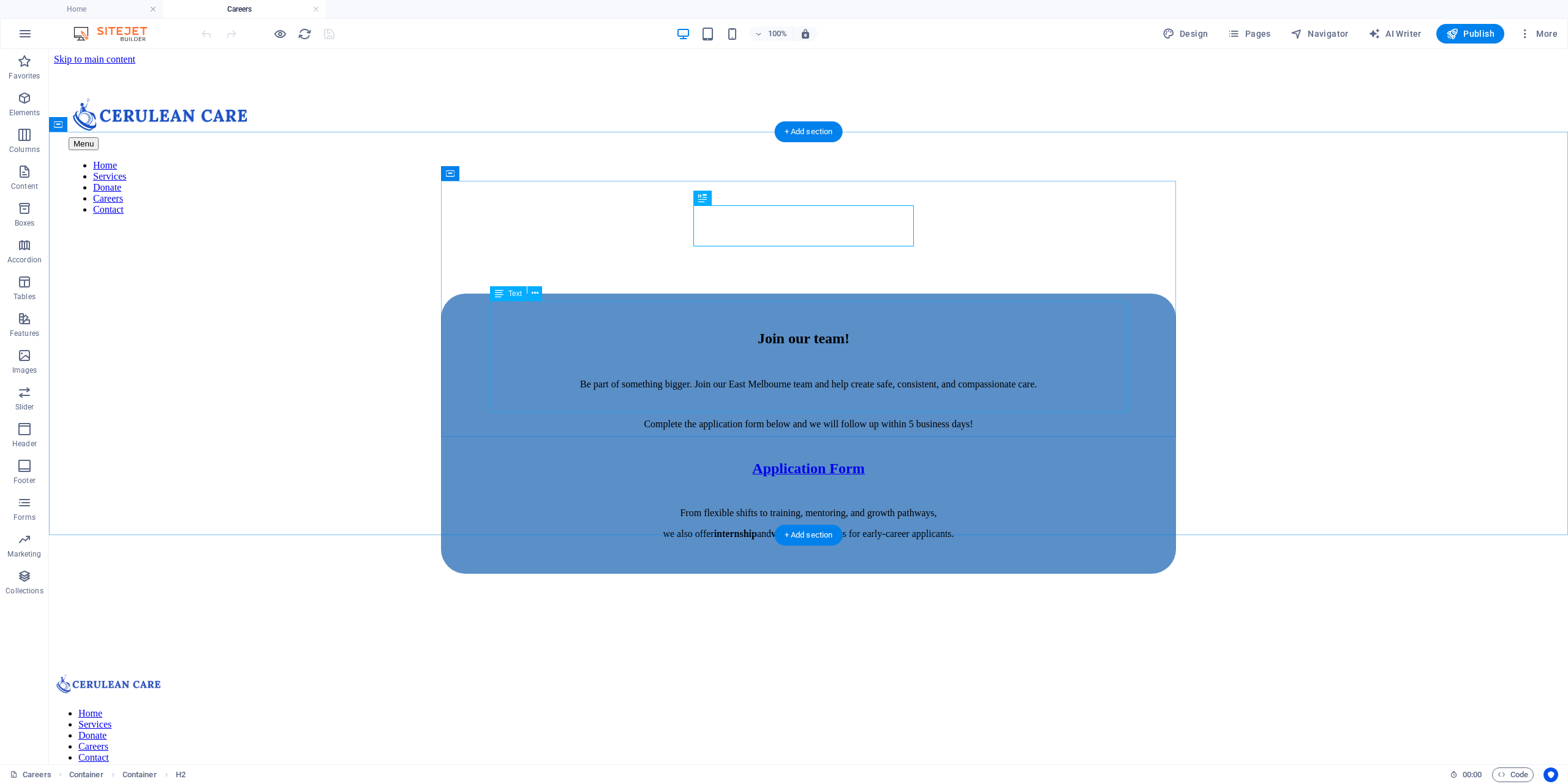
click at [888, 419] on div "Complete the application form below and we will follow up within 5 business day…" at bounding box center [809, 479] width 637 height 121
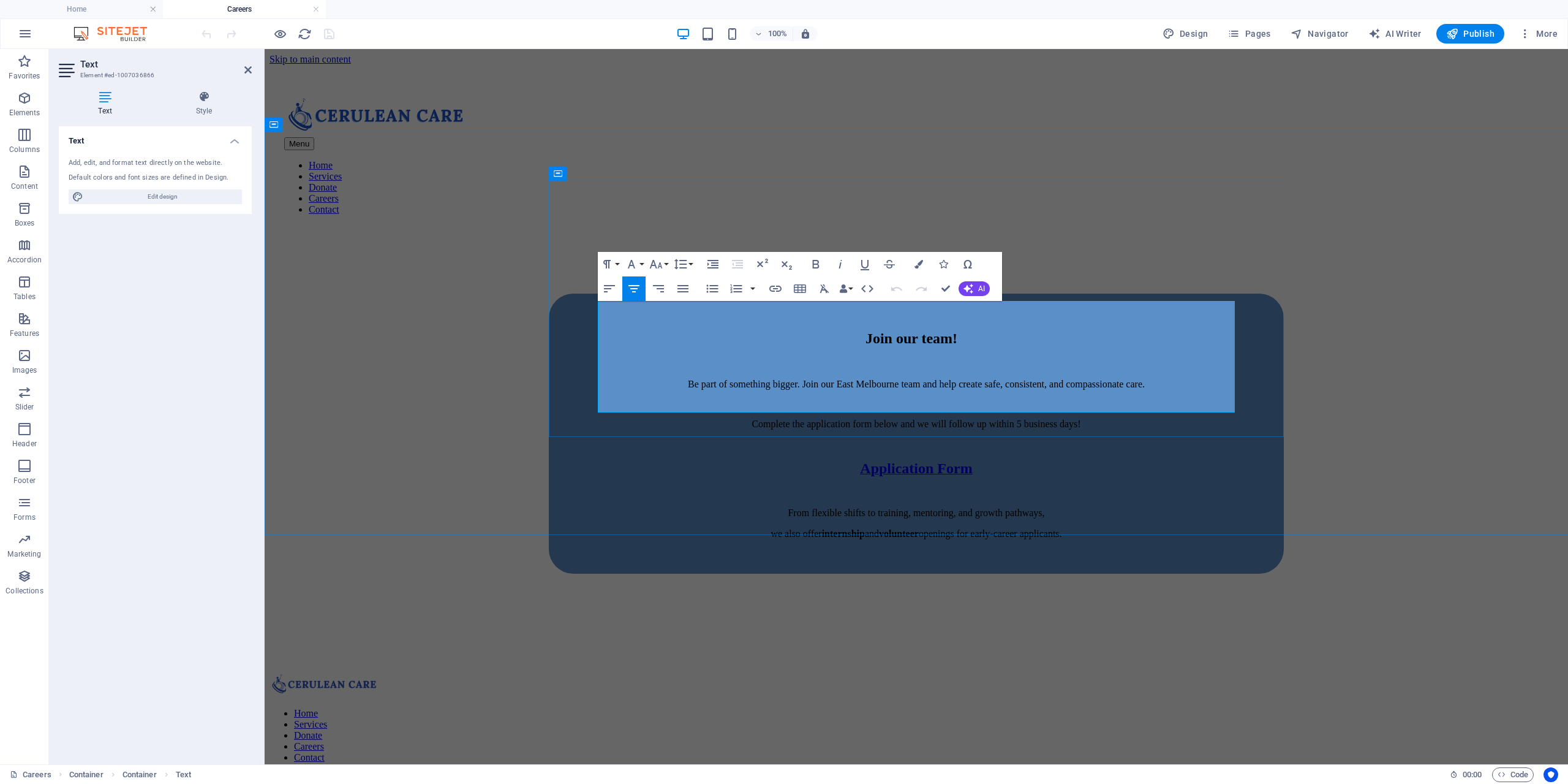
click at [996, 460] on p "Application Form" at bounding box center [916, 469] width 637 height 17
click at [916, 323] on icon "button" at bounding box center [916, 323] width 15 height 15
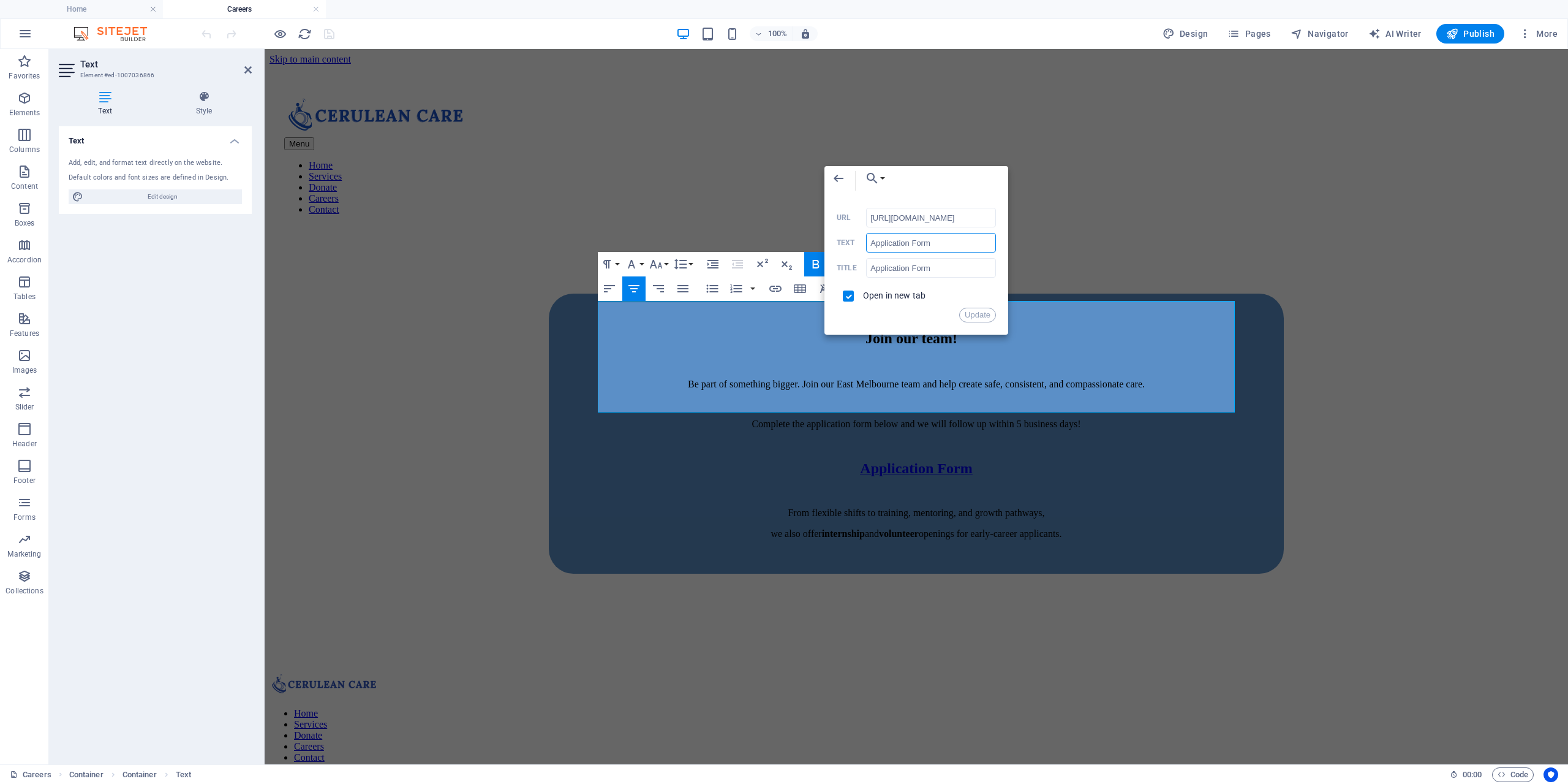
click at [944, 249] on input "Application Form" at bounding box center [932, 242] width 130 height 20
type input "Application Form Link"
drag, startPoint x: 949, startPoint y: 274, endPoint x: 966, endPoint y: 275, distance: 17.0
click at [950, 275] on input "Application Form" at bounding box center [932, 267] width 130 height 20
type input "Application Form Link"
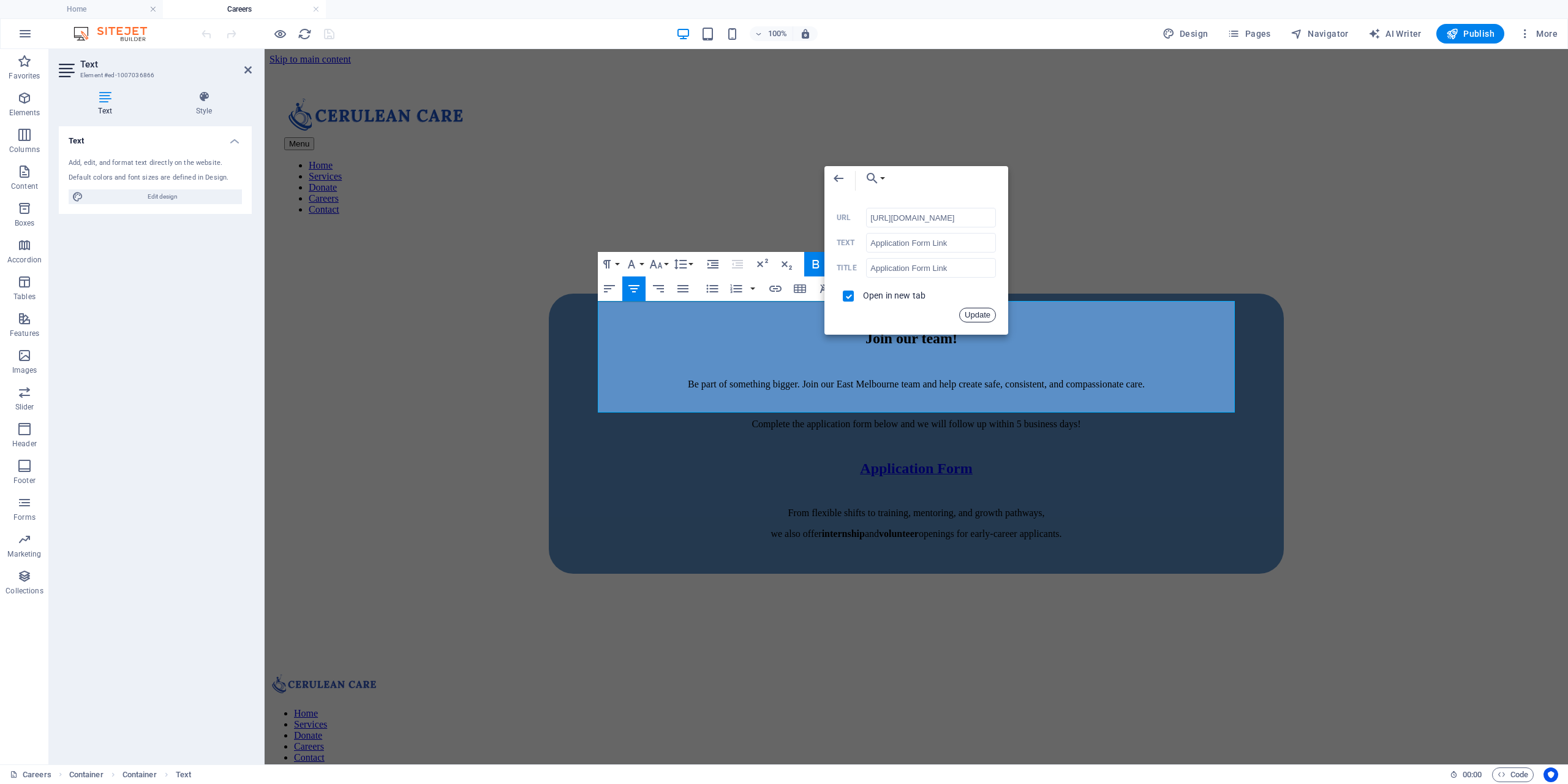
click at [967, 316] on button "Update" at bounding box center [977, 315] width 37 height 15
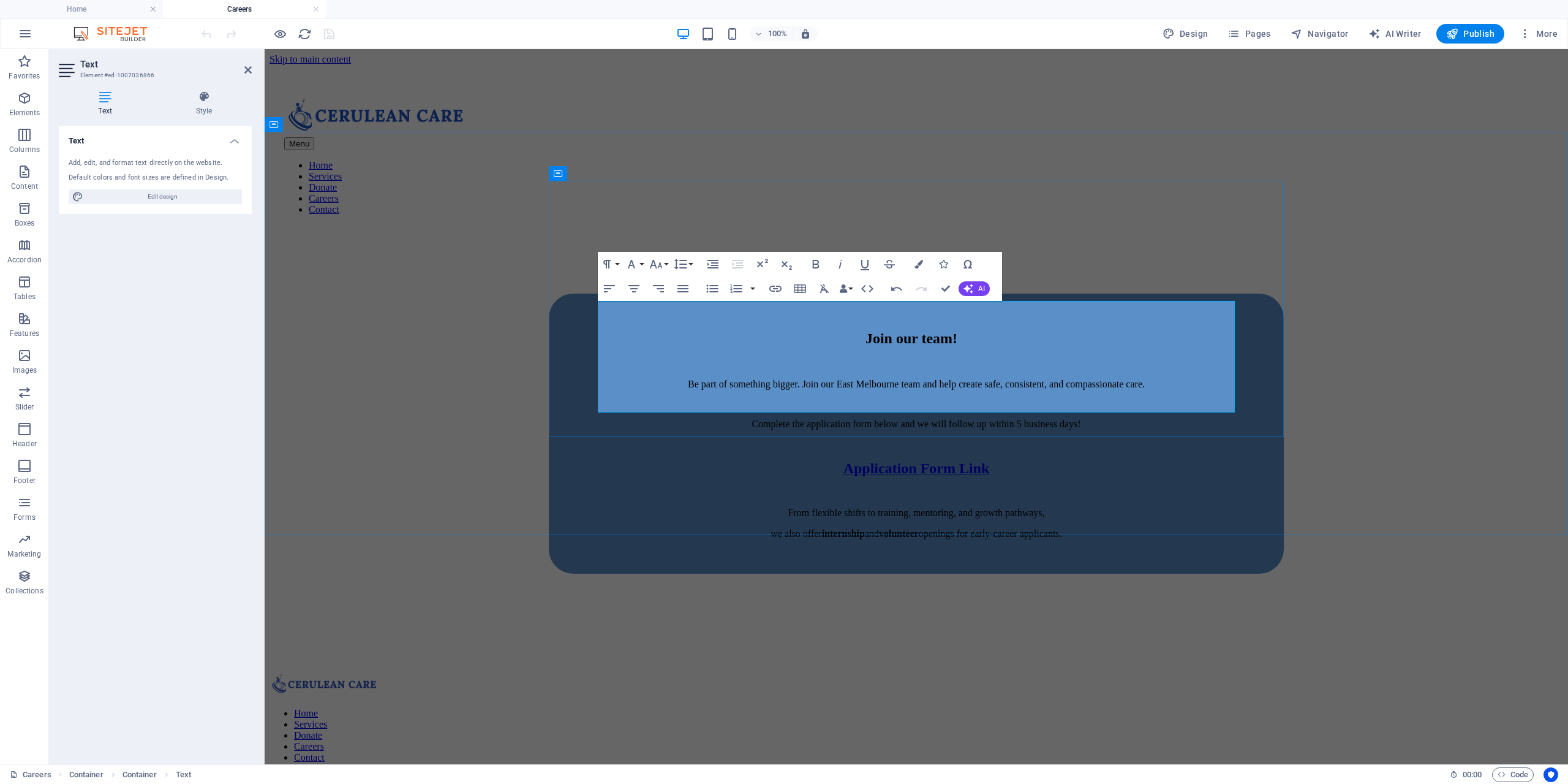
click at [1163, 460] on p "Application Form Link" at bounding box center [916, 469] width 637 height 17
click at [1324, 369] on div "Join our team! Be part of something bigger. Join our East Melbourne team and he…" at bounding box center [916, 458] width 1294 height 427
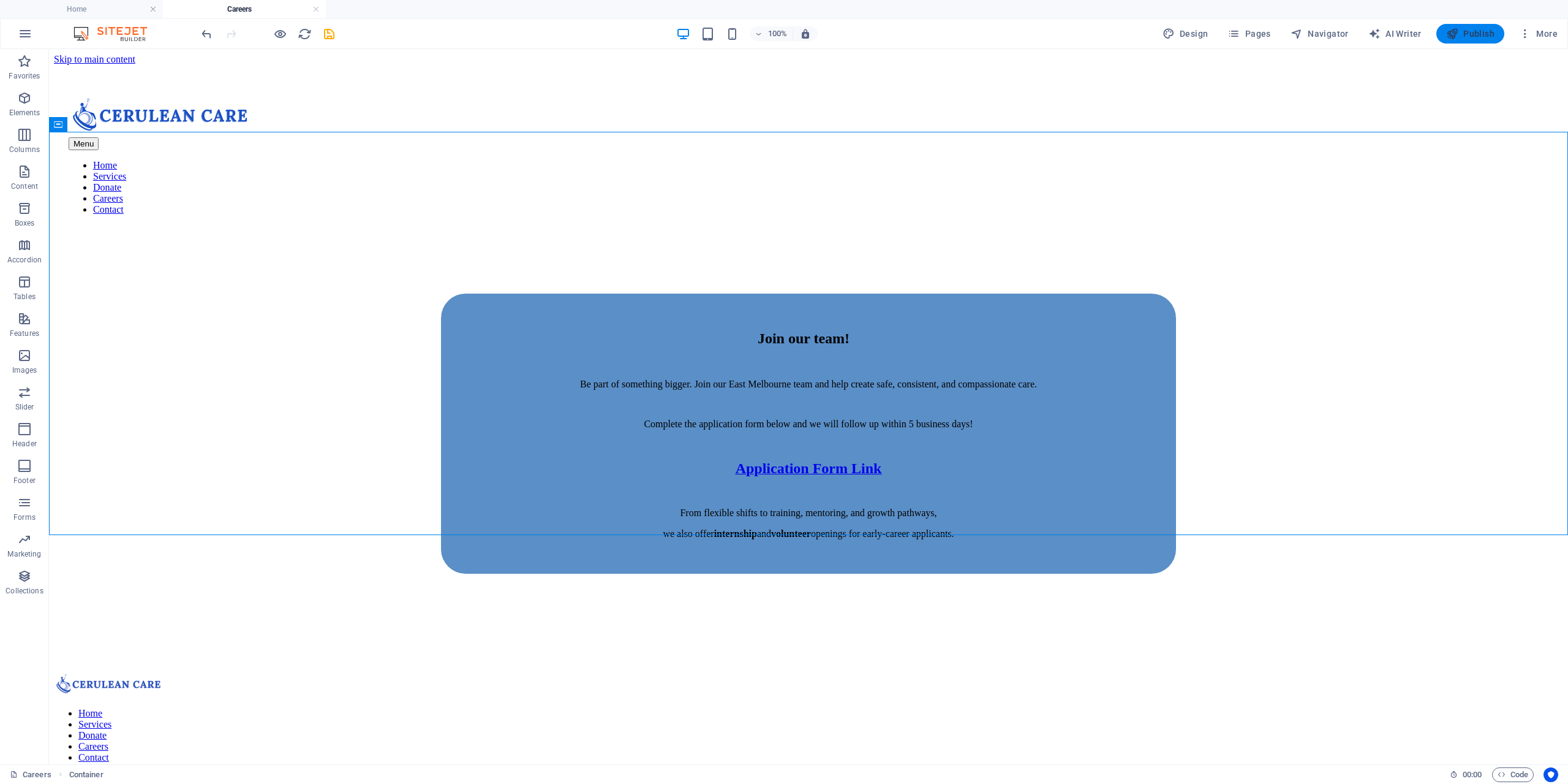
click at [1460, 34] on span "Publish" at bounding box center [1470, 33] width 48 height 12
